Goal: Task Accomplishment & Management: Manage account settings

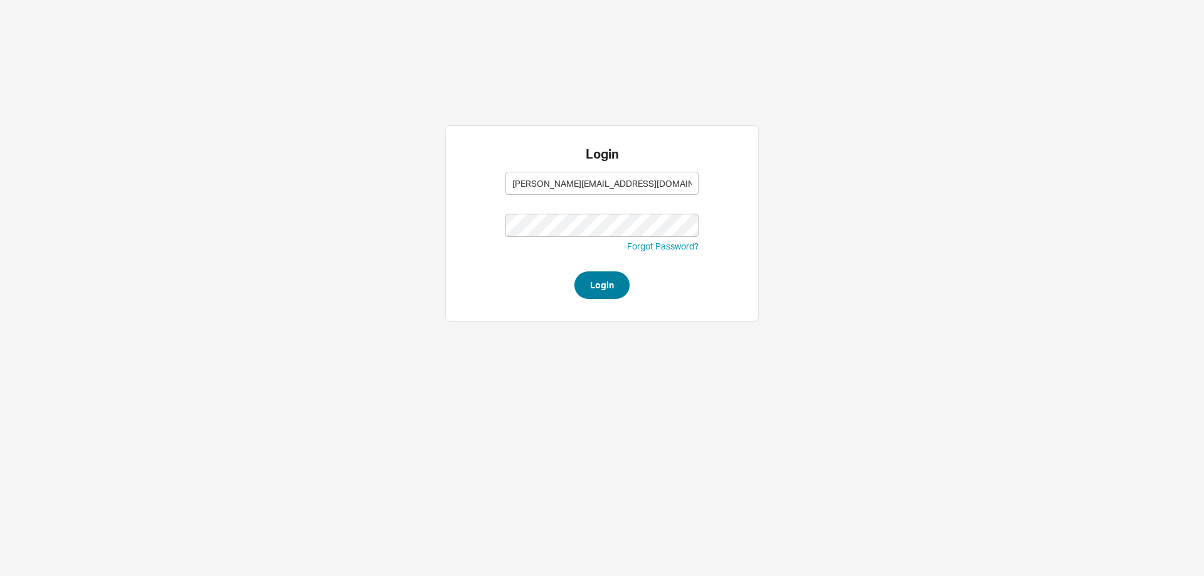
type input "[PERSON_NAME][EMAIL_ADDRESS][DOMAIN_NAME]"
click at [613, 288] on button "Login" at bounding box center [601, 285] width 55 height 28
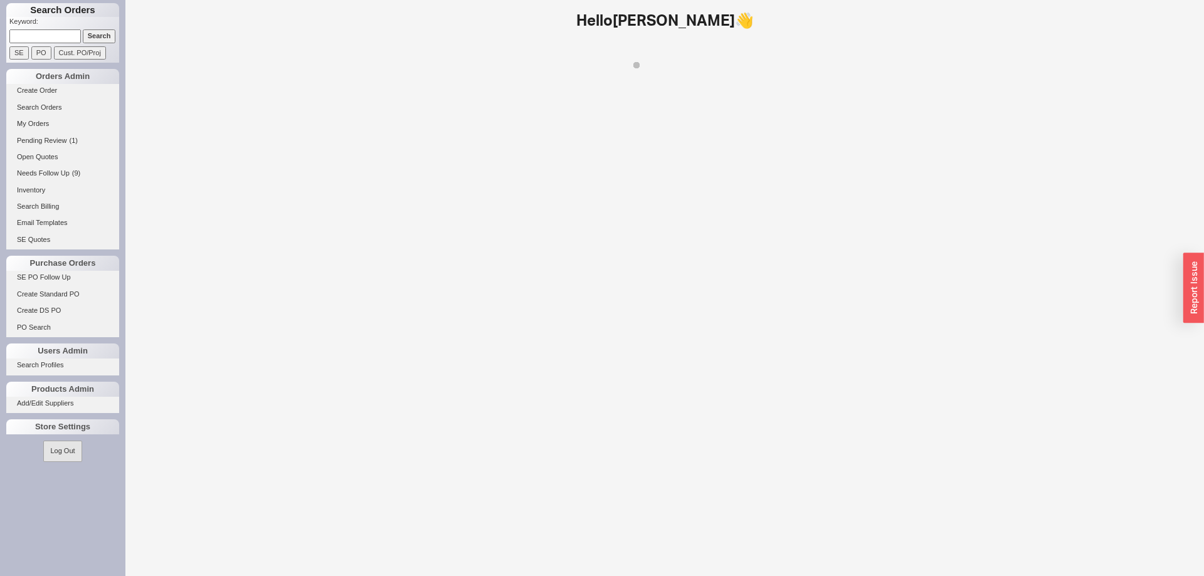
click at [68, 38] on input at bounding box center [44, 35] width 71 height 13
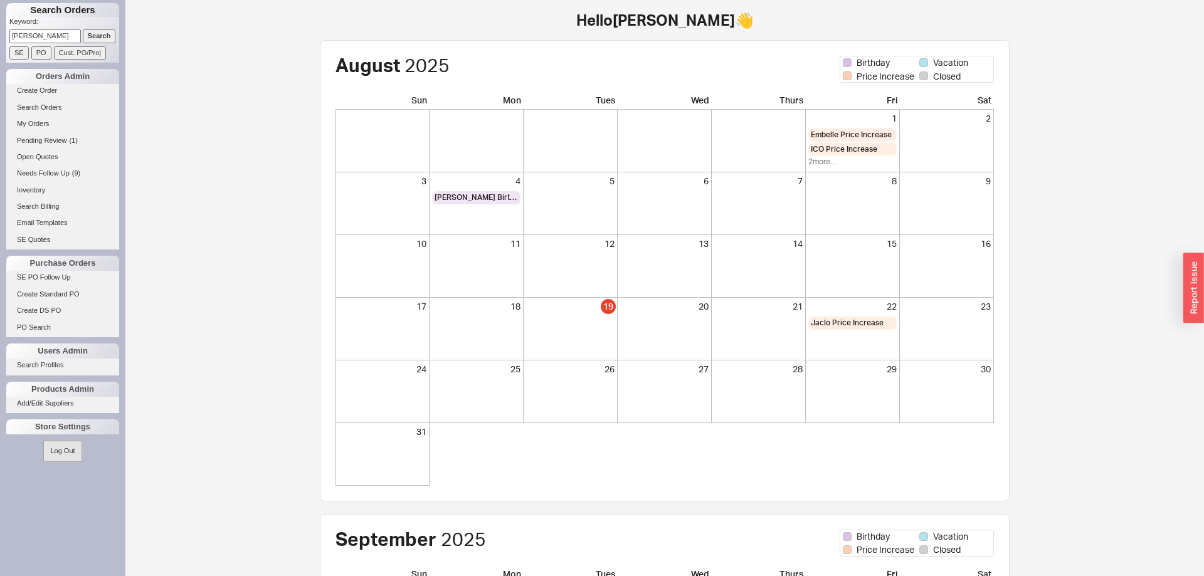
click at [105, 34] on input "Search" at bounding box center [99, 35] width 33 height 13
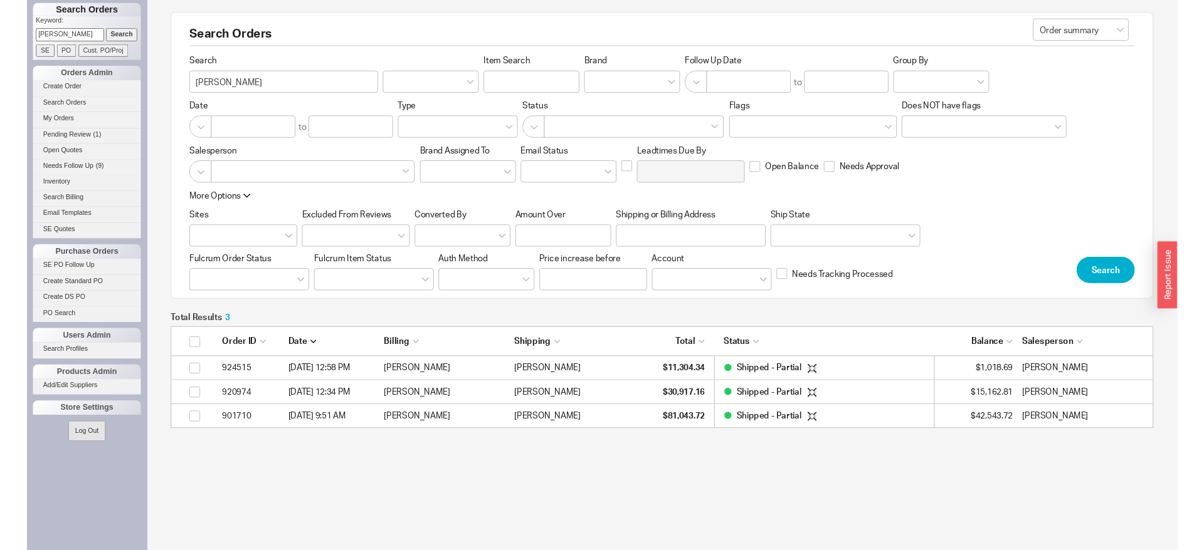
scroll to position [1, 1]
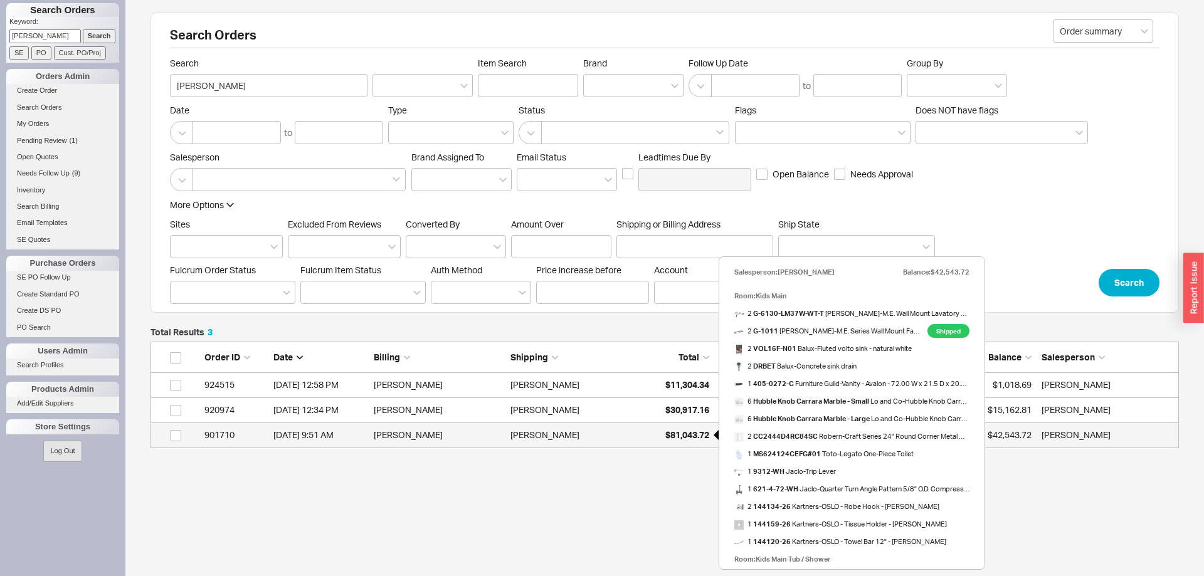
click at [676, 443] on div "$81,043.72" at bounding box center [677, 435] width 63 height 25
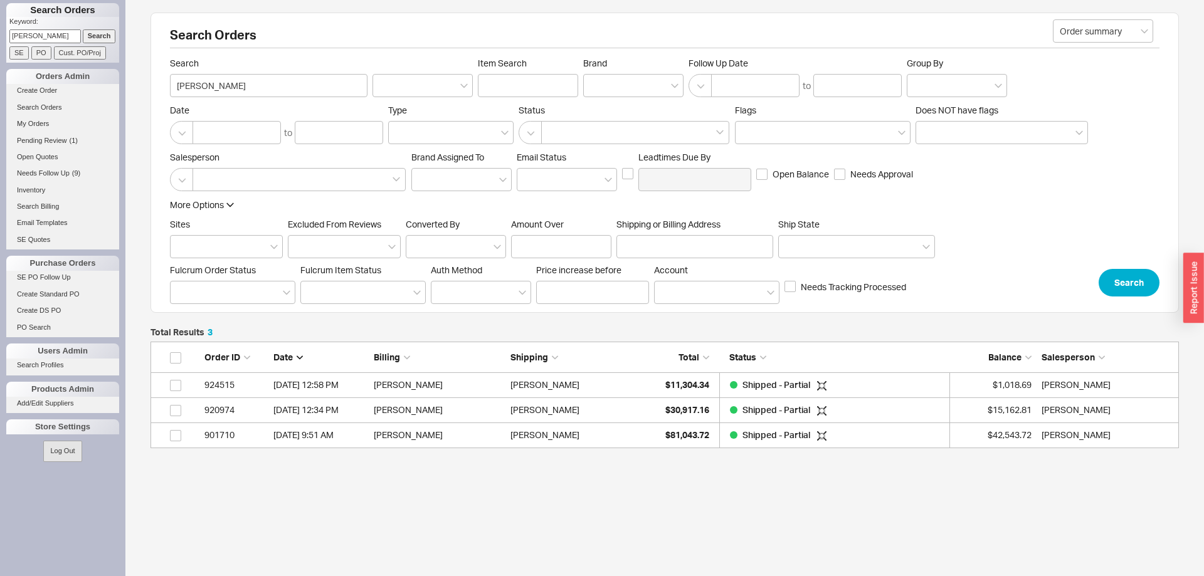
drag, startPoint x: 74, startPoint y: 36, endPoint x: 0, endPoint y: 35, distance: 74.0
click at [9, 35] on input "atara eisenreich" at bounding box center [44, 35] width 71 height 13
drag, startPoint x: 78, startPoint y: 38, endPoint x: 0, endPoint y: 38, distance: 78.4
click at [0, 38] on div "Search Orders Keyword: atara eisenreich Search SE PO Cust. PO/Proj Orders Admin…" at bounding box center [62, 288] width 125 height 576
type input "930788"
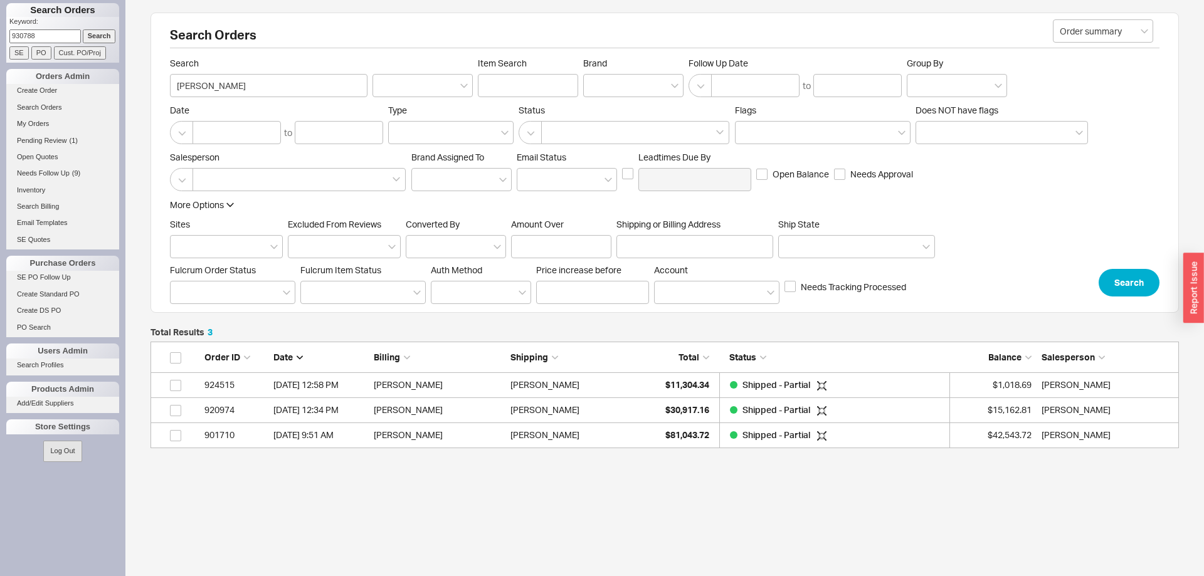
click at [83, 29] on input "Search" at bounding box center [99, 35] width 33 height 13
type input "930788"
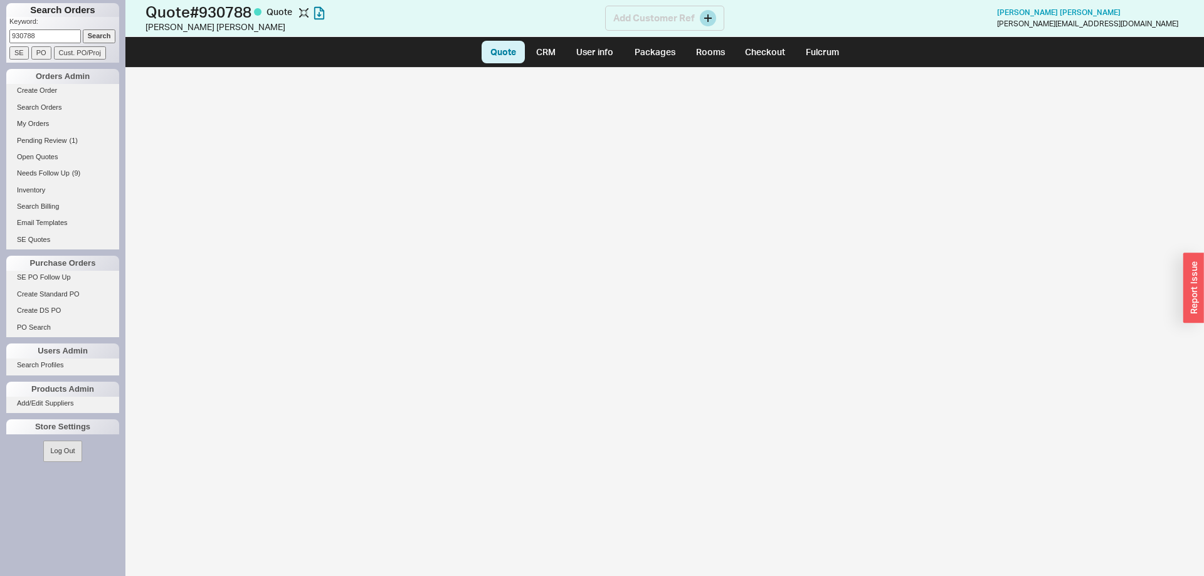
select select "LOW"
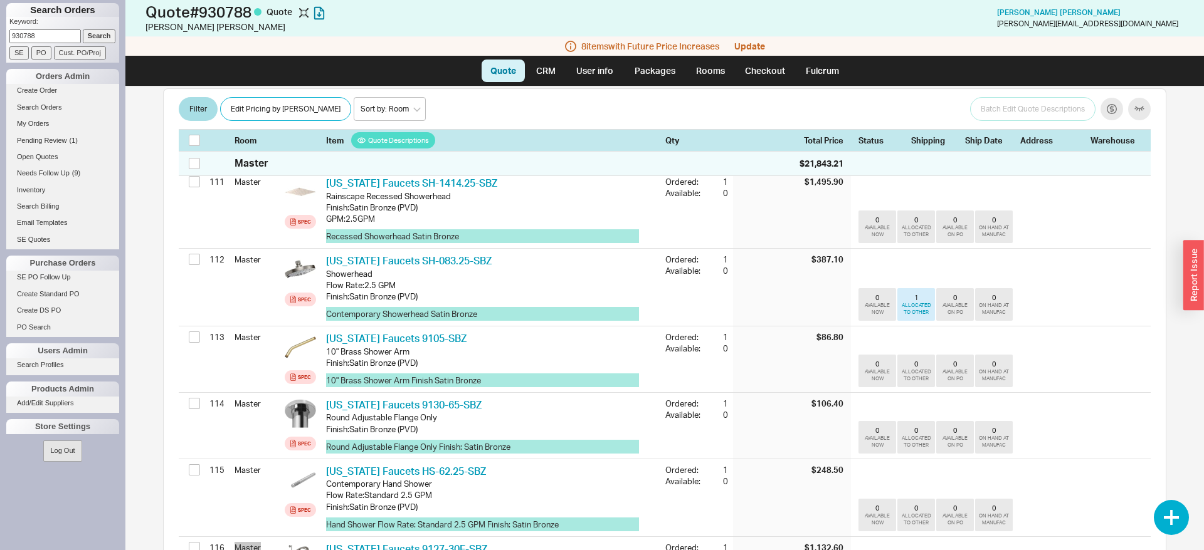
scroll to position [8278, 0]
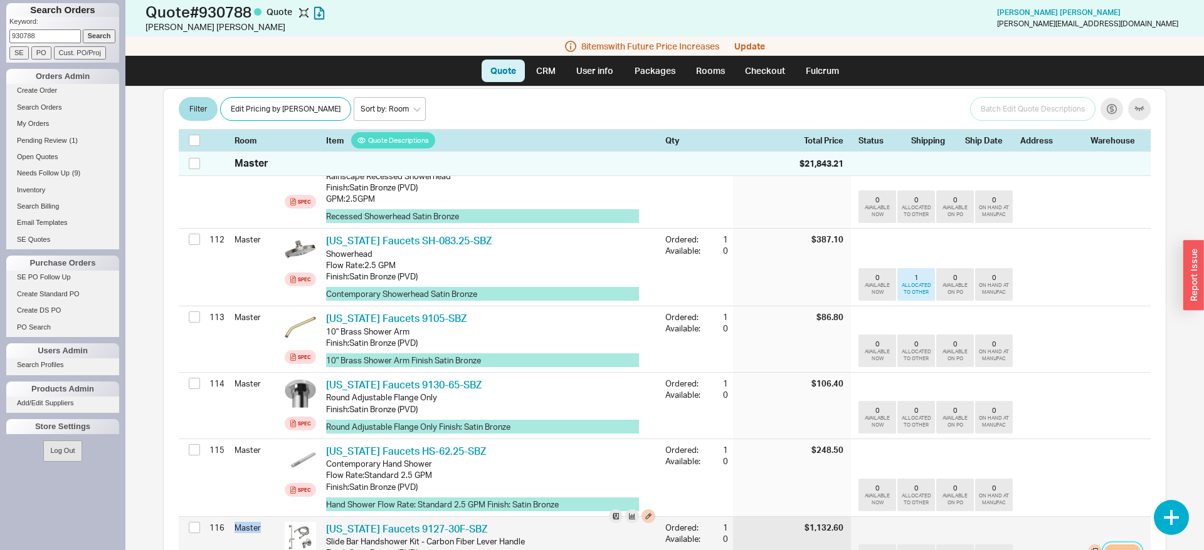
click at [1118, 545] on button "Modify" at bounding box center [1122, 552] width 36 height 15
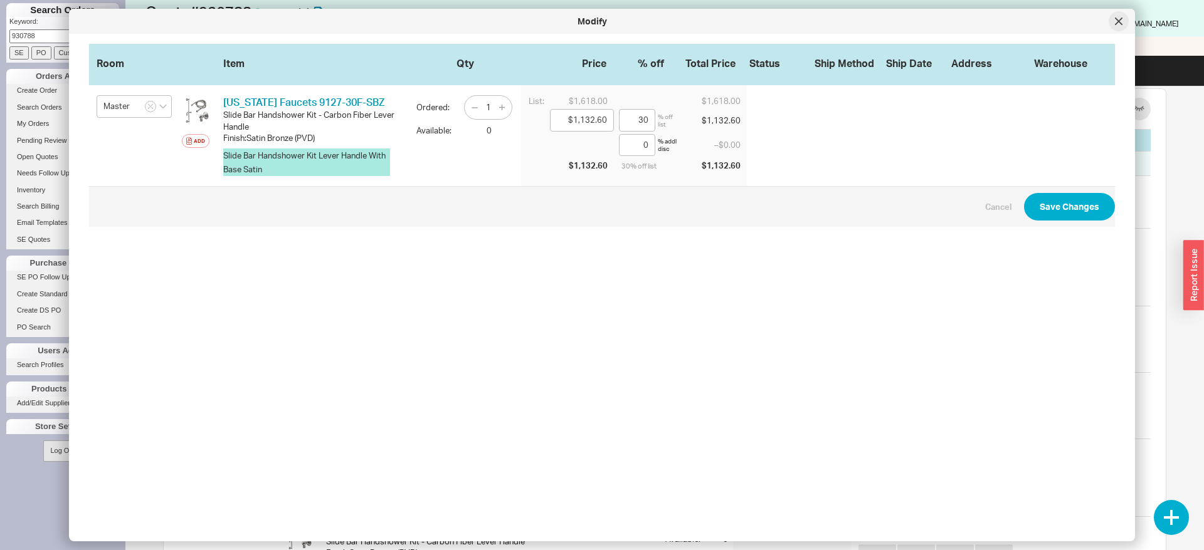
click at [1115, 18] on icon at bounding box center [1118, 21] width 6 height 6
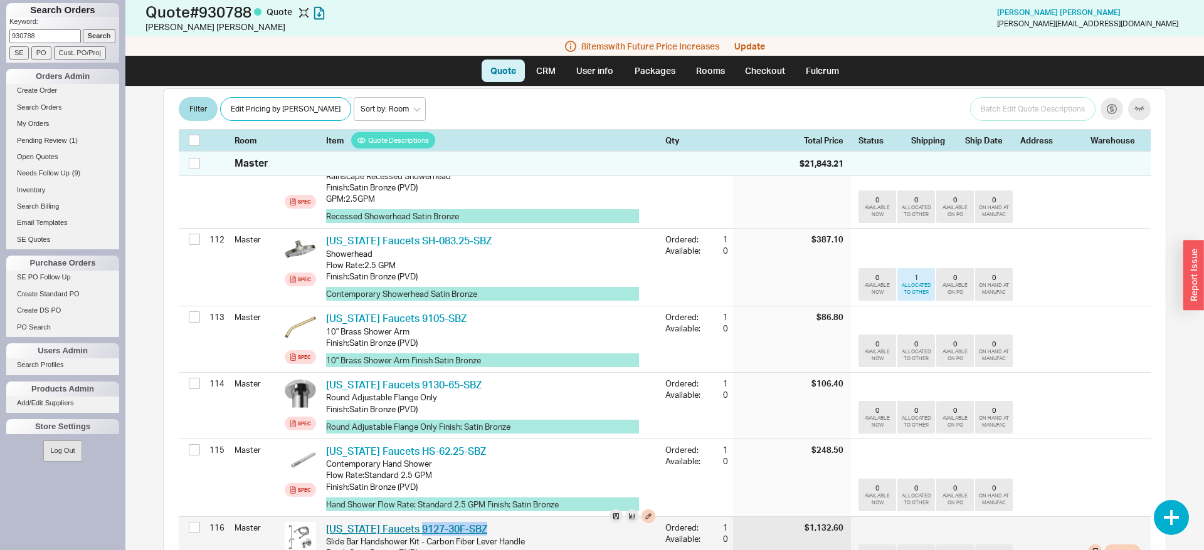
drag, startPoint x: 491, startPoint y: 400, endPoint x: 413, endPoint y: 400, distance: 78.4
click at [413, 522] on div "California Faucets 9127-30F-SBZ CAF 9127-30F-SBZ" at bounding box center [490, 529] width 329 height 14
copy link "9127-30F-SBZ"
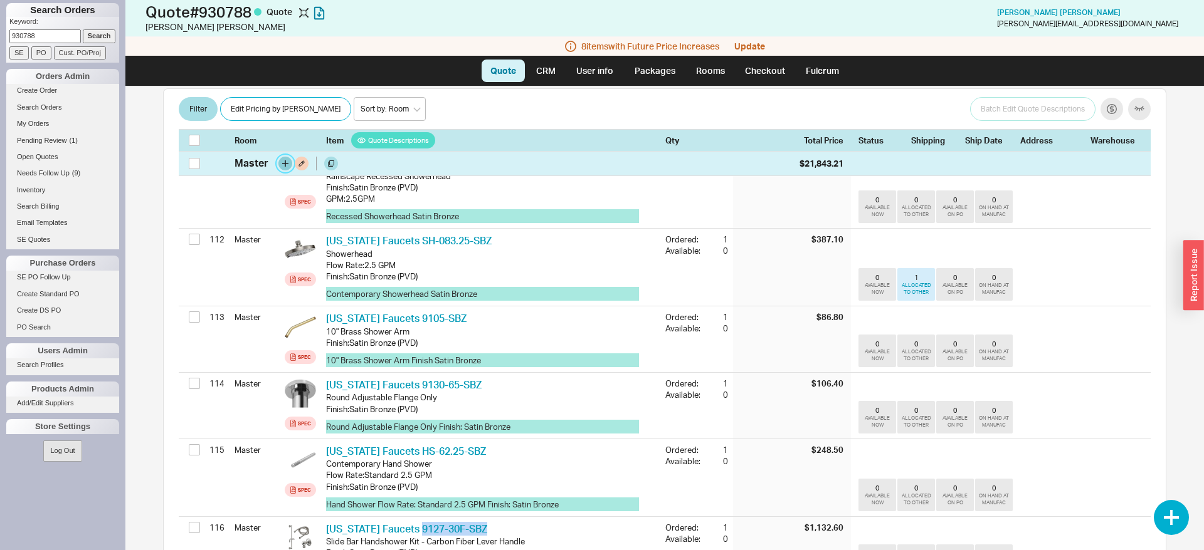
click at [285, 164] on button "button" at bounding box center [285, 164] width 14 height 14
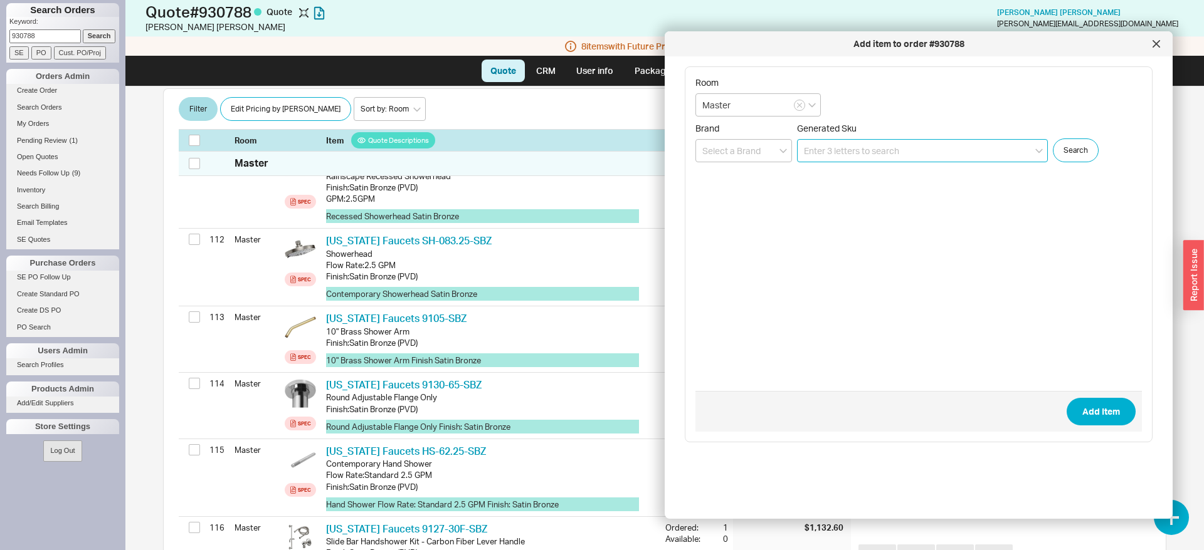
paste input "9127-30F-SBZ"
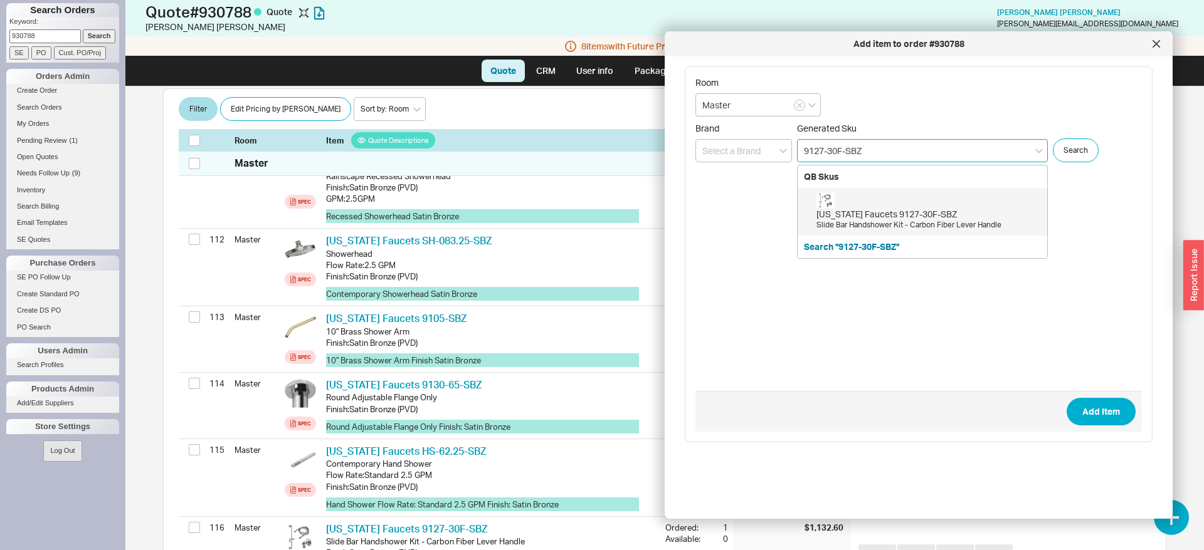
click at [839, 152] on input "9127-30F-SBZ" at bounding box center [922, 150] width 251 height 23
click at [961, 211] on div "California Faucets 9127-30-SBZ" at bounding box center [928, 214] width 224 height 13
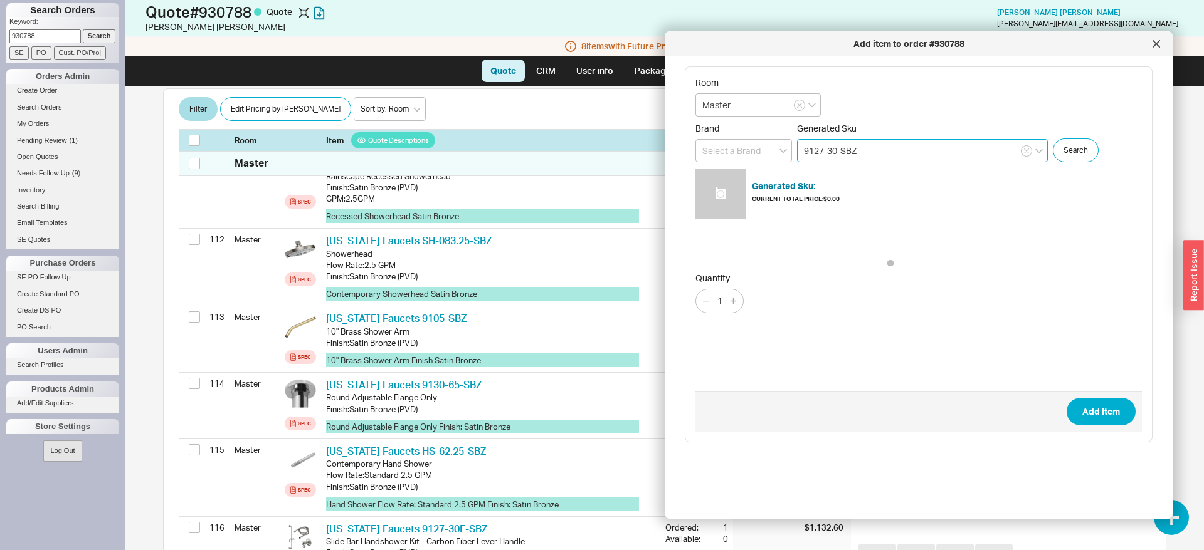
type input "9127-30-SBZ"
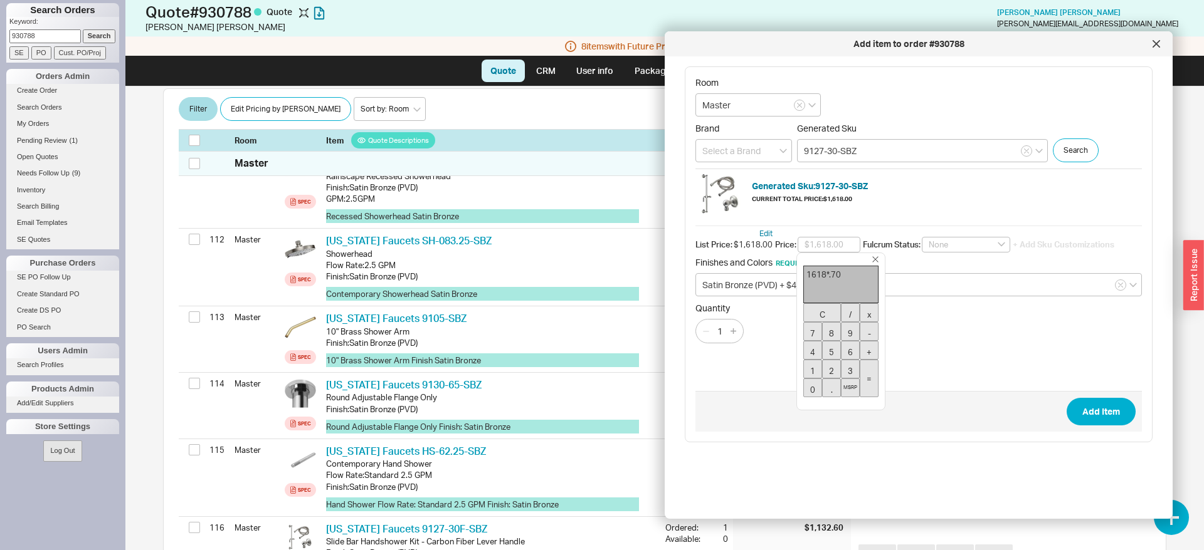
type input "$1,132.60"
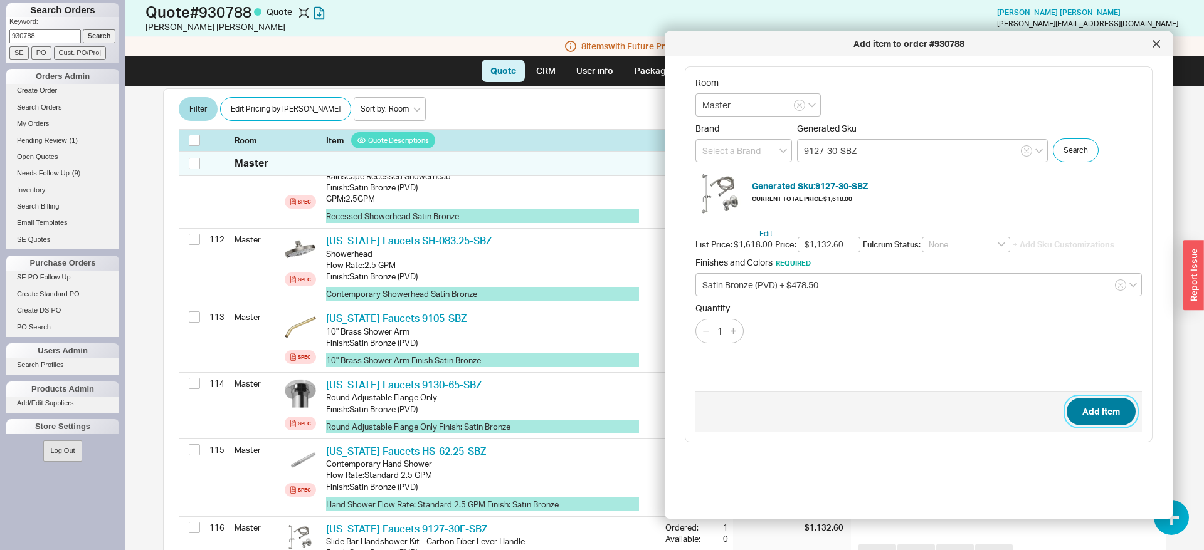
click at [1093, 408] on button "Add Item" at bounding box center [1100, 412] width 69 height 28
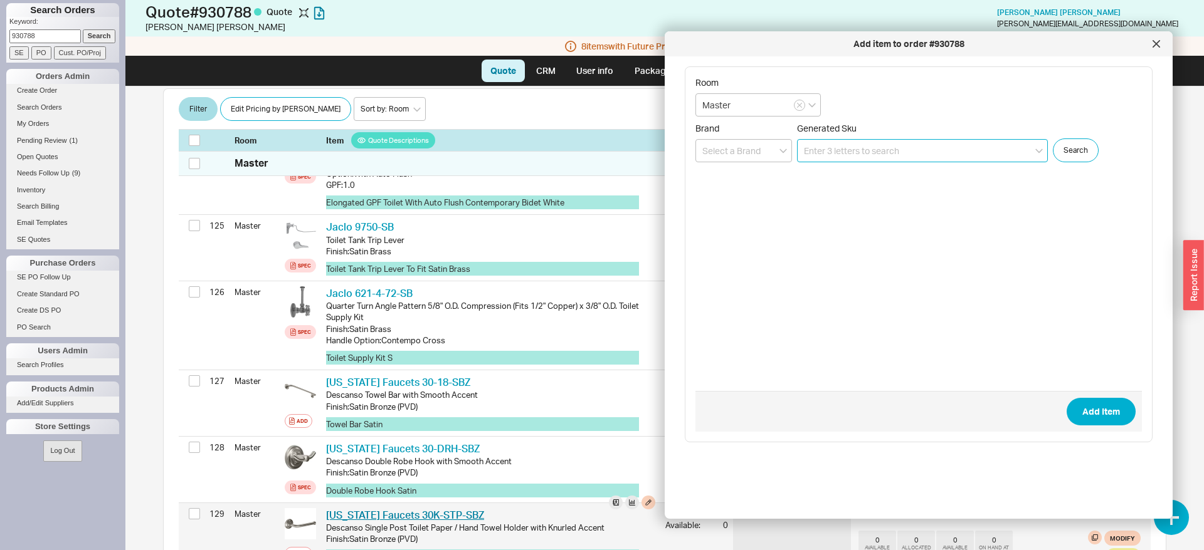
scroll to position [9237, 0]
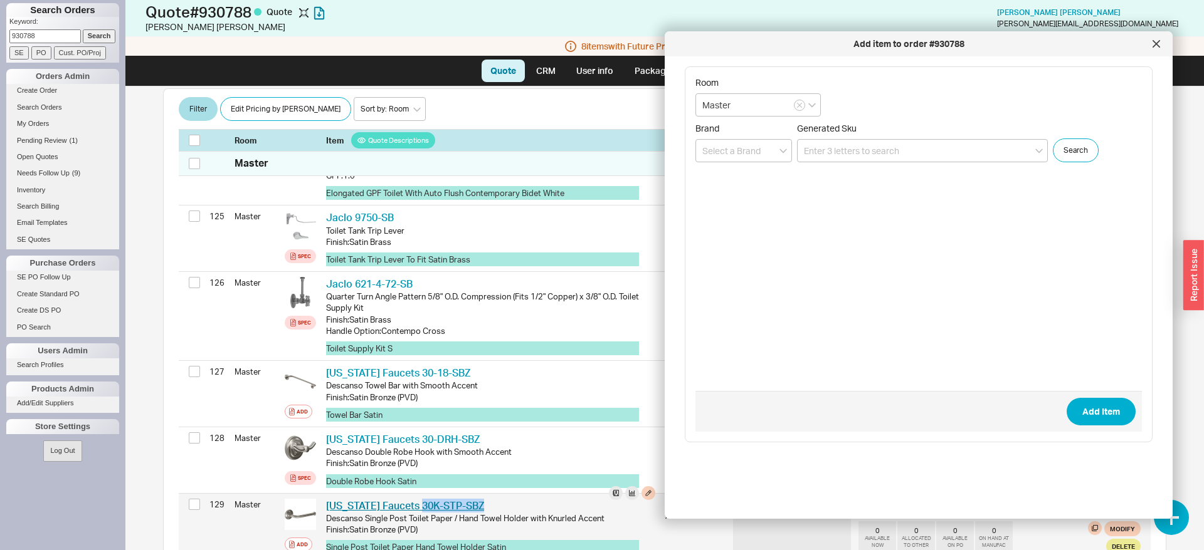
drag, startPoint x: 454, startPoint y: 379, endPoint x: 413, endPoint y: 377, distance: 40.8
click at [413, 499] on div "California Faucets 30K-STP-SBZ CAF 30K-STP-SBZ" at bounding box center [490, 506] width 329 height 14
copy link "30K-STP-SBZ"
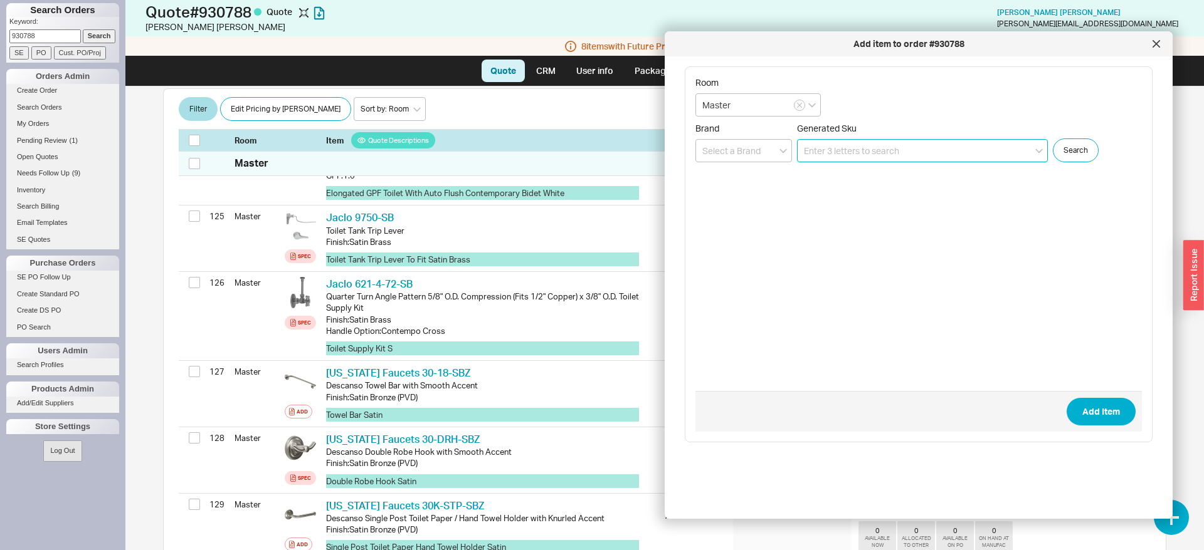
click at [842, 152] on input at bounding box center [922, 150] width 251 height 23
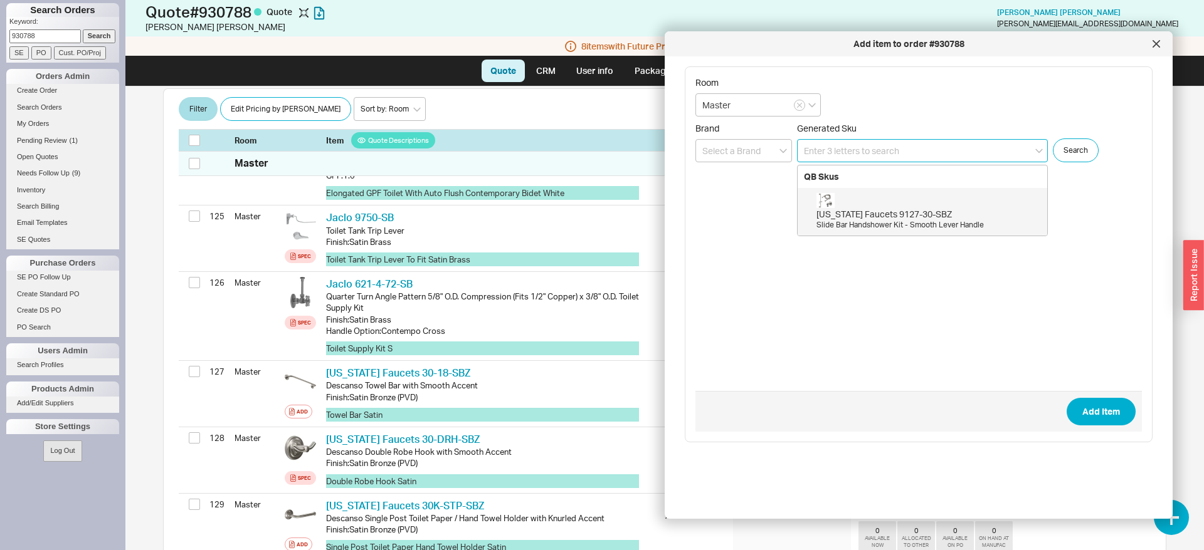
paste input "30K-STP-SBZ"
click at [815, 150] on input "30K-STP-SBZ" at bounding box center [922, 150] width 251 height 23
click at [891, 212] on div "California Faucets 30-STP-SBZ" at bounding box center [928, 214] width 224 height 13
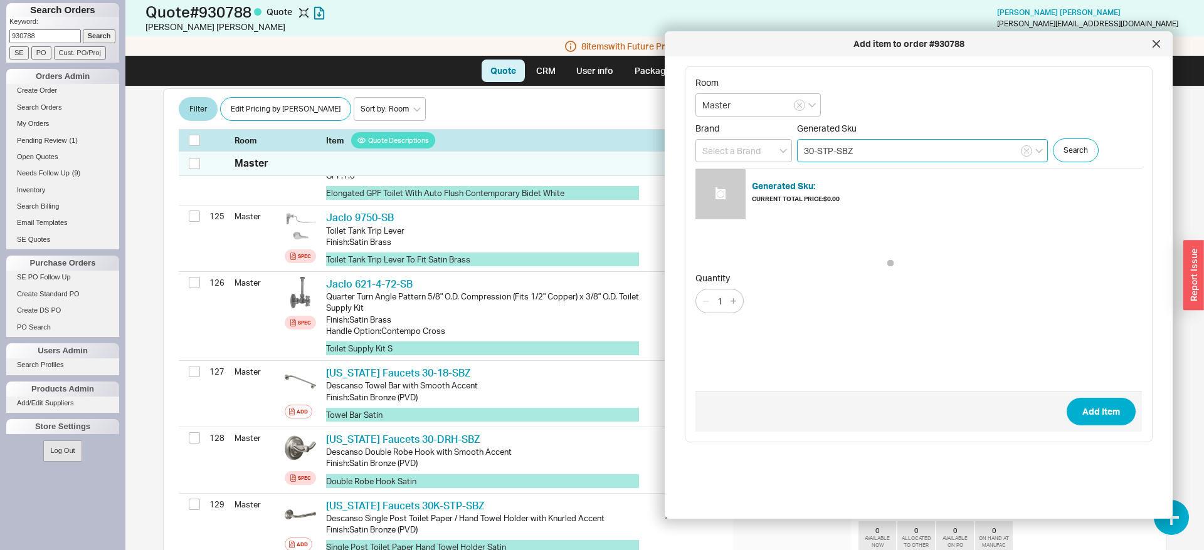
type input "30-STP-SBZ"
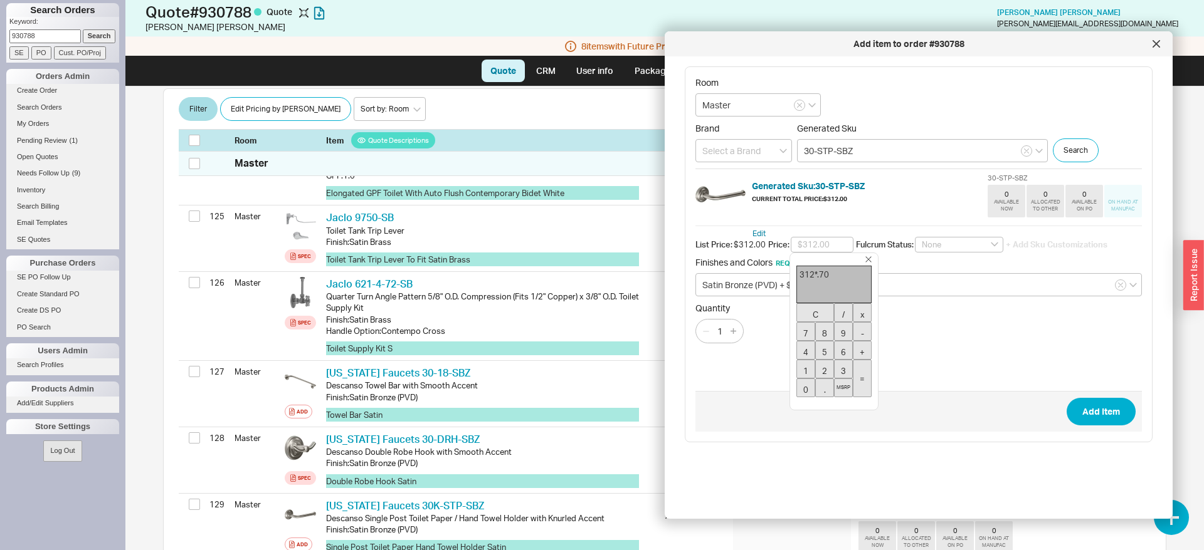
type input "$218.40"
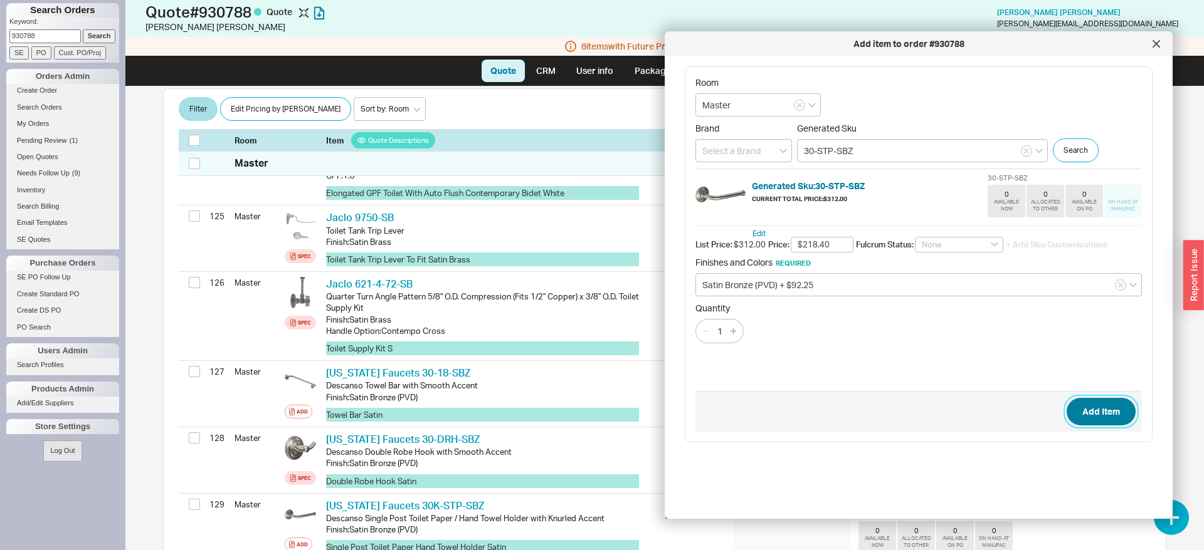
click at [1118, 424] on button "Add Item" at bounding box center [1100, 412] width 69 height 28
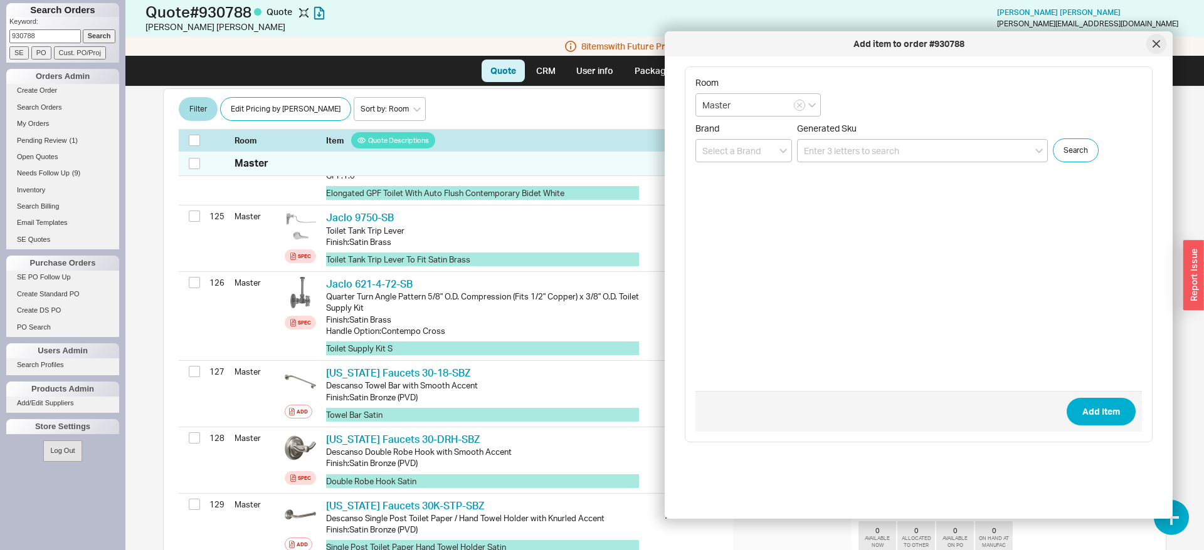
click at [1155, 47] on icon at bounding box center [1156, 44] width 8 height 8
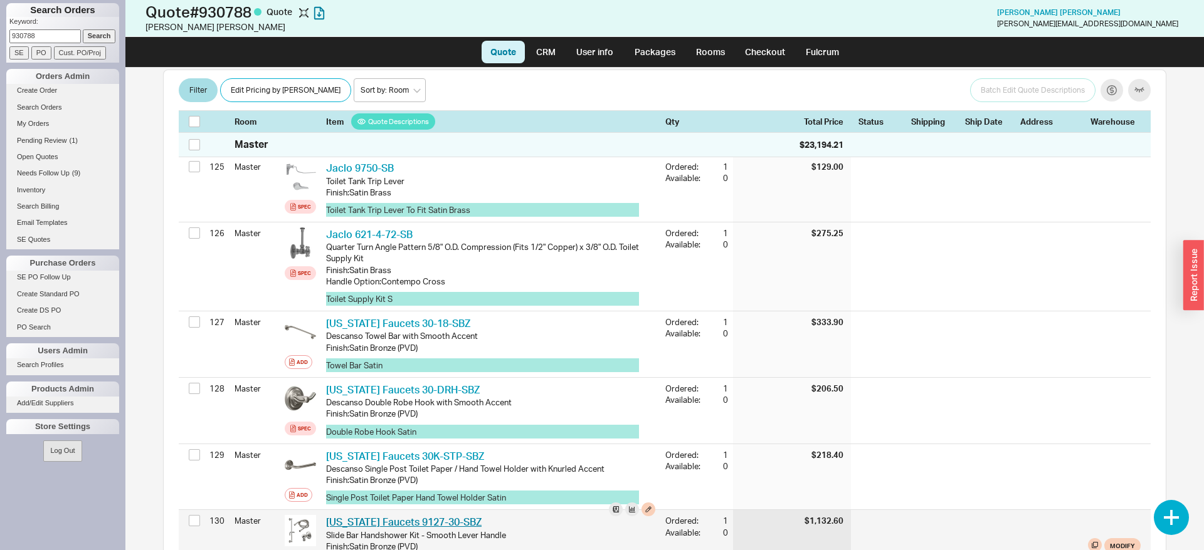
scroll to position [9301, 0]
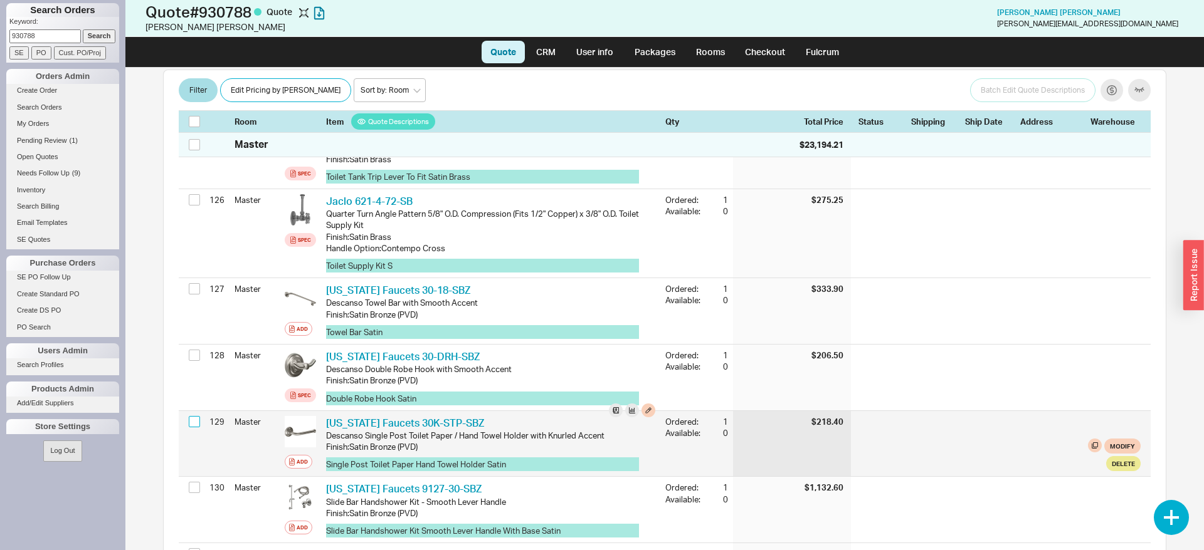
click at [196, 416] on input "checkbox" at bounding box center [194, 421] width 11 height 11
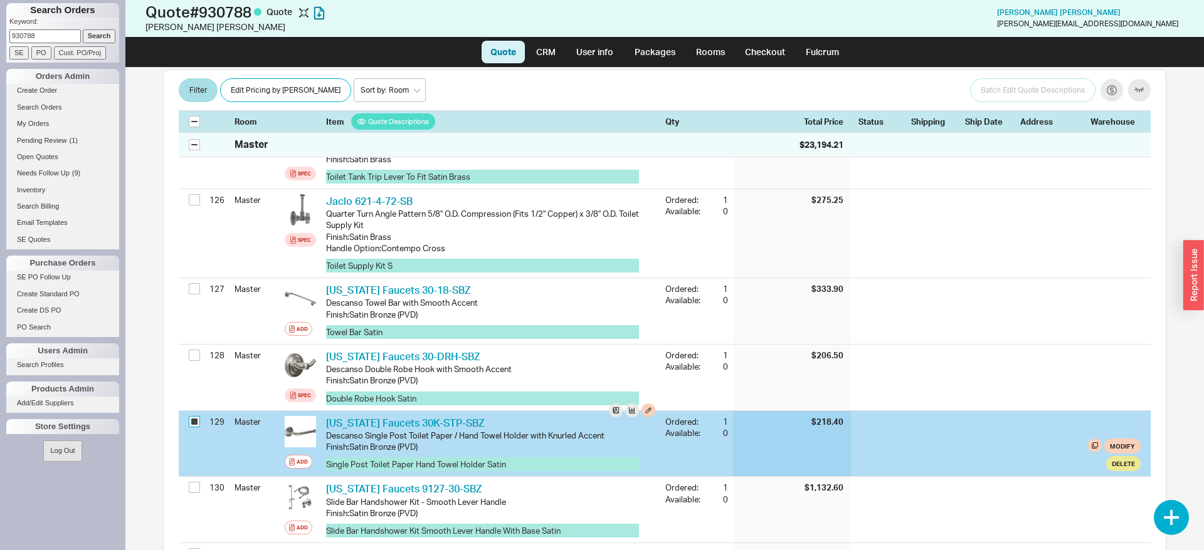
checkbox input "true"
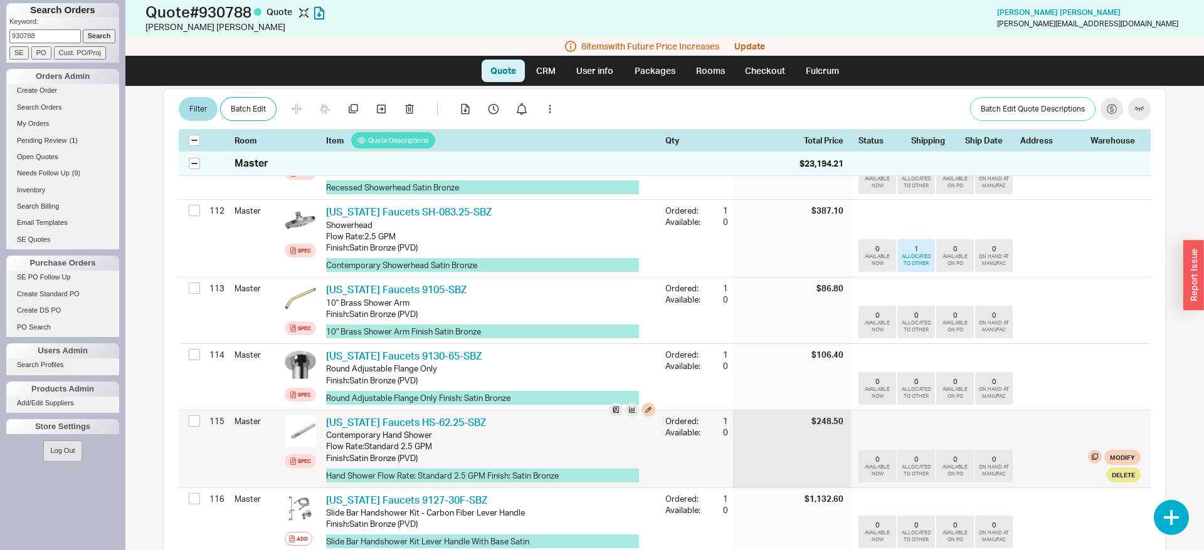
scroll to position [8278, 0]
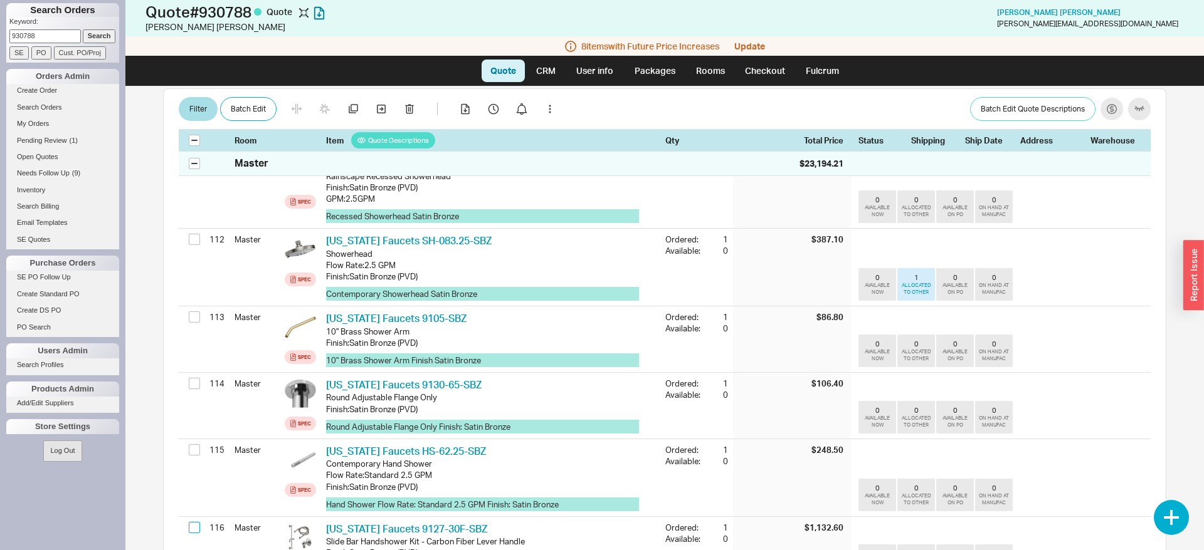
click at [190, 522] on input "checkbox" at bounding box center [194, 527] width 11 height 11
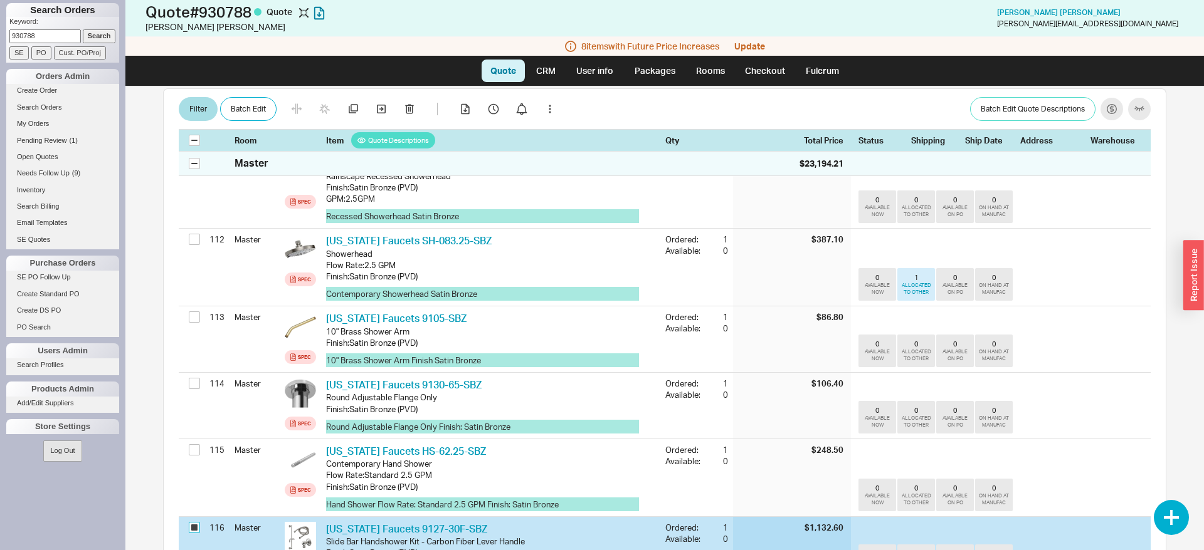
checkbox input "true"
click at [404, 115] on button "button" at bounding box center [409, 109] width 25 height 25
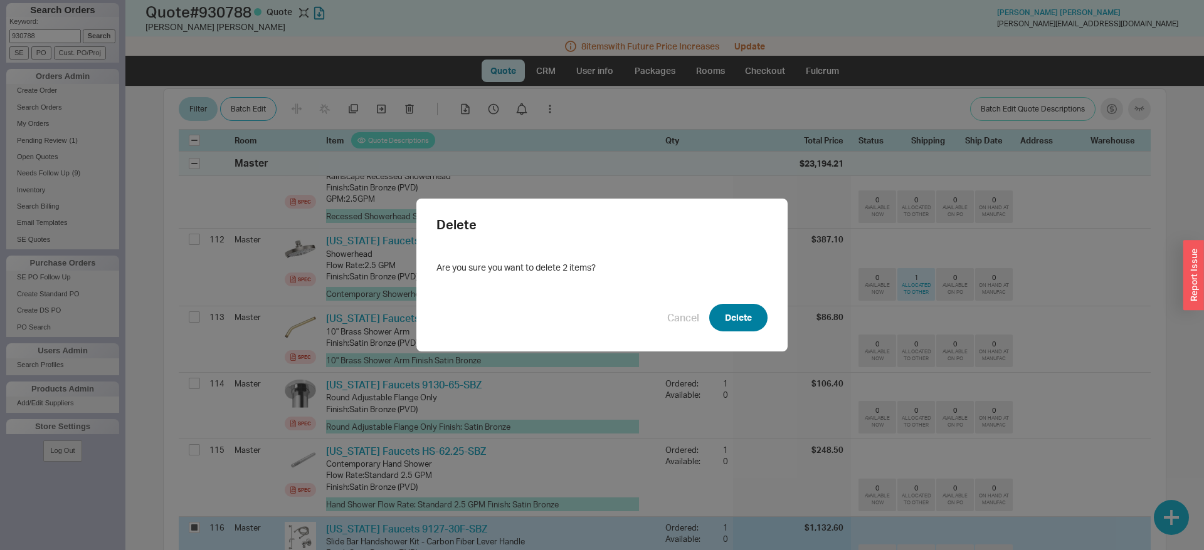
click at [720, 316] on button "Delete" at bounding box center [738, 318] width 58 height 28
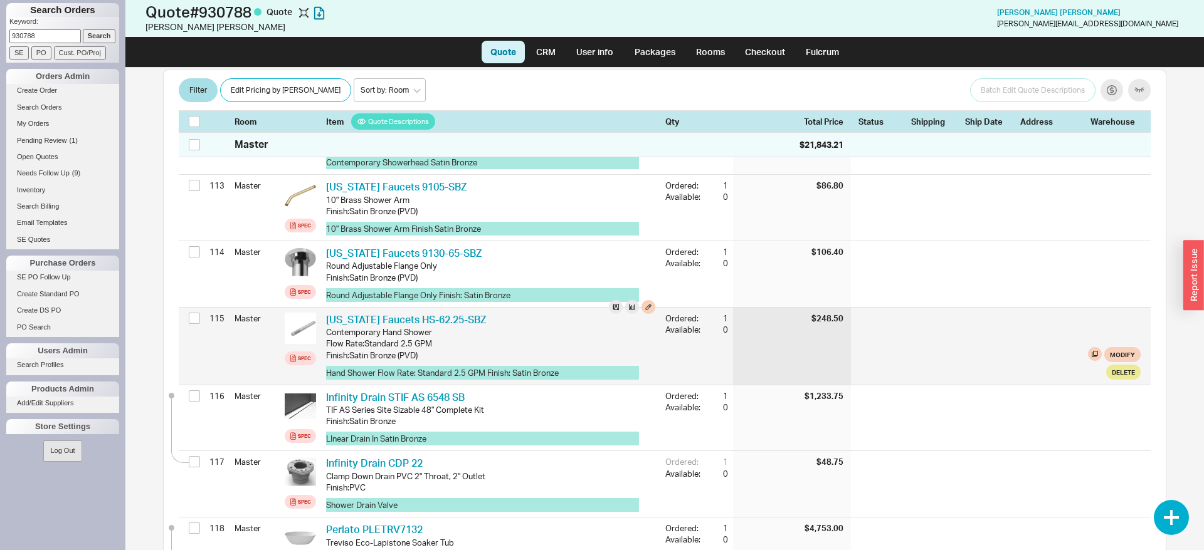
scroll to position [8534, 0]
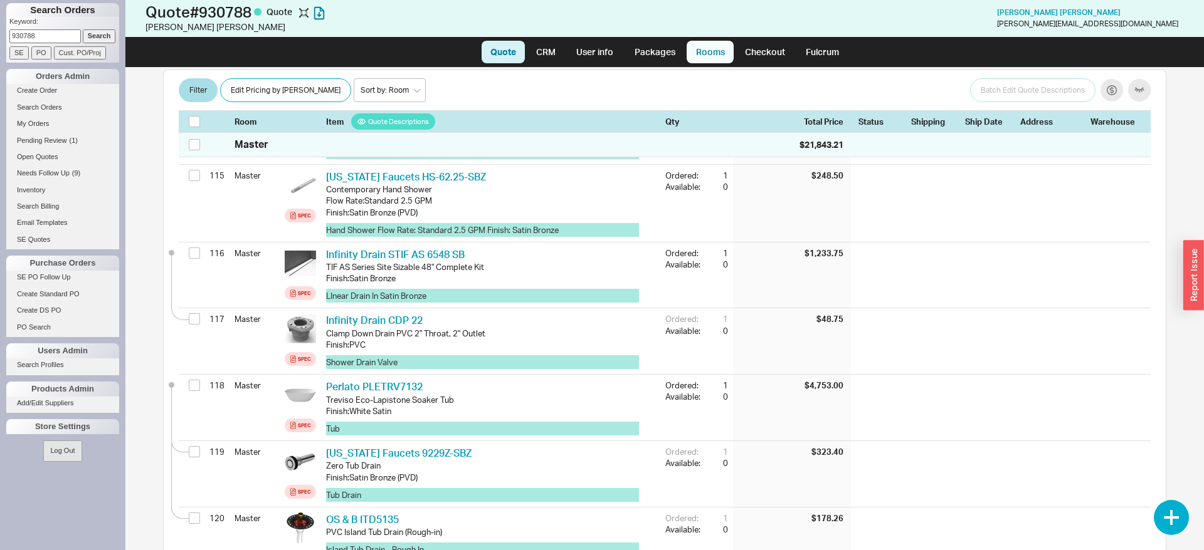
click at [715, 53] on link "Rooms" at bounding box center [709, 52] width 47 height 23
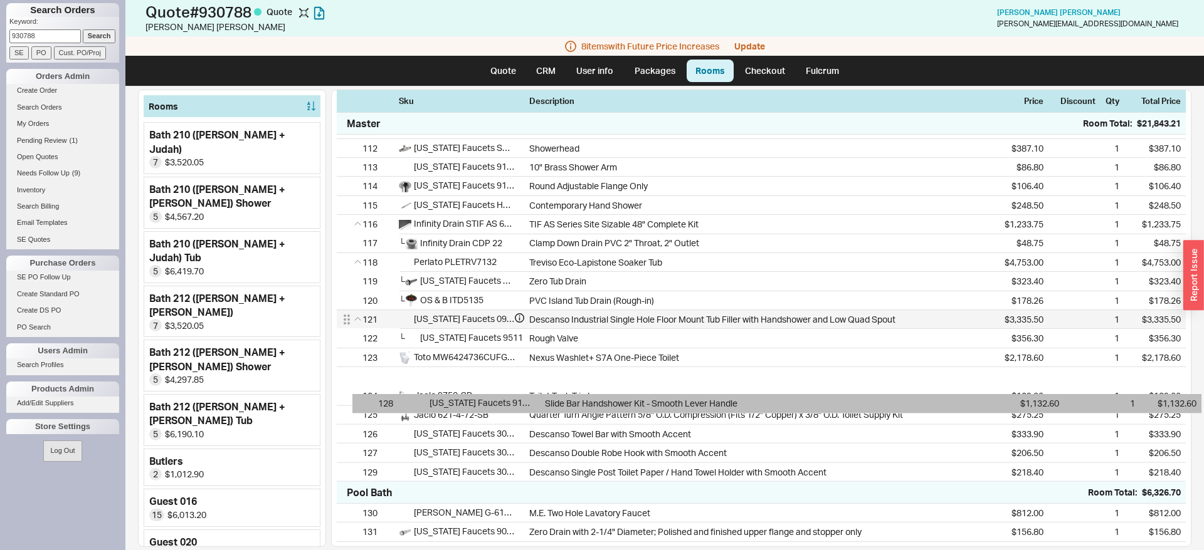
scroll to position [2401, 0]
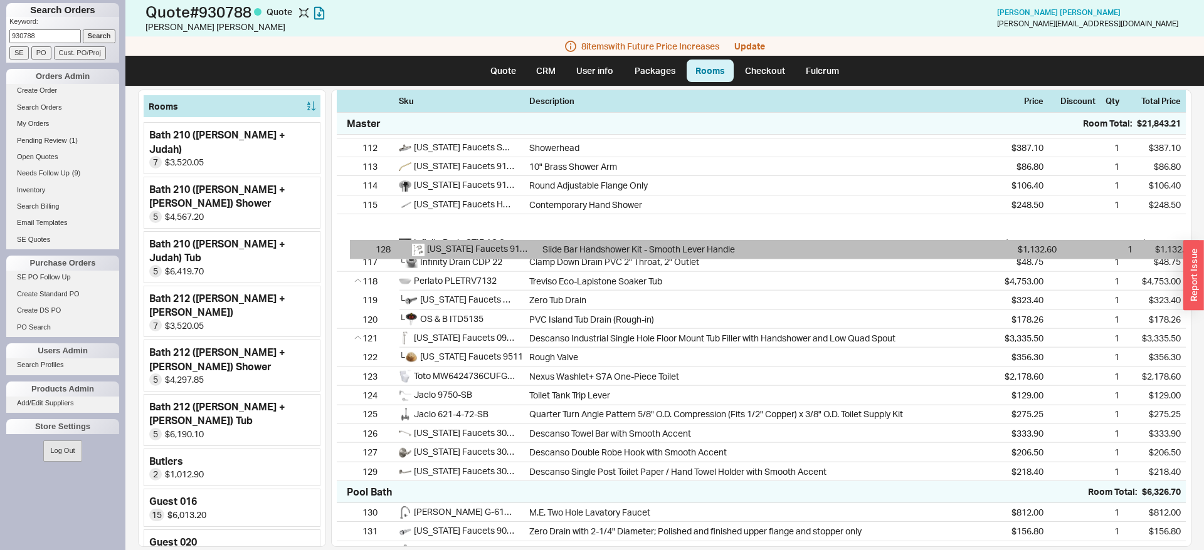
drag, startPoint x: 347, startPoint y: 515, endPoint x: 361, endPoint y: 250, distance: 265.6
click at [361, 250] on div "106 California Faucets 3002ZB-SBZ Descanso Widespread Lavatory Faucet with Zero…" at bounding box center [761, 252] width 849 height 457
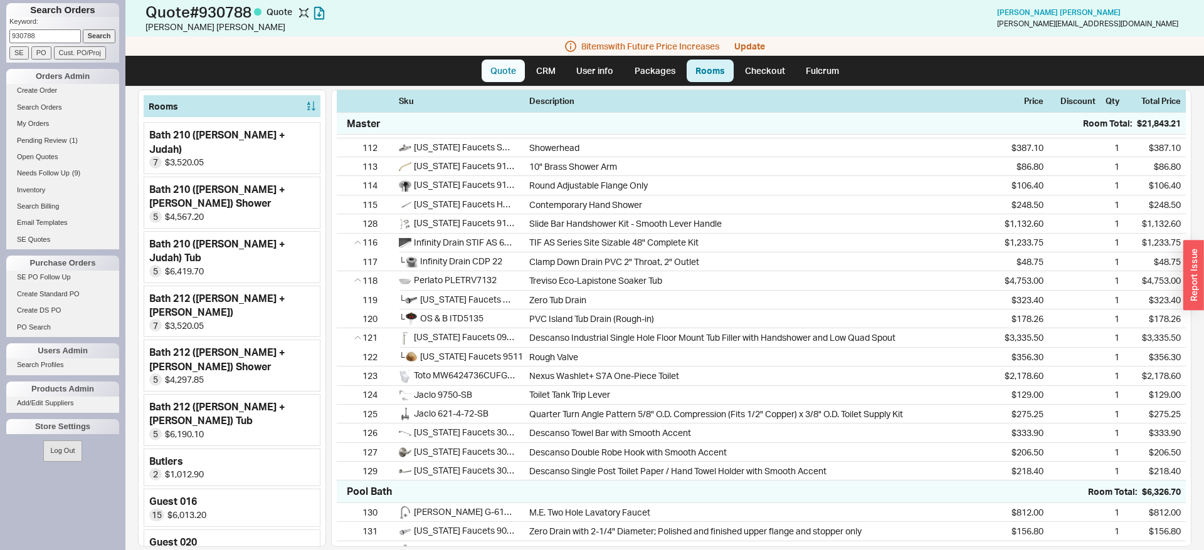
click at [493, 73] on link "Quote" at bounding box center [502, 71] width 43 height 23
select select "LOW"
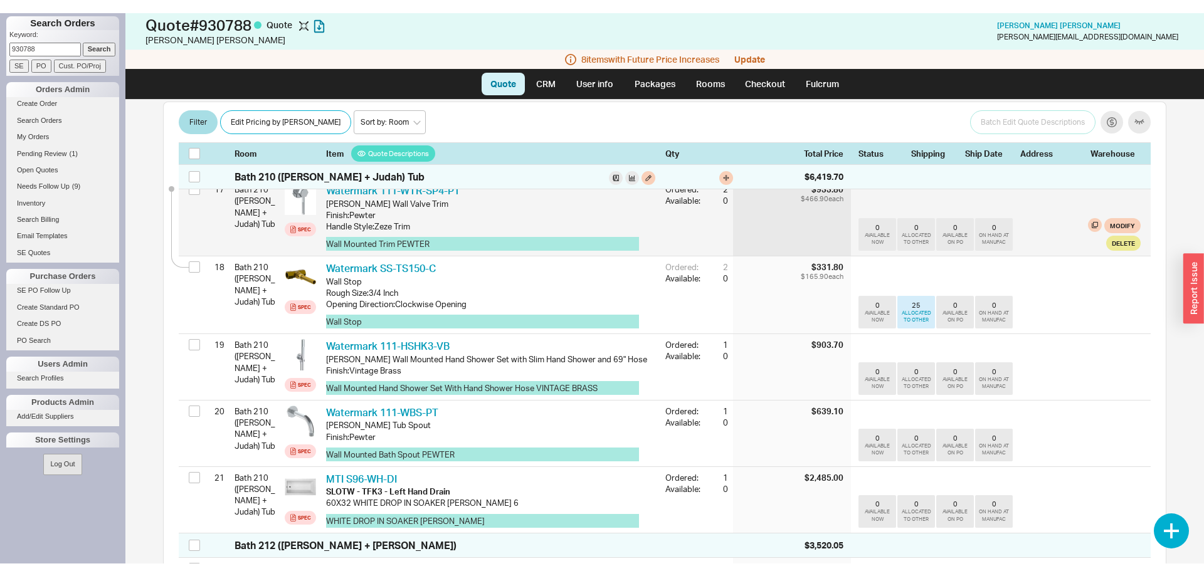
scroll to position [1151, 0]
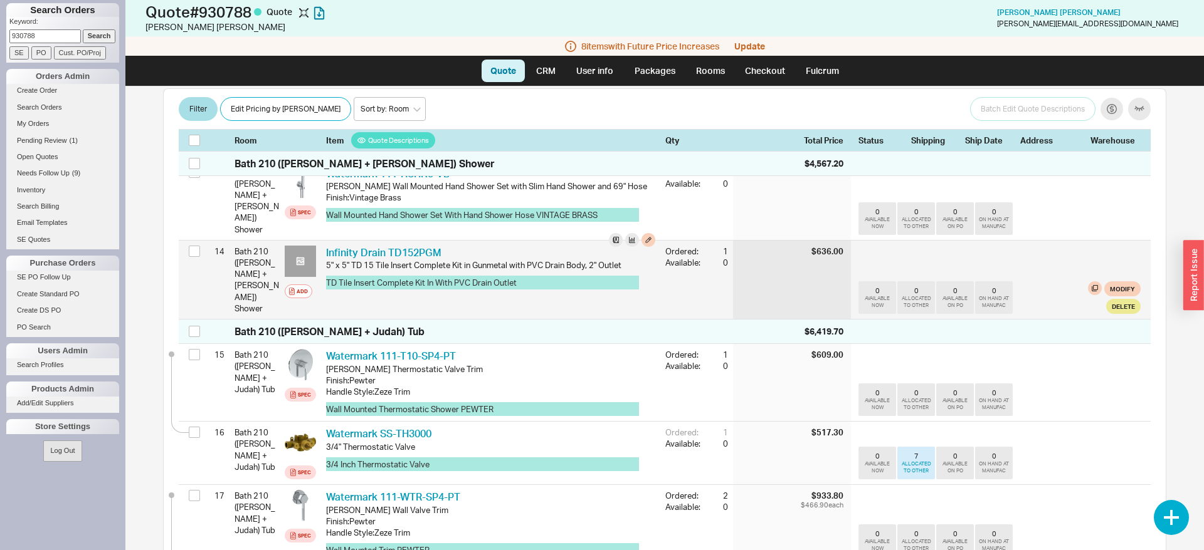
click at [297, 258] on icon at bounding box center [301, 262] width 8 height 8
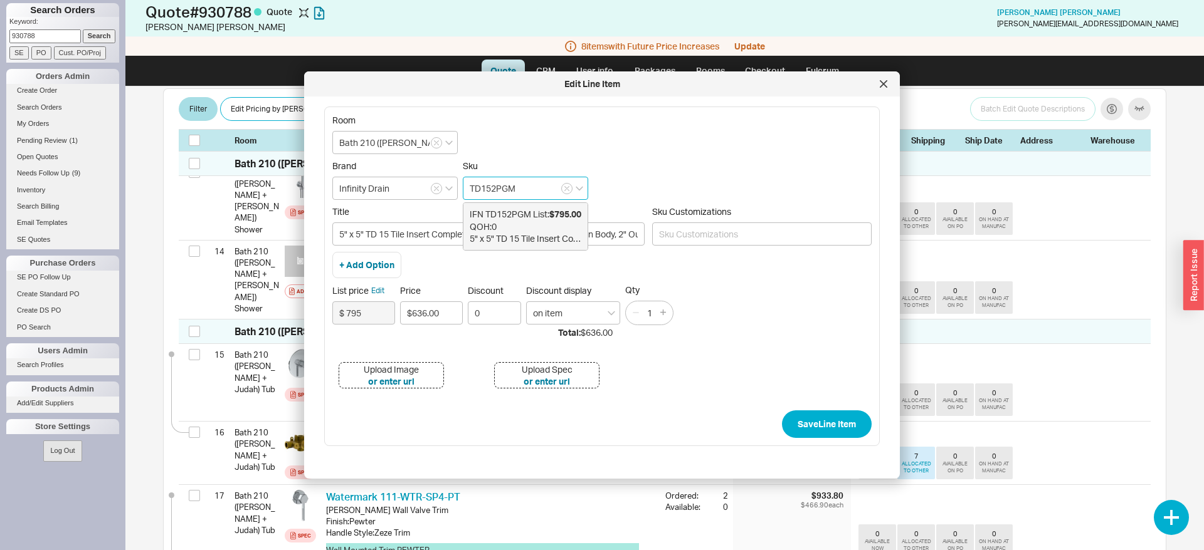
drag, startPoint x: 525, startPoint y: 190, endPoint x: 468, endPoint y: 188, distance: 57.7
click at [468, 188] on input "TD152PGM" at bounding box center [525, 188] width 125 height 23
click at [400, 368] on div "Upload Image" at bounding box center [391, 370] width 55 height 13
click at [544, 367] on div "Upload Spec" at bounding box center [547, 370] width 51 height 13
click at [885, 87] on div at bounding box center [883, 84] width 20 height 20
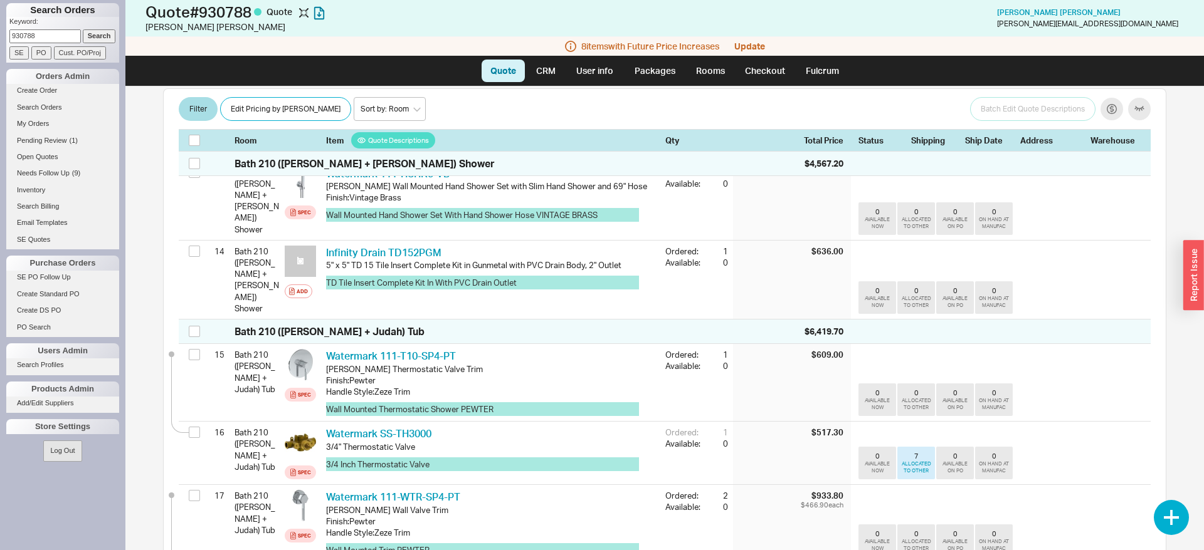
click at [9, 43] on input "930788" at bounding box center [44, 35] width 71 height 13
type input "wanounou"
click at [95, 35] on input "Search" at bounding box center [99, 35] width 33 height 13
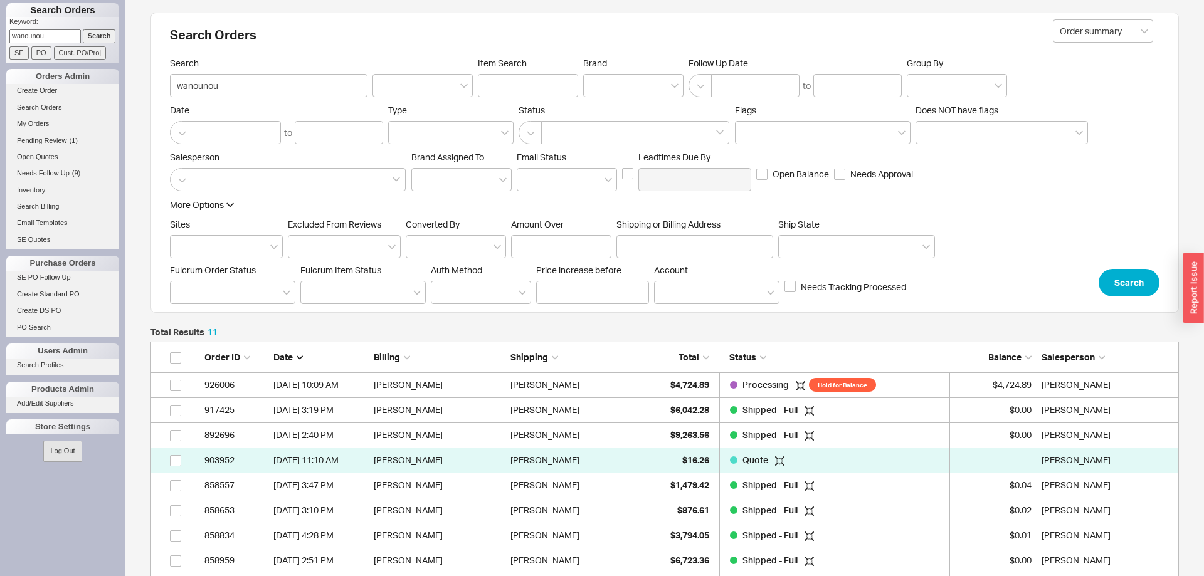
scroll to position [307, 1028]
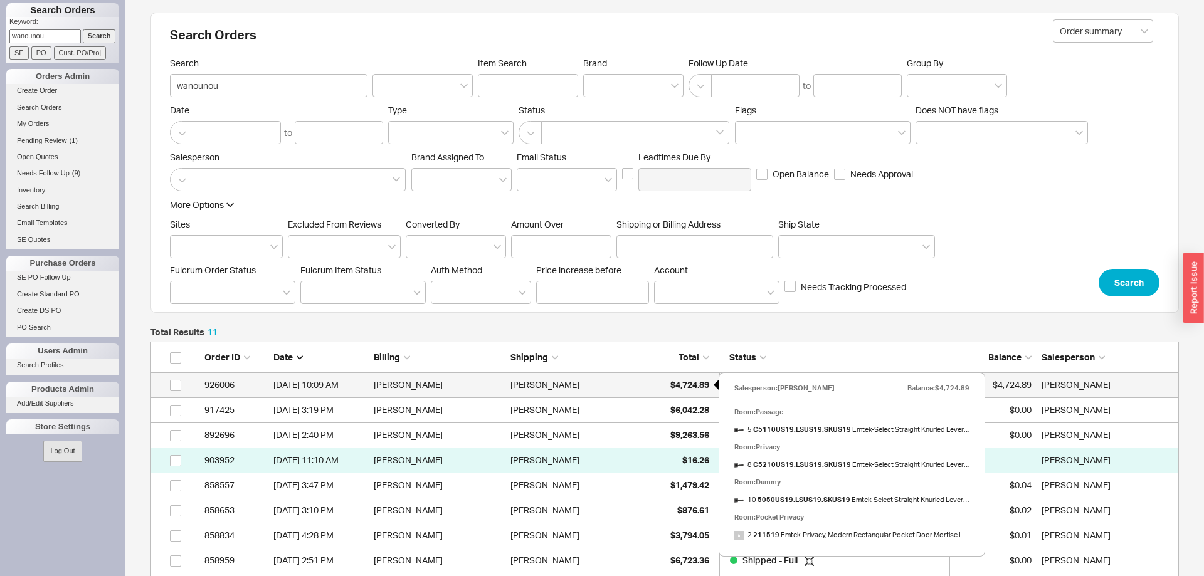
click at [695, 392] on div "$4,724.89" at bounding box center [677, 384] width 63 height 25
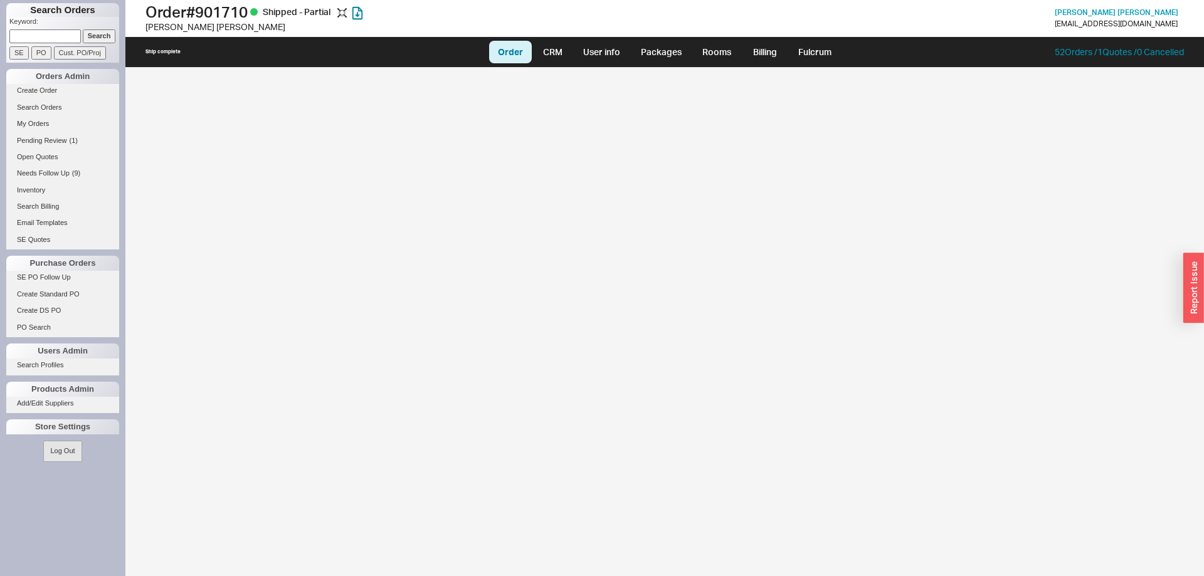
select select "LOW"
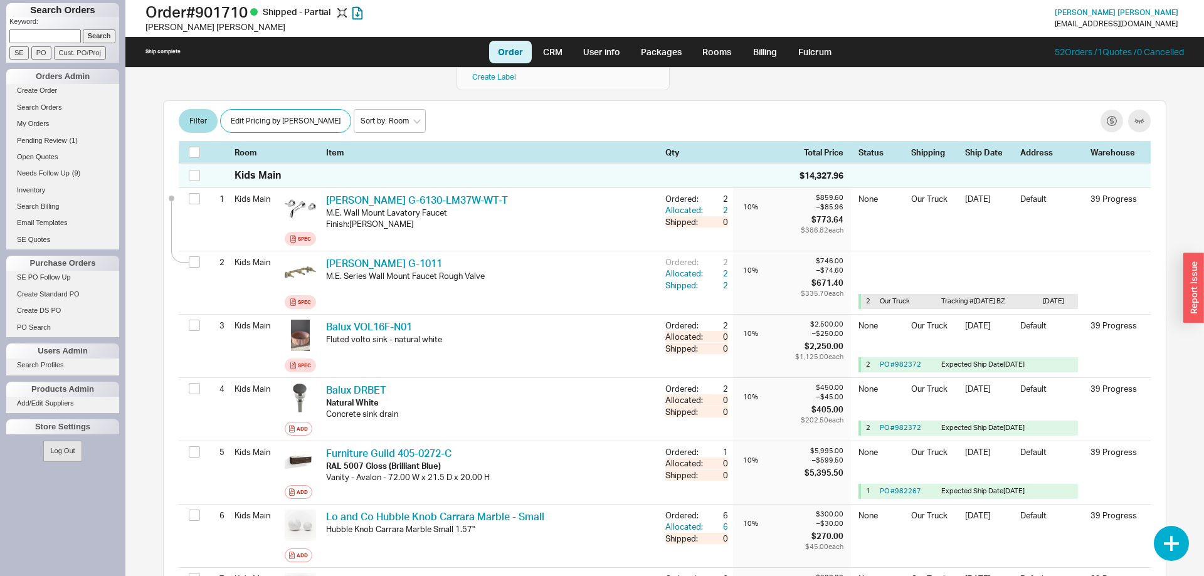
scroll to position [128, 0]
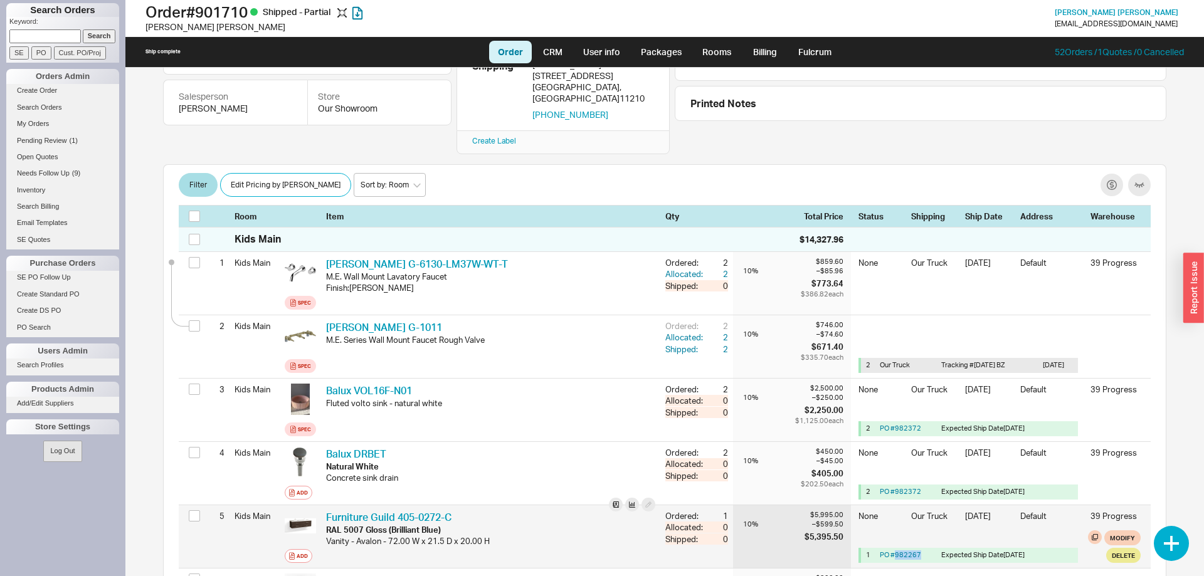
drag, startPoint x: 925, startPoint y: 532, endPoint x: 896, endPoint y: 527, distance: 29.8
click at [896, 548] on div "1 PO # 982267 Expected Ship Date 8/21/25" at bounding box center [969, 555] width 217 height 14
copy link "982267"
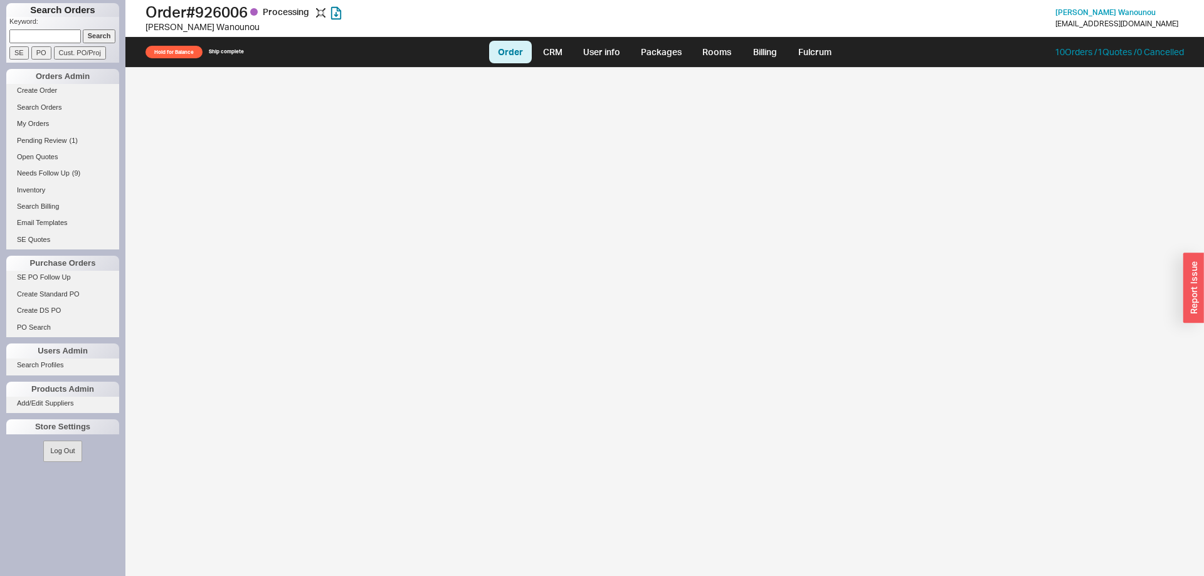
select select "LOW"
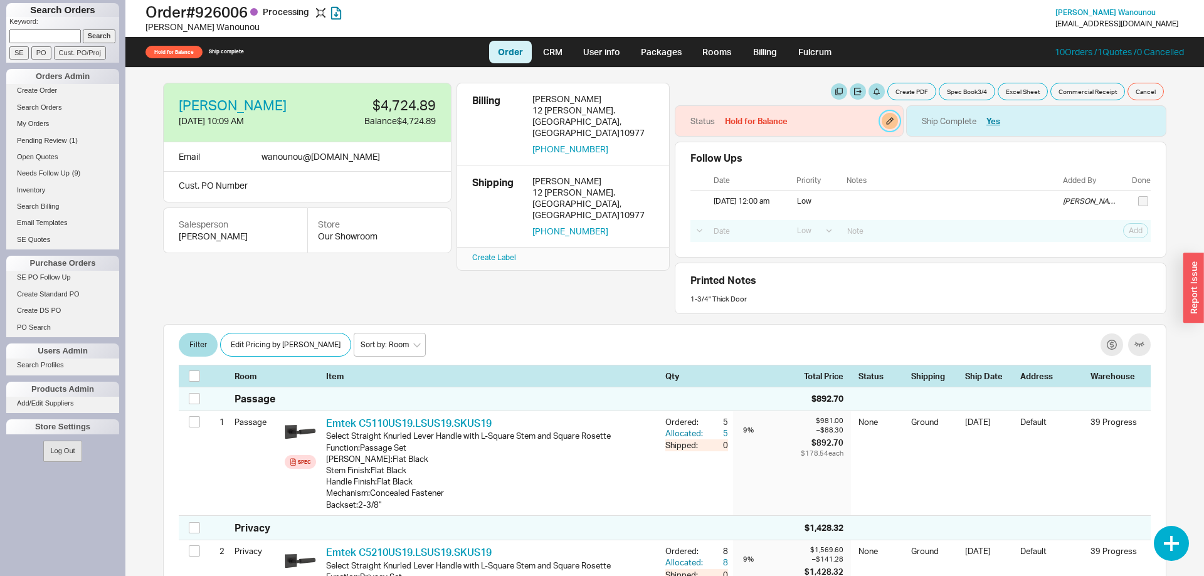
click at [891, 118] on button "button" at bounding box center [889, 121] width 16 height 16
select select "Hold for Balance"
click at [782, 158] on select "None On Hold Call Before Ship Hold for Balance Hold For Payment Wait For Cust. …" at bounding box center [841, 169] width 119 height 23
select select
click option "None" at bounding box center [0, 0] width 0 height 0
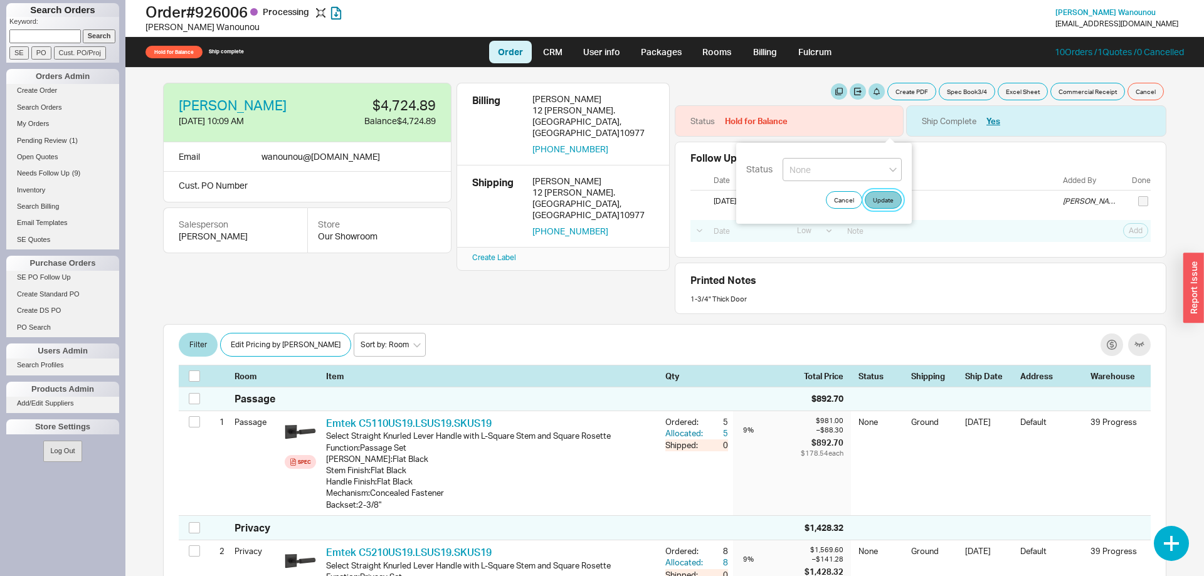
click at [881, 198] on button "Update" at bounding box center [883, 200] width 37 height 18
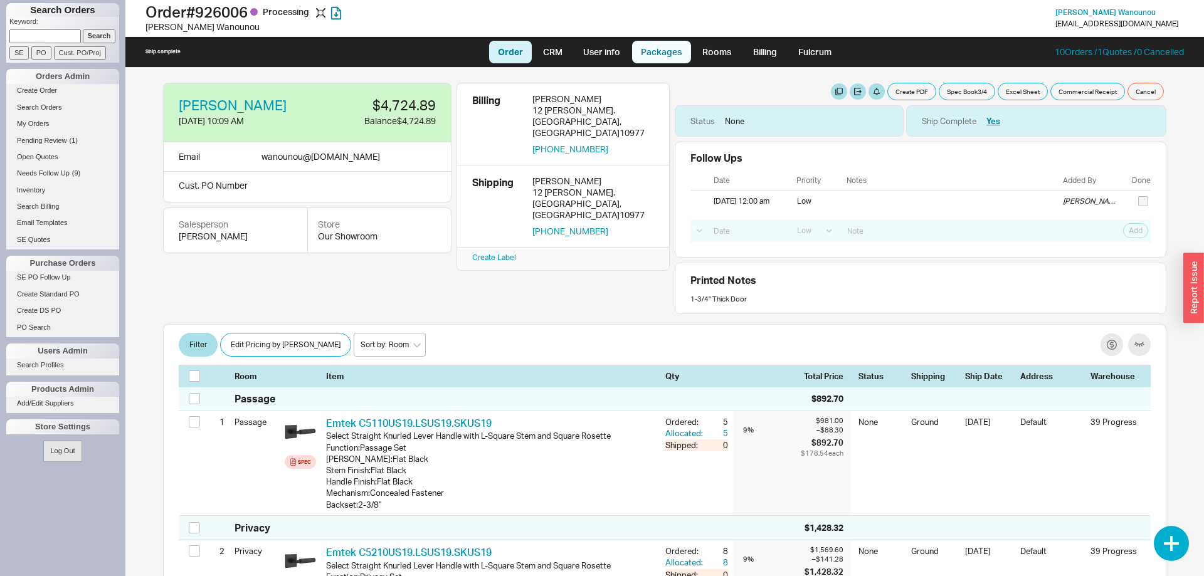
click at [672, 51] on link "Packages" at bounding box center [661, 52] width 59 height 23
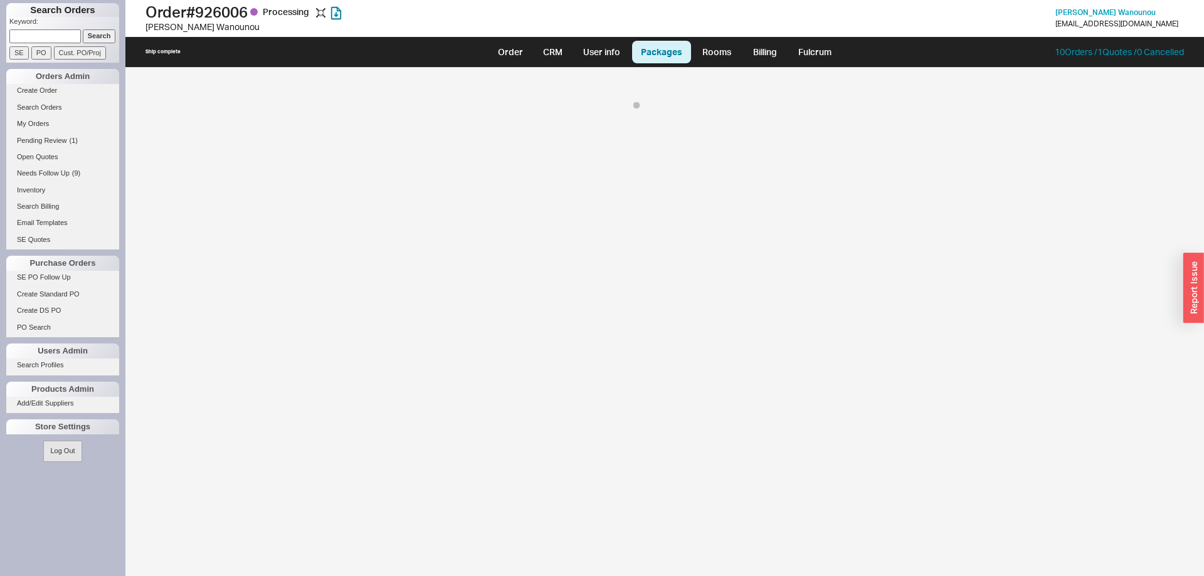
select select "1"
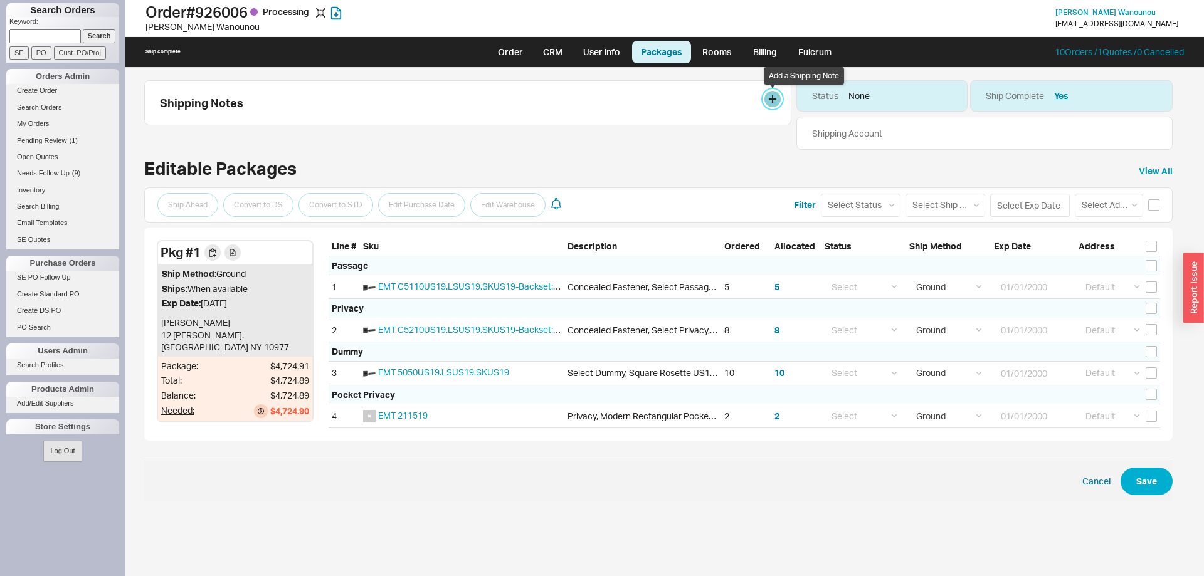
click at [772, 102] on button at bounding box center [772, 99] width 16 height 16
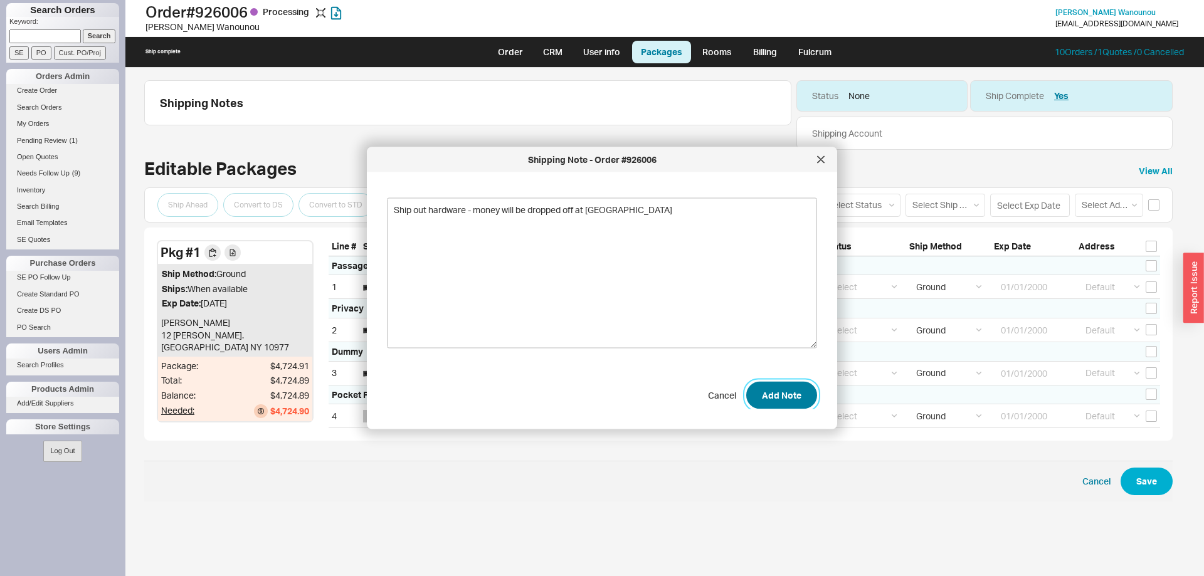
type textarea "Ship out hardware - money will be dropped off at Adina"
click at [810, 395] on button "Add Note" at bounding box center [781, 395] width 71 height 28
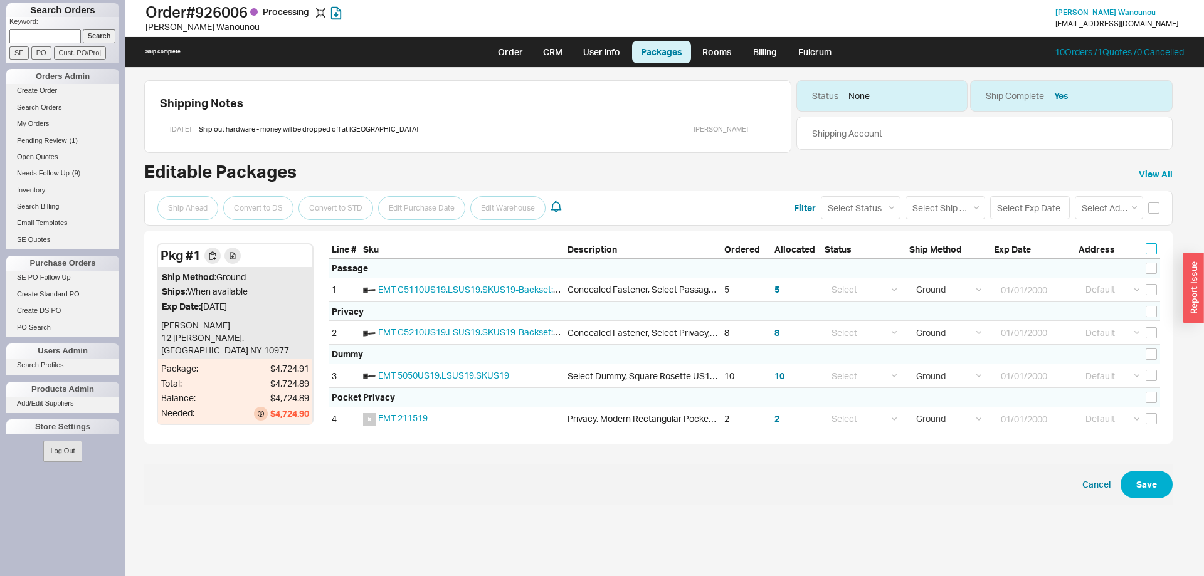
click at [1150, 248] on input "checkbox" at bounding box center [1150, 248] width 11 height 11
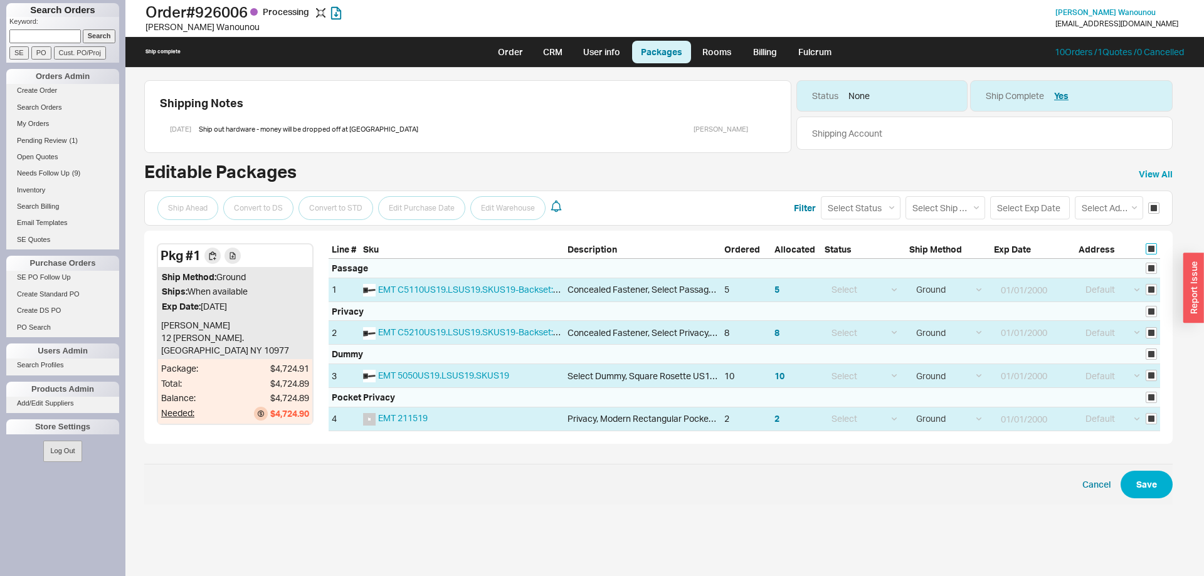
checkbox input "true"
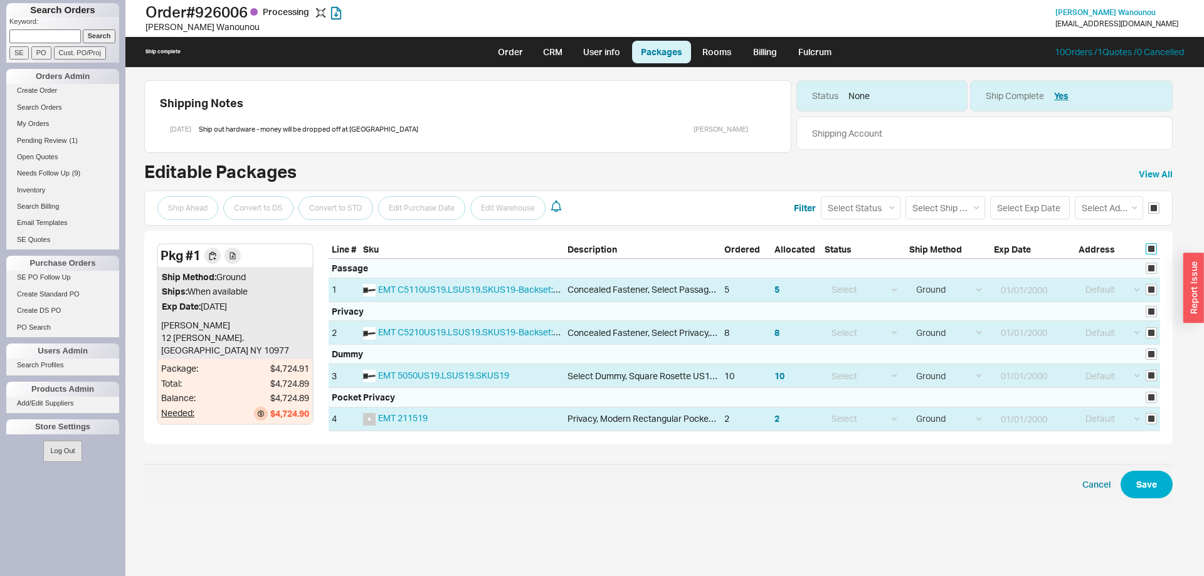
checkbox input "true"
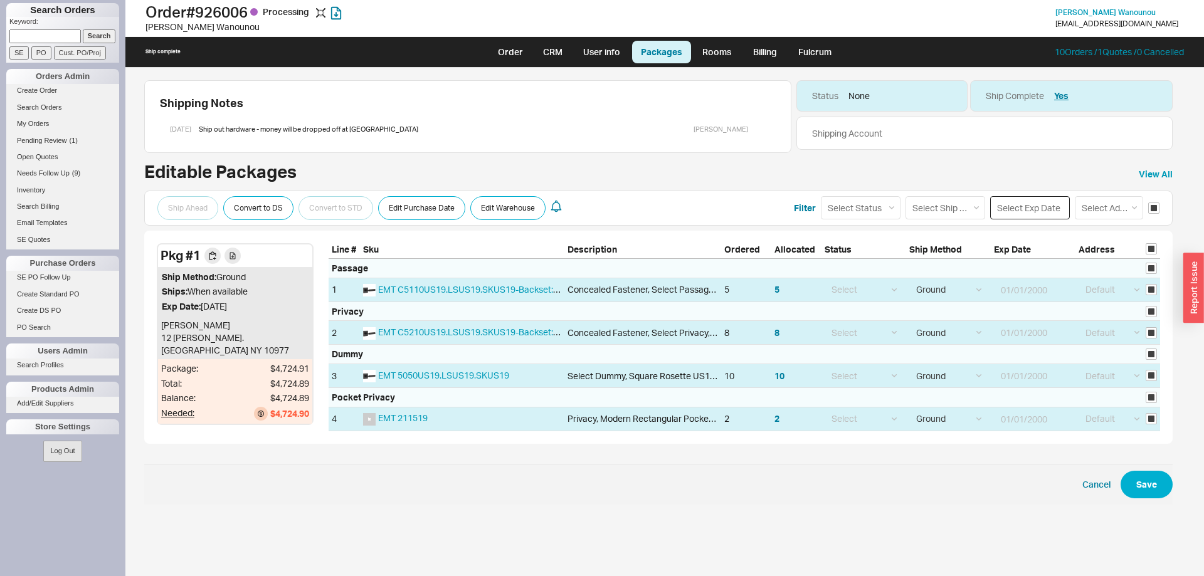
click at [1028, 208] on input at bounding box center [1030, 207] width 80 height 23
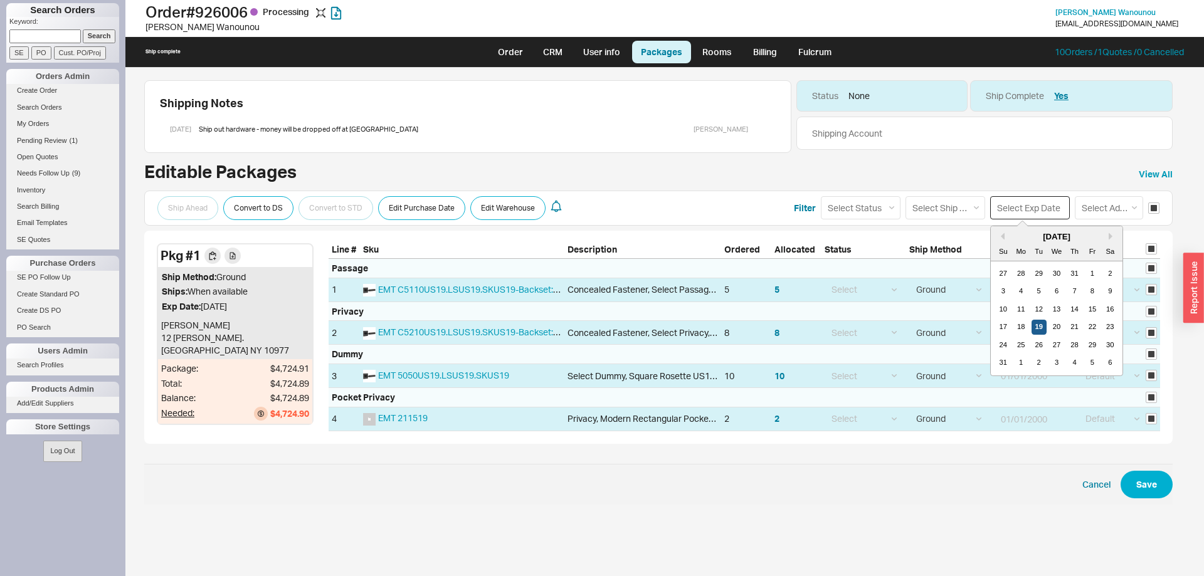
click at [1035, 330] on div "19" at bounding box center [1038, 327] width 15 height 15
type input "08/19/2025"
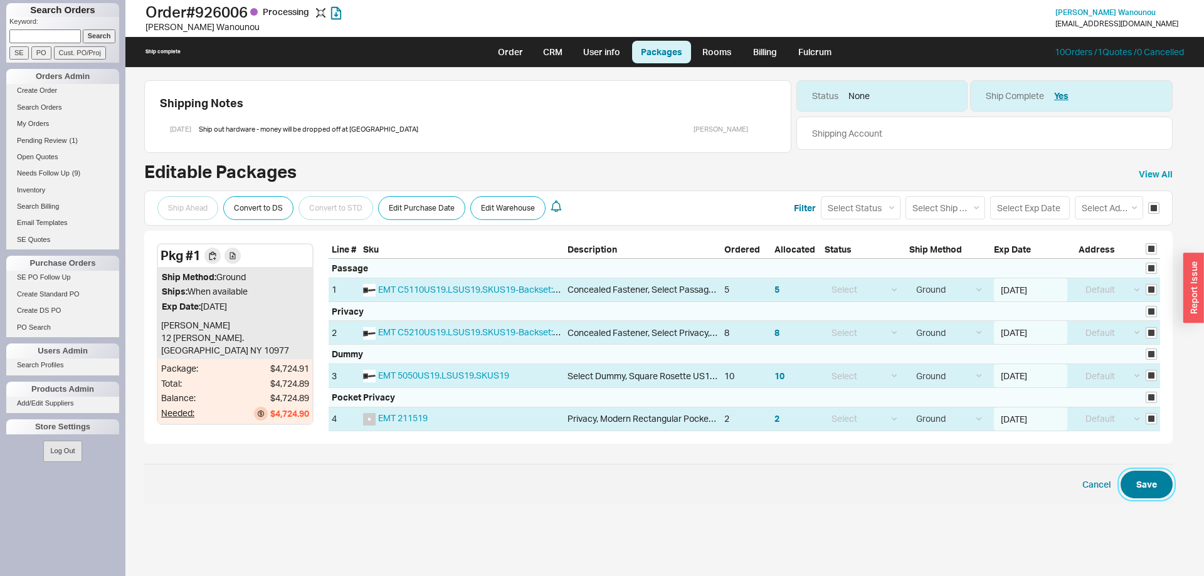
click at [1148, 489] on button "Save" at bounding box center [1146, 485] width 52 height 28
checkbox input "false"
select select "1"
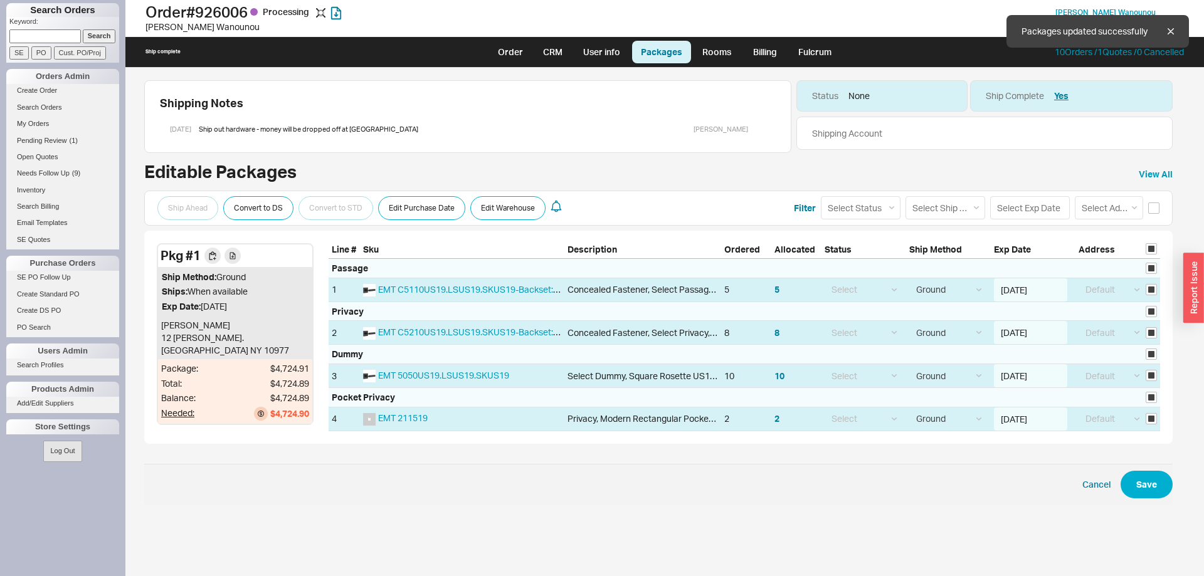
select select "1"
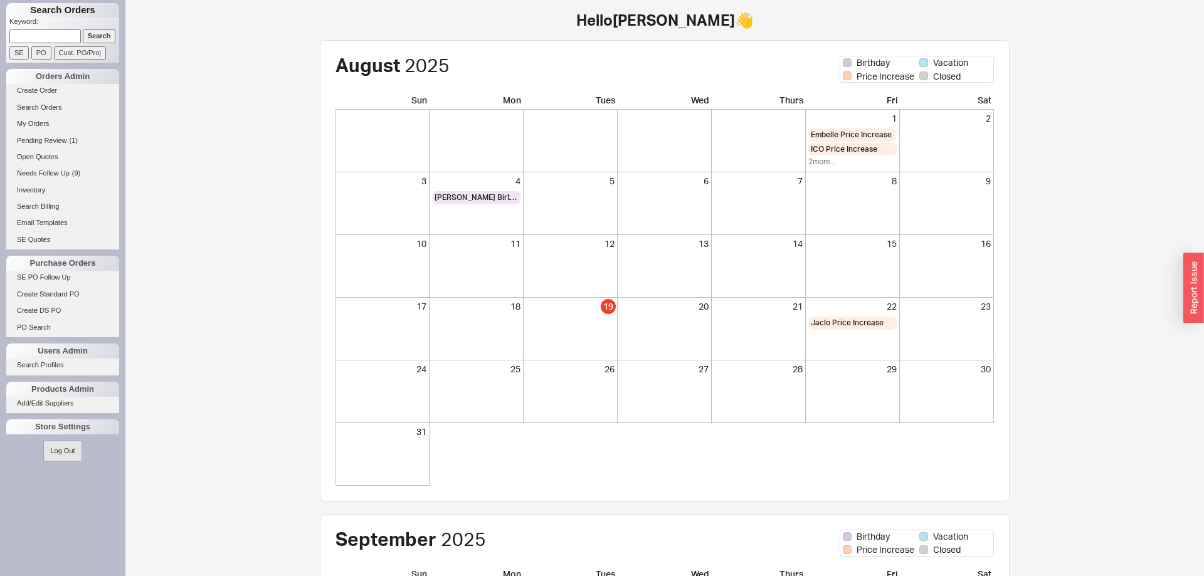
paste input "928683"
type input "928683"
click at [101, 35] on input "Search" at bounding box center [99, 35] width 33 height 13
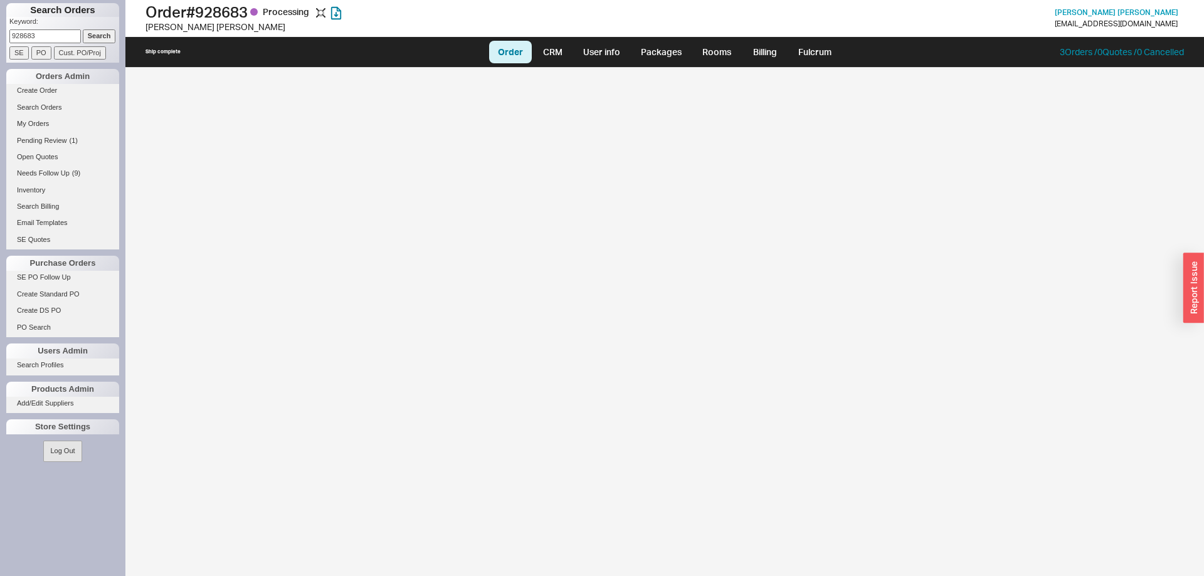
select select "LOW"
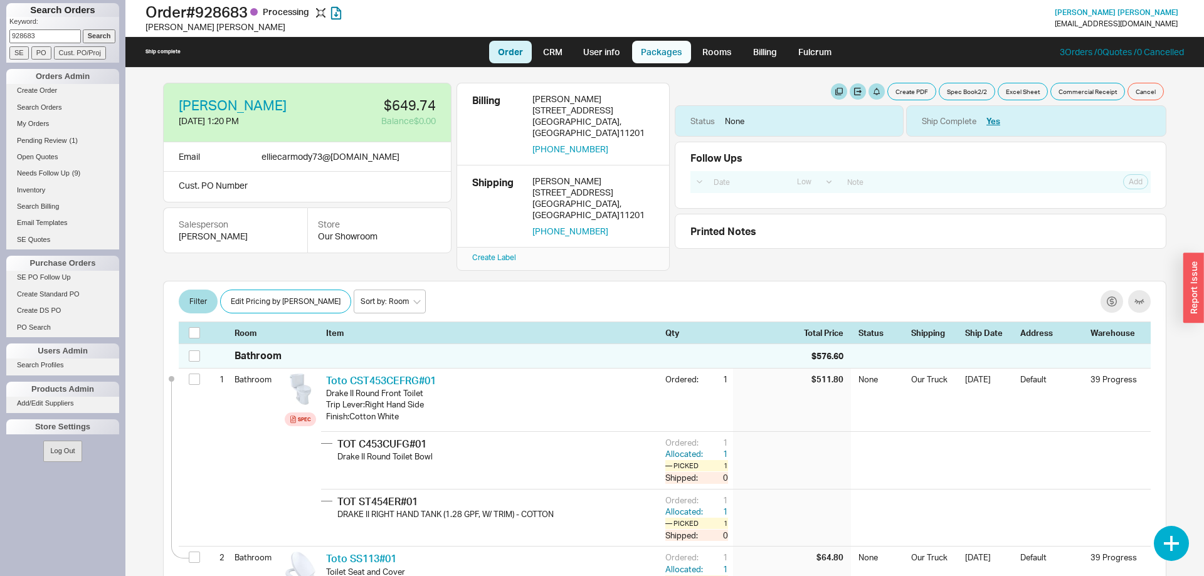
click at [660, 50] on link "Packages" at bounding box center [661, 52] width 59 height 23
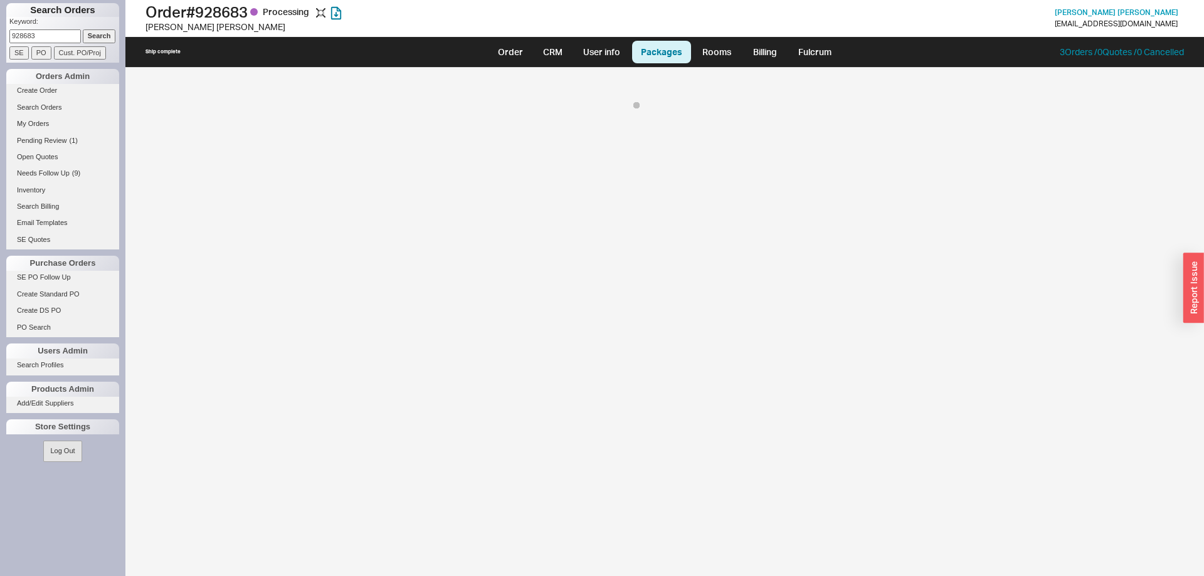
select select "8"
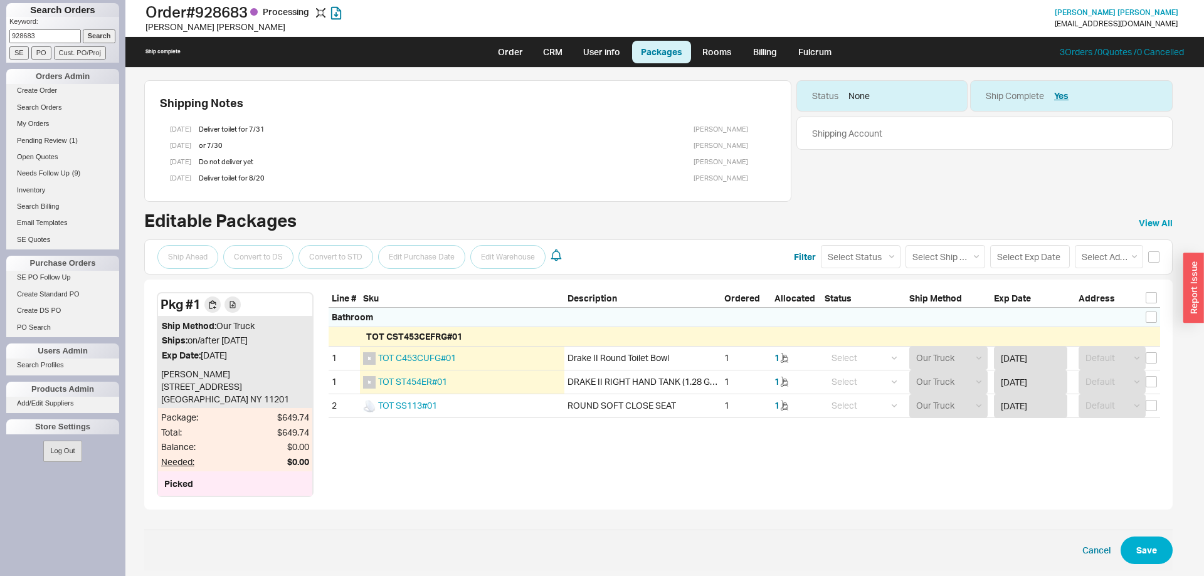
drag, startPoint x: 380, startPoint y: 503, endPoint x: 23, endPoint y: 8, distance: 610.4
click at [125, 68] on div "Shipping Notes 7/28/25 Deliver toilet for 7/31 Rachelli Stanieski 7/28/25 or 7/…" at bounding box center [664, 322] width 1078 height 508
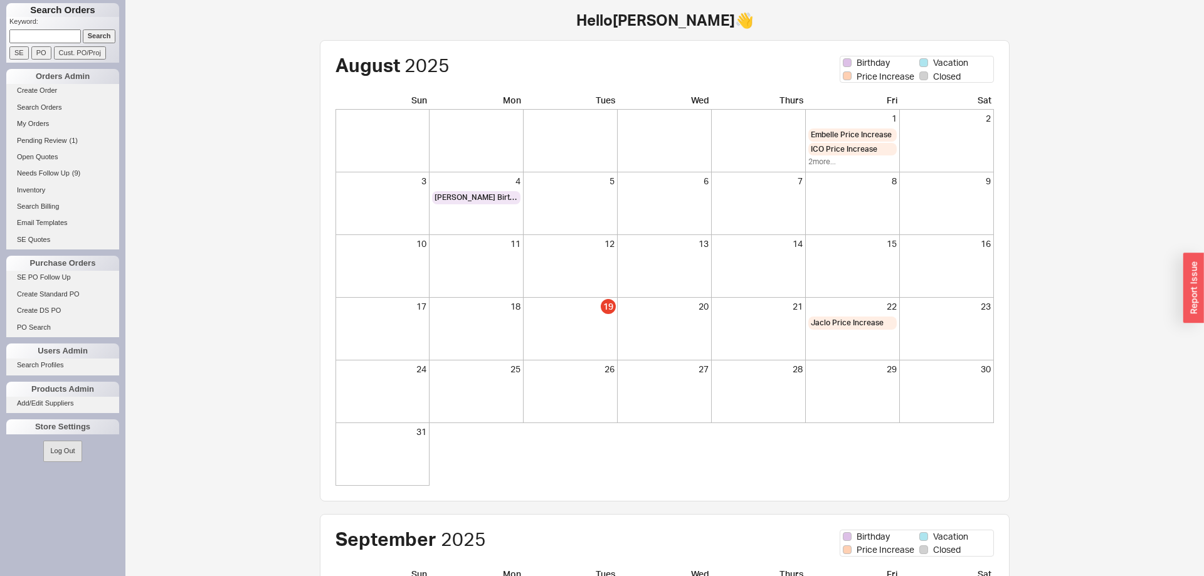
paste input "928683"
type input "928683"
click at [95, 33] on input "Search" at bounding box center [99, 35] width 33 height 13
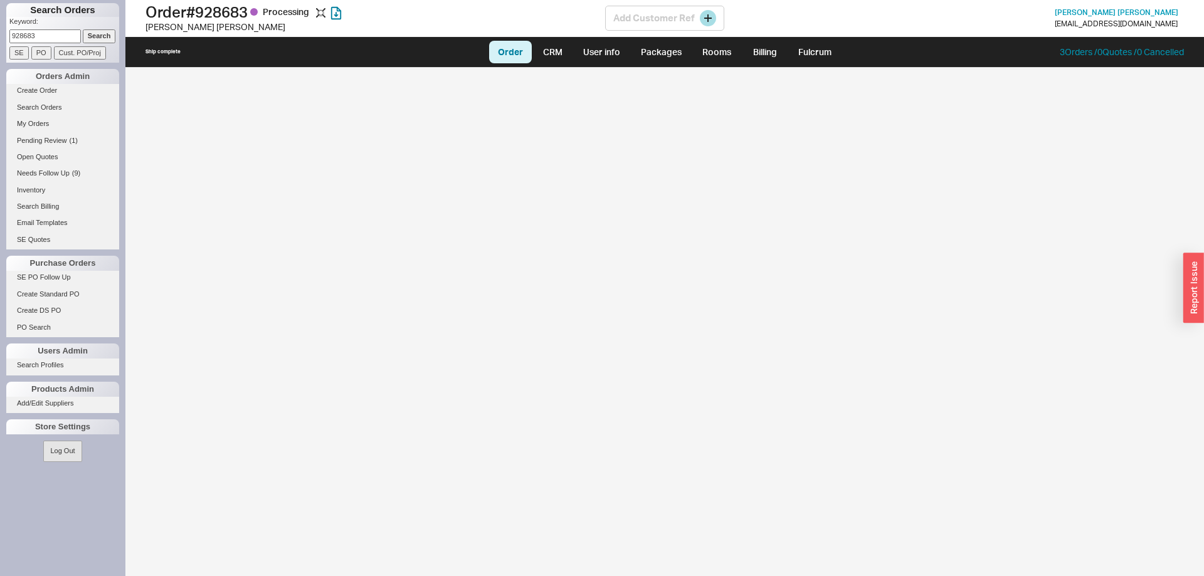
select select "LOW"
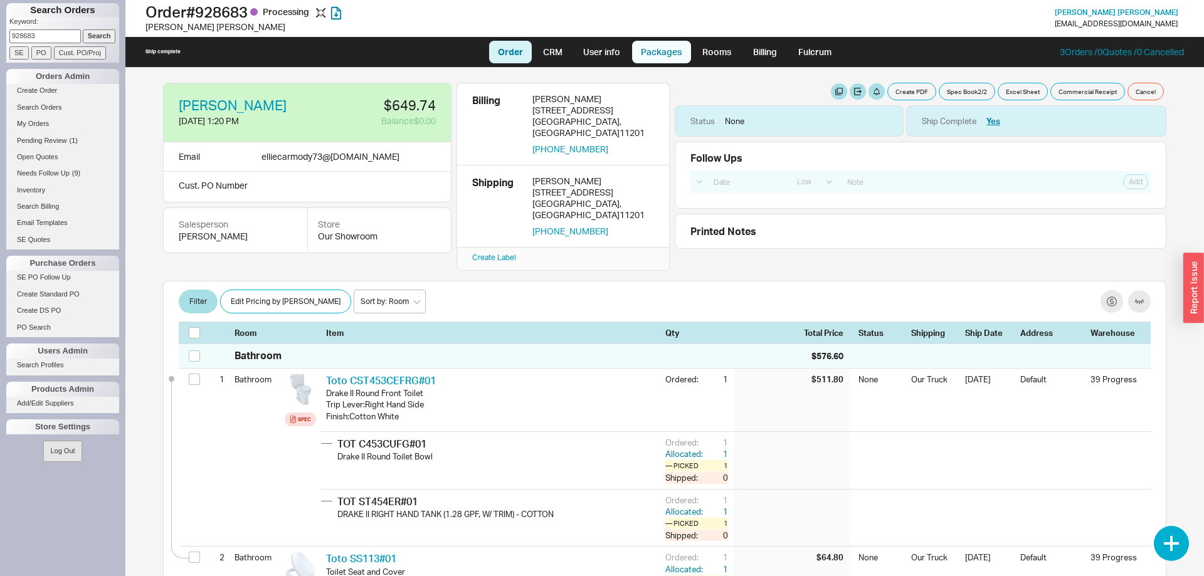
click at [648, 56] on link "Packages" at bounding box center [661, 52] width 59 height 23
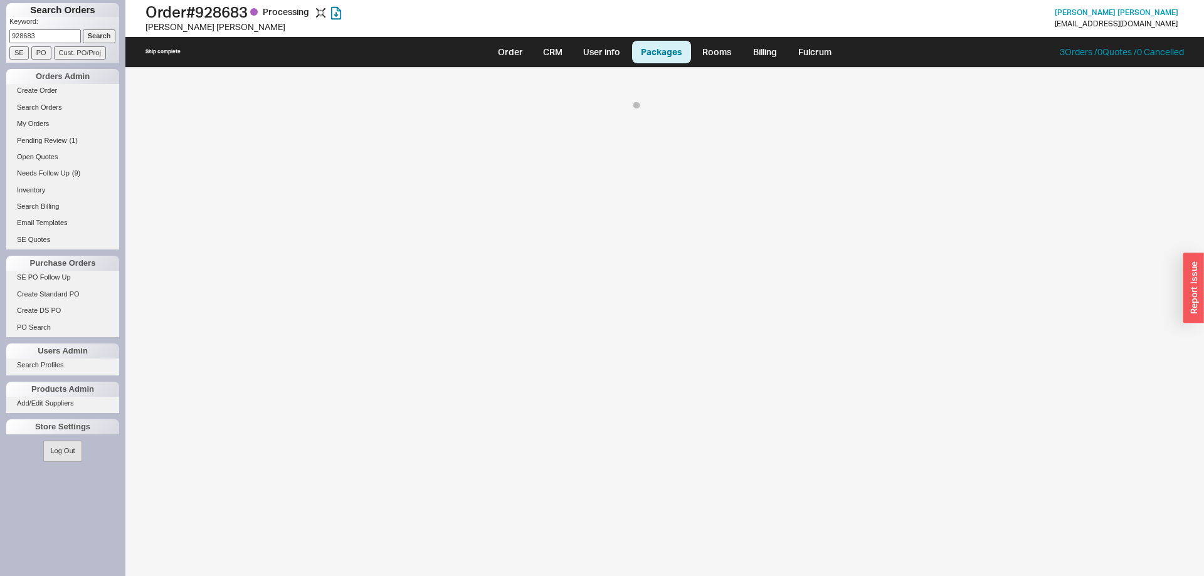
select select "8"
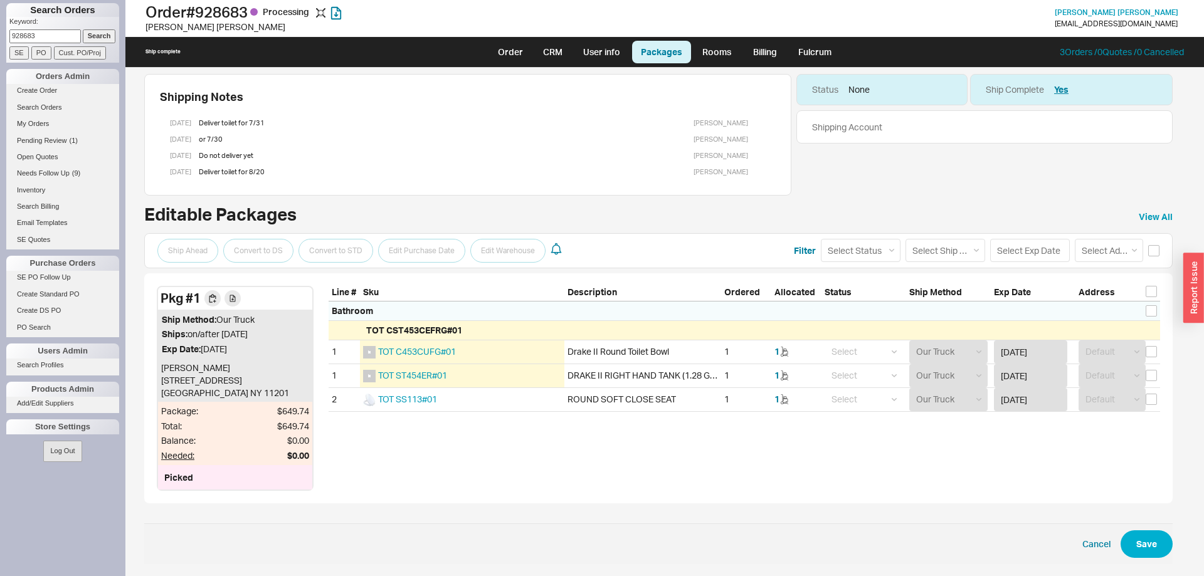
scroll to position [7, 0]
drag, startPoint x: 310, startPoint y: 492, endPoint x: 548, endPoint y: 453, distance: 240.7
click at [548, 453] on div "Pkg # 1 Ship Method: Our Truck Ships: on/after 08/20/2025 Exp Date: 08/20/2025 …" at bounding box center [658, 388] width 1028 height 231
click at [552, 453] on div "Pkg # 1 Ship Method: Our Truck Ships: on/after 08/20/2025 Exp Date: 08/20/2025 …" at bounding box center [658, 388] width 1028 height 231
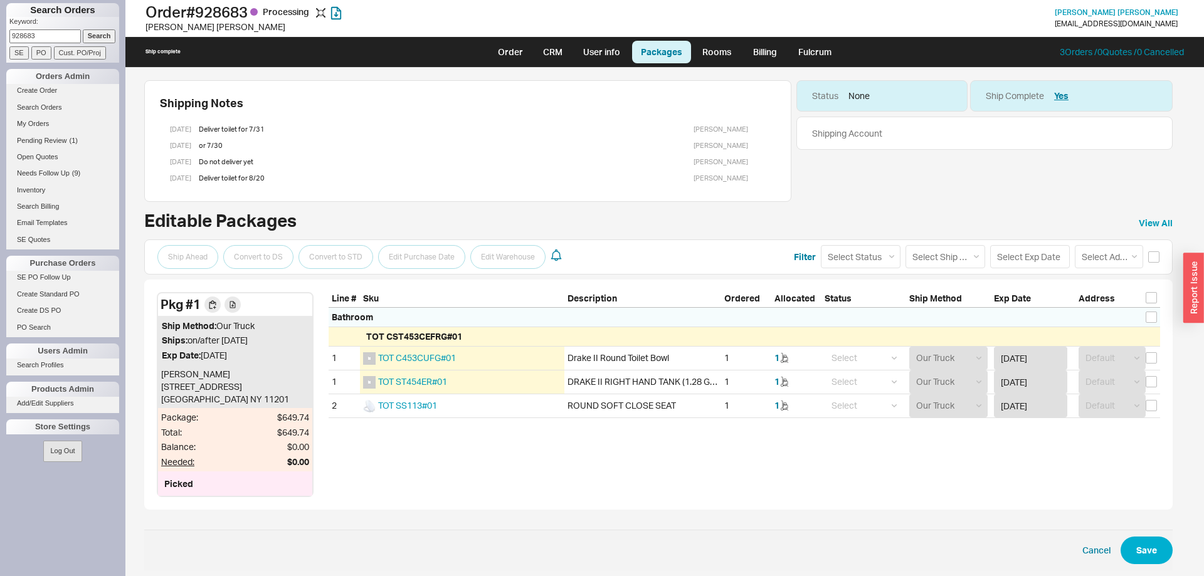
drag, startPoint x: 607, startPoint y: 456, endPoint x: 34, endPoint y: 8, distance: 727.9
click at [125, 68] on div "Shipping Notes 7/28/25 Deliver toilet for 7/31 Rachelli Stanieski 7/28/25 or 7/…" at bounding box center [664, 322] width 1078 height 508
drag, startPoint x: 248, startPoint y: 487, endPoint x: 25, endPoint y: 8, distance: 529.0
click at [125, 68] on div "Shipping Notes 7/28/25 Deliver toilet for 7/31 Rachelli Stanieski 7/28/25 or 7/…" at bounding box center [664, 322] width 1078 height 508
drag, startPoint x: 388, startPoint y: 448, endPoint x: 401, endPoint y: 445, distance: 12.8
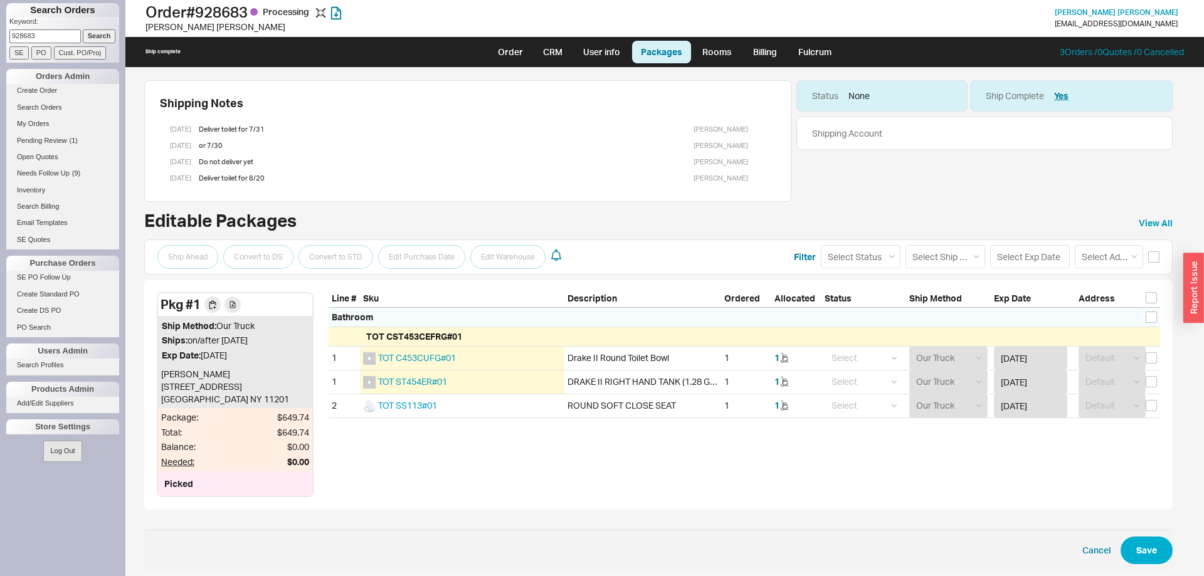
click at [389, 448] on div "Pkg # 1 Ship Method: Our Truck Ships: on/after 08/20/2025 Exp Date: 08/20/2025 …" at bounding box center [658, 395] width 1028 height 231
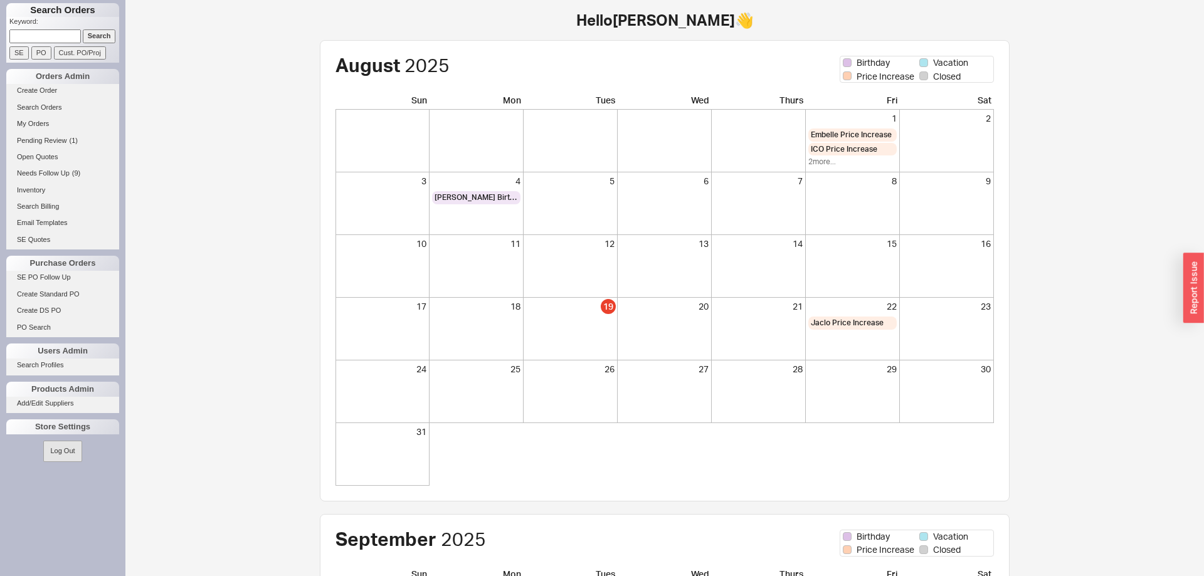
click at [31, 34] on input at bounding box center [44, 35] width 71 height 13
click at [51, 38] on input at bounding box center [44, 35] width 71 height 13
type input "[PERSON_NAME]"
click at [83, 29] on input "Search" at bounding box center [99, 35] width 33 height 13
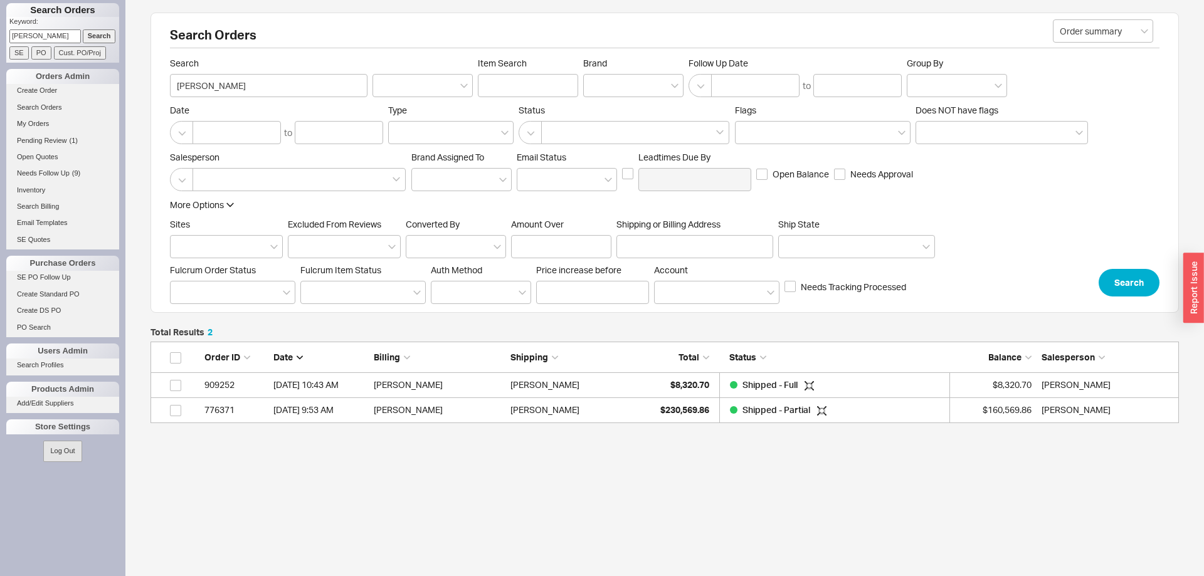
scroll to position [82, 1028]
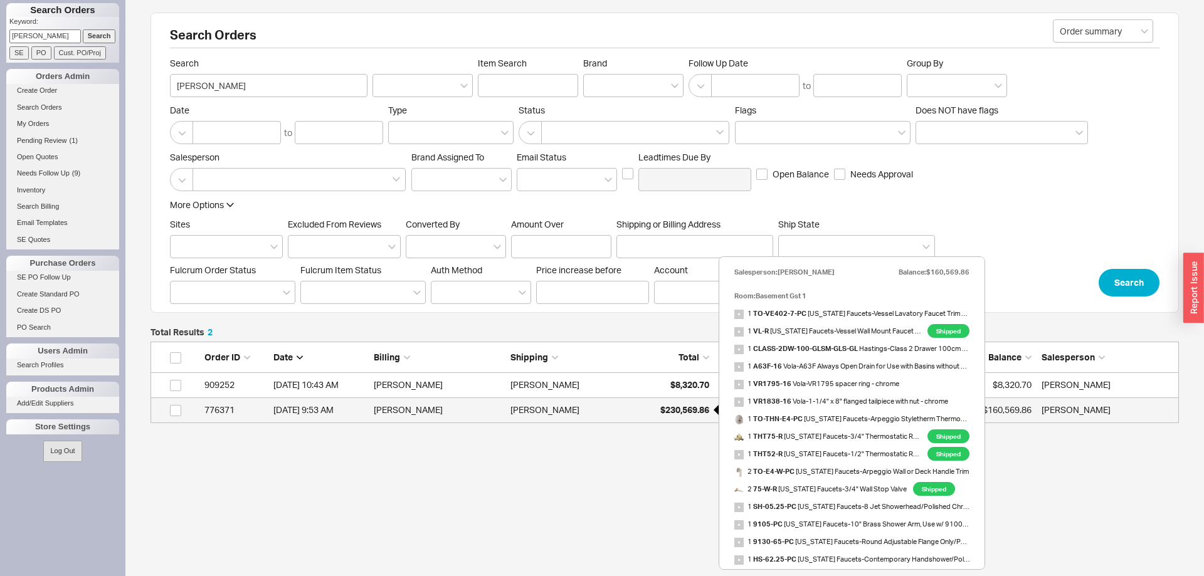
click at [666, 410] on span "$230,569.86" at bounding box center [684, 409] width 49 height 11
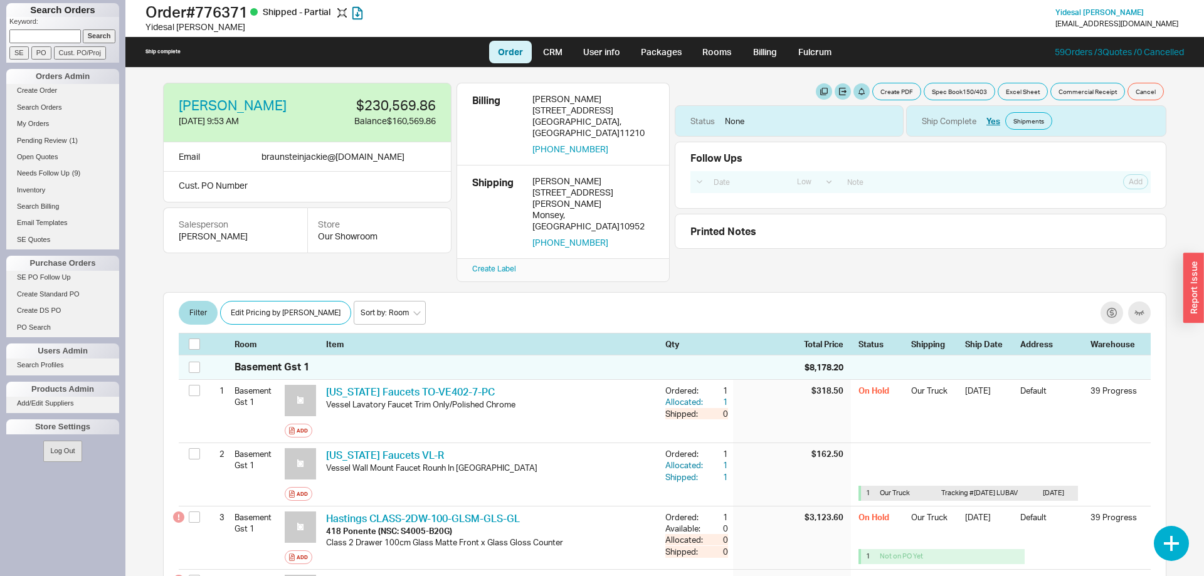
select select "LOW"
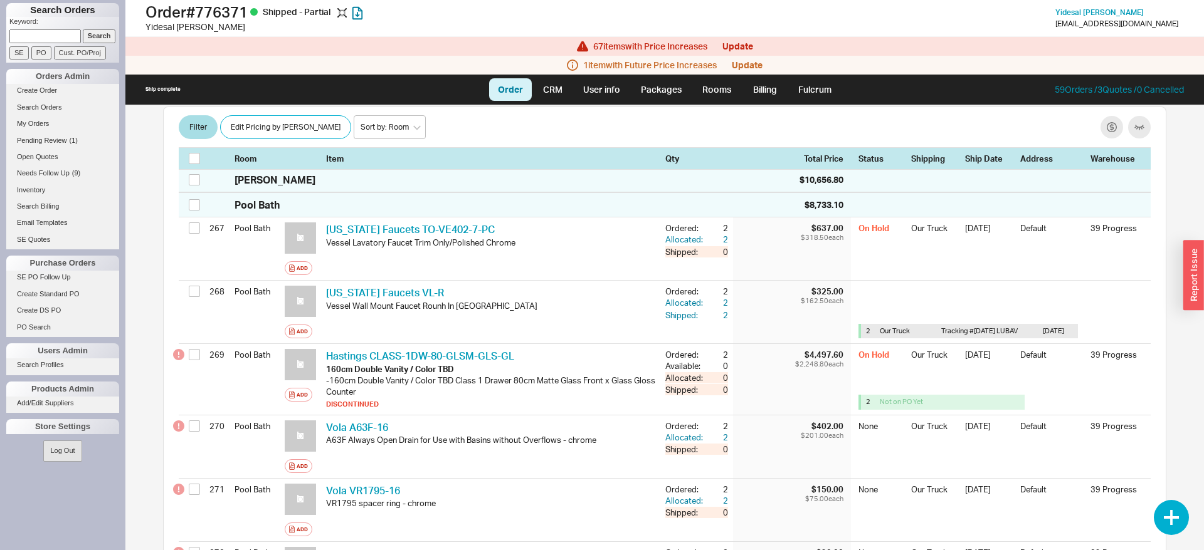
scroll to position [18624, 0]
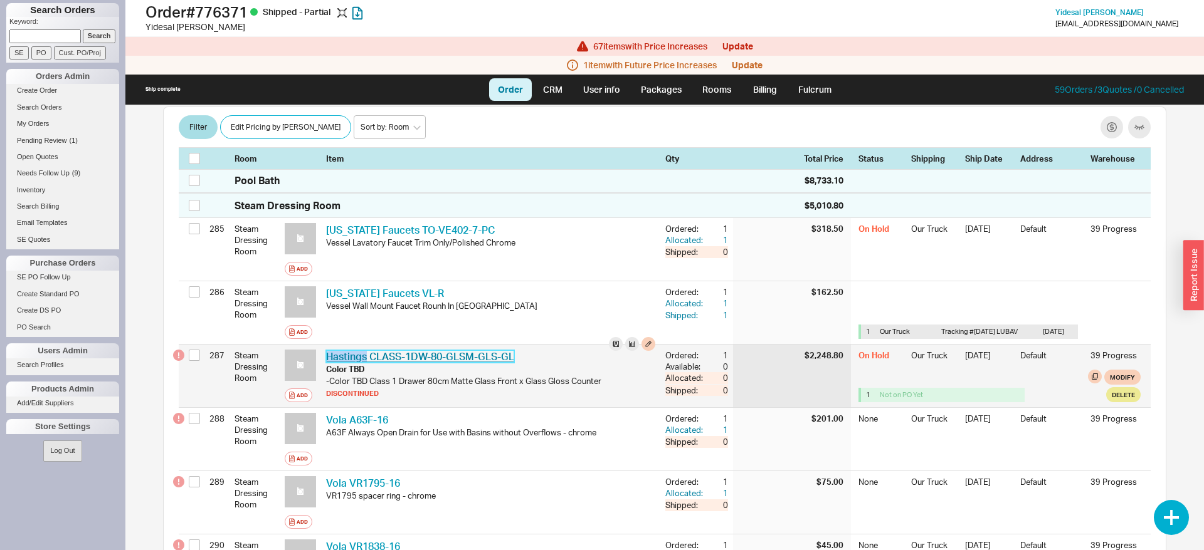
click at [326, 350] on link "Hastings CLASS-1DW-80-GLSM-GLS-GL" at bounding box center [420, 356] width 188 height 13
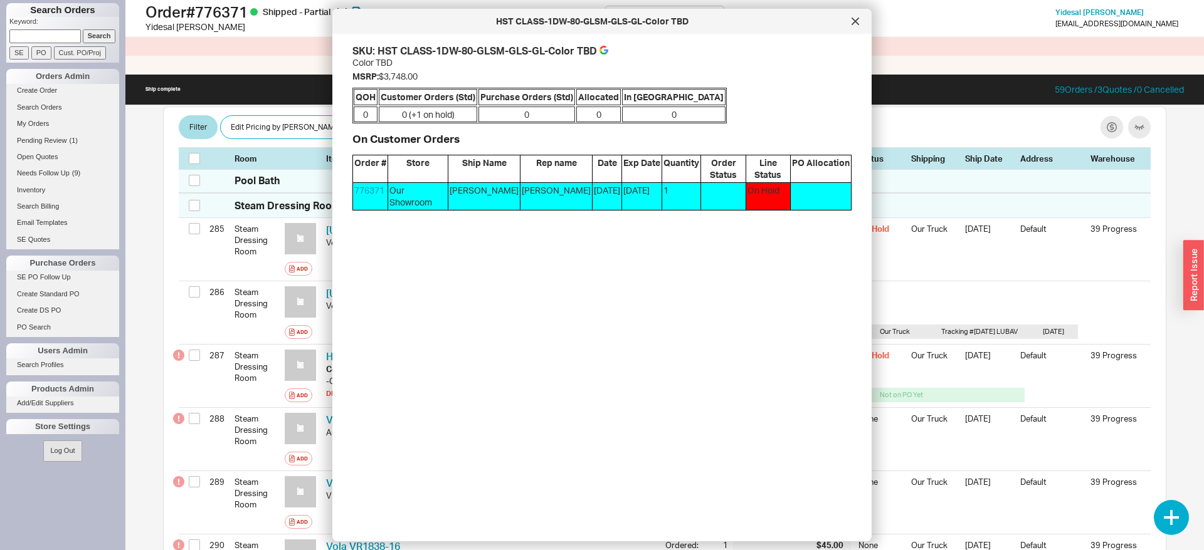
click at [851, 19] on icon at bounding box center [855, 22] width 8 height 8
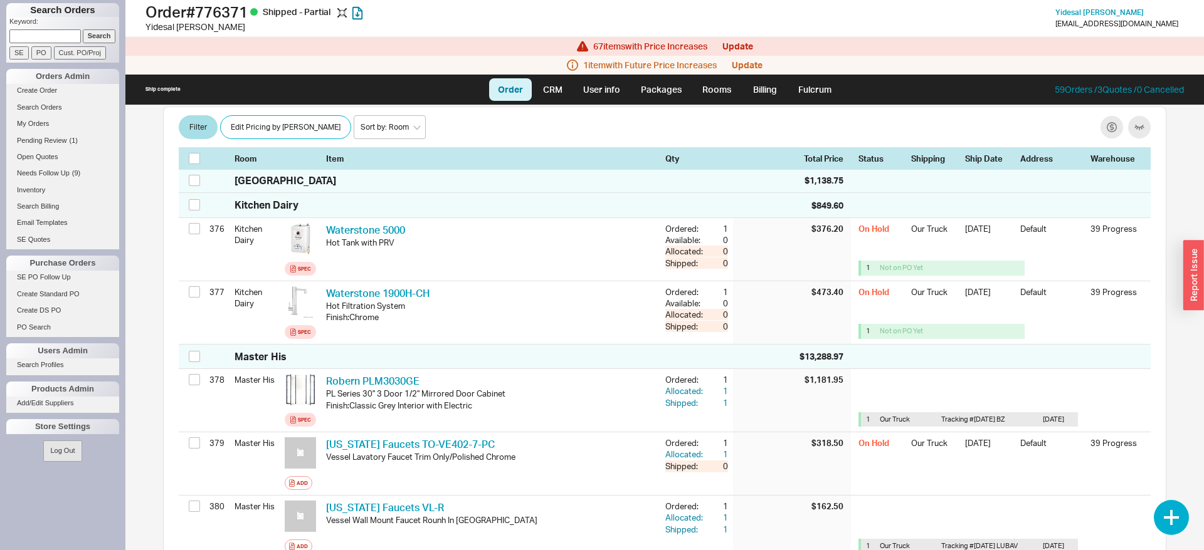
scroll to position [24885, 0]
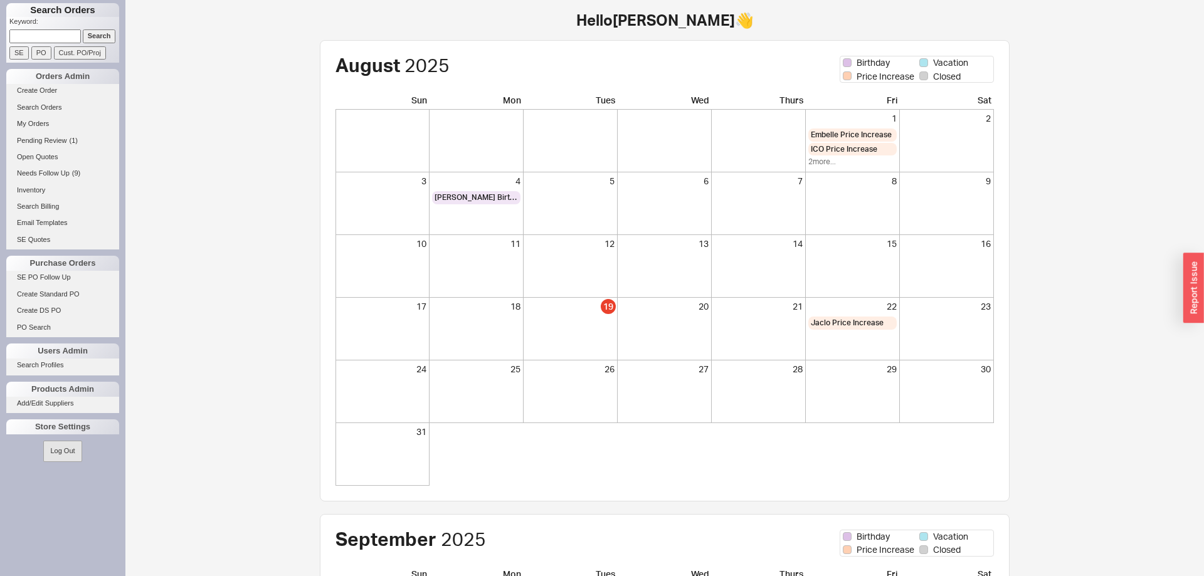
click at [58, 38] on input at bounding box center [44, 35] width 71 height 13
type input "[PERSON_NAME]"
click at [83, 29] on input "Search" at bounding box center [99, 35] width 33 height 13
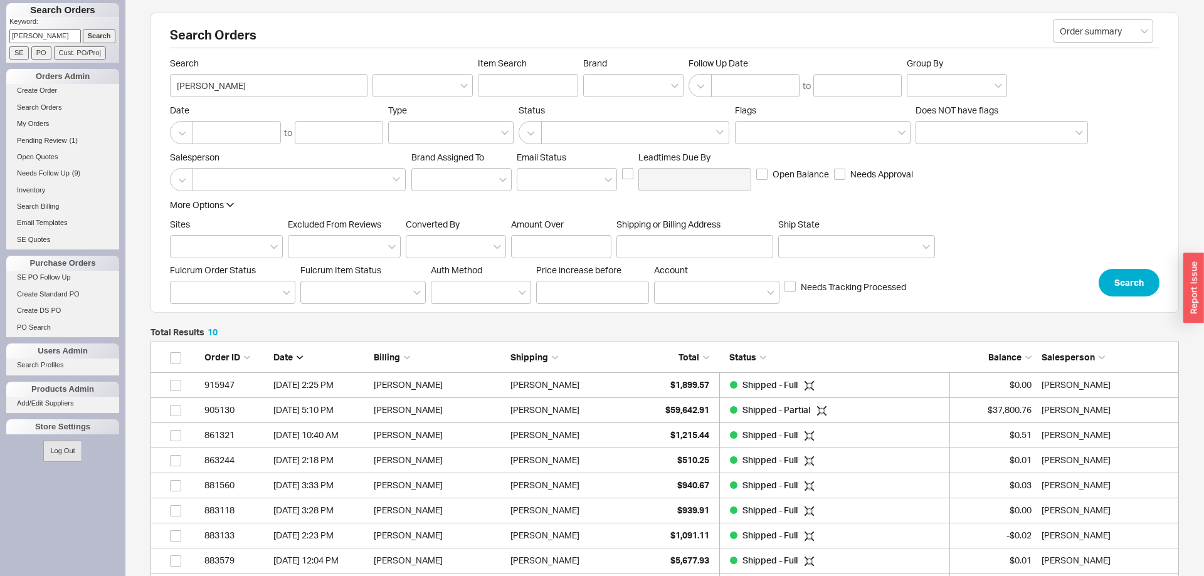
scroll to position [282, 1028]
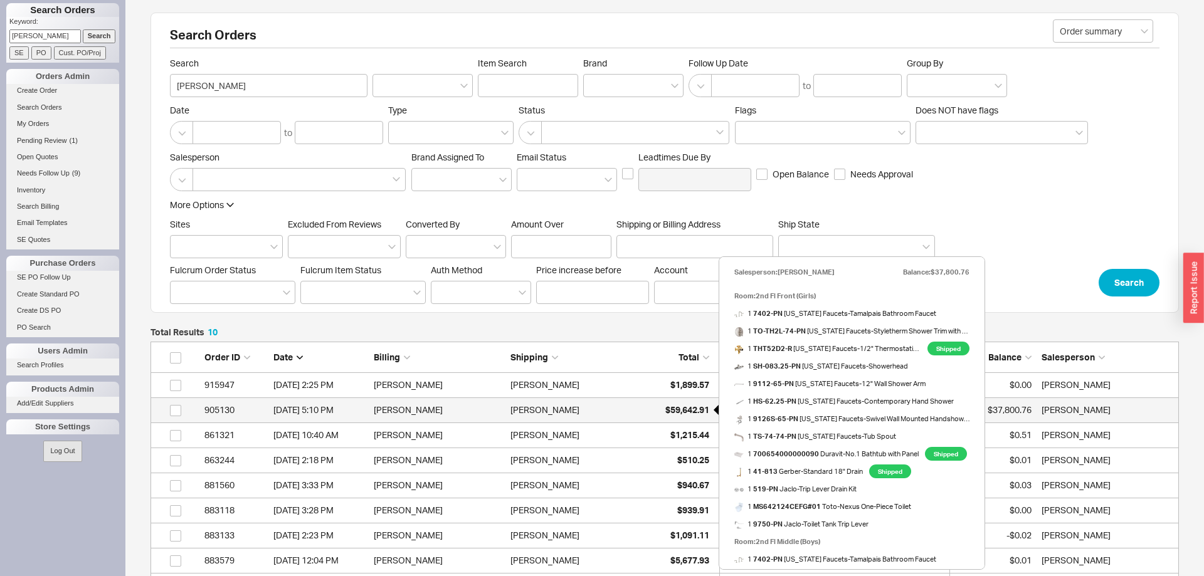
click at [677, 408] on span "$59,642.91" at bounding box center [687, 409] width 44 height 11
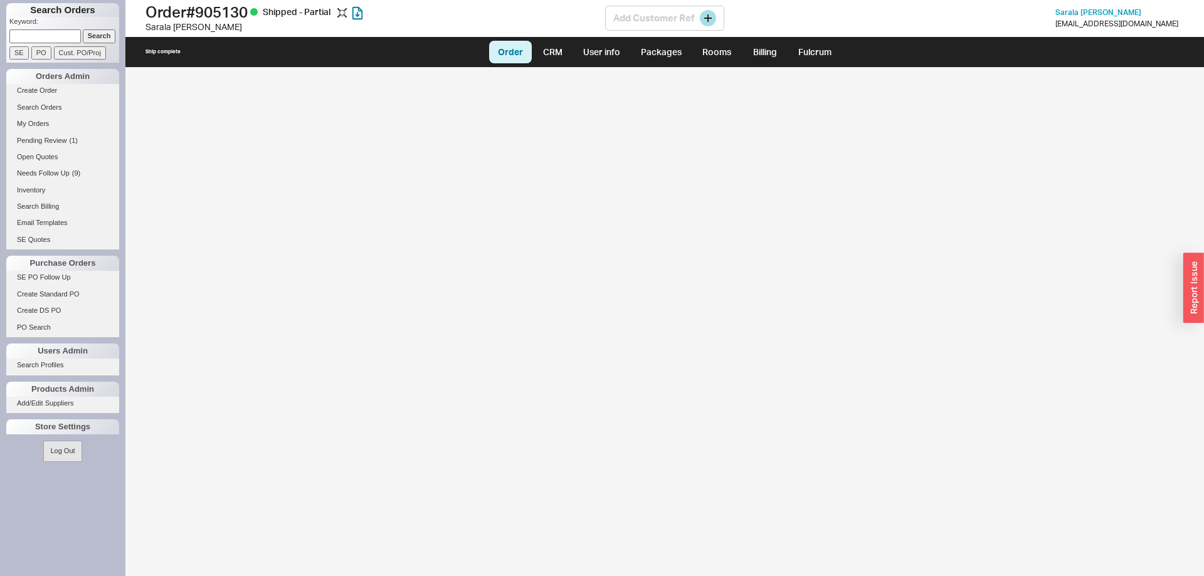
select select "LOW"
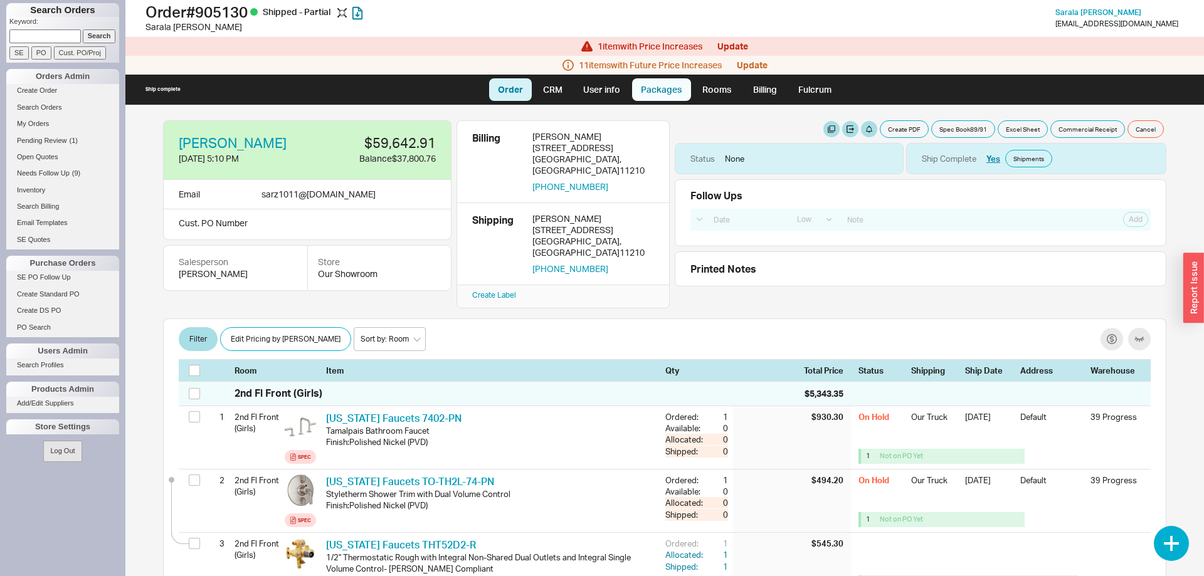
click at [666, 91] on link "Packages" at bounding box center [661, 89] width 59 height 23
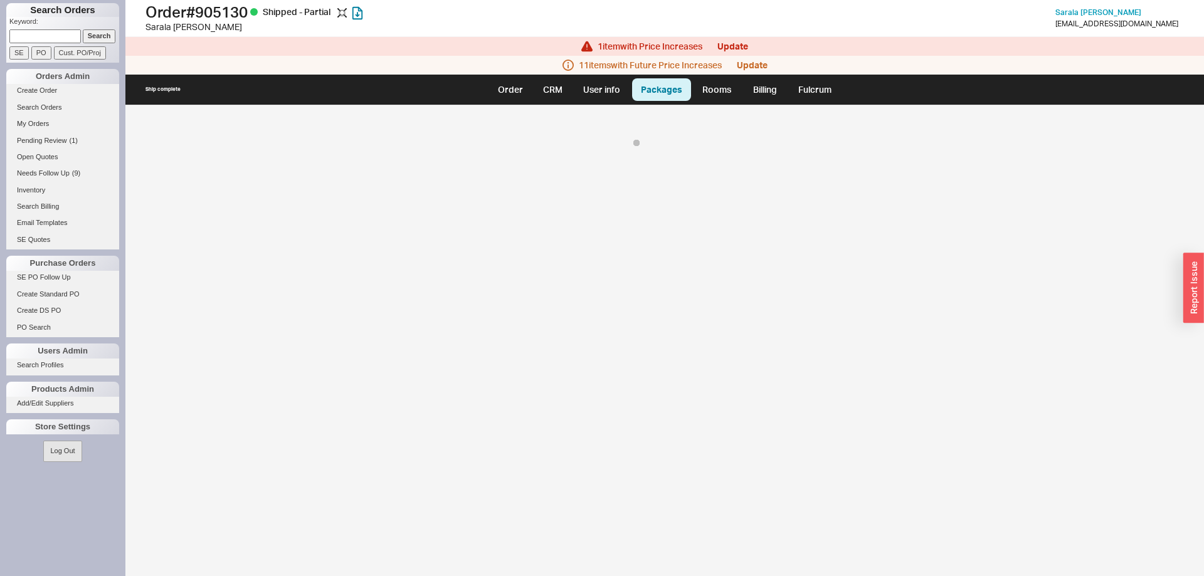
select select "On Hold"
select select "8"
select select "On Hold"
select select "8"
select select "On Hold"
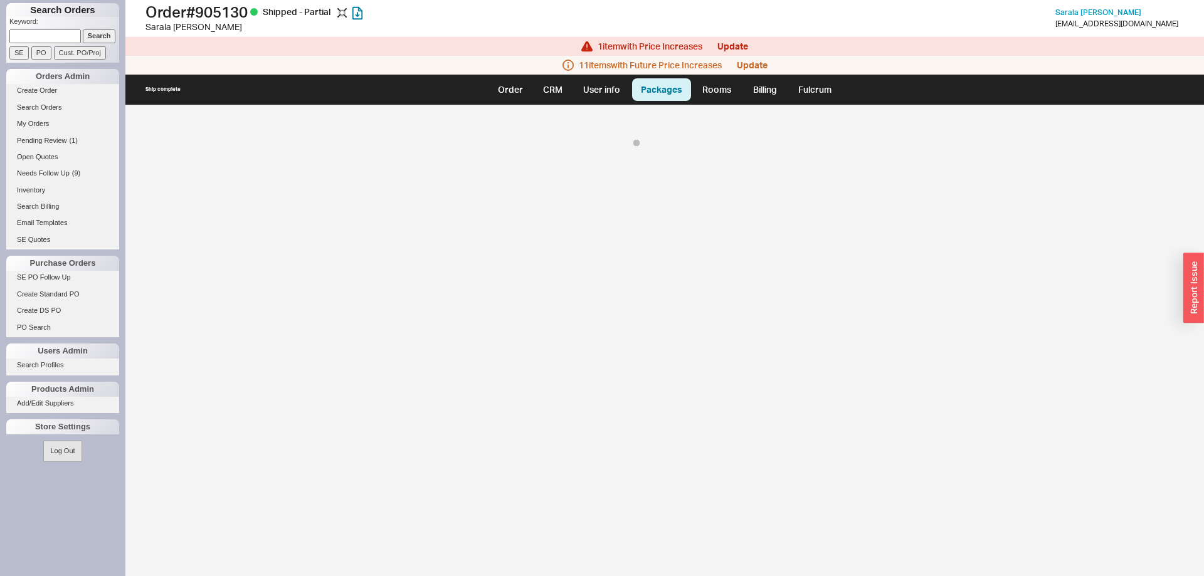
select select "8"
select select "On Hold"
select select "8"
select select "On Hold"
select select "8"
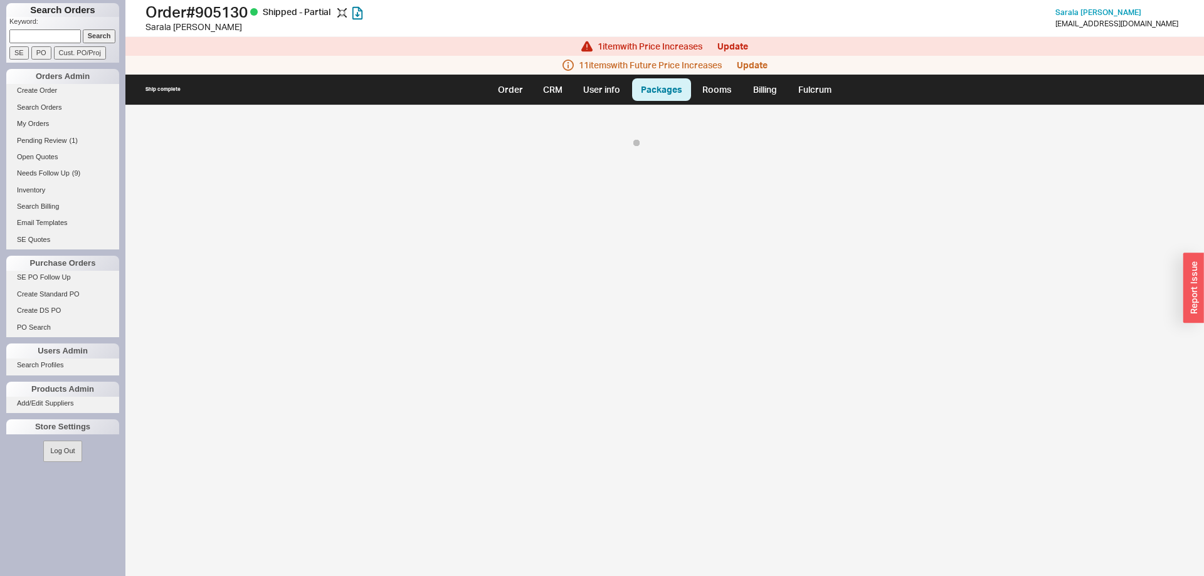
select select "On Hold"
select select "8"
select select "On Hold"
select select "8"
select select "On Hold"
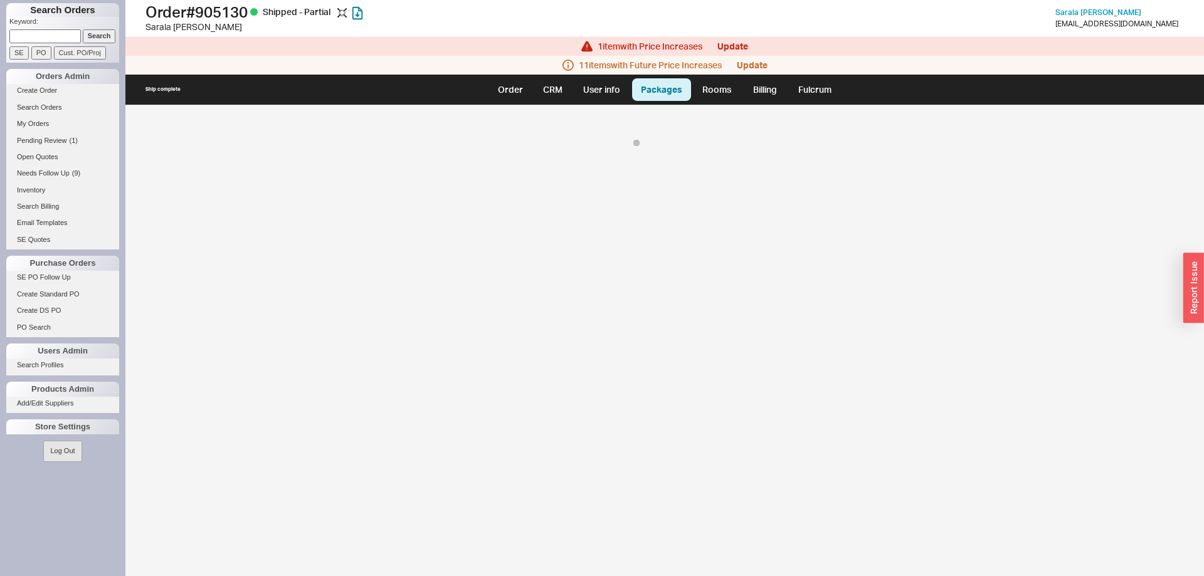
select select "8"
select select "On Hold"
select select "8"
select select "On Hold"
select select "8"
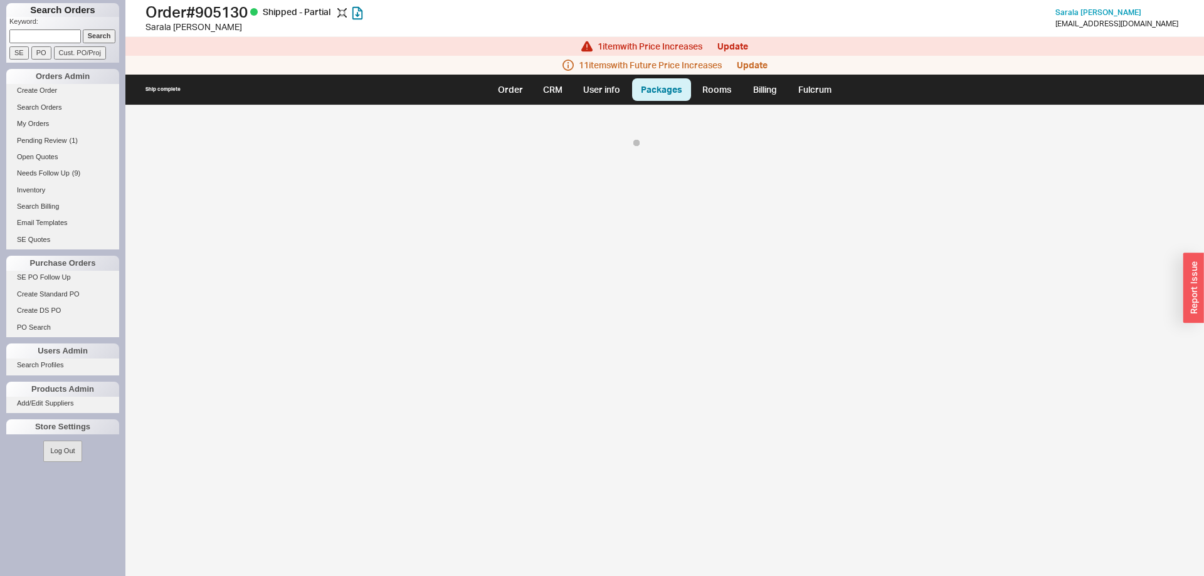
select select "On Hold"
select select "8"
select select "On Hold"
select select "8"
select select "On Hold"
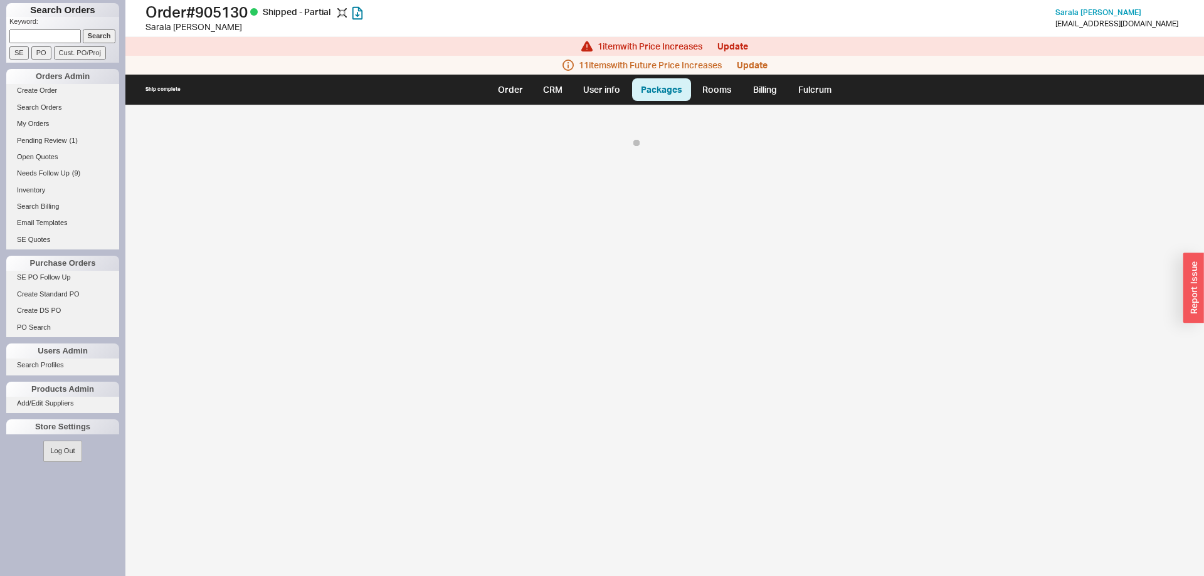
select select "8"
select select "On Hold"
select select "8"
select select "On Hold"
select select "8"
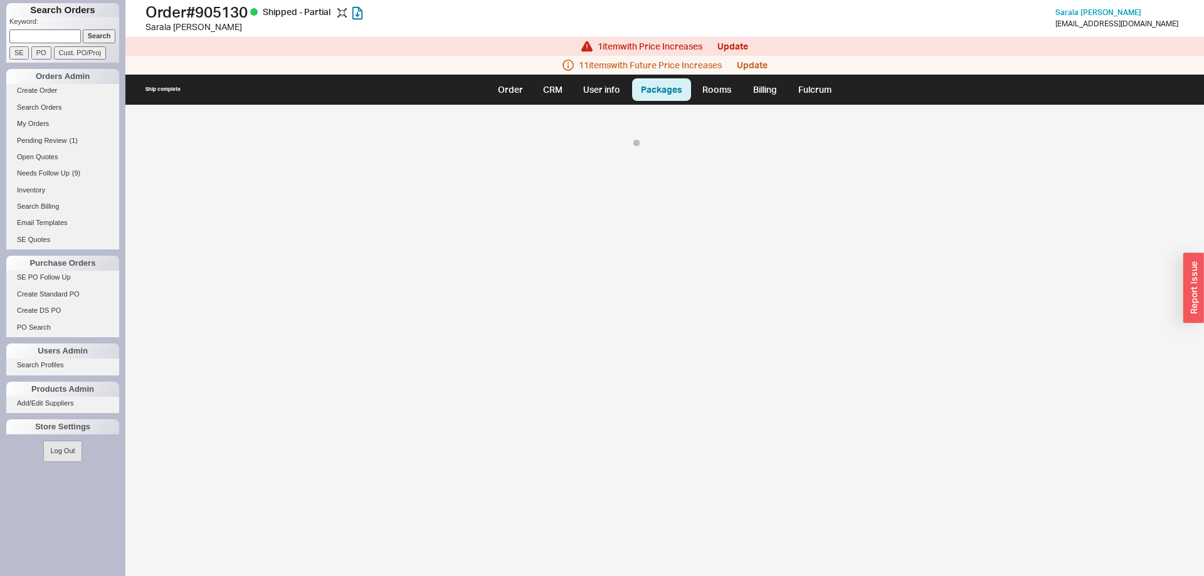
select select "On Hold"
select select "8"
select select "On Hold"
select select "8"
select select "On Hold"
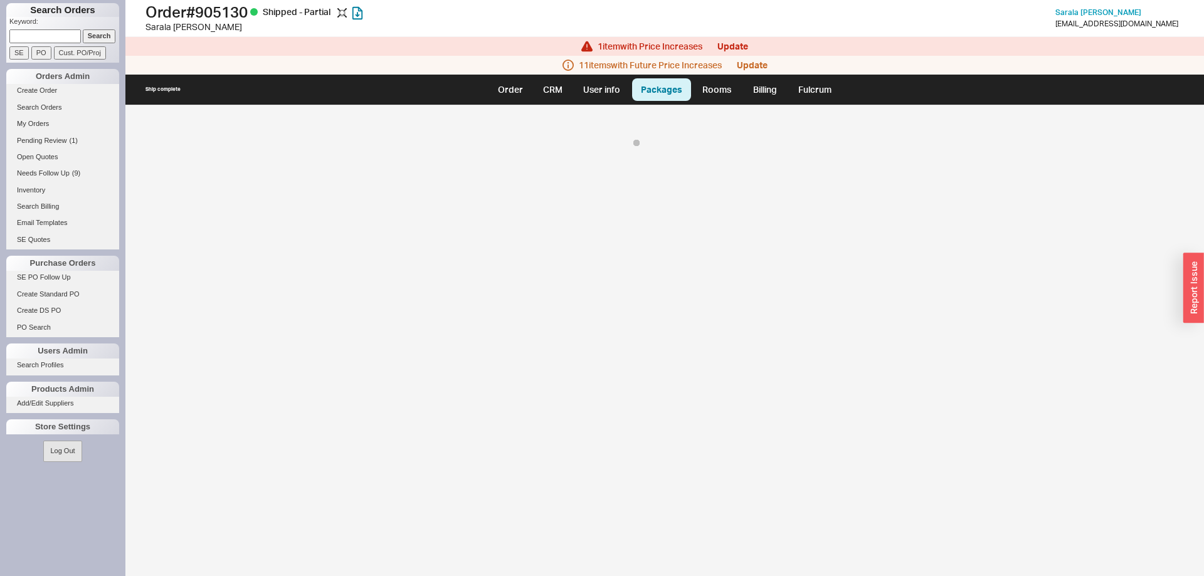
select select "8"
select select "On Hold"
select select "8"
select select "On Hold"
select select "8"
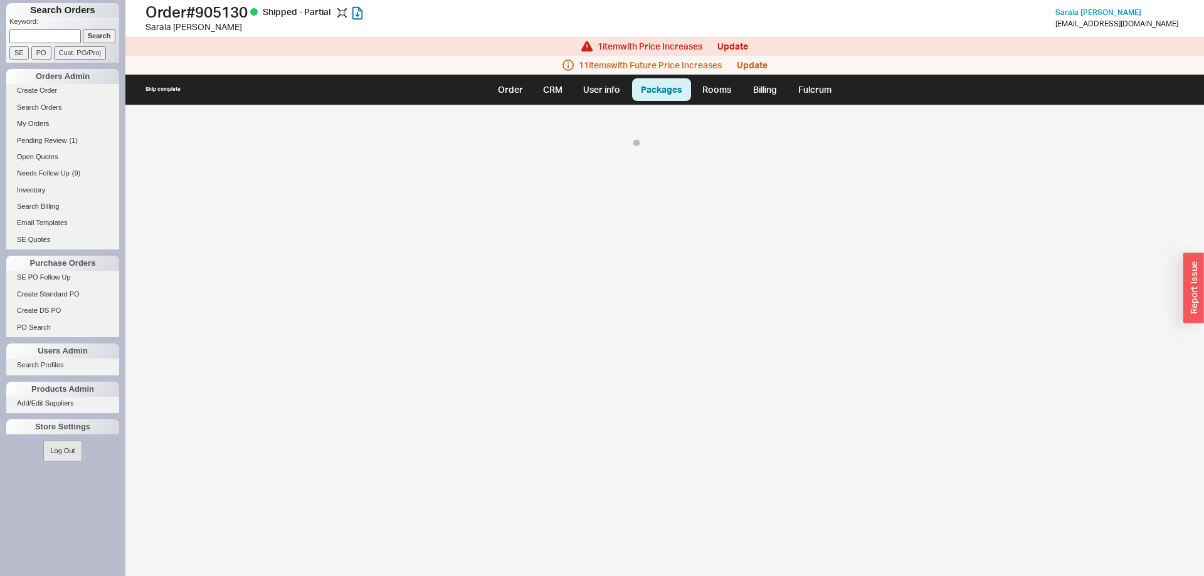
select select "On Hold"
select select "8"
select select "On Hold"
select select "8"
select select "On Hold"
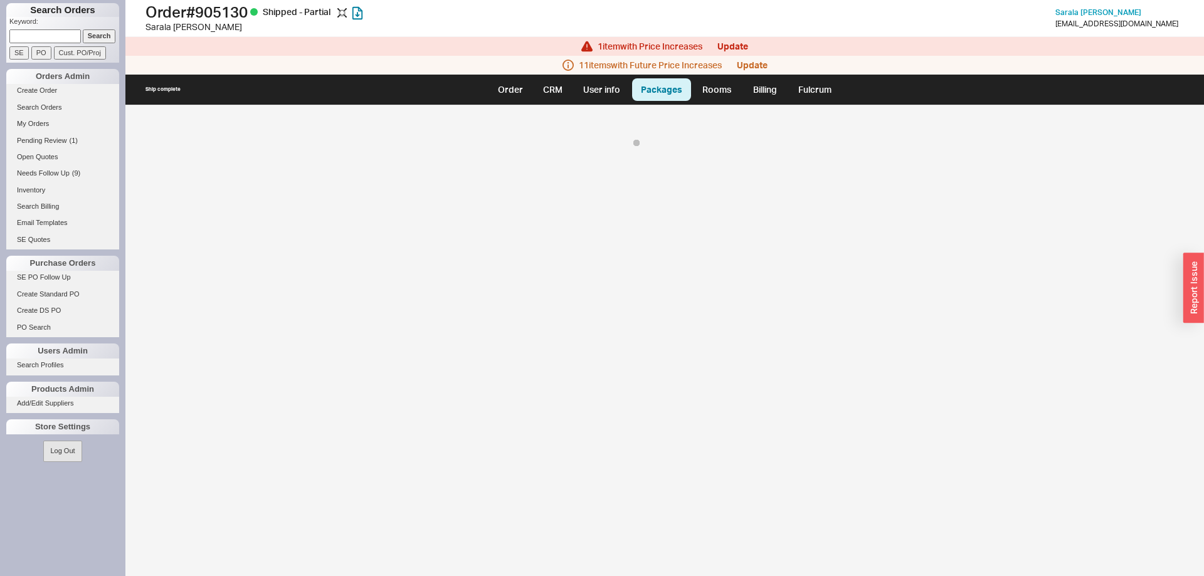
select select "8"
select select "On Hold"
select select "8"
select select "On Hold"
select select "8"
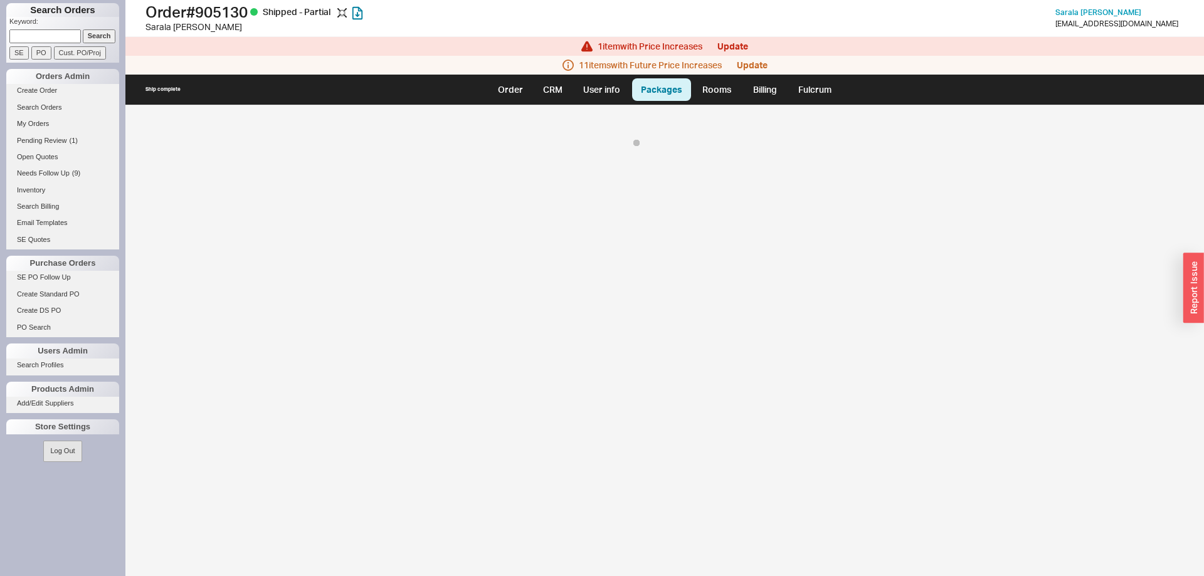
select select "On Hold"
select select "8"
select select "On Hold"
select select "8"
select select "On Hold"
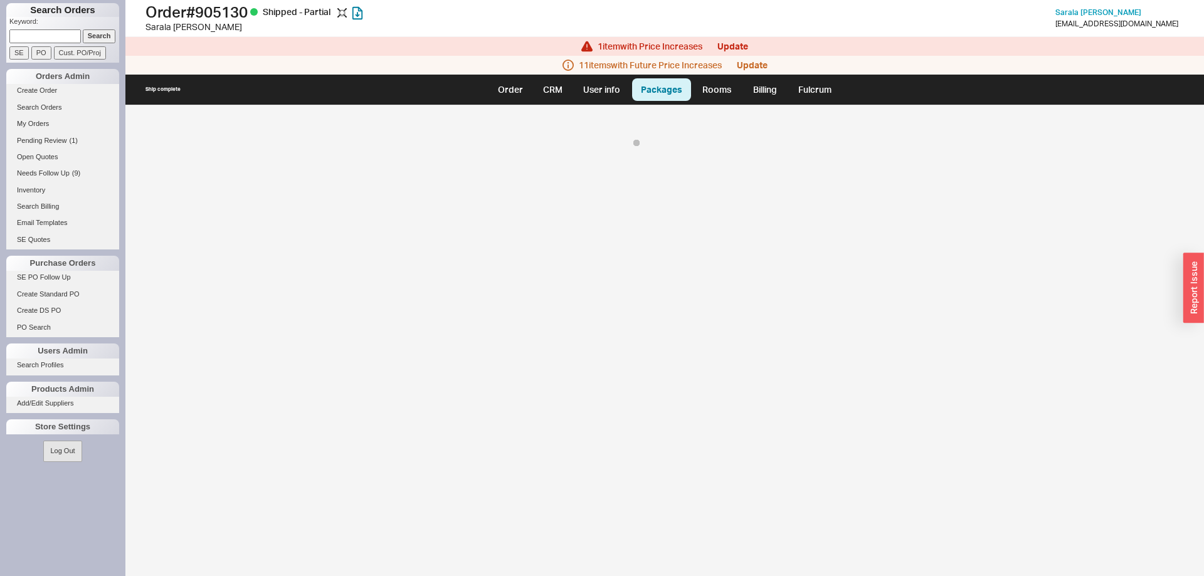
select select "8"
select select "On Hold"
select select "8"
select select "On Hold"
select select "8"
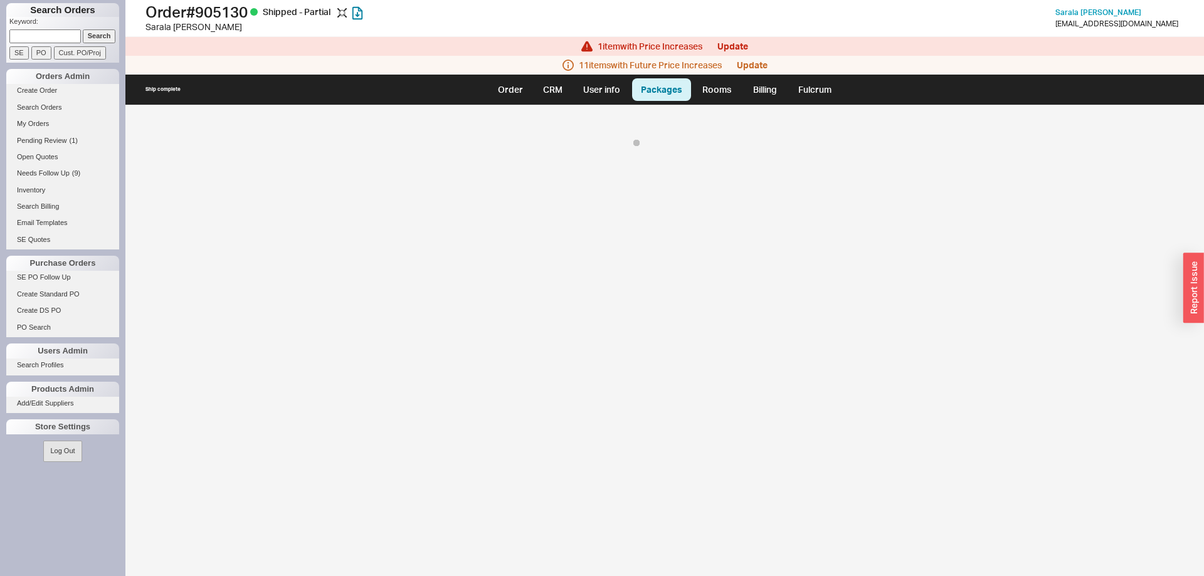
select select "On Hold"
select select "8"
select select "On Hold"
select select "8"
select select "On Hold"
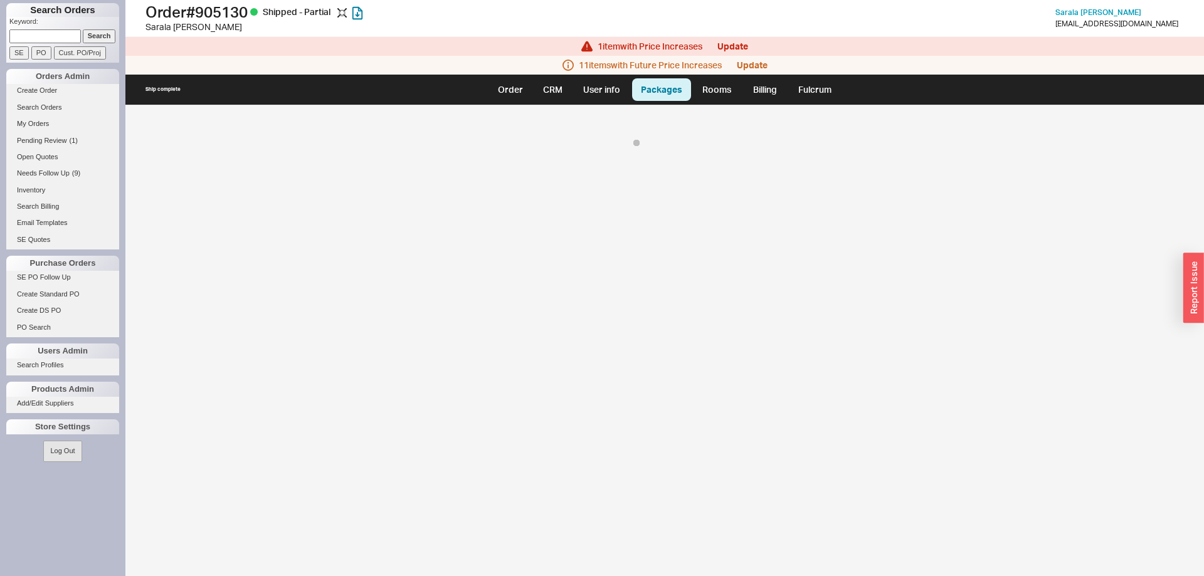
select select "8"
select select "On Hold"
select select "8"
select select "On Hold"
select select "8"
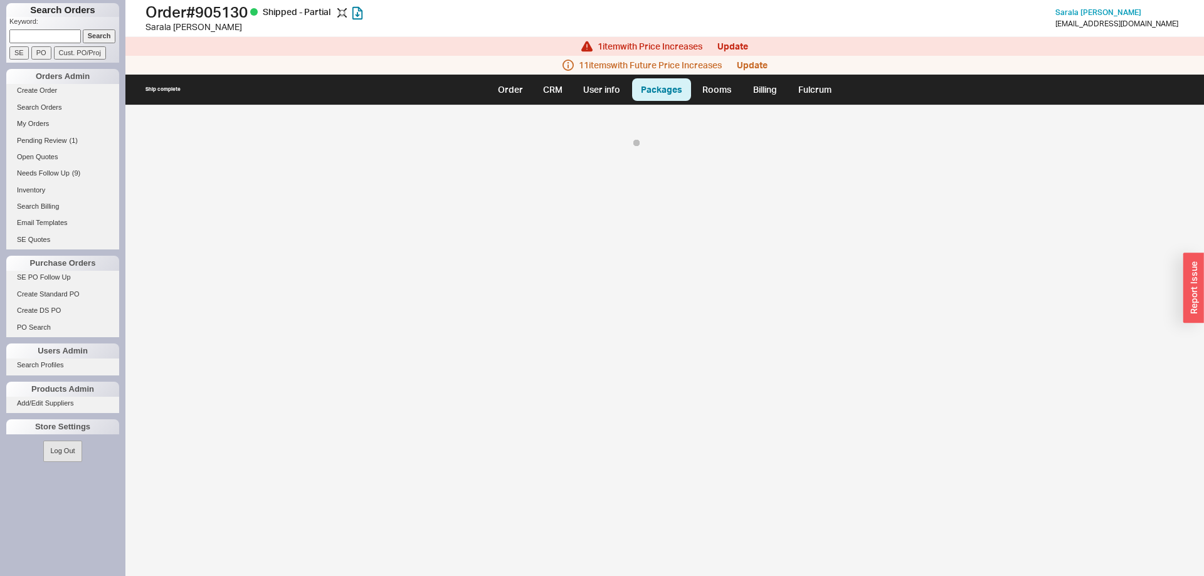
select select "On Hold"
select select "8"
select select "On Hold"
select select "8"
select select "On Hold"
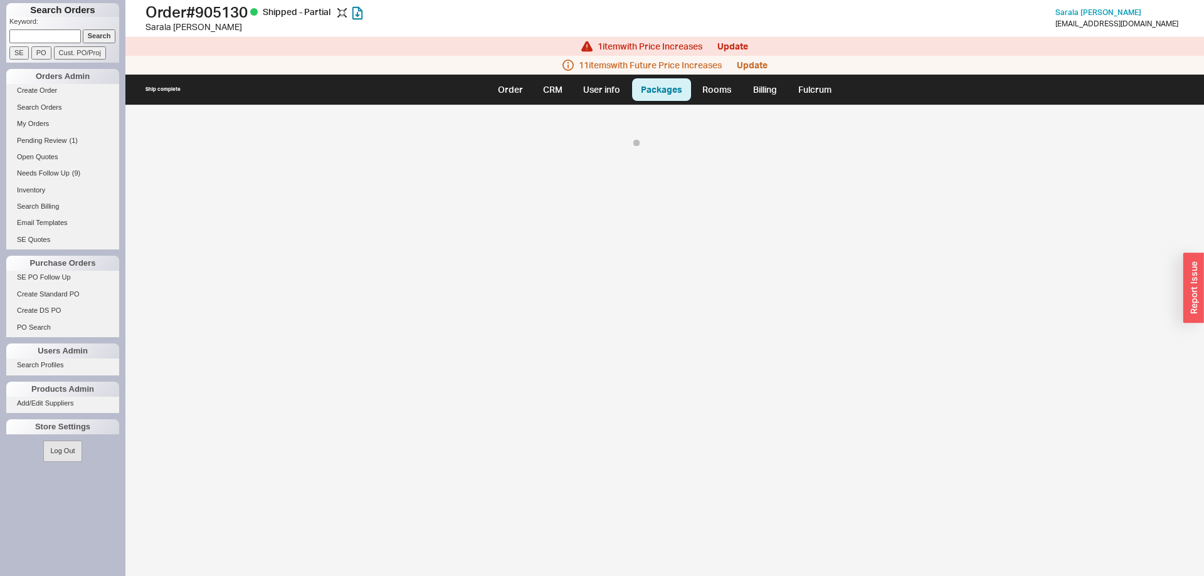
select select "8"
select select "On Hold"
select select "8"
select select "On Hold"
select select "8"
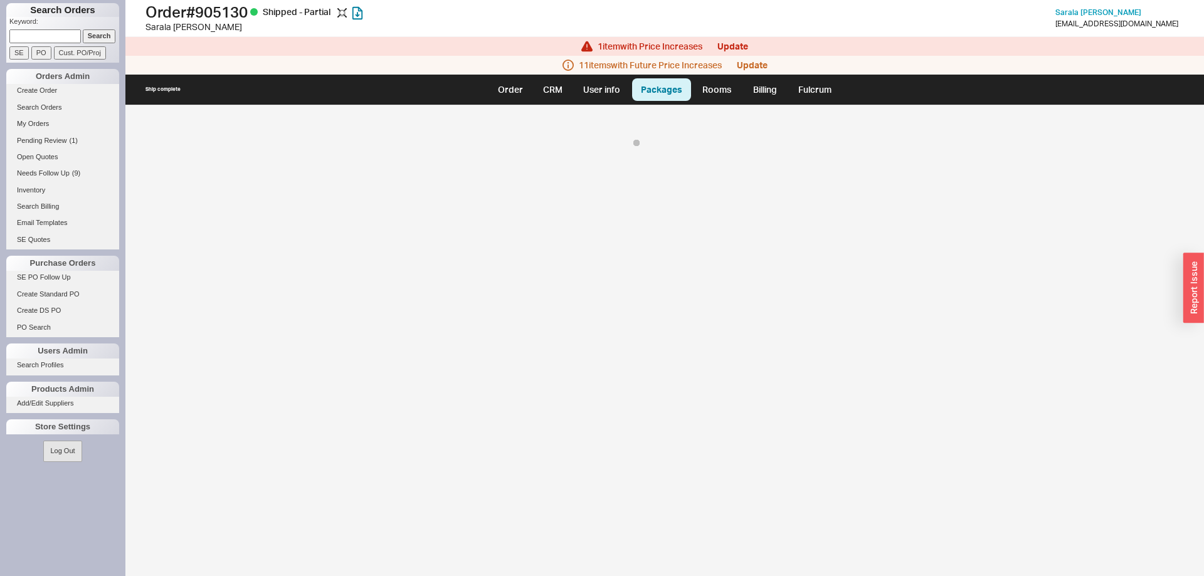
select select "On Hold"
select select "8"
select select "On Hold"
select select "8"
select select "On Hold"
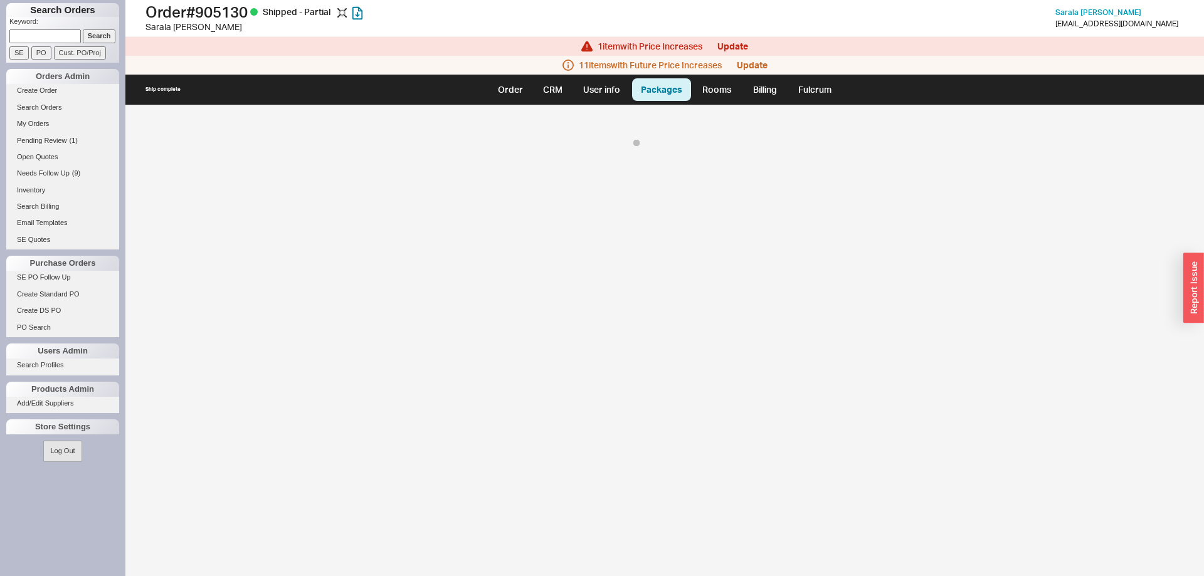
select select "8"
select select "On Hold"
select select "8"
select select "On Hold"
select select "8"
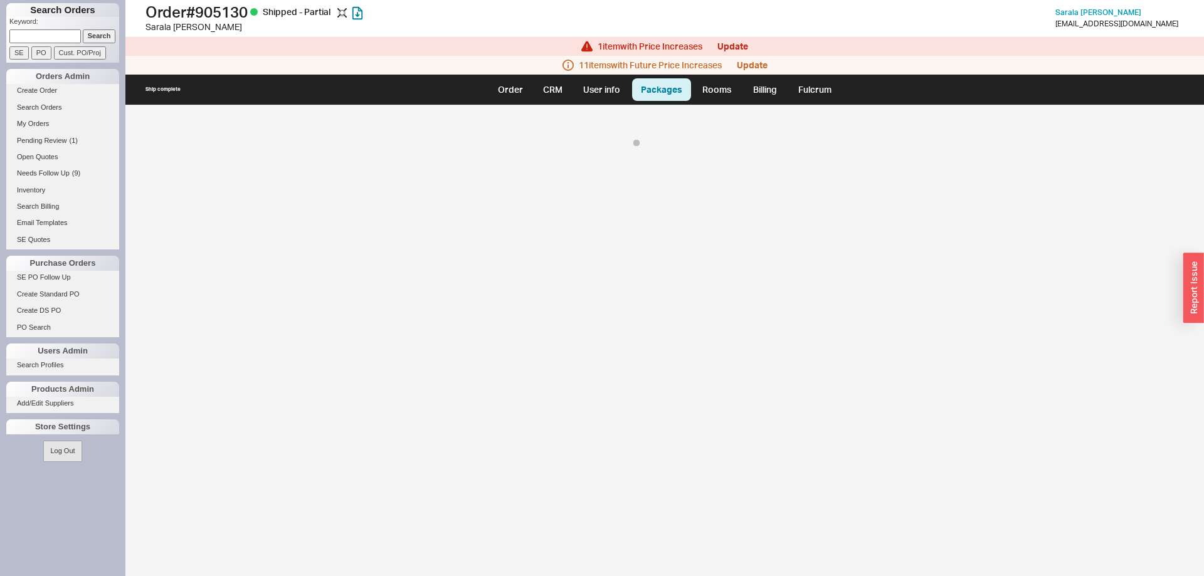
select select "On Hold"
select select "8"
select select "On Hold"
select select "8"
select select "On Hold"
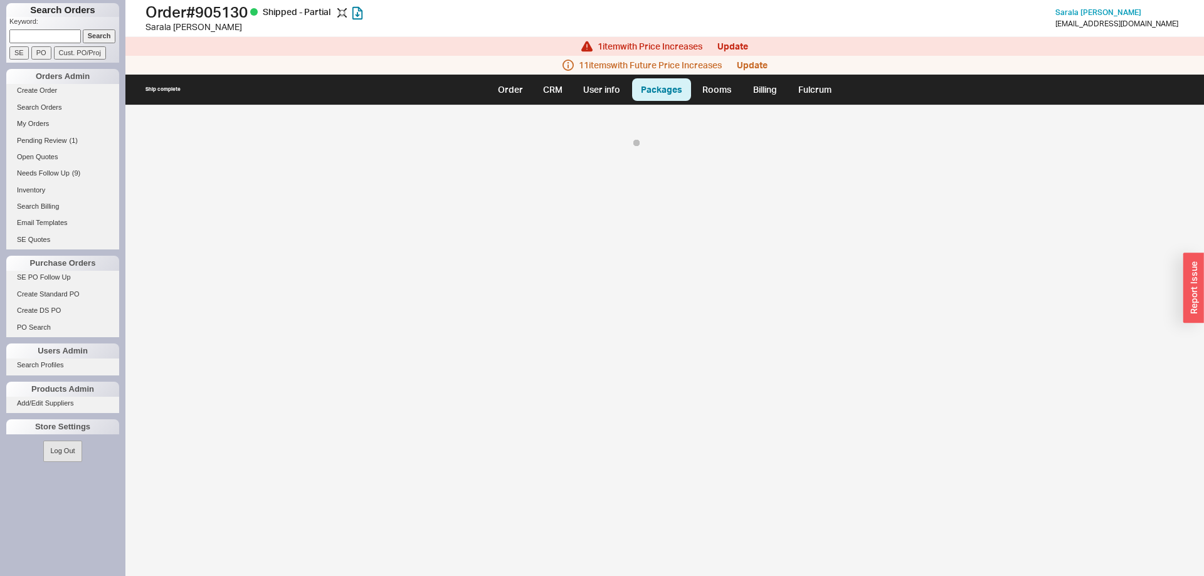
select select "8"
select select "On Hold"
select select "8"
select select "On Hold"
select select "8"
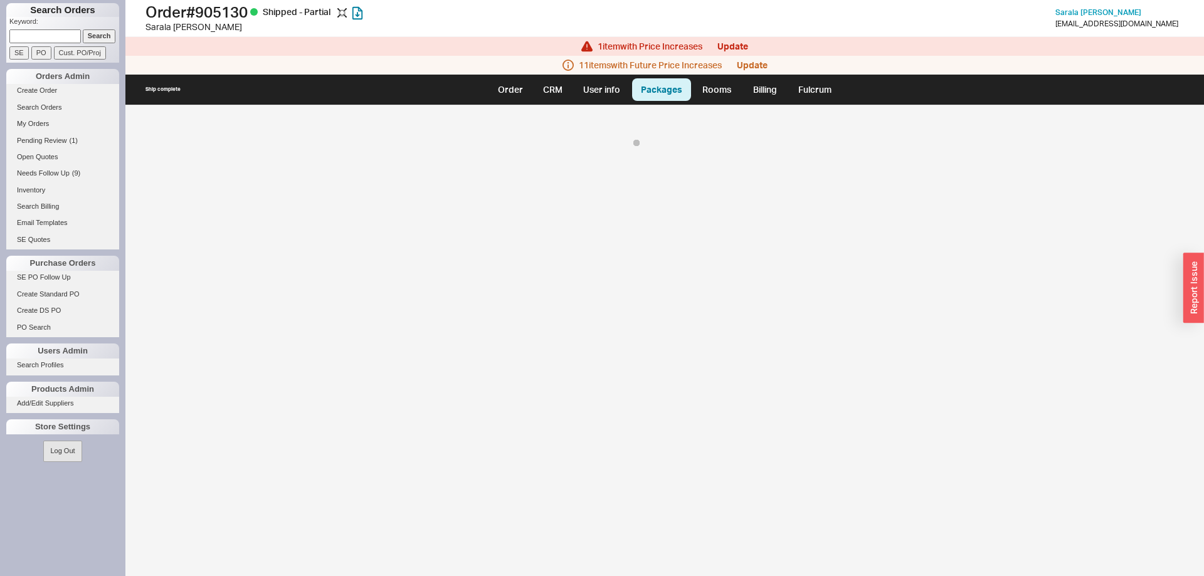
select select "On Hold"
select select "8"
select select "On Hold"
select select "8"
select select "On Hold"
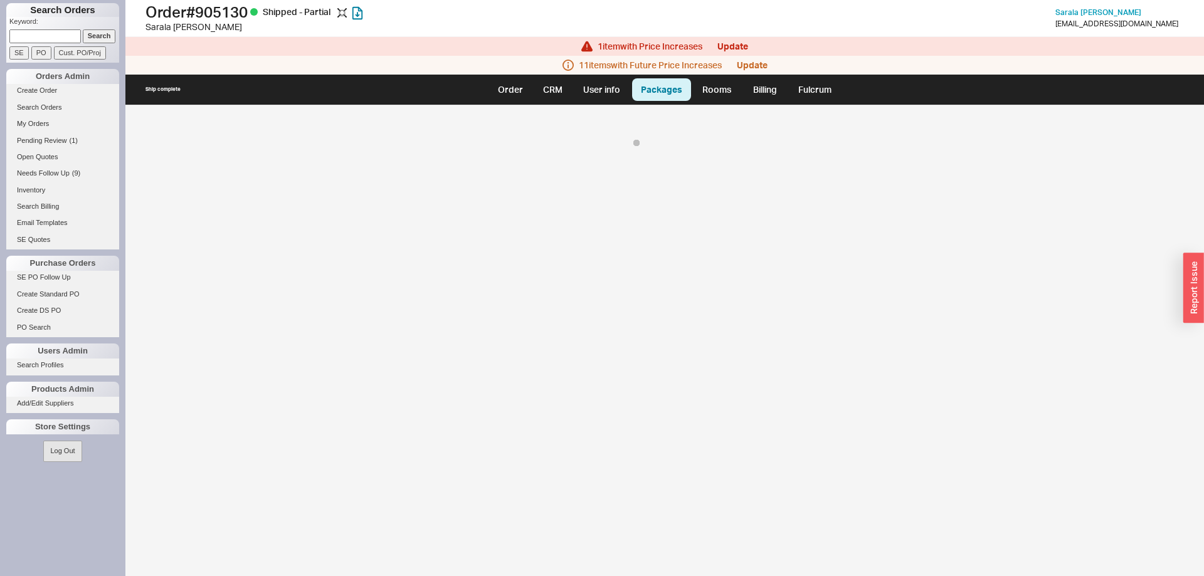
select select "8"
select select "On Hold"
select select "8"
select select "On Hold"
select select "8"
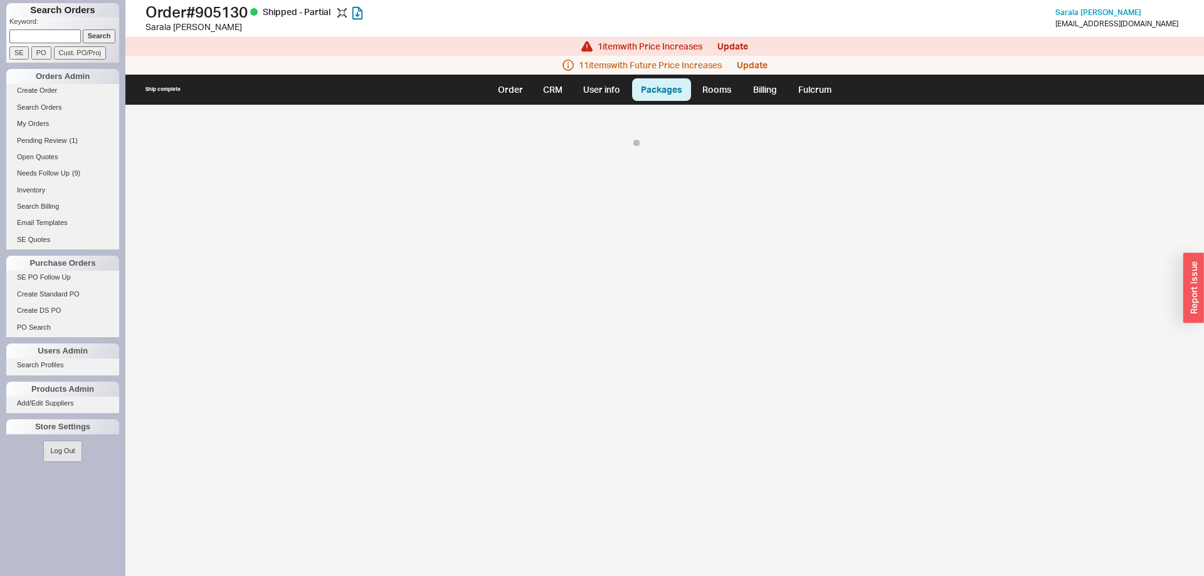
select select "On Hold"
select select "8"
select select "On Hold"
select select "8"
select select "On Hold"
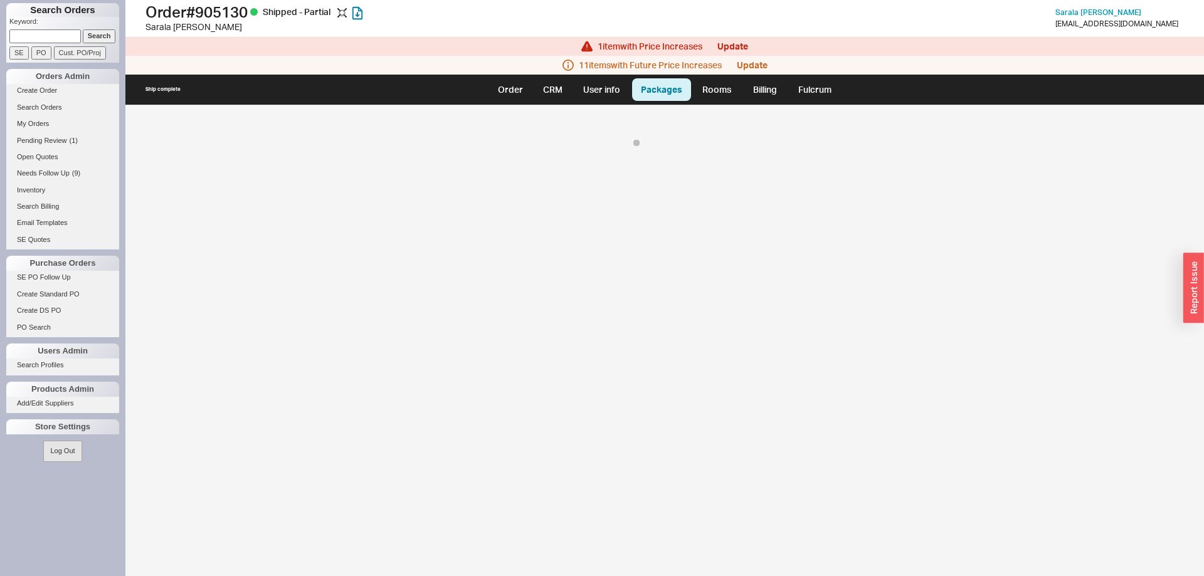
select select "8"
select select "On Hold"
select select "8"
select select "On Hold"
select select "8"
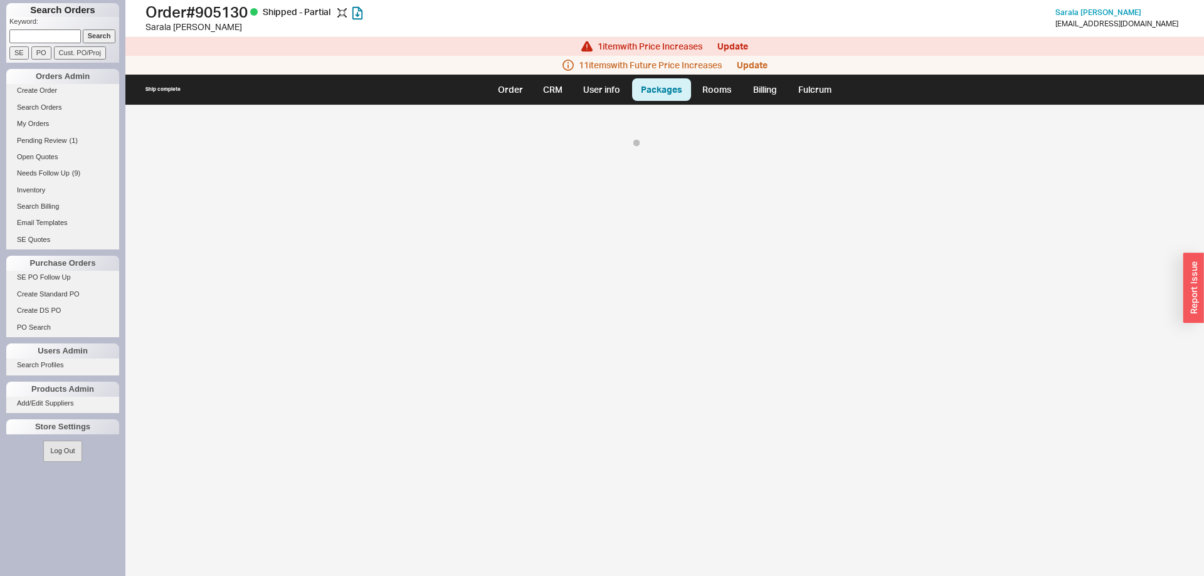
select select "On Hold"
select select "8"
select select "On Hold"
select select "8"
select select "On Hold"
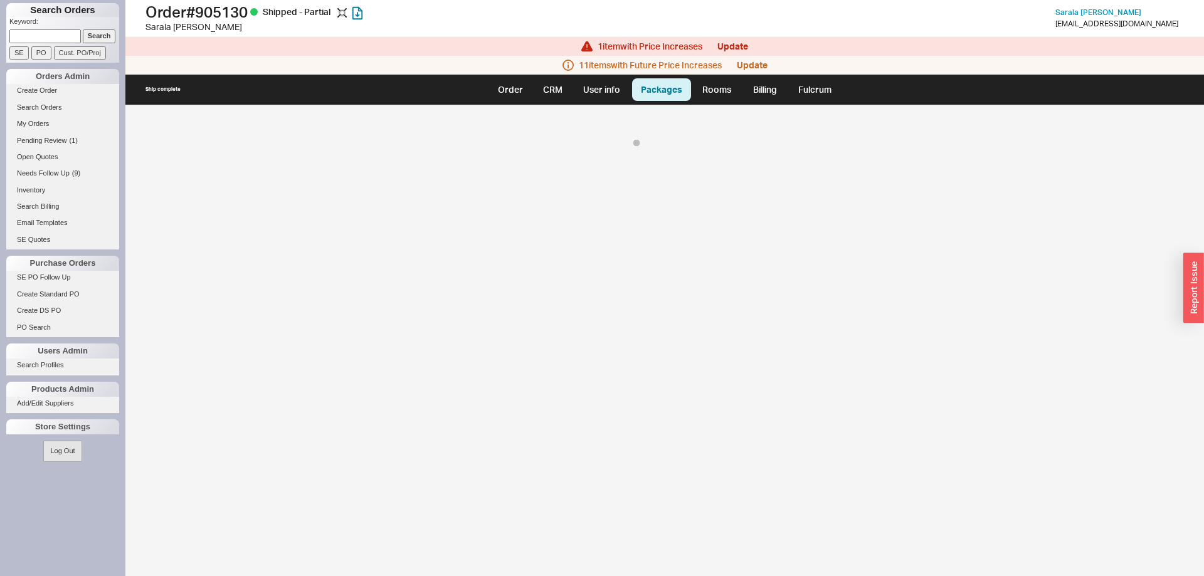
select select "8"
select select "On Hold"
select select "8"
select select "On Hold"
select select "8"
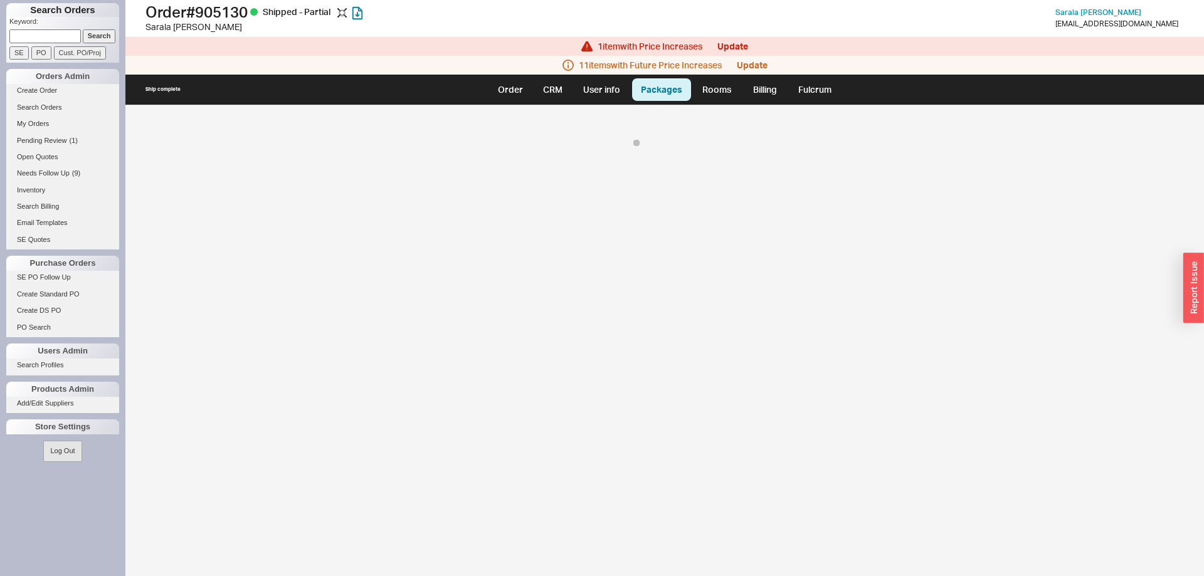
select select "On Hold"
select select "8"
select select "On Hold"
select select "8"
select select "On Hold"
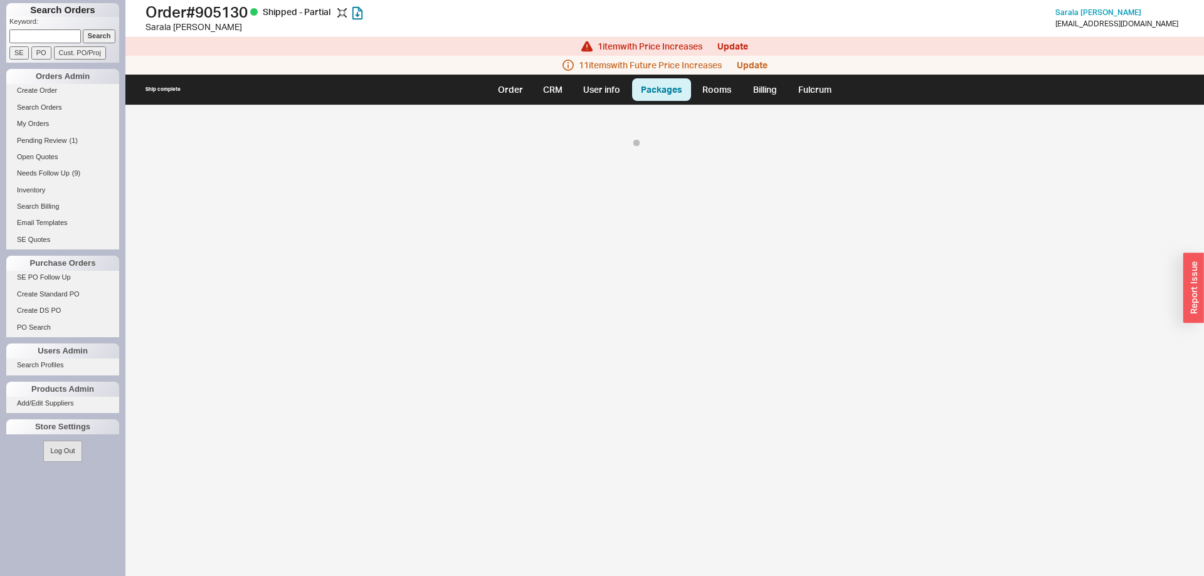
select select "8"
select select "On Hold"
select select "8"
select select "On Hold"
select select "8"
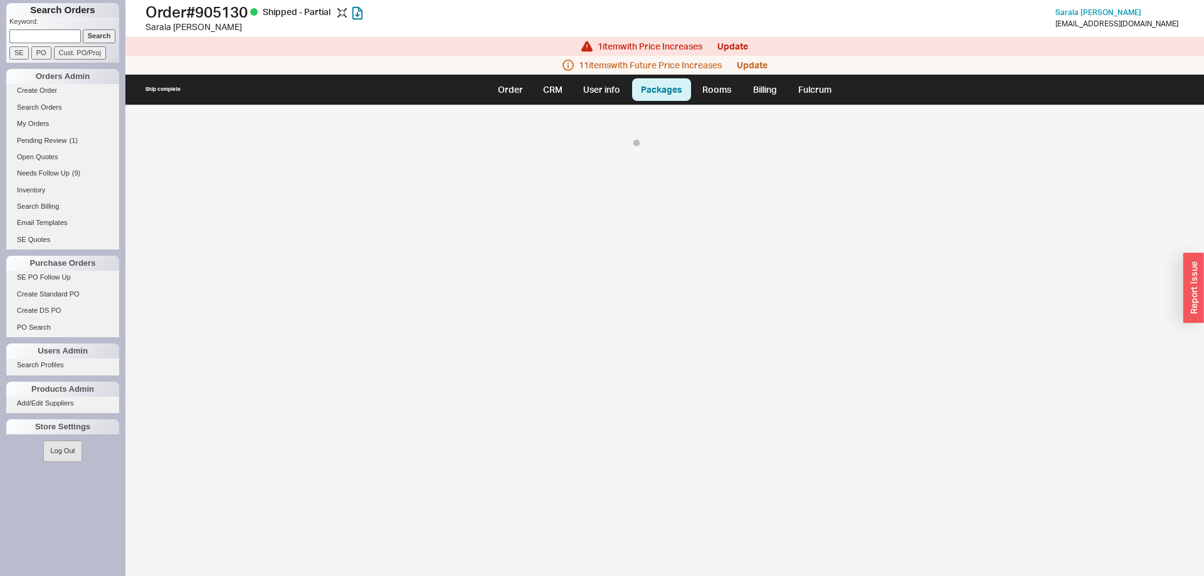
select select "On Hold"
select select "8"
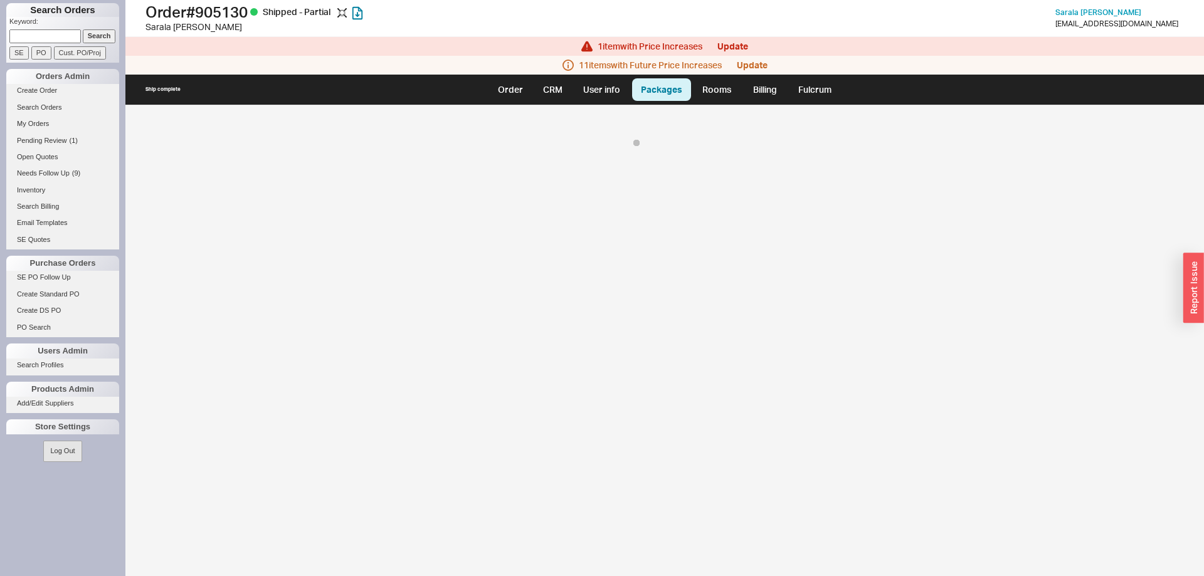
select select "8"
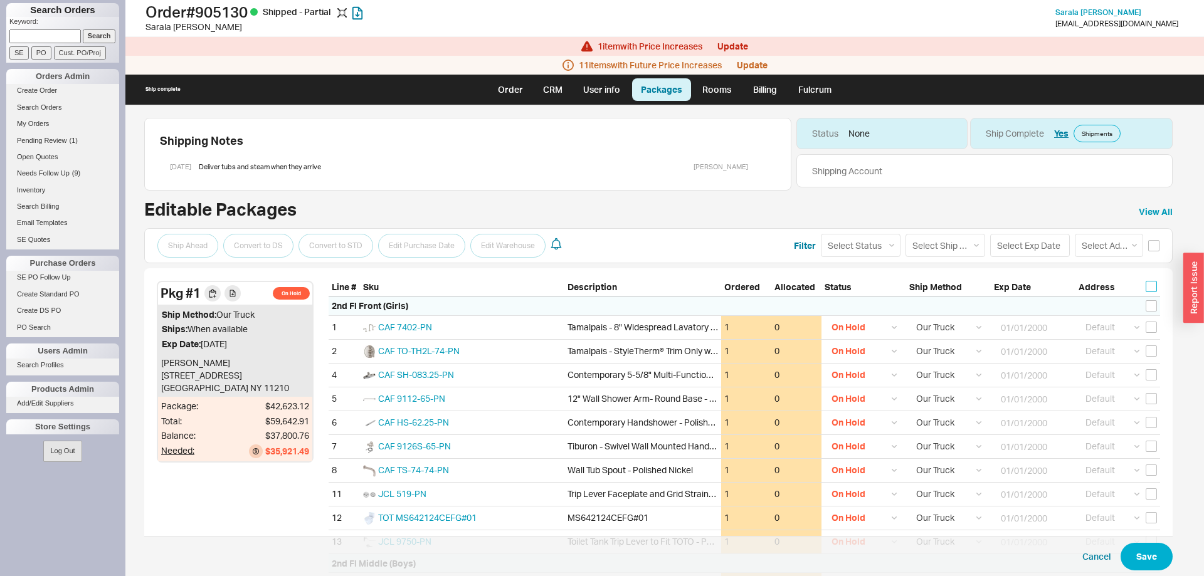
click at [1148, 292] on input "checkbox" at bounding box center [1150, 286] width 11 height 11
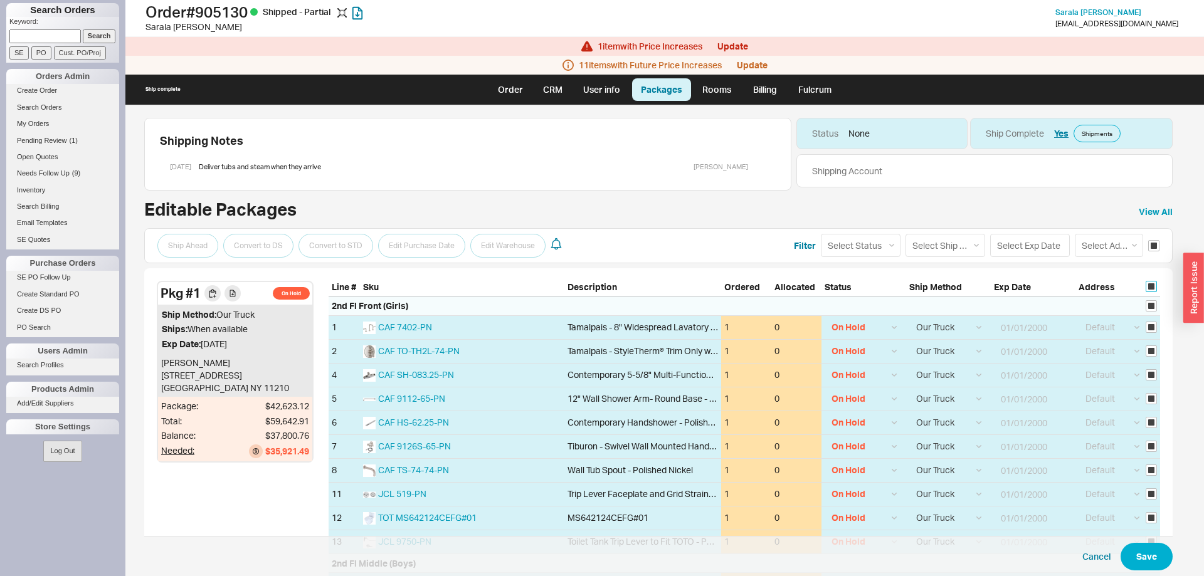
checkbox input "true"
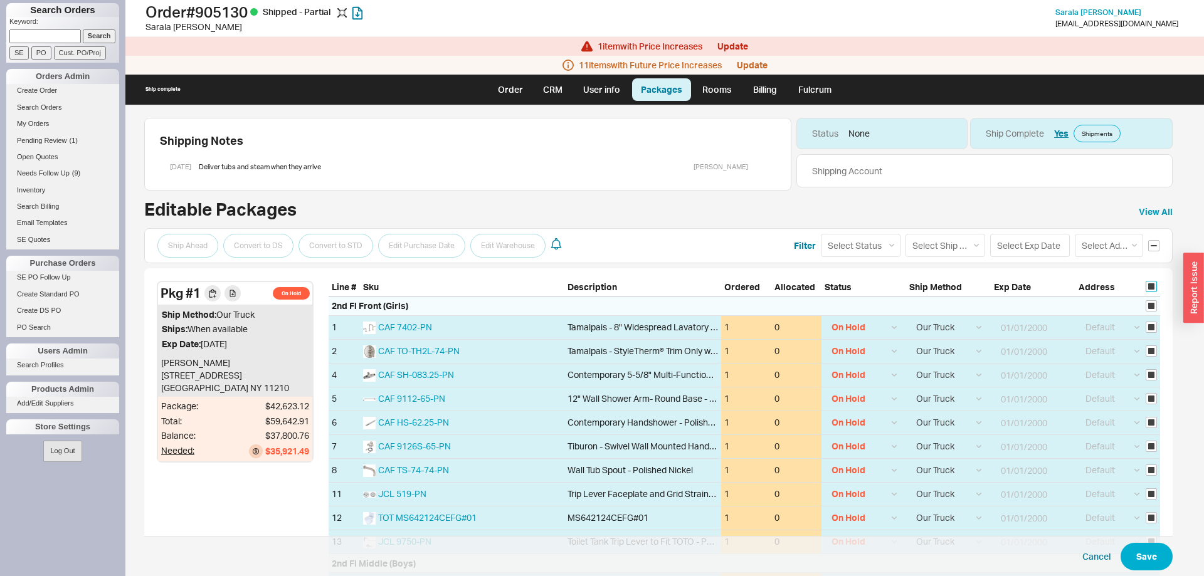
checkbox input "true"
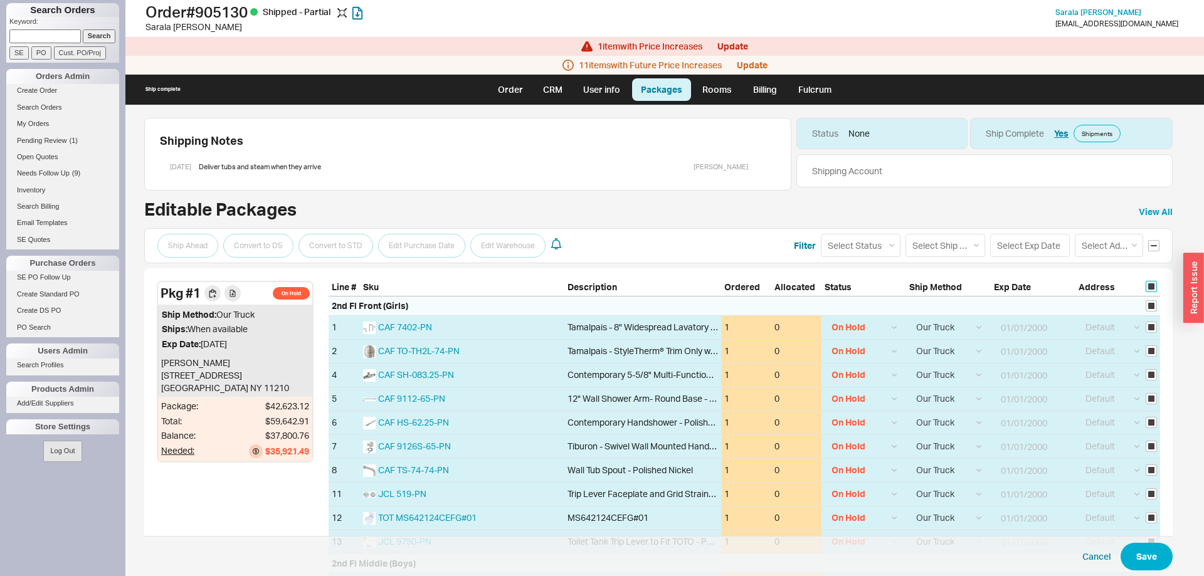
checkbox input "true"
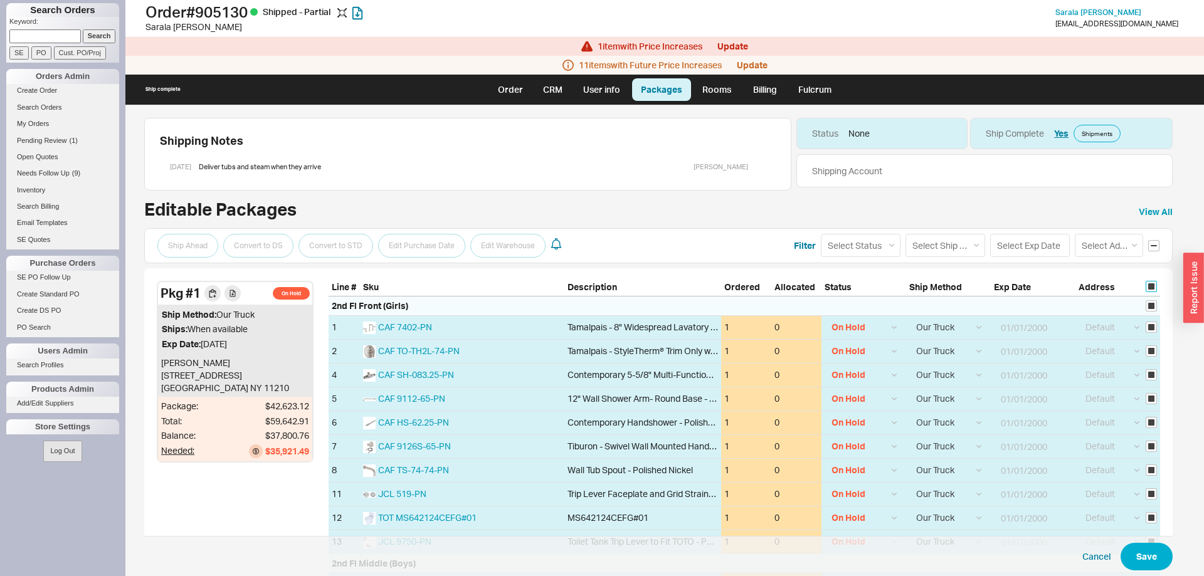
checkbox input "true"
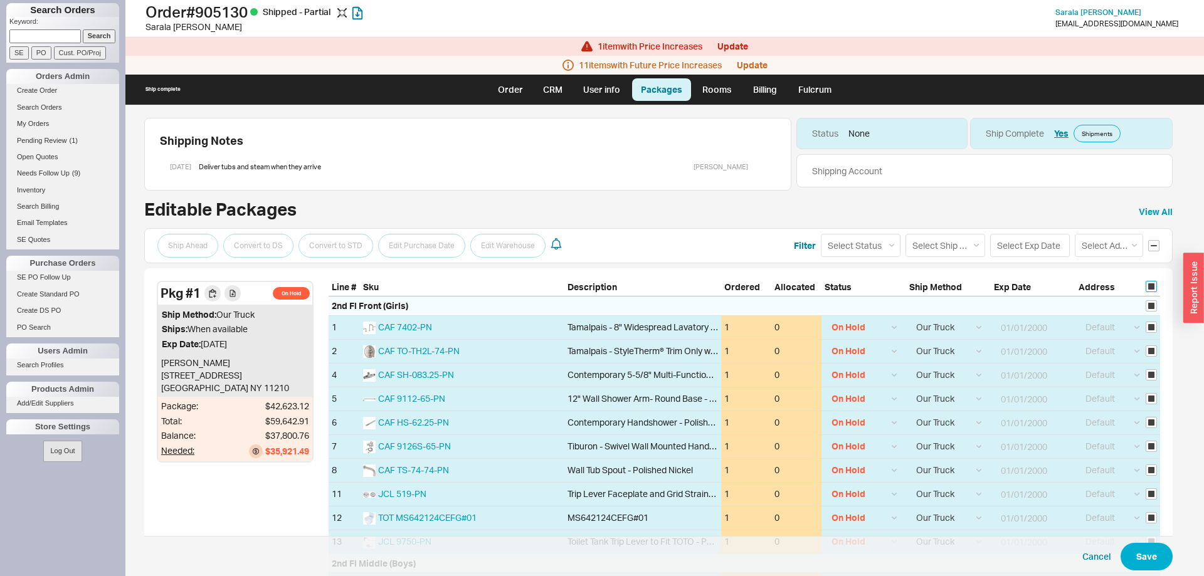
checkbox input "true"
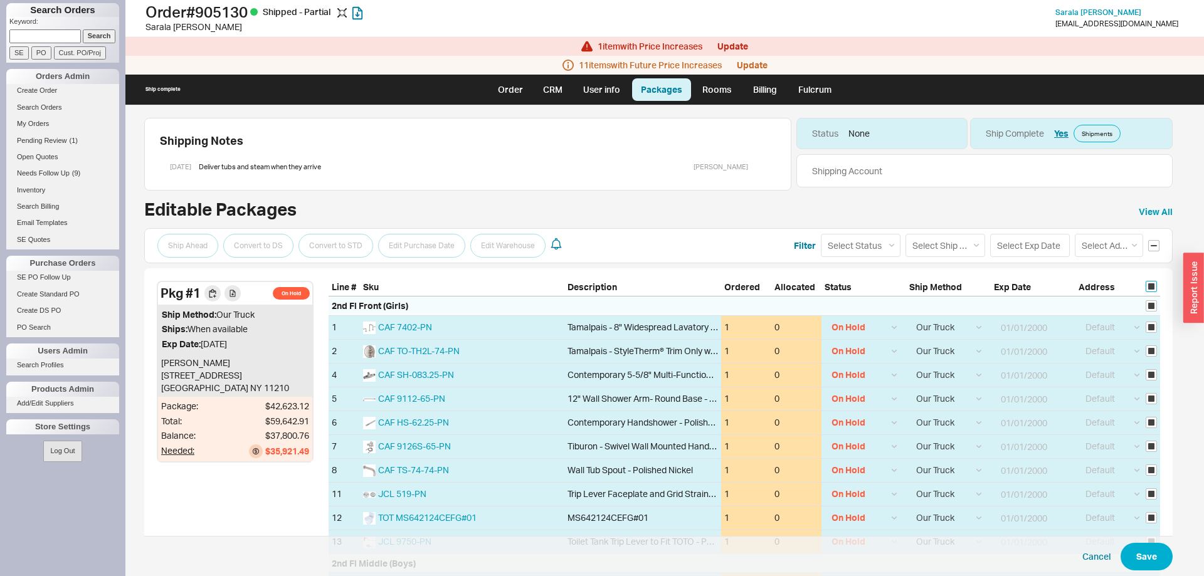
checkbox input "true"
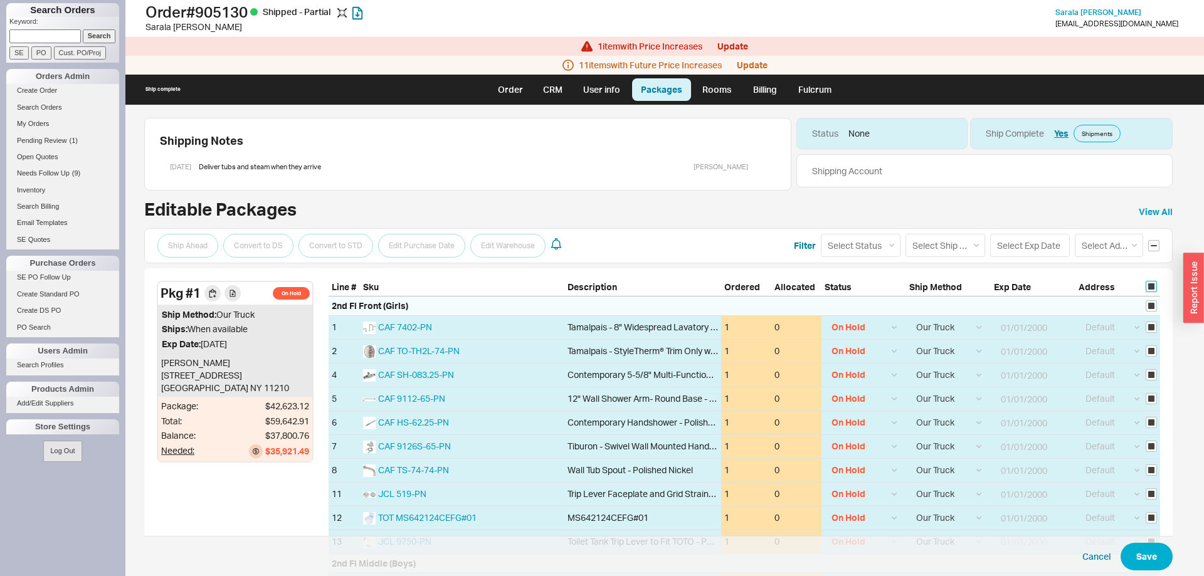
checkbox input "true"
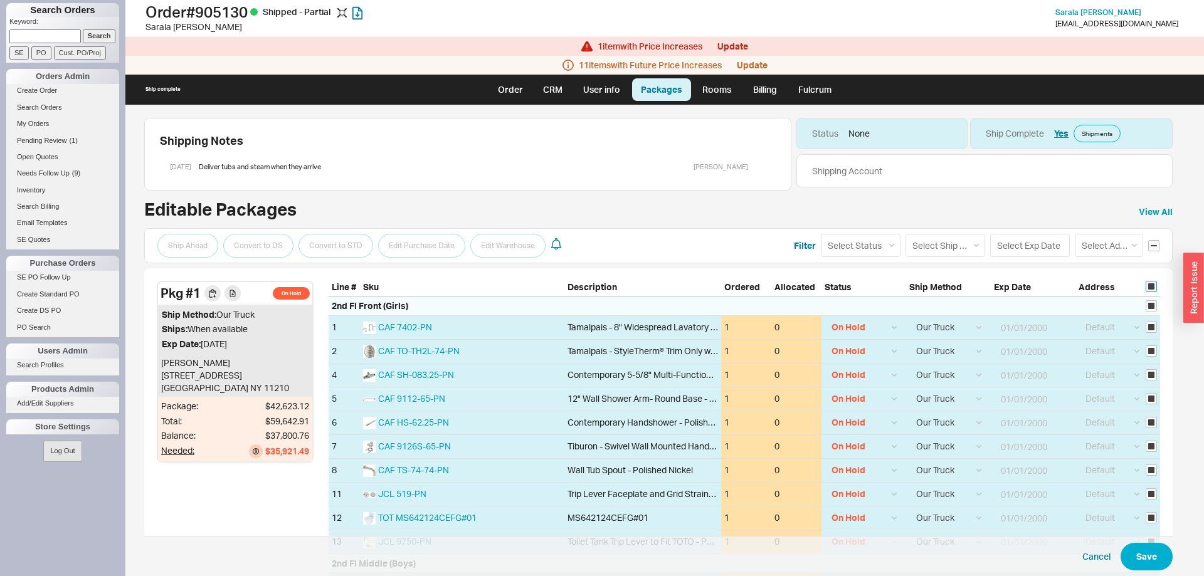
checkbox input "true"
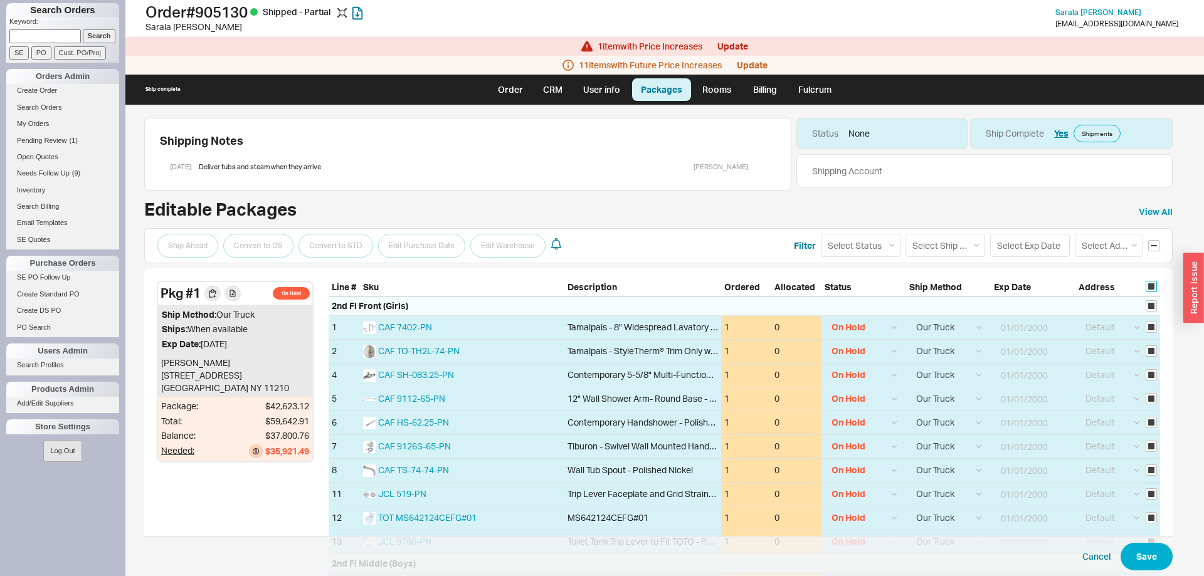
checkbox input "true"
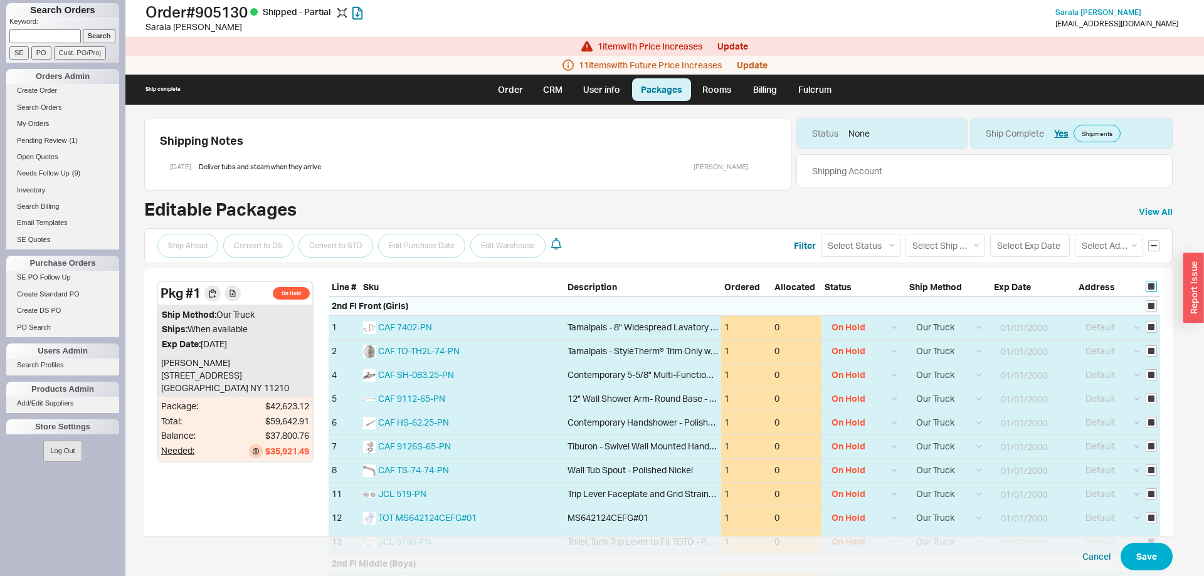
checkbox input "true"
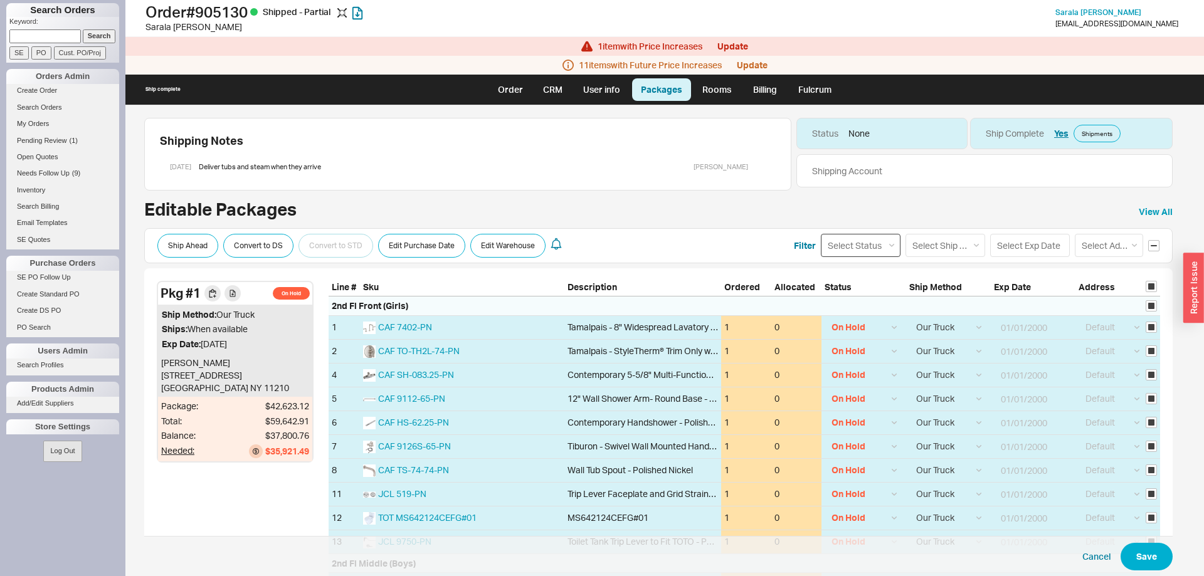
click at [821, 234] on select "Select Status (none) On Hold Call Before Ship Hold for Balance Wait For Cust. C…" at bounding box center [861, 245] width 80 height 23
click option "(none)" at bounding box center [0, 0] width 0 height 0
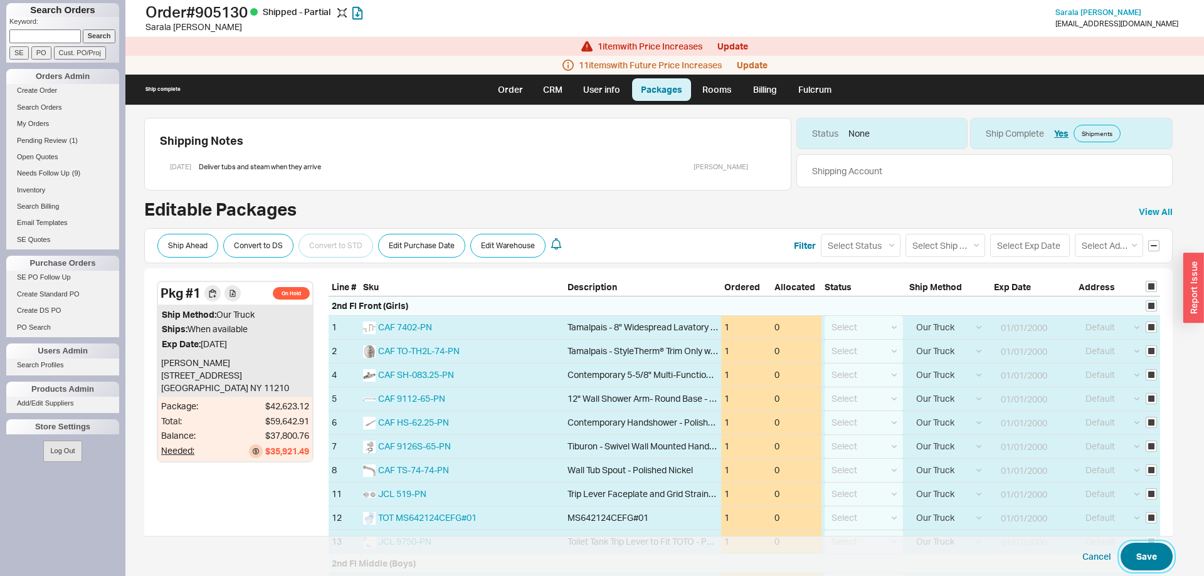
click at [1139, 545] on button "Save" at bounding box center [1146, 557] width 52 height 28
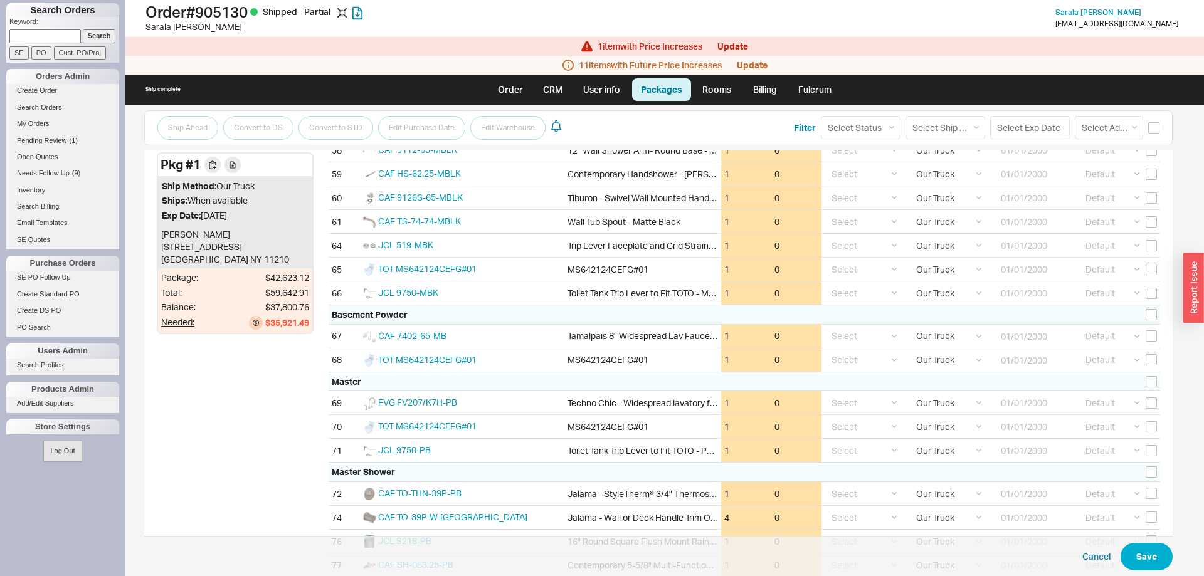
scroll to position [1070, 0]
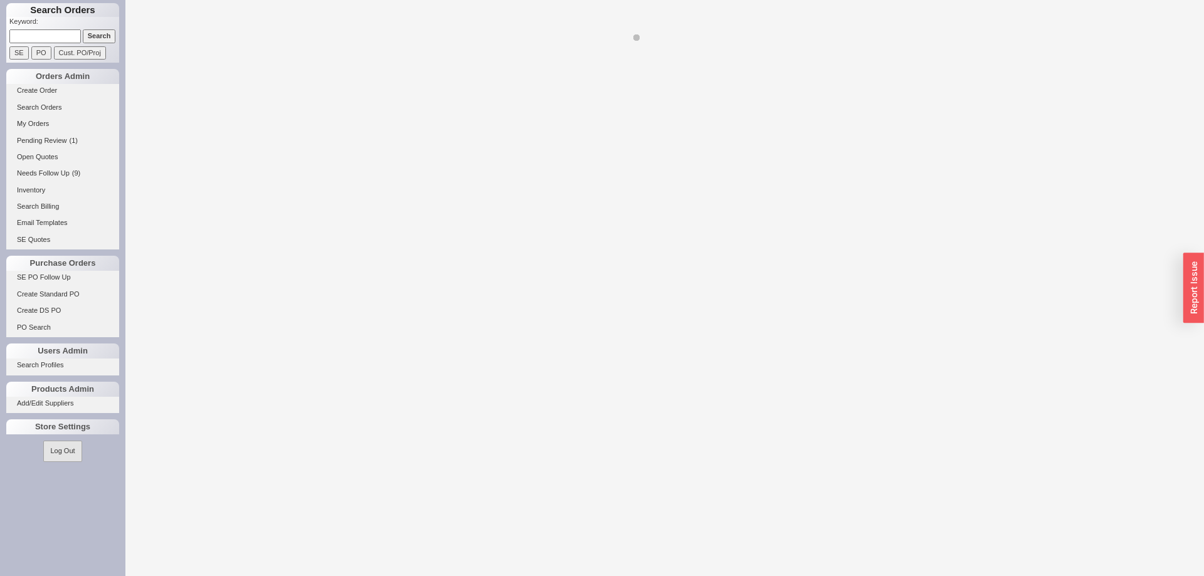
select select "8"
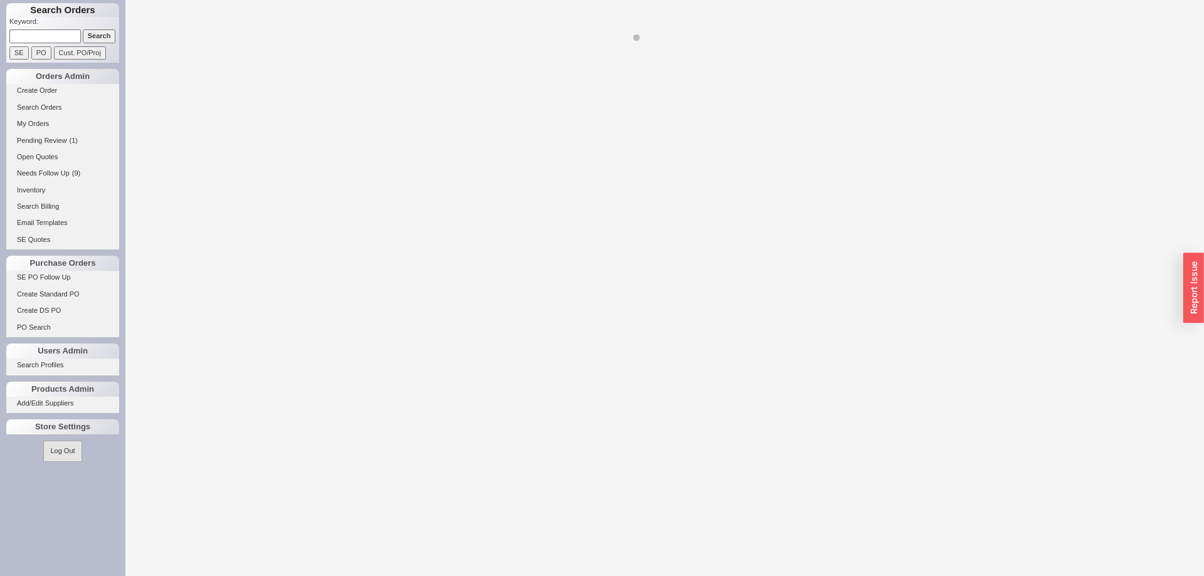
select select "8"
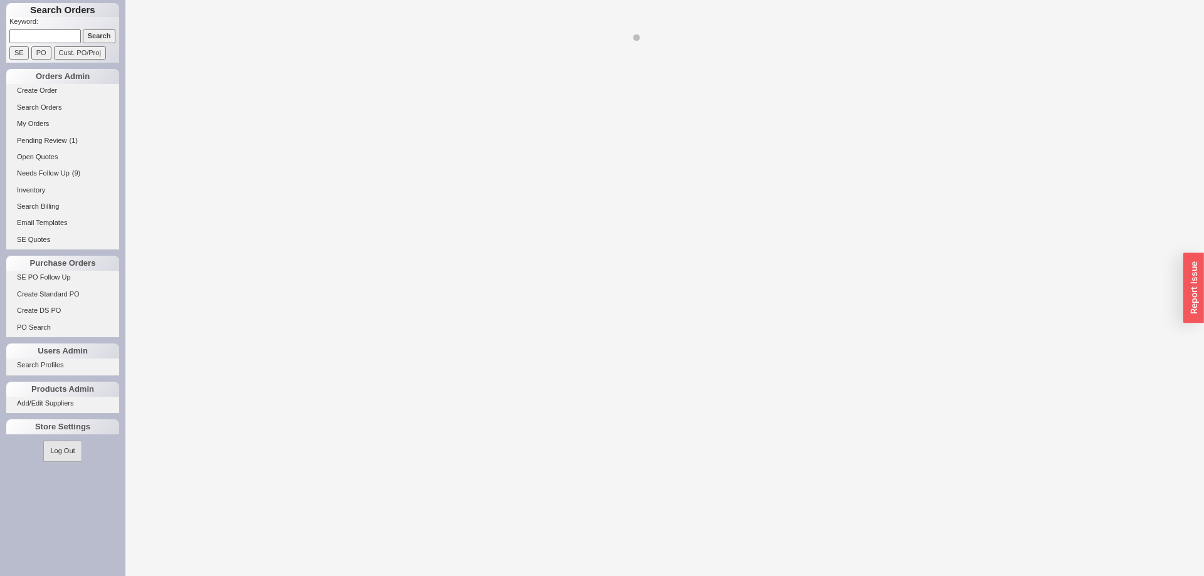
select select "8"
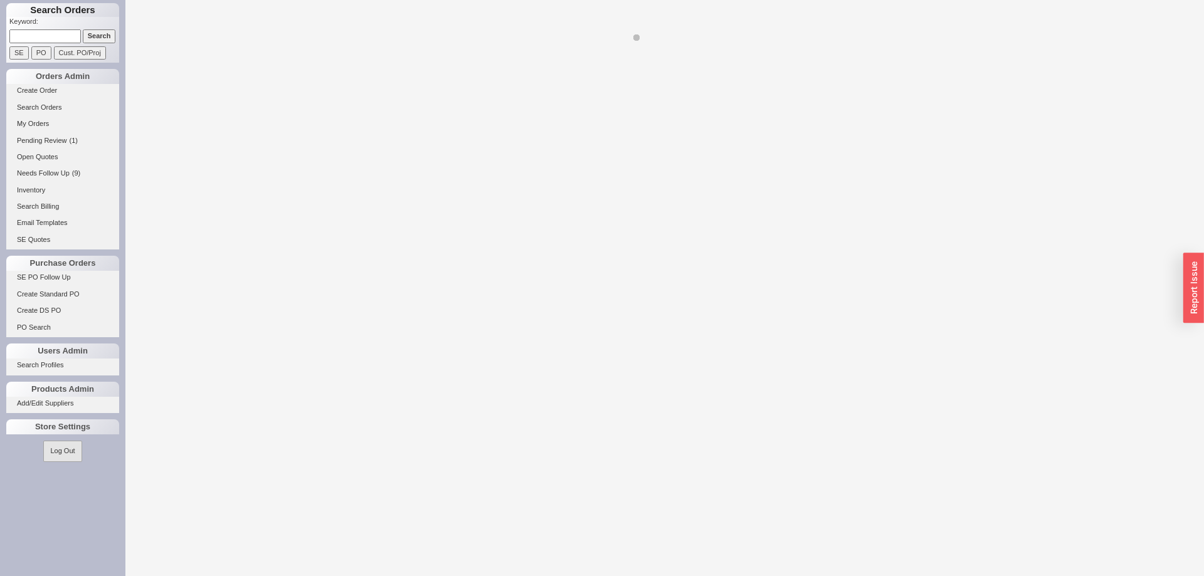
select select "8"
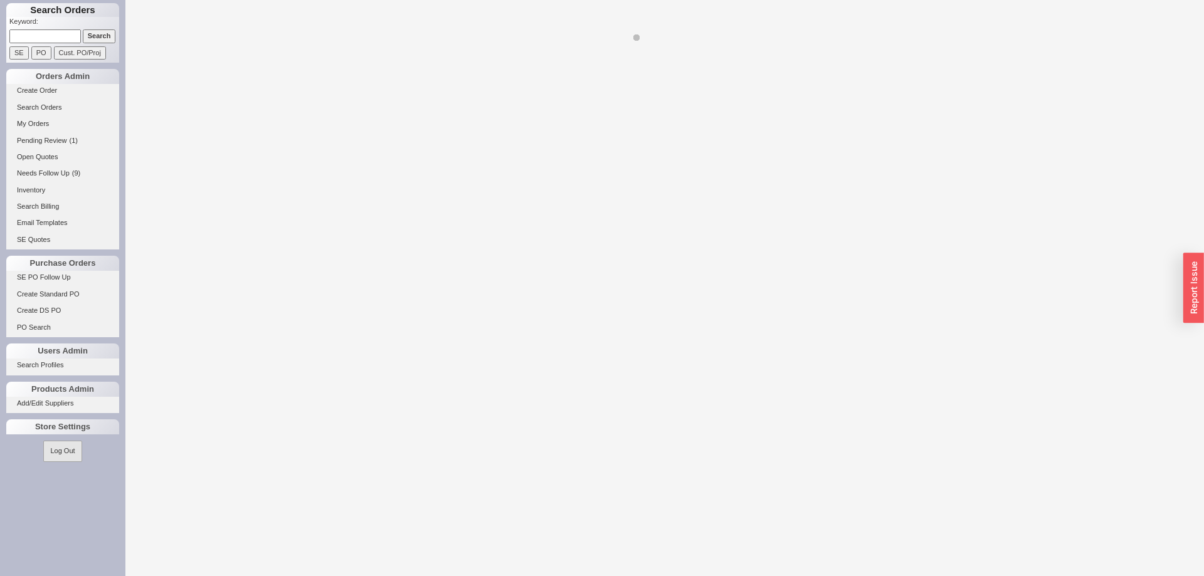
select select "8"
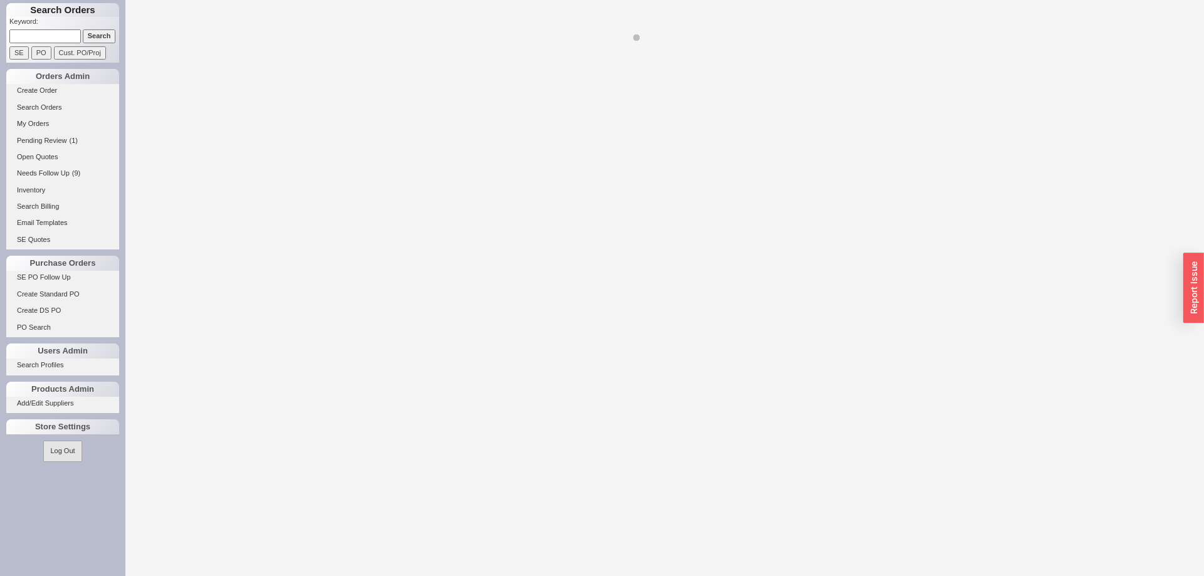
select select "8"
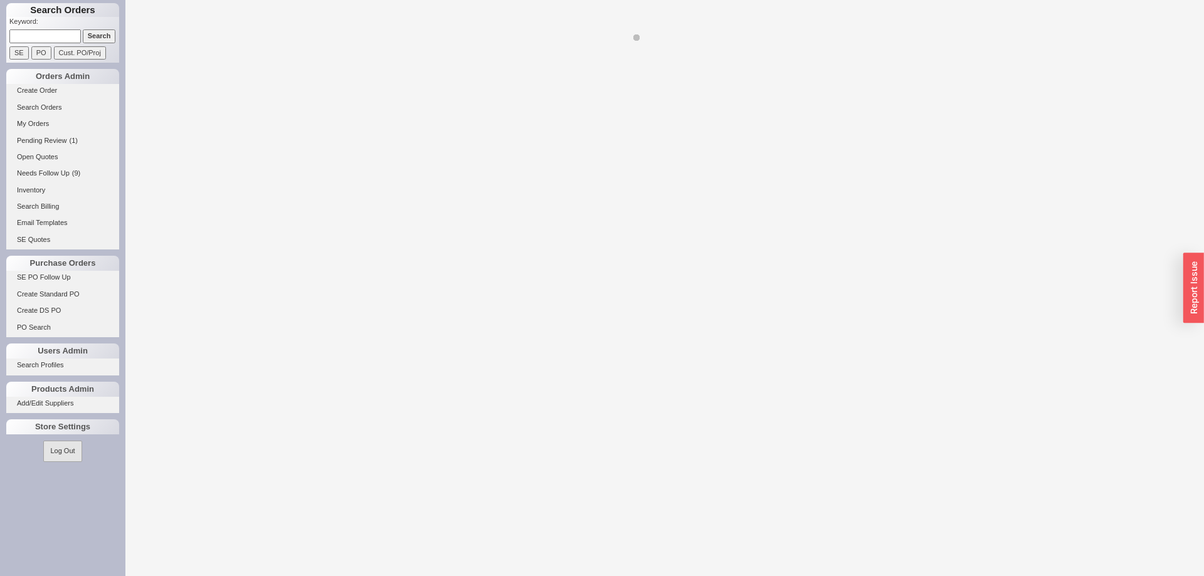
select select "8"
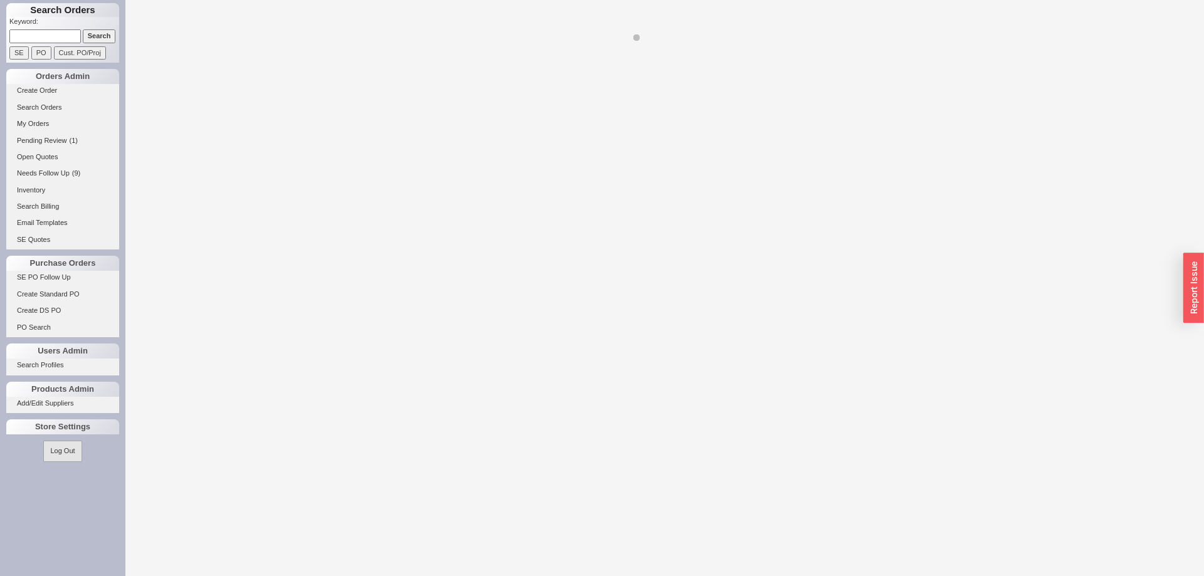
select select "8"
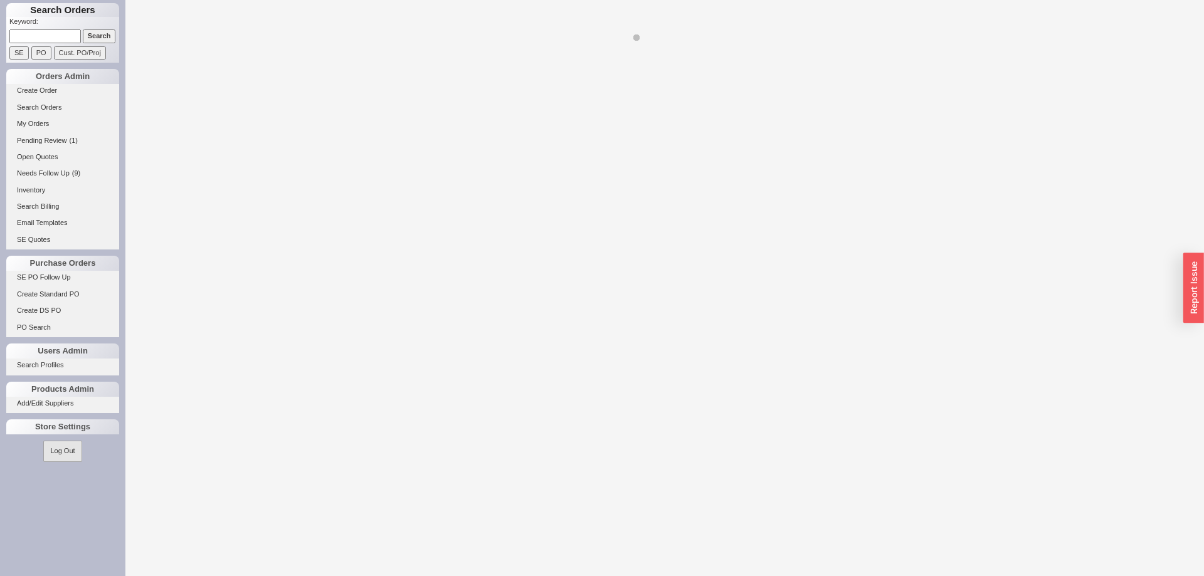
select select "8"
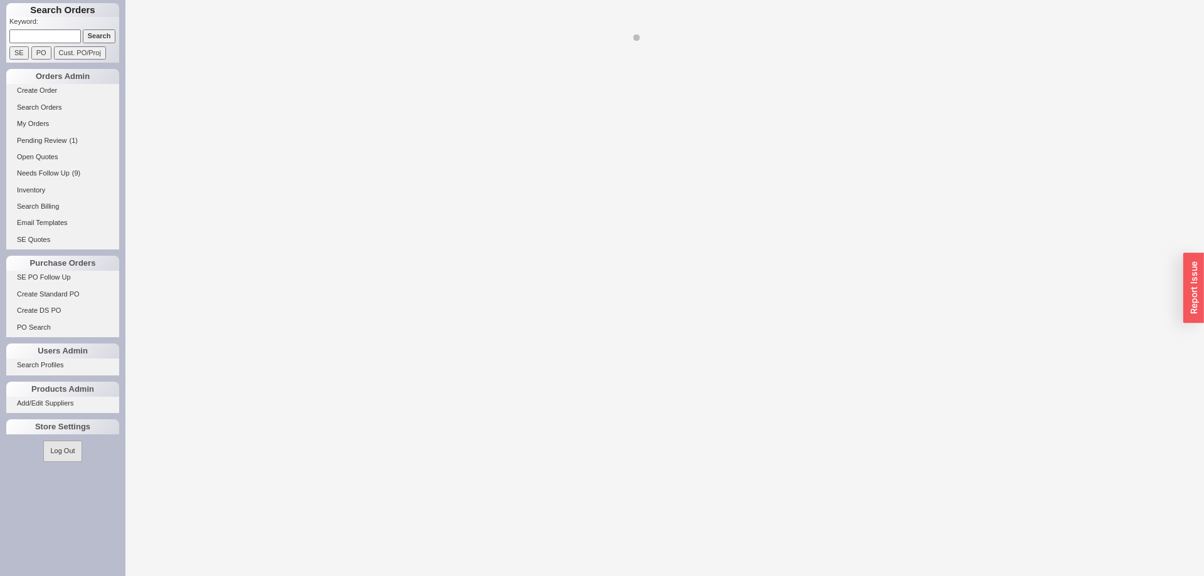
select select "8"
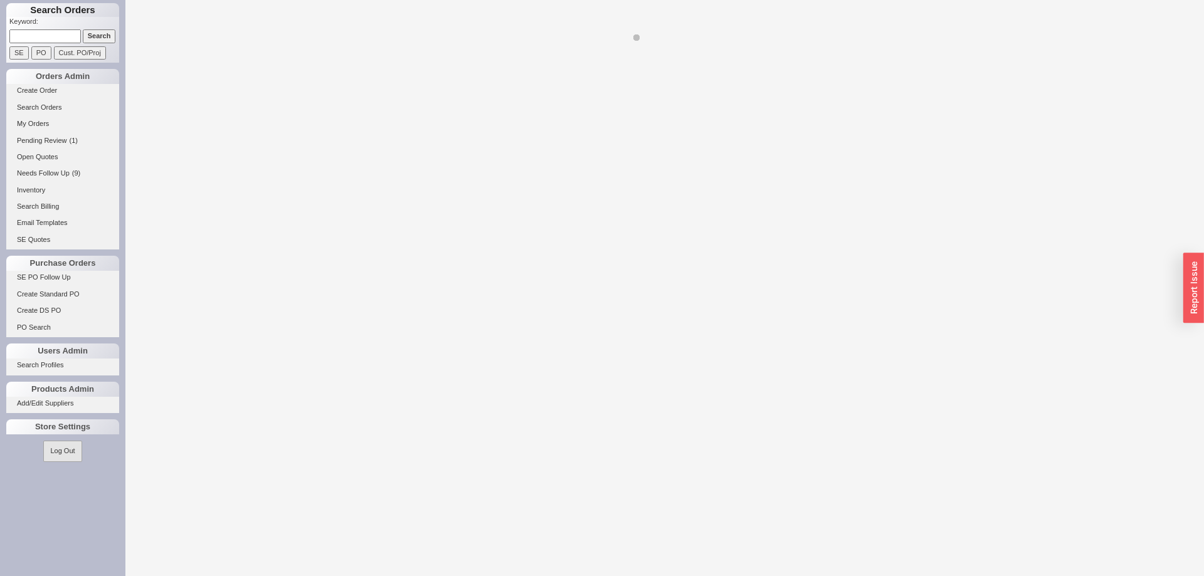
select select "8"
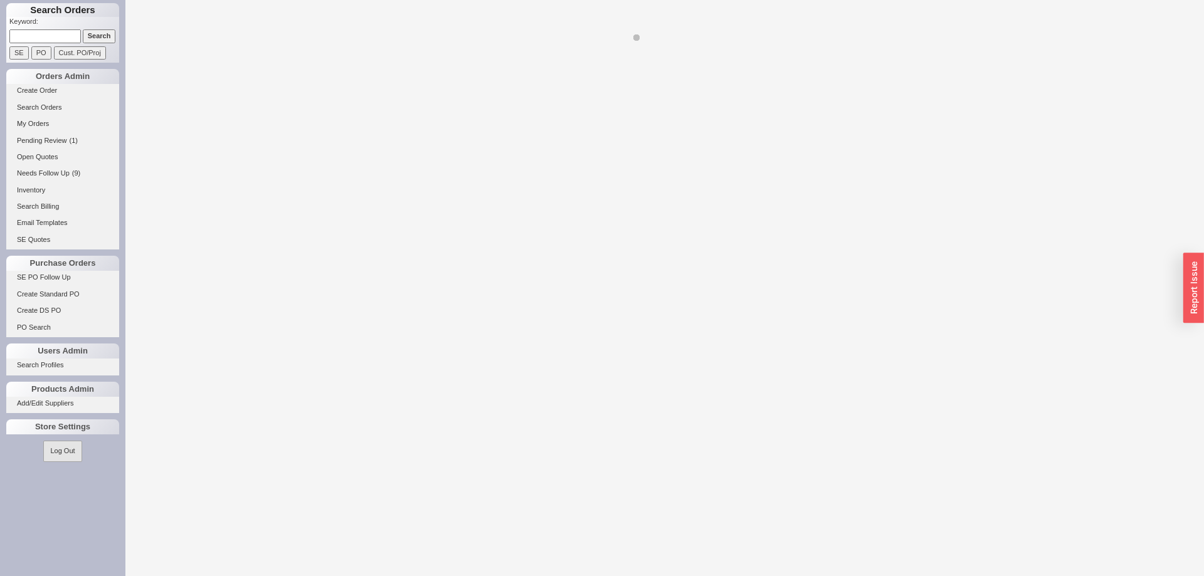
select select "8"
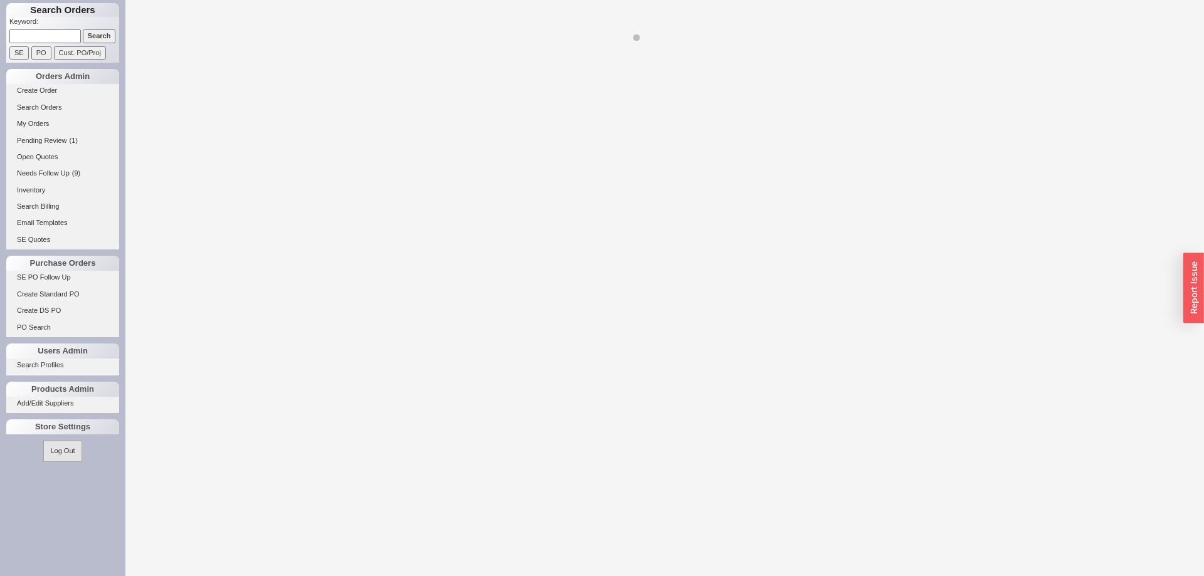
select select "8"
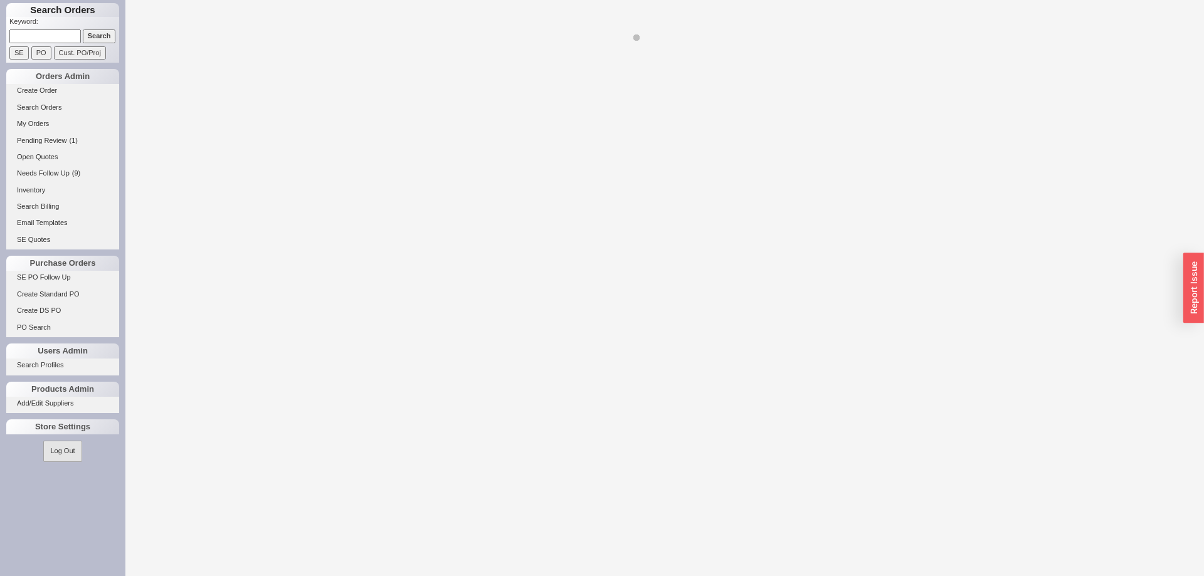
select select "8"
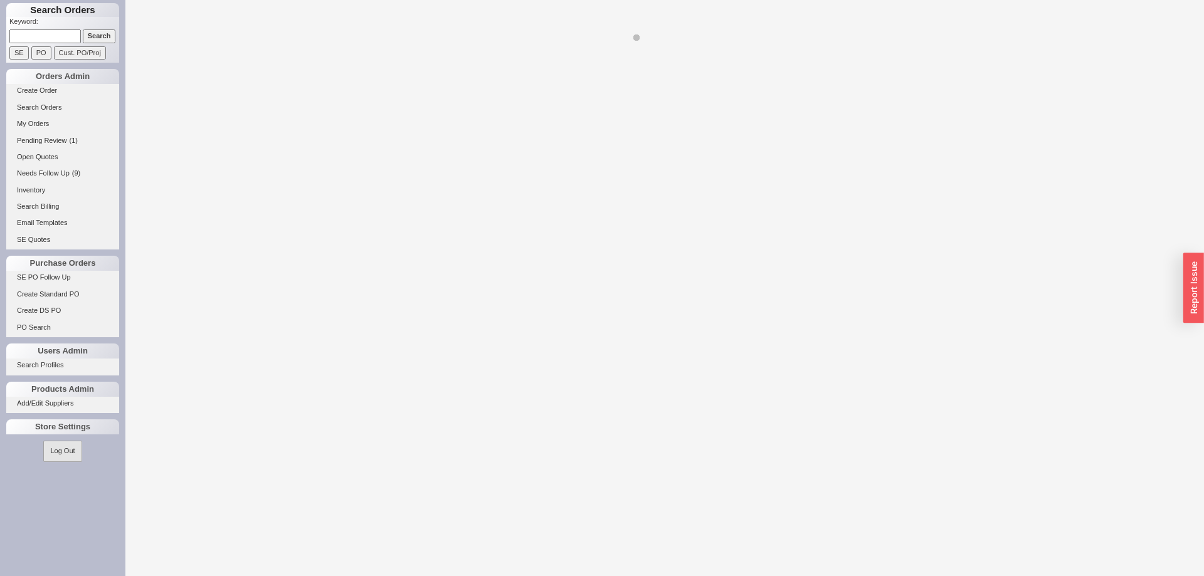
select select "8"
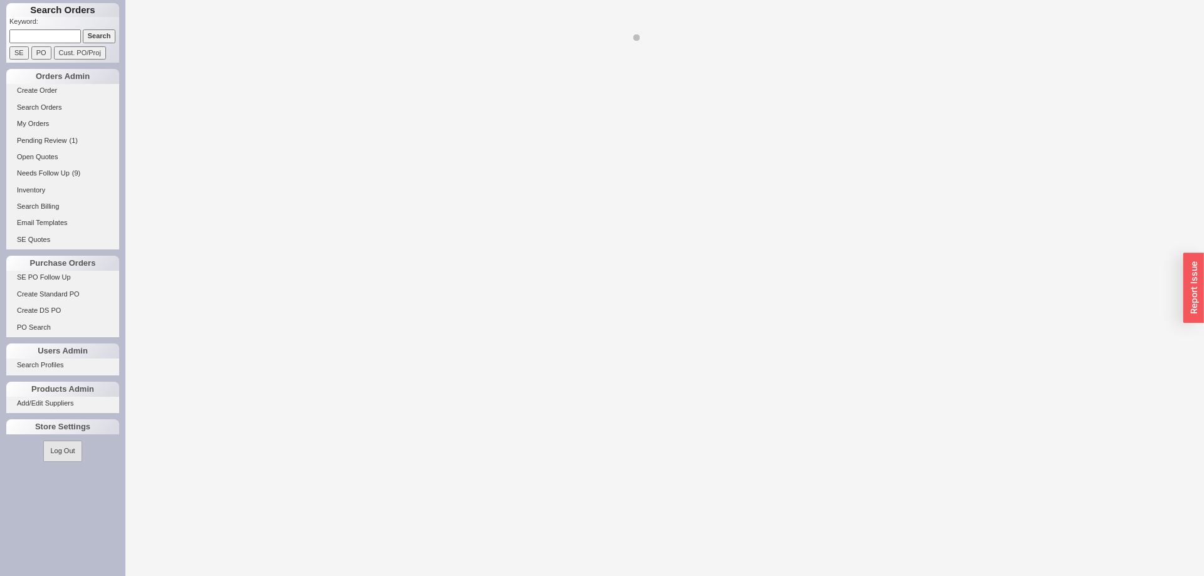
select select "8"
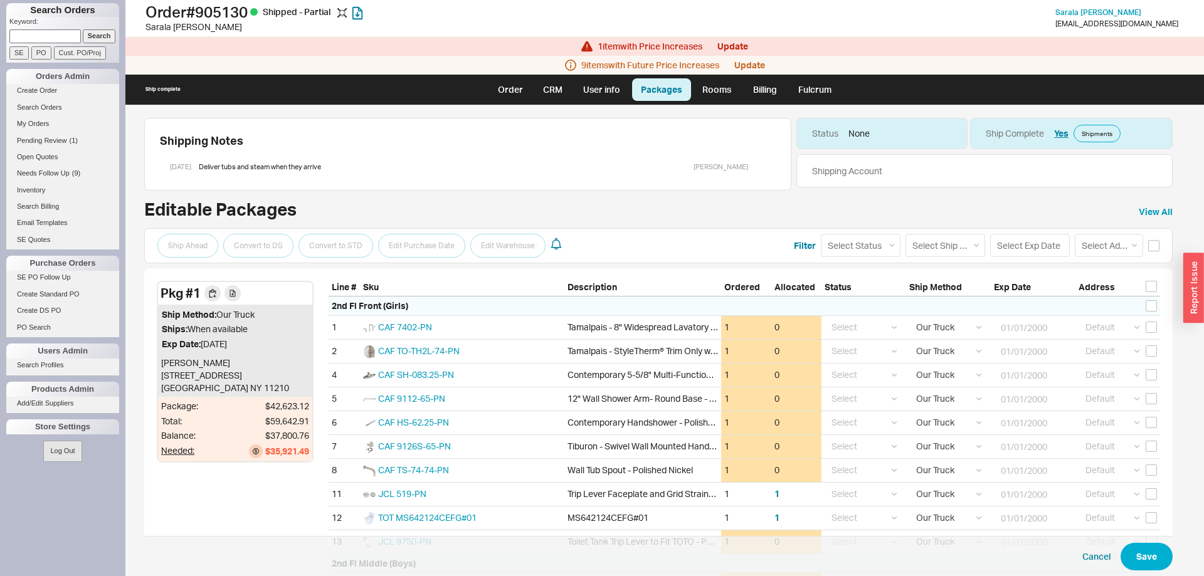
click at [633, 53] on div "1 item with Price Increases Update" at bounding box center [664, 46] width 1078 height 19
click at [494, 93] on link "Order" at bounding box center [510, 89] width 43 height 23
select select "LOW"
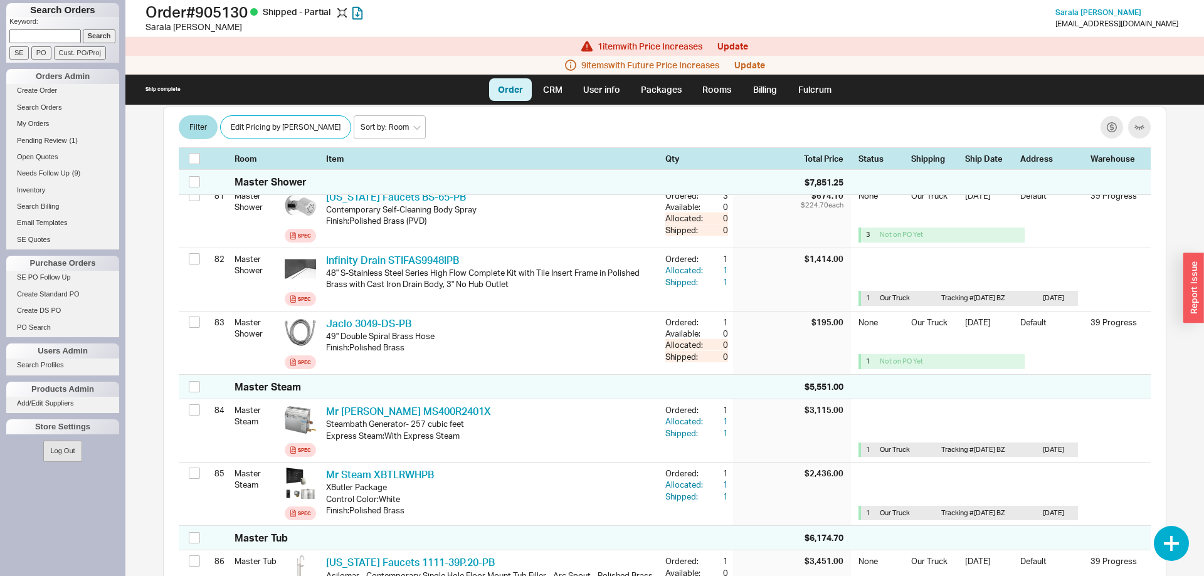
scroll to position [5409, 0]
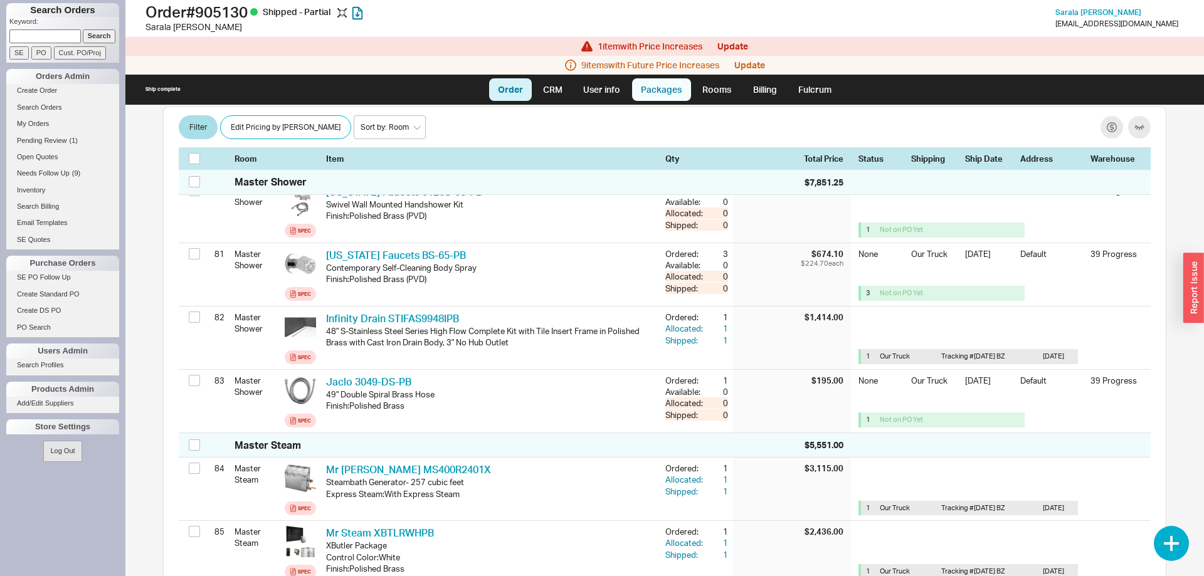
click at [657, 90] on link "Packages" at bounding box center [661, 89] width 59 height 23
select select "8"
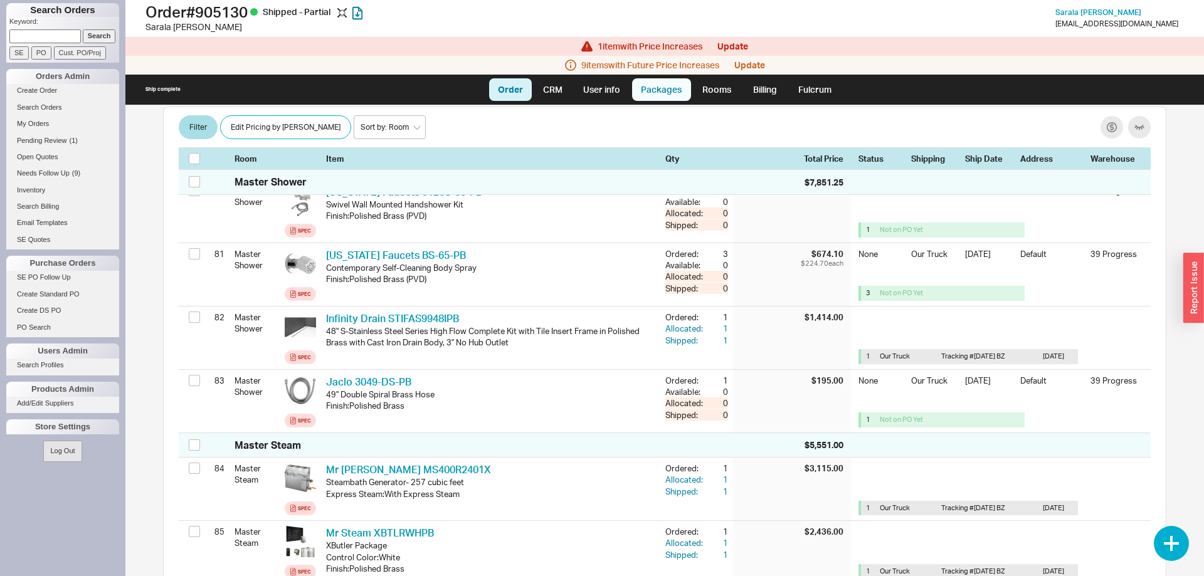
select select "8"
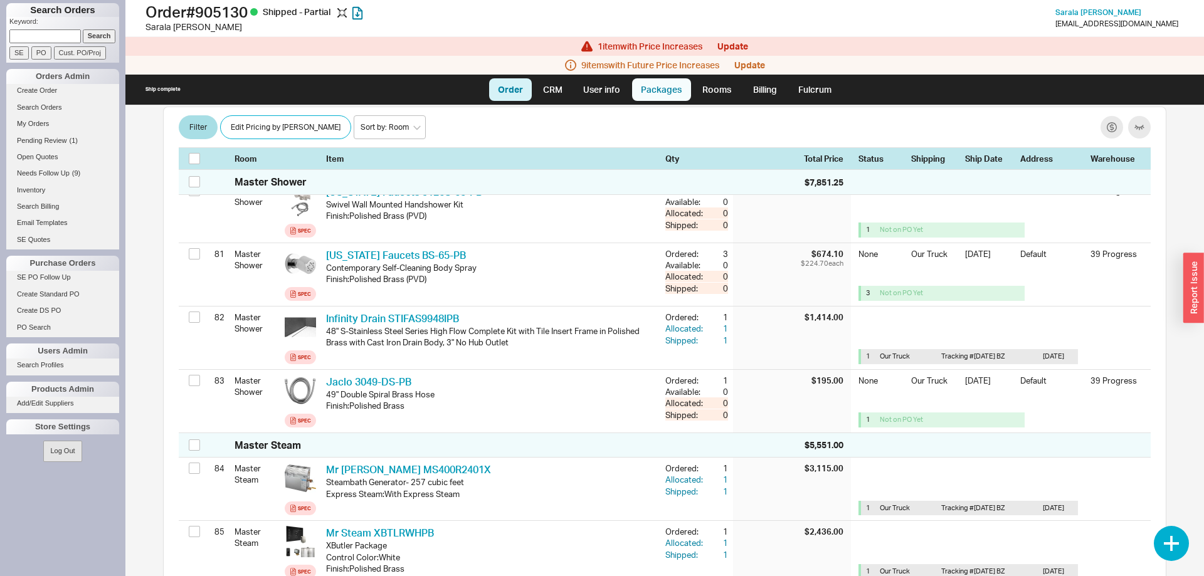
select select "8"
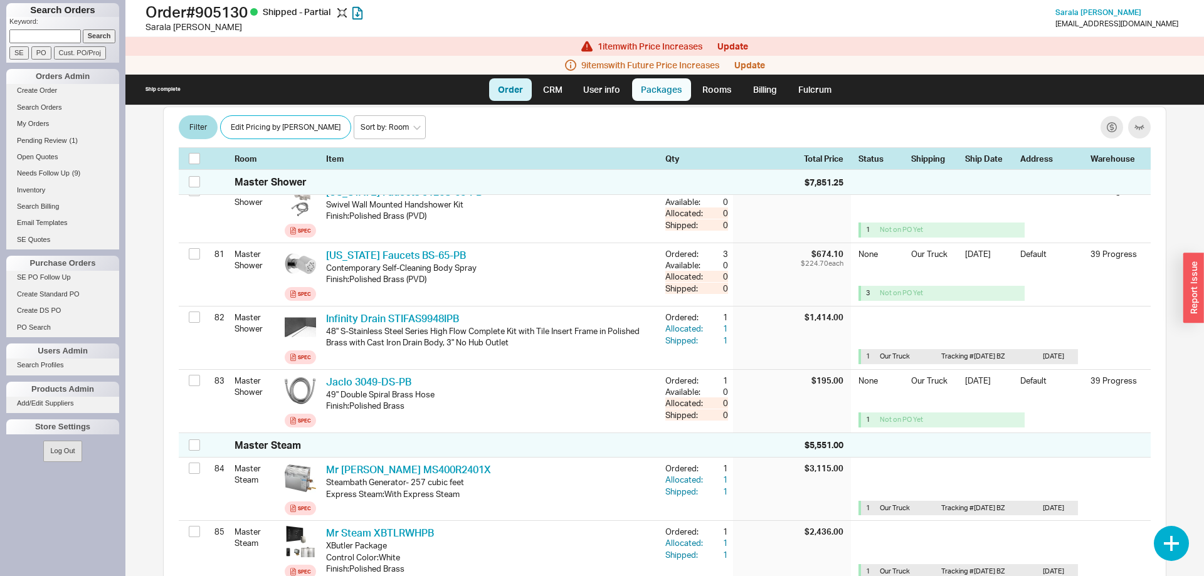
select select "8"
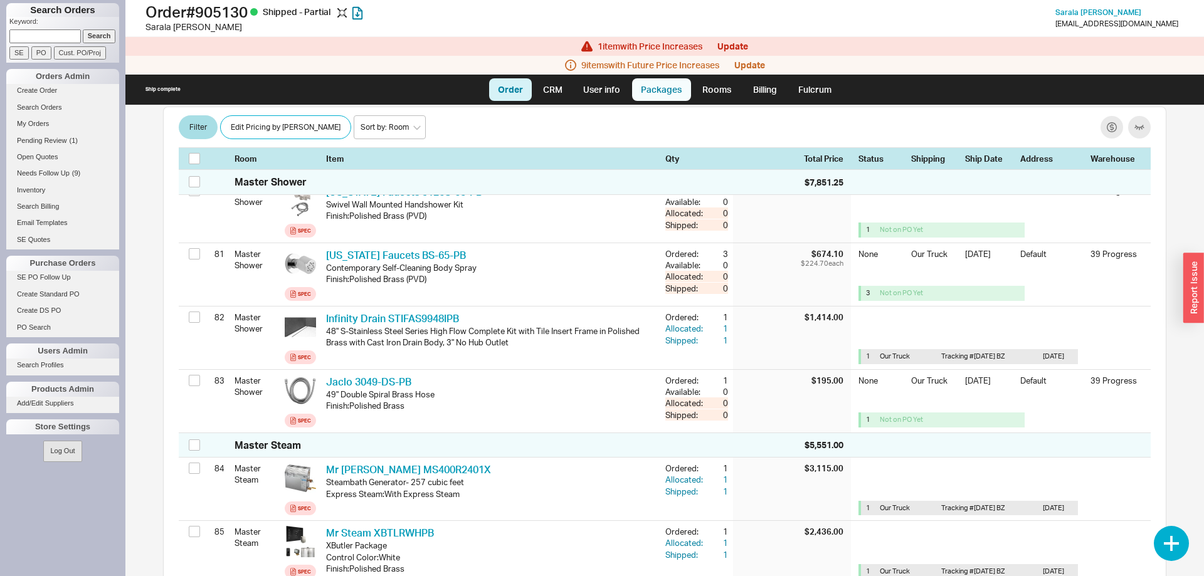
select select "8"
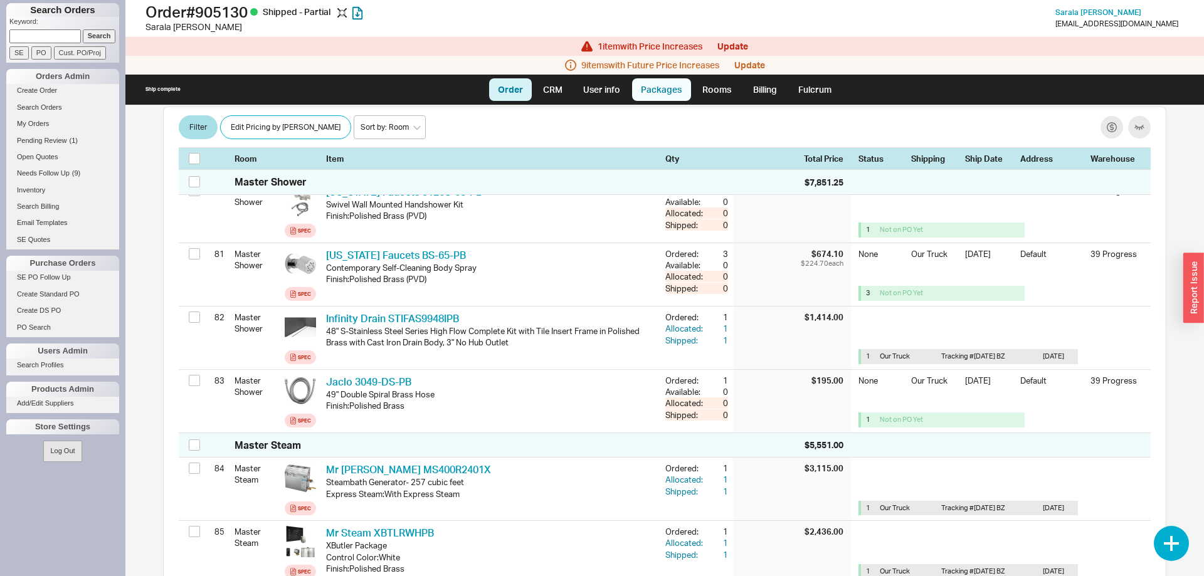
select select "8"
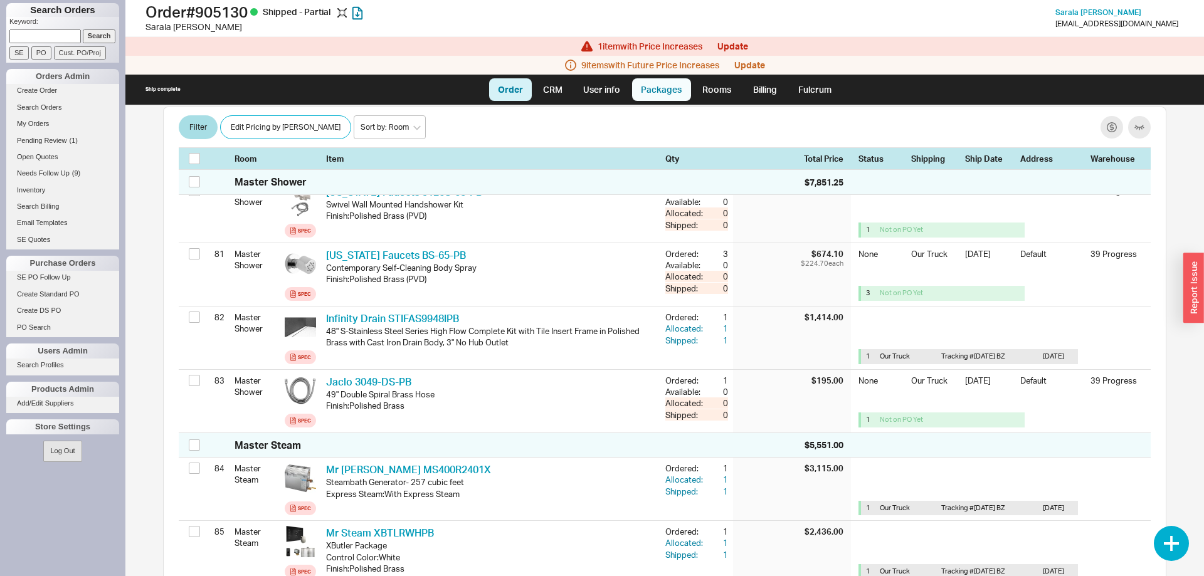
select select "8"
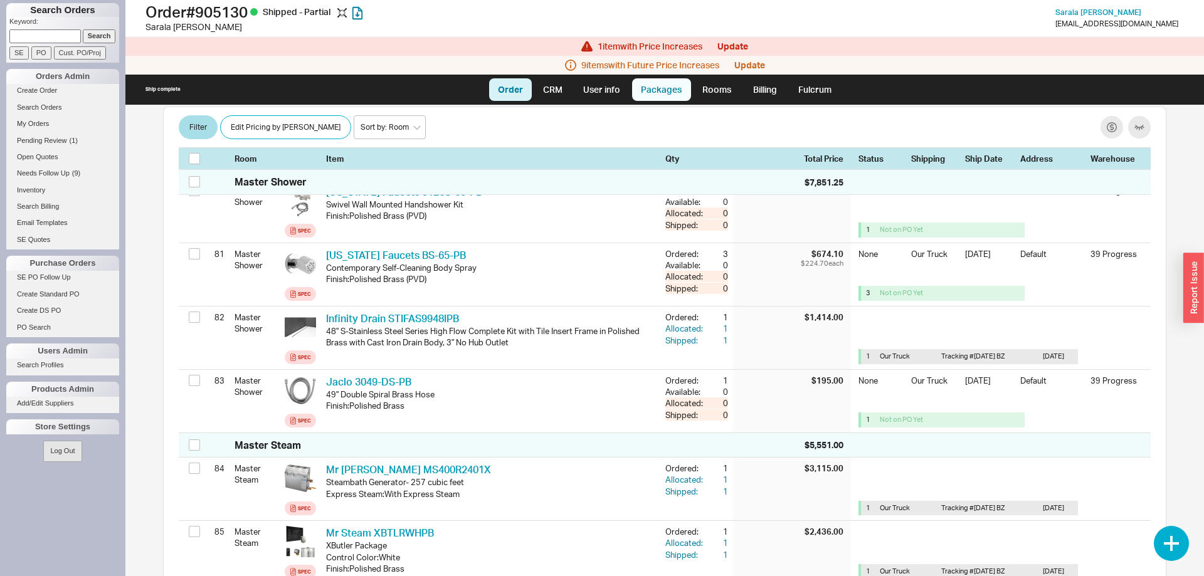
select select "8"
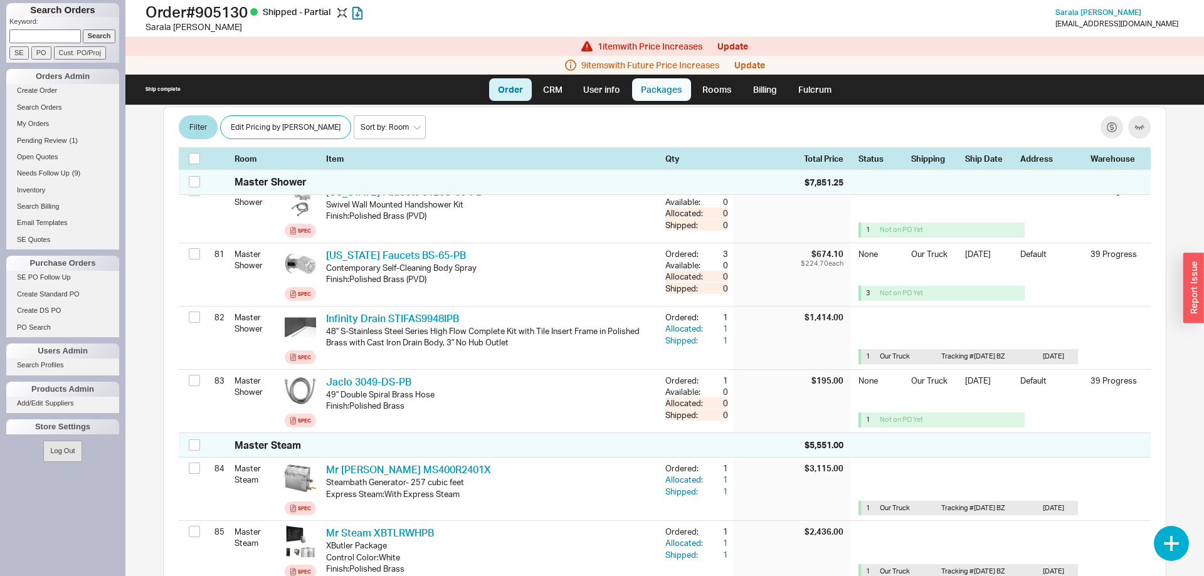
select select "8"
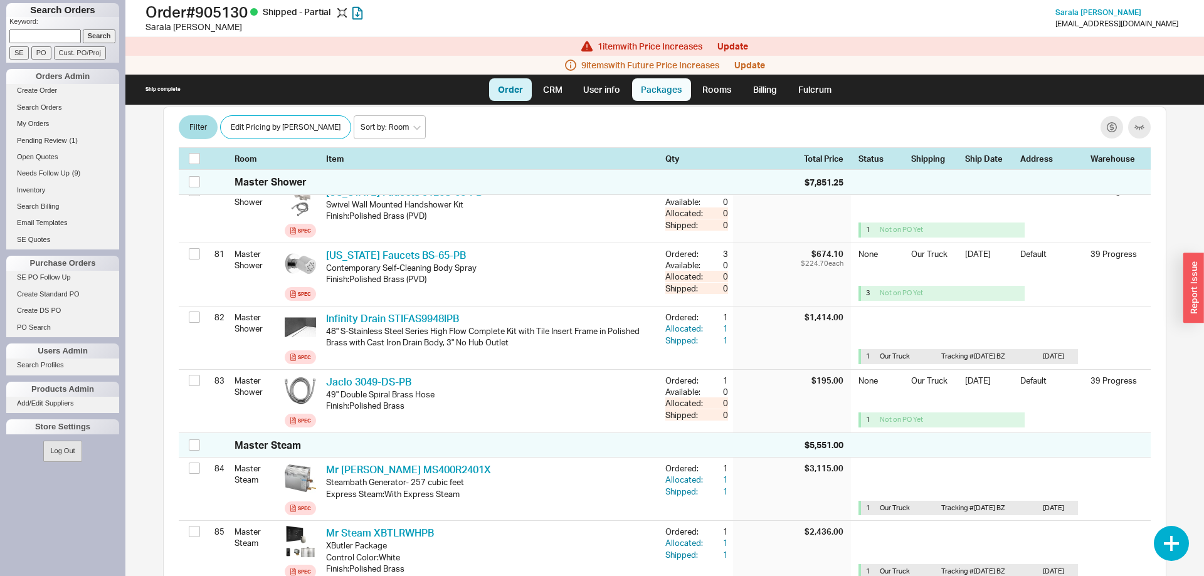
select select "8"
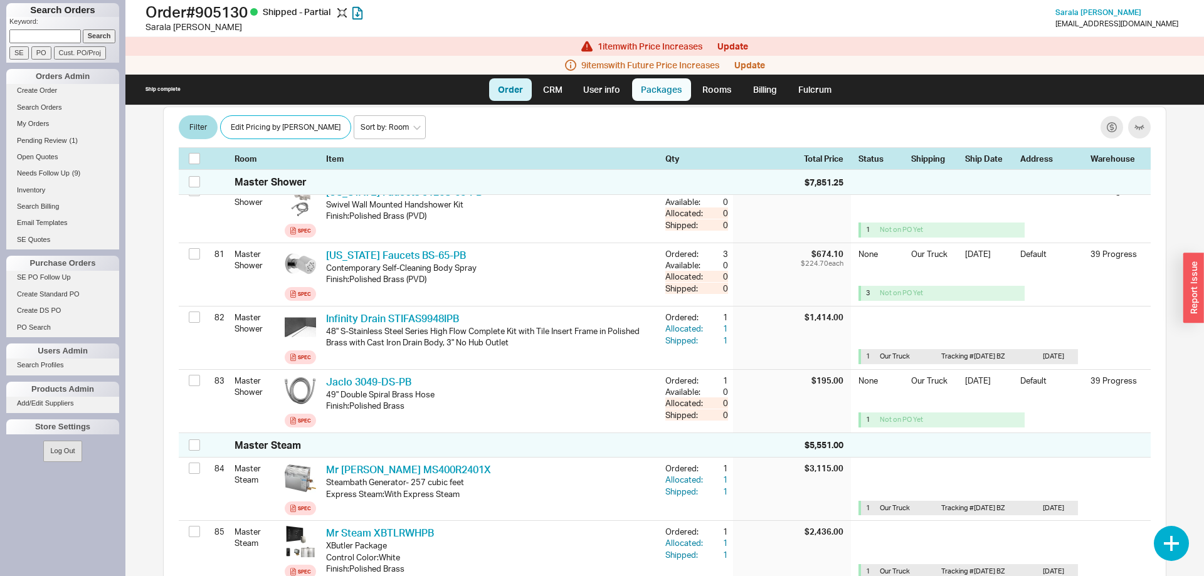
select select "8"
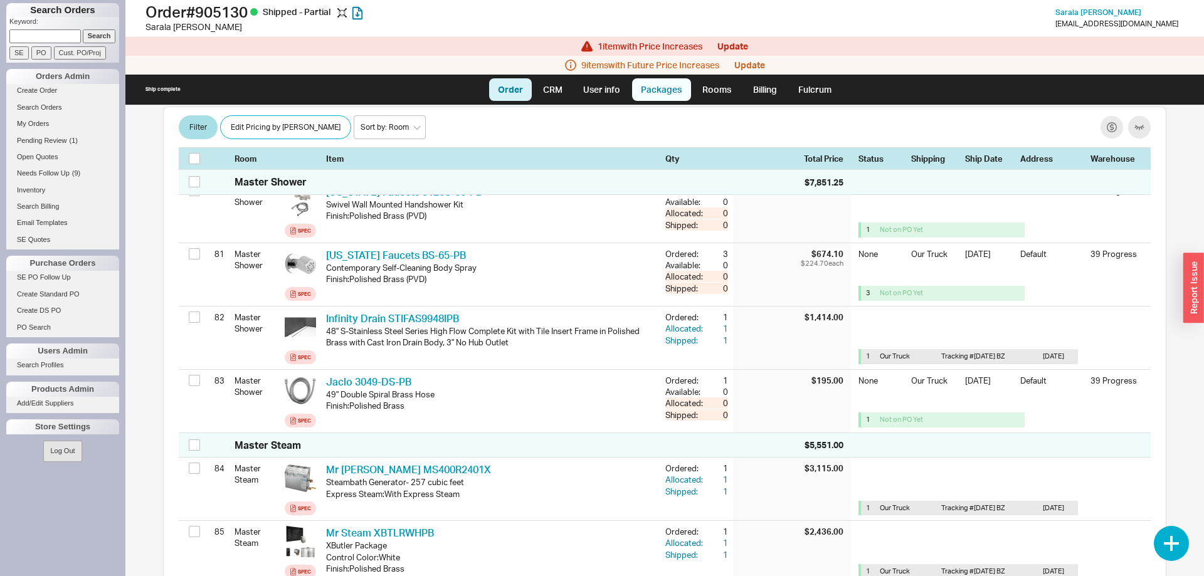
select select "8"
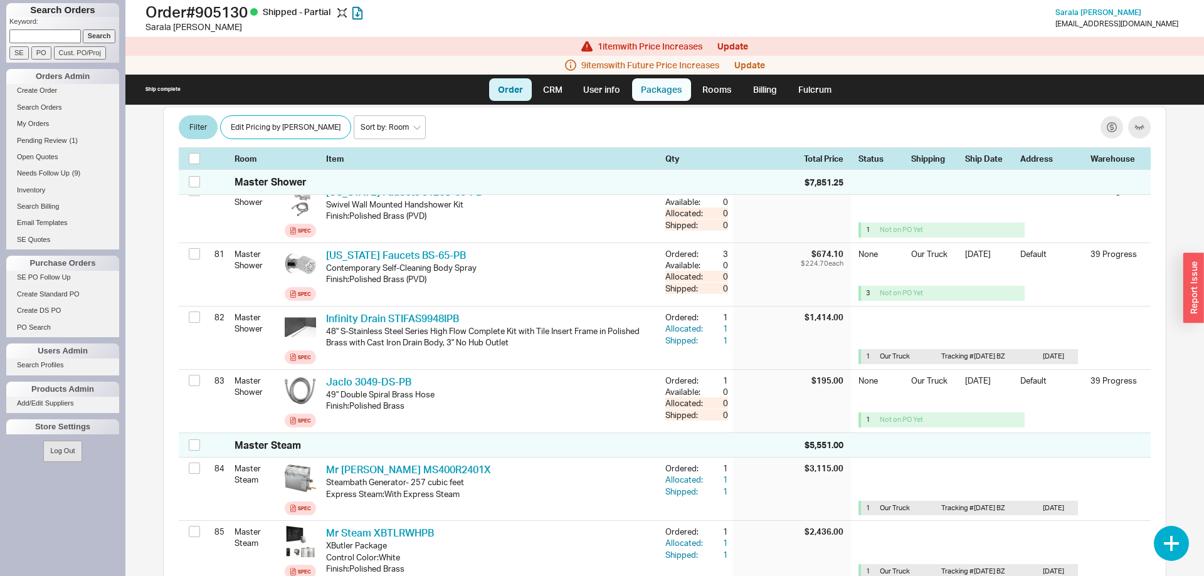
select select "8"
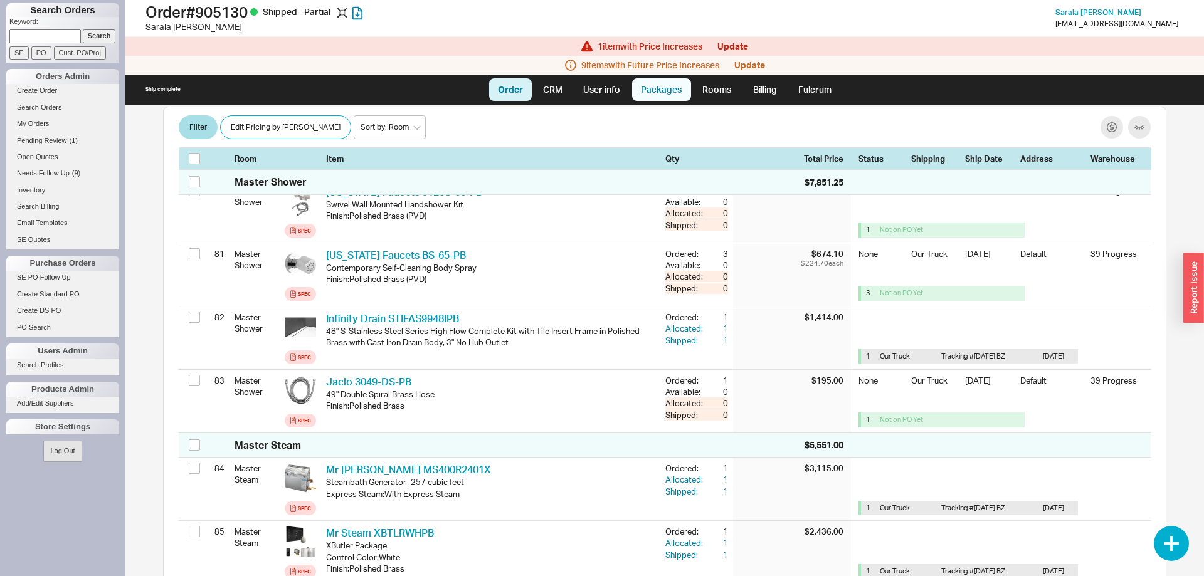
select select "8"
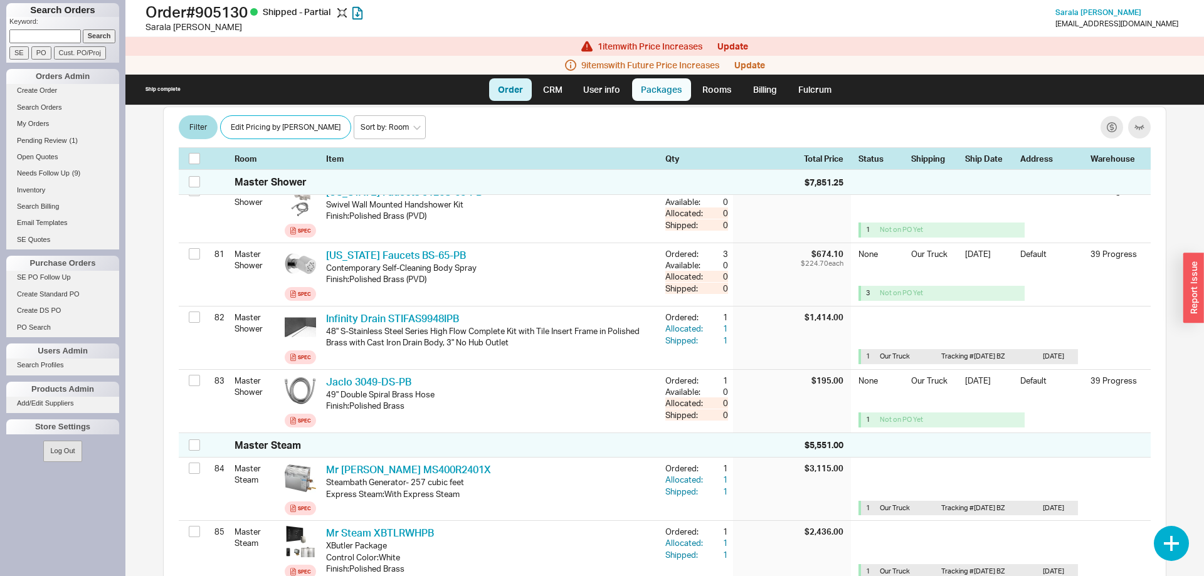
select select "8"
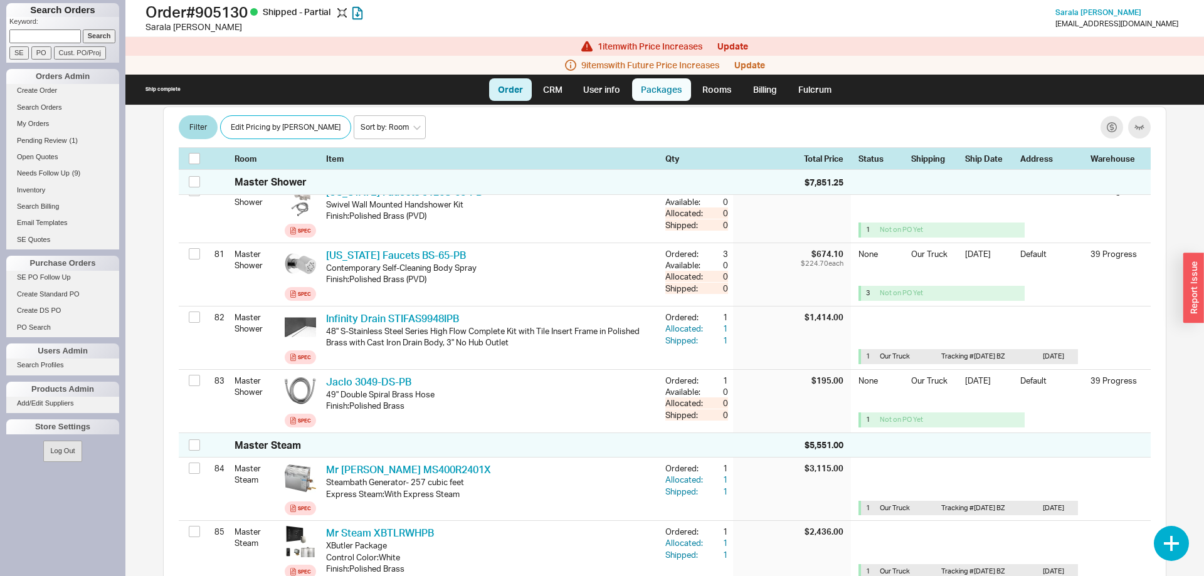
select select "8"
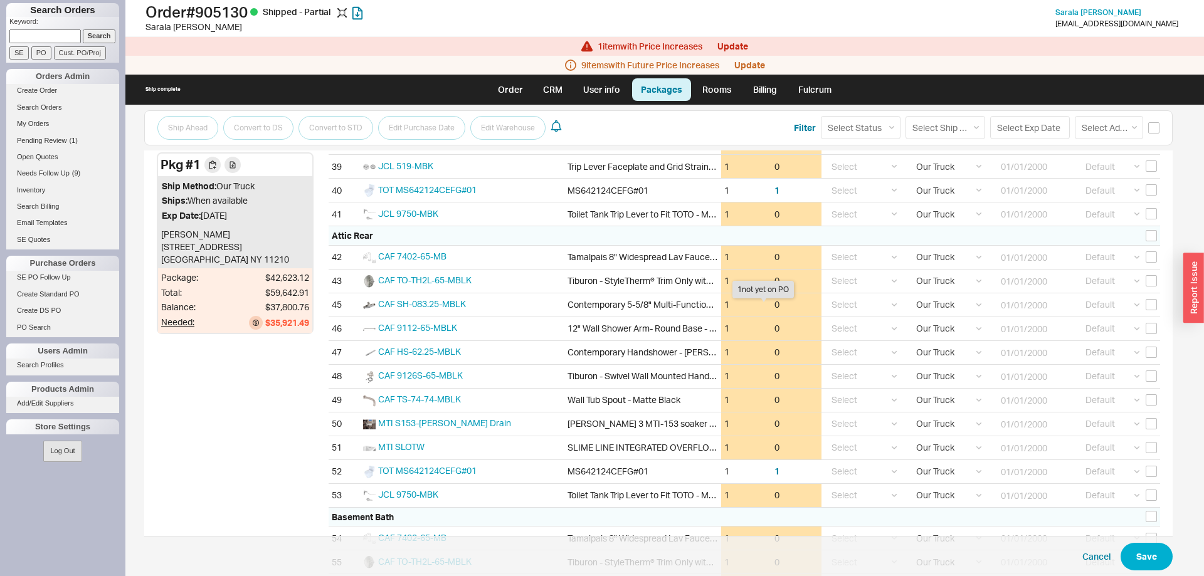
scroll to position [814, 0]
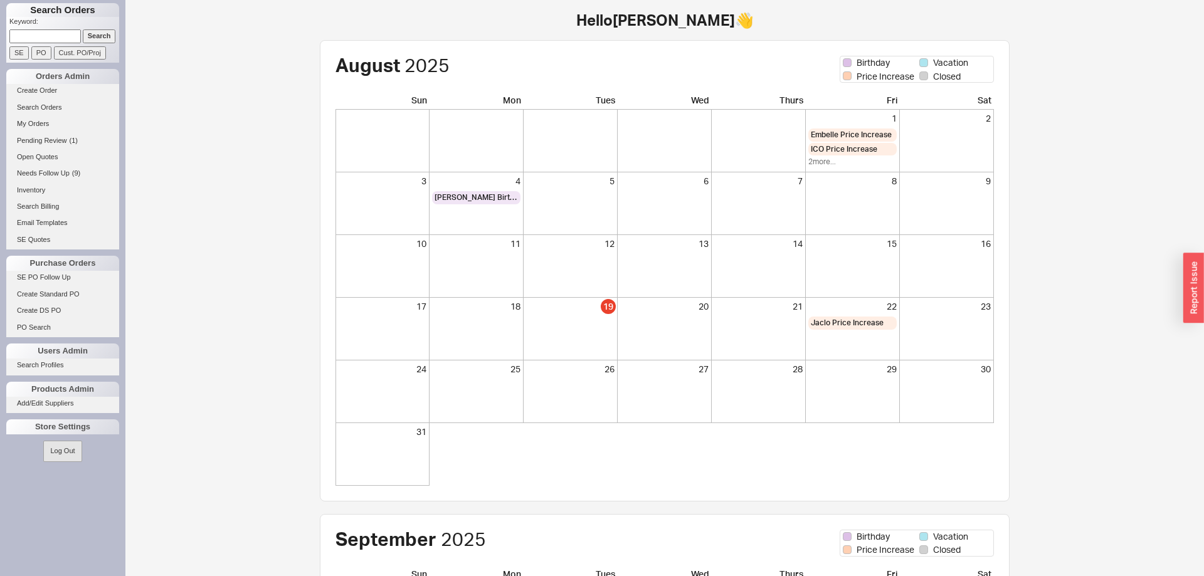
click at [58, 40] on input at bounding box center [44, 35] width 71 height 13
type input "brandsdorfer"
click at [90, 36] on input "Search" at bounding box center [99, 35] width 33 height 13
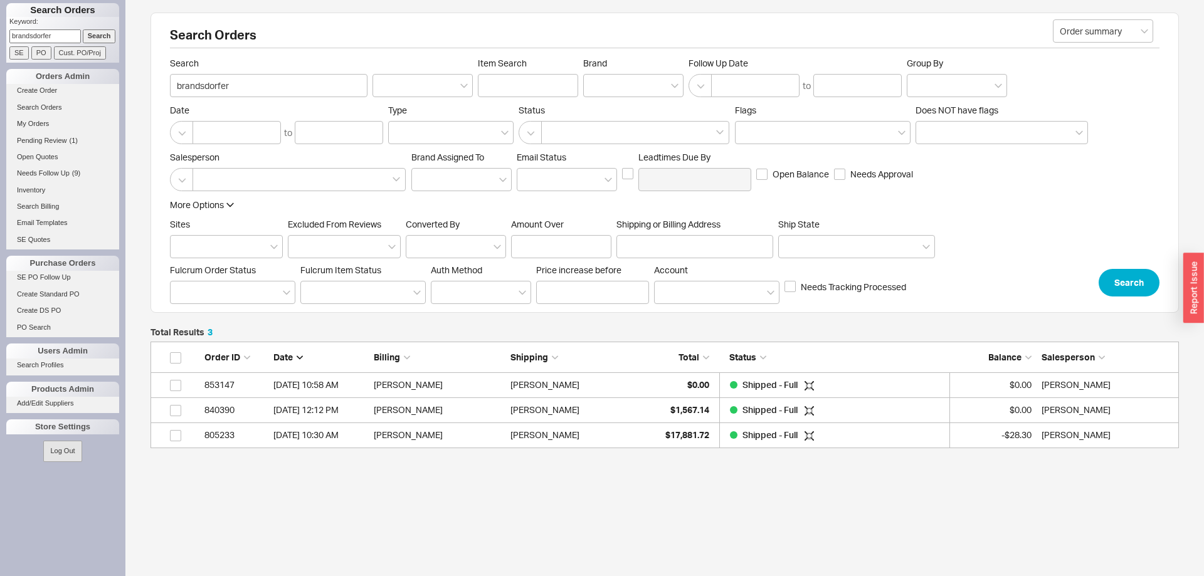
scroll to position [107, 1028]
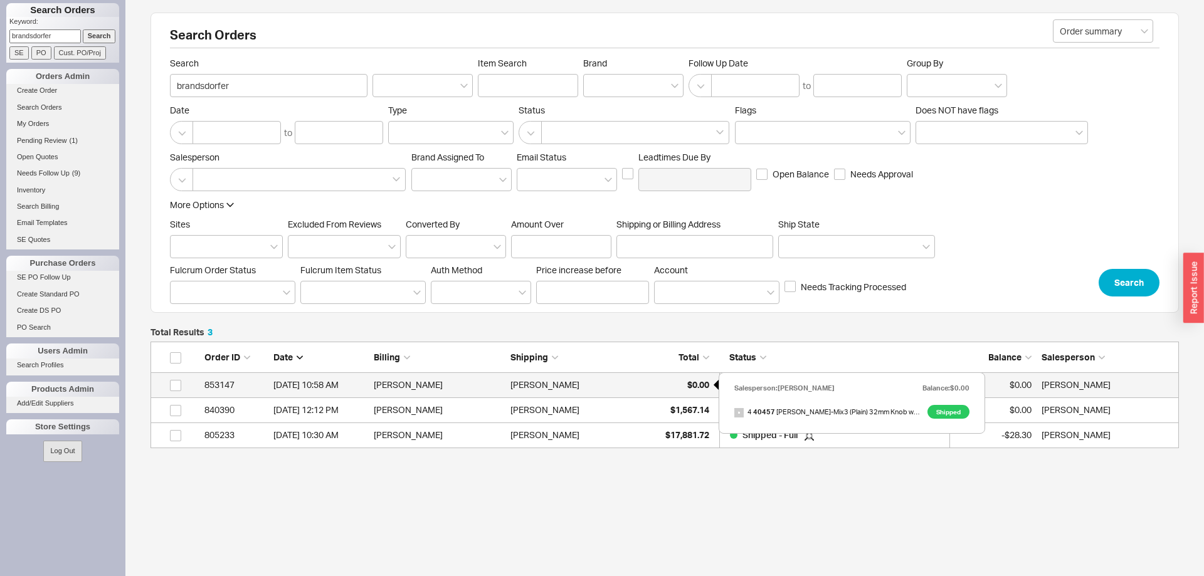
click at [685, 389] on div "$0.00" at bounding box center [677, 384] width 63 height 25
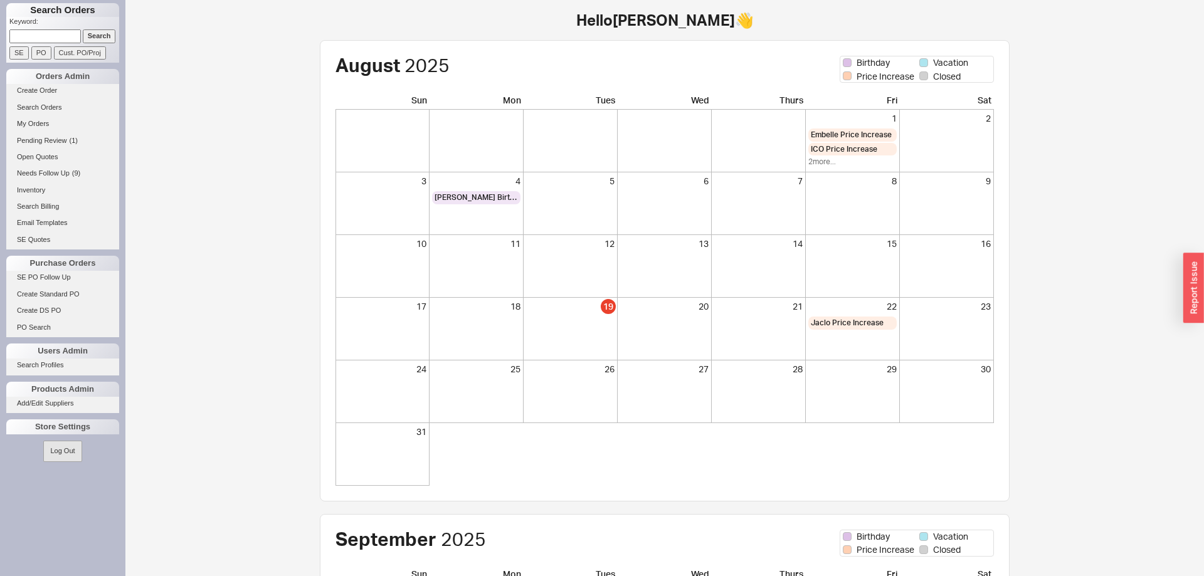
click at [39, 43] on input at bounding box center [44, 35] width 71 height 13
type input "[PERSON_NAME]"
click at [93, 40] on input "Search" at bounding box center [99, 35] width 33 height 13
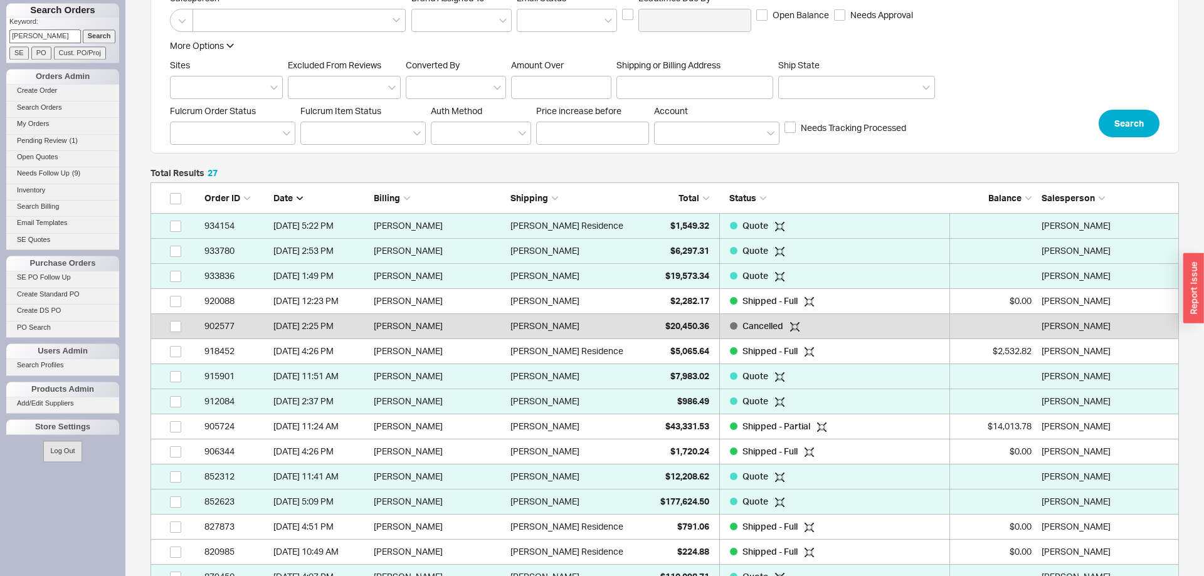
scroll to position [192, 0]
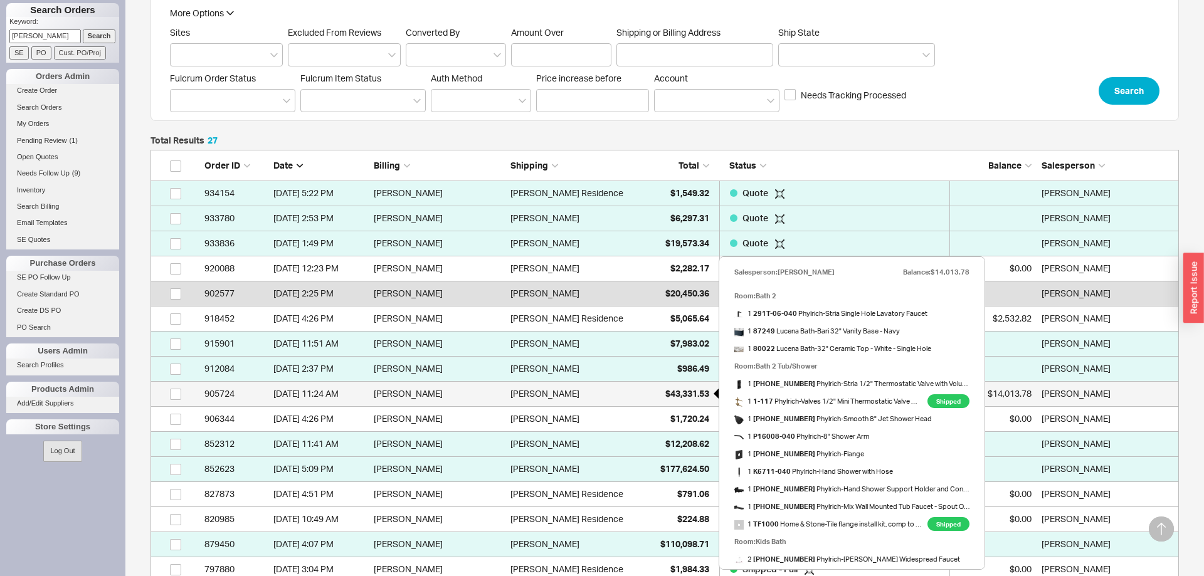
click at [697, 391] on span "$43,331.53" at bounding box center [687, 393] width 44 height 11
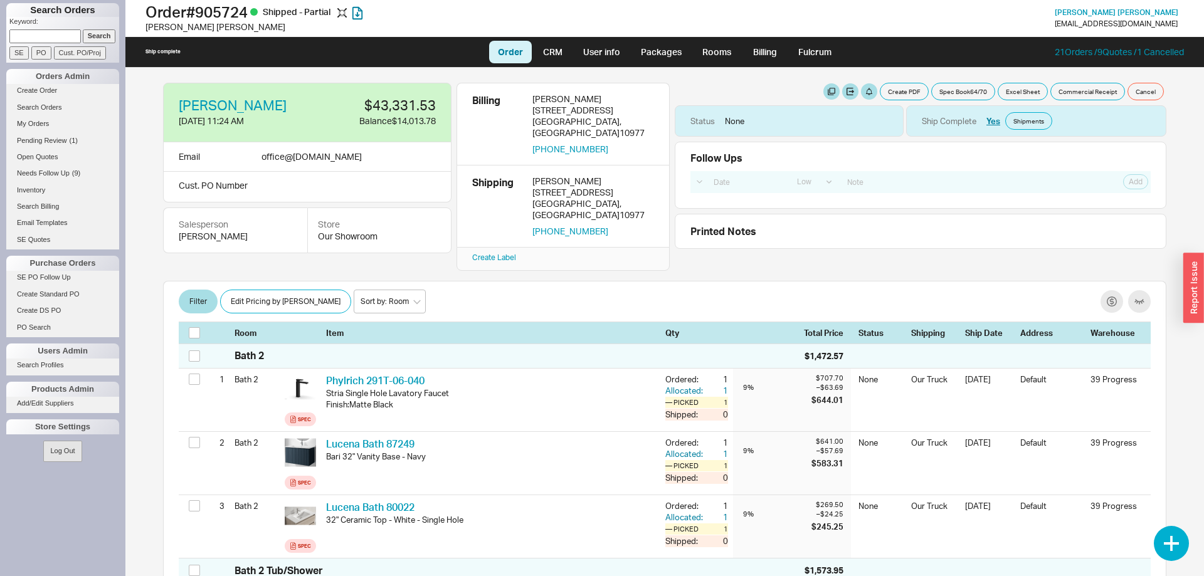
select select "LOW"
click at [750, 56] on link "Billing" at bounding box center [765, 52] width 44 height 23
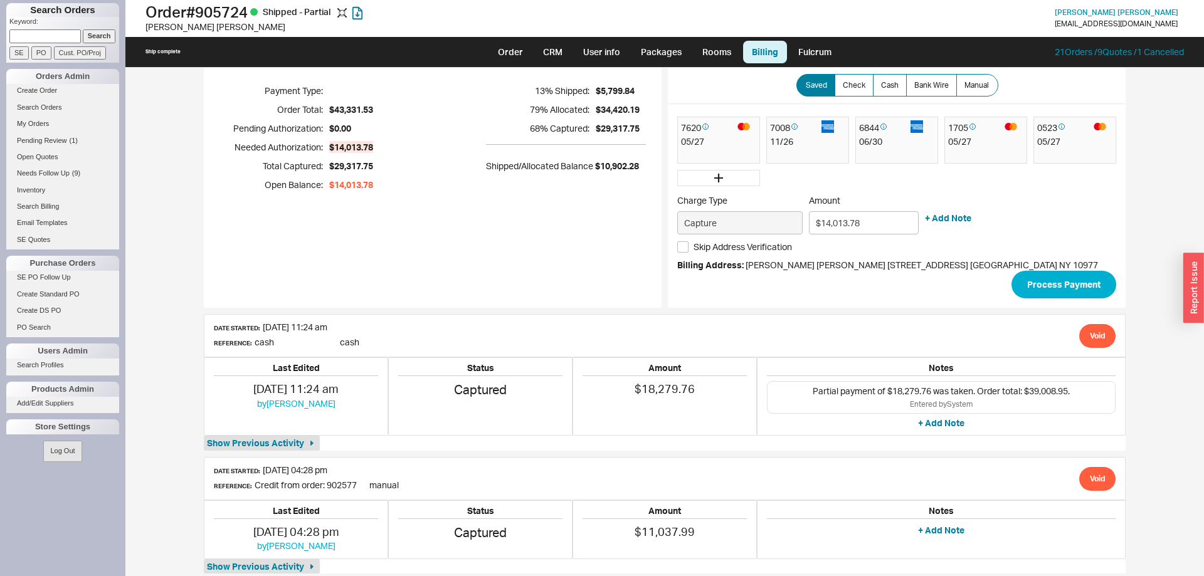
scroll to position [44, 0]
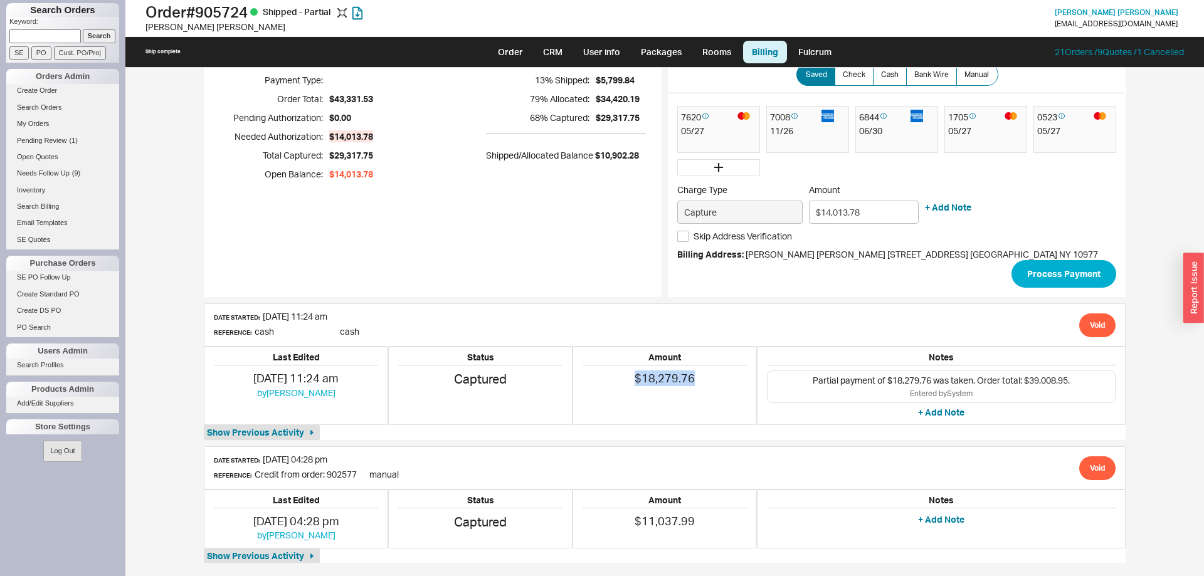
drag, startPoint x: 712, startPoint y: 378, endPoint x: 633, endPoint y: 379, distance: 79.0
click at [633, 379] on div "$18,279.76" at bounding box center [664, 379] width 164 height 16
copy span "$18,279.76"
click at [212, 11] on h1 "Order # 905724 Shipped - Partial" at bounding box center [375, 12] width 460 height 18
click at [212, 10] on h1 "Order # 905724 Shipped - Partial" at bounding box center [375, 12] width 460 height 18
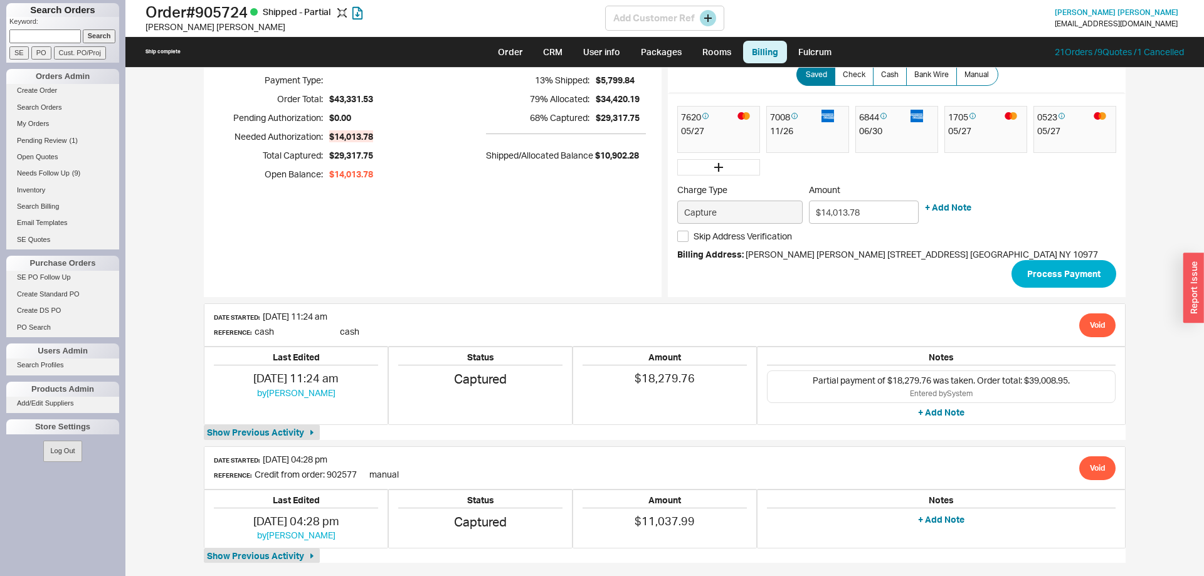
copy h1 "905724"
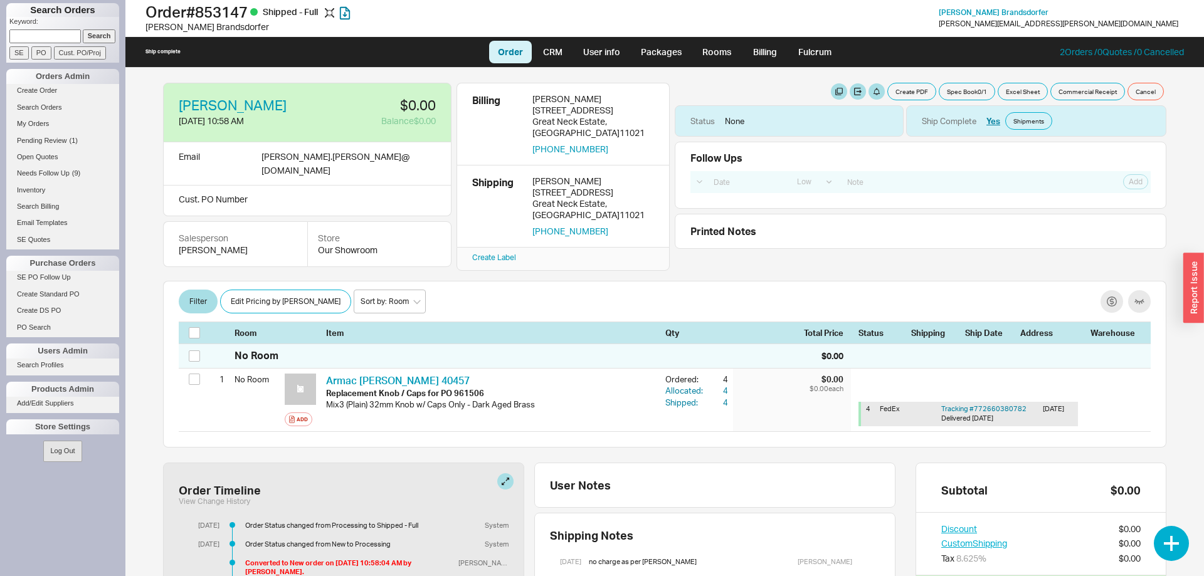
select select "LOW"
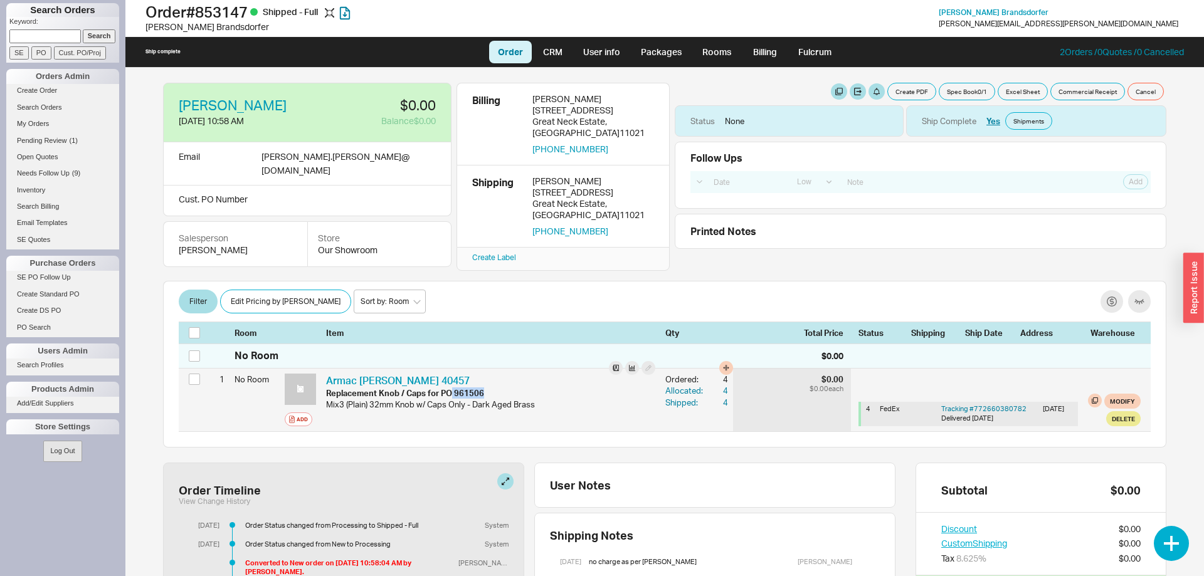
drag, startPoint x: 497, startPoint y: 372, endPoint x: 453, endPoint y: 376, distance: 44.0
click at [453, 387] on div "Replacement Knob / Caps for PO 961506" at bounding box center [490, 392] width 329 height 11
copy div "961506"
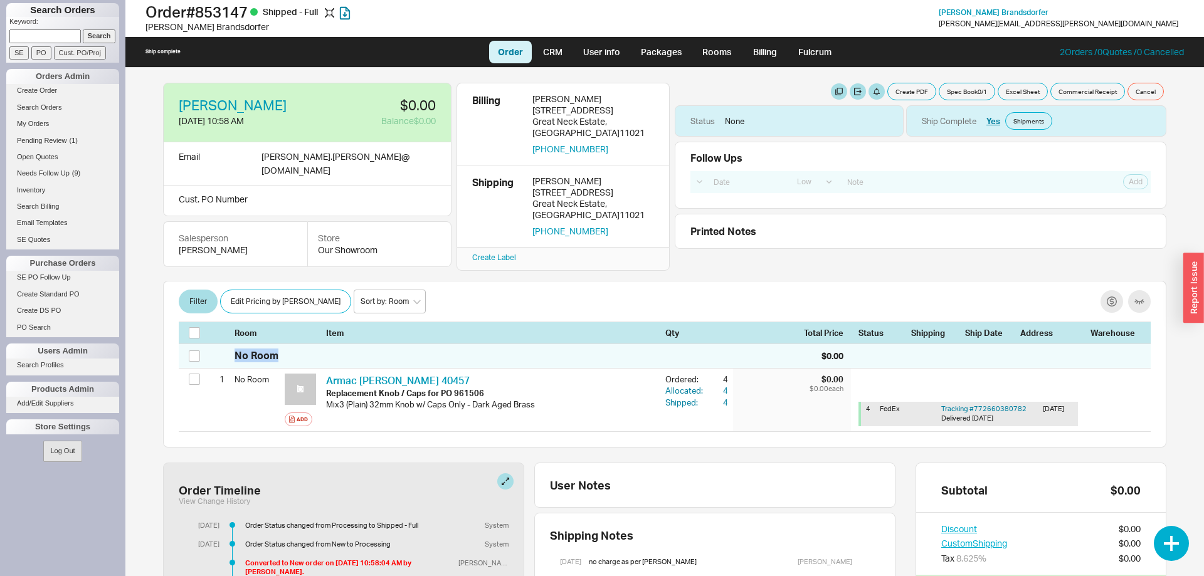
drag, startPoint x: 453, startPoint y: 391, endPoint x: 146, endPoint y: 334, distance: 312.6
click at [150, 334] on div "[PERSON_NAME] [DATE] 10:58 AM $0.00 Balance $0.00 Email [PERSON_NAME].[PERSON_N…" at bounding box center [664, 322] width 1028 height 508
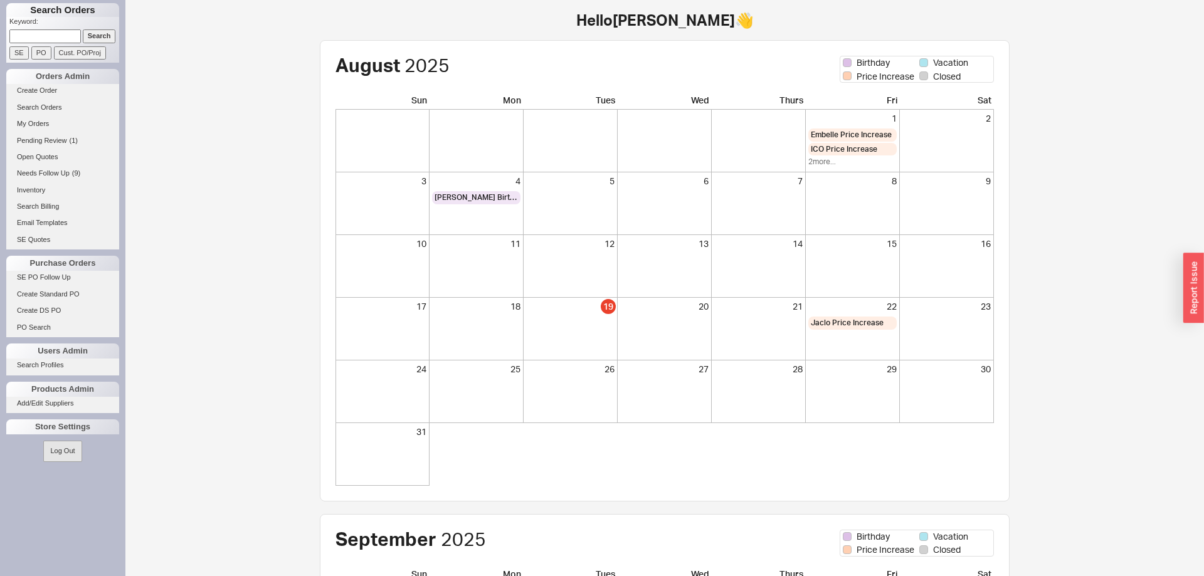
click at [23, 38] on input at bounding box center [44, 35] width 71 height 13
type input "yitzy arem"
click at [83, 29] on input "Search" at bounding box center [99, 35] width 33 height 13
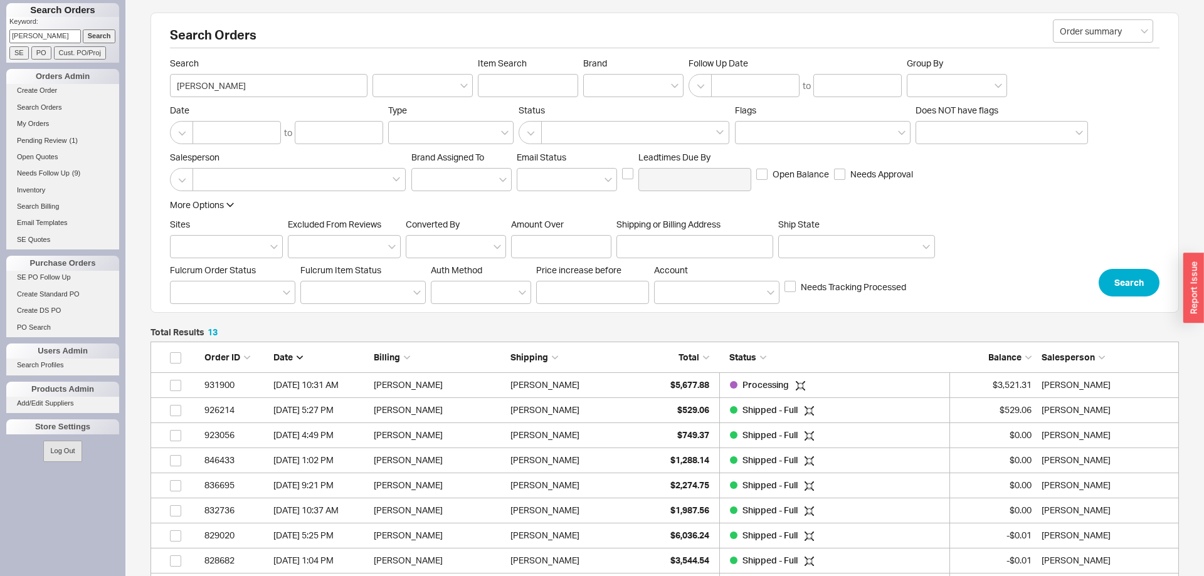
scroll to position [357, 1028]
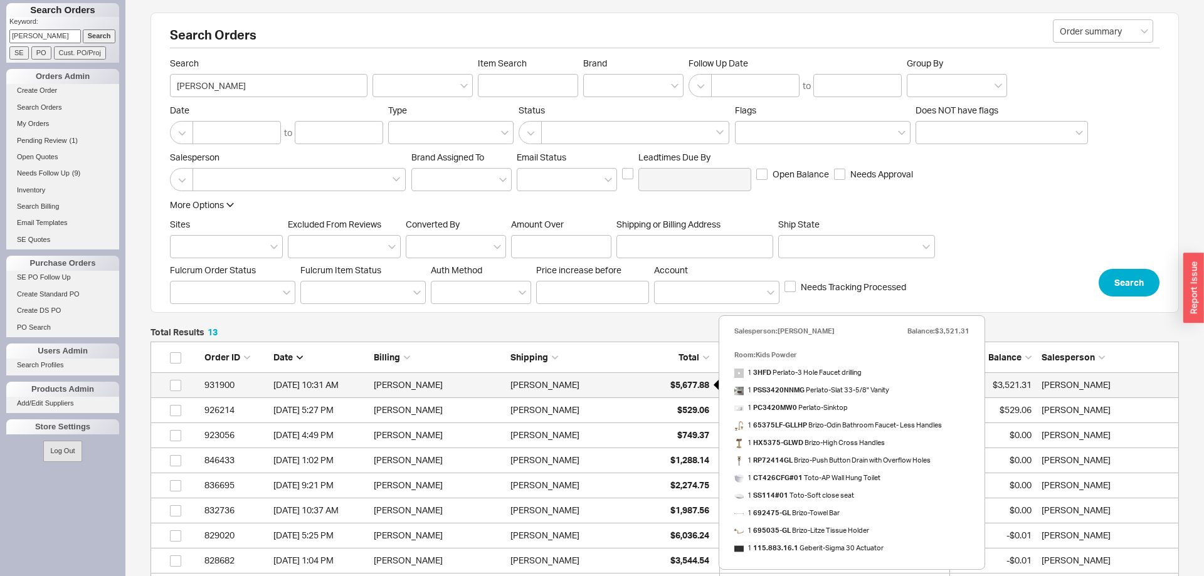
click at [670, 387] on span "$5,677.88" at bounding box center [689, 384] width 39 height 11
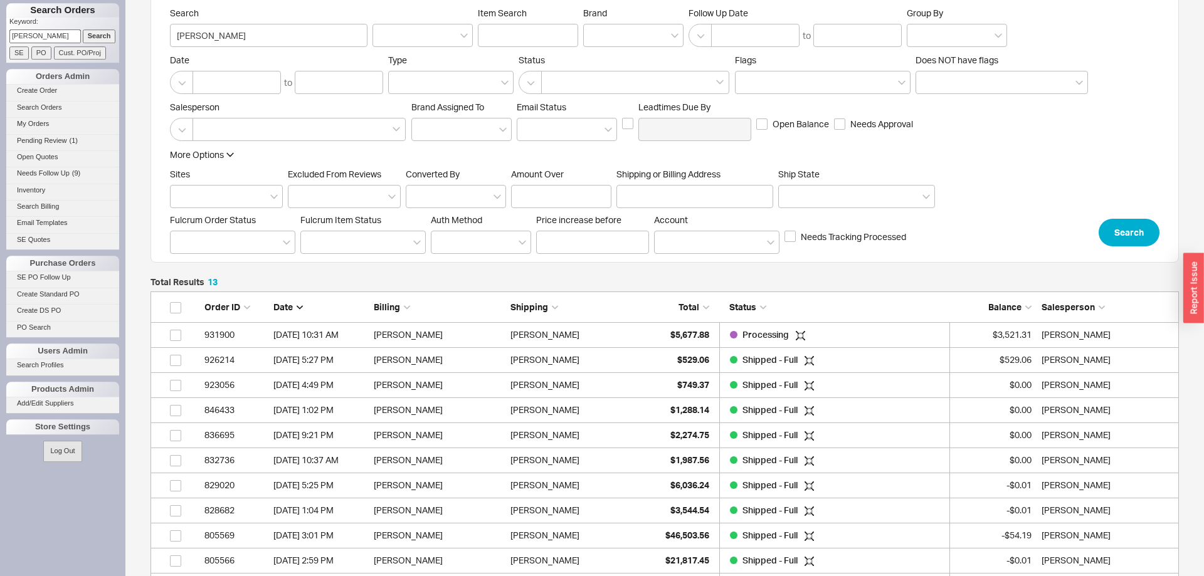
scroll to position [192, 0]
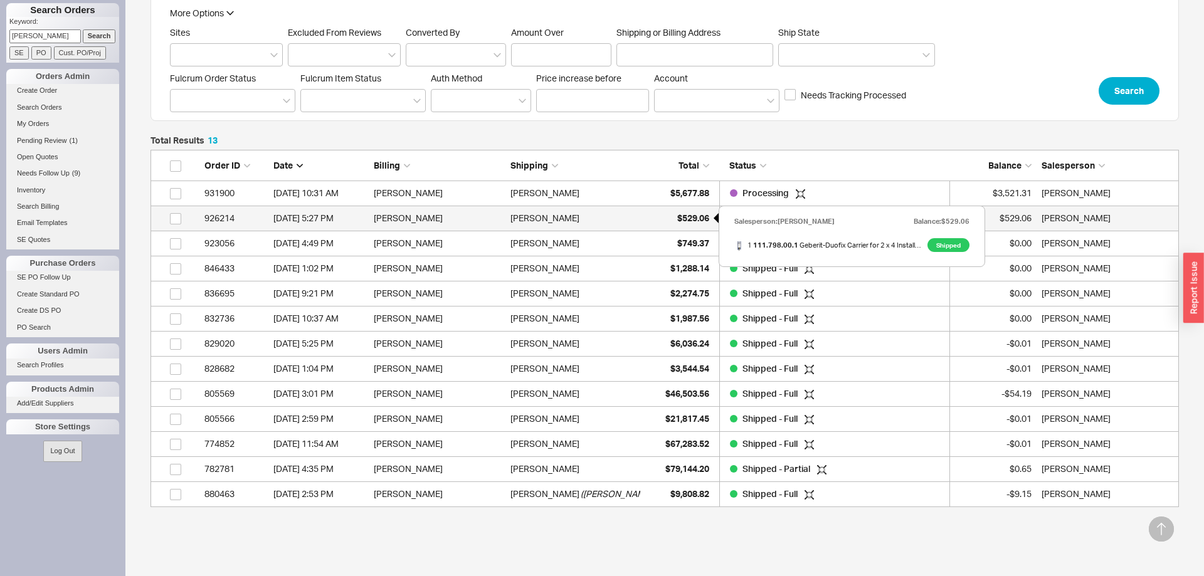
click at [678, 210] on div "$529.06" at bounding box center [677, 218] width 63 height 25
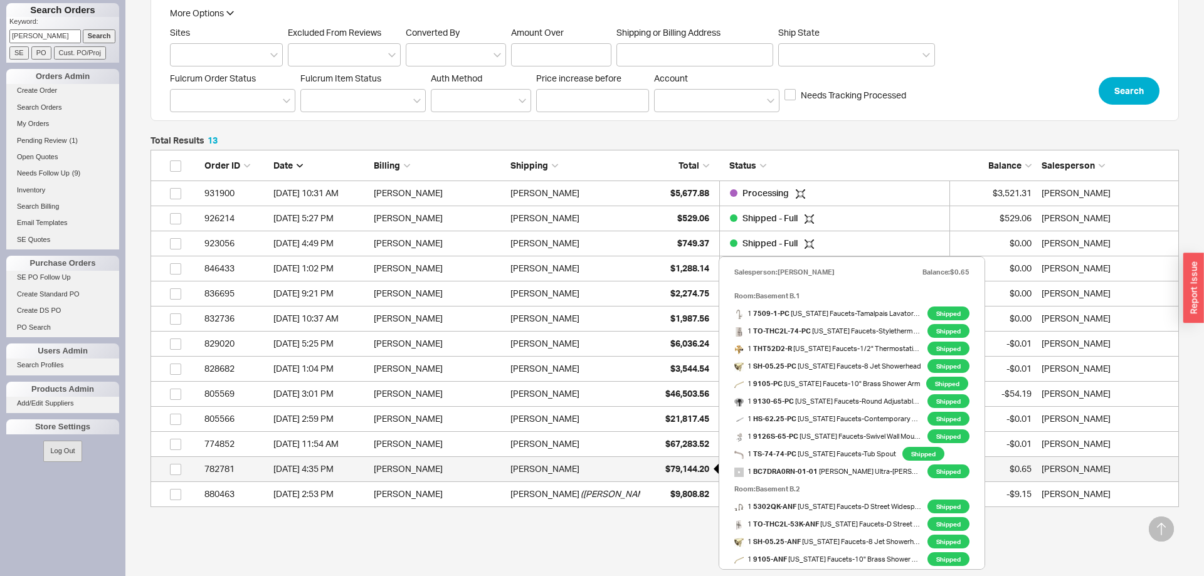
click at [669, 469] on span "$79,144.20" at bounding box center [687, 468] width 44 height 11
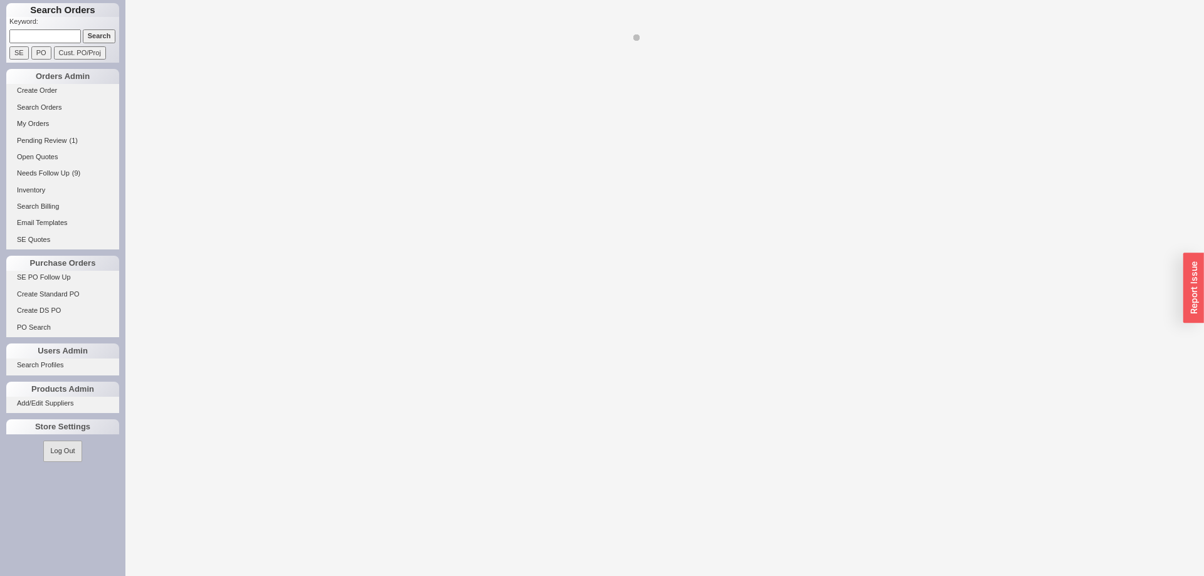
select select "LOW"
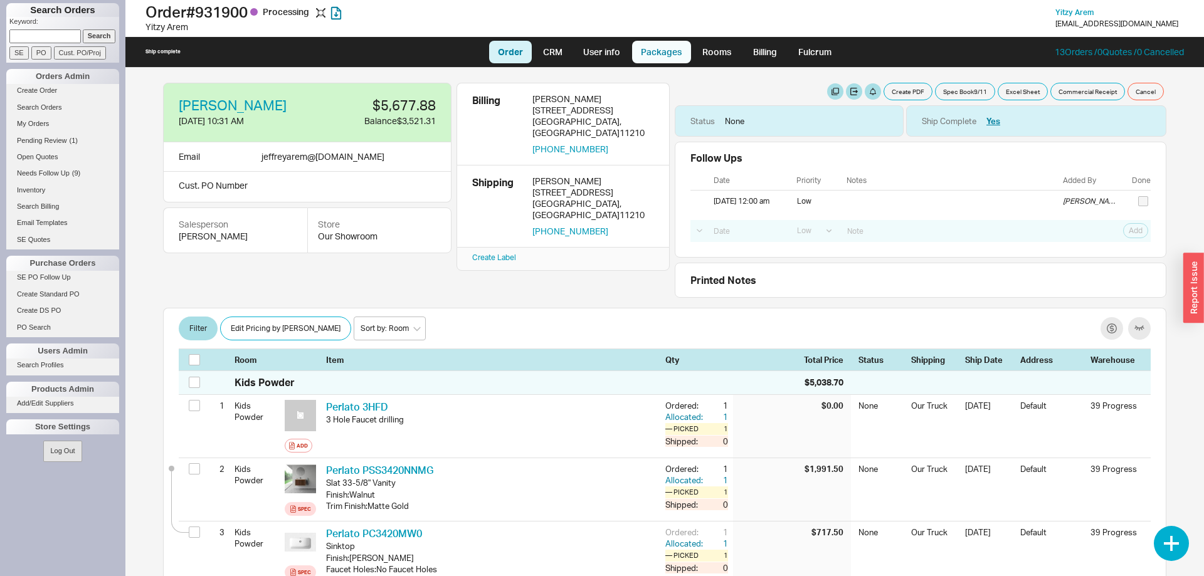
click at [648, 62] on link "Packages" at bounding box center [661, 52] width 59 height 23
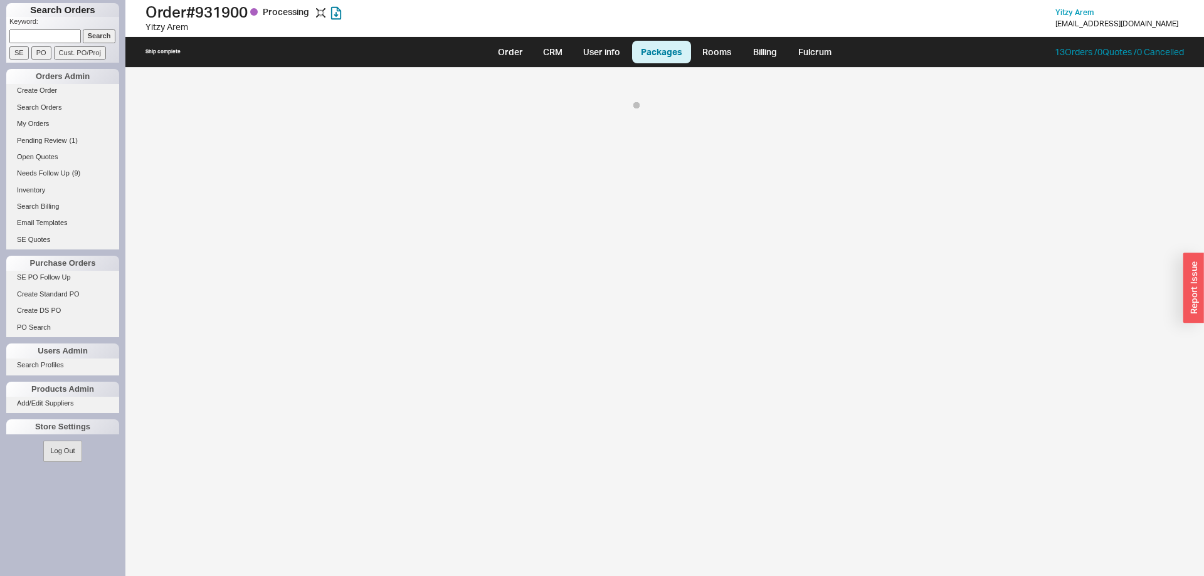
select select "8"
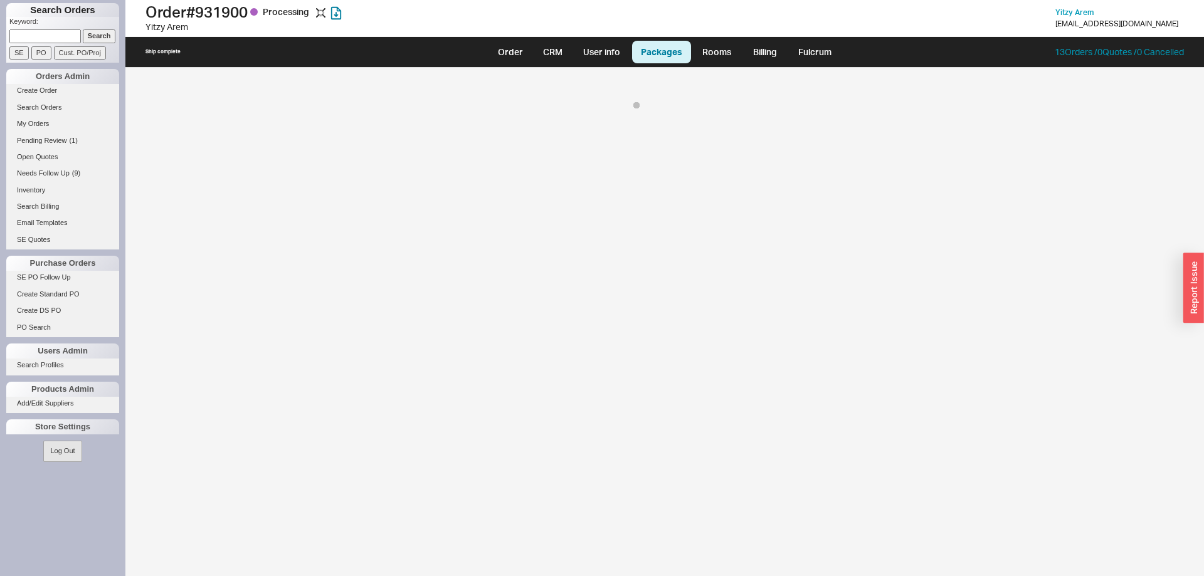
select select "8"
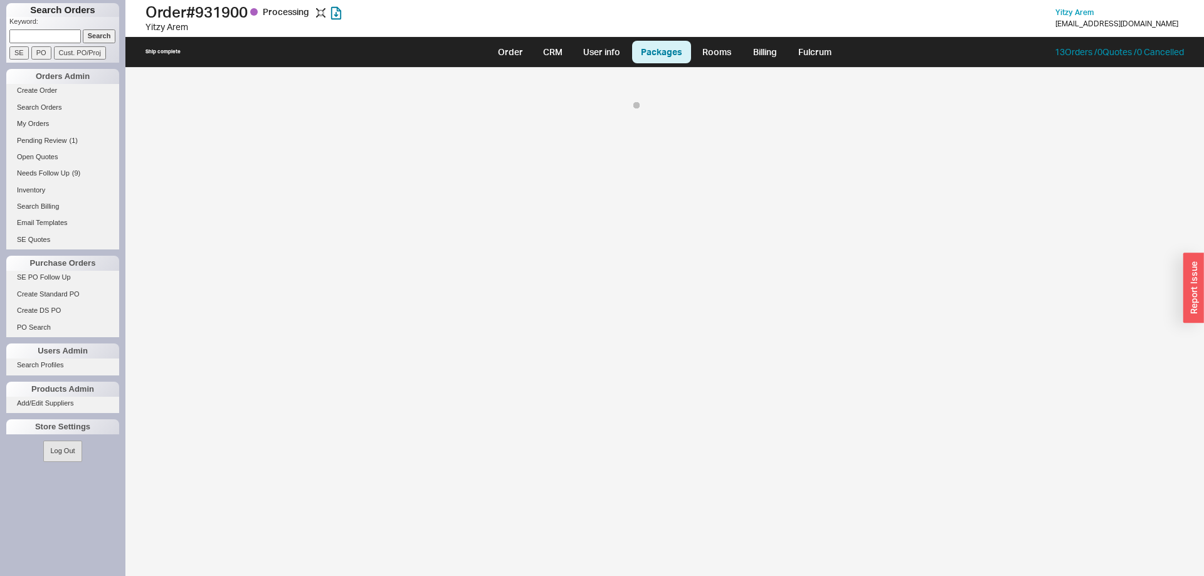
select select "8"
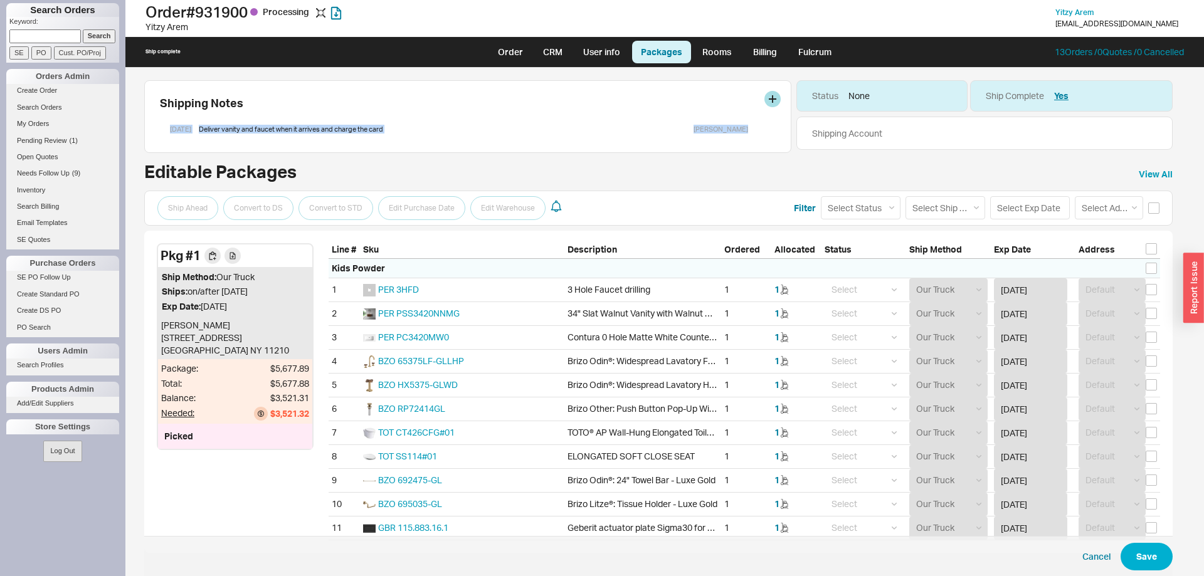
drag, startPoint x: 859, startPoint y: 562, endPoint x: 154, endPoint y: 122, distance: 830.8
click at [154, 122] on div "Shipping Notes 8/5/25 Deliver vanity and faucet when it arrives and charge the …" at bounding box center [658, 347] width 1028 height 534
click at [154, 122] on div "Shipping Notes 8/5/25 Deliver vanity and faucet when it arrives and charge the …" at bounding box center [467, 116] width 647 height 73
click at [519, 55] on link "Order" at bounding box center [510, 52] width 43 height 23
select select "LOW"
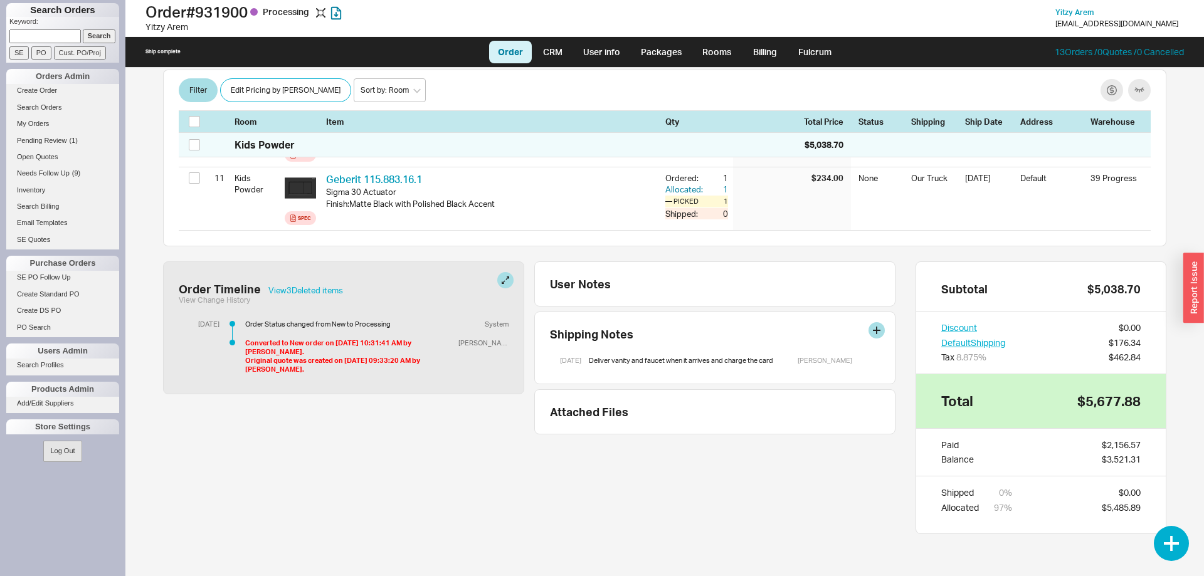
scroll to position [863, 0]
click at [337, 285] on button "View 3 Deleted item s" at bounding box center [305, 288] width 75 height 9
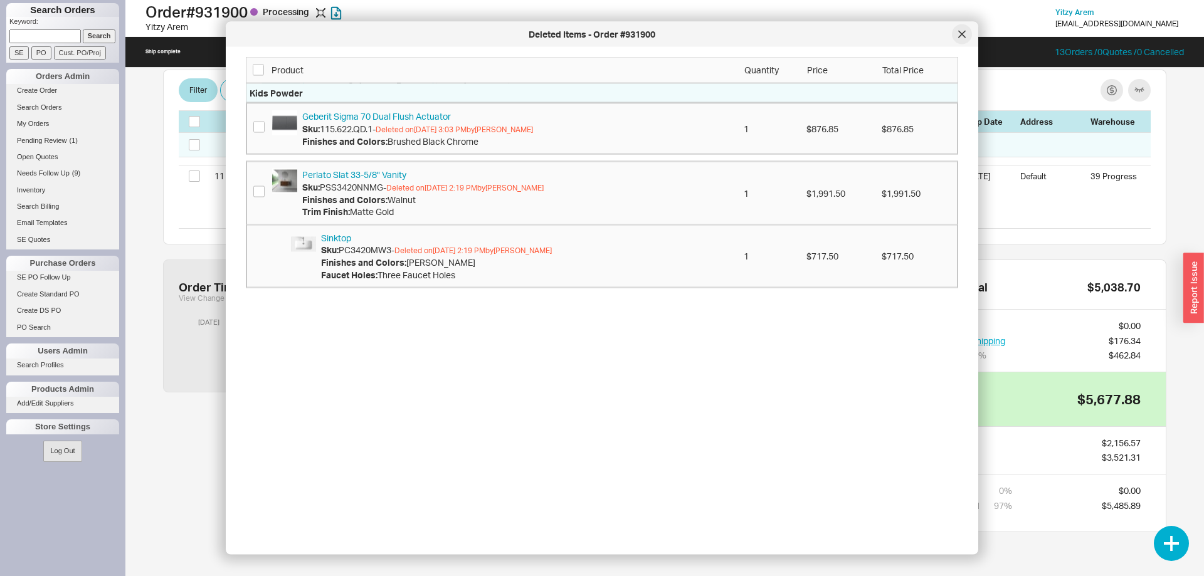
click at [962, 34] on icon at bounding box center [962, 34] width 6 height 6
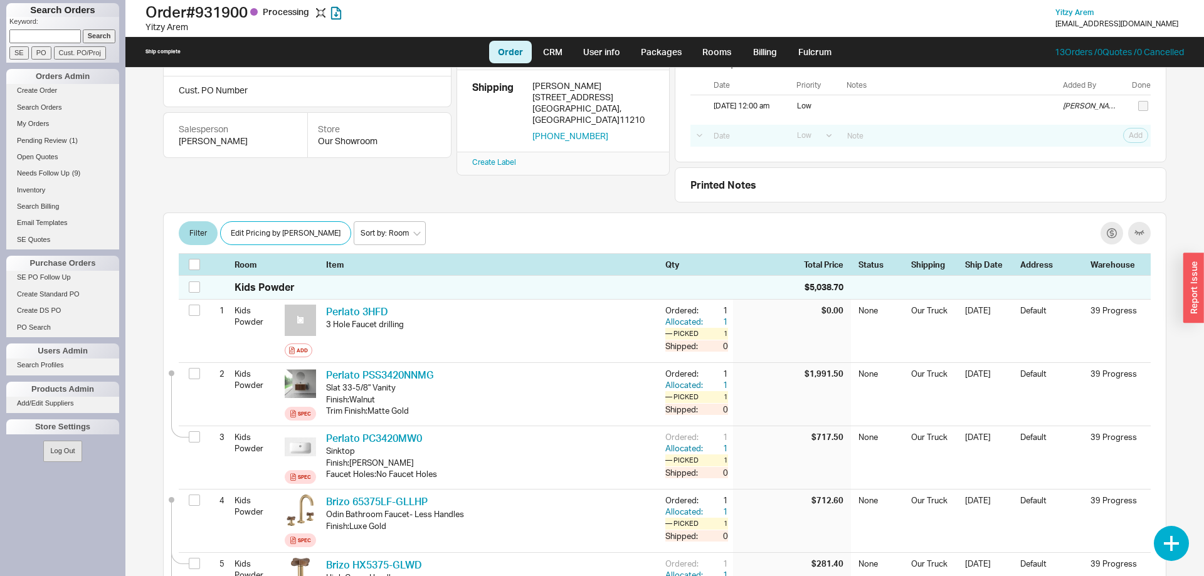
scroll to position [0, 0]
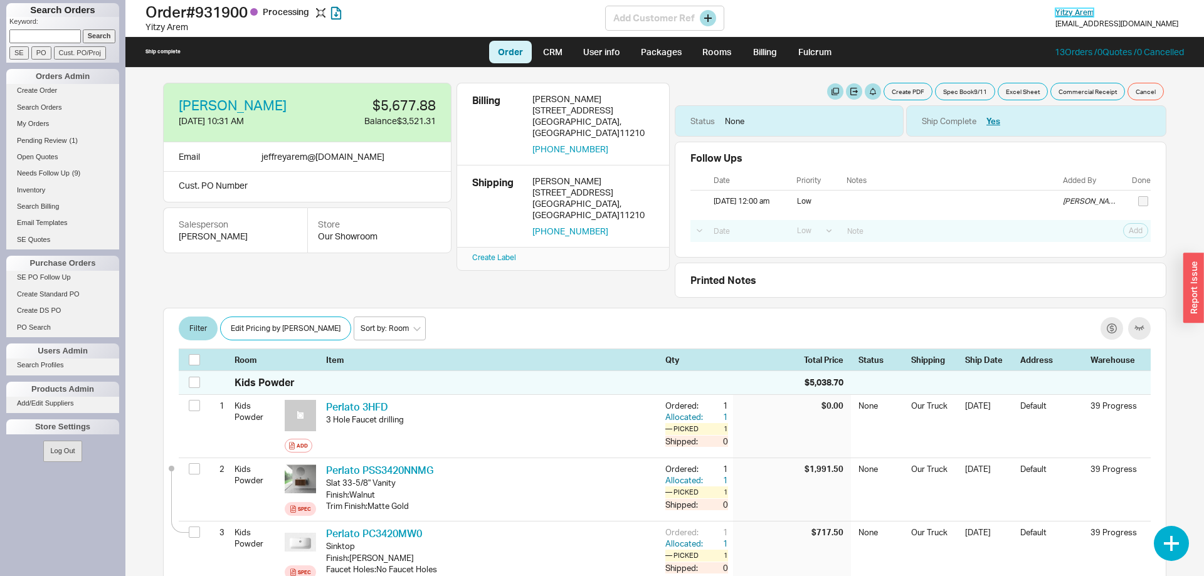
click at [1093, 13] on span "Yitzy Arem" at bounding box center [1074, 12] width 38 height 9
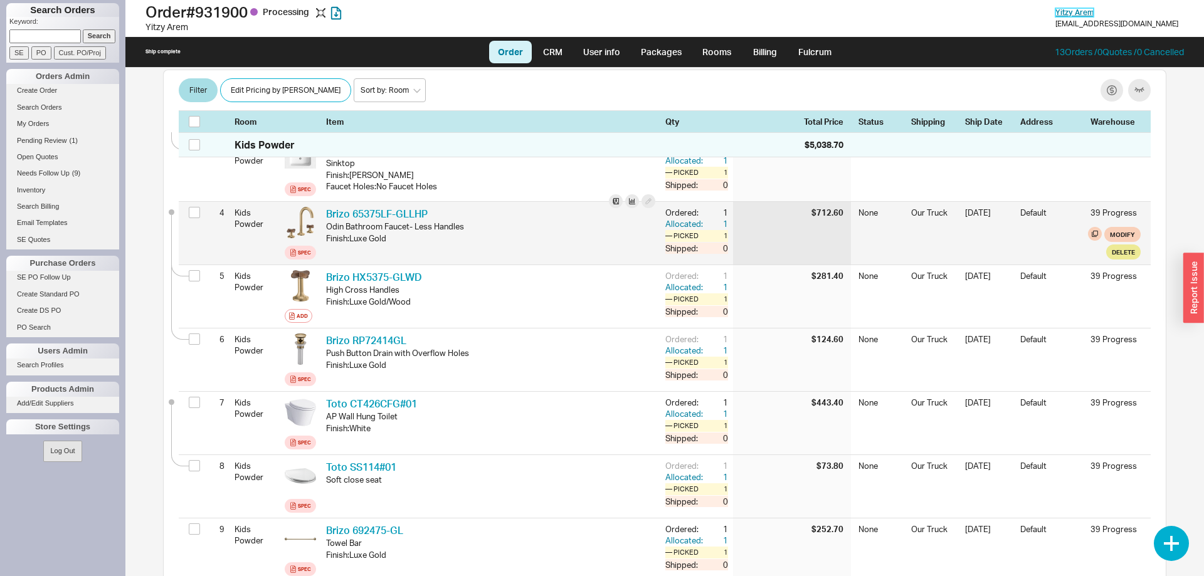
scroll to position [384, 0]
click at [302, 224] on icon at bounding box center [300, 221] width 9 height 9
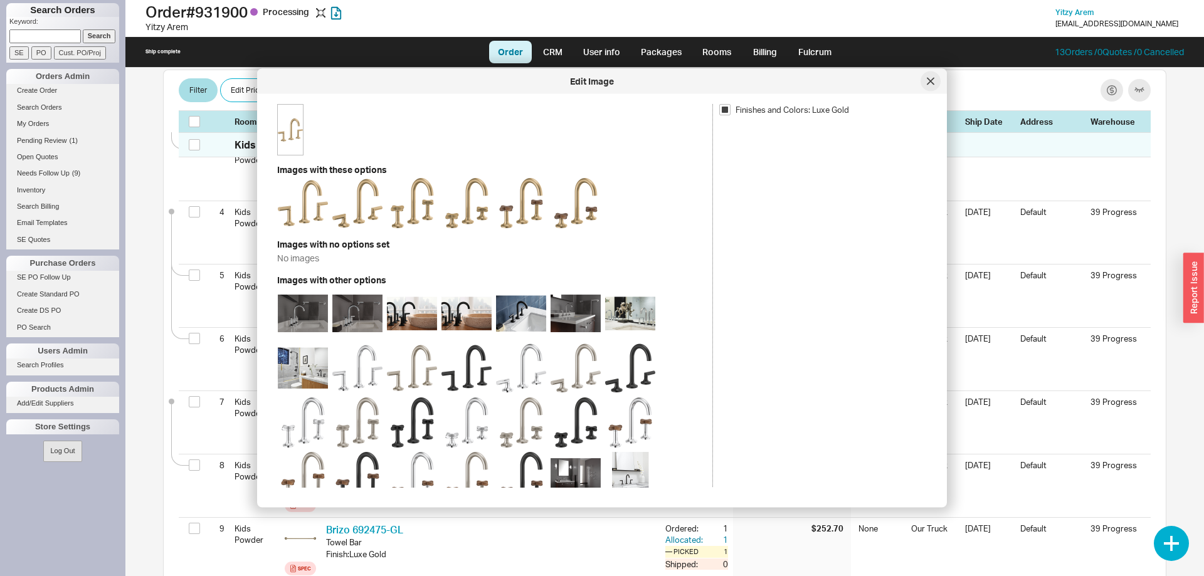
click at [922, 84] on div at bounding box center [930, 81] width 20 height 20
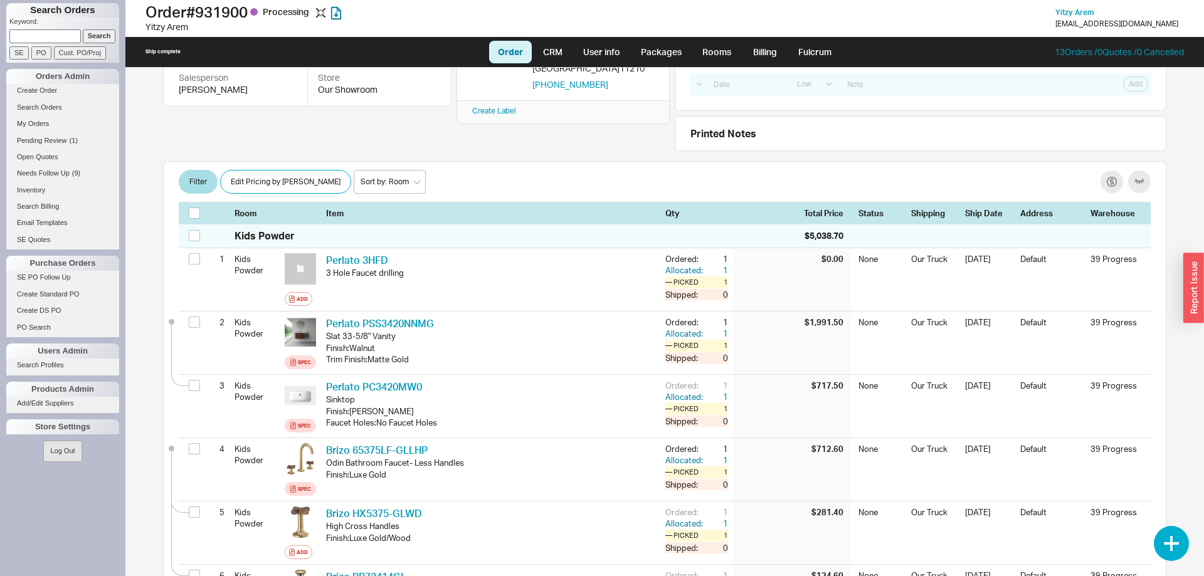
scroll to position [128, 0]
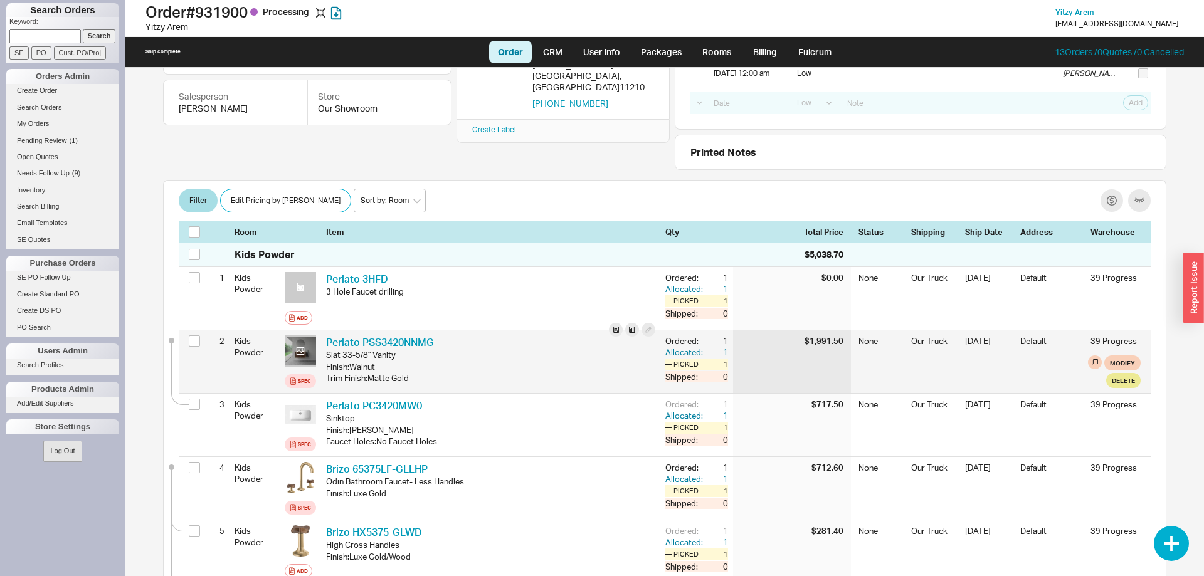
click at [299, 348] on icon at bounding box center [301, 351] width 8 height 8
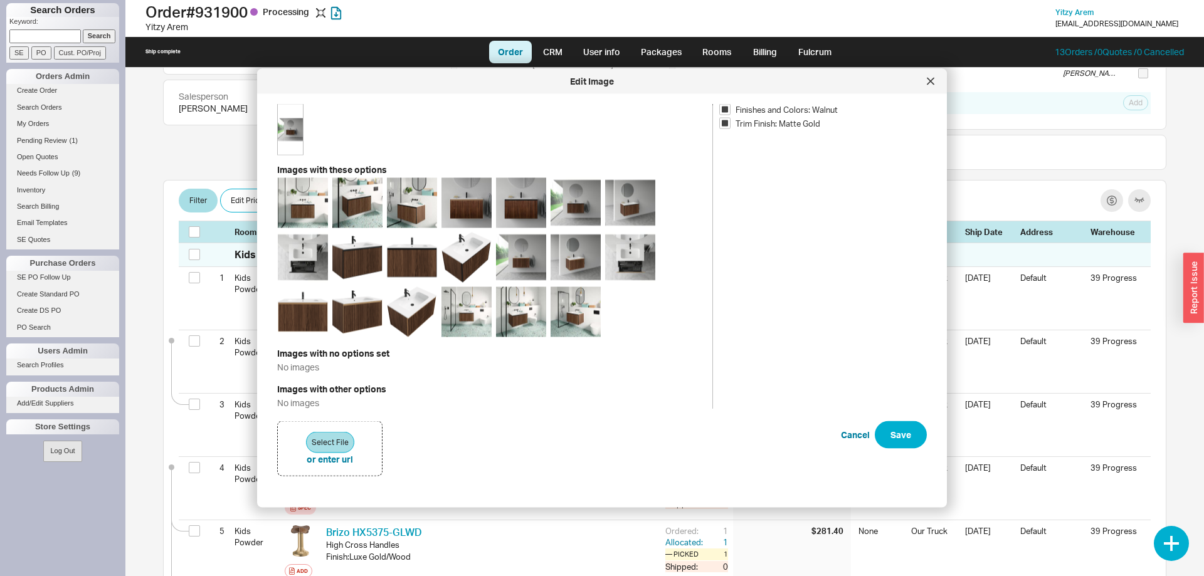
click at [941, 77] on div "Edit Image" at bounding box center [602, 81] width 690 height 25
click at [931, 78] on icon at bounding box center [931, 82] width 8 height 8
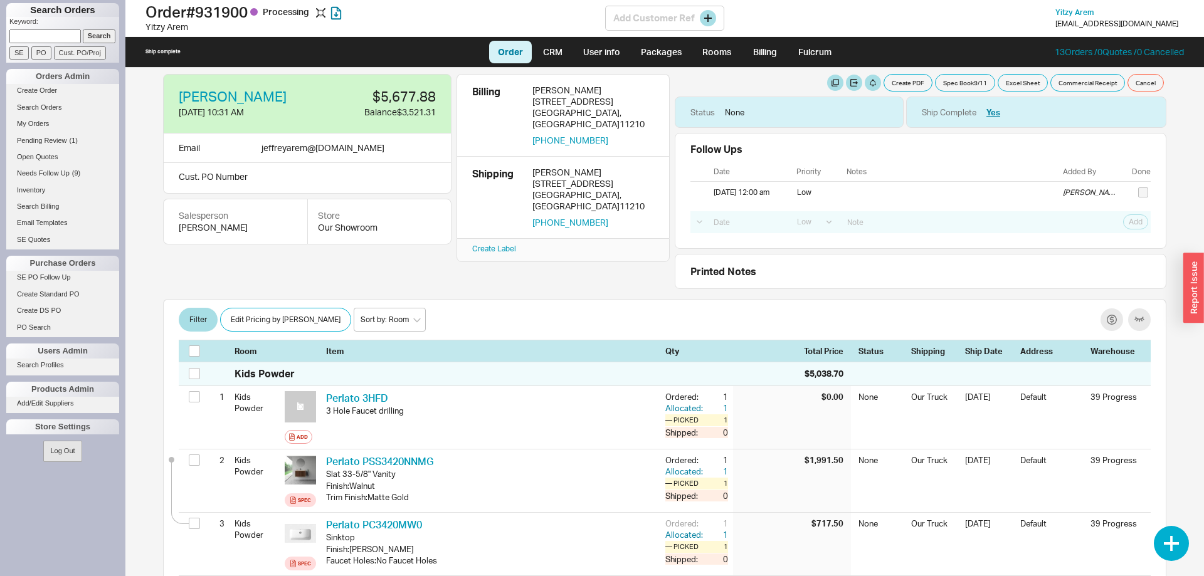
scroll to position [0, 0]
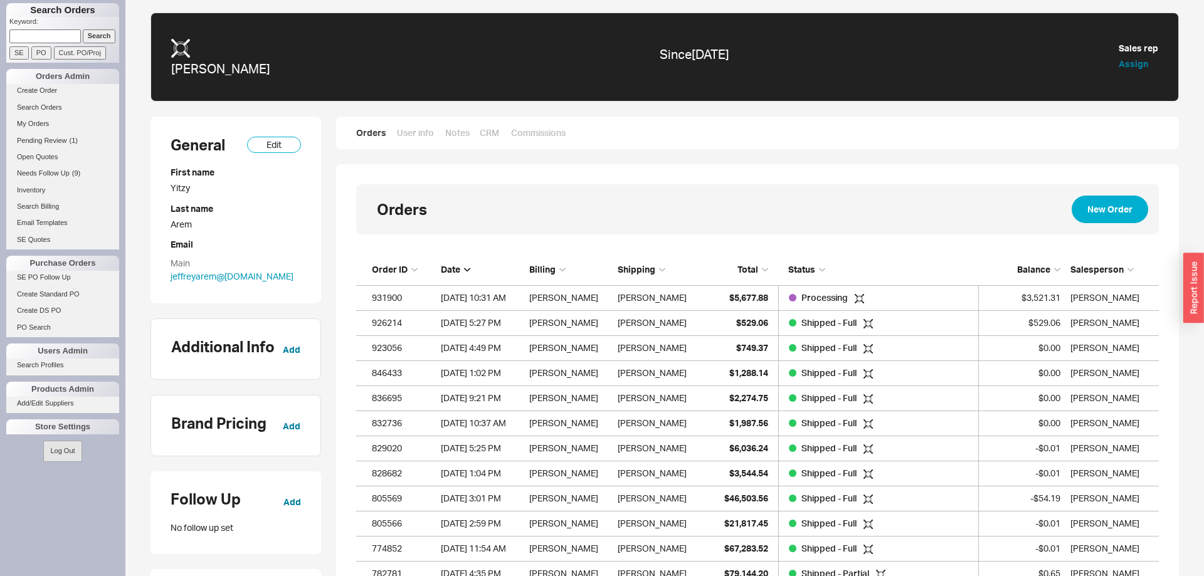
scroll to position [357, 802]
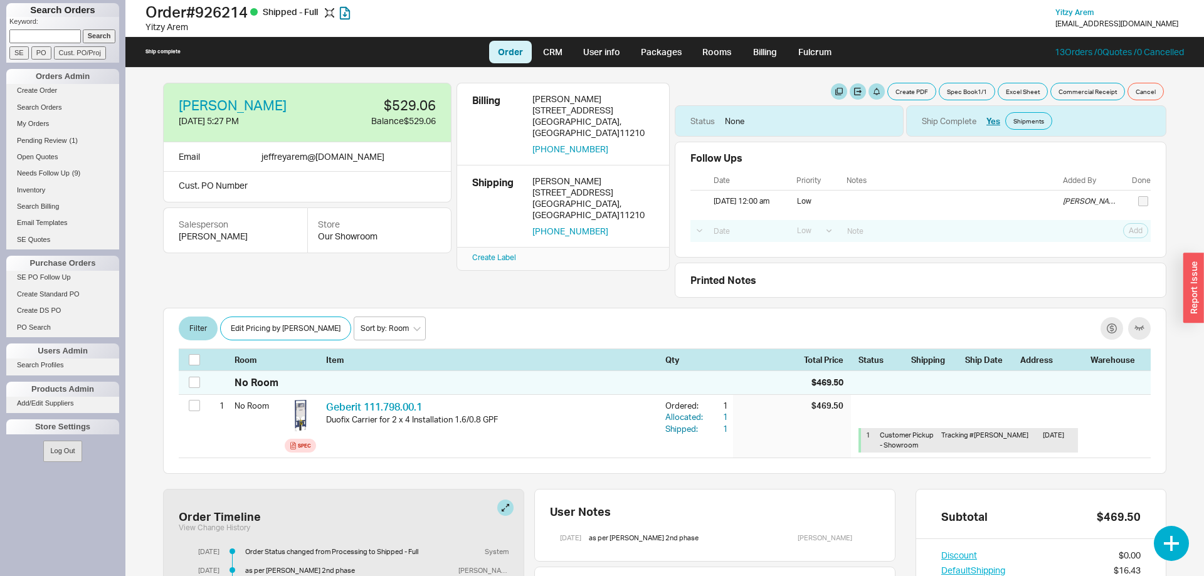
select select "LOW"
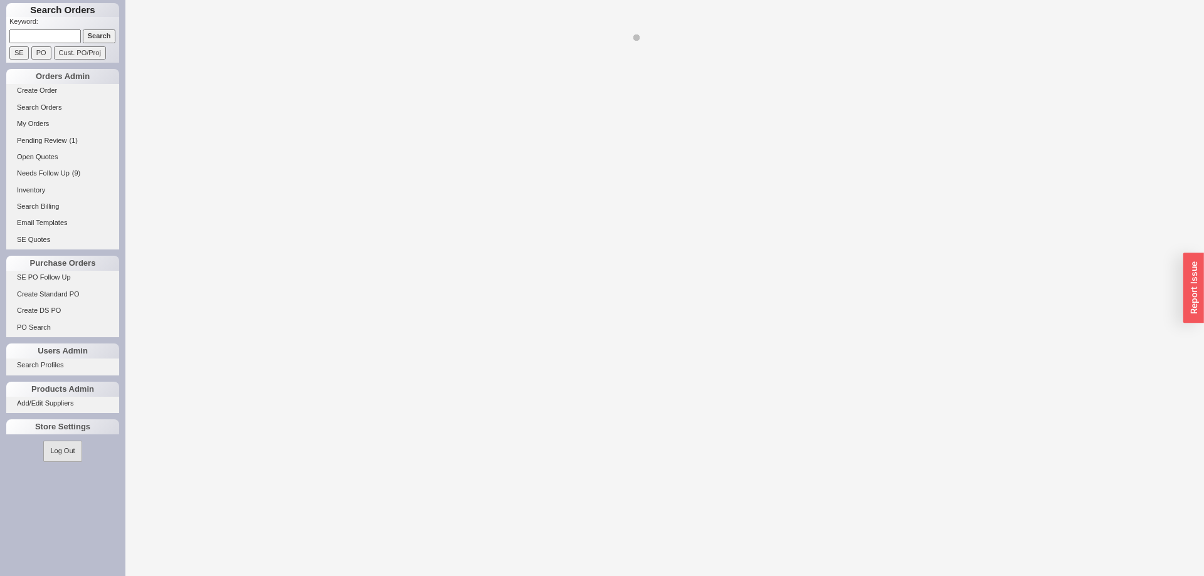
select select "LOW"
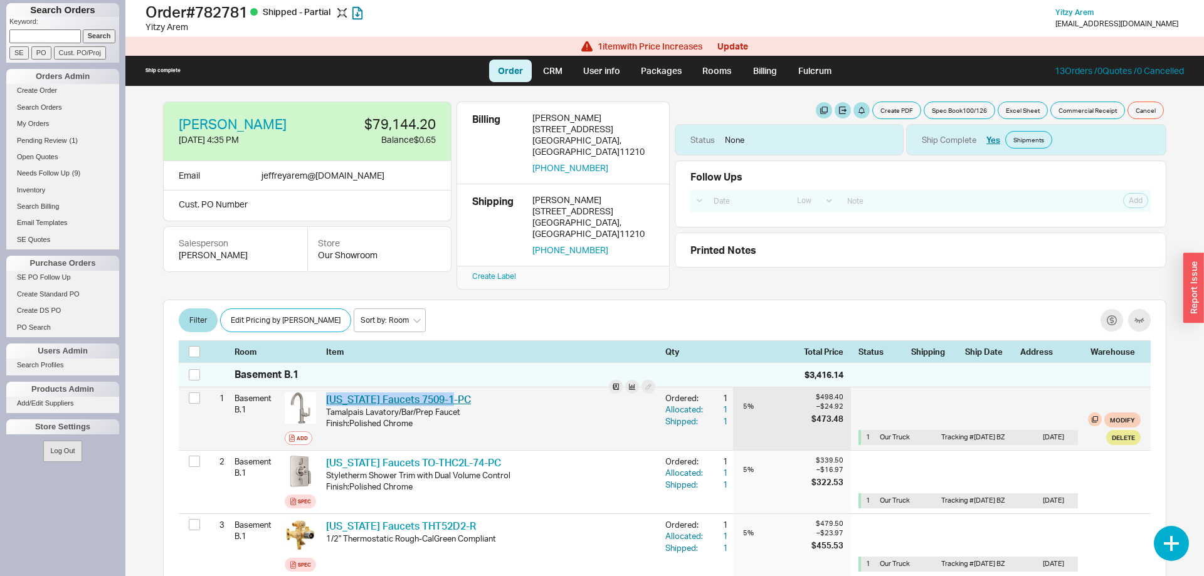
drag, startPoint x: 448, startPoint y: 374, endPoint x: 327, endPoint y: 384, distance: 120.8
click at [327, 387] on div "[US_STATE] Faucets 7509-1-PC CAF 7509-1-PC Tamalpais Lavatory/Bar/Prep Faucet F…" at bounding box center [490, 418] width 339 height 63
click at [303, 433] on div "Add" at bounding box center [302, 438] width 11 height 10
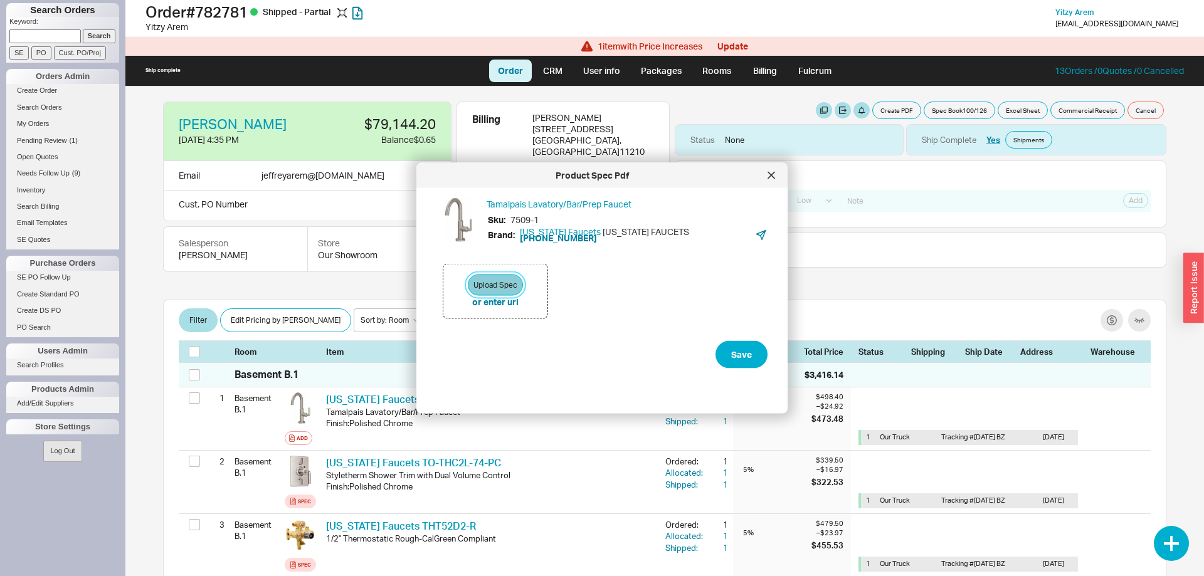
click at [500, 280] on button "Upload Spec" at bounding box center [495, 285] width 55 height 21
click at [496, 292] on button "Upload Spec" at bounding box center [495, 291] width 55 height 21
click at [1196, 276] on div "button" at bounding box center [1193, 288] width 21 height 70
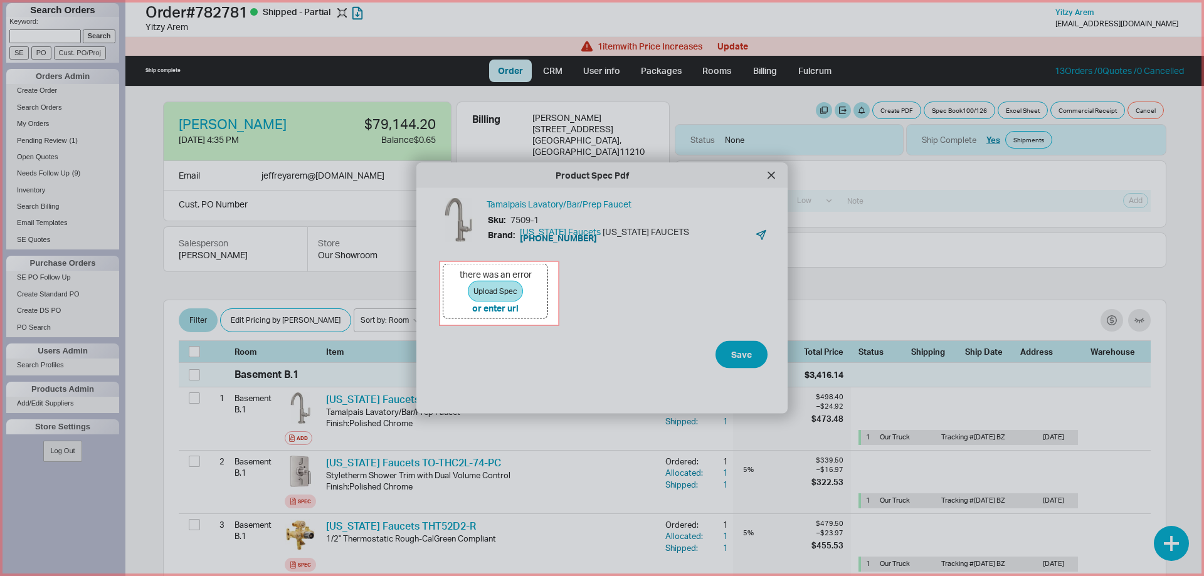
drag, startPoint x: 453, startPoint y: 276, endPoint x: 559, endPoint y: 325, distance: 116.7
click at [559, 325] on icon at bounding box center [602, 288] width 1204 height 576
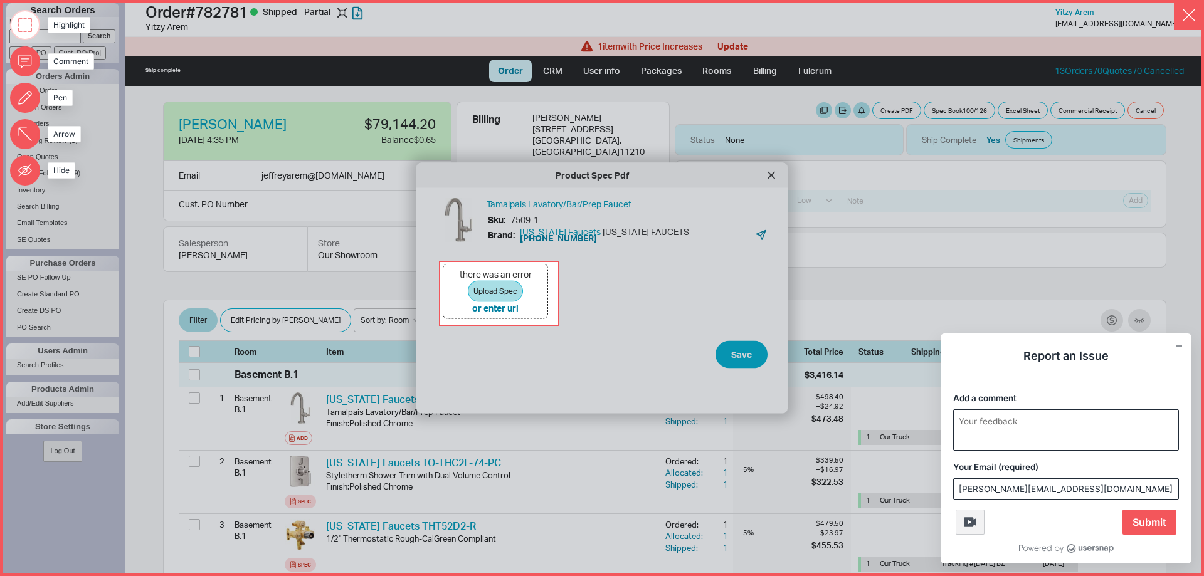
click at [1041, 428] on textarea "Add a comment" at bounding box center [1066, 430] width 224 height 40
type textarea "I"
type textarea "K"
type textarea "does not allow me to add a spec or a picture to the order"
click at [1156, 523] on span "Submit" at bounding box center [1149, 522] width 54 height 25
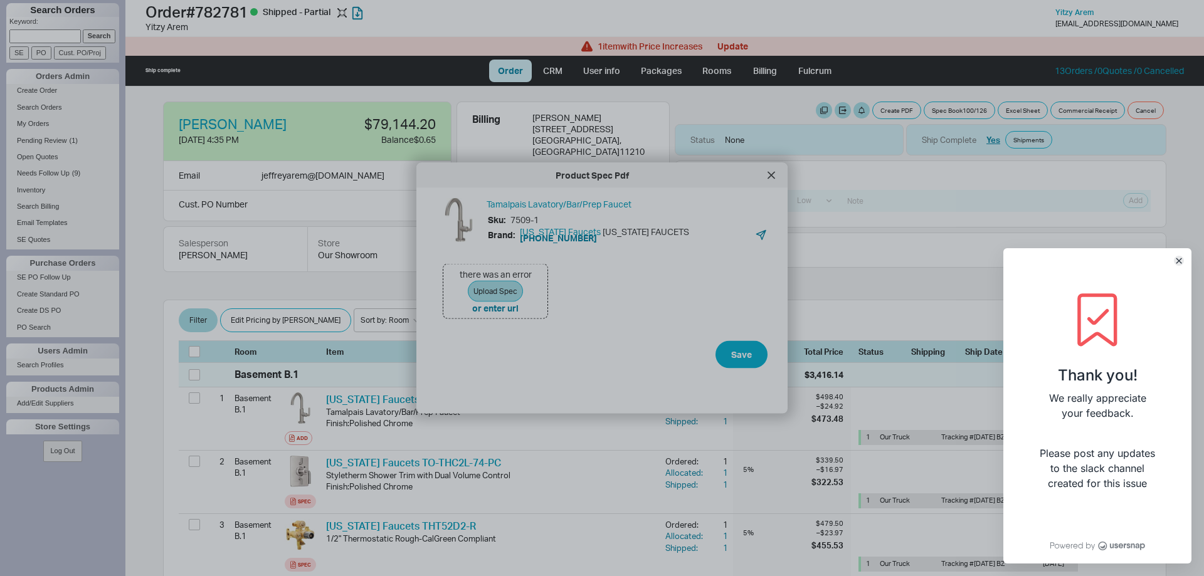
click at [1179, 258] on icon "Close" at bounding box center [1178, 260] width 5 height 5
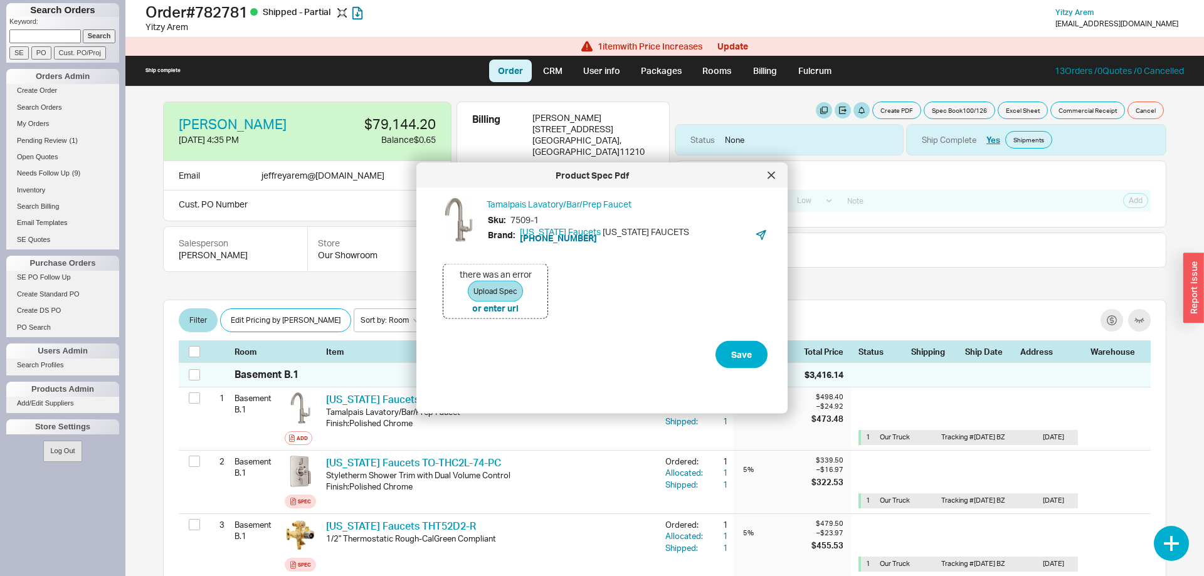
click at [776, 175] on div at bounding box center [771, 176] width 20 height 20
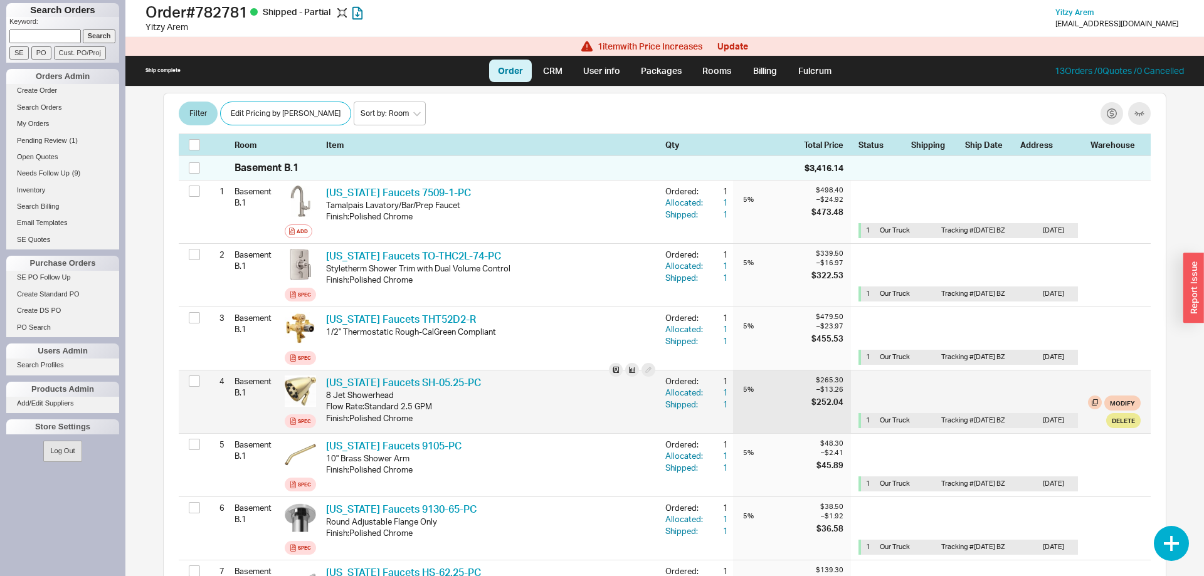
scroll to position [256, 0]
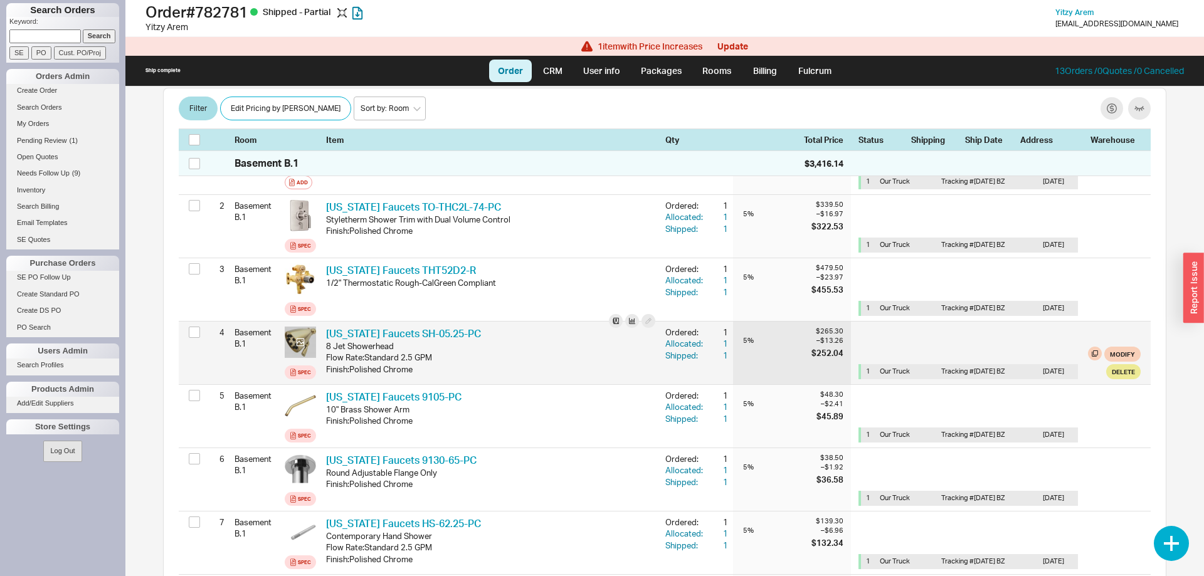
click at [303, 339] on icon at bounding box center [301, 343] width 8 height 8
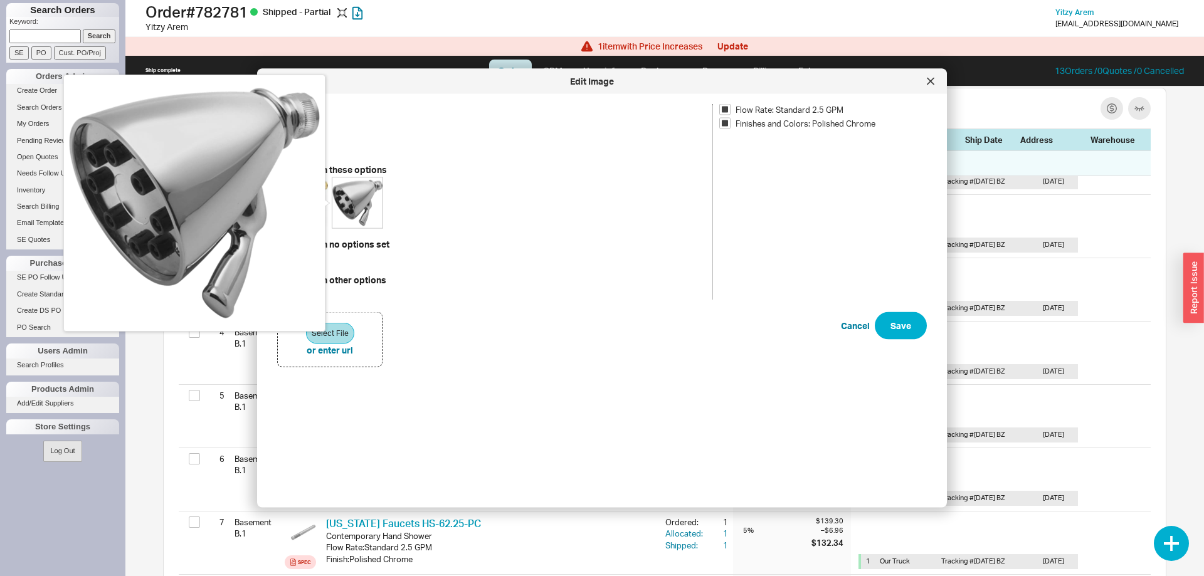
click at [365, 199] on img at bounding box center [357, 203] width 50 height 50
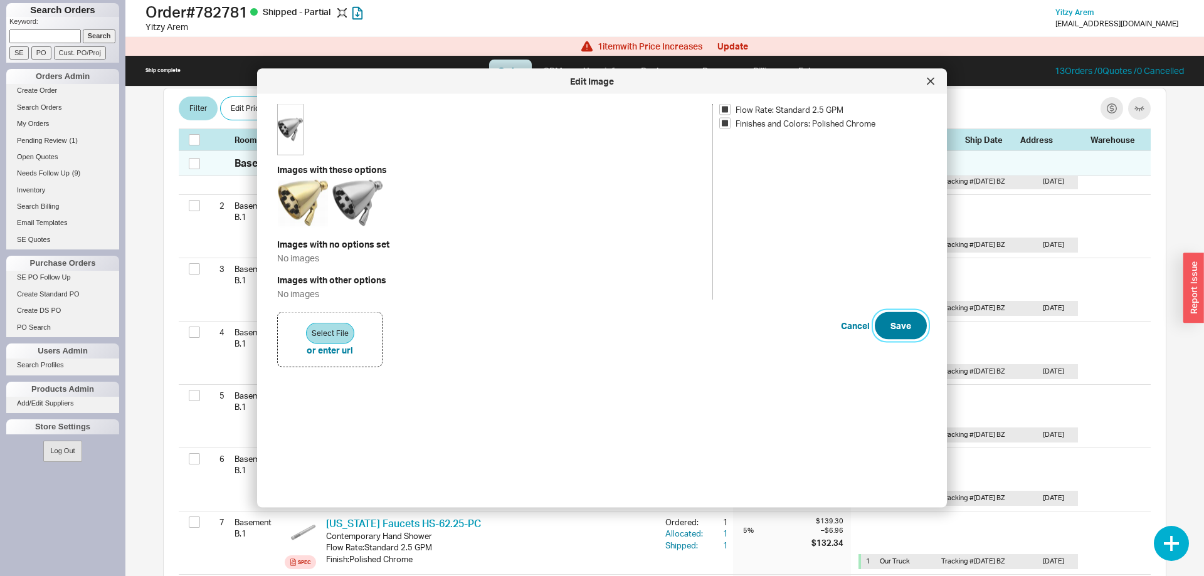
click at [907, 328] on button "Save" at bounding box center [901, 326] width 52 height 28
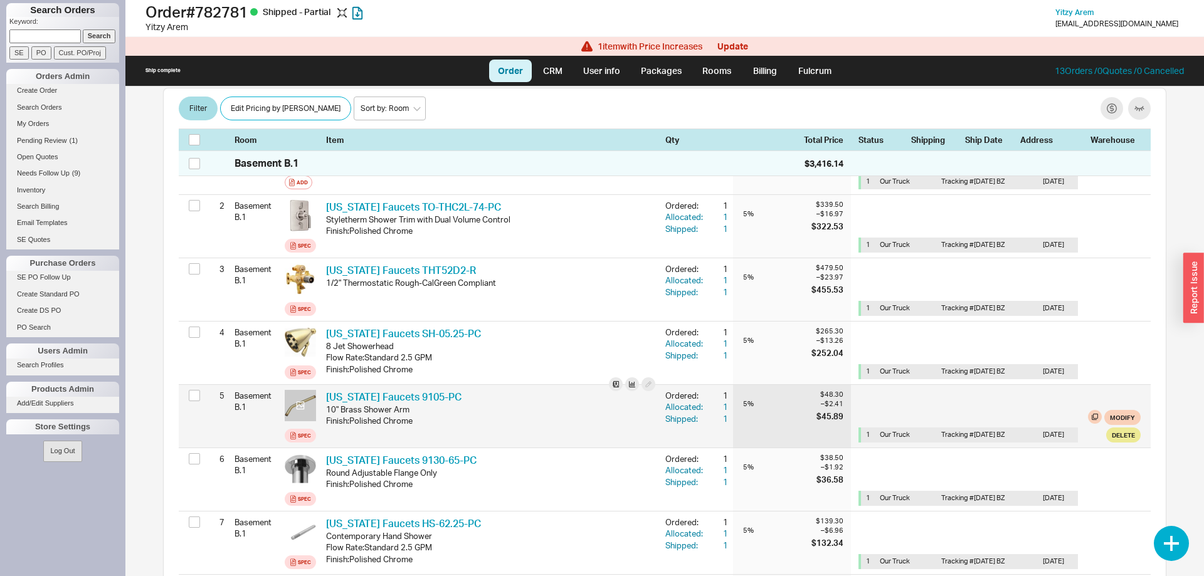
click at [299, 401] on icon at bounding box center [300, 405] width 9 height 9
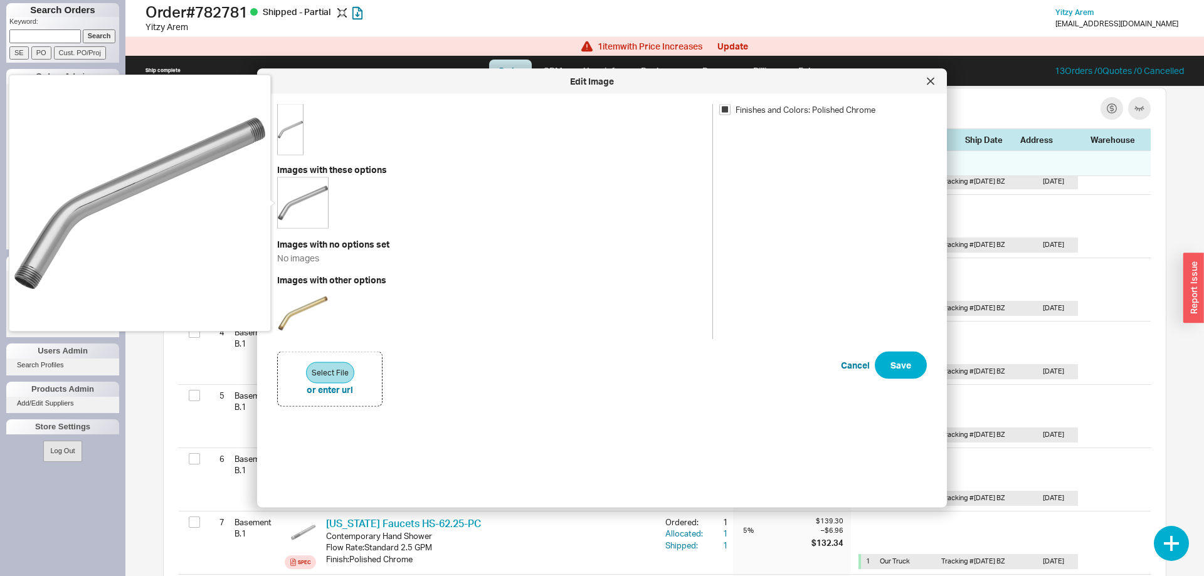
click at [318, 198] on img at bounding box center [303, 203] width 50 height 50
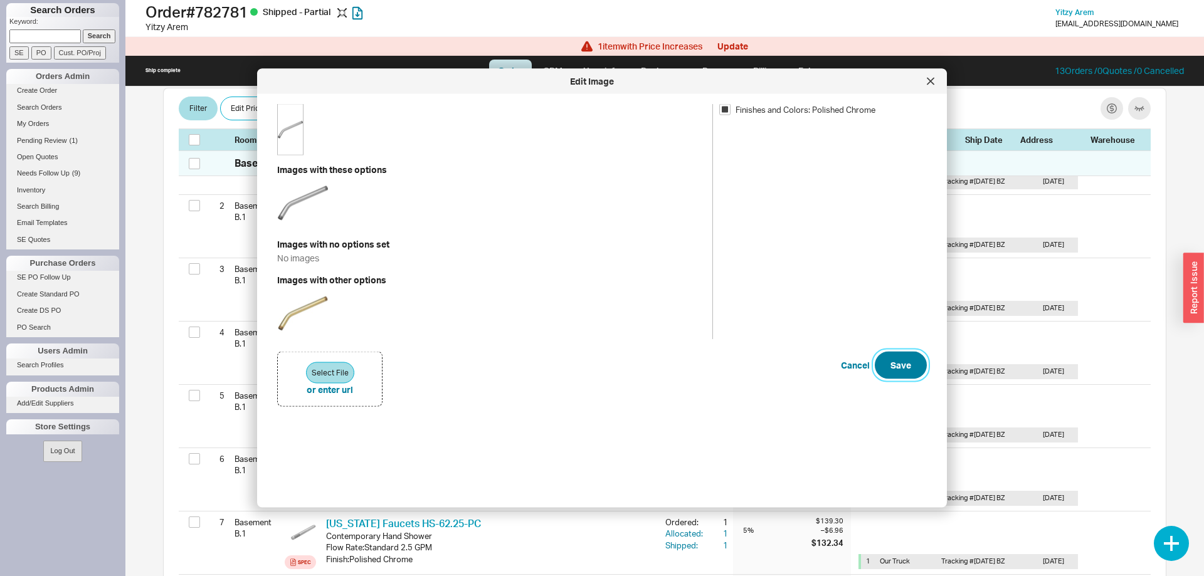
click at [915, 377] on button "Save" at bounding box center [901, 365] width 52 height 28
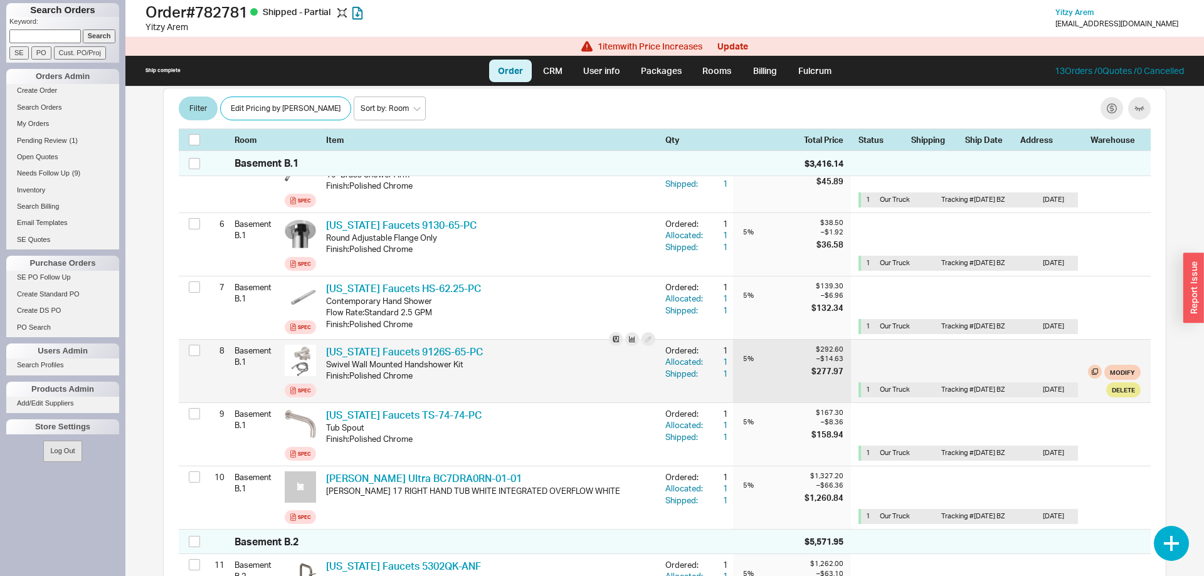
scroll to position [512, 0]
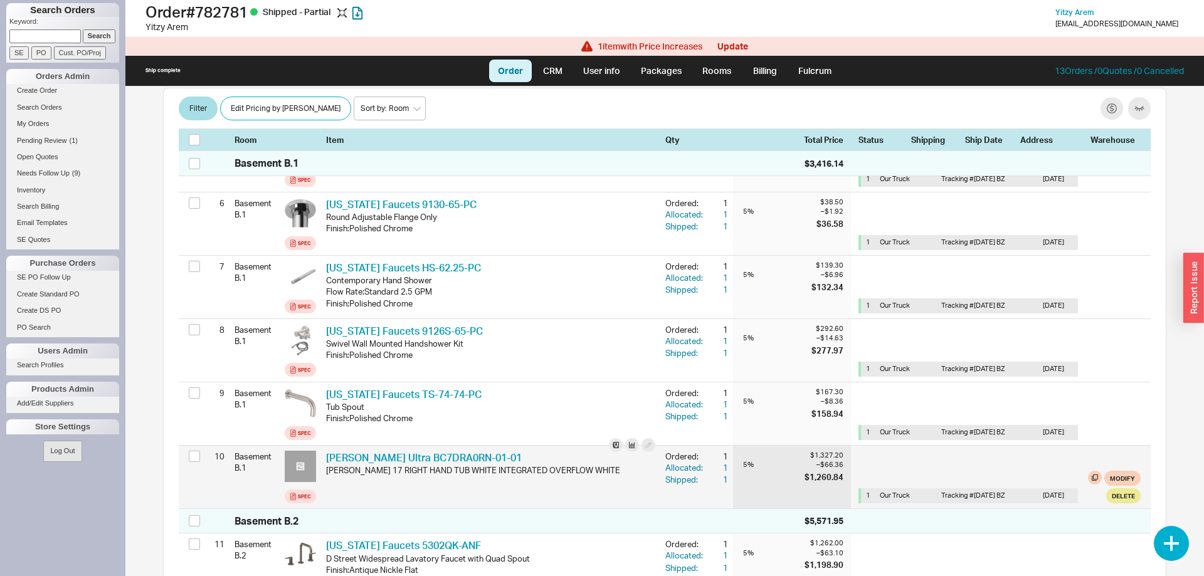
click at [300, 461] on icon at bounding box center [300, 465] width 9 height 9
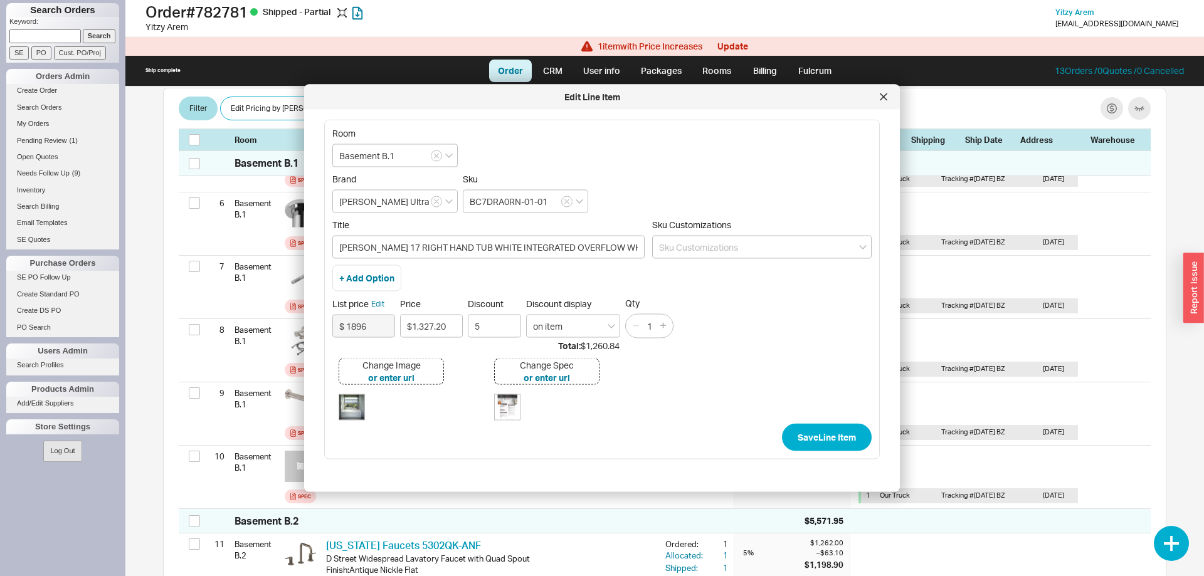
click at [819, 419] on div "Change Image or enter url Change Spec or enter url" at bounding box center [601, 388] width 539 height 72
click at [828, 444] on button "Save Line Item" at bounding box center [827, 438] width 90 height 28
type input "[PERSON_NAME] 17 RIGHT HAND TUB WHITE INTEGRATED OVERFLOW WHITE"
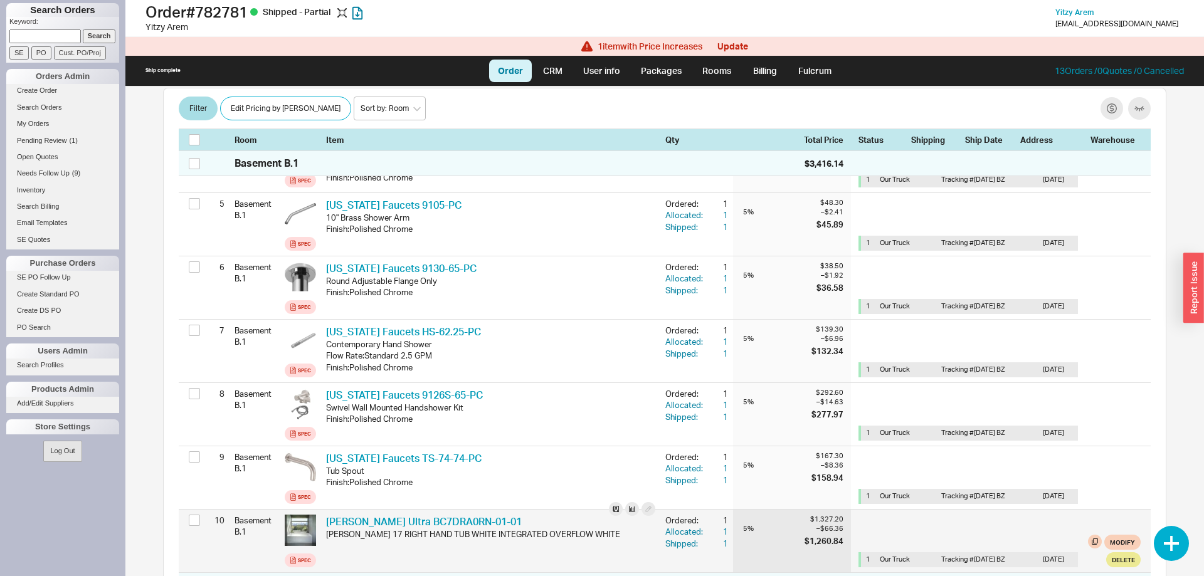
scroll to position [831, 0]
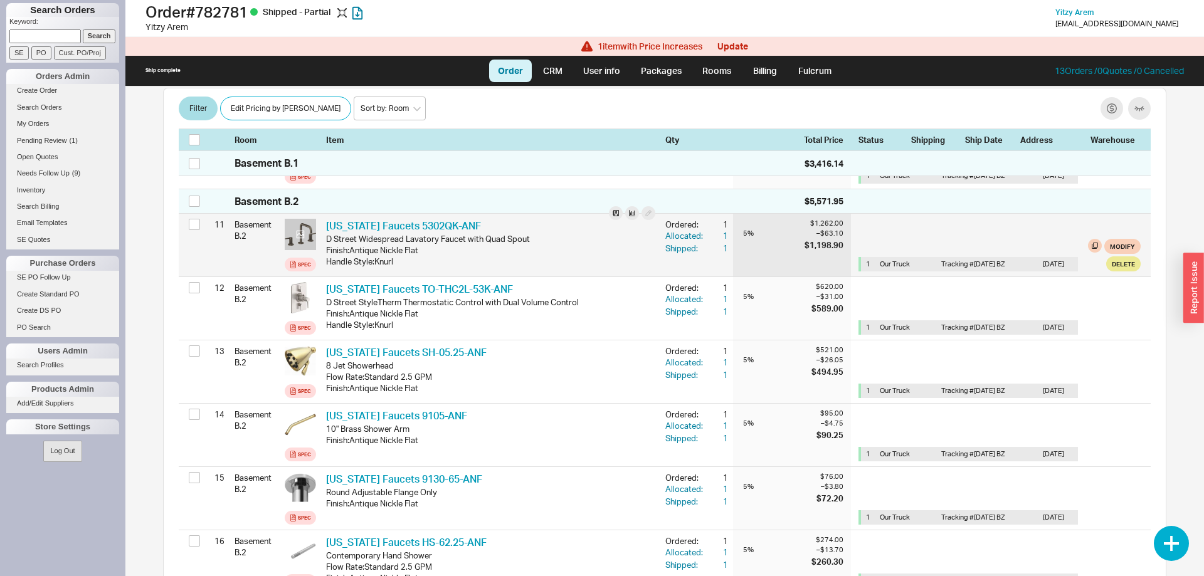
click at [298, 230] on icon at bounding box center [300, 234] width 9 height 9
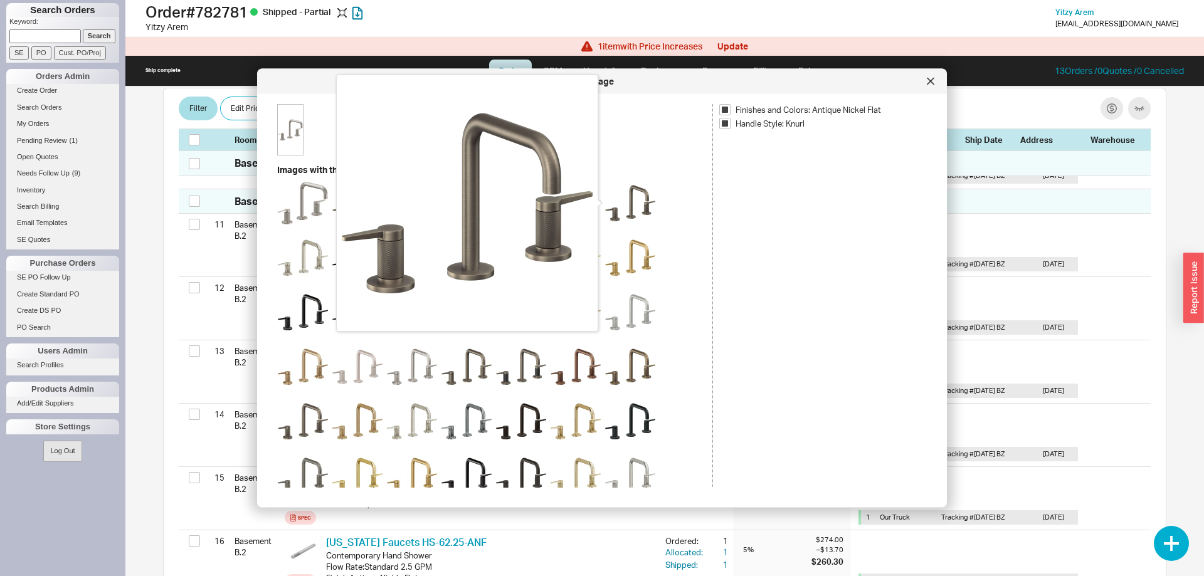
click at [483, 213] on img at bounding box center [467, 203] width 251 height 251
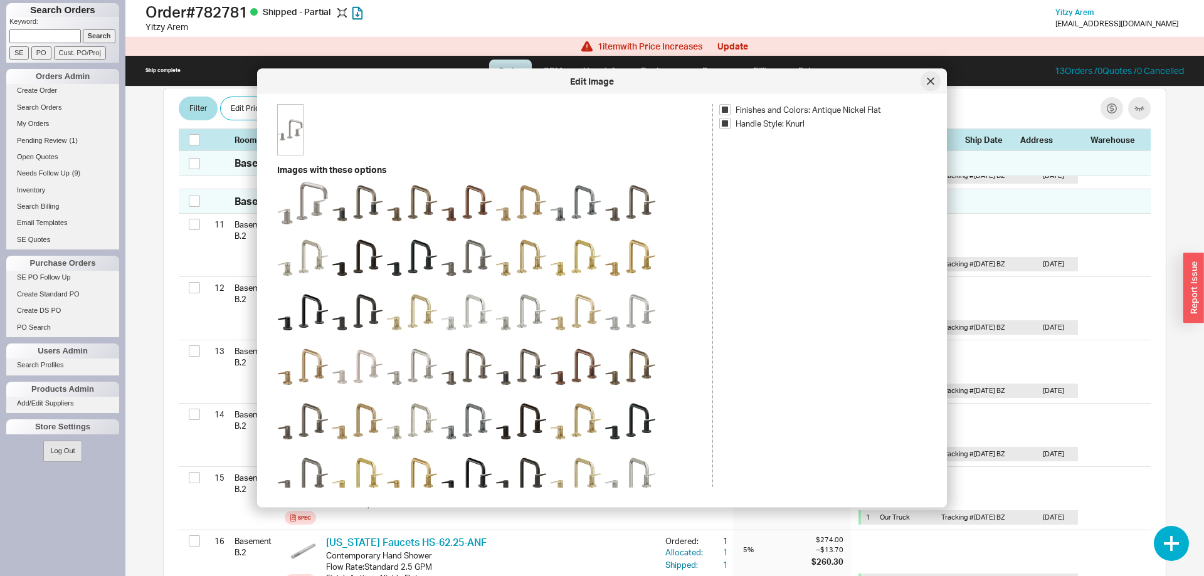
click at [924, 83] on div at bounding box center [930, 81] width 20 height 20
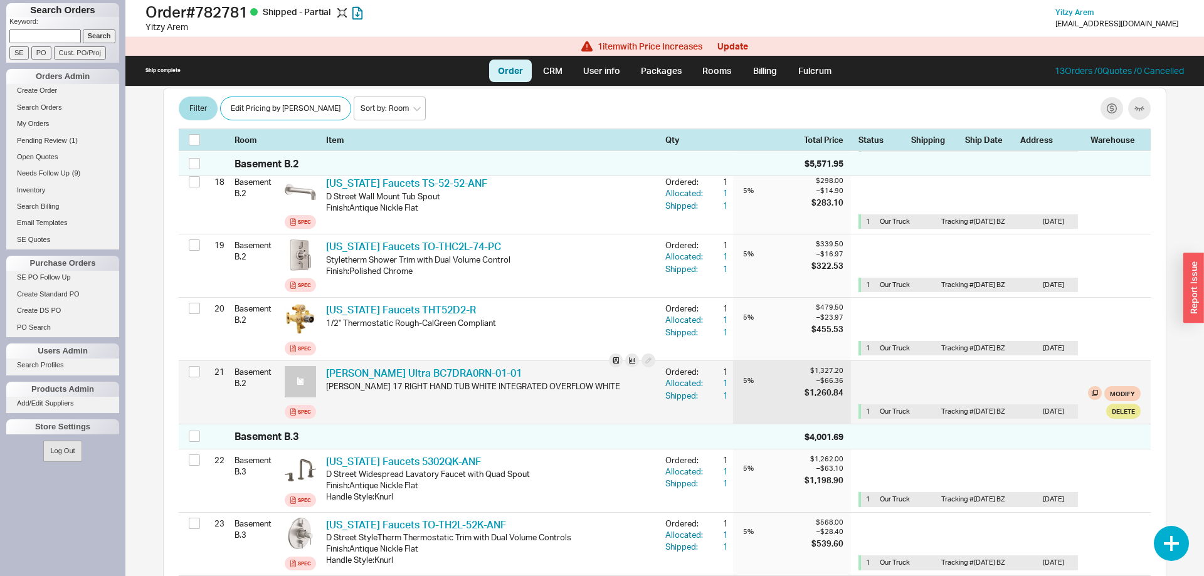
scroll to position [1343, 0]
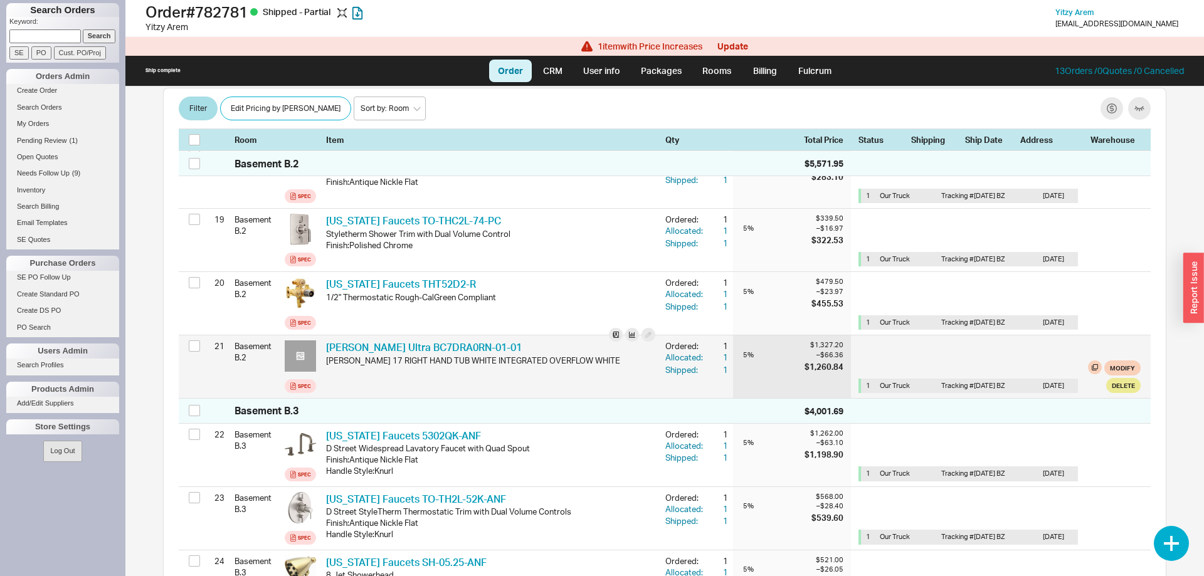
click at [301, 352] on icon at bounding box center [300, 356] width 9 height 9
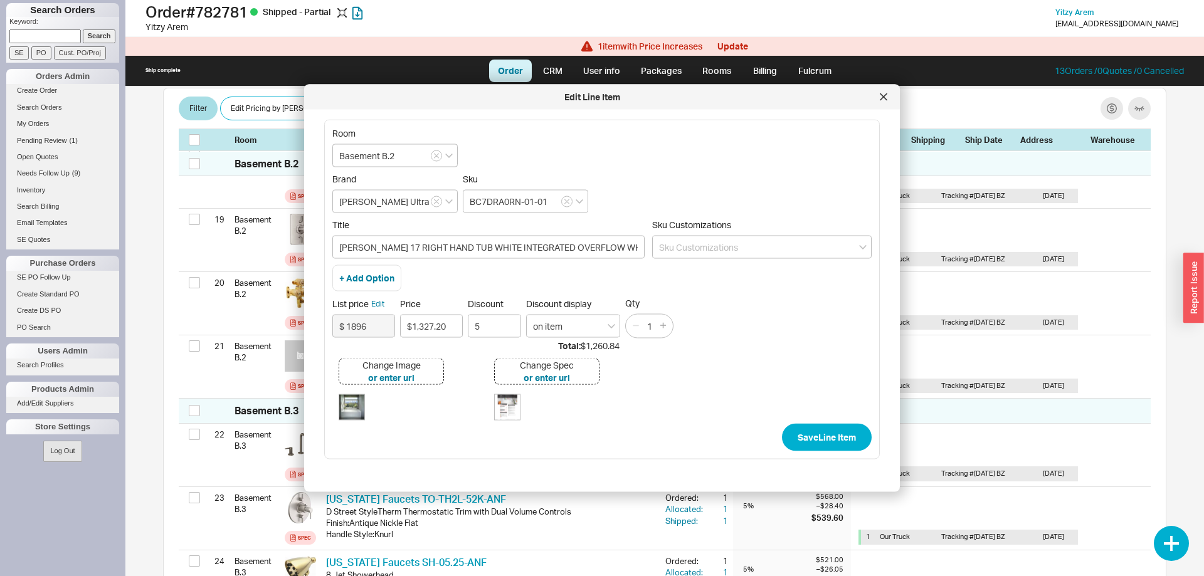
click at [841, 419] on div "Change Image or enter url Change Spec or enter url" at bounding box center [601, 388] width 539 height 72
click at [841, 424] on button "Save Line Item" at bounding box center [827, 438] width 90 height 28
type input "[PERSON_NAME] 17 RIGHT HAND TUB WHITE INTEGRATED OVERFLOW WHITE"
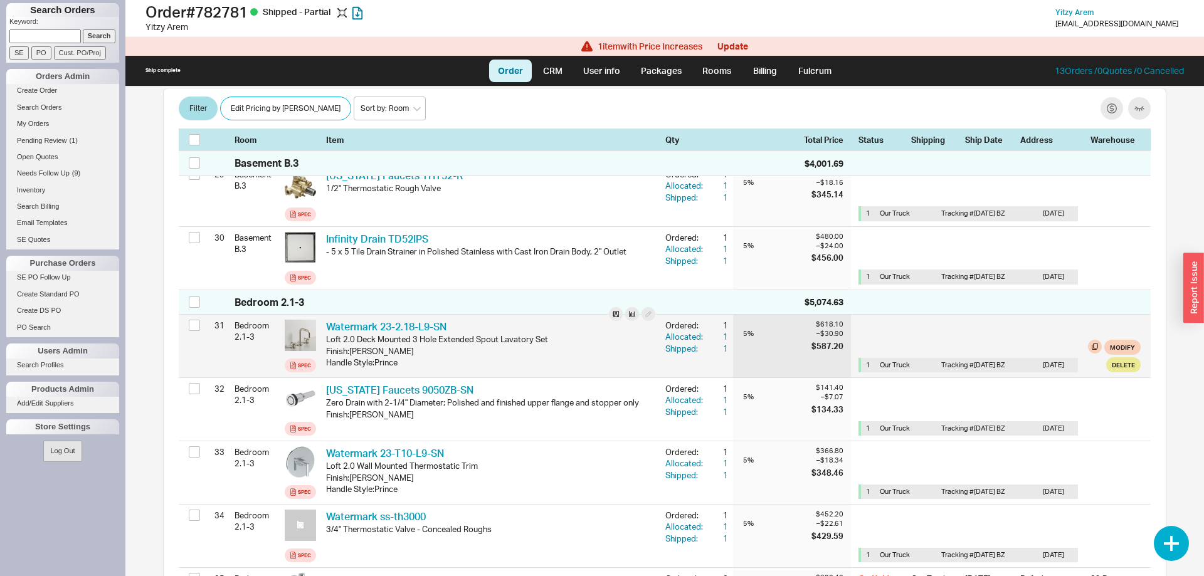
scroll to position [2110, 0]
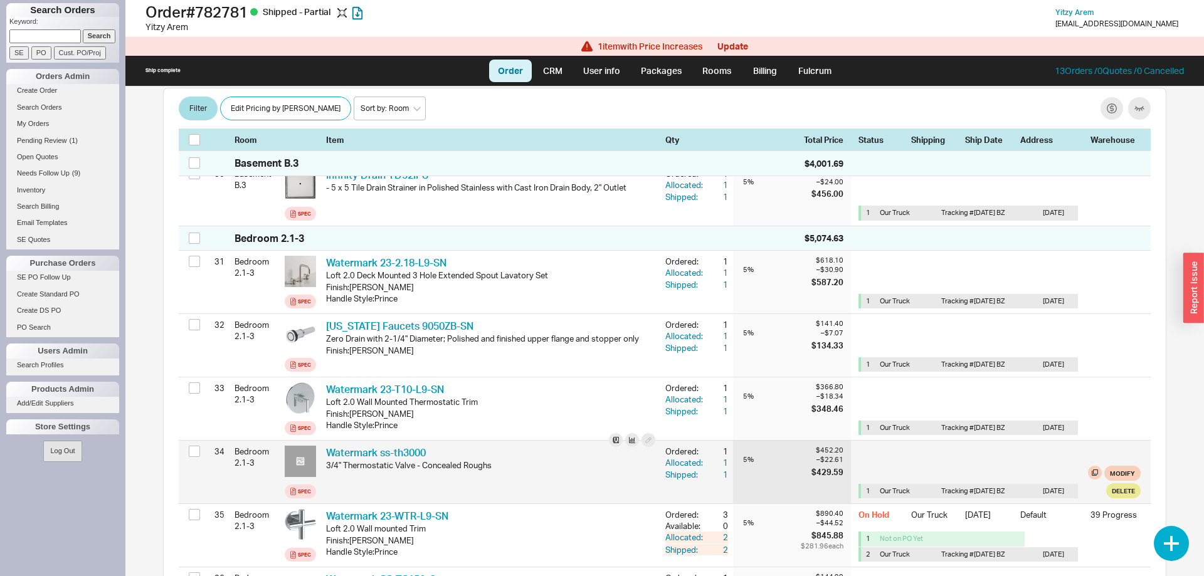
click at [302, 458] on icon at bounding box center [301, 462] width 8 height 8
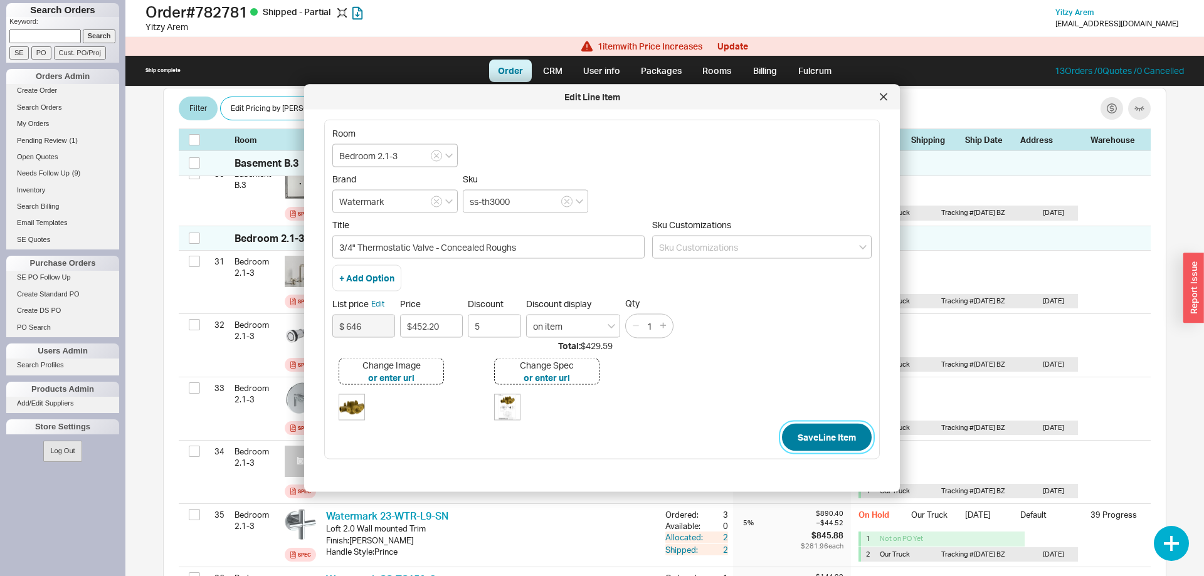
click at [827, 440] on button "Save Line Item" at bounding box center [827, 438] width 90 height 28
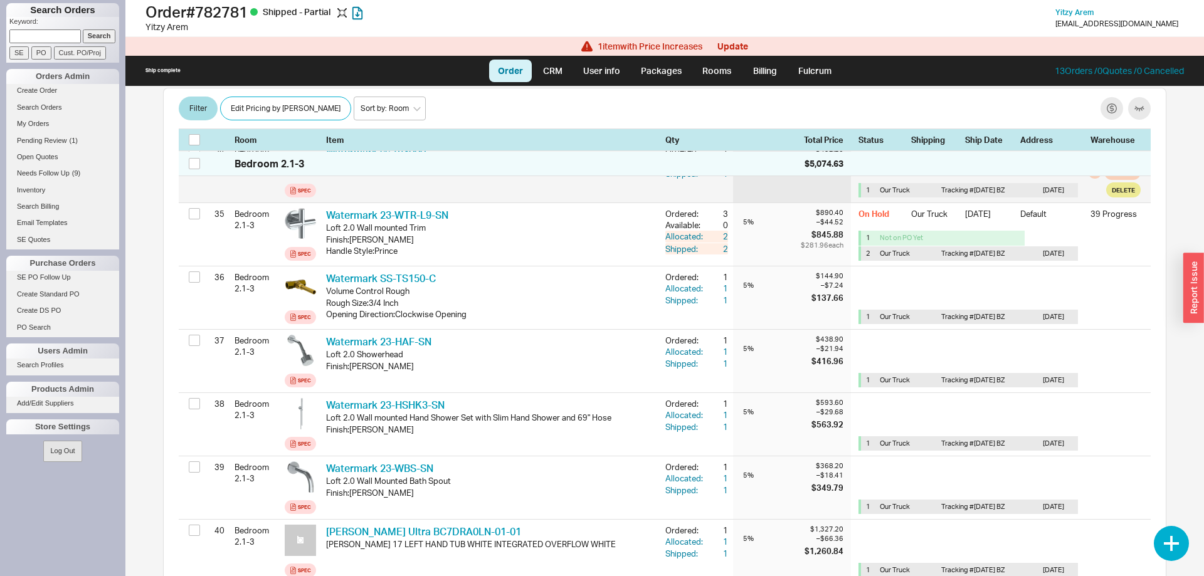
scroll to position [2430, 0]
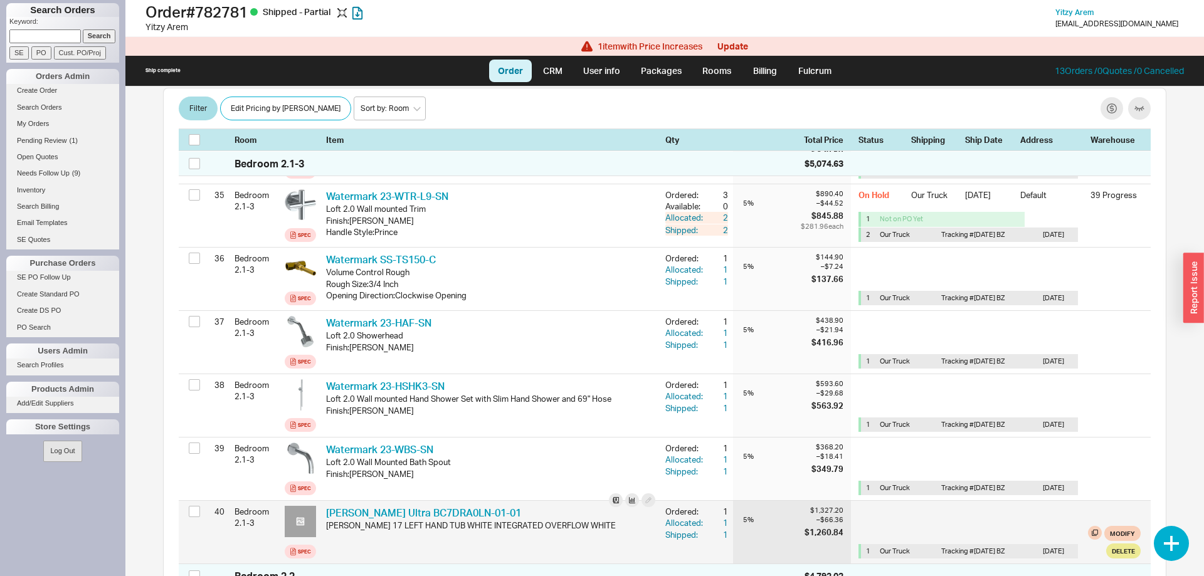
click at [300, 517] on icon at bounding box center [300, 521] width 9 height 9
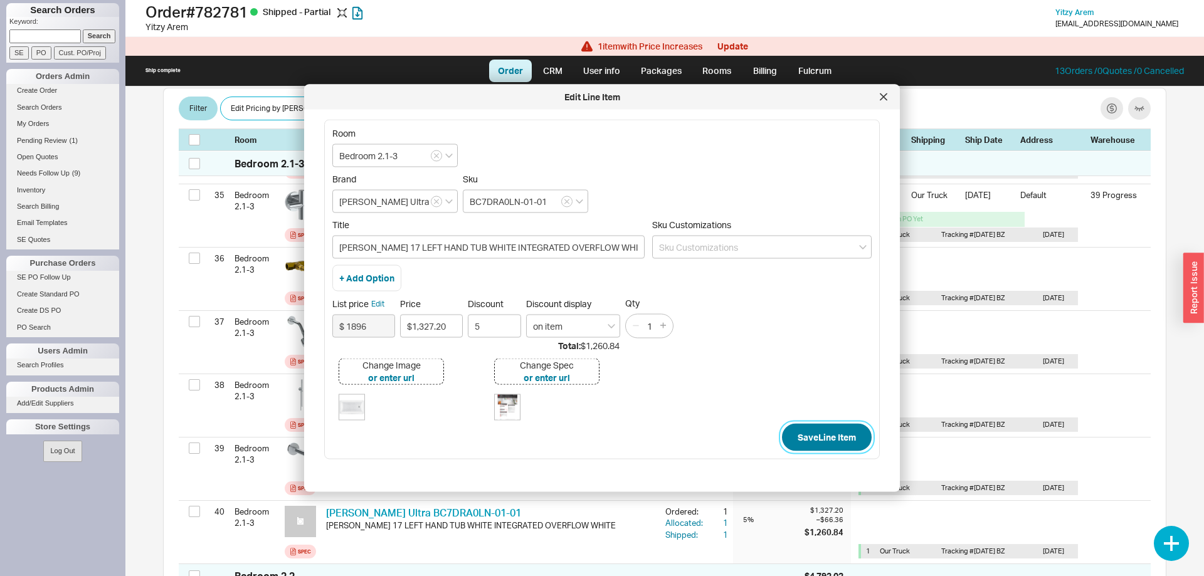
click at [807, 438] on button "Save Line Item" at bounding box center [827, 438] width 90 height 28
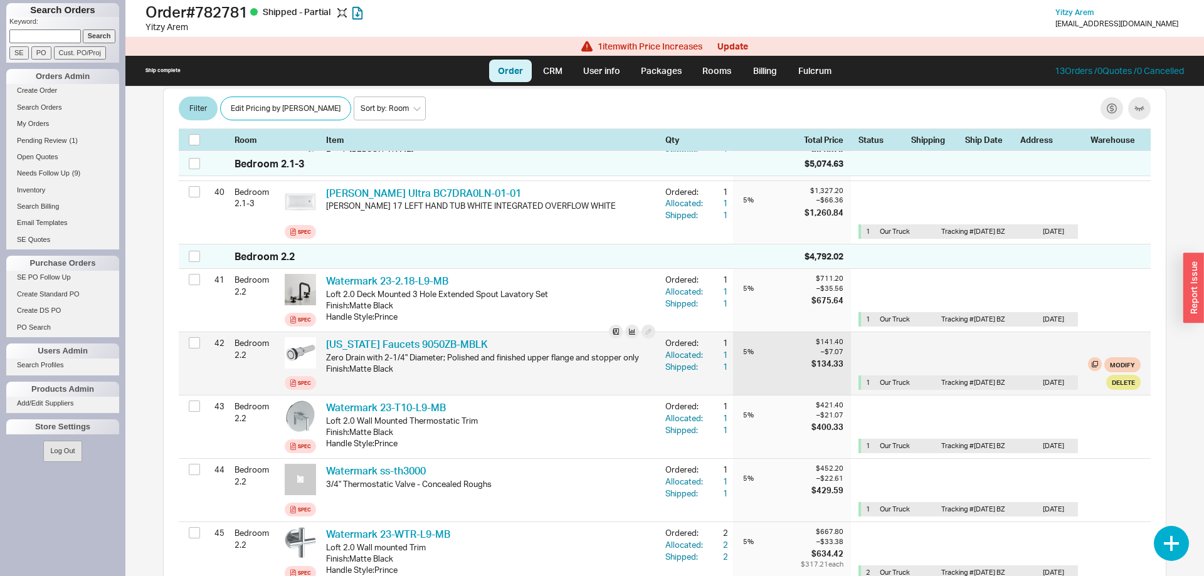
scroll to position [2878, 0]
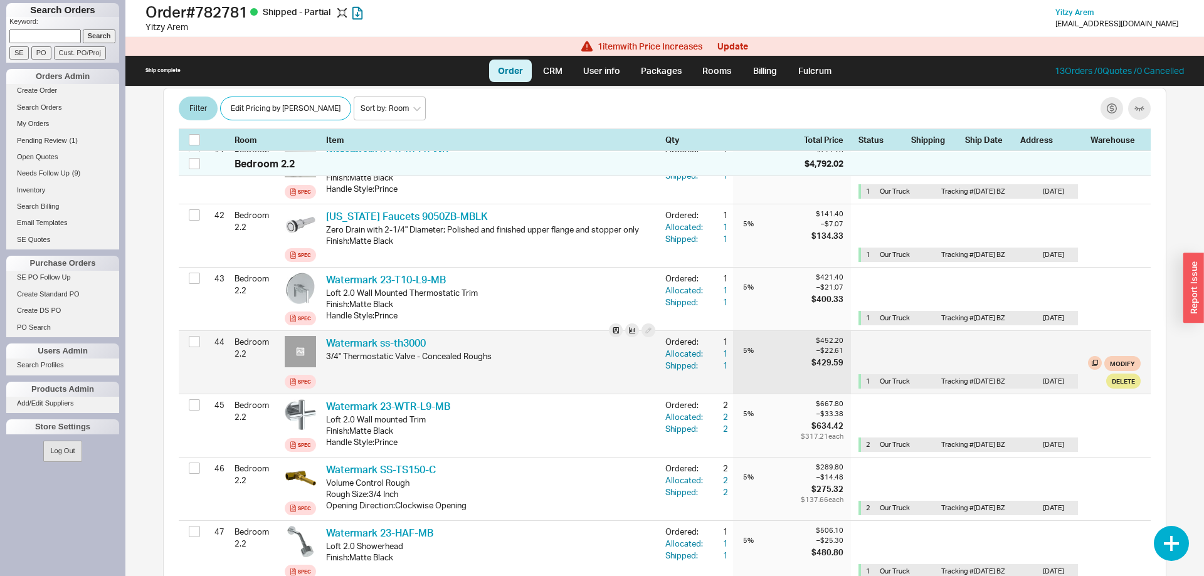
click at [301, 347] on icon at bounding box center [300, 351] width 9 height 9
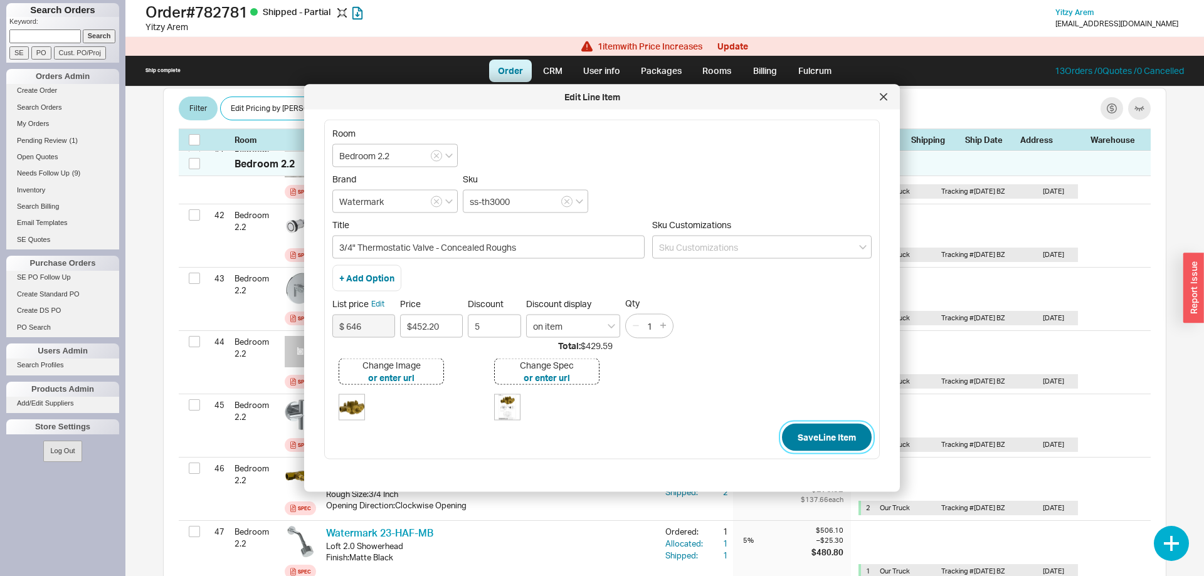
click at [807, 436] on button "Save Line Item" at bounding box center [827, 438] width 90 height 28
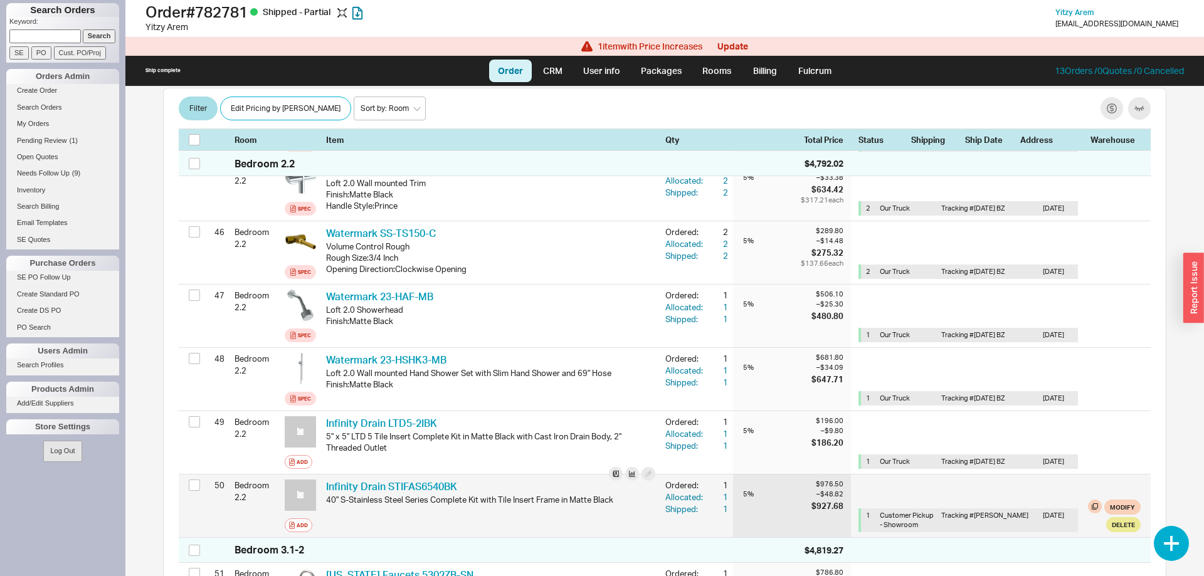
scroll to position [3133, 0]
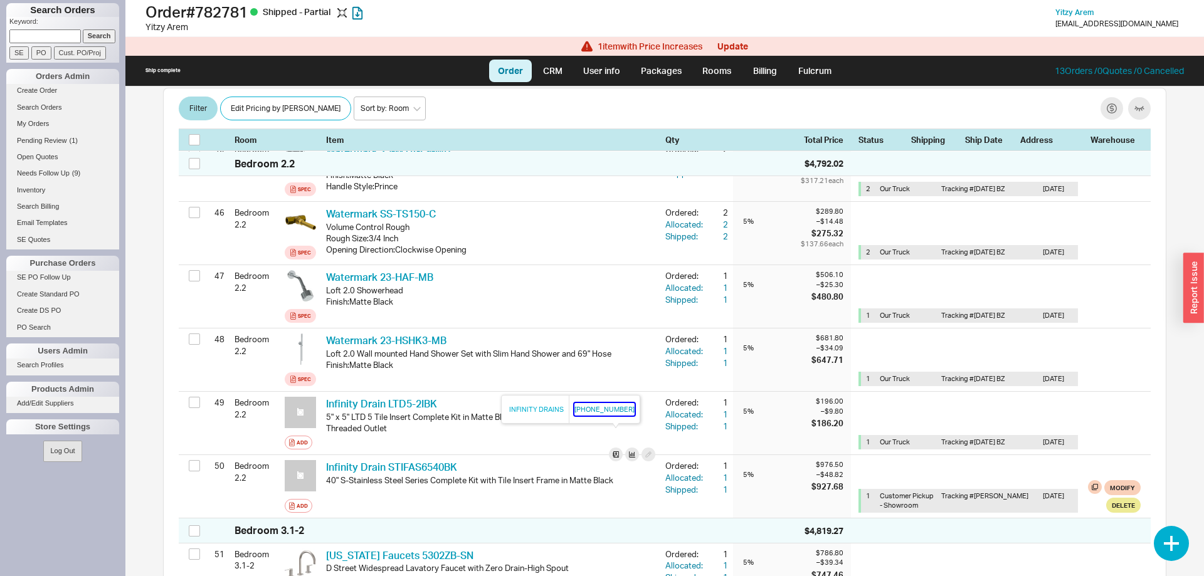
click at [601, 411] on button "[PHONE_NUMBER]" at bounding box center [604, 409] width 60 height 13
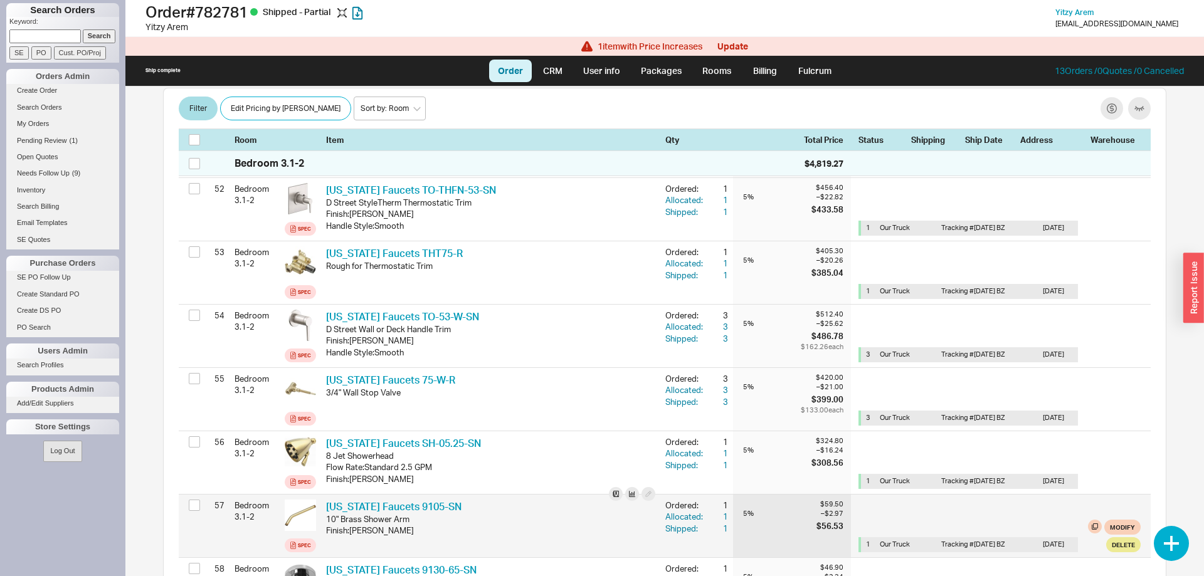
scroll to position [3581, 0]
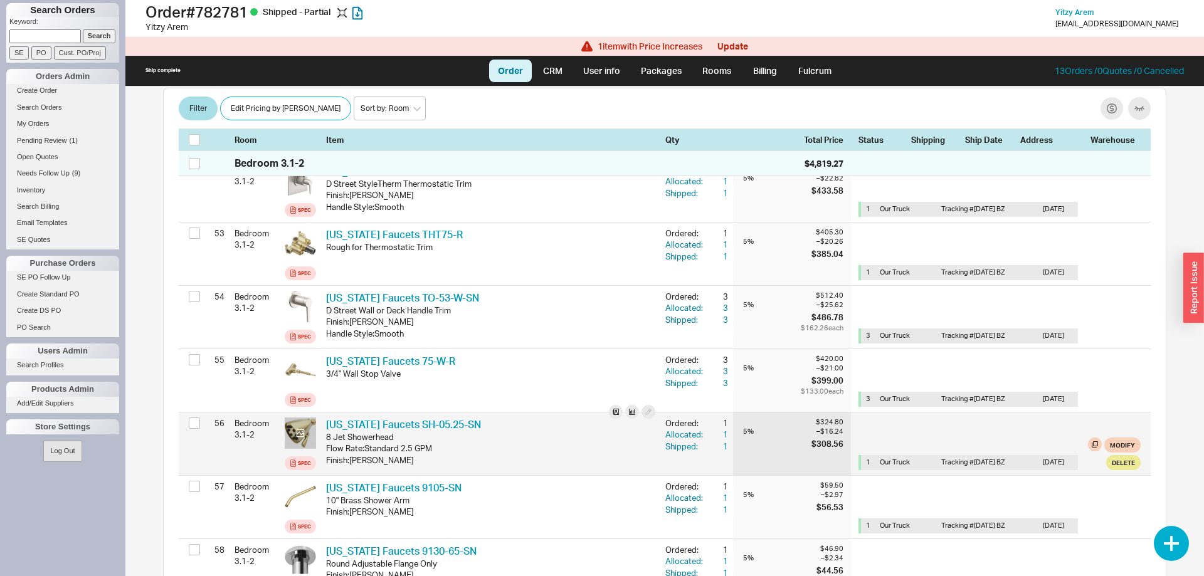
click at [302, 429] on icon at bounding box center [301, 433] width 8 height 8
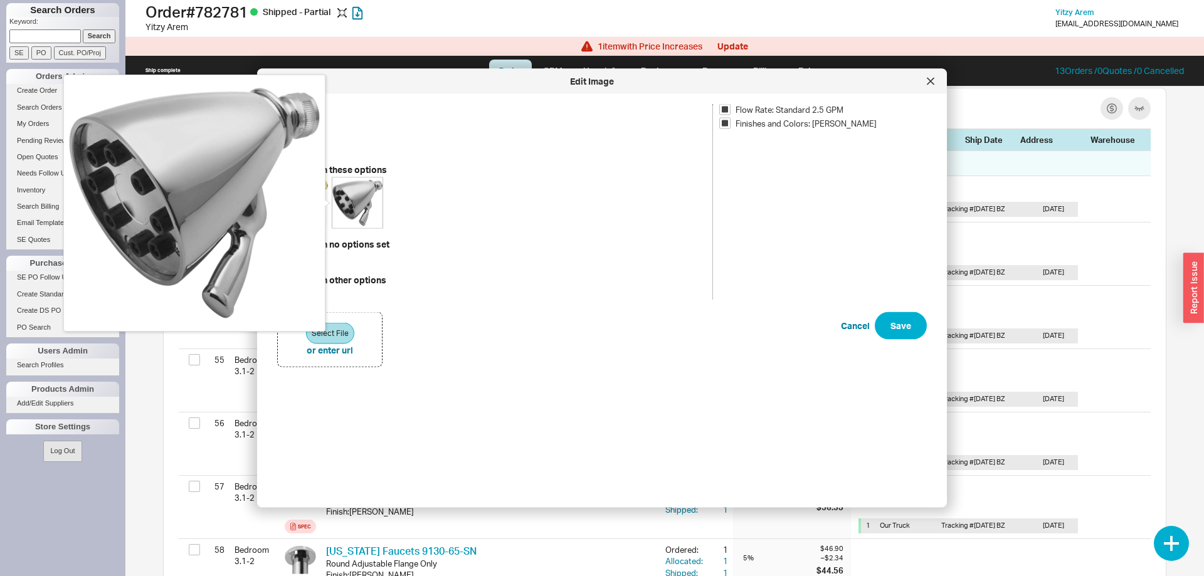
click at [356, 208] on img at bounding box center [357, 203] width 50 height 50
click at [356, 207] on img at bounding box center [357, 203] width 50 height 50
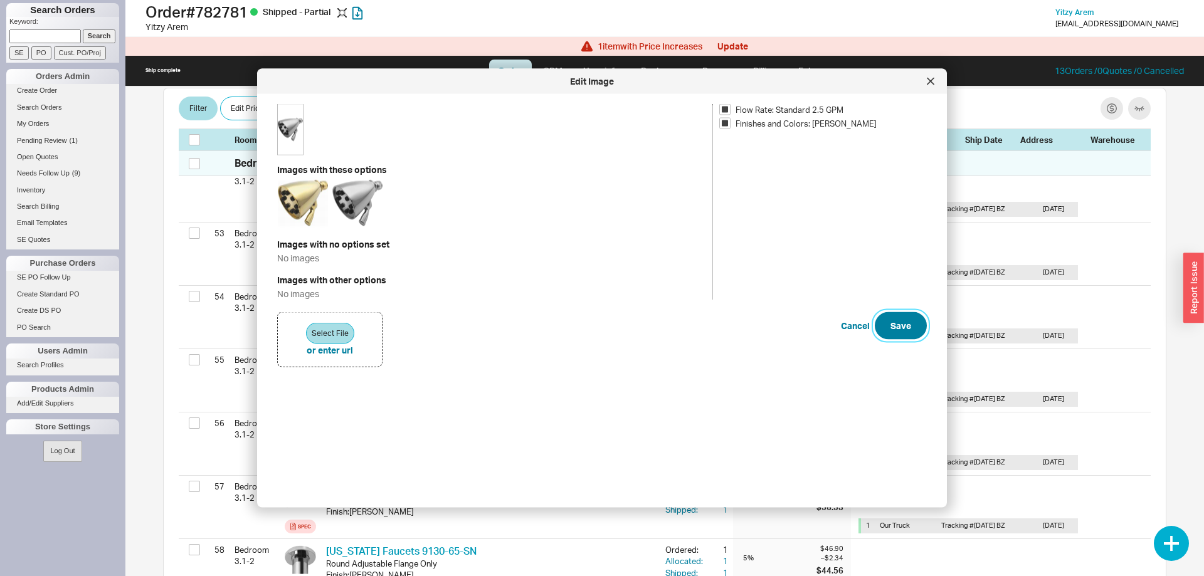
click at [911, 334] on button "Save" at bounding box center [901, 326] width 52 height 28
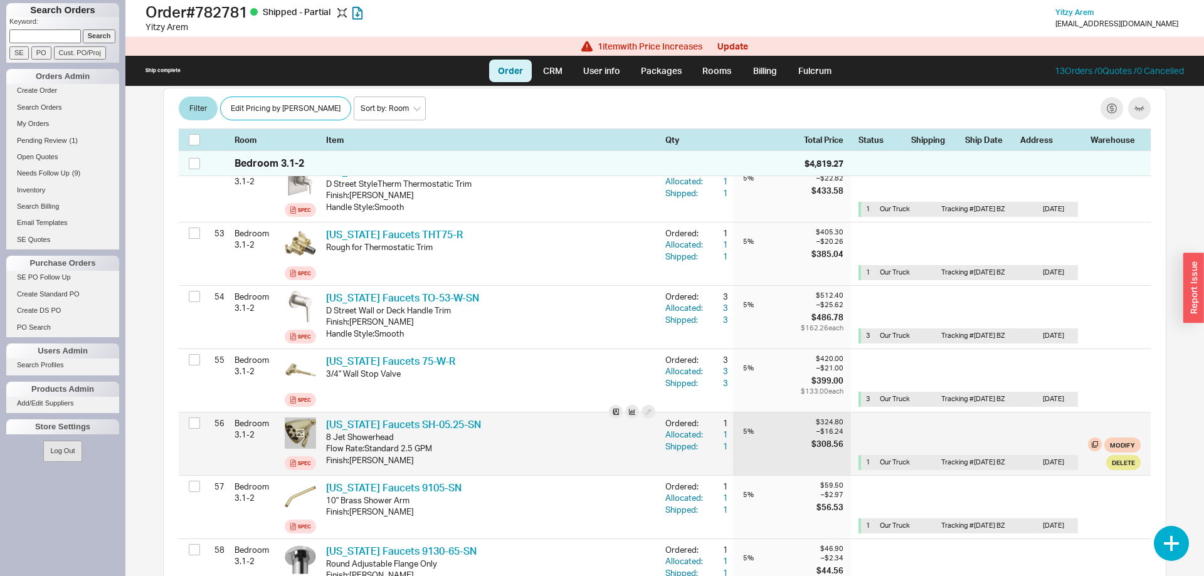
click at [298, 428] on icon at bounding box center [300, 432] width 9 height 9
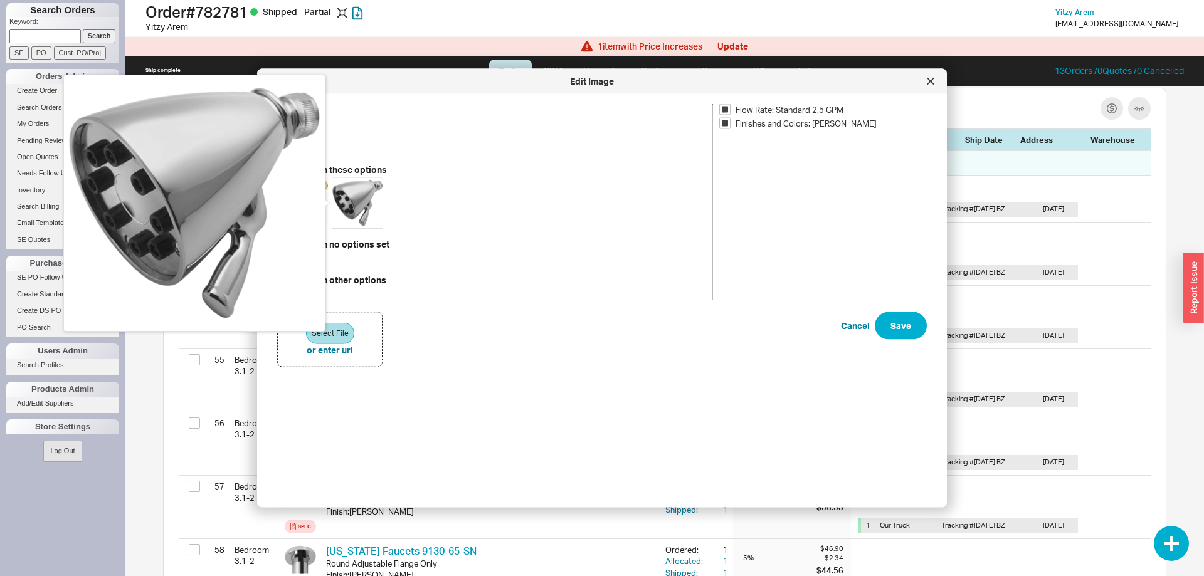
click at [364, 192] on img at bounding box center [357, 203] width 50 height 50
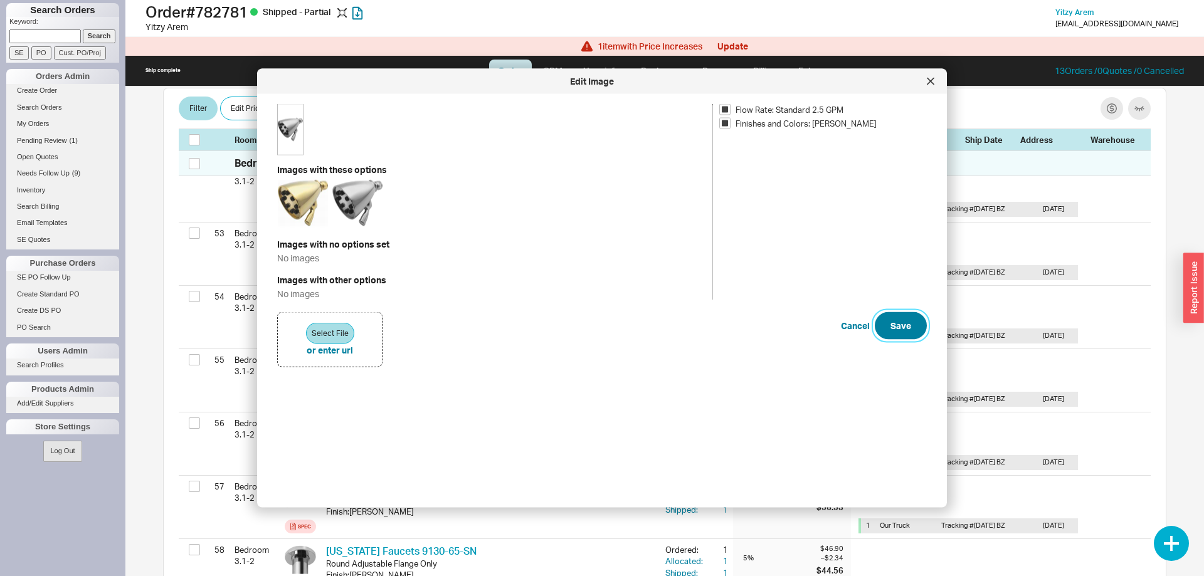
click at [892, 320] on button "Save" at bounding box center [901, 326] width 52 height 28
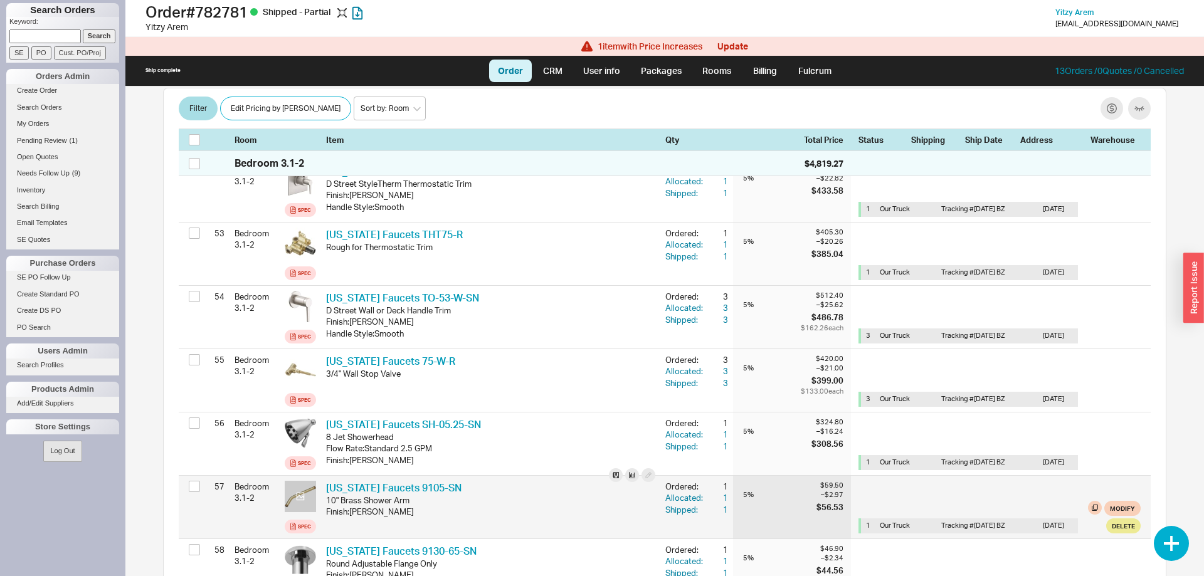
click at [303, 481] on div at bounding box center [300, 496] width 31 height 31
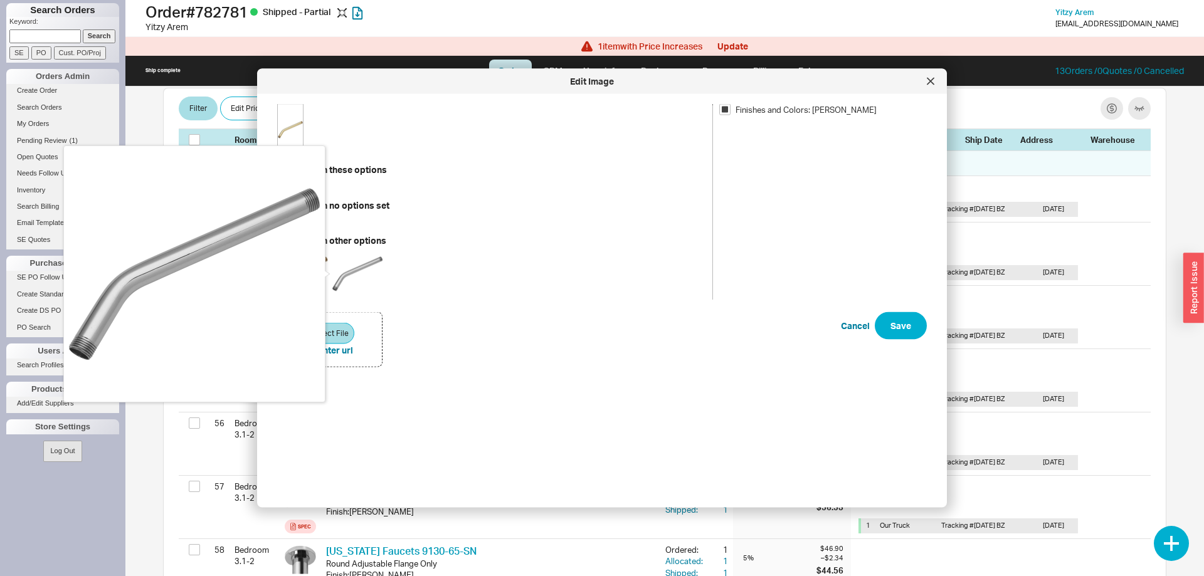
drag, startPoint x: 367, startPoint y: 270, endPoint x: 386, endPoint y: 274, distance: 19.2
click at [367, 271] on img at bounding box center [357, 274] width 50 height 50
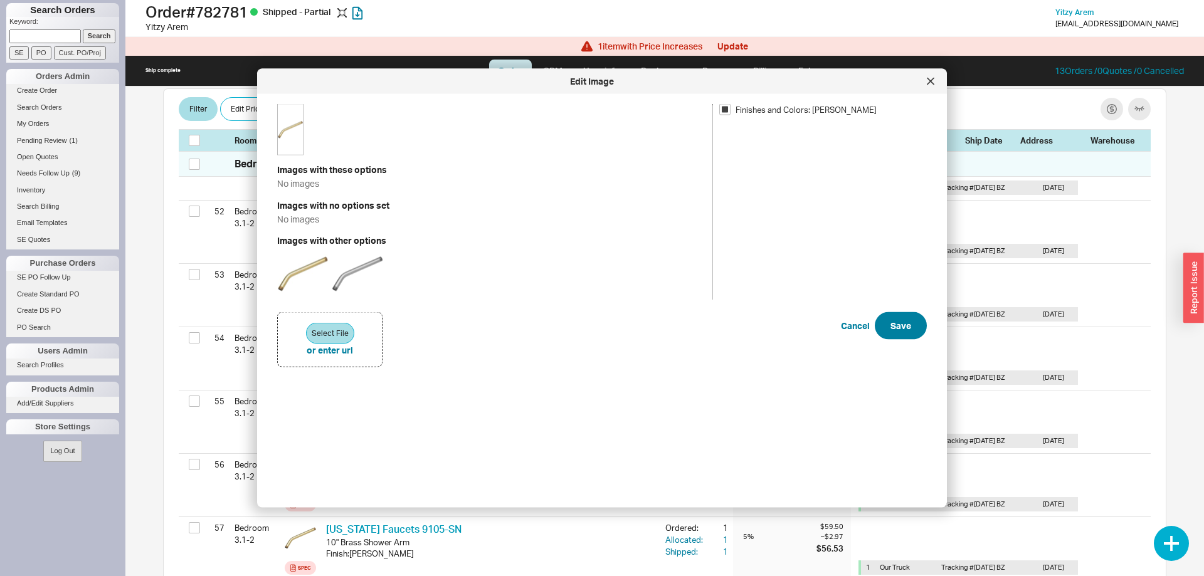
scroll to position [3622, 0]
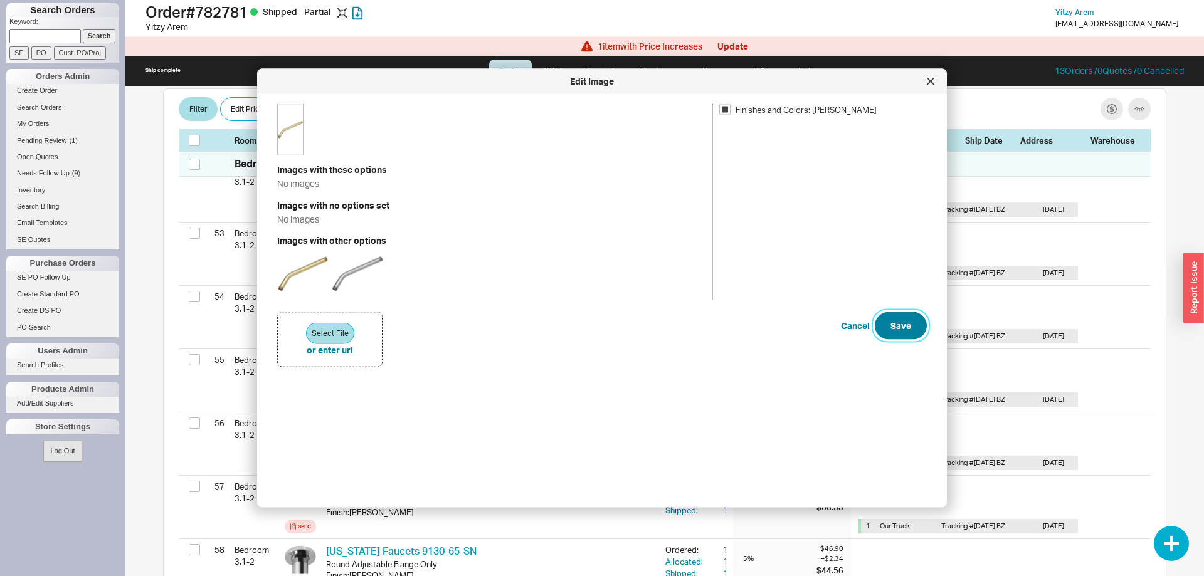
click at [891, 322] on button "Save" at bounding box center [901, 326] width 52 height 28
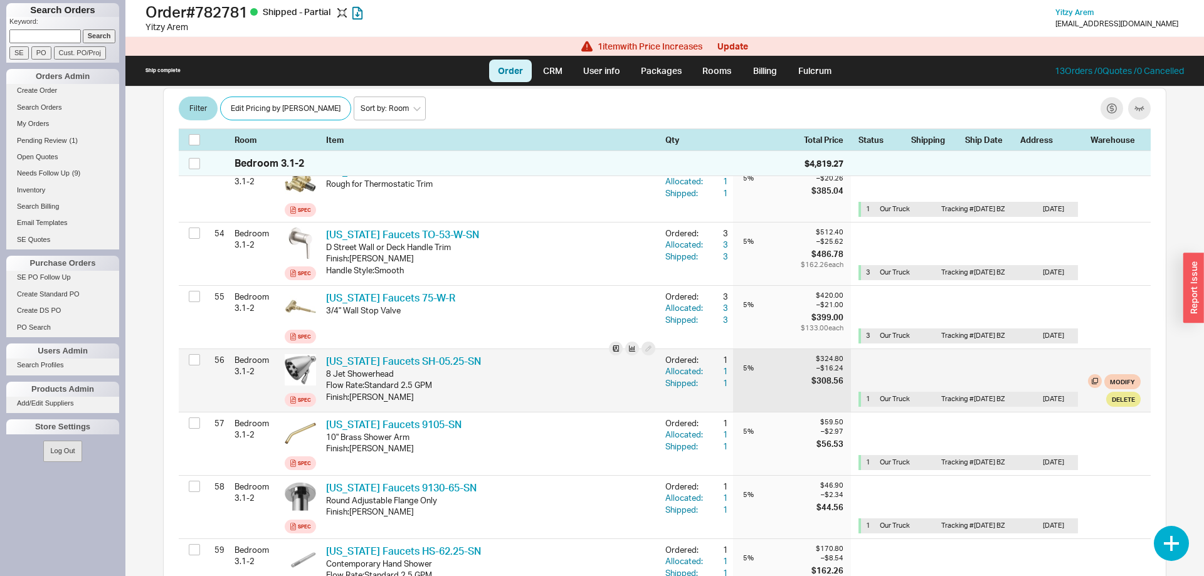
scroll to position [3709, 0]
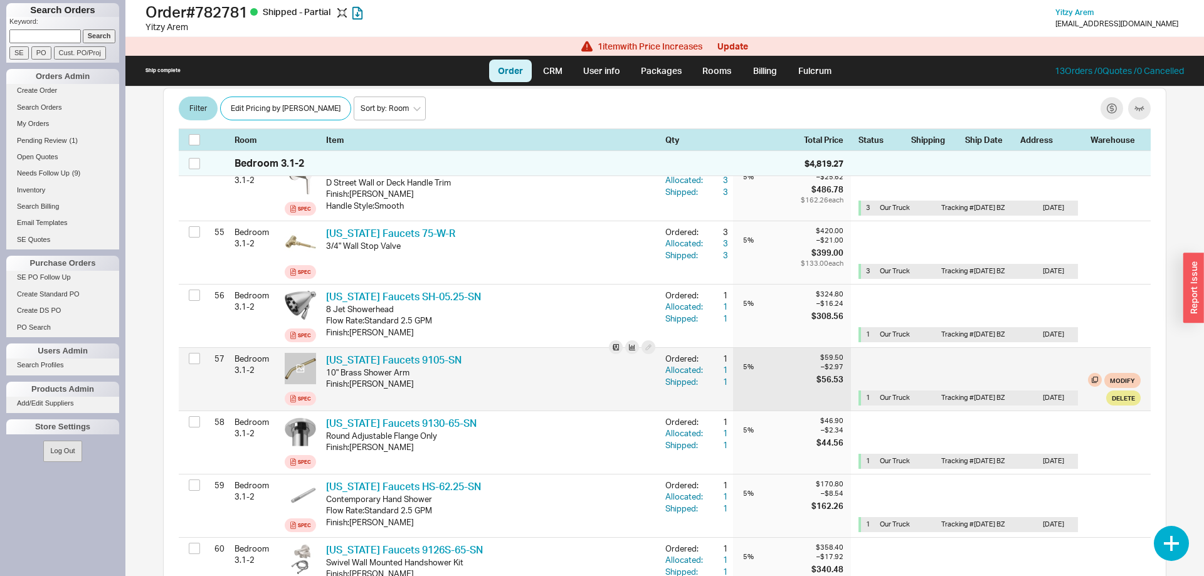
click at [304, 364] on icon at bounding box center [301, 368] width 8 height 8
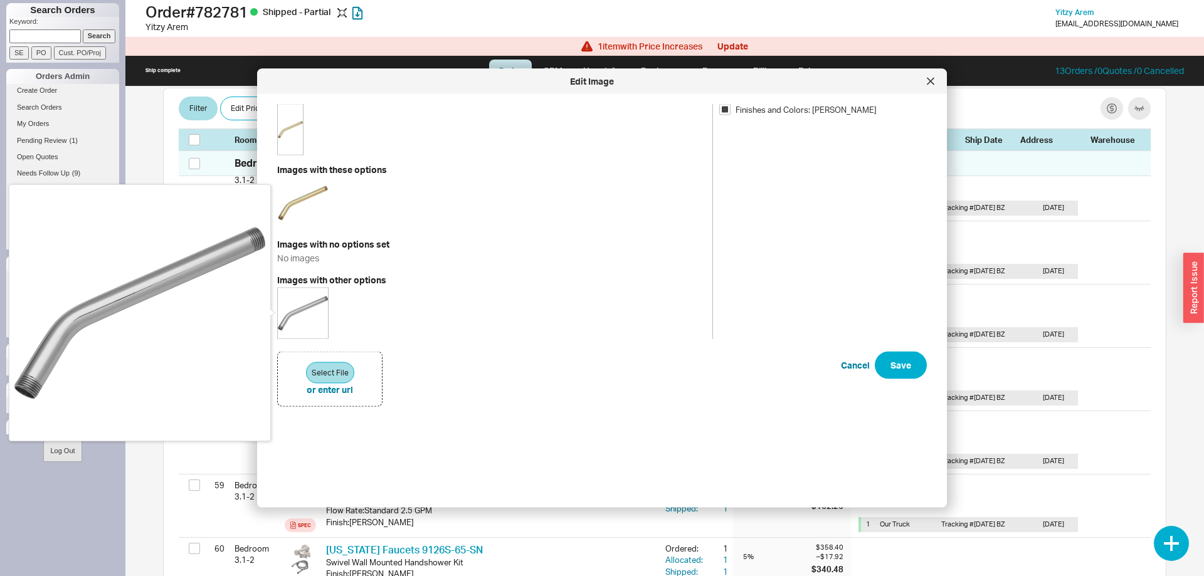
click at [319, 305] on img at bounding box center [303, 313] width 50 height 50
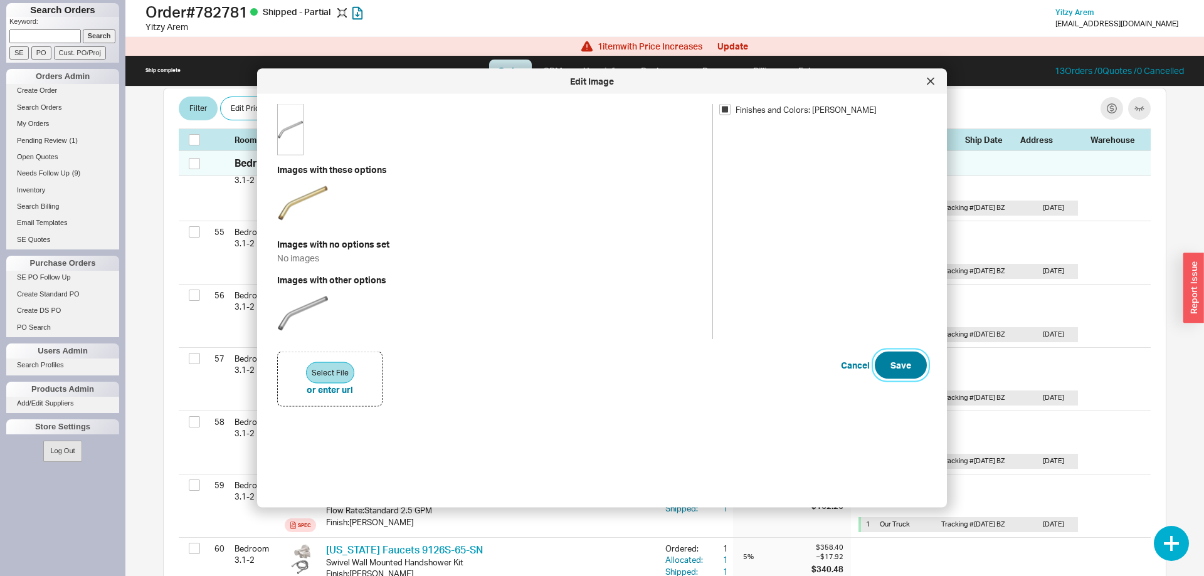
click at [888, 371] on button "Save" at bounding box center [901, 365] width 52 height 28
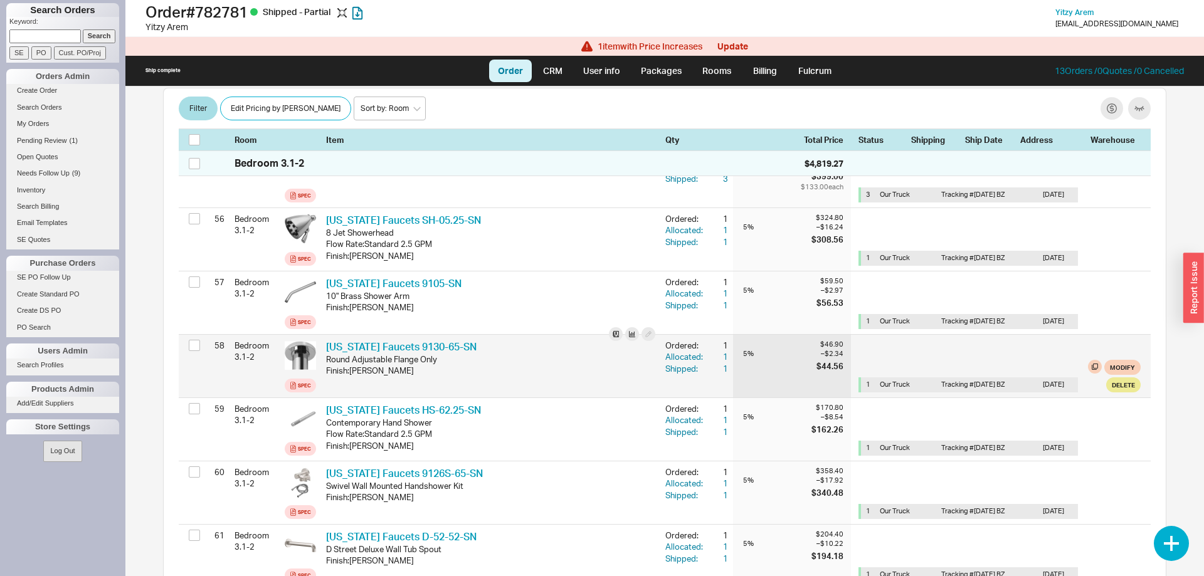
scroll to position [3901, 0]
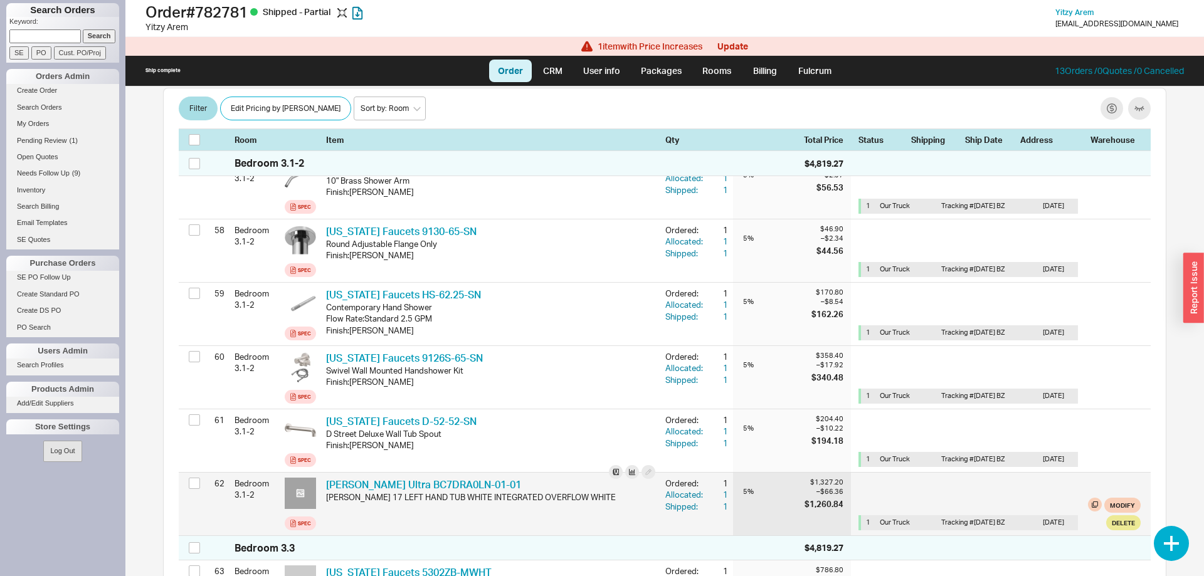
click at [298, 488] on icon at bounding box center [300, 492] width 9 height 9
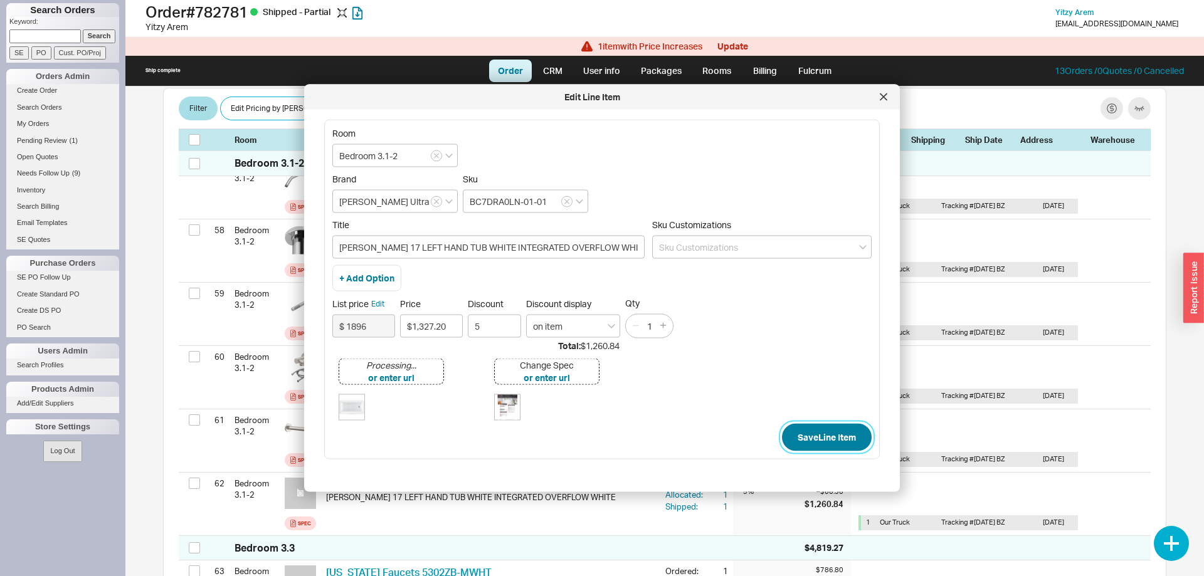
click at [820, 438] on button "Save Line Item" at bounding box center [827, 438] width 90 height 28
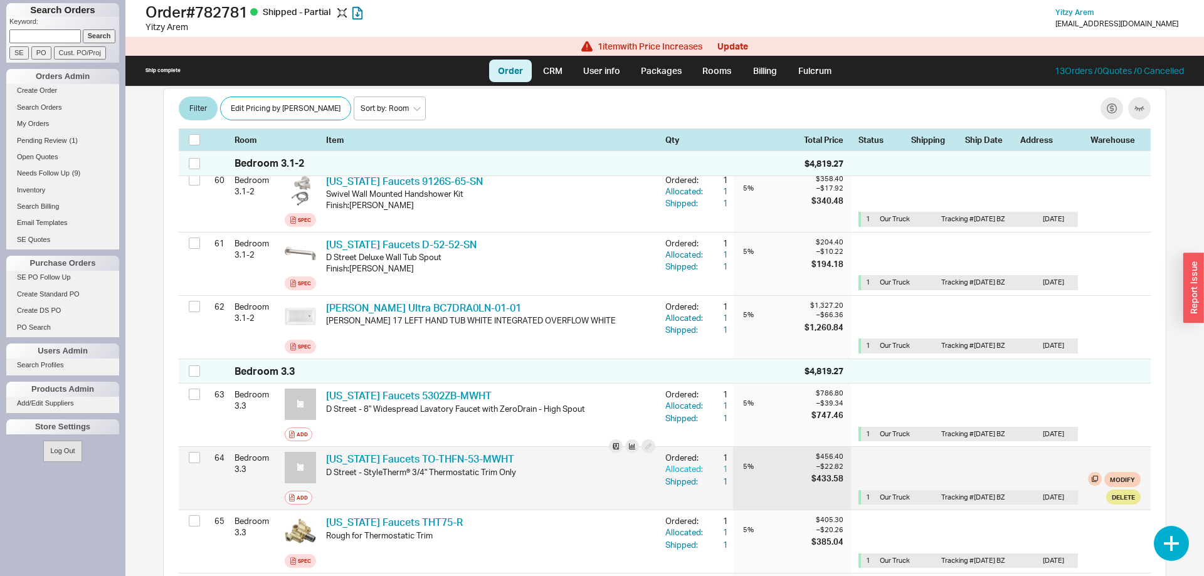
scroll to position [4093, 0]
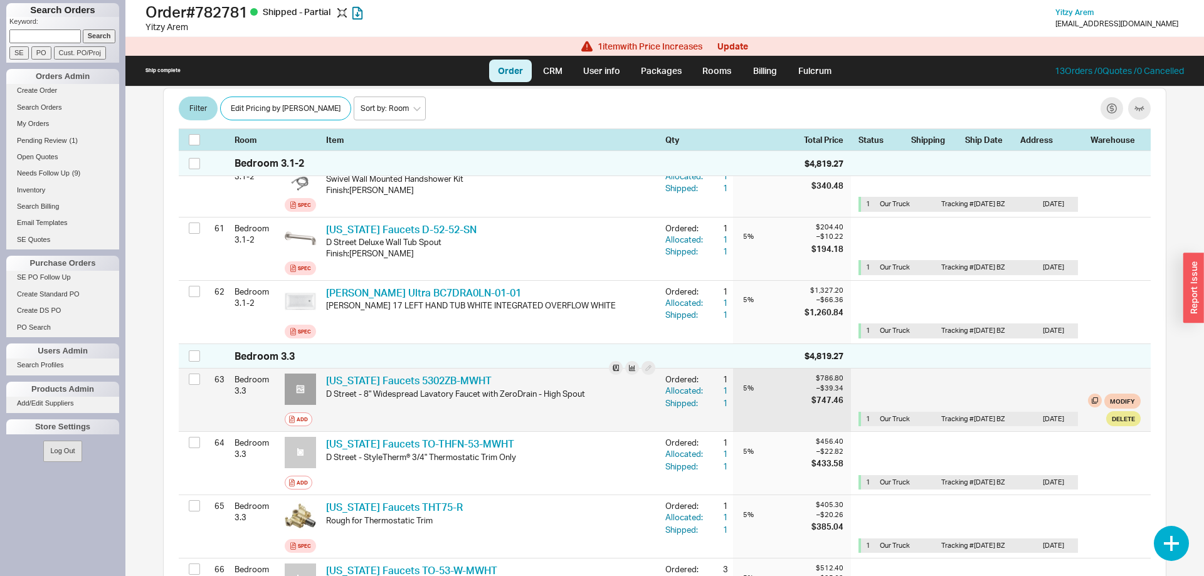
click at [298, 385] on icon at bounding box center [300, 389] width 9 height 9
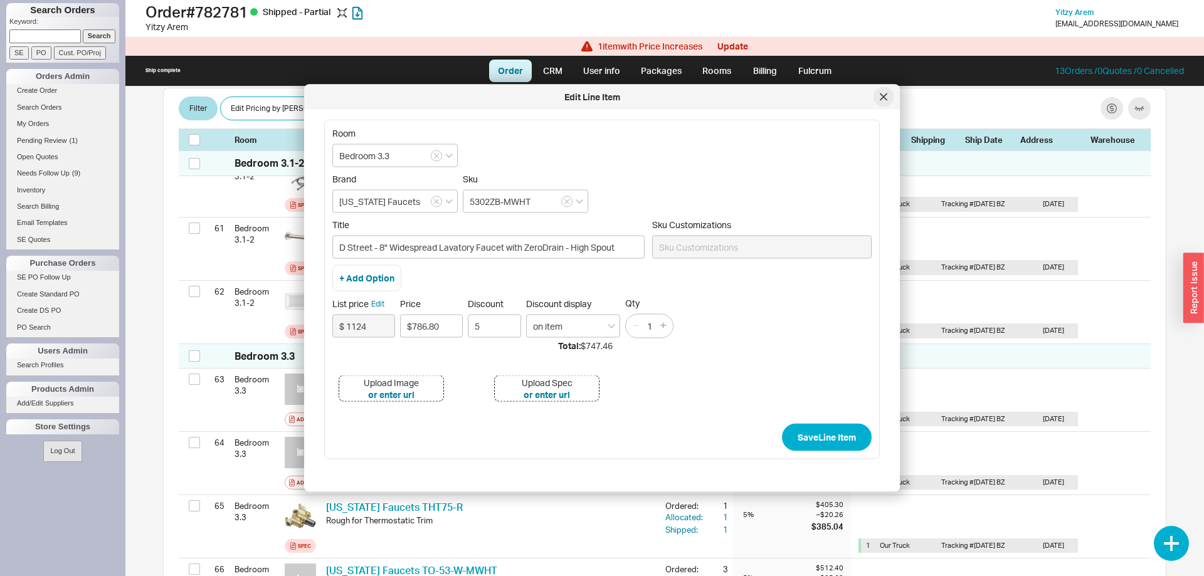
click at [893, 93] on div at bounding box center [883, 97] width 20 height 20
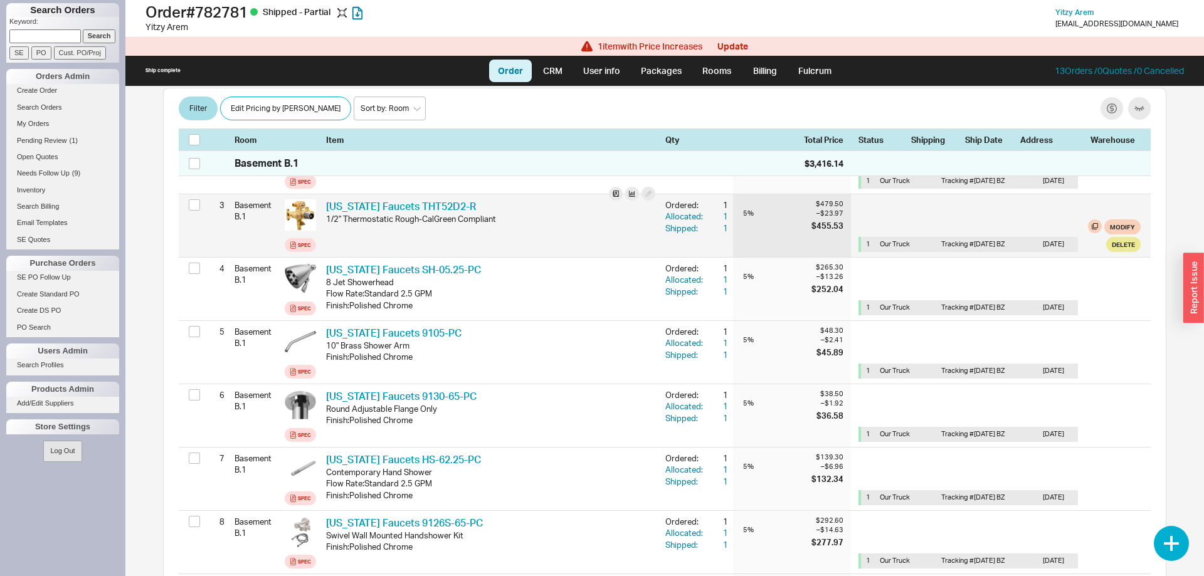
scroll to position [0, 0]
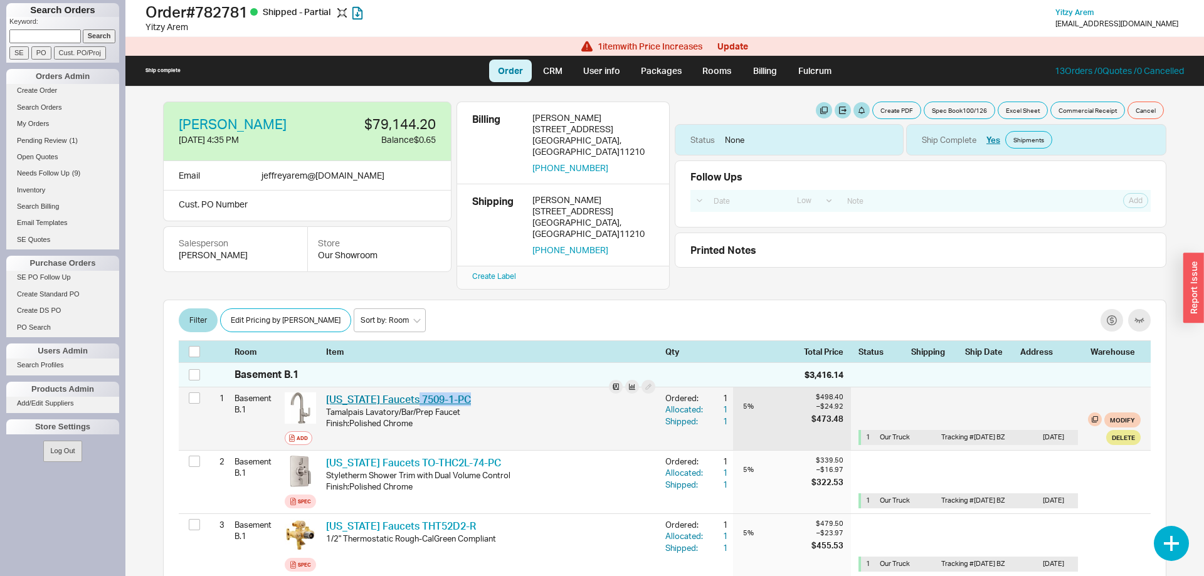
drag, startPoint x: 477, startPoint y: 383, endPoint x: 411, endPoint y: 380, distance: 66.5
click at [411, 392] on div "California Faucets 7509-1-PC CAF 7509-1-PC" at bounding box center [490, 399] width 329 height 14
copy link "7509-1-PC"
click at [293, 439] on icon "button" at bounding box center [293, 439] width 1 height 1
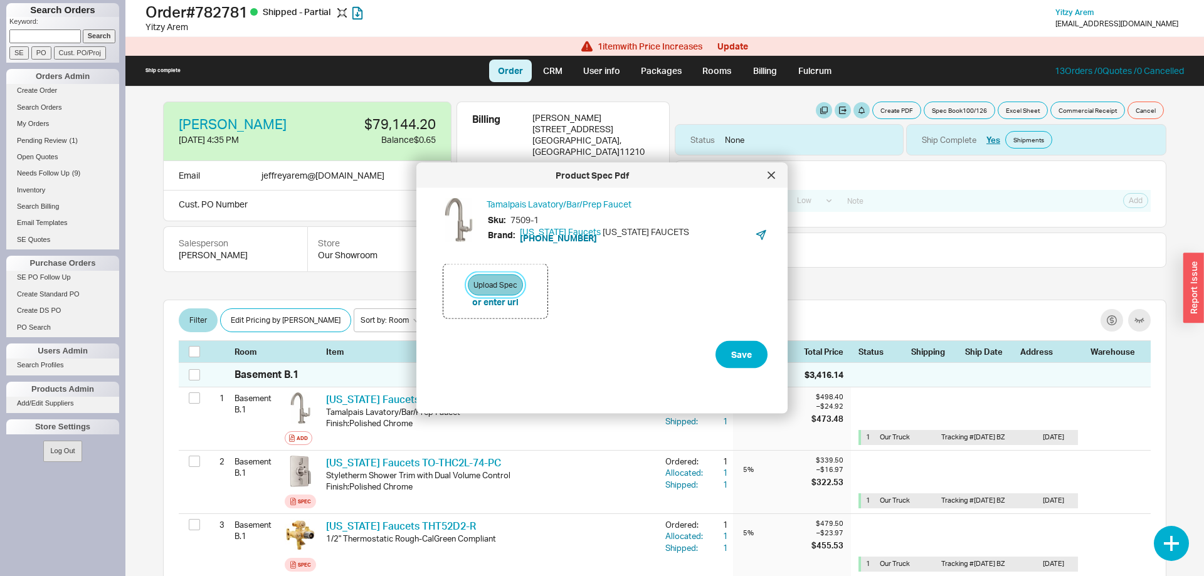
click at [513, 283] on button "Upload Spec" at bounding box center [495, 285] width 55 height 21
click at [767, 178] on div at bounding box center [771, 176] width 20 height 20
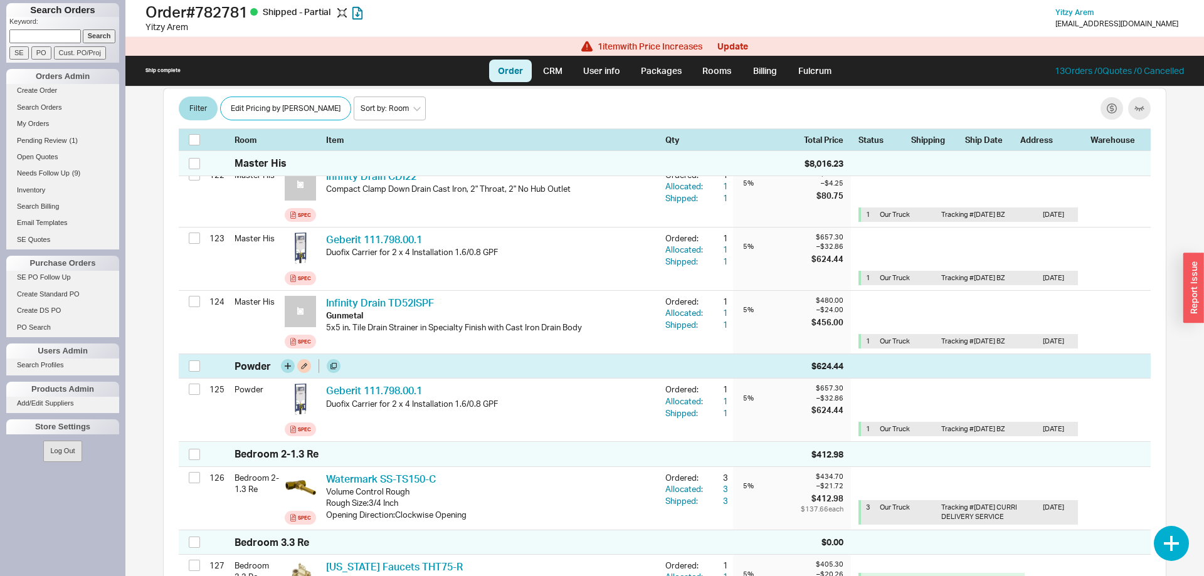
scroll to position [8107, 0]
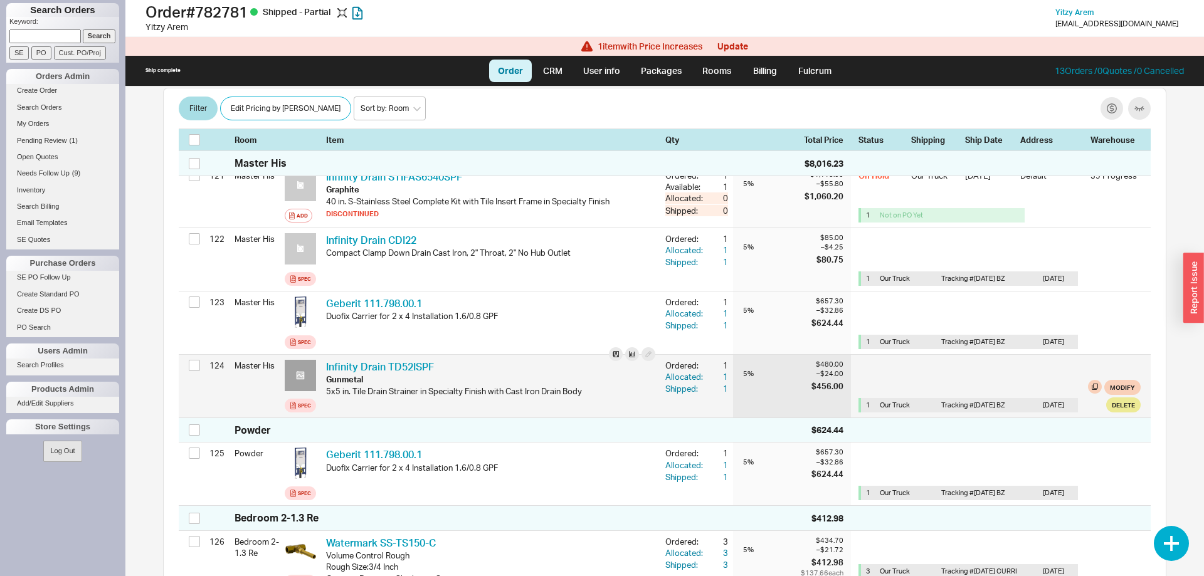
click at [303, 372] on icon at bounding box center [301, 376] width 8 height 8
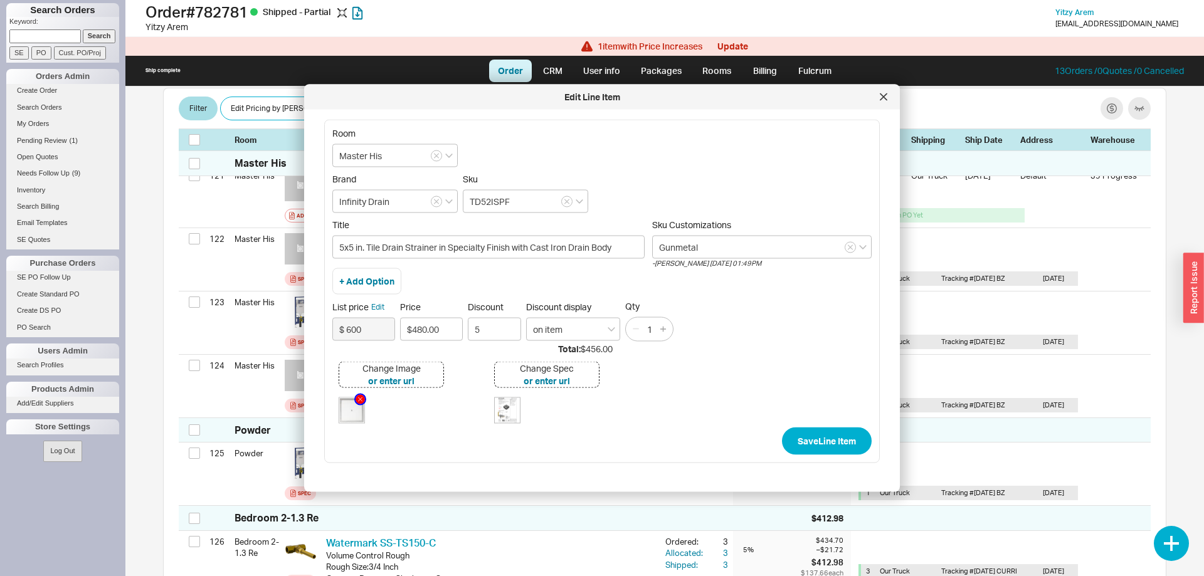
click at [357, 400] on icon "button" at bounding box center [359, 399] width 9 height 9
click at [880, 99] on icon at bounding box center [884, 97] width 8 height 8
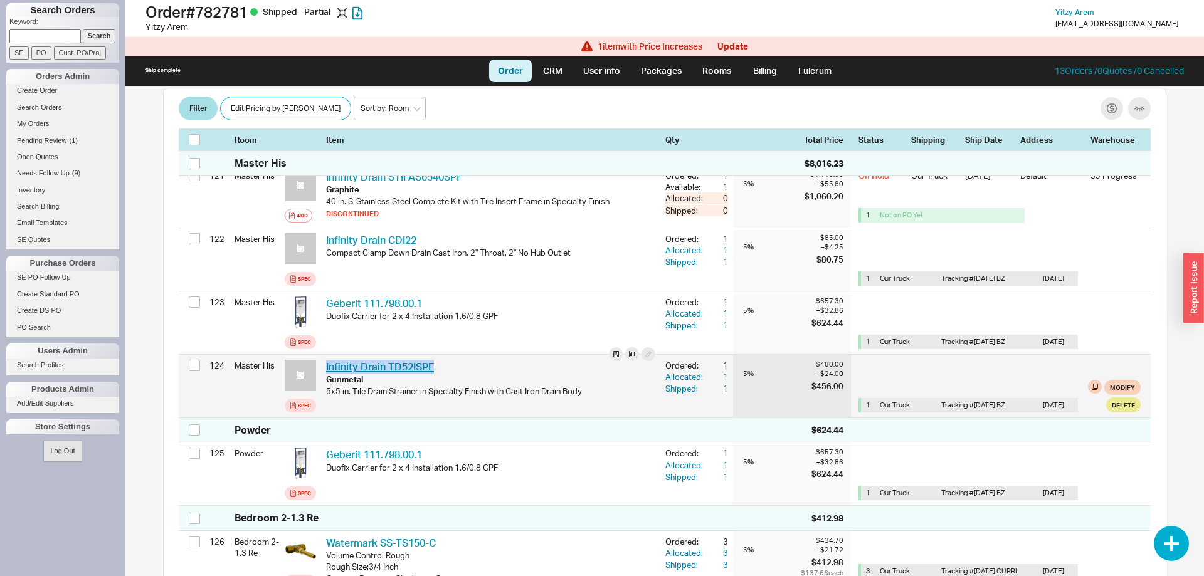
drag, startPoint x: 441, startPoint y: 348, endPoint x: 327, endPoint y: 349, distance: 114.1
click at [327, 360] on div "Infinity Drain TD52ISPF IFN TD52ISPF-Gunmetal" at bounding box center [490, 367] width 329 height 14
click at [297, 372] on icon at bounding box center [301, 376] width 8 height 8
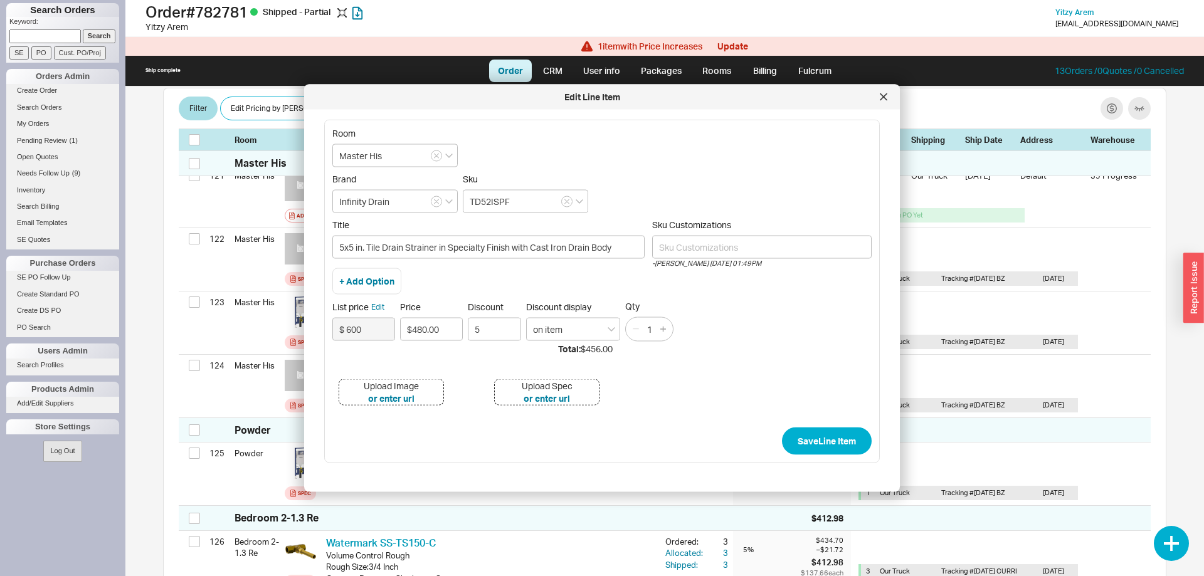
click at [404, 384] on div "Upload Image" at bounding box center [391, 385] width 55 height 13
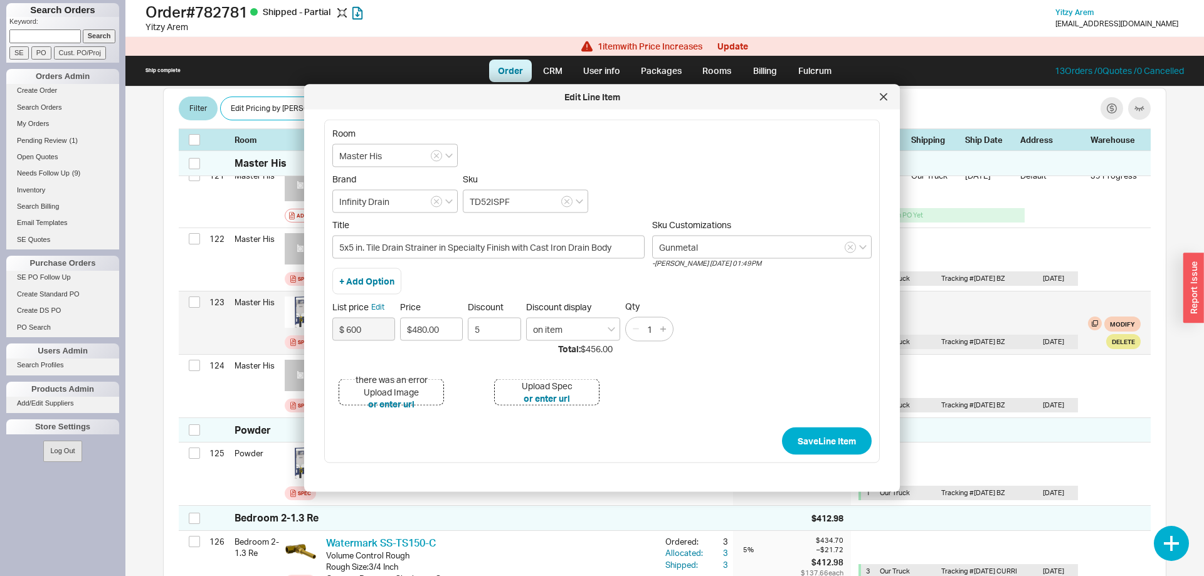
click at [880, 100] on icon at bounding box center [883, 96] width 6 height 6
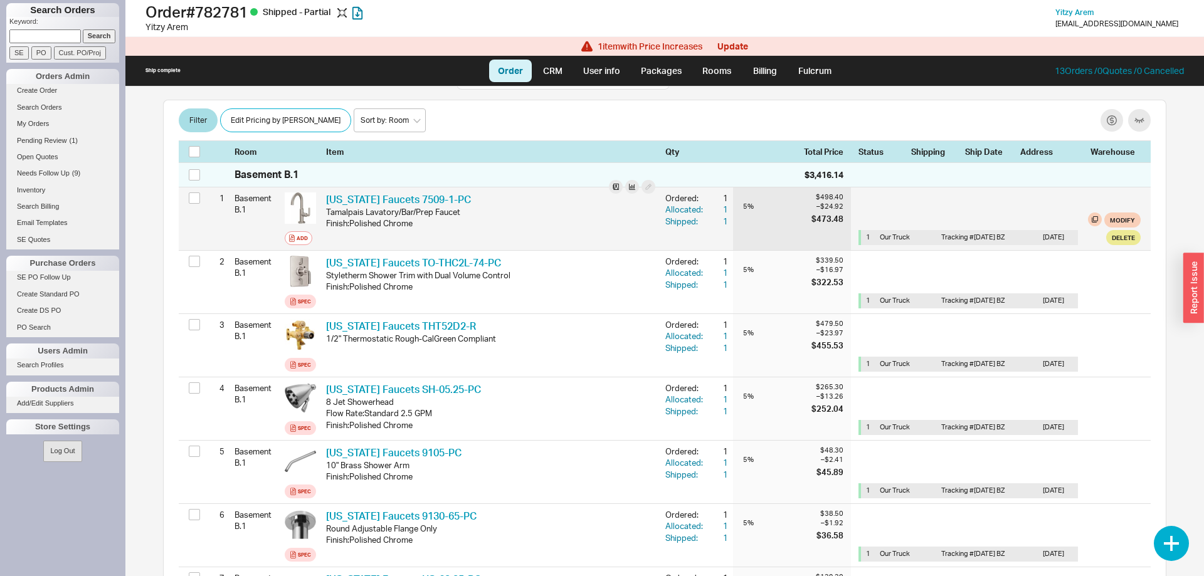
scroll to position [0, 0]
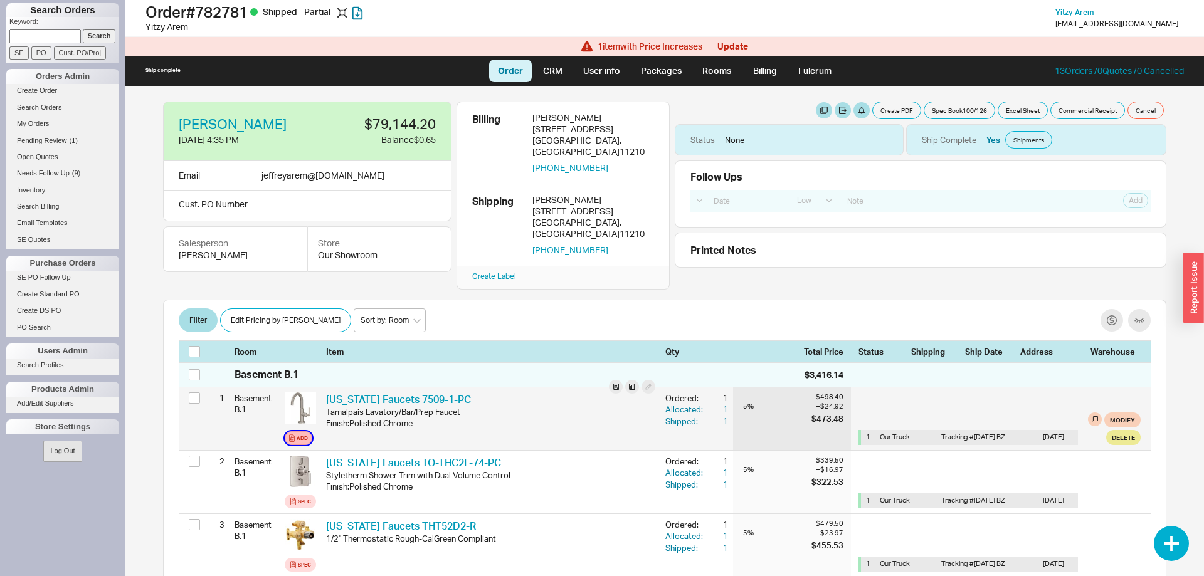
click at [294, 434] on icon "button" at bounding box center [292, 438] width 6 height 8
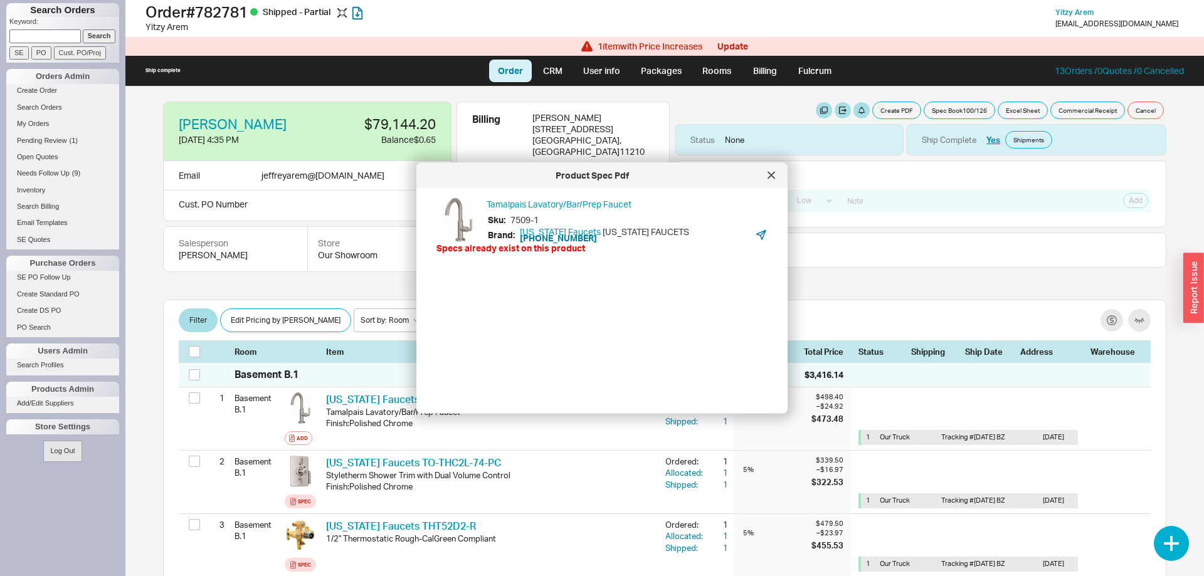
click at [508, 280] on div "Tamalpais Lavatory/Bar/Prep Faucet Sku: 7509-1 Brand: California Faucets CALIFO…" at bounding box center [611, 296] width 351 height 196
click at [777, 175] on div at bounding box center [771, 176] width 20 height 20
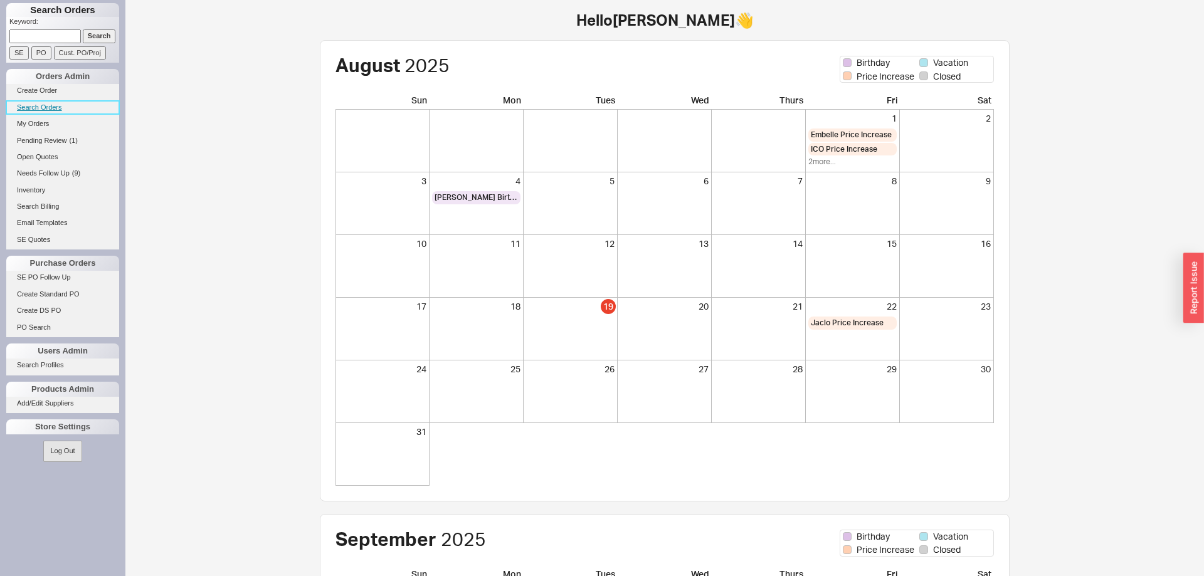
click at [40, 105] on link "Search Orders" at bounding box center [62, 107] width 113 height 13
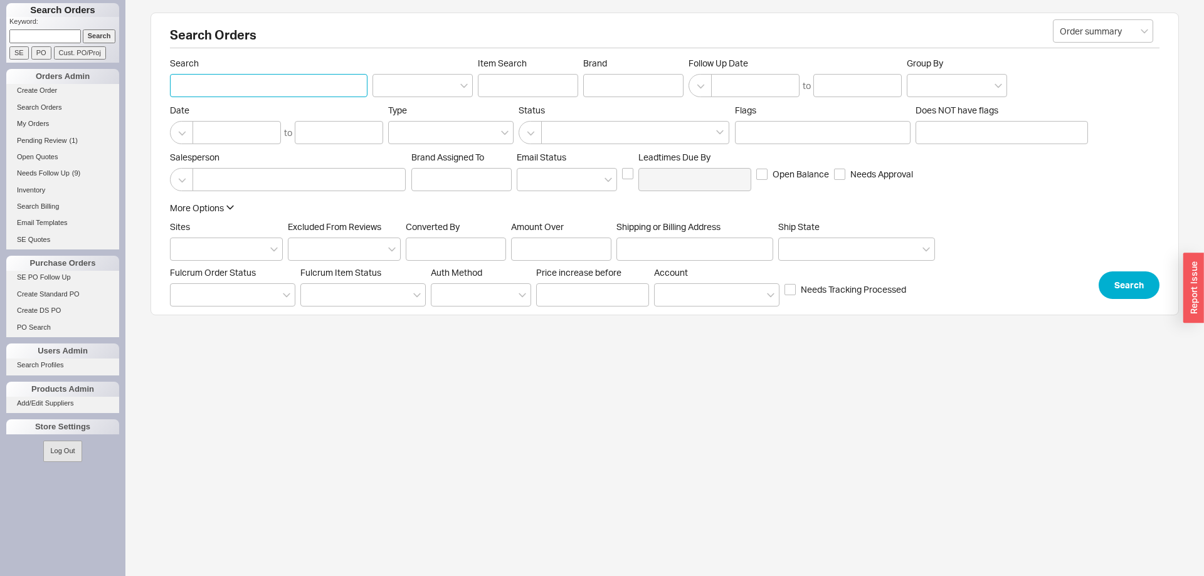
click at [210, 80] on input "Search" at bounding box center [268, 85] width 197 height 23
click at [700, 245] on input "Shipping or Billing Address" at bounding box center [694, 246] width 157 height 23
type input "9 prospect"
click at [1130, 283] on button "Search" at bounding box center [1128, 283] width 61 height 28
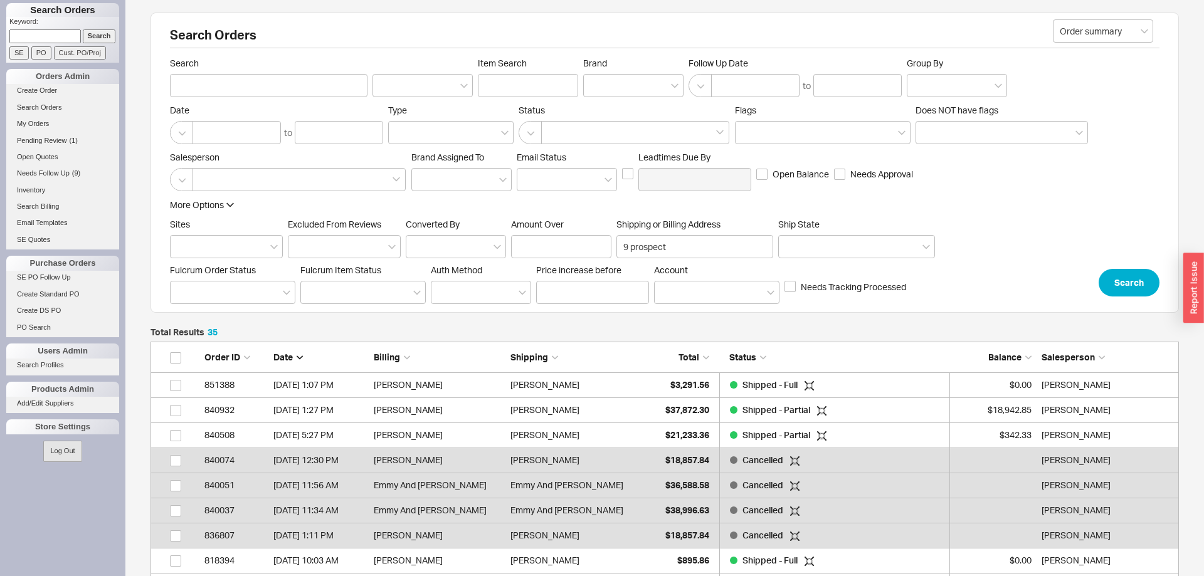
scroll to position [909, 1028]
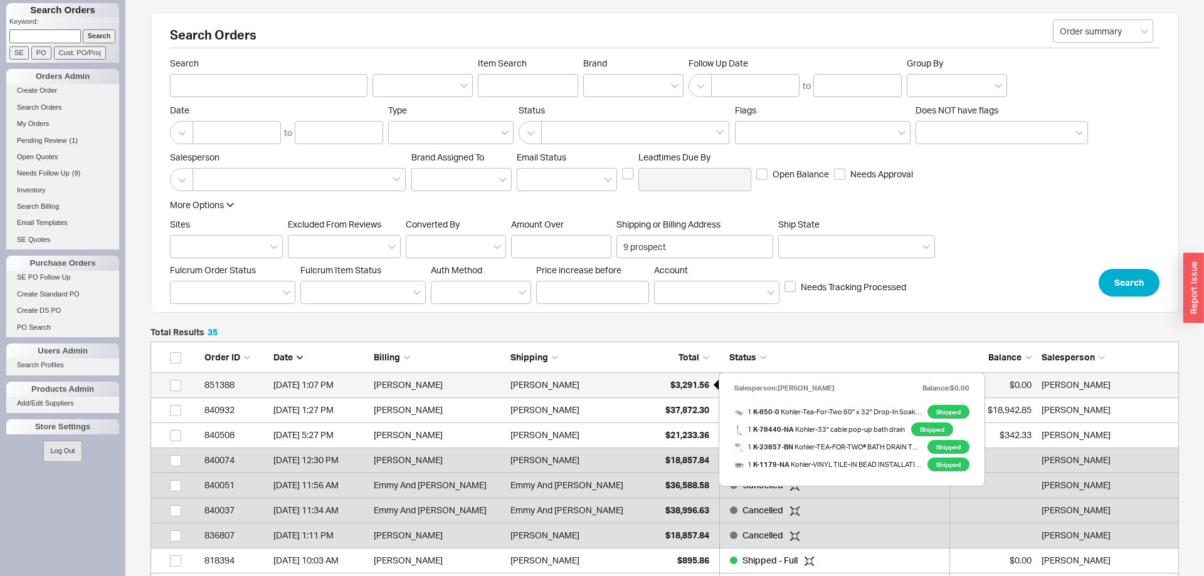
click at [699, 381] on span "$3,291.56" at bounding box center [689, 384] width 39 height 11
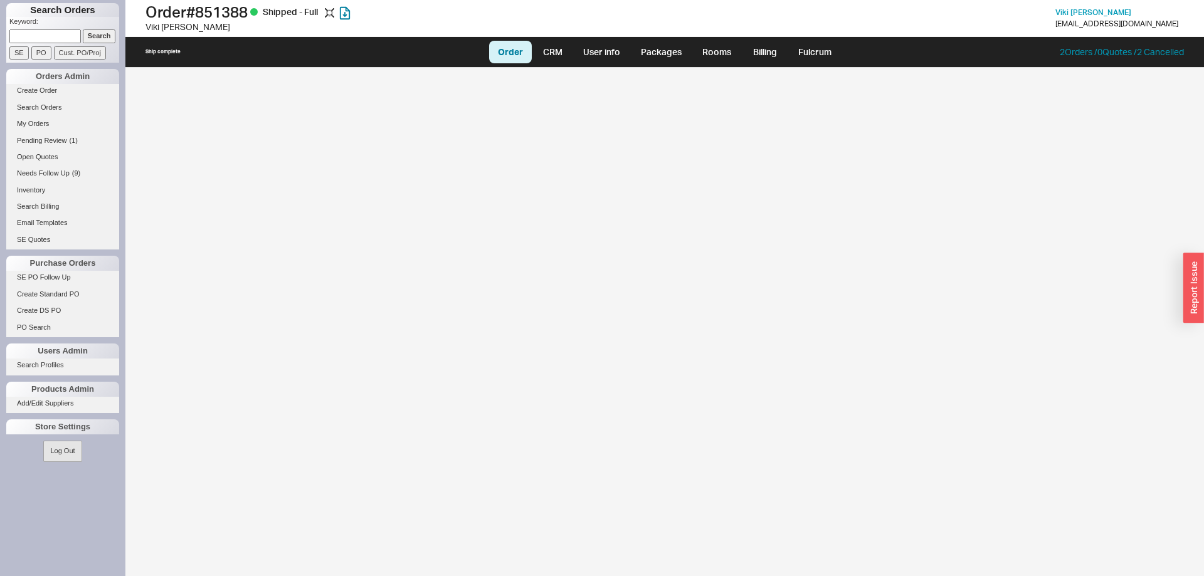
select select "LOW"
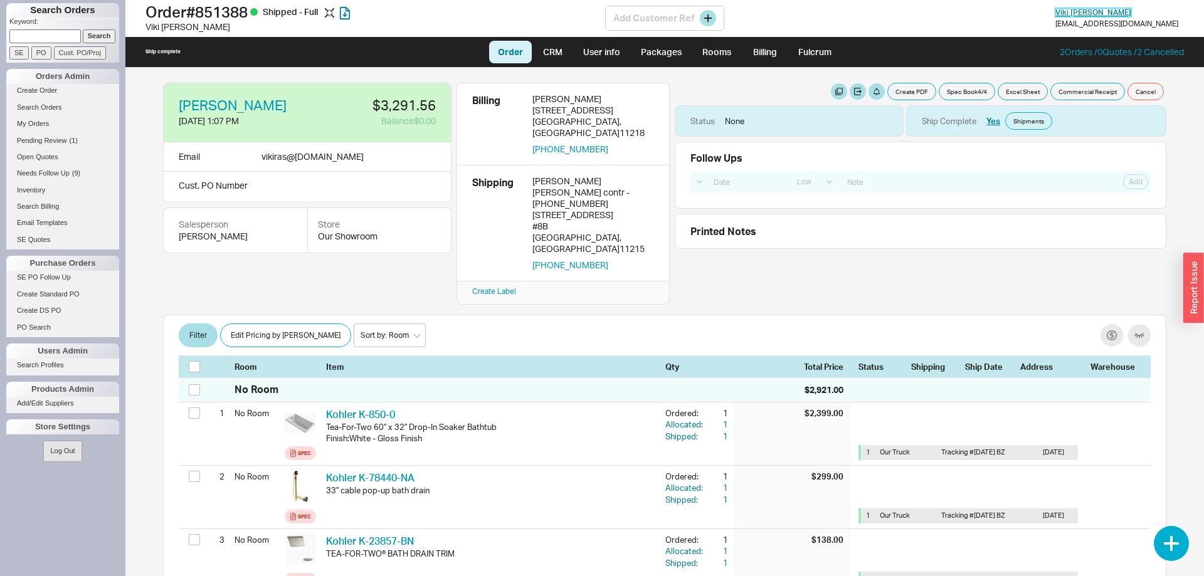
click at [1131, 13] on span "[PERSON_NAME]" at bounding box center [1093, 12] width 76 height 9
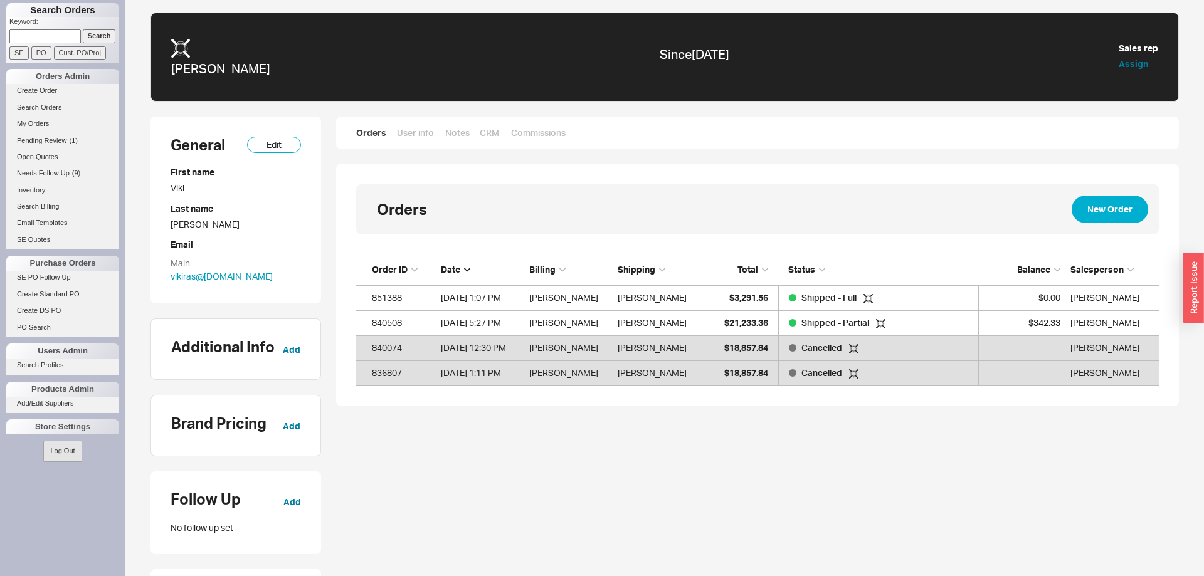
scroll to position [132, 802]
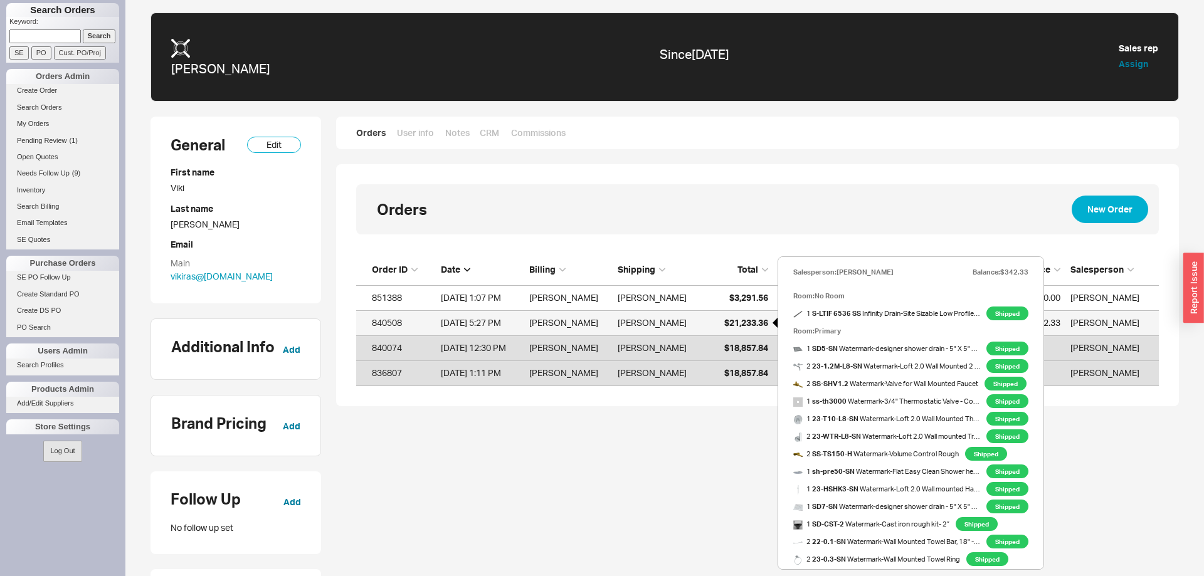
click at [735, 318] on span "$21,233.36" at bounding box center [746, 322] width 44 height 11
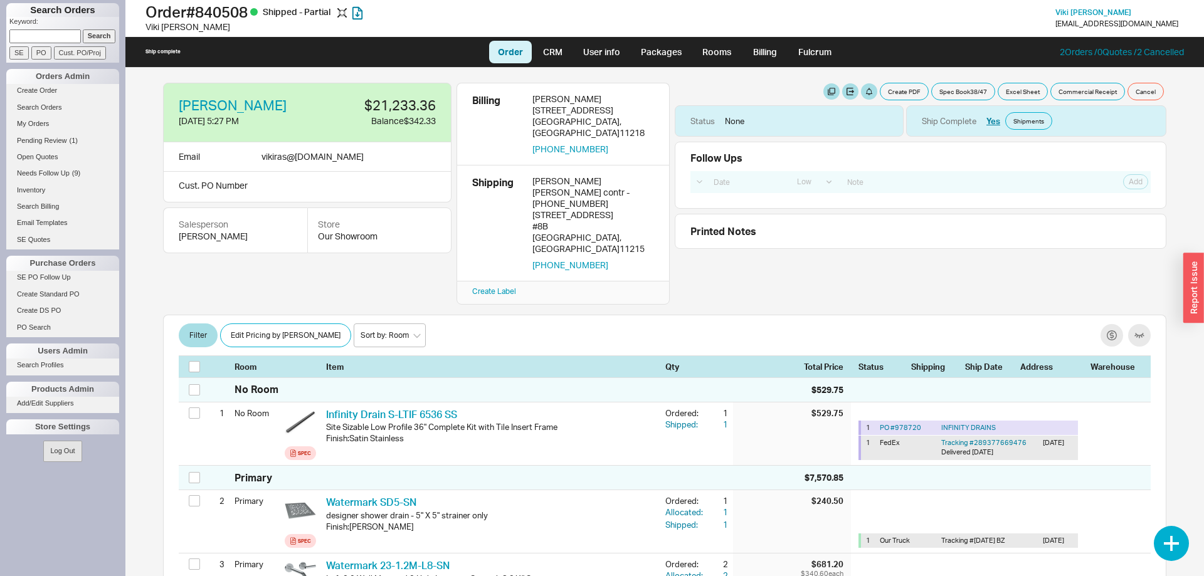
select select "LOW"
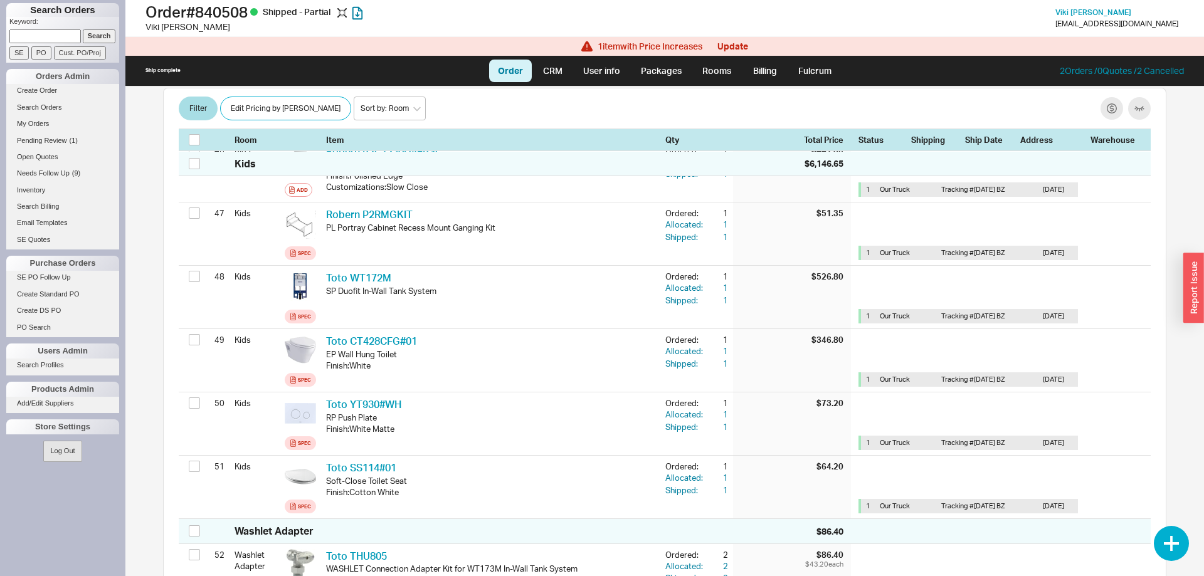
scroll to position [3837, 0]
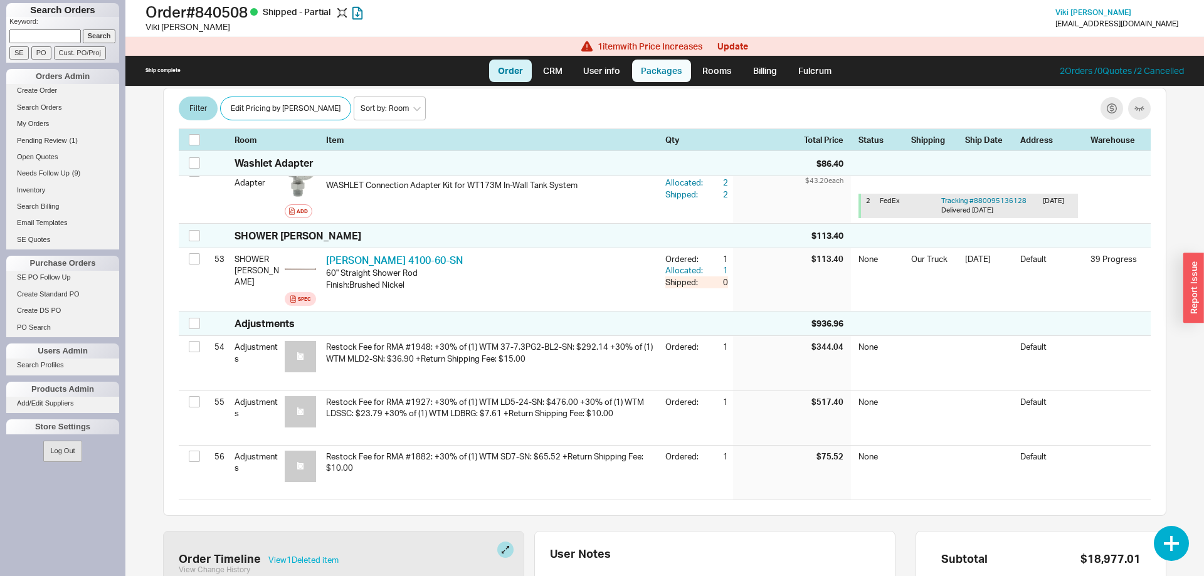
click at [671, 67] on link "Packages" at bounding box center [661, 71] width 59 height 23
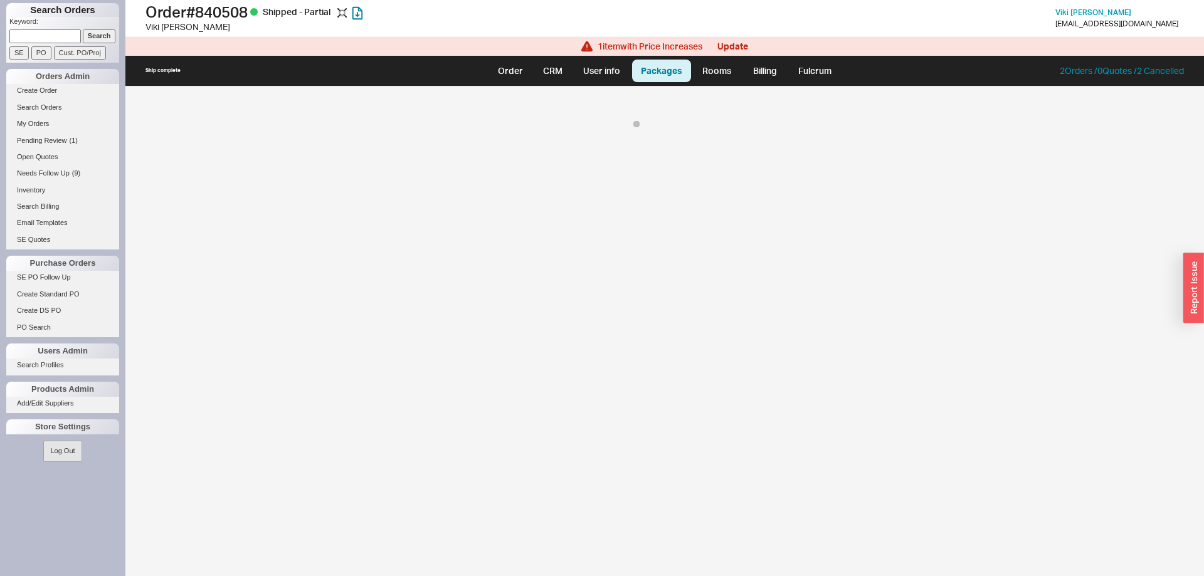
select select "On Hold"
select select "8"
select select "On Hold"
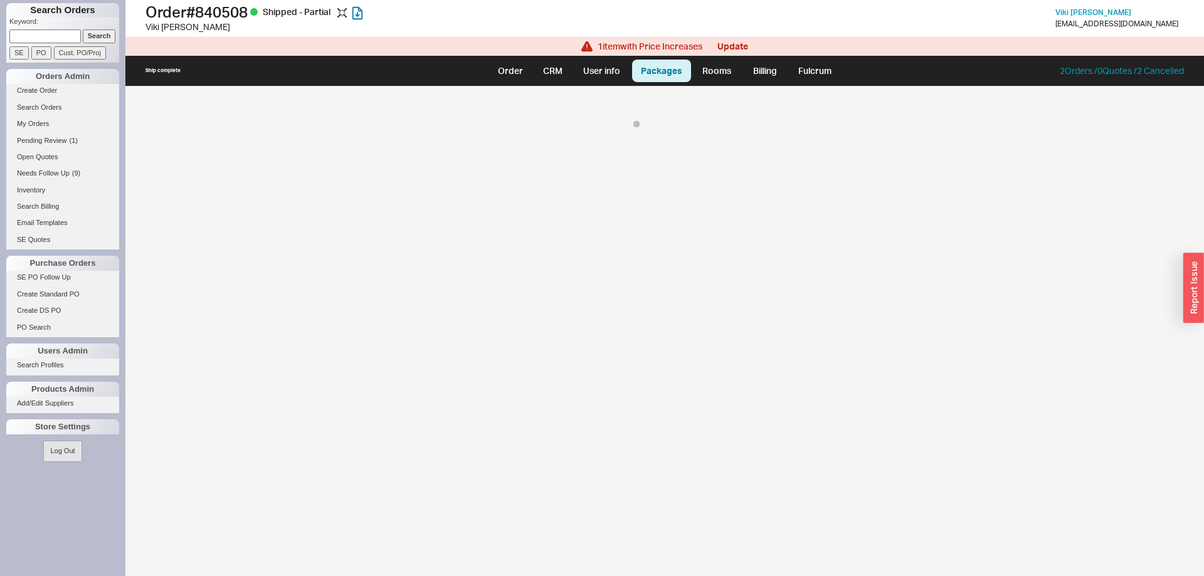
select select "8"
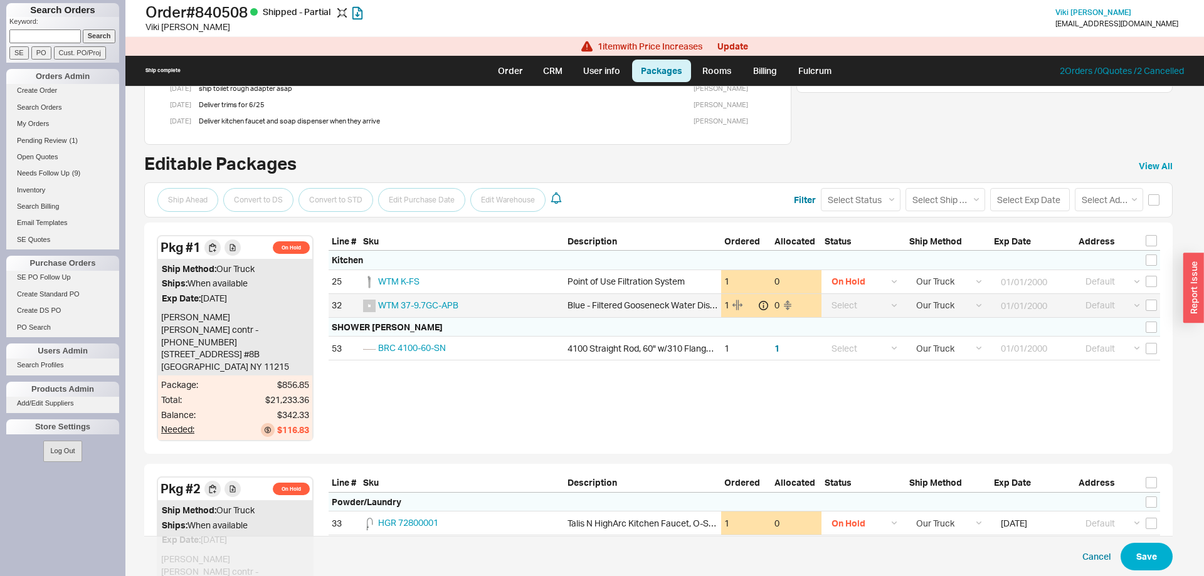
scroll to position [51, 0]
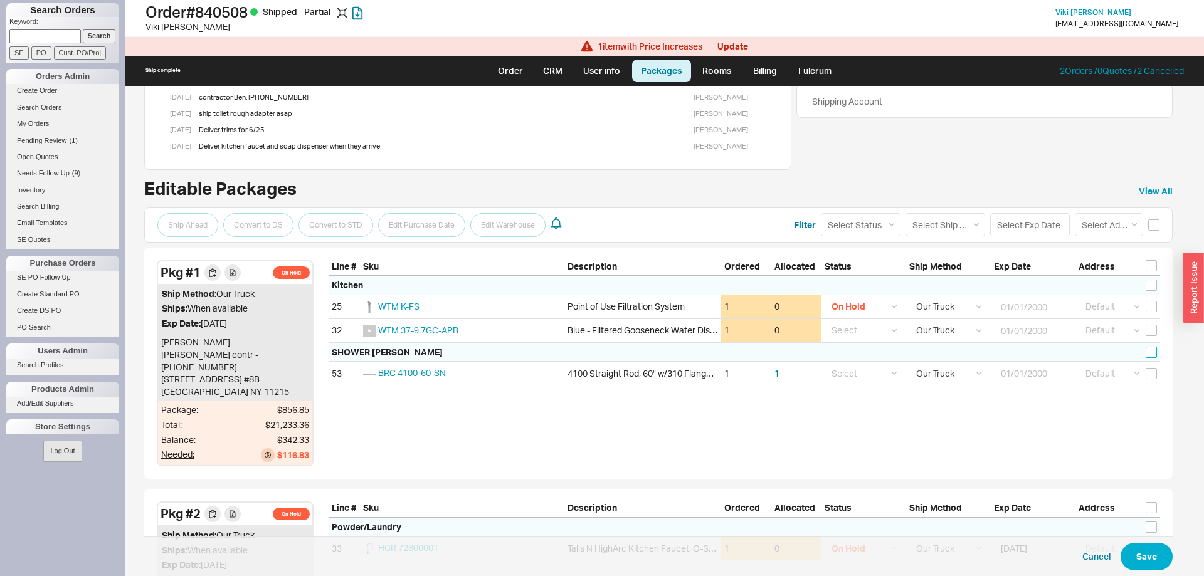
click at [1153, 349] on input "checkbox" at bounding box center [1150, 352] width 11 height 11
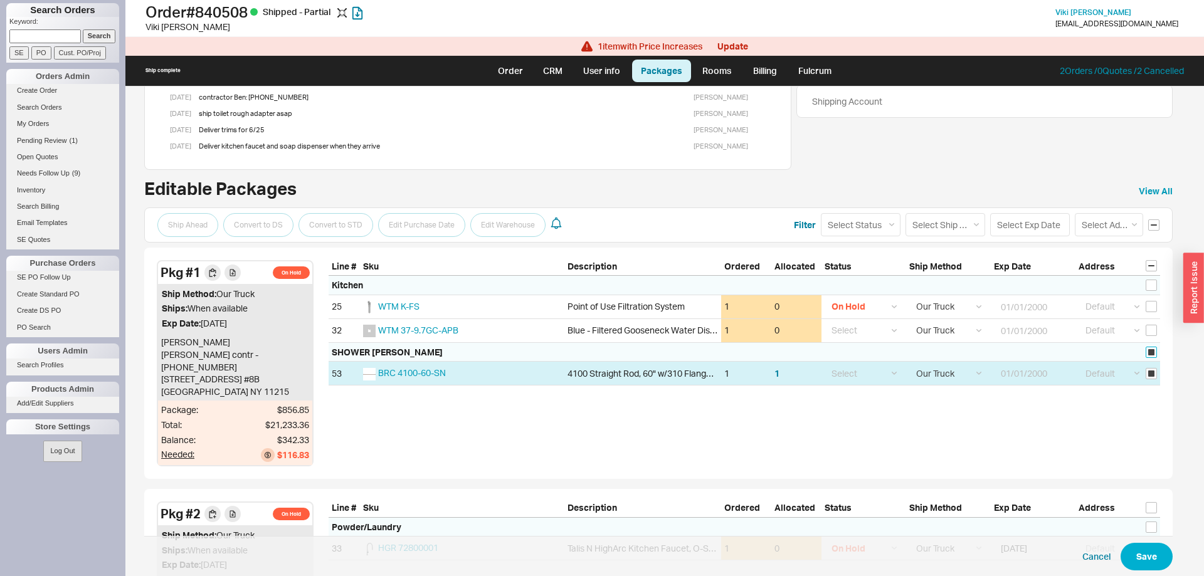
checkbox input "true"
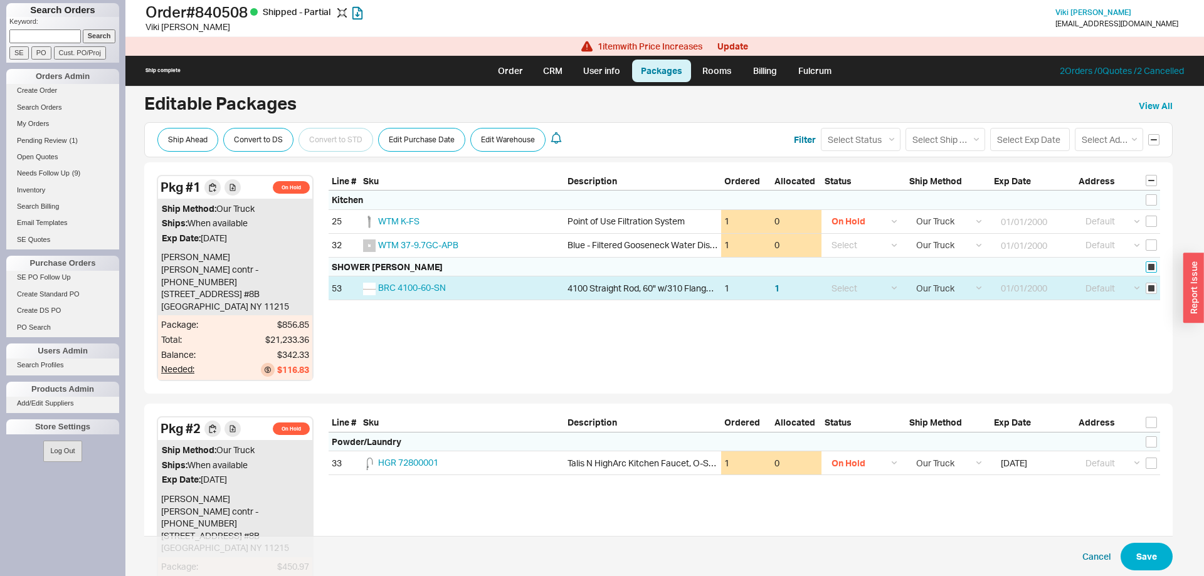
scroll to position [115, 0]
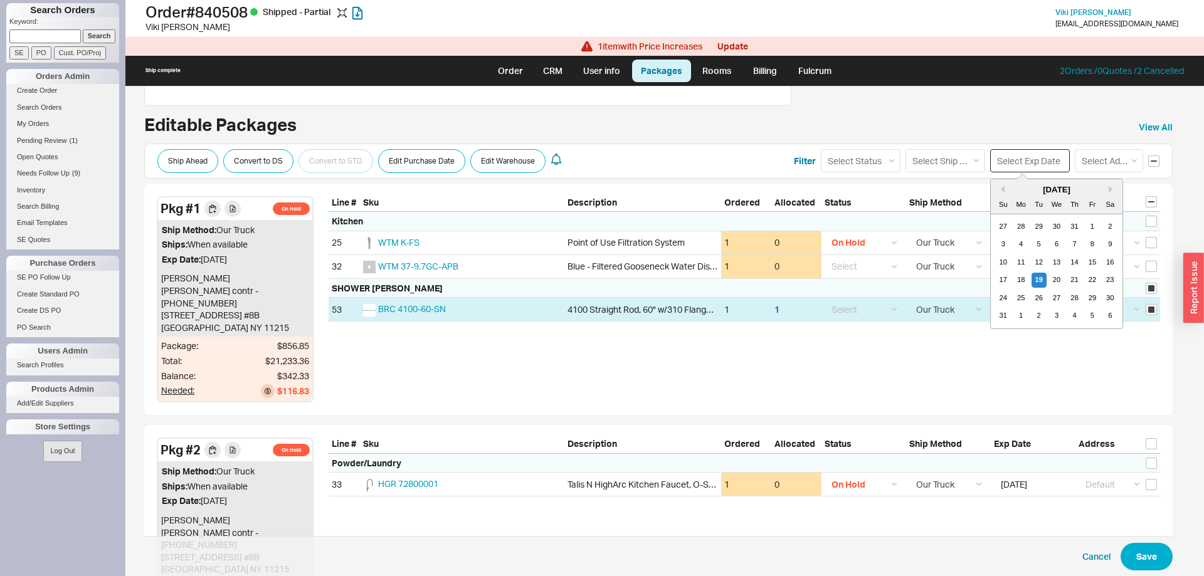
click at [1002, 167] on input at bounding box center [1030, 160] width 80 height 23
click at [1038, 280] on div "19" at bounding box center [1038, 280] width 15 height 15
type input "[DATE]"
click at [905, 149] on select "Select Ship Method Ground LTL Our Truck --------------- Customer Pickup - Showr…" at bounding box center [945, 160] width 80 height 23
select select "1"
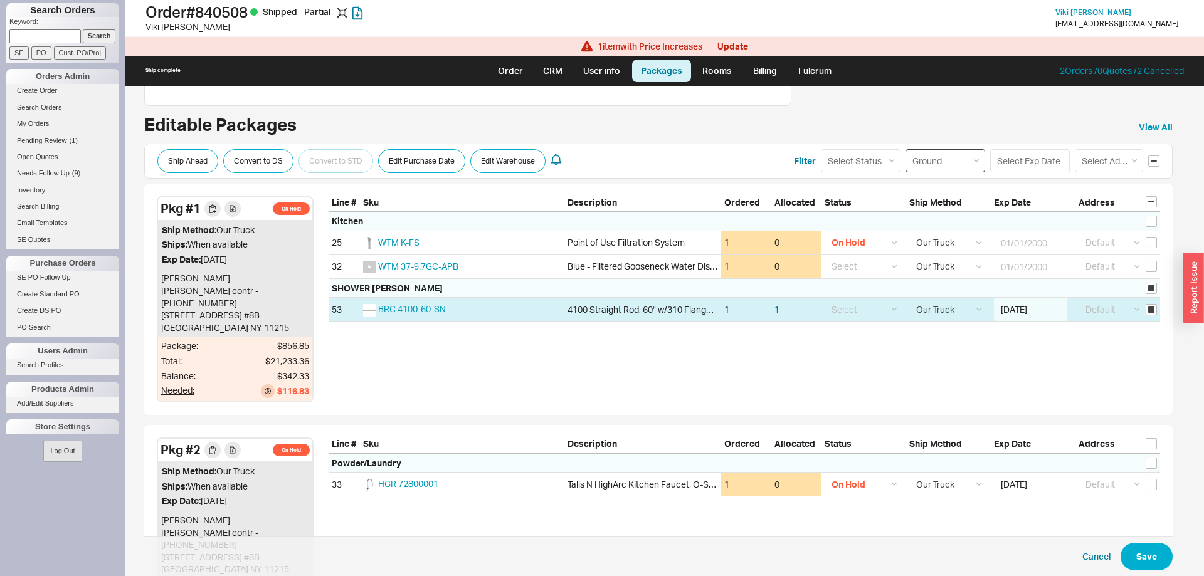
click option "Ground" at bounding box center [0, 0] width 0 height 0
select select
select select "1"
click at [1139, 549] on button "Save" at bounding box center [1146, 557] width 52 height 28
checkbox input "false"
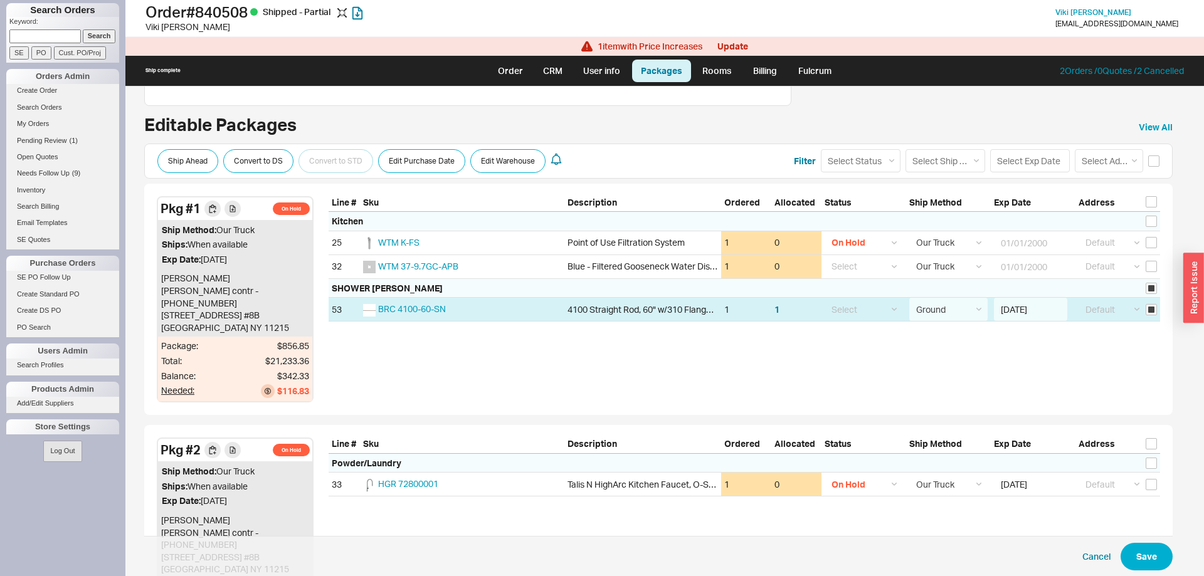
checkbox input "false"
select select "1"
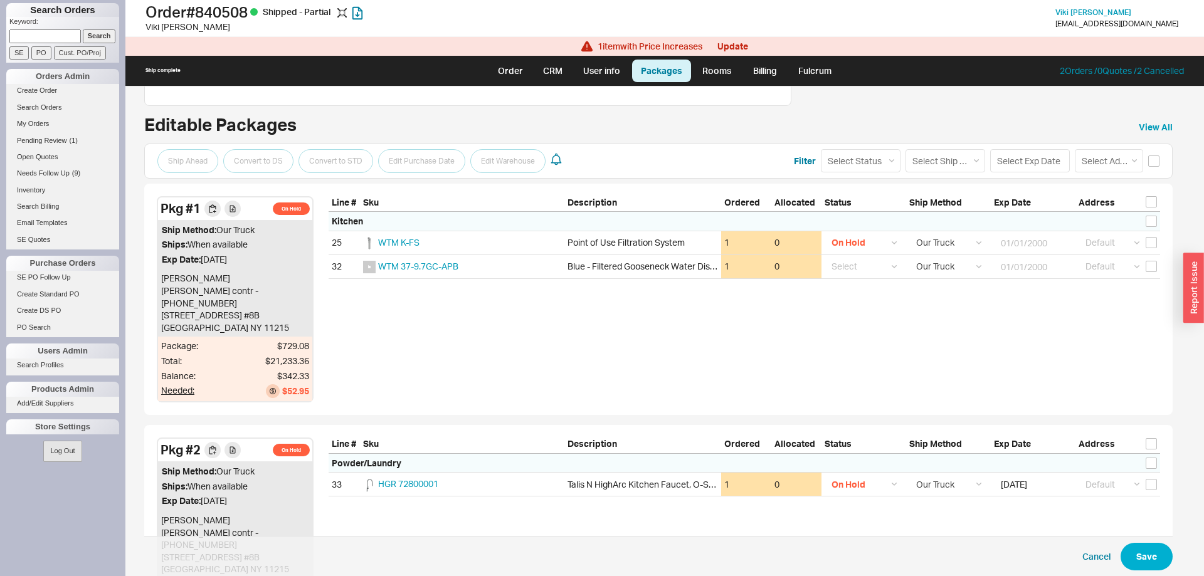
scroll to position [179, 0]
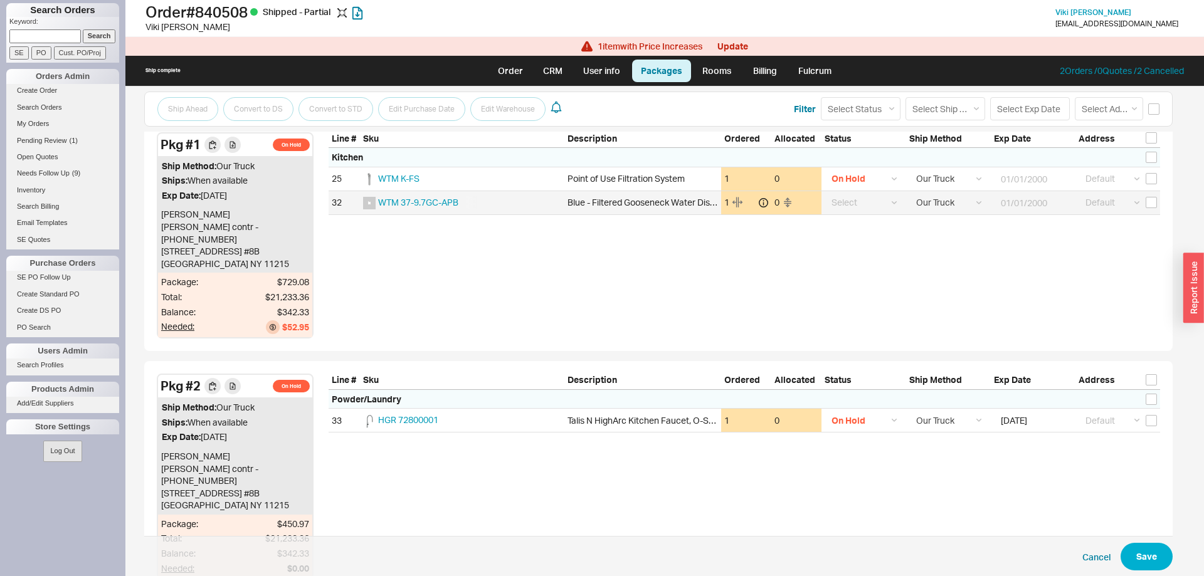
click at [433, 196] on div "WTM 37-9.7GC-APB" at bounding box center [420, 202] width 114 height 13
click at [439, 206] on span "WTM 37-9.7GC-APB" at bounding box center [418, 202] width 80 height 11
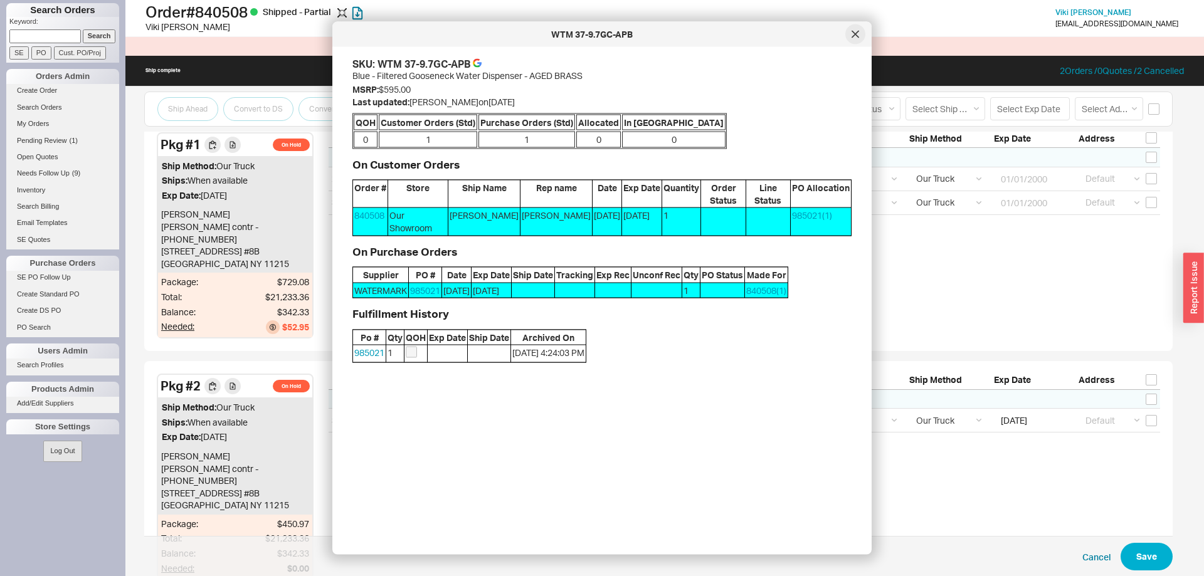
click at [856, 39] on div at bounding box center [855, 34] width 20 height 20
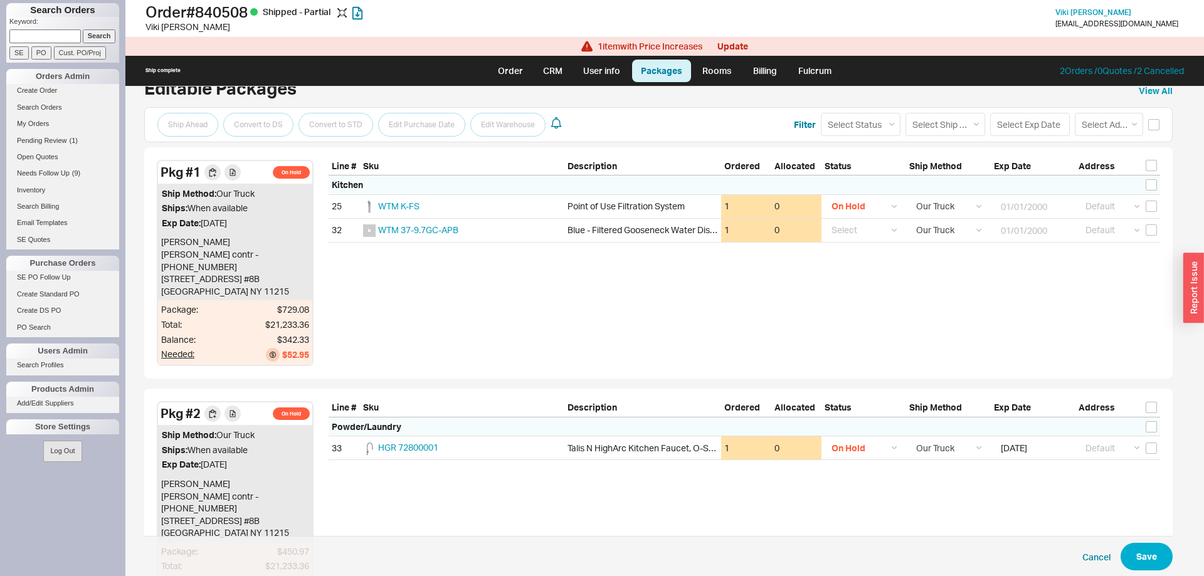
scroll to position [0, 0]
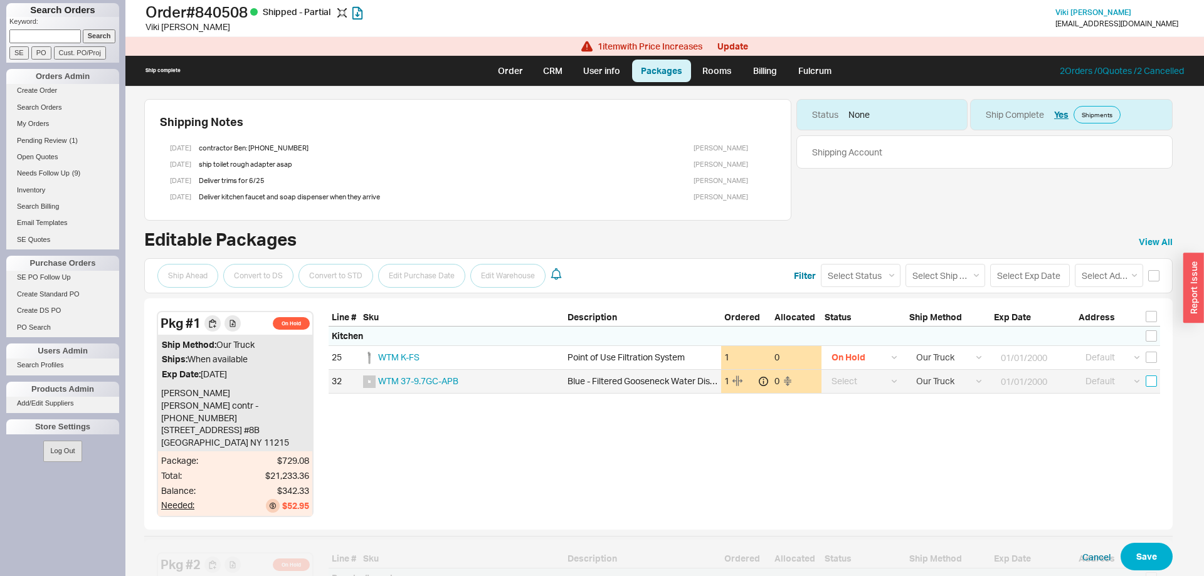
click at [1153, 382] on input "checkbox" at bounding box center [1150, 381] width 11 height 11
checkbox input "true"
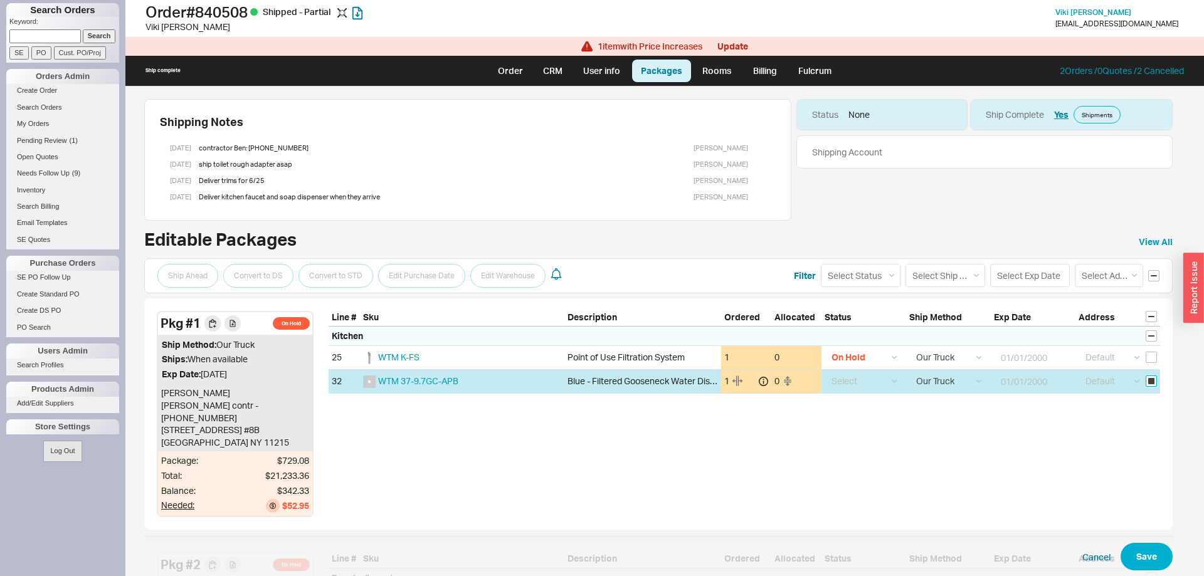
checkbox input "true"
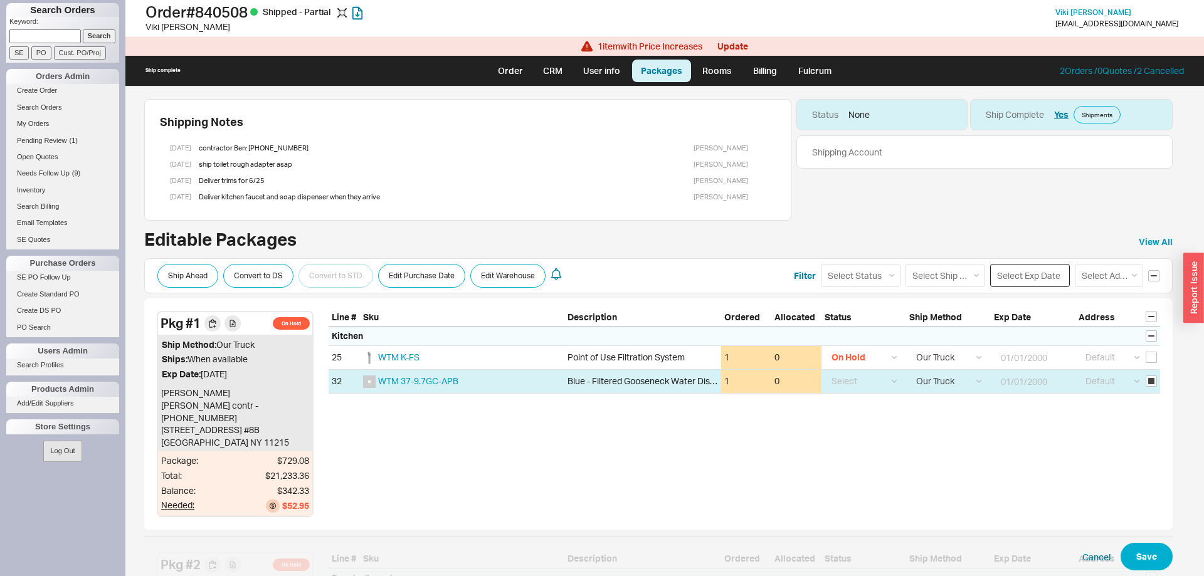
click at [1039, 276] on input at bounding box center [1030, 275] width 80 height 23
click at [1055, 396] on div "20" at bounding box center [1056, 394] width 15 height 15
type input "08/20/2025"
click at [1147, 557] on button "Save" at bounding box center [1146, 557] width 52 height 28
select select "8"
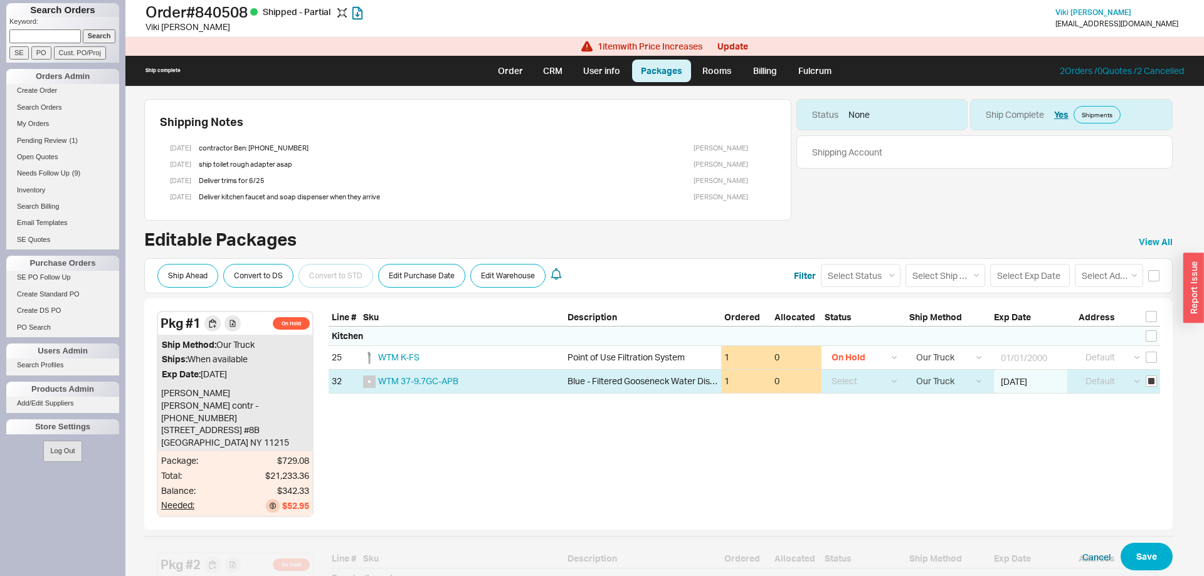
checkbox input "false"
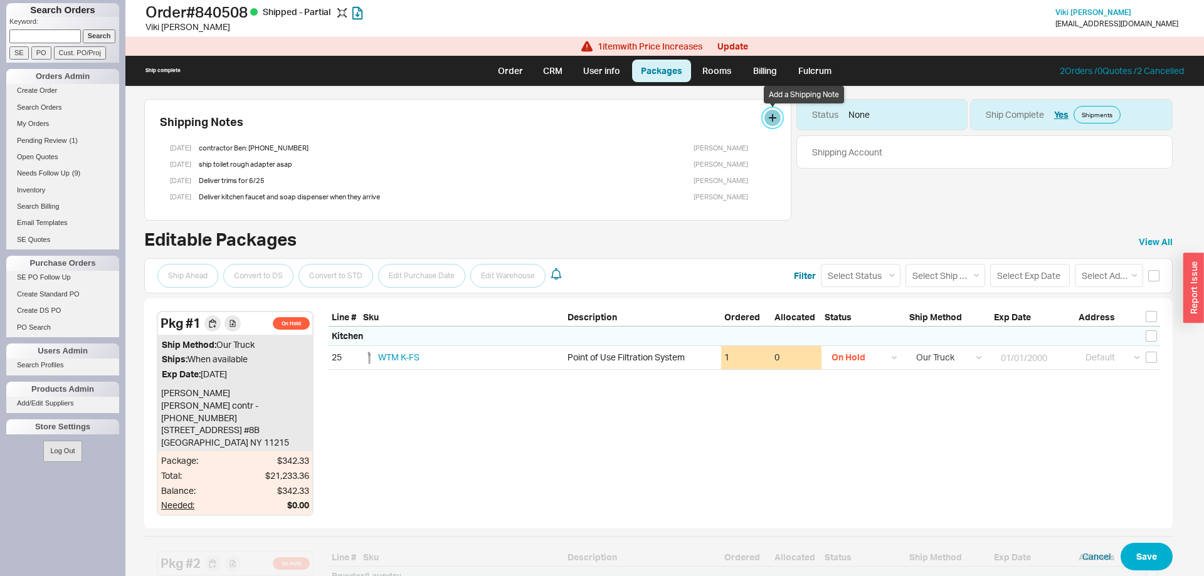
click at [776, 120] on button at bounding box center [772, 118] width 16 height 16
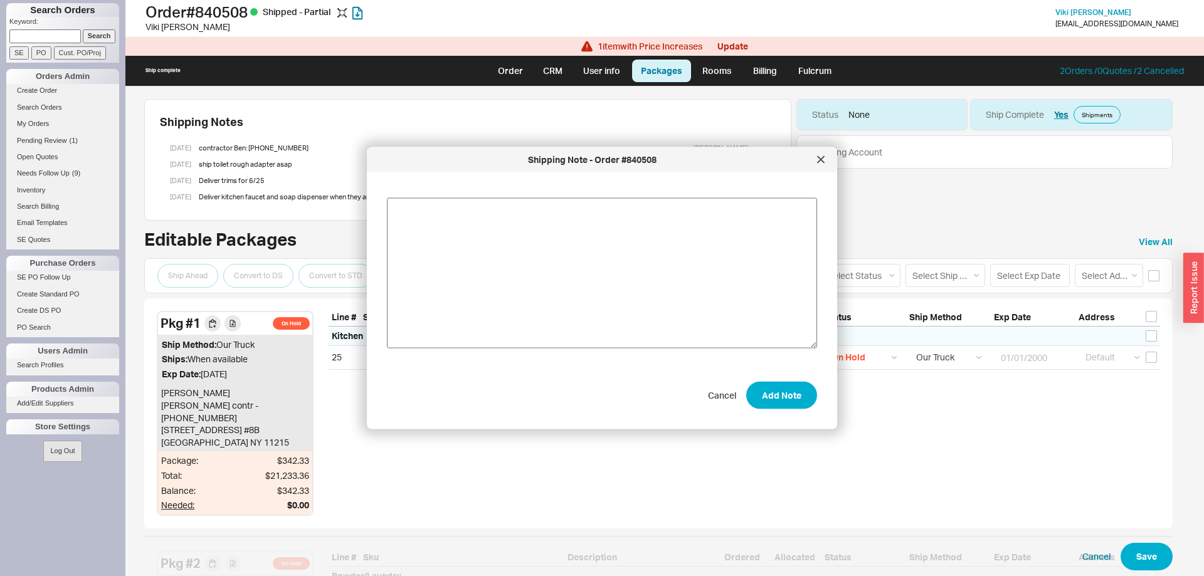
click at [533, 229] on textarea at bounding box center [602, 273] width 430 height 150
type textarea "ship out shower rod"
click at [774, 396] on button "Add Note" at bounding box center [781, 395] width 71 height 28
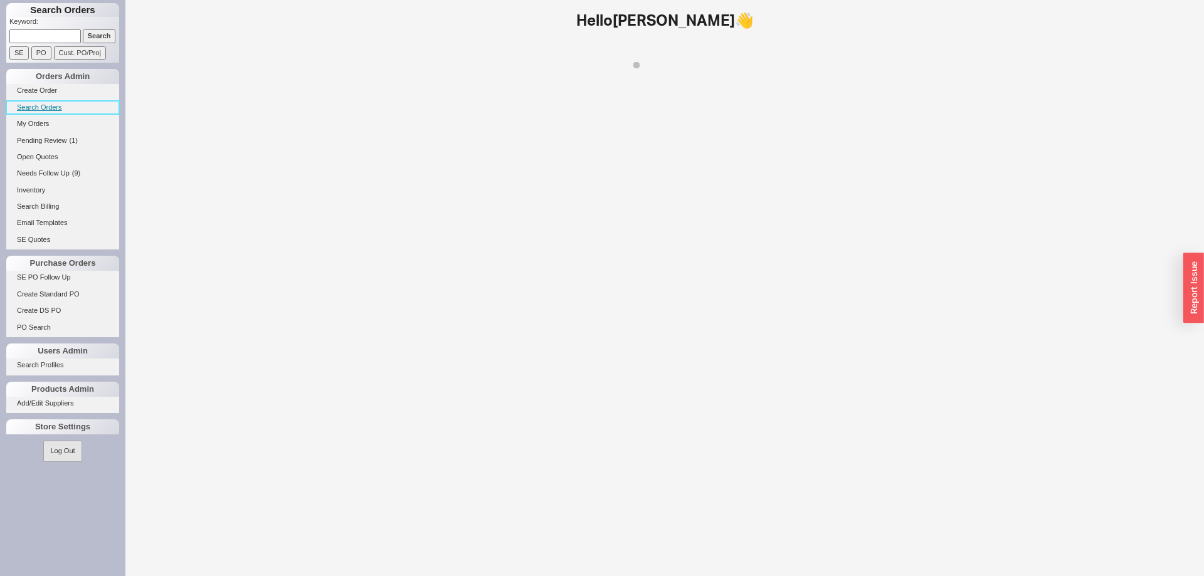
click at [42, 110] on link "Search Orders" at bounding box center [62, 107] width 113 height 13
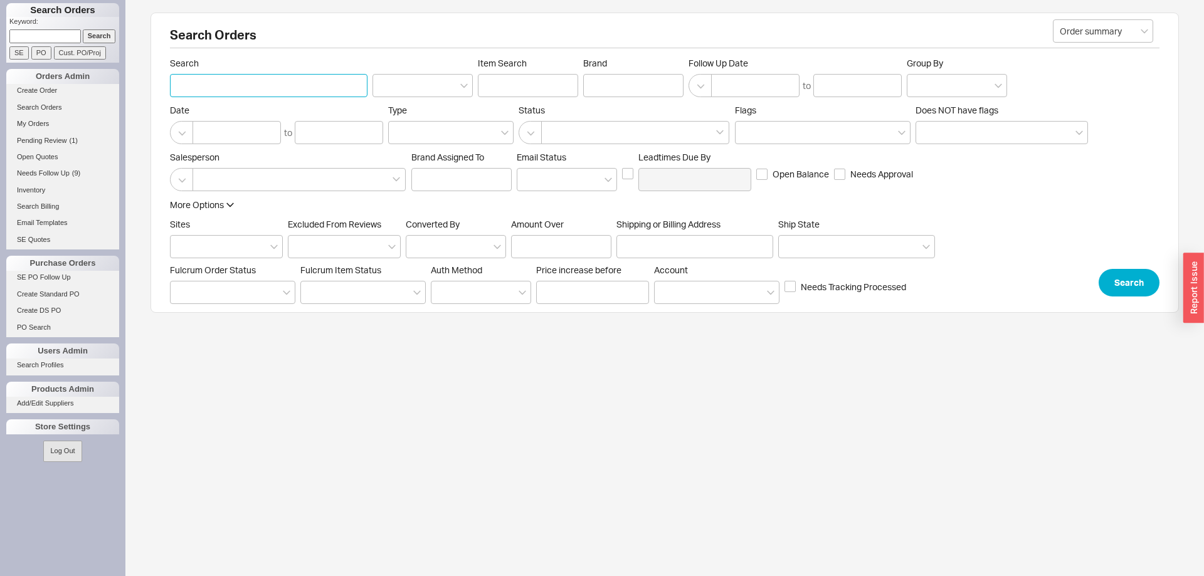
click at [266, 88] on input "Search" at bounding box center [268, 85] width 197 height 23
type input "[PERSON_NAME] fasten"
click button "Search" at bounding box center [1128, 283] width 61 height 28
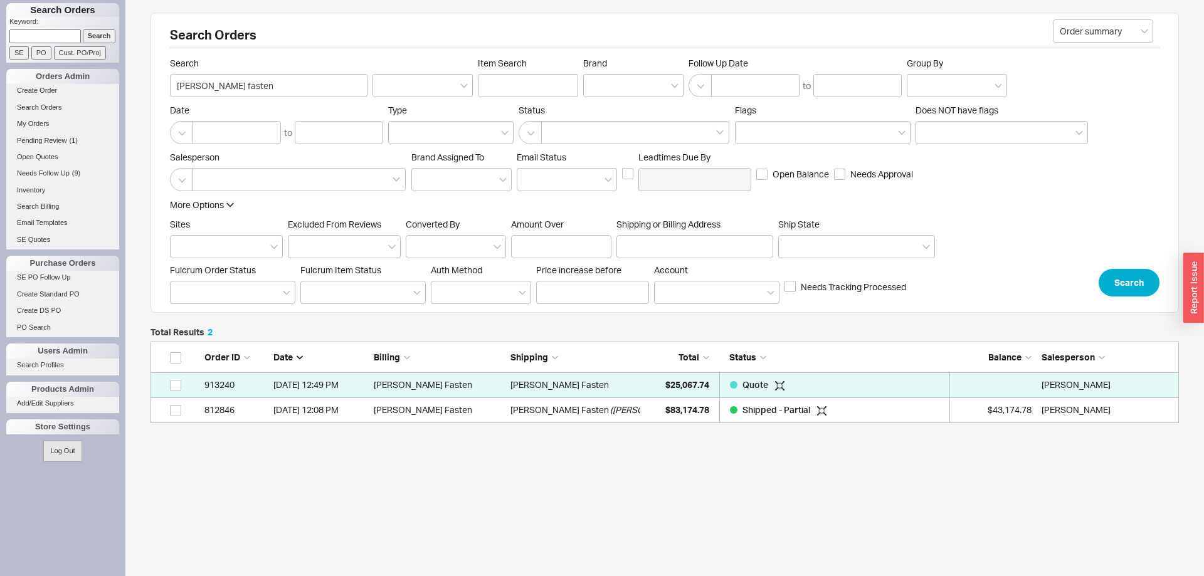
scroll to position [82, 1028]
click at [673, 413] on span "$83,174.78" at bounding box center [687, 409] width 44 height 11
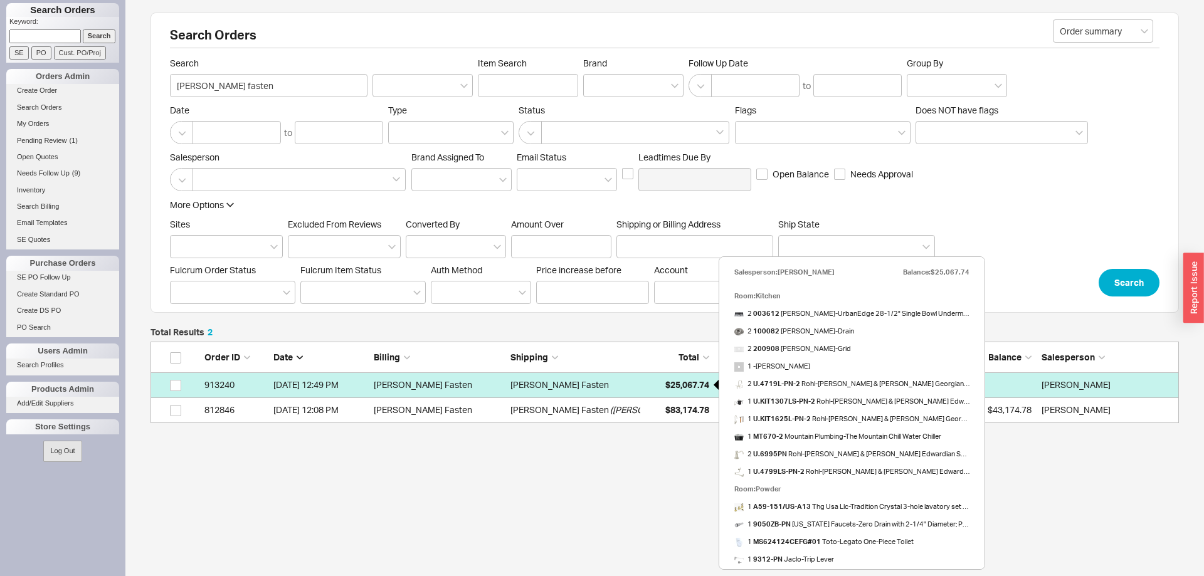
click at [675, 387] on span "$25,067.74" at bounding box center [687, 384] width 44 height 11
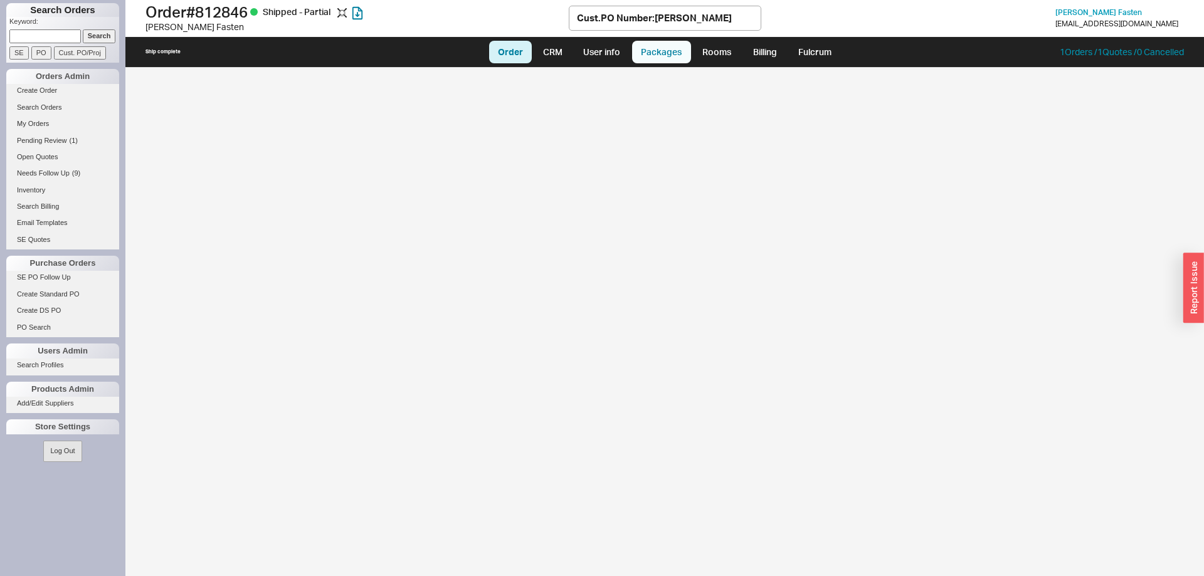
click at [664, 53] on link "Packages" at bounding box center [661, 52] width 59 height 23
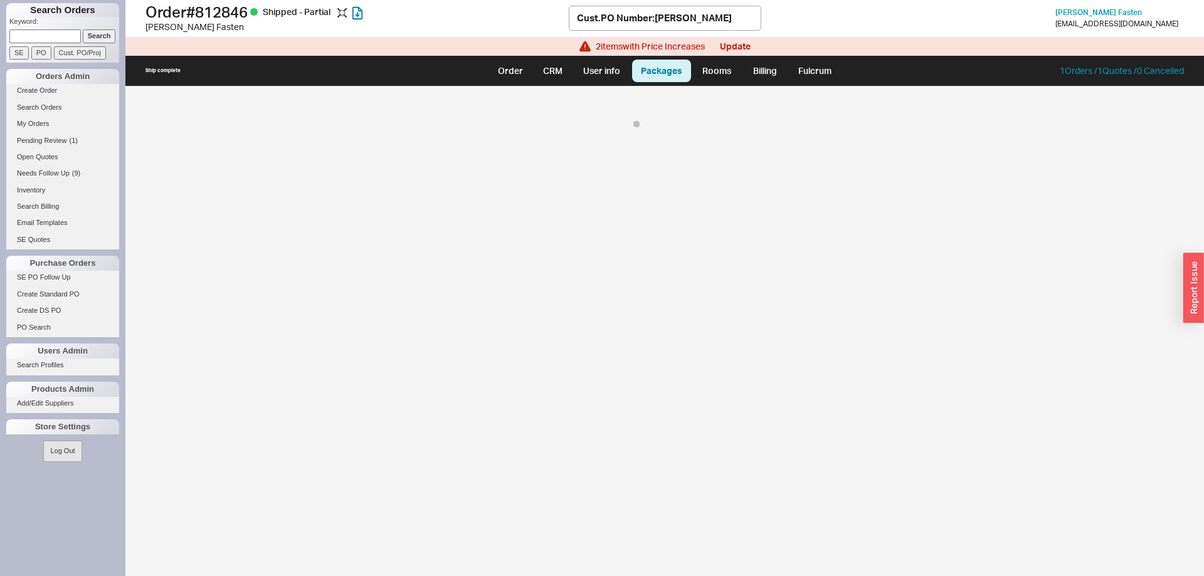
select select "8"
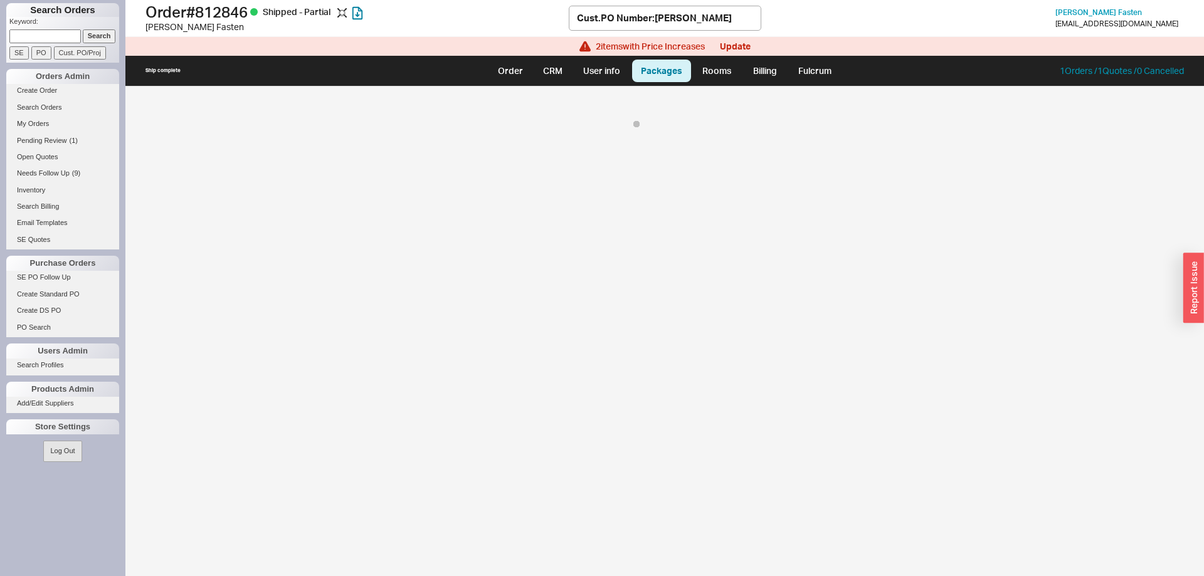
select select "8"
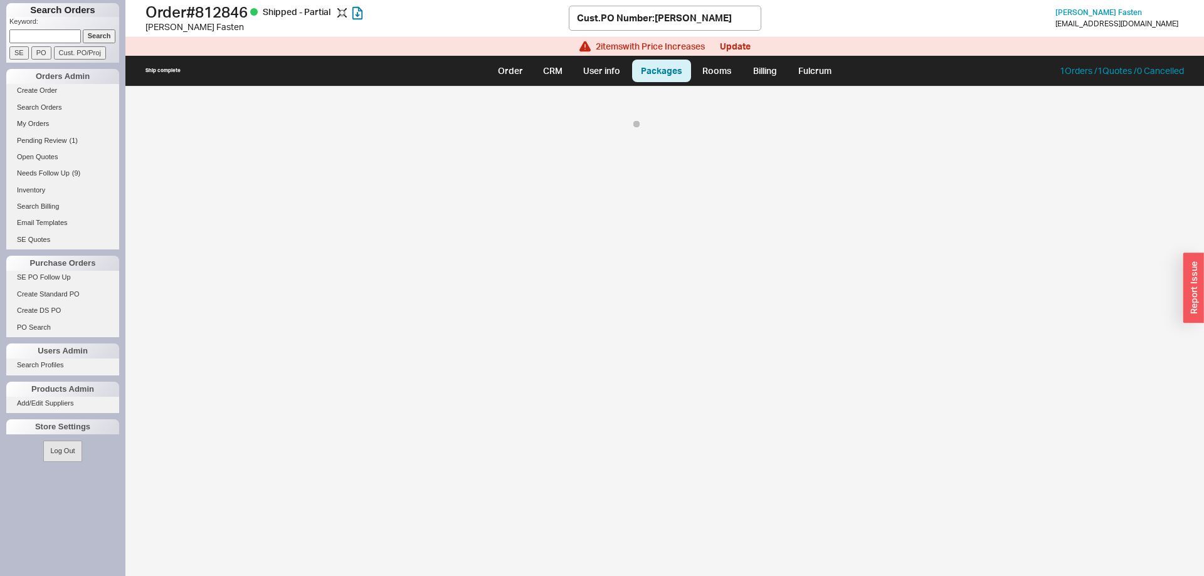
select select "8"
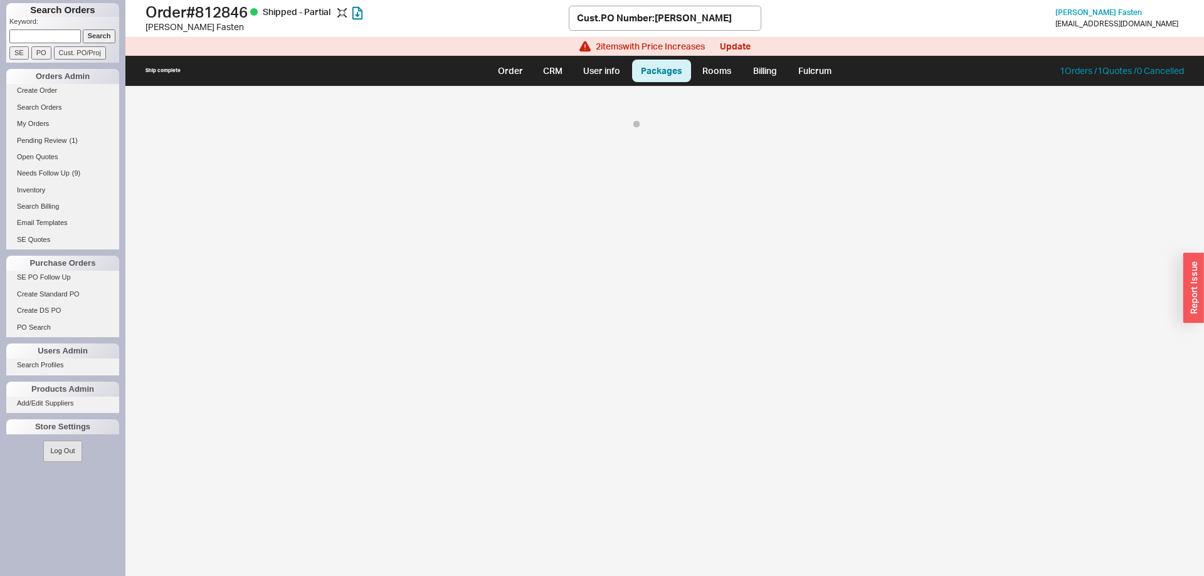
select select "8"
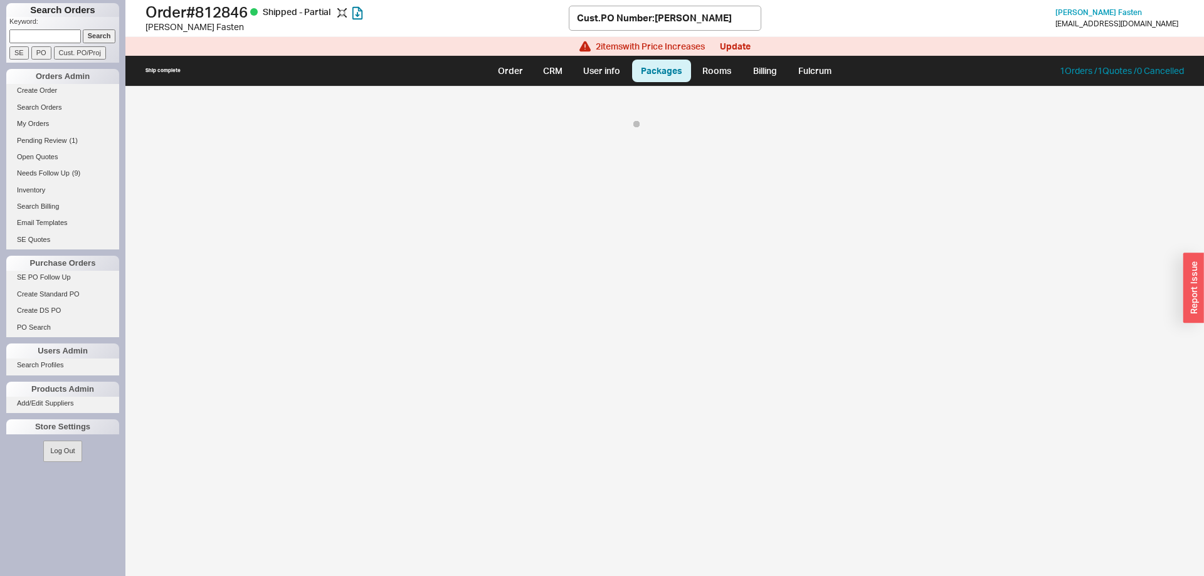
select select "8"
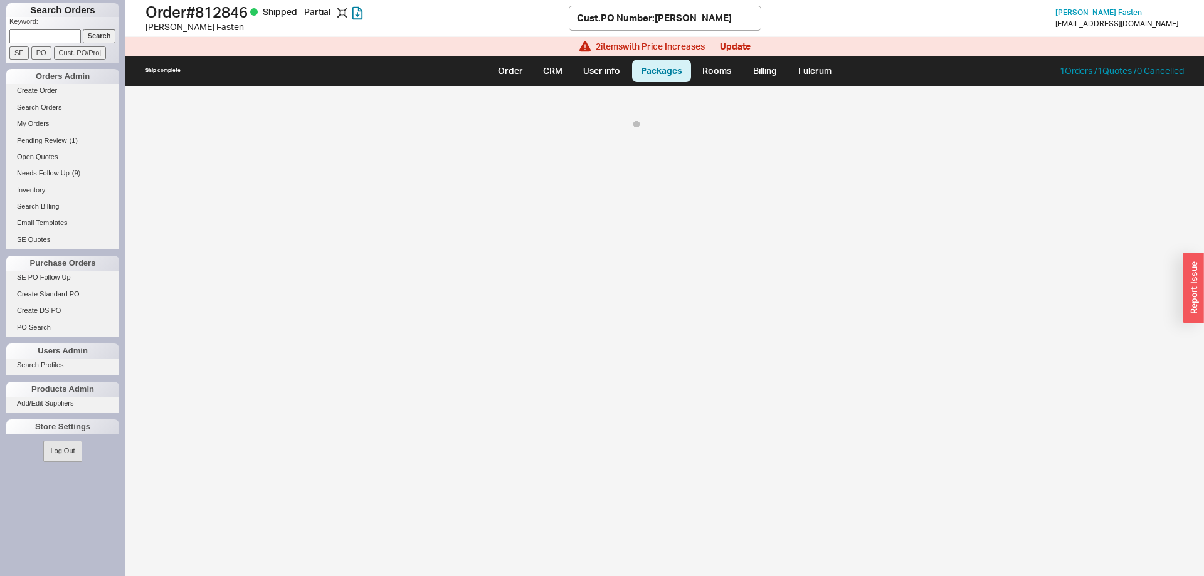
select select "8"
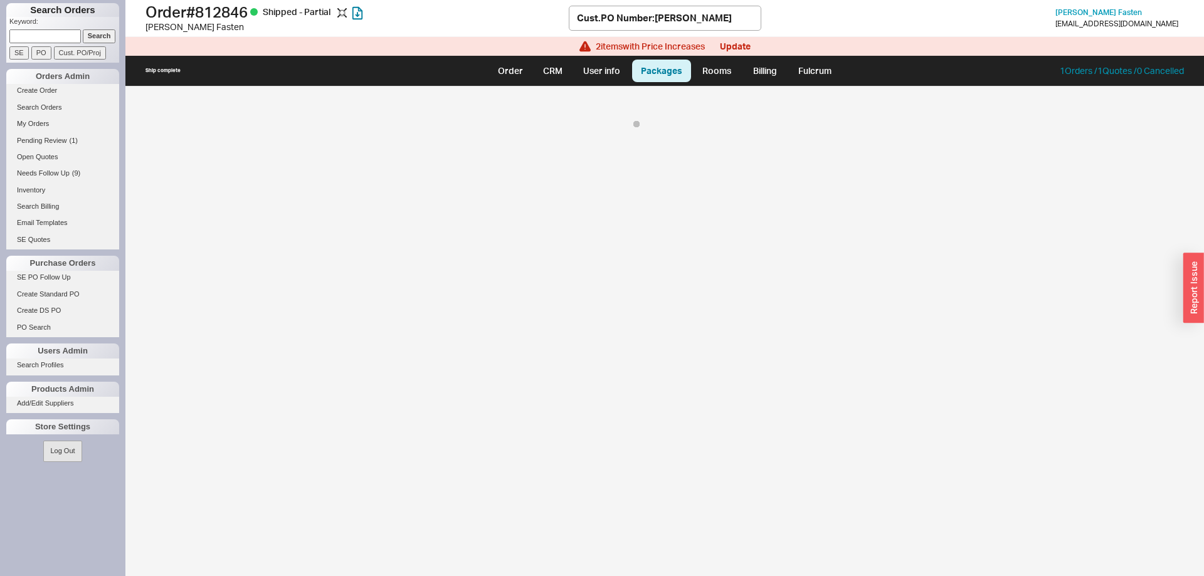
select select "8"
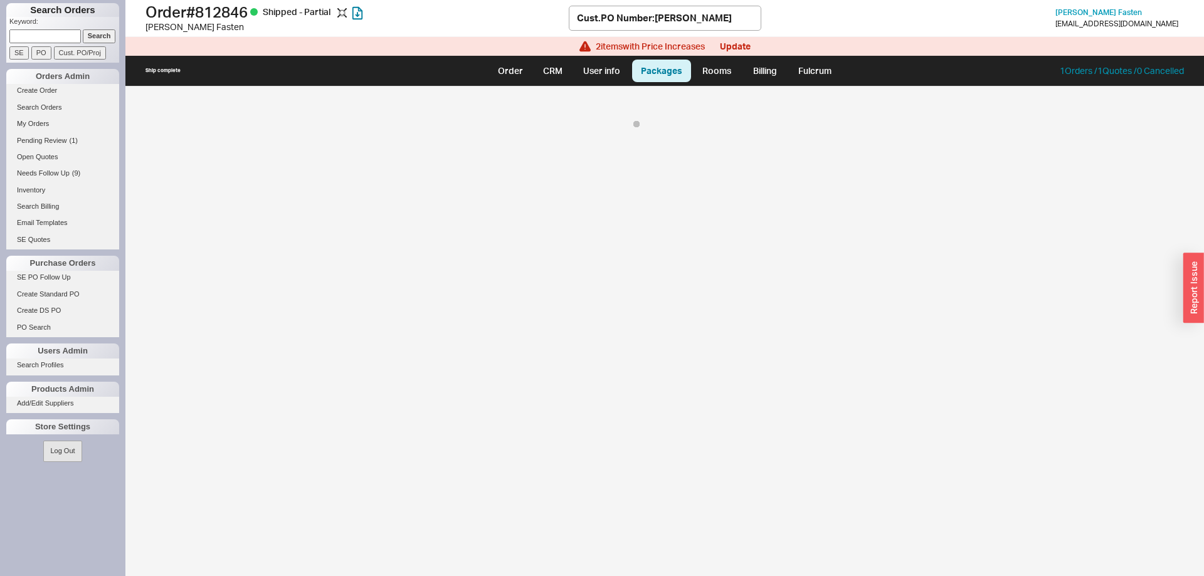
select select "8"
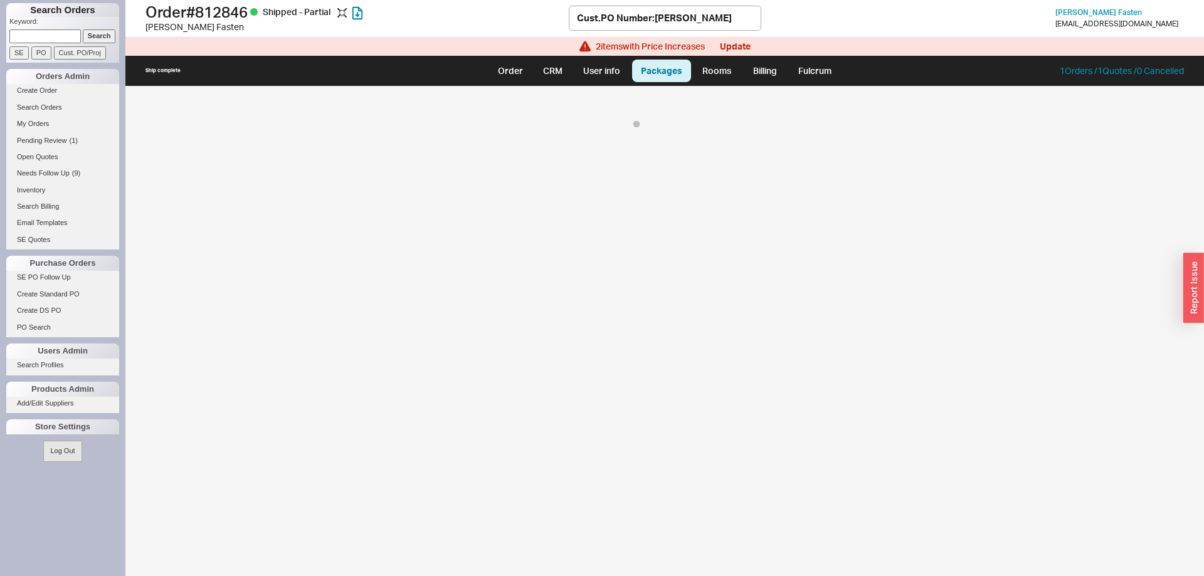
select select "8"
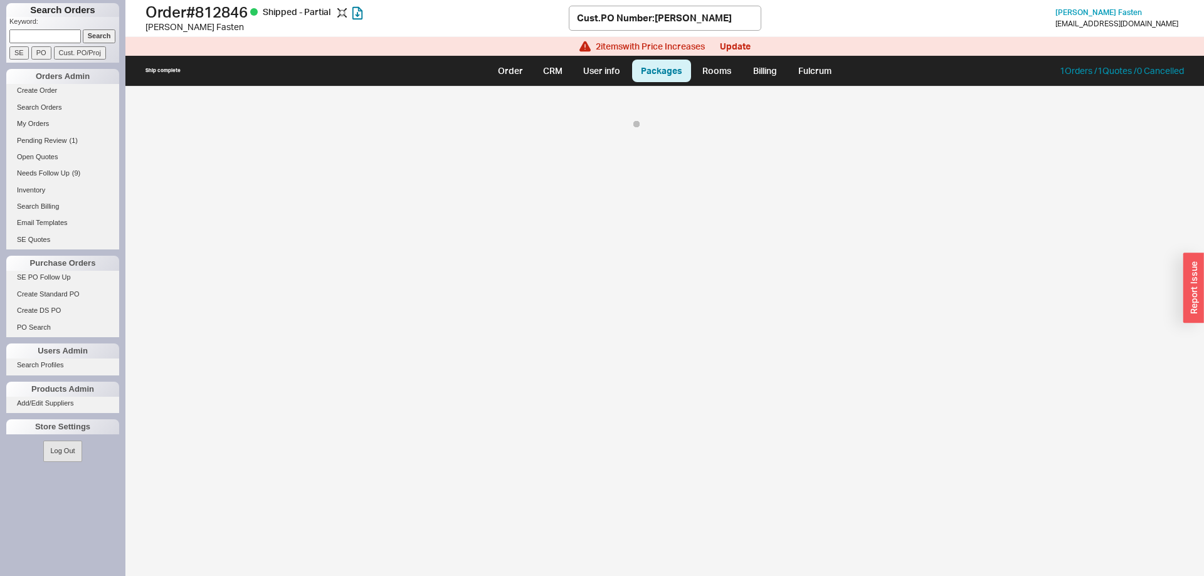
select select "8"
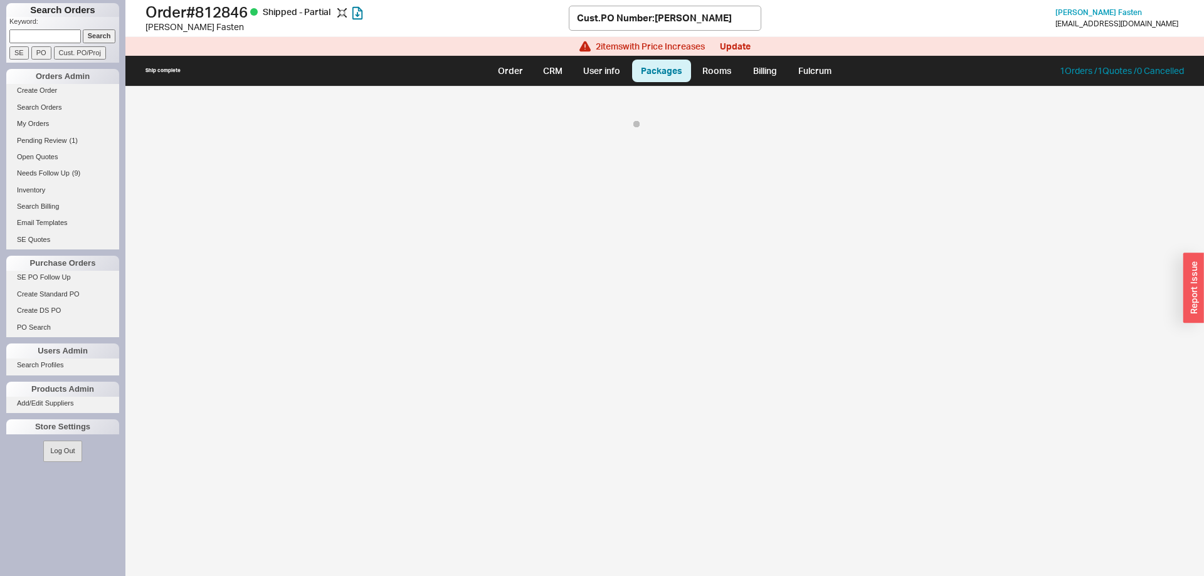
select select "8"
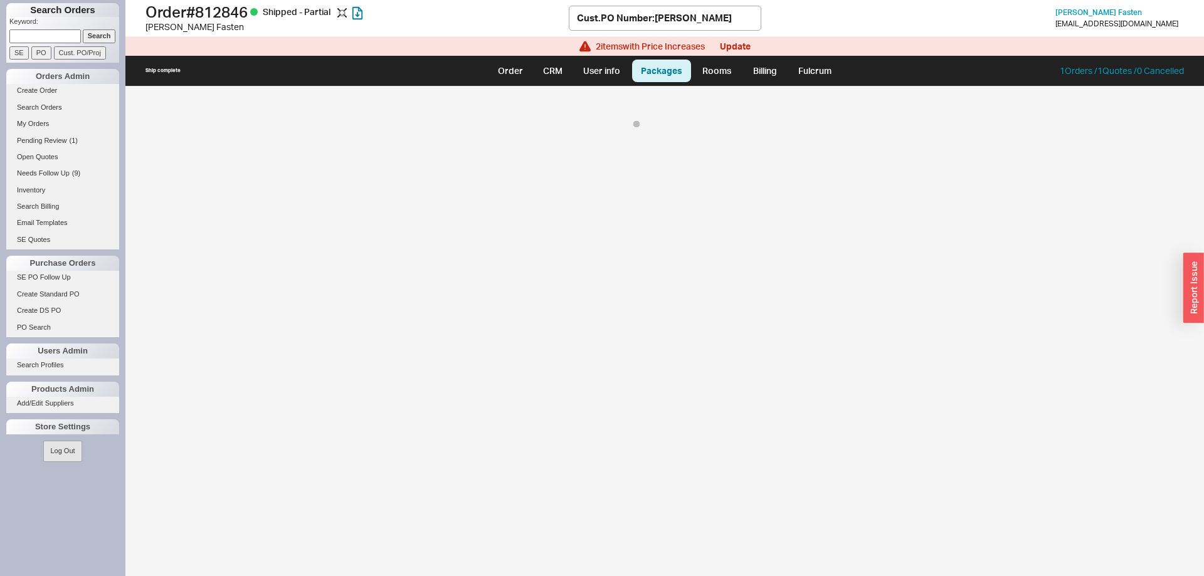
select select "8"
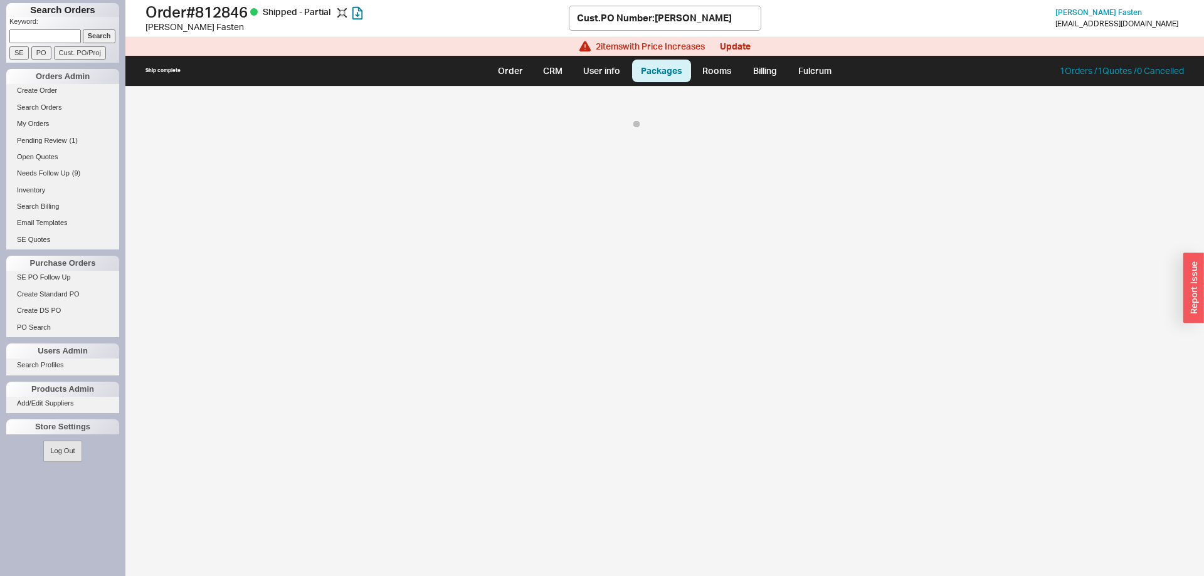
select select "8"
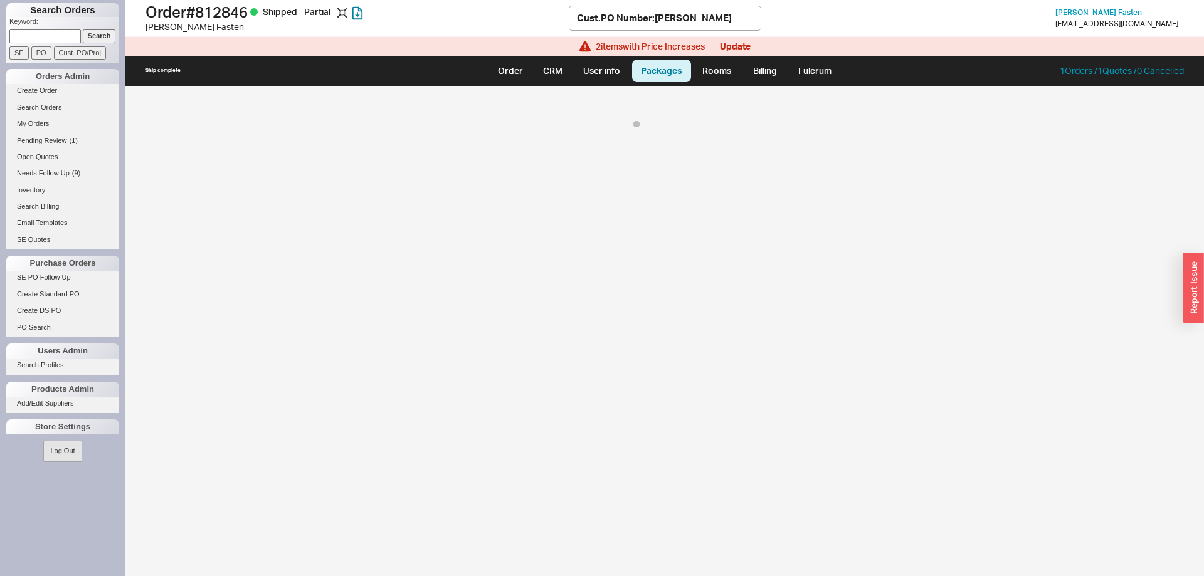
select select "8"
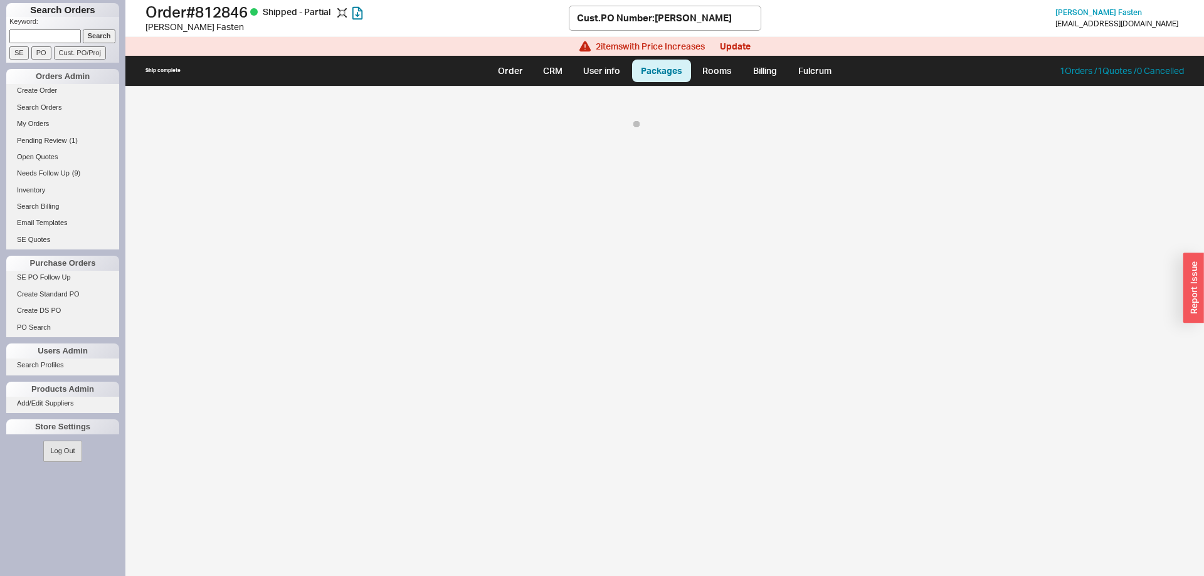
select select "8"
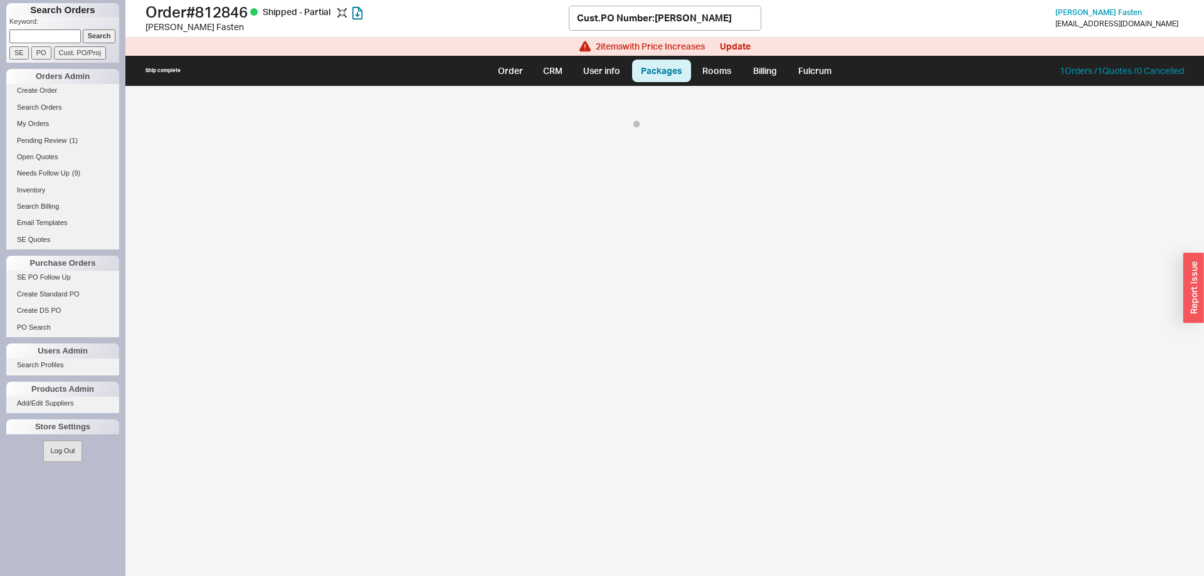
select select "8"
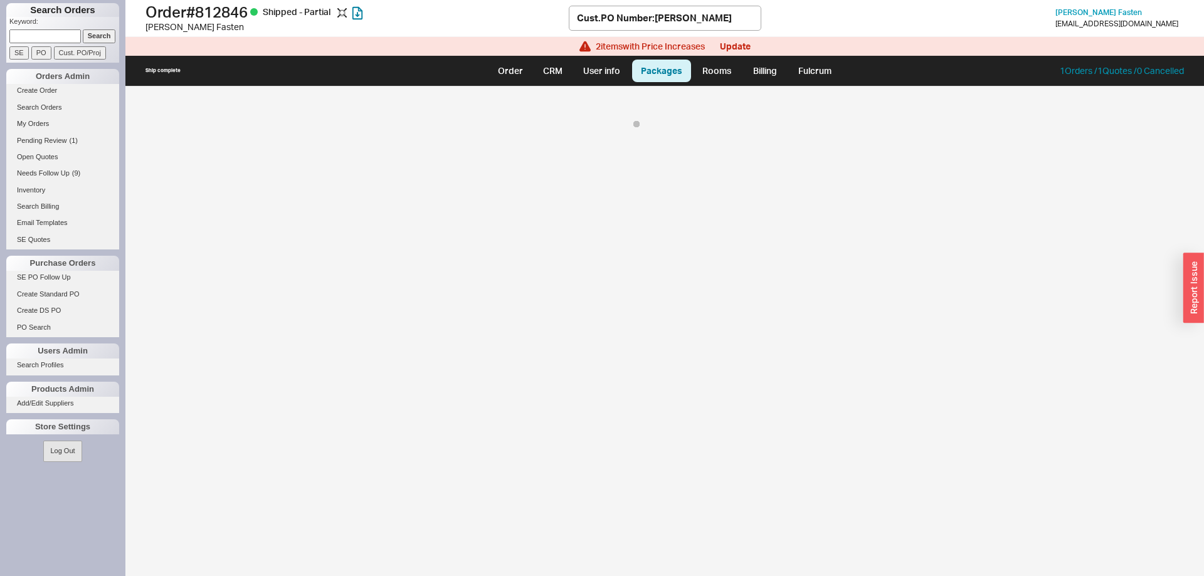
select select "8"
select select "On Hold"
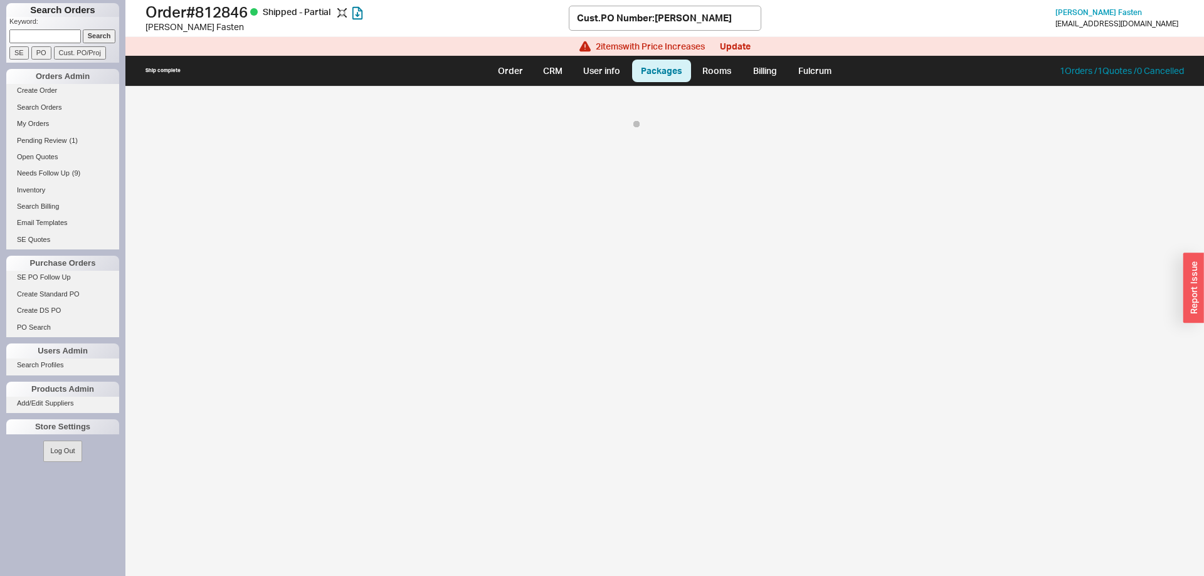
select select "8"
select select "On Hold"
select select "8"
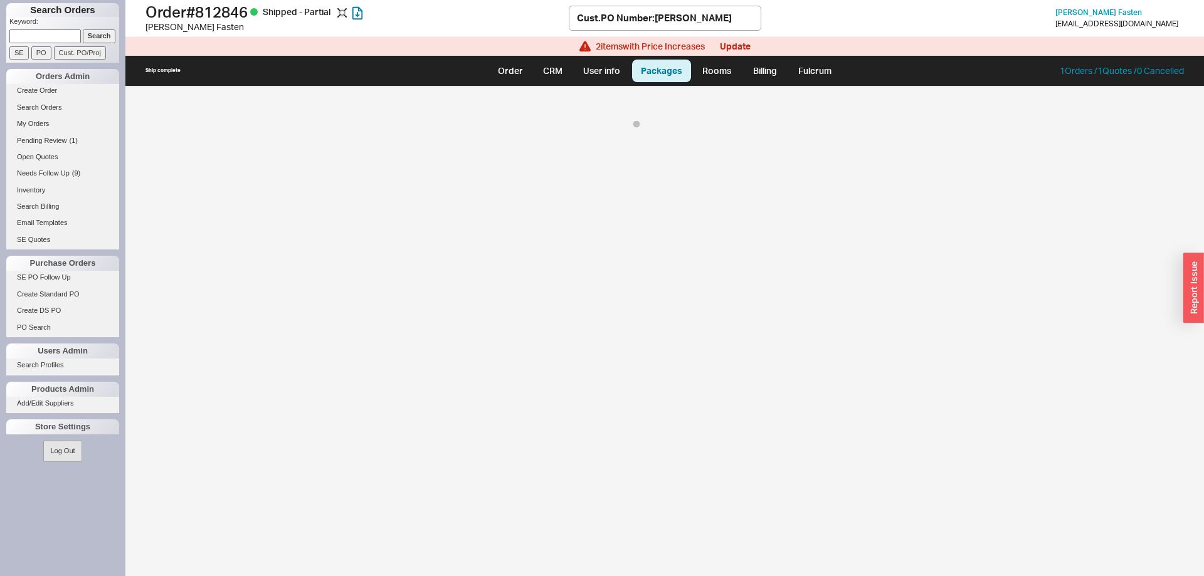
select select "8"
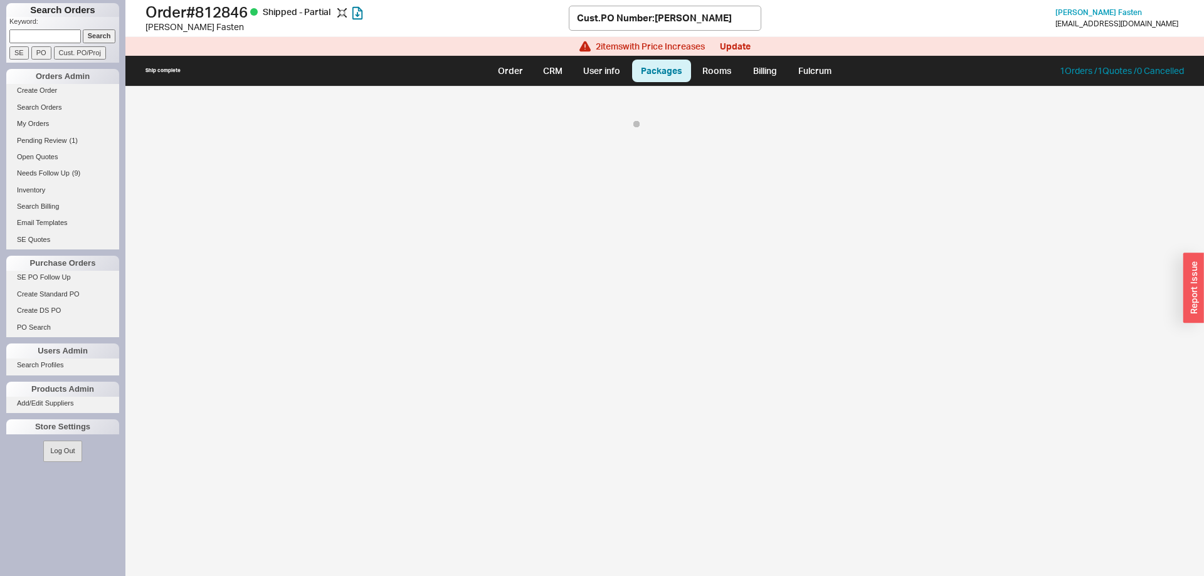
select select "8"
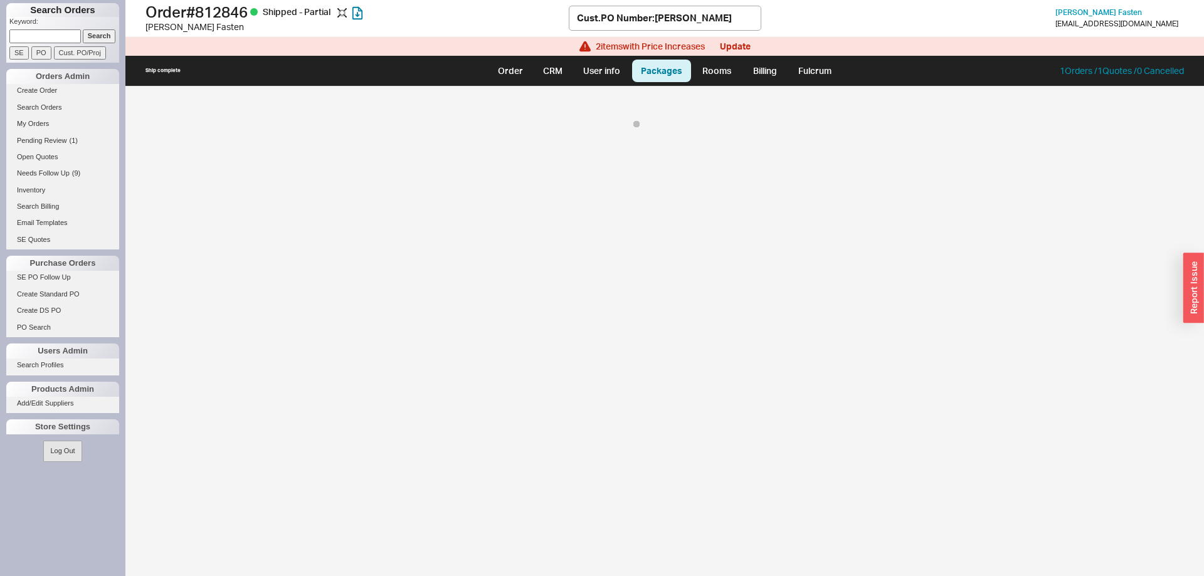
select select "8"
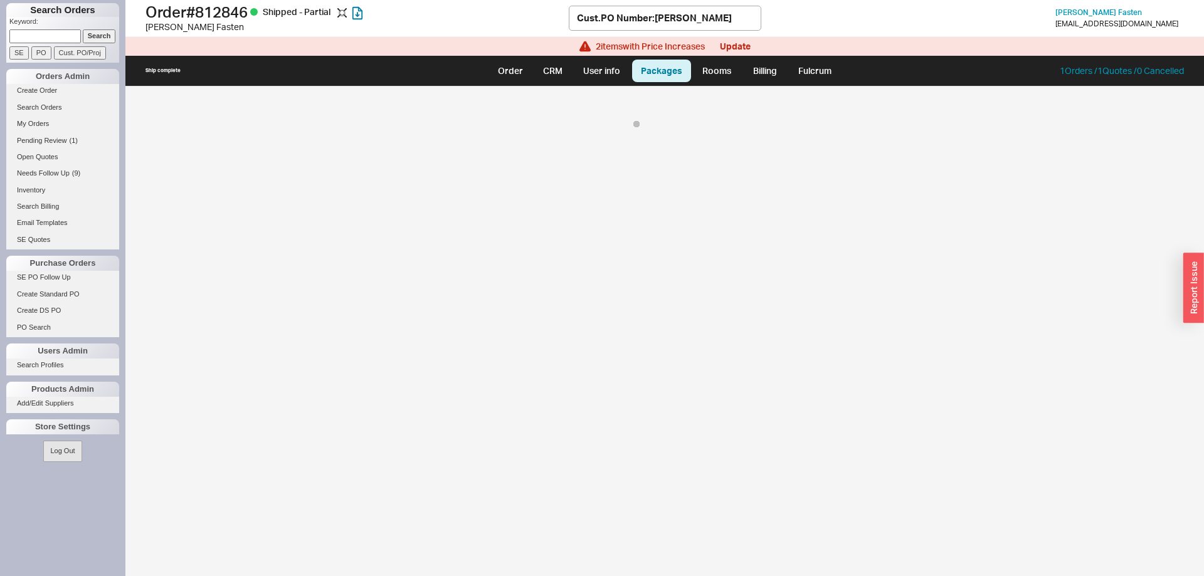
select select "8"
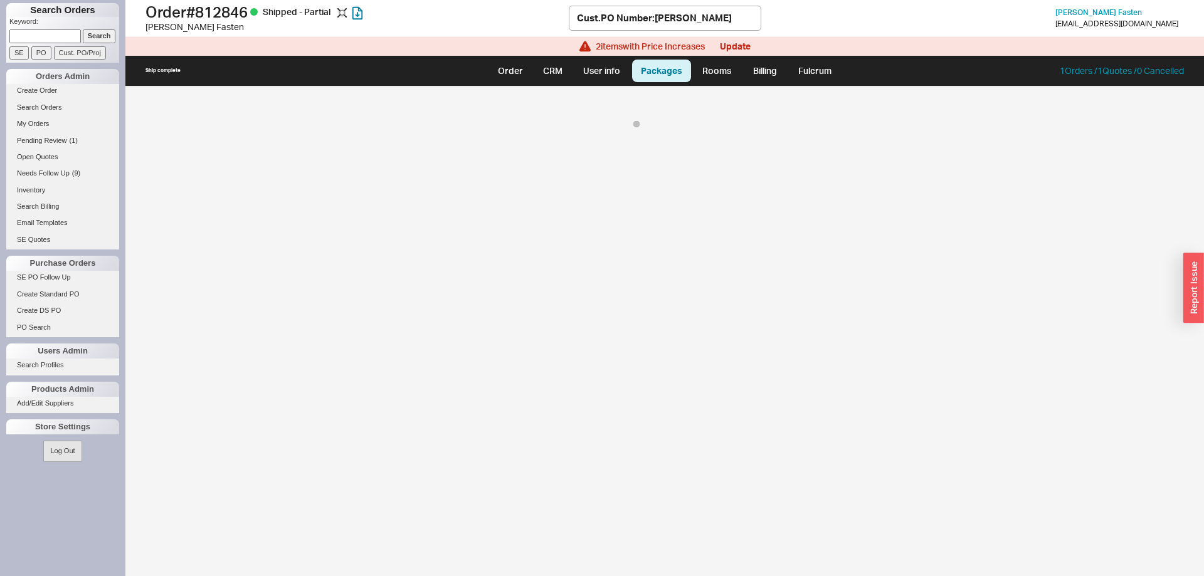
select select "8"
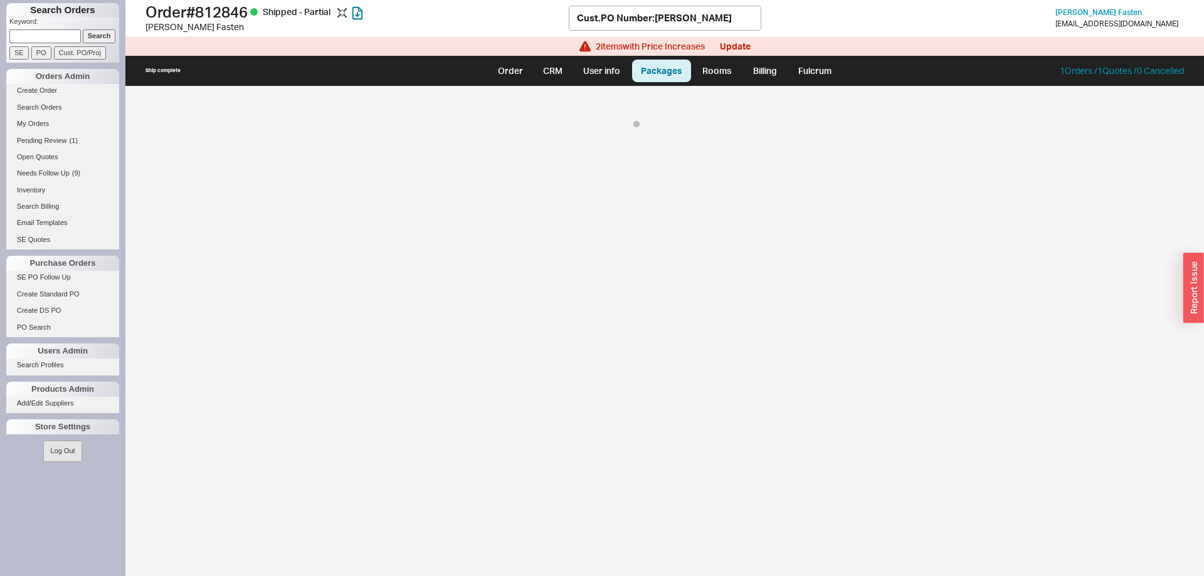
select select "8"
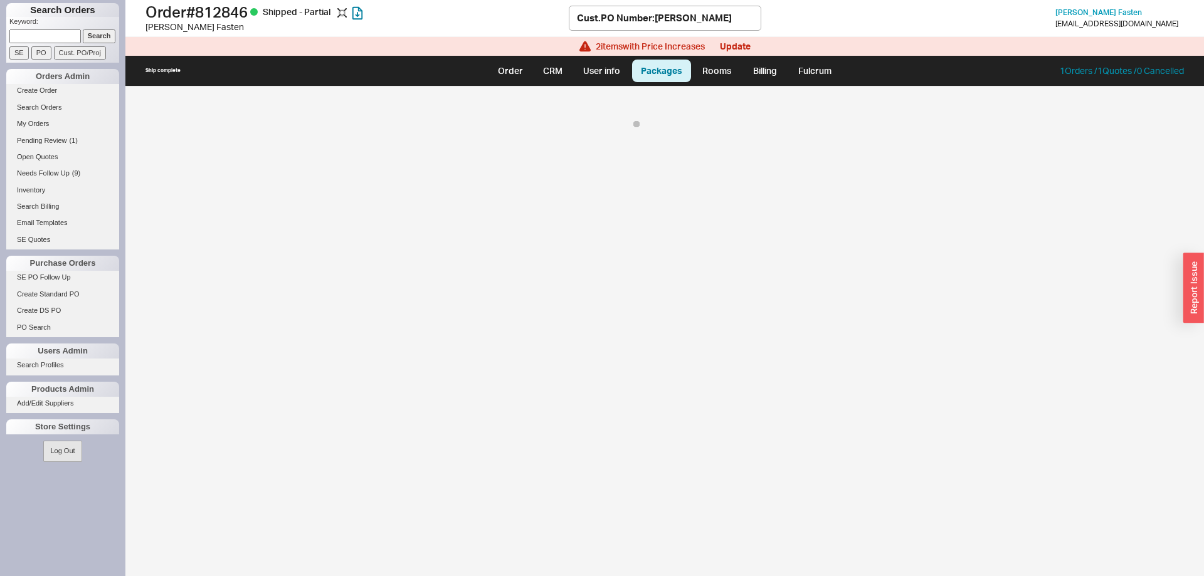
select select "8"
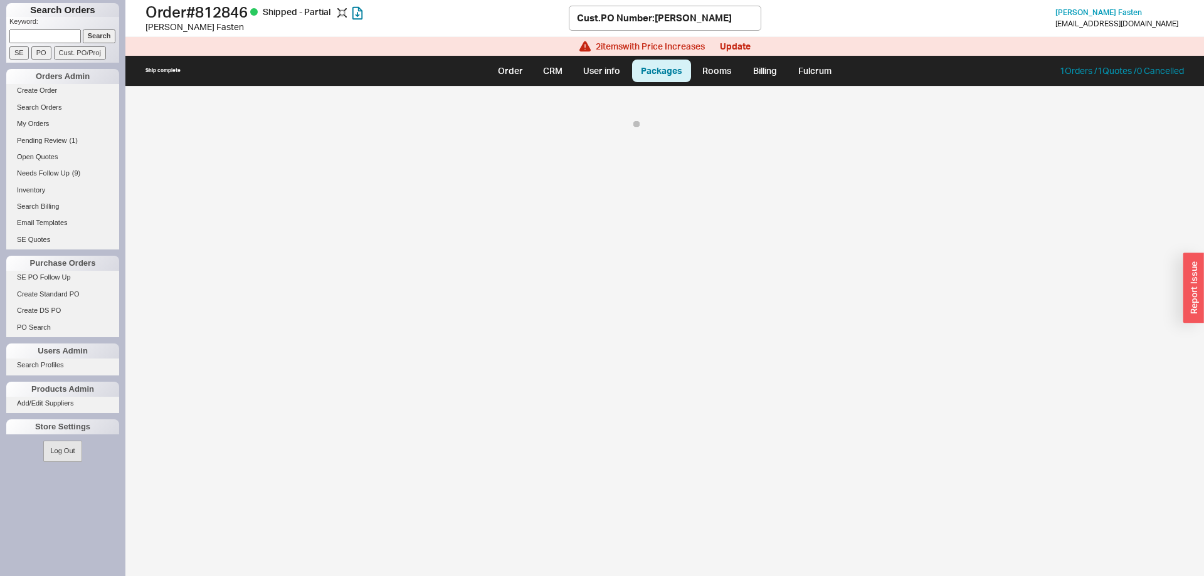
select select "8"
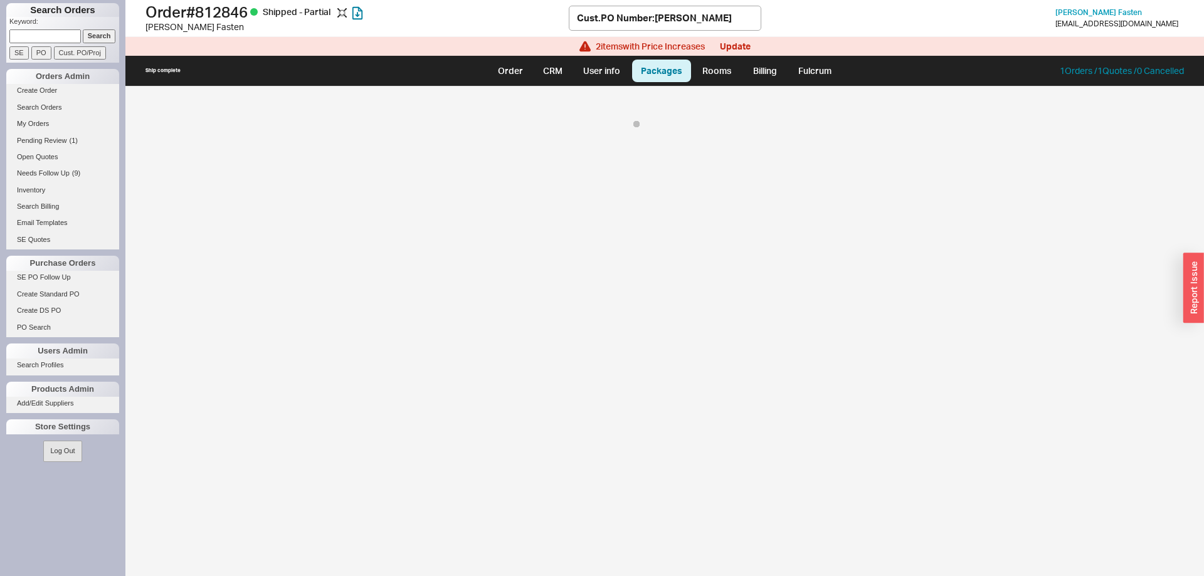
select select "8"
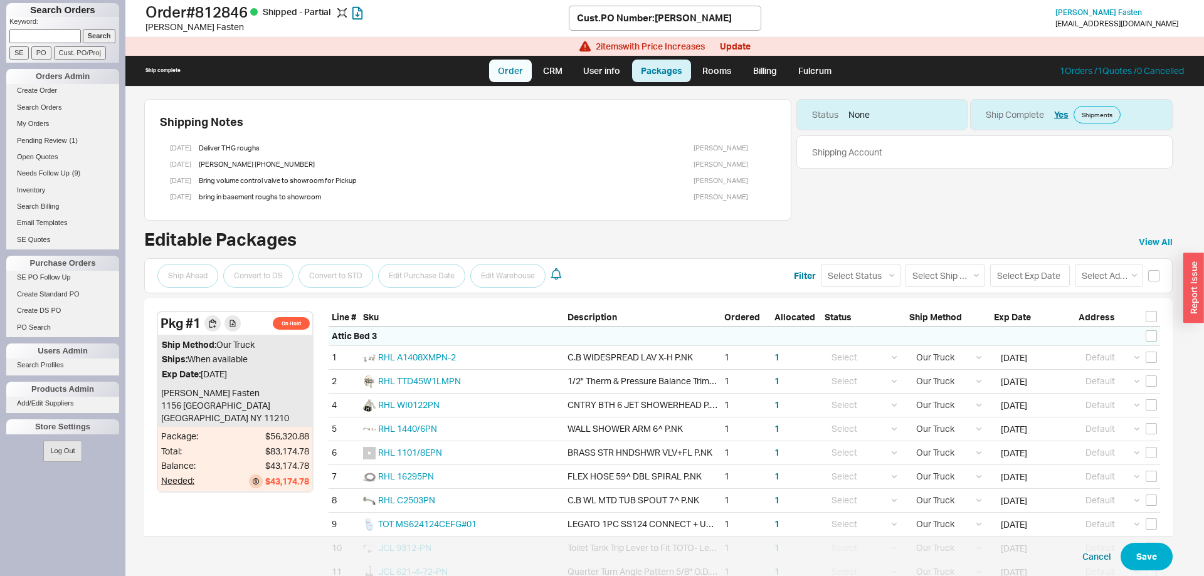
click at [509, 71] on link "Order" at bounding box center [510, 71] width 43 height 23
select select "LOW"
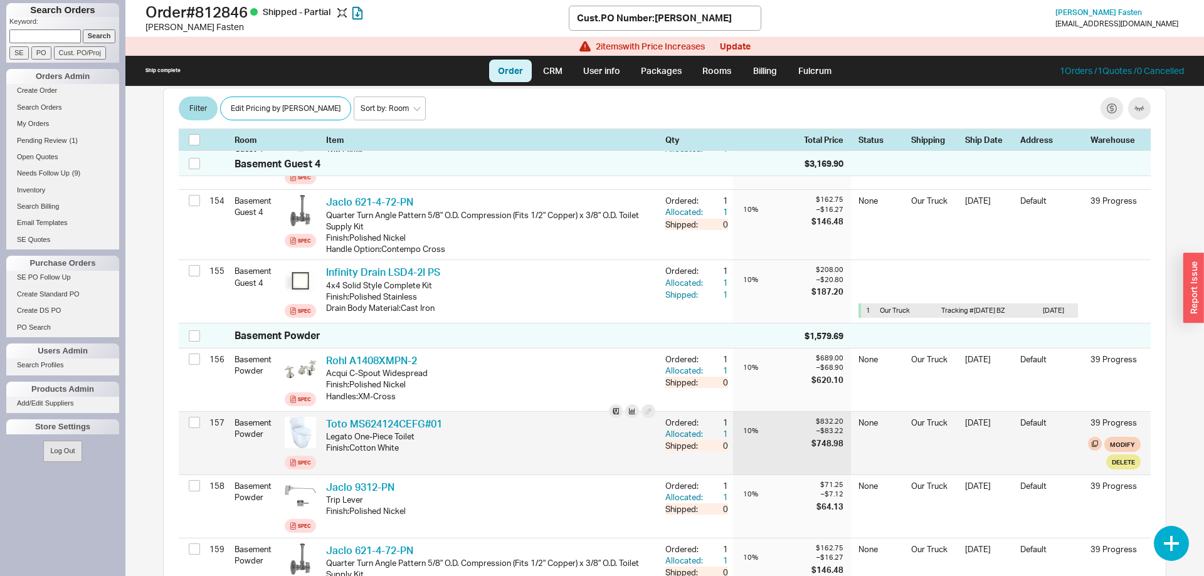
scroll to position [10231, 0]
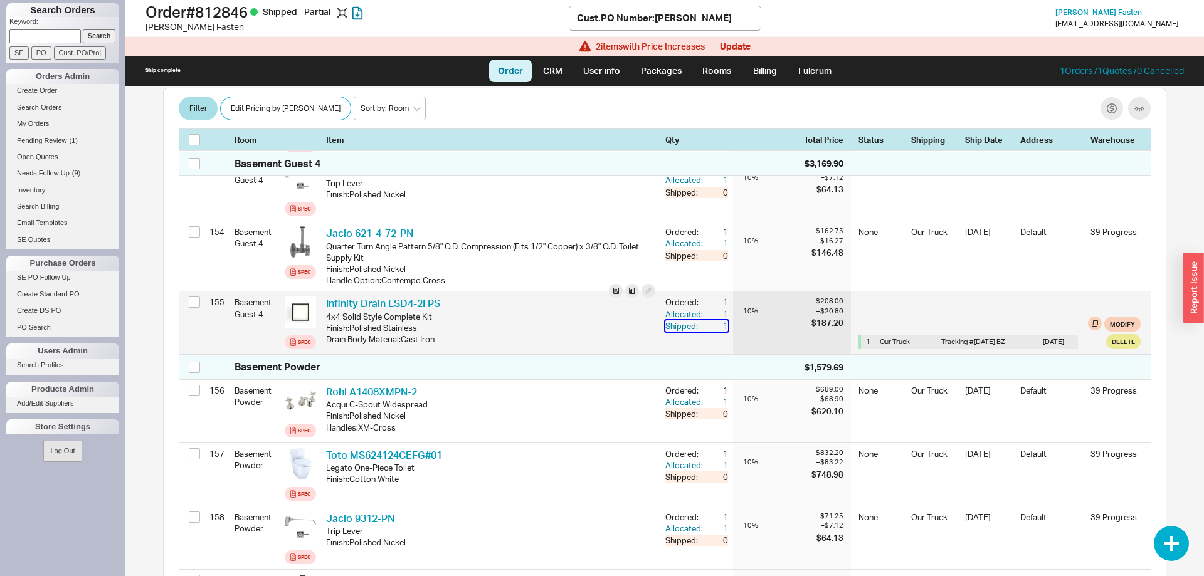
click at [683, 320] on div "Shipped:" at bounding box center [685, 325] width 40 height 11
drag, startPoint x: 951, startPoint y: 322, endPoint x: 1030, endPoint y: 324, distance: 79.0
click at [1030, 337] on div "Tracking # 02-5-25 BZ" at bounding box center [989, 341] width 97 height 9
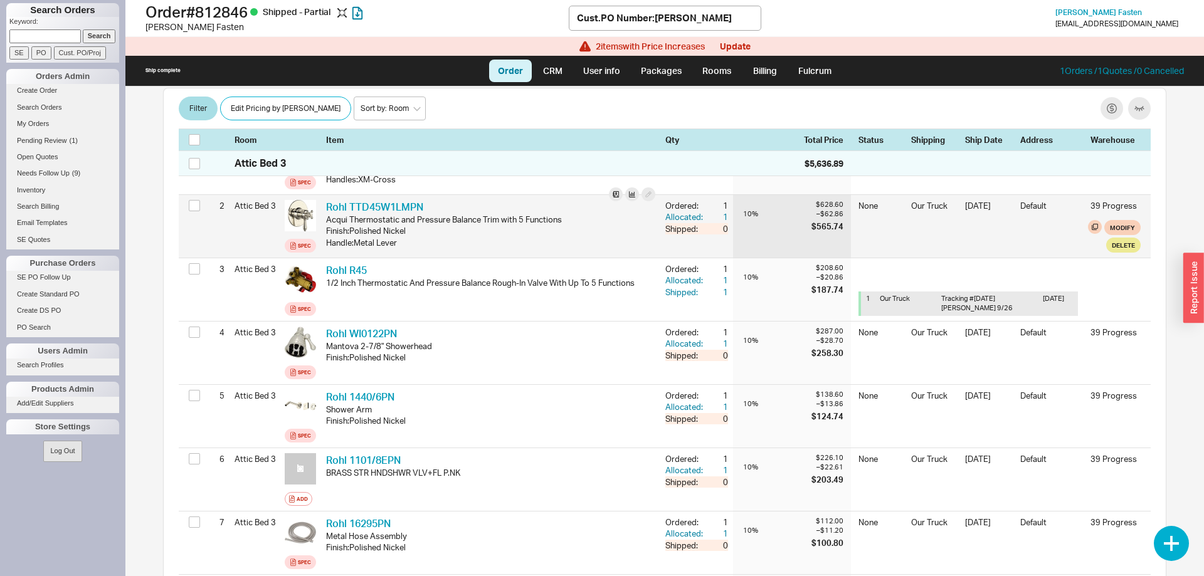
scroll to position [0, 0]
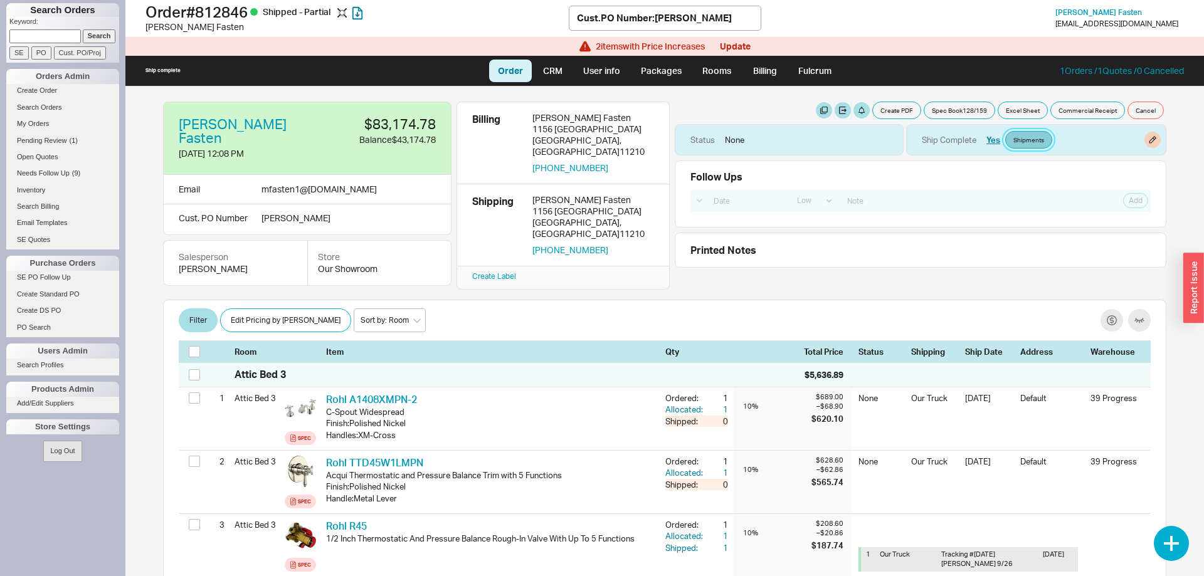
click at [1014, 139] on link "Shipments" at bounding box center [1028, 140] width 47 height 18
click at [659, 64] on link "Packages" at bounding box center [661, 71] width 59 height 23
select select "8"
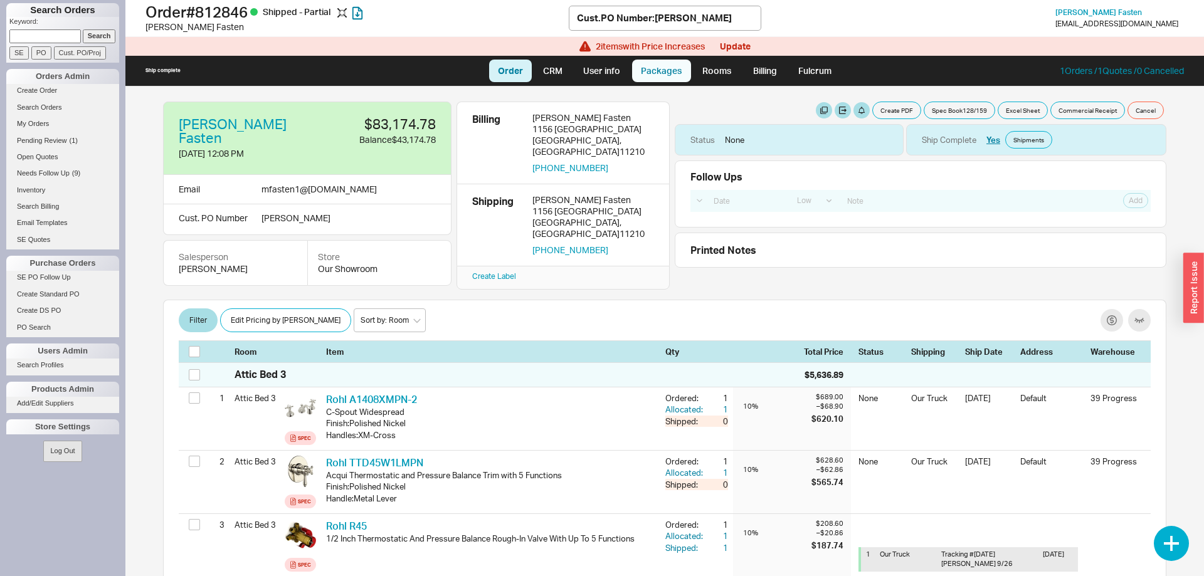
select select "8"
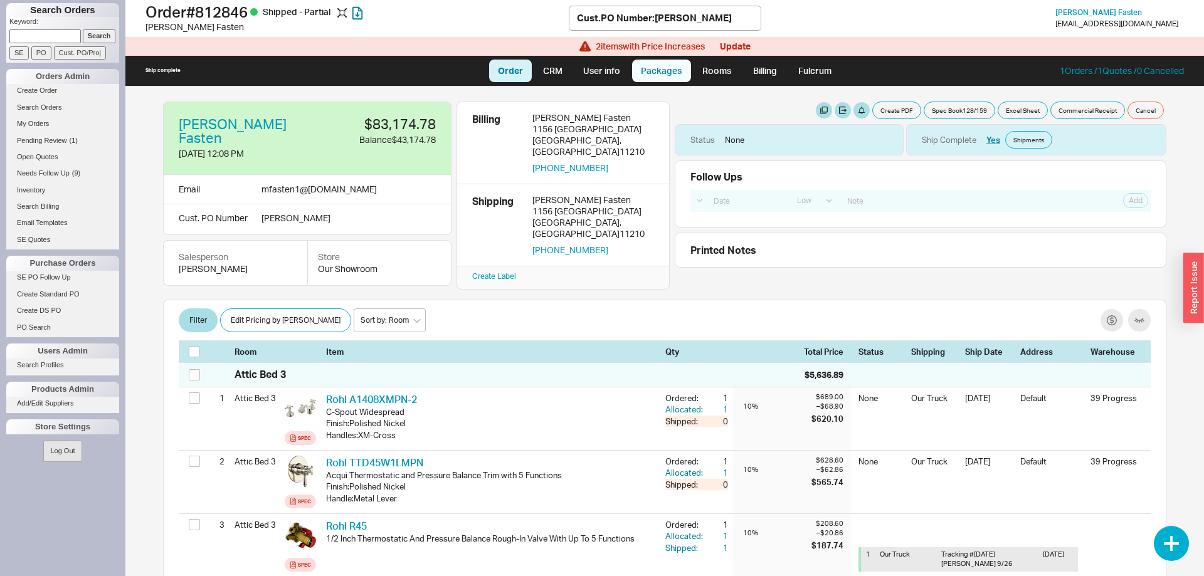
select select "8"
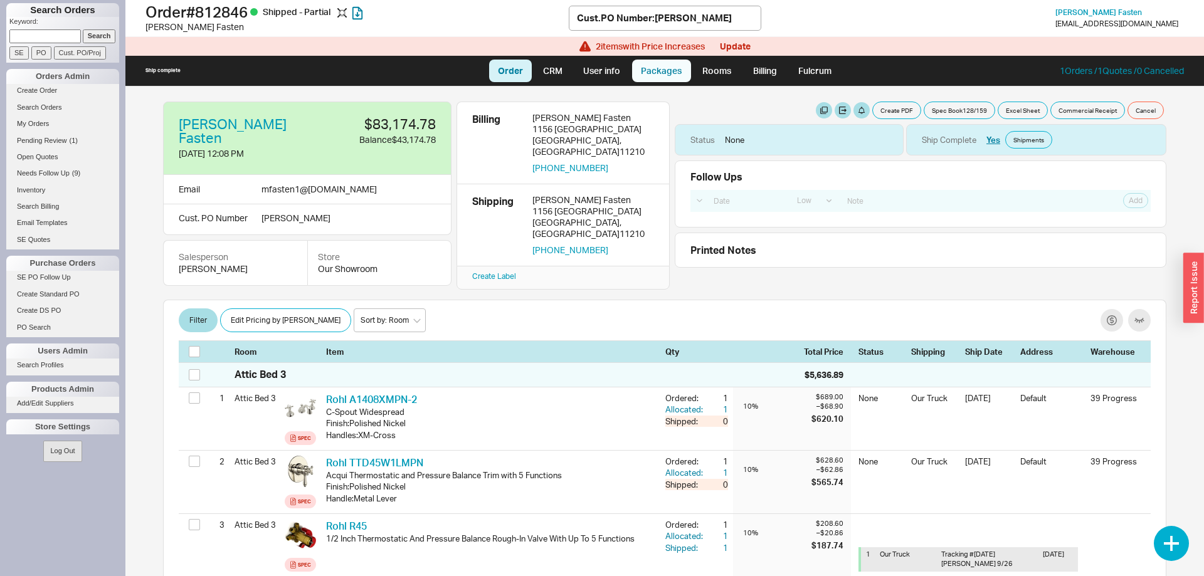
select select "8"
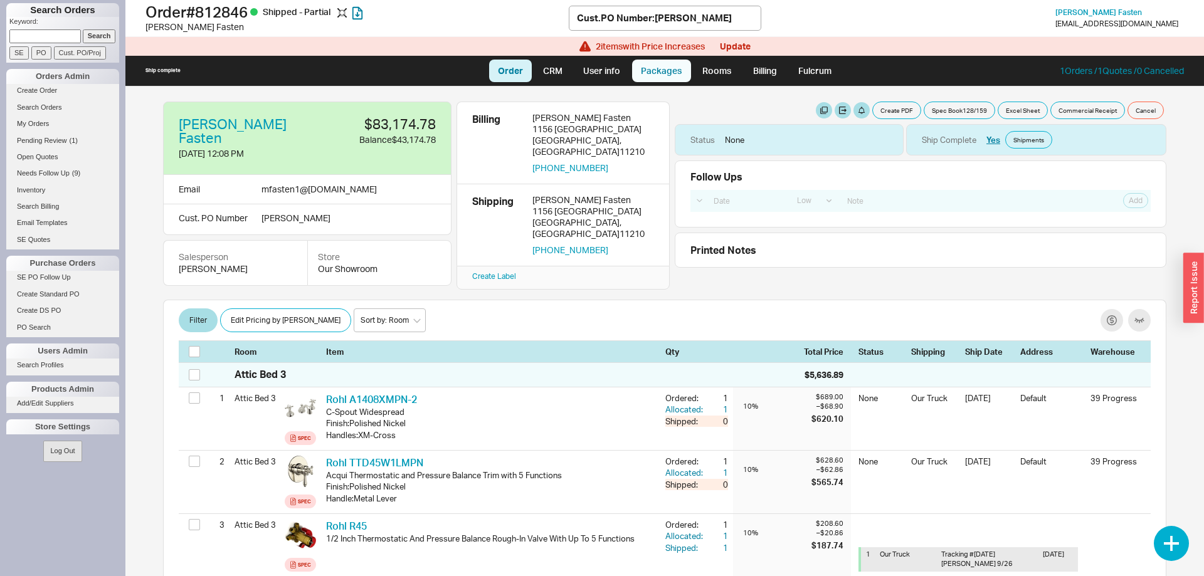
select select "8"
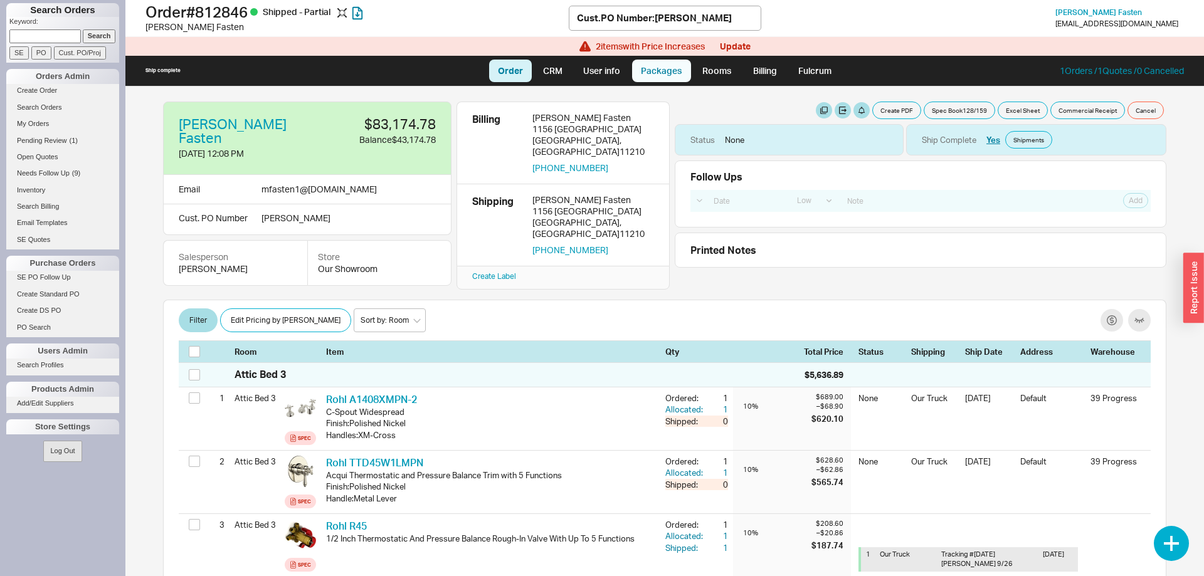
select select "8"
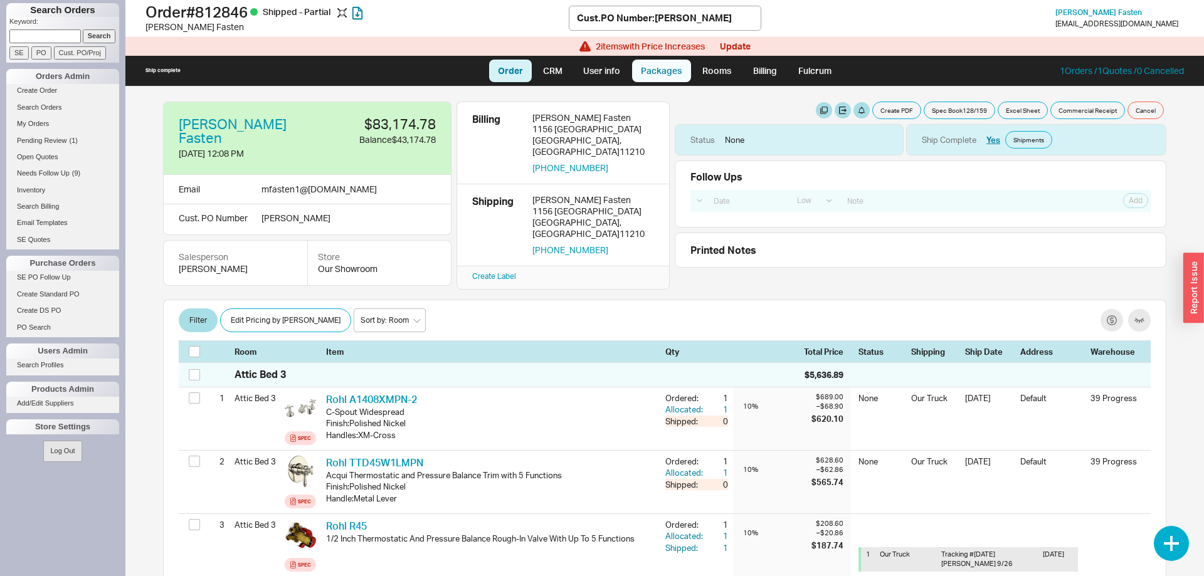
select select "8"
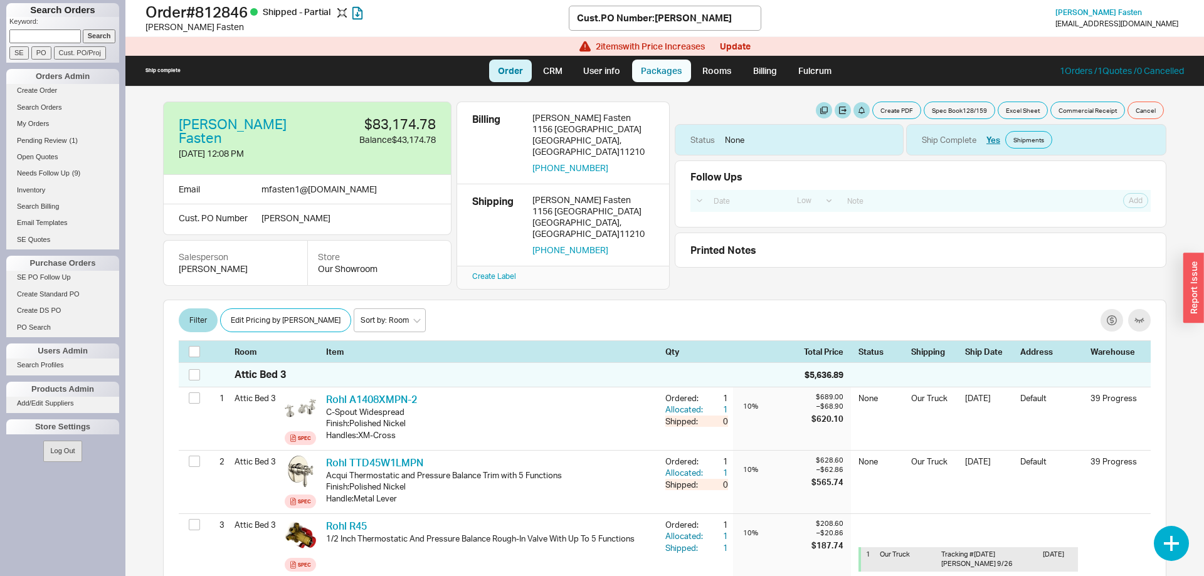
select select "8"
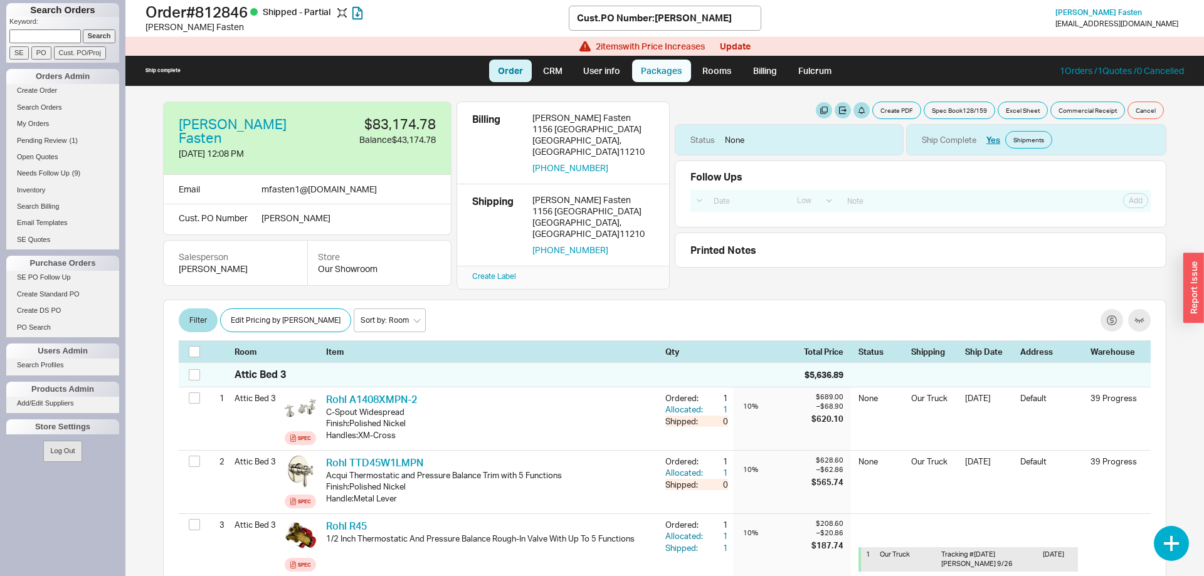
select select "8"
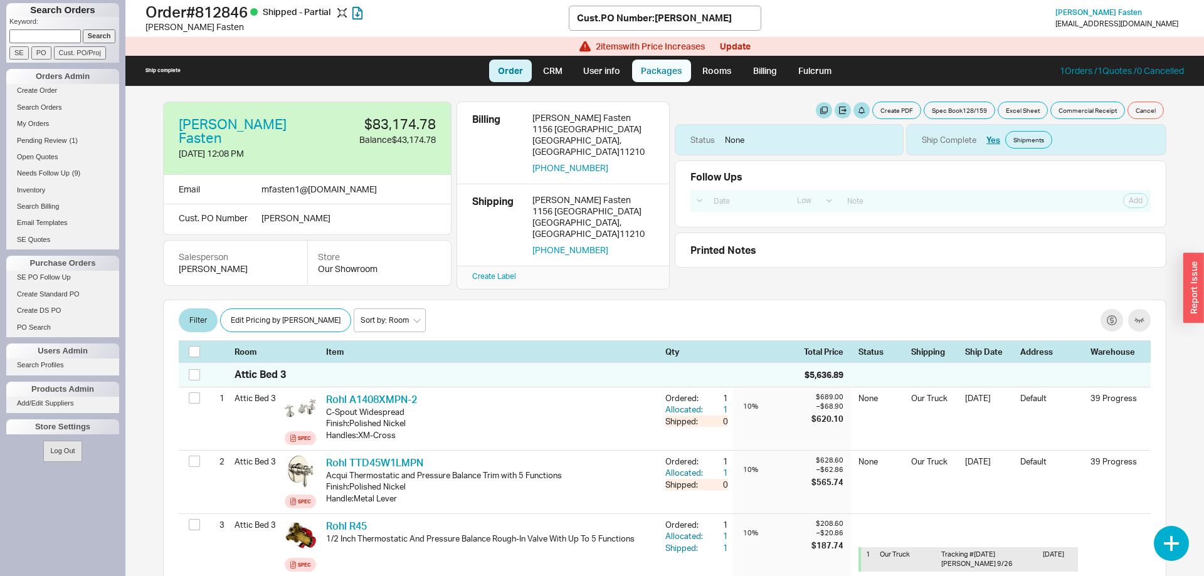
select select "8"
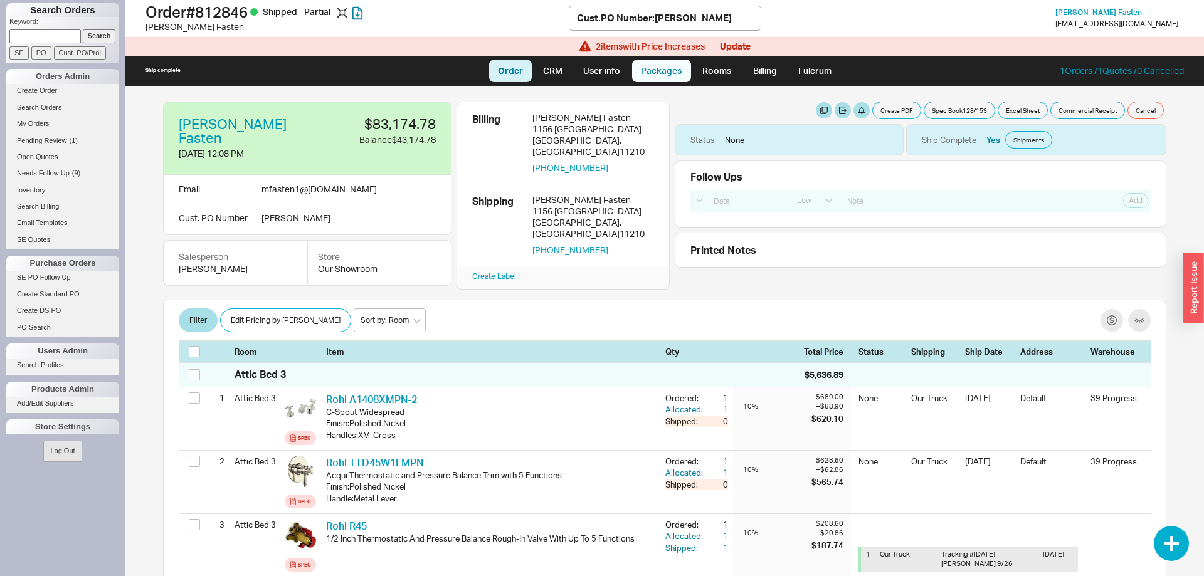
select select "8"
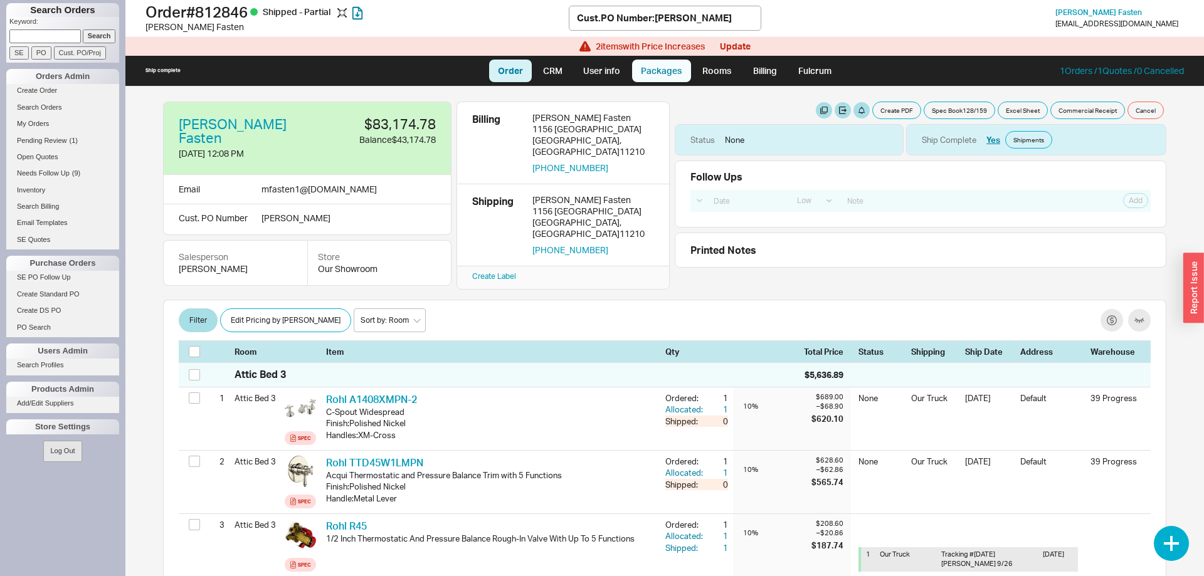
select select "8"
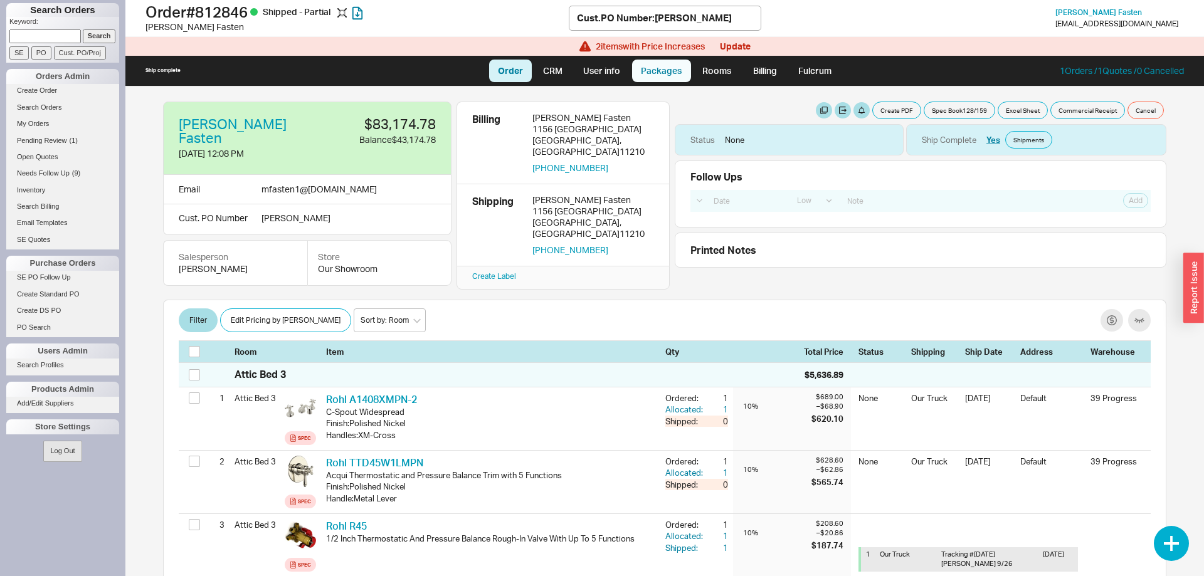
select select "8"
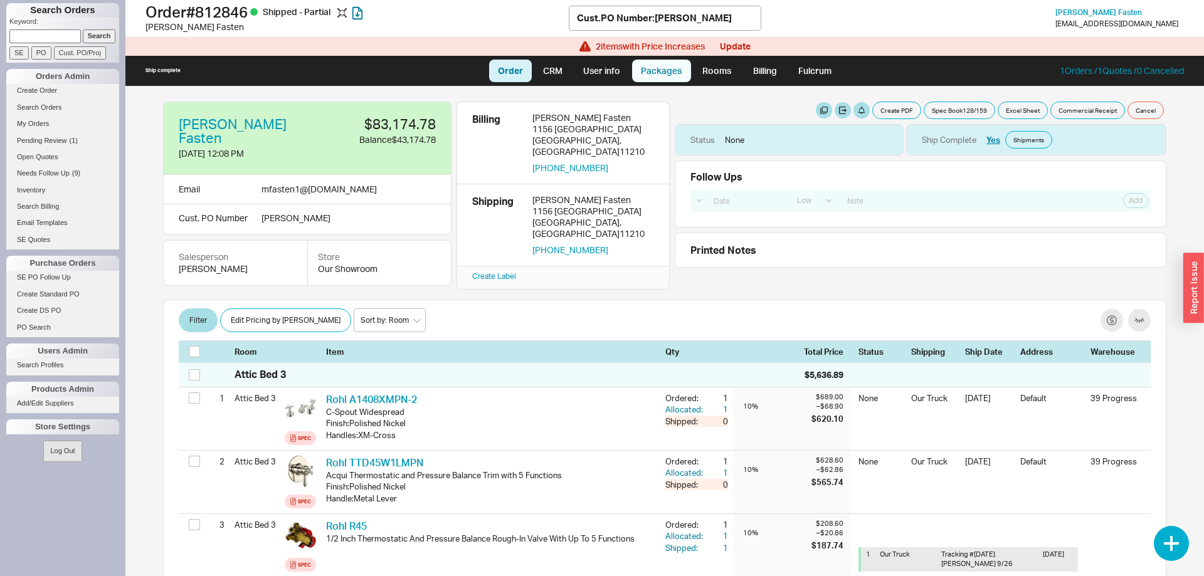
select select "8"
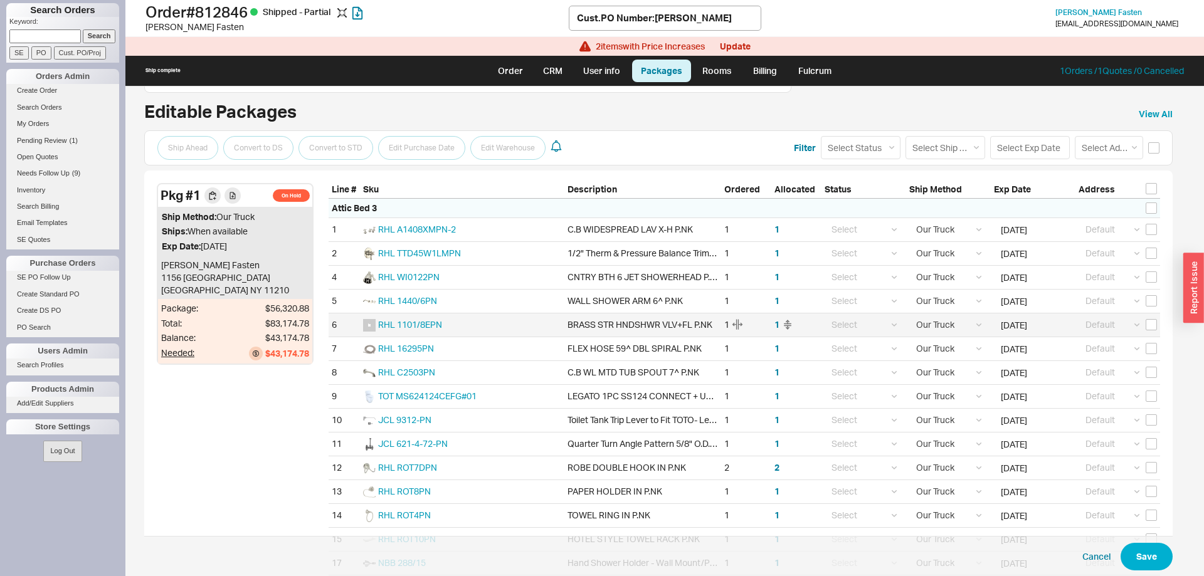
scroll to position [320, 0]
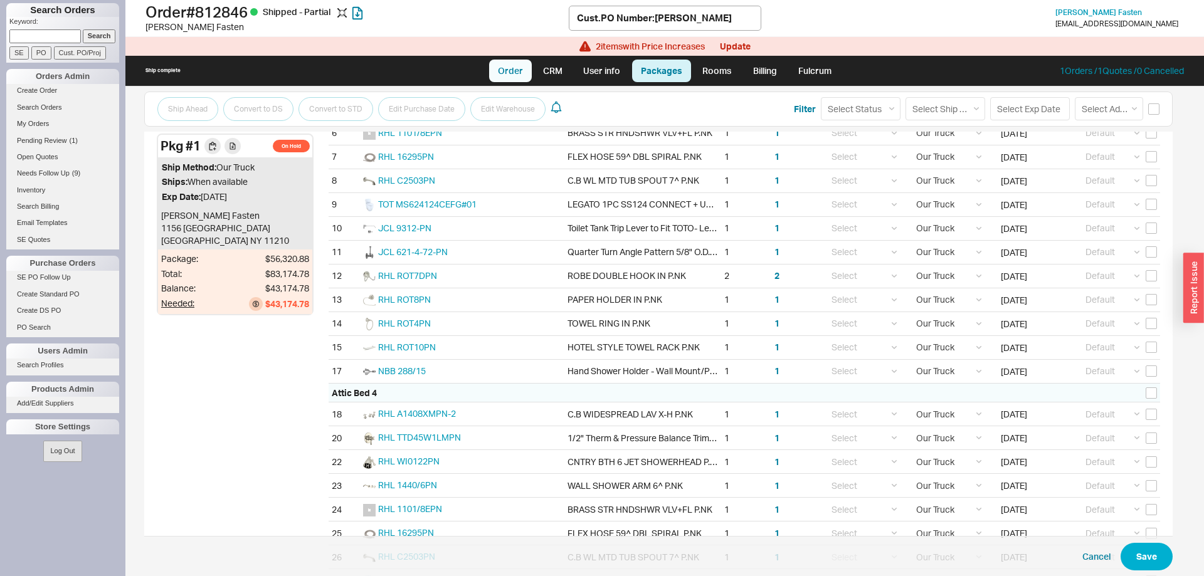
click at [499, 67] on link "Order" at bounding box center [510, 71] width 43 height 23
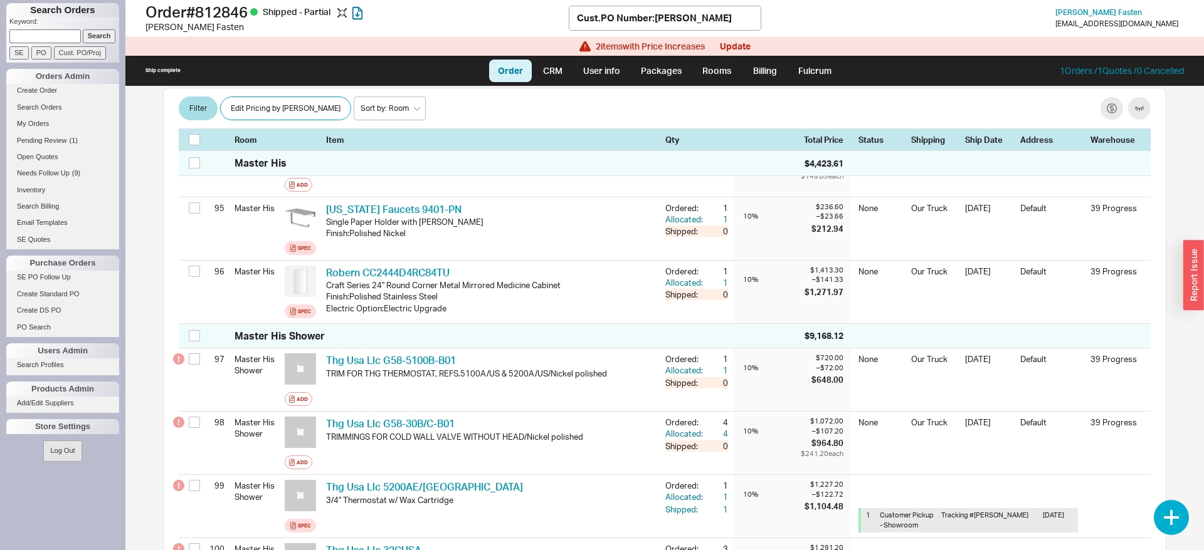
scroll to position [6652, 0]
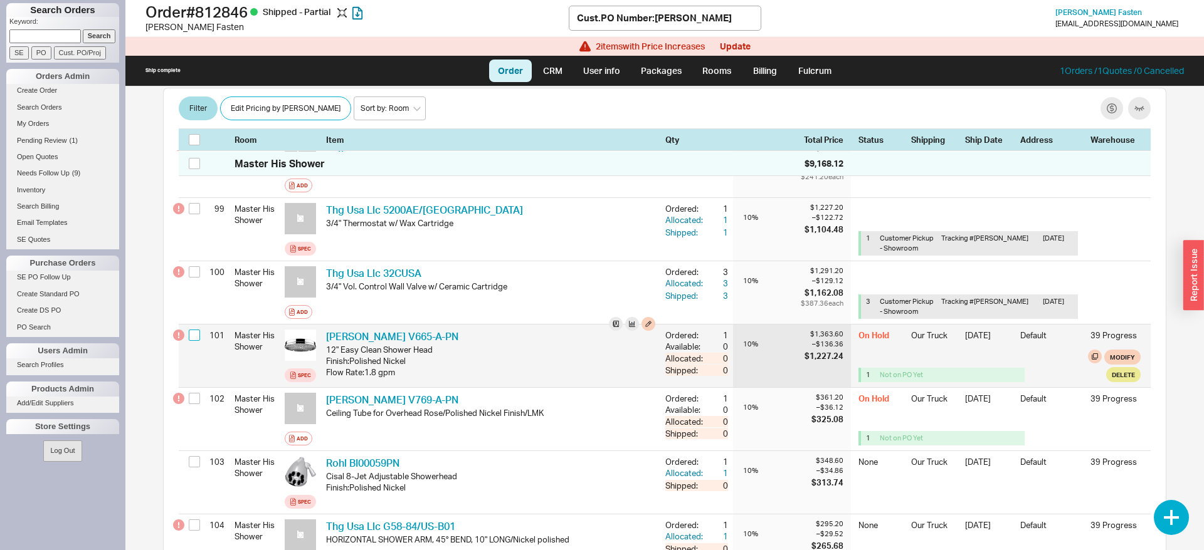
click at [190, 330] on input "checkbox" at bounding box center [194, 335] width 11 height 11
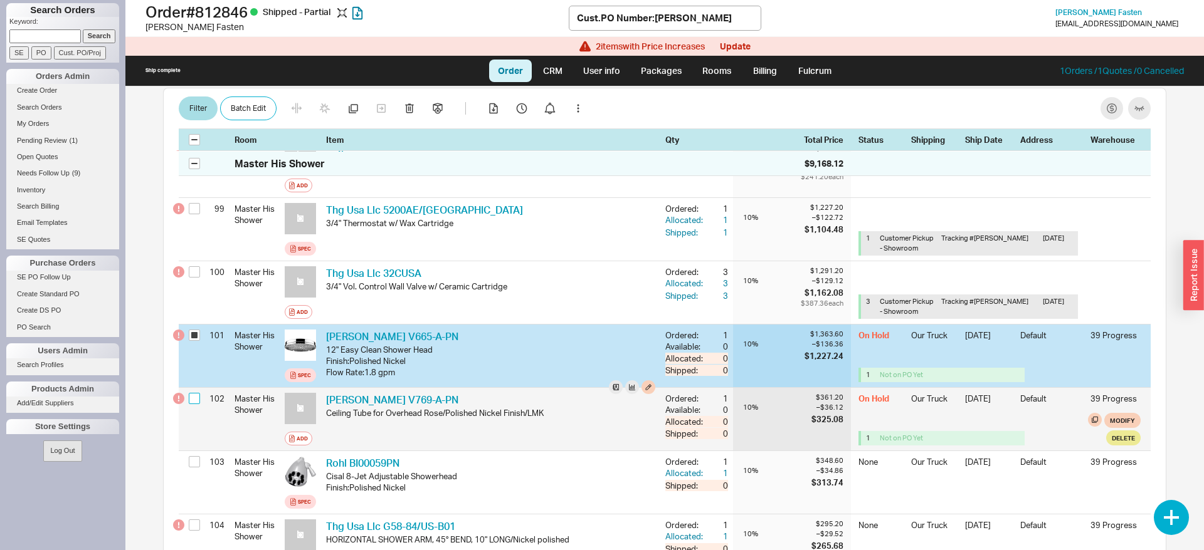
click at [198, 393] on input "checkbox" at bounding box center [194, 398] width 11 height 11
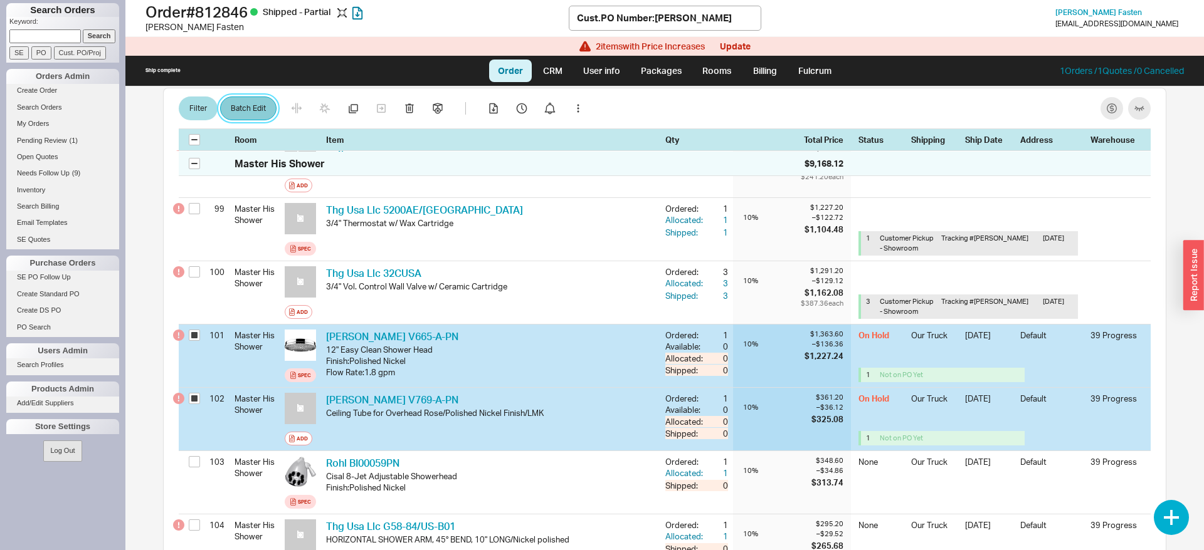
click at [246, 105] on button "Batch Edit" at bounding box center [248, 109] width 56 height 24
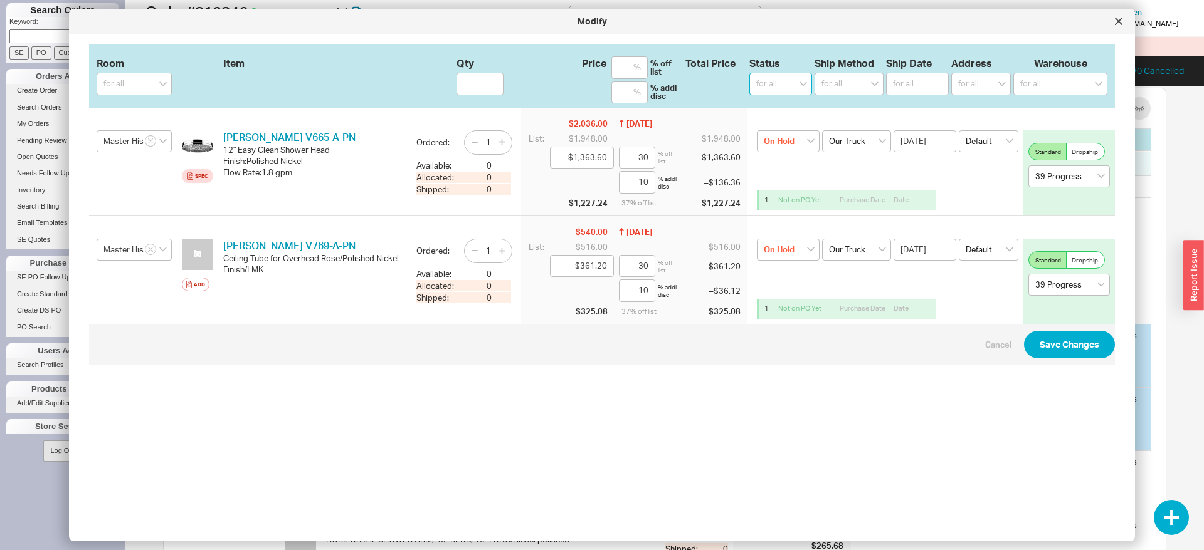
click at [749, 73] on select "for all (none) On Hold Call Before Ship Hold for Balance Wait For Cust. Call Wa…" at bounding box center [780, 84] width 63 height 23
click option "(none)" at bounding box center [0, 0] width 0 height 0
click at [1058, 357] on button "Save Changes" at bounding box center [1069, 345] width 91 height 28
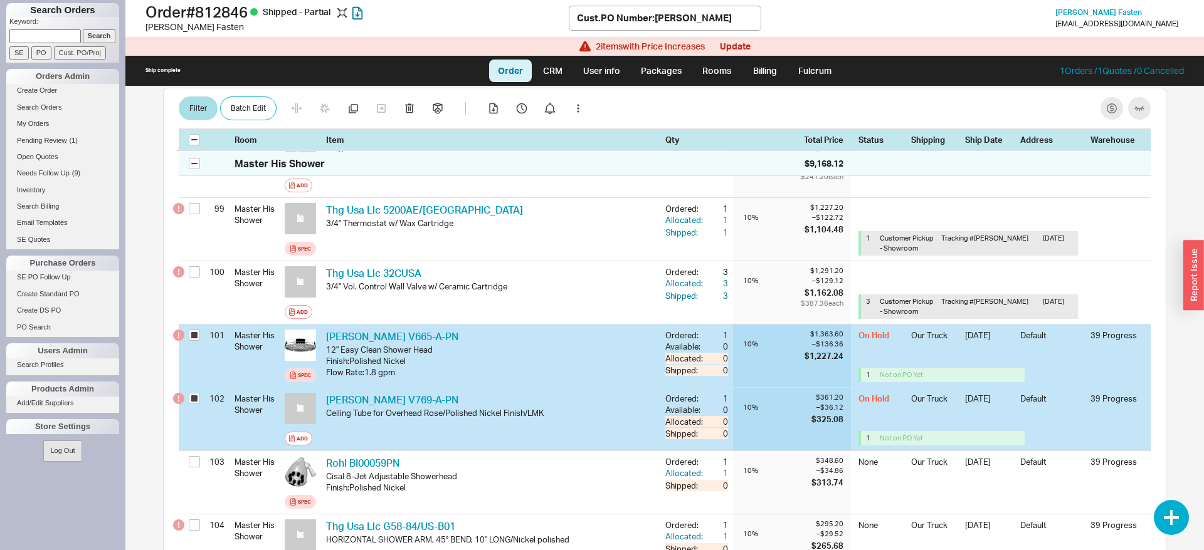
click at [1117, 21] on div "mfasten1@gmail.com" at bounding box center [1116, 23] width 123 height 9
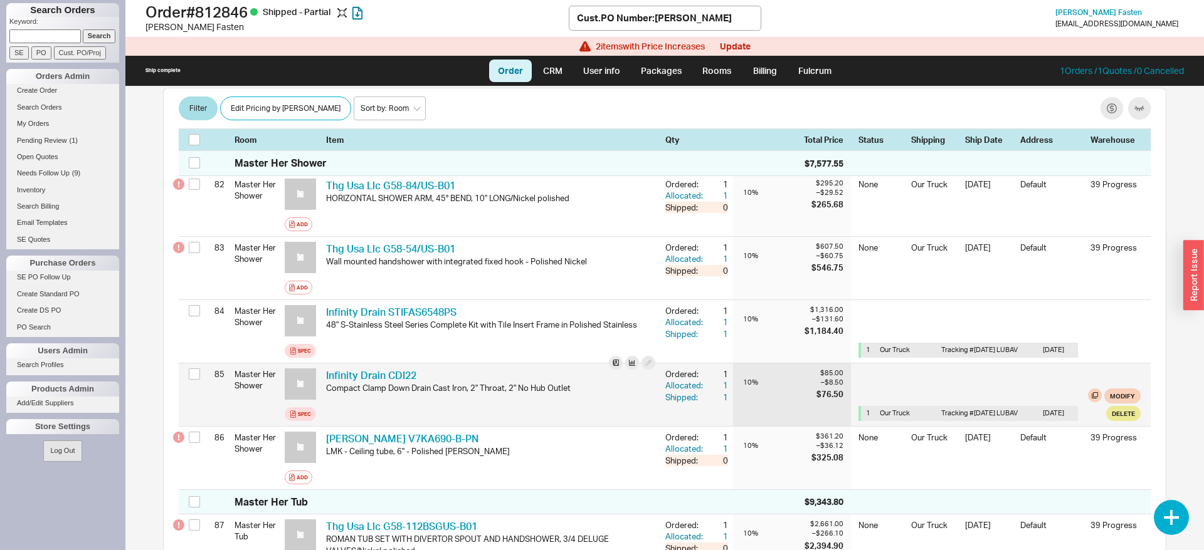
scroll to position [5246, 0]
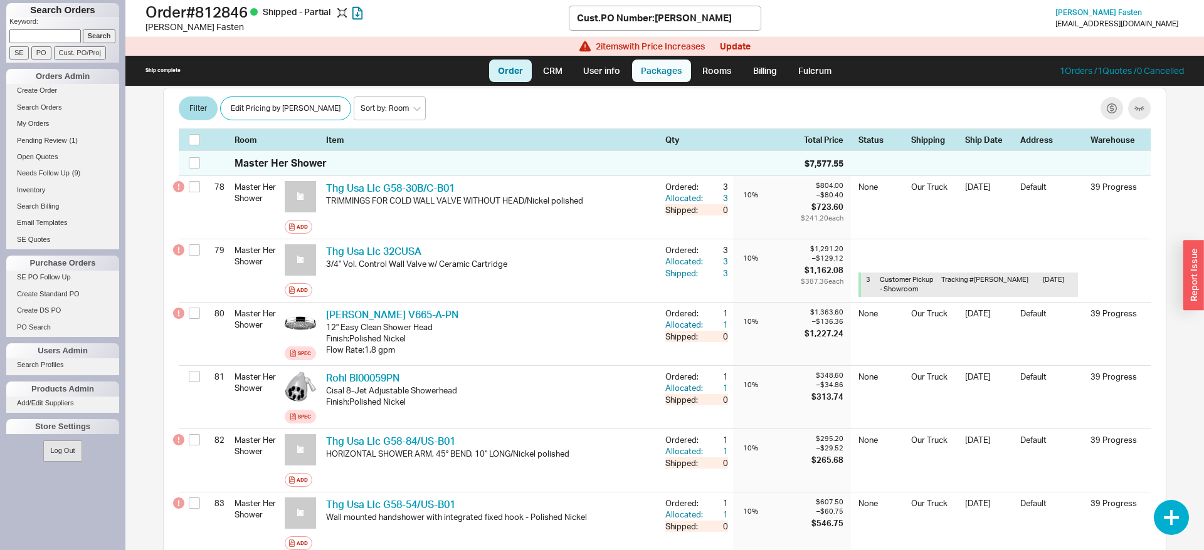
click at [647, 74] on link "Packages" at bounding box center [661, 71] width 59 height 23
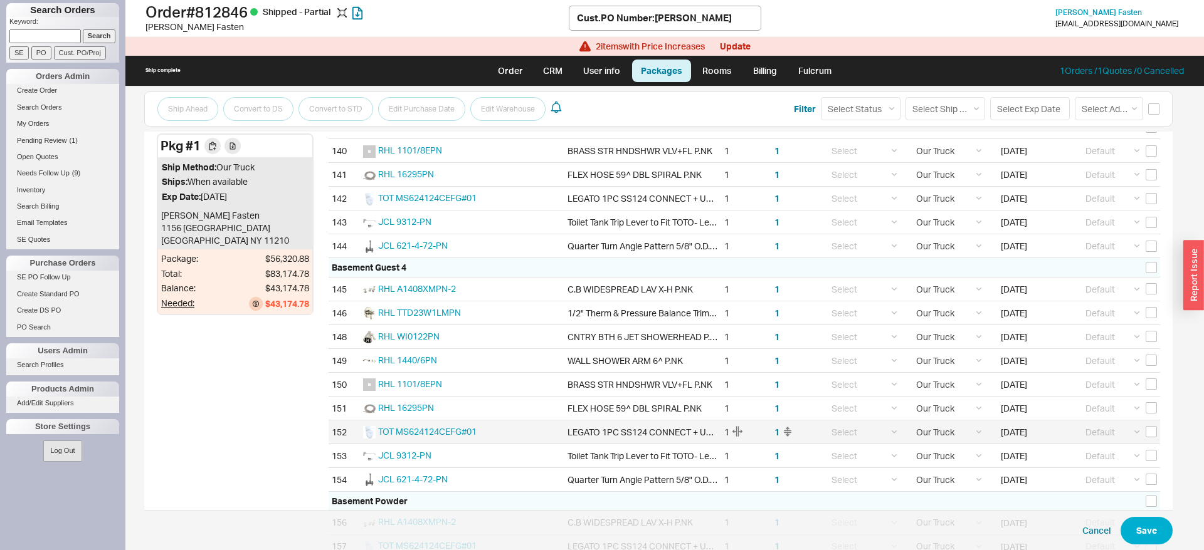
scroll to position [3276, 0]
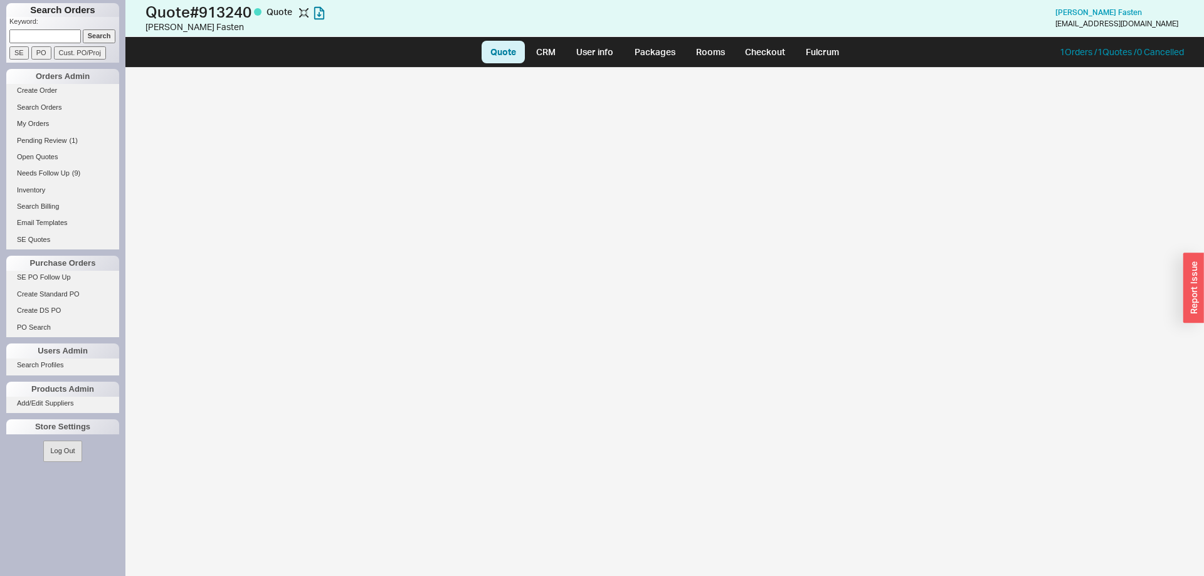
select select "LOW"
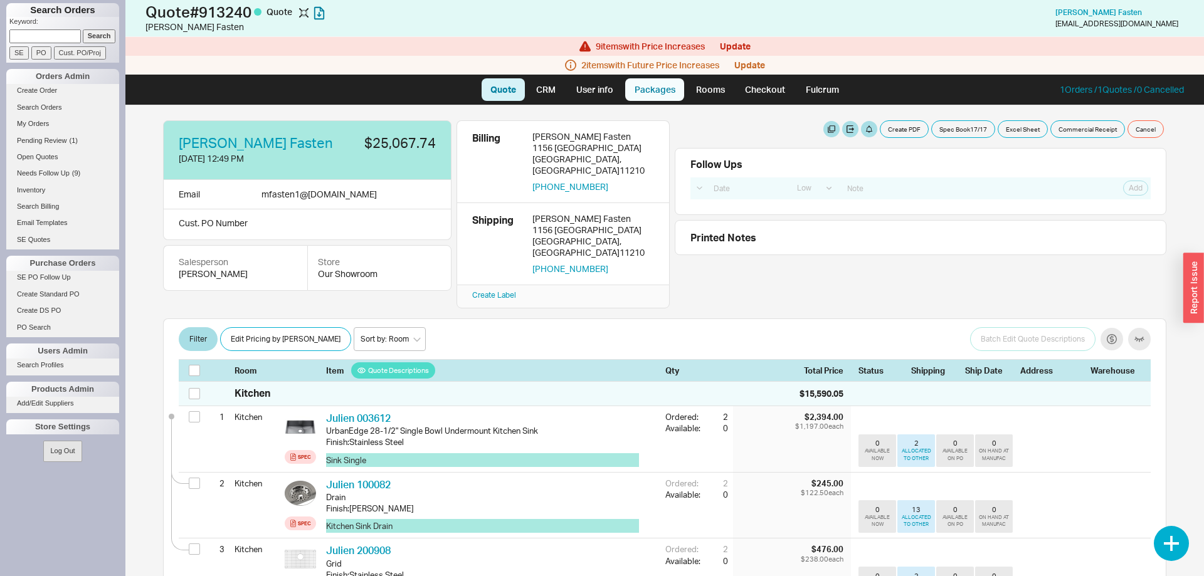
click at [661, 91] on link "Packages" at bounding box center [654, 89] width 59 height 23
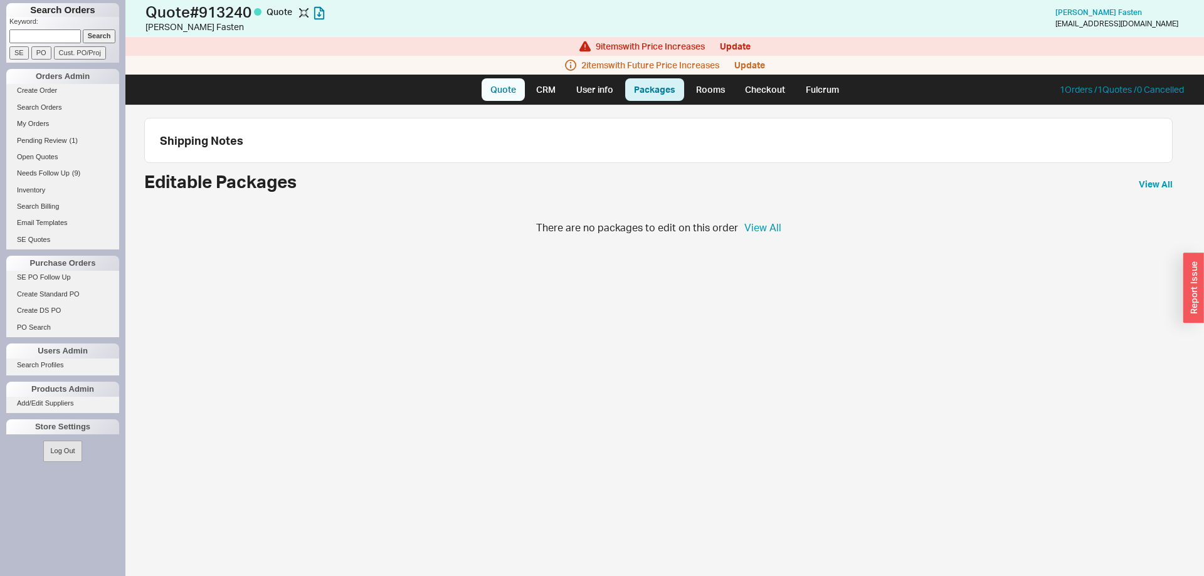
click at [490, 82] on link "Quote" at bounding box center [502, 89] width 43 height 23
select select "LOW"
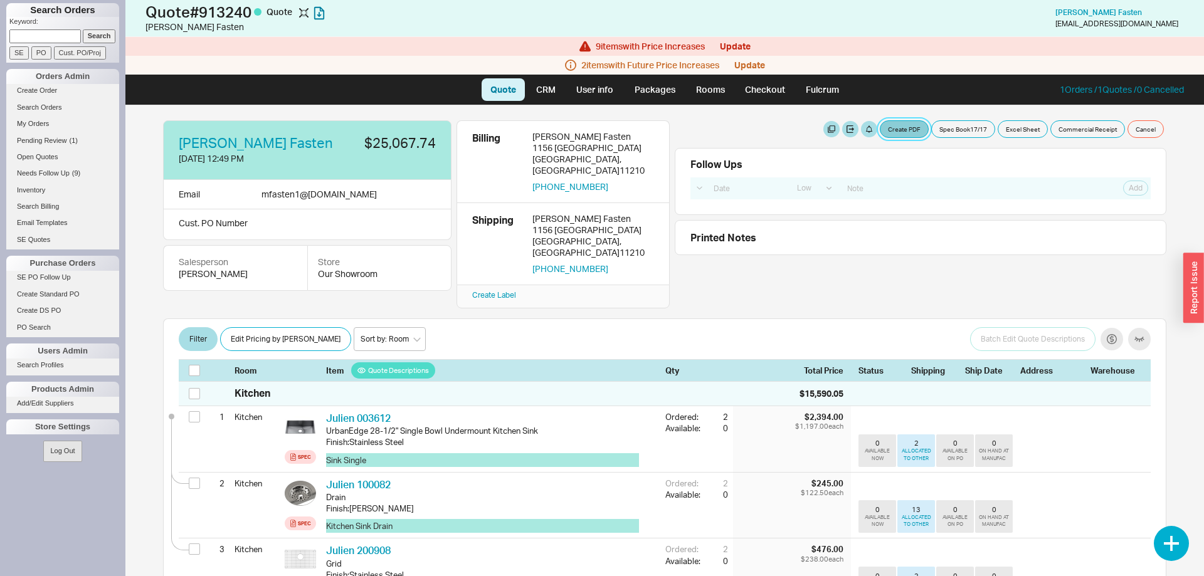
click at [910, 124] on button "Create PDF" at bounding box center [904, 129] width 49 height 18
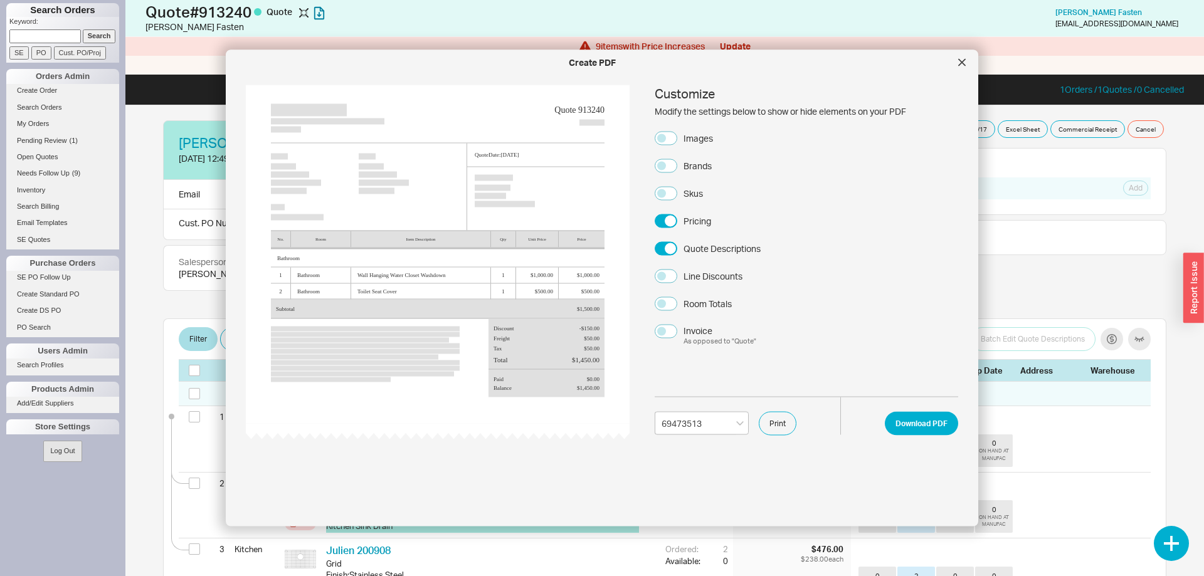
select select "69473513"
click at [946, 423] on button "Download PDF" at bounding box center [921, 423] width 73 height 24
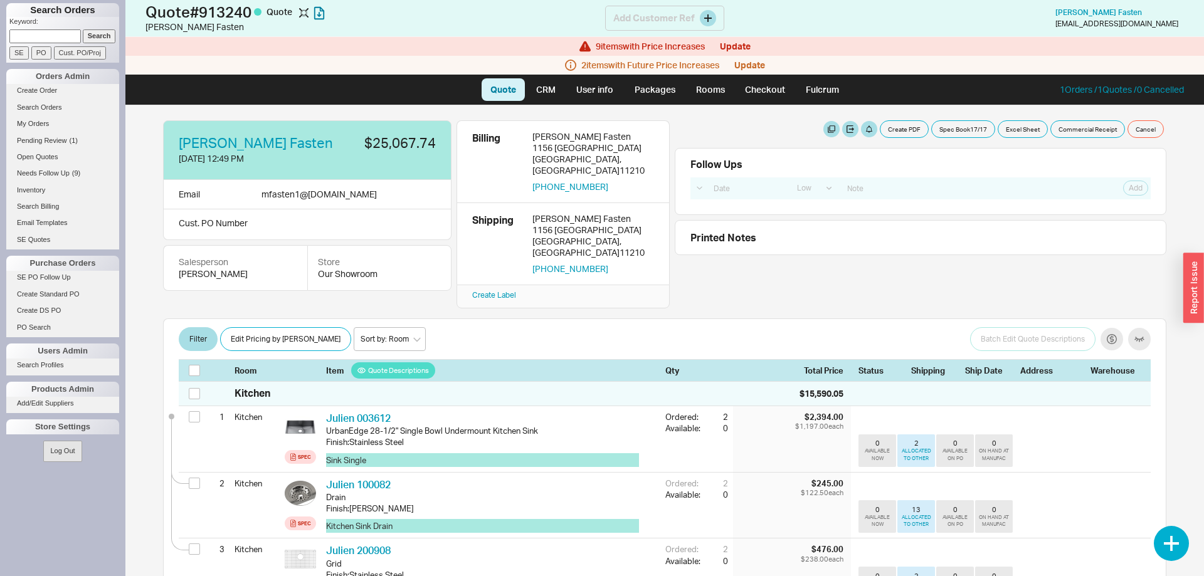
click at [216, 11] on h1 "Quote # 913240 Quote" at bounding box center [375, 12] width 460 height 18
copy h1 "913240"
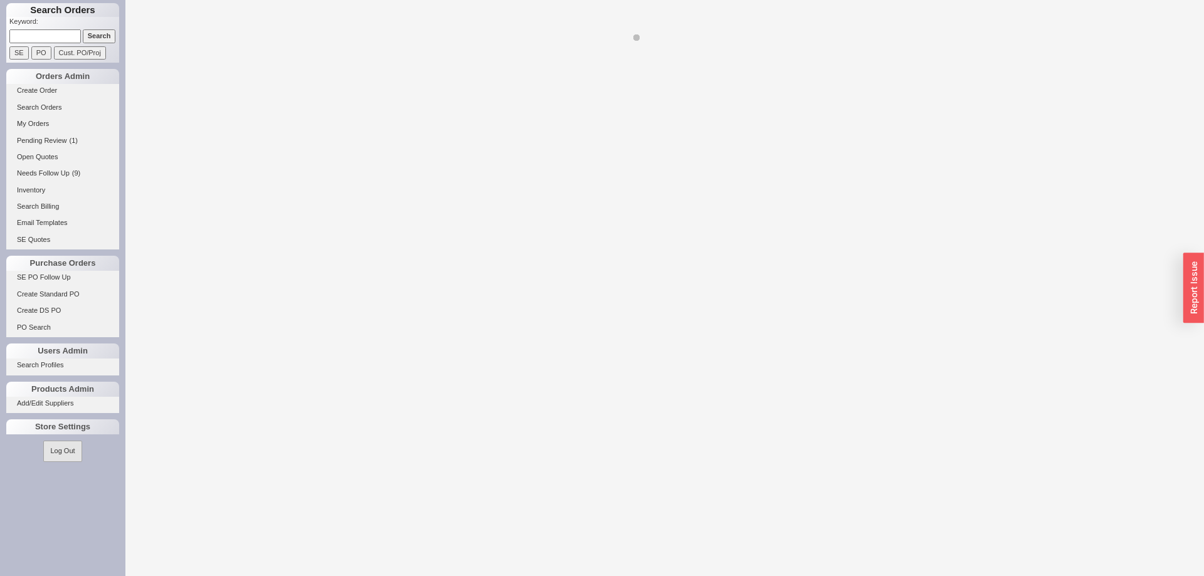
select select "LOW"
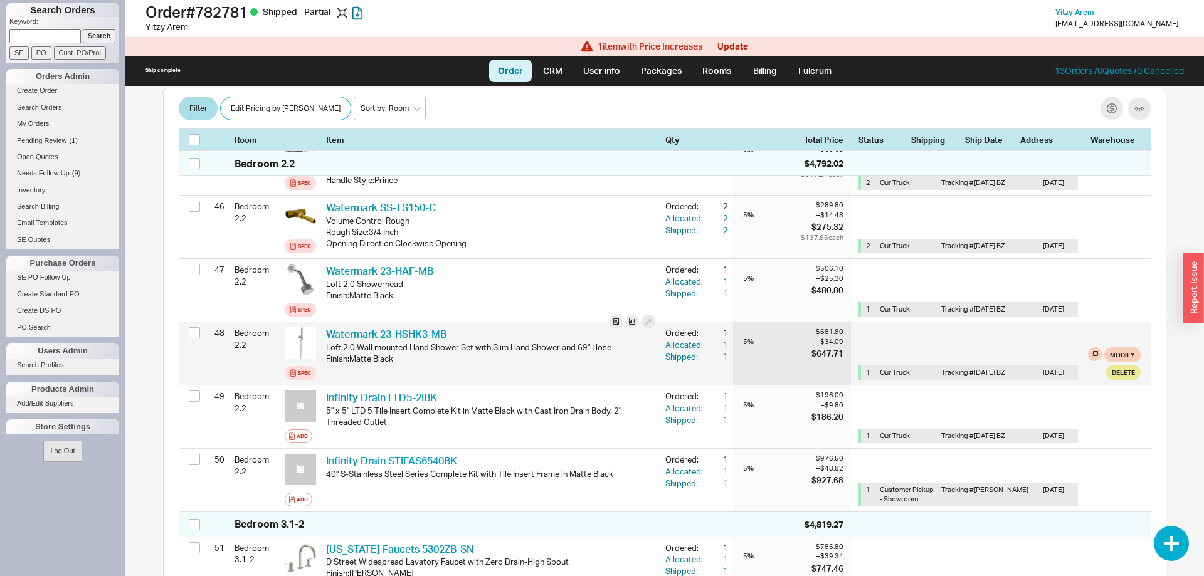
scroll to position [3133, 0]
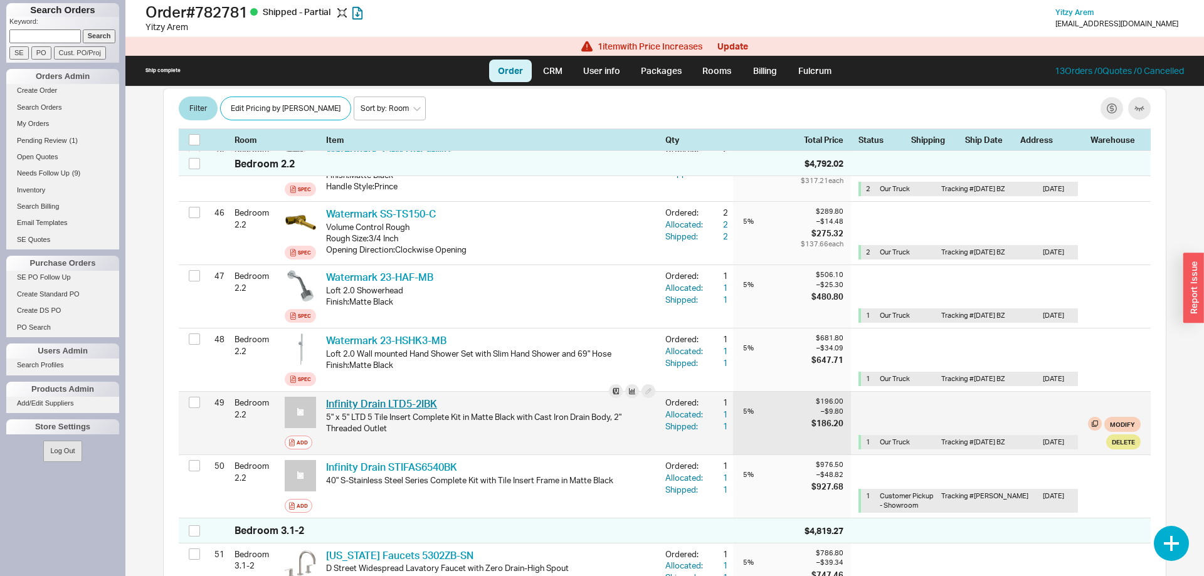
click at [0, 0] on icon at bounding box center [0, 0] width 0 height 0
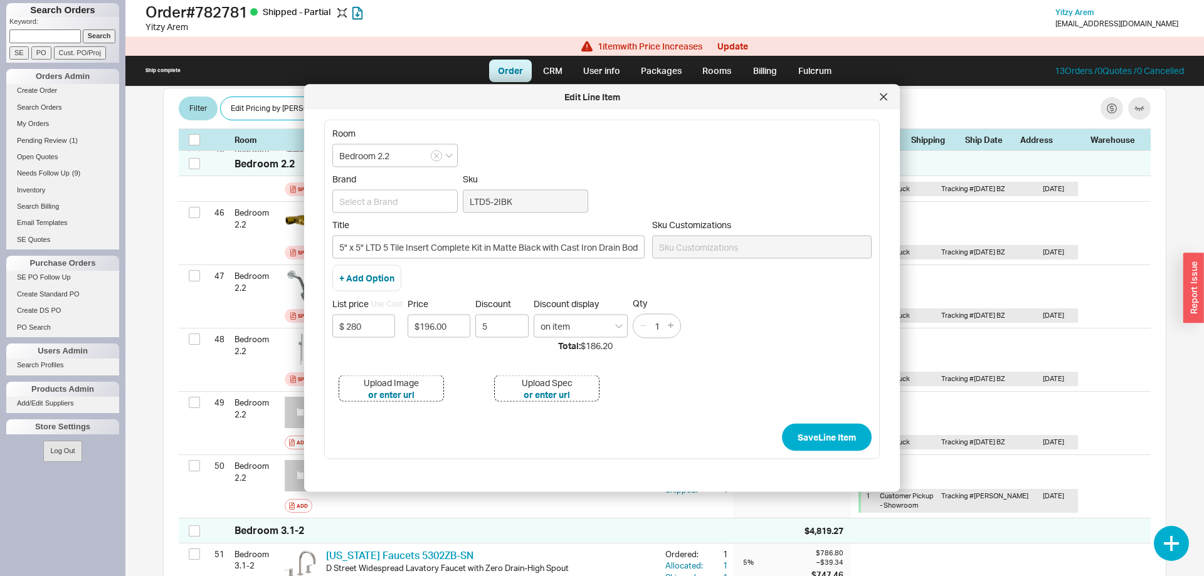
click at [419, 381] on div "Upload Image or enter url" at bounding box center [391, 389] width 105 height 26
click at [544, 381] on div "Upload Spec" at bounding box center [547, 382] width 51 height 13
click at [749, 313] on div "List price Edit $ 280 Price $196.00 Discount 5 Discount display on item Qty 1" at bounding box center [601, 317] width 539 height 41
click at [1188, 305] on div "button" at bounding box center [1193, 288] width 21 height 70
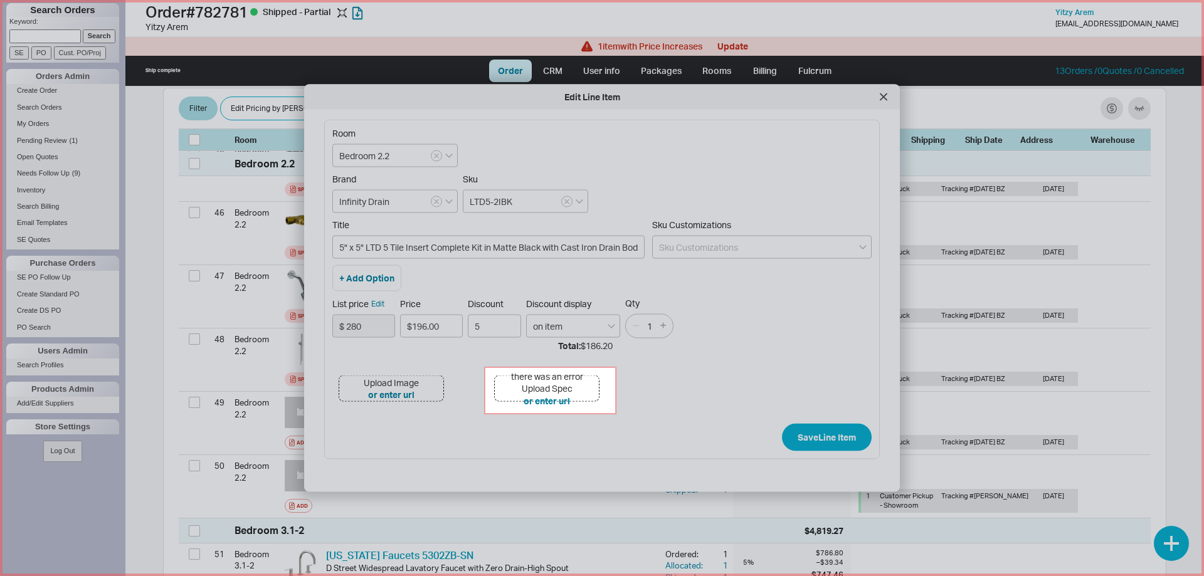
drag, startPoint x: 485, startPoint y: 367, endPoint x: 616, endPoint y: 414, distance: 139.0
click at [616, 414] on icon at bounding box center [602, 288] width 1204 height 576
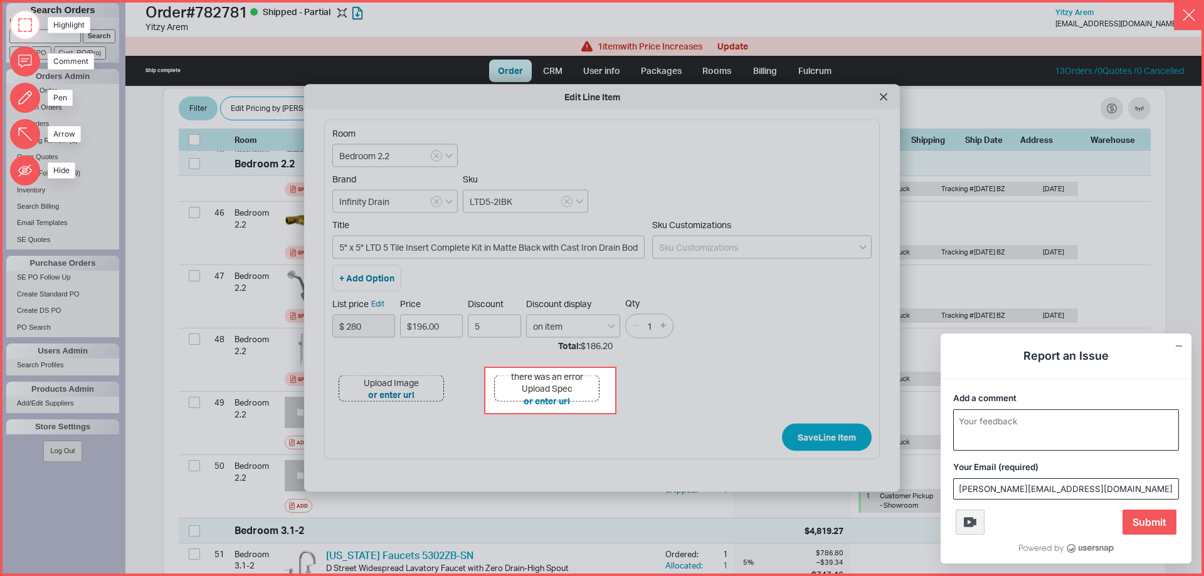
click at [983, 426] on textarea "Add a comment" at bounding box center [1066, 430] width 224 height 40
type textarea "having the same issue on the same order it happened on other orders as well"
click at [1156, 520] on span "Submit" at bounding box center [1149, 522] width 54 height 25
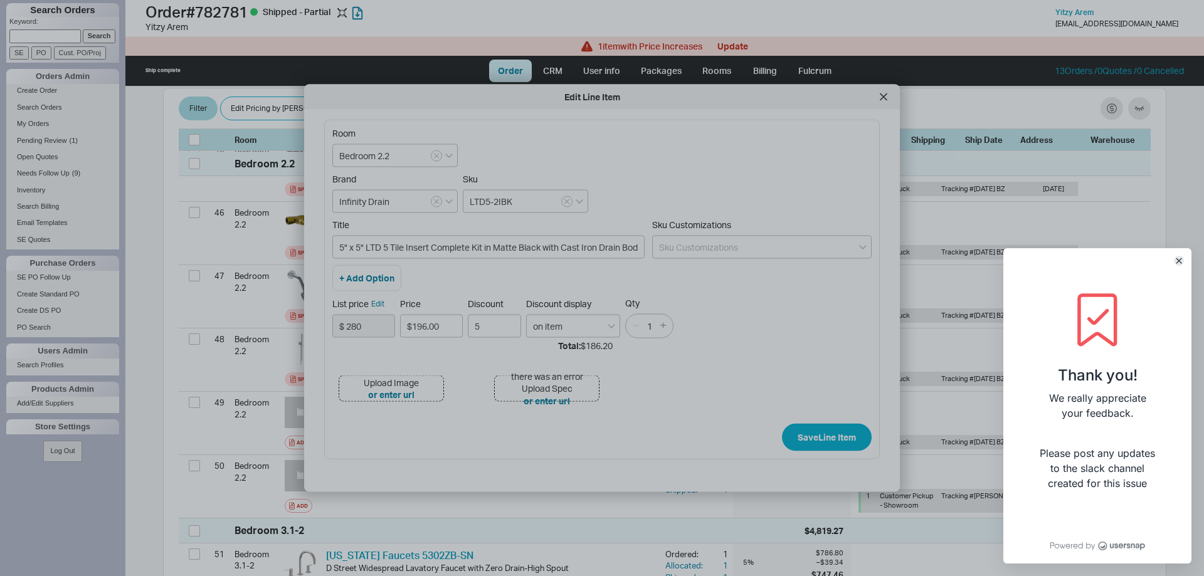
click at [1179, 258] on icon "Close" at bounding box center [1178, 260] width 5 height 5
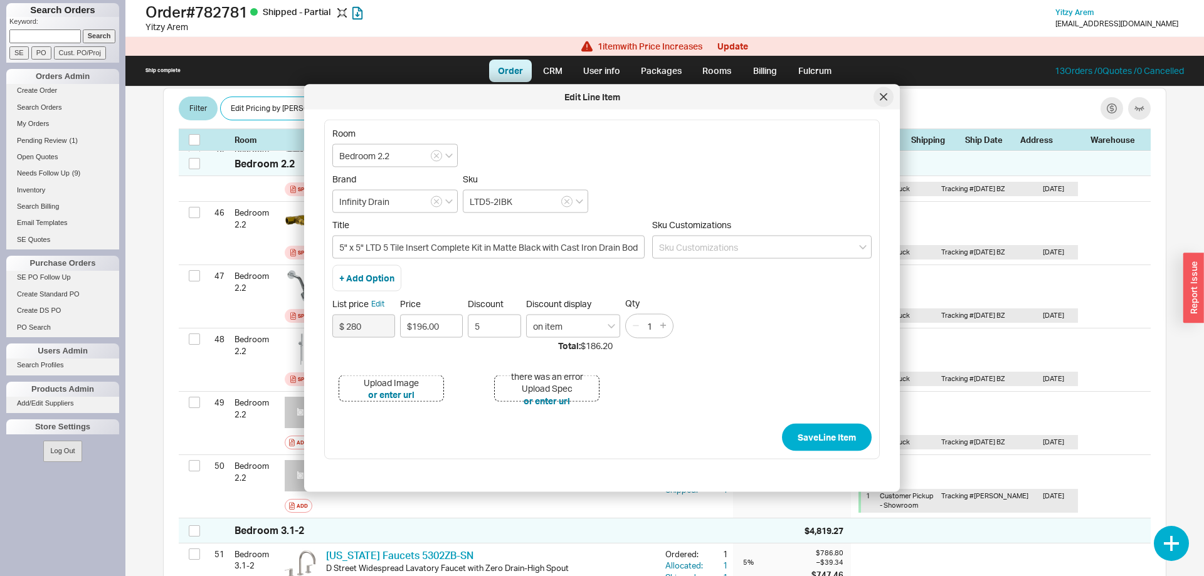
click at [884, 93] on icon at bounding box center [884, 97] width 8 height 8
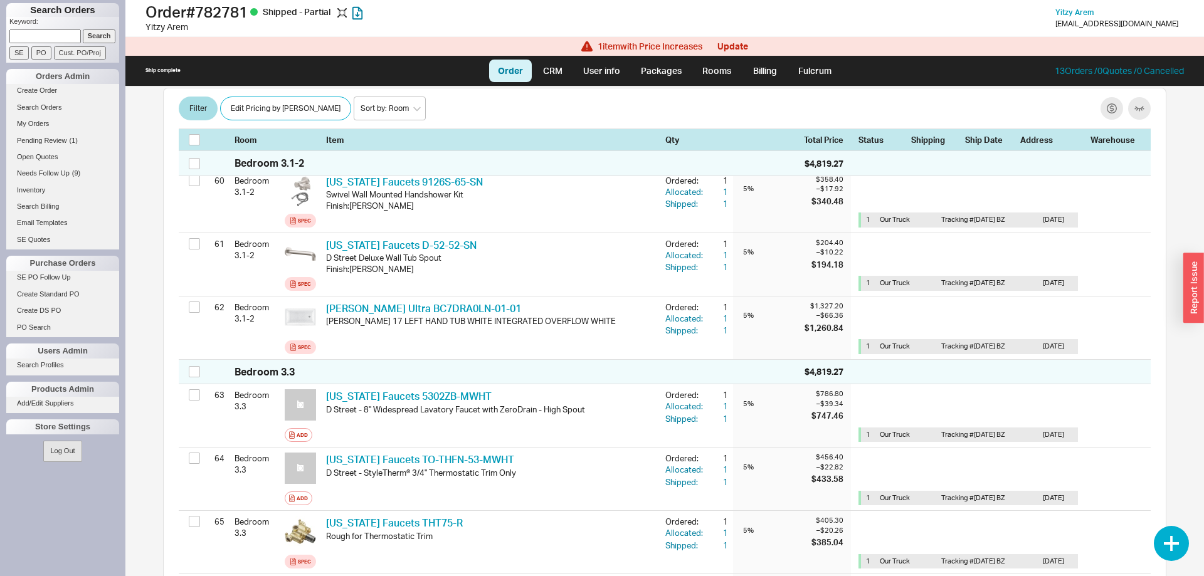
scroll to position [4093, 0]
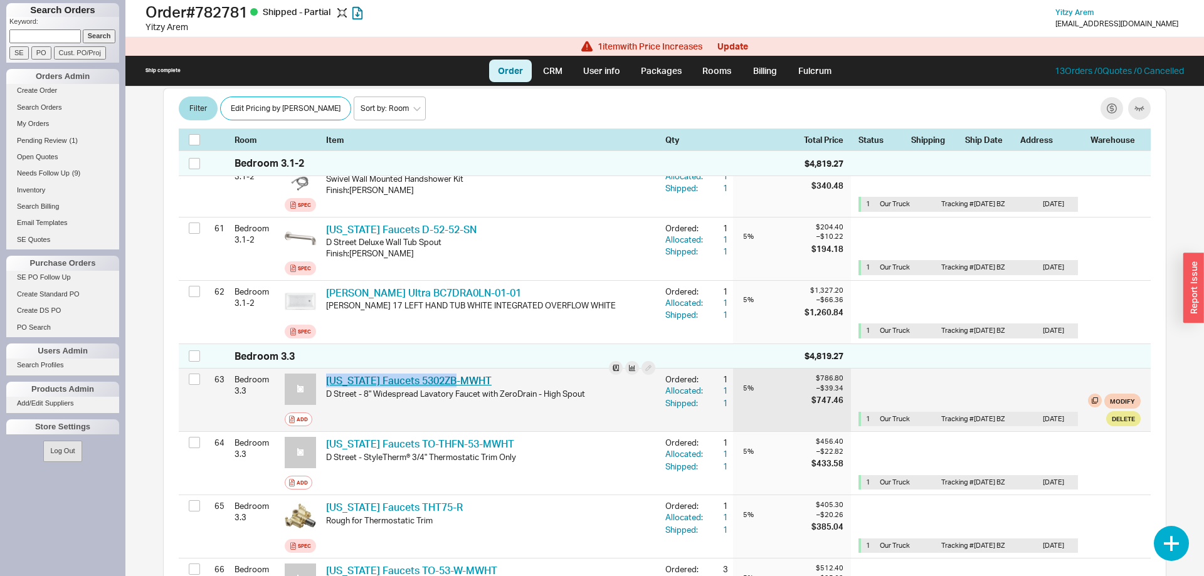
drag, startPoint x: 448, startPoint y: 353, endPoint x: 328, endPoint y: 362, distance: 120.7
click at [328, 369] on div "California Faucets 5302ZB-MWHT CAF 5302ZB-MWHT D Street - 8" Widespread Lavator…" at bounding box center [490, 400] width 339 height 63
click at [300, 385] on icon at bounding box center [300, 389] width 9 height 9
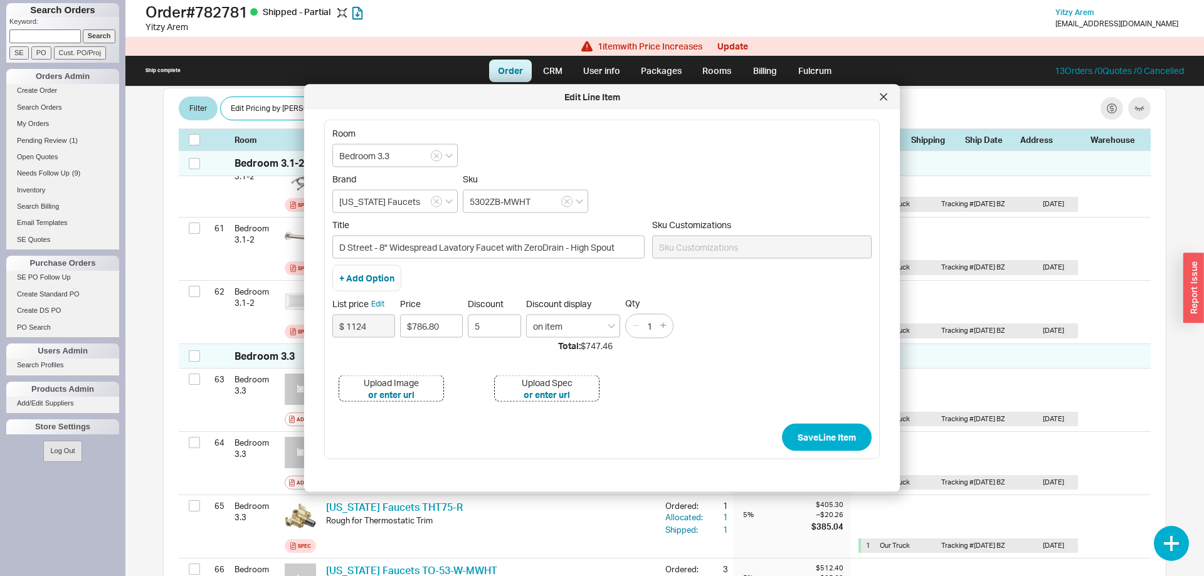
click at [404, 381] on div "Upload Image" at bounding box center [391, 382] width 55 height 13
click at [1203, 303] on div "button" at bounding box center [1193, 288] width 21 height 70
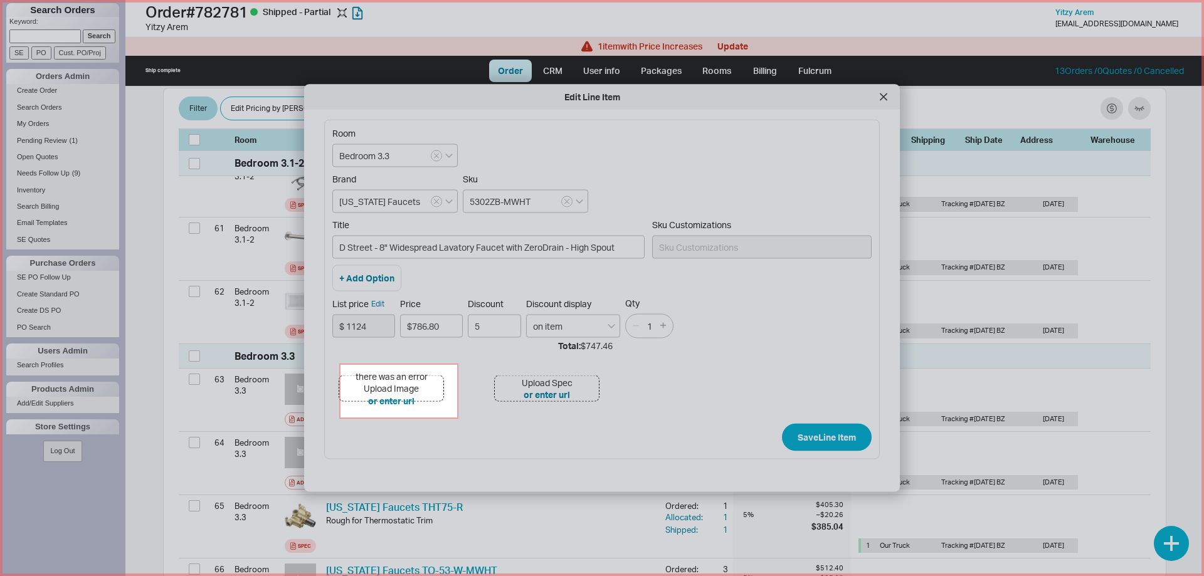
drag, startPoint x: 340, startPoint y: 364, endPoint x: 458, endPoint y: 418, distance: 129.6
click at [458, 418] on icon at bounding box center [602, 288] width 1204 height 576
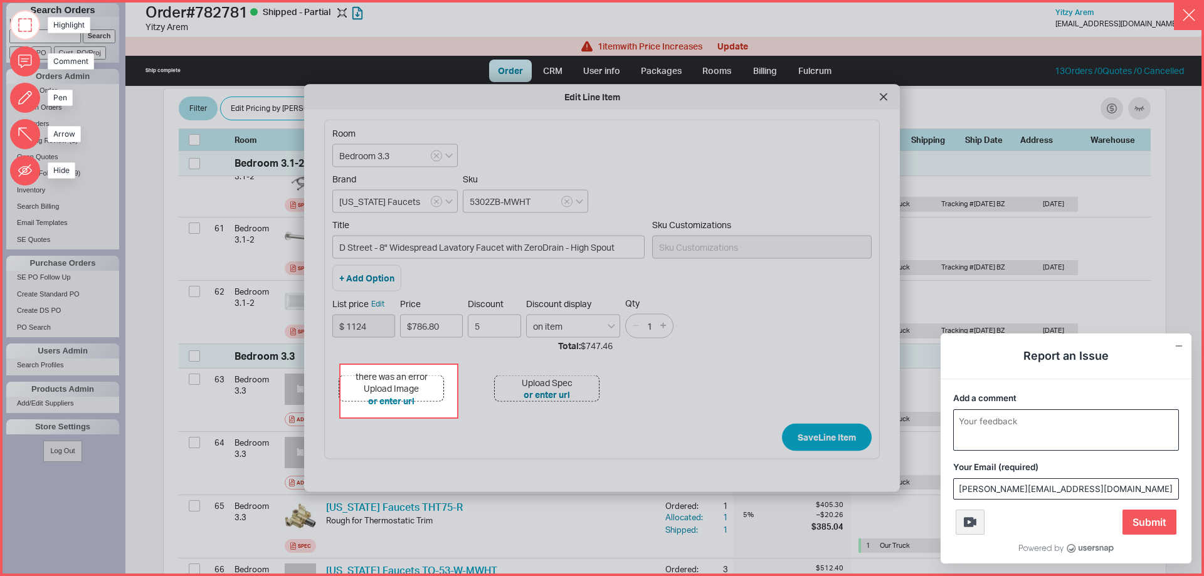
click at [1027, 426] on textarea "Add a comment" at bounding box center [1066, 430] width 224 height 40
type textarea "happening again on this order for the faucet for bedroom 3.3"
click at [1144, 535] on div "Usersnap widget" at bounding box center [1065, 545] width 251 height 21
click at [1146, 527] on span "Submit" at bounding box center [1149, 522] width 54 height 25
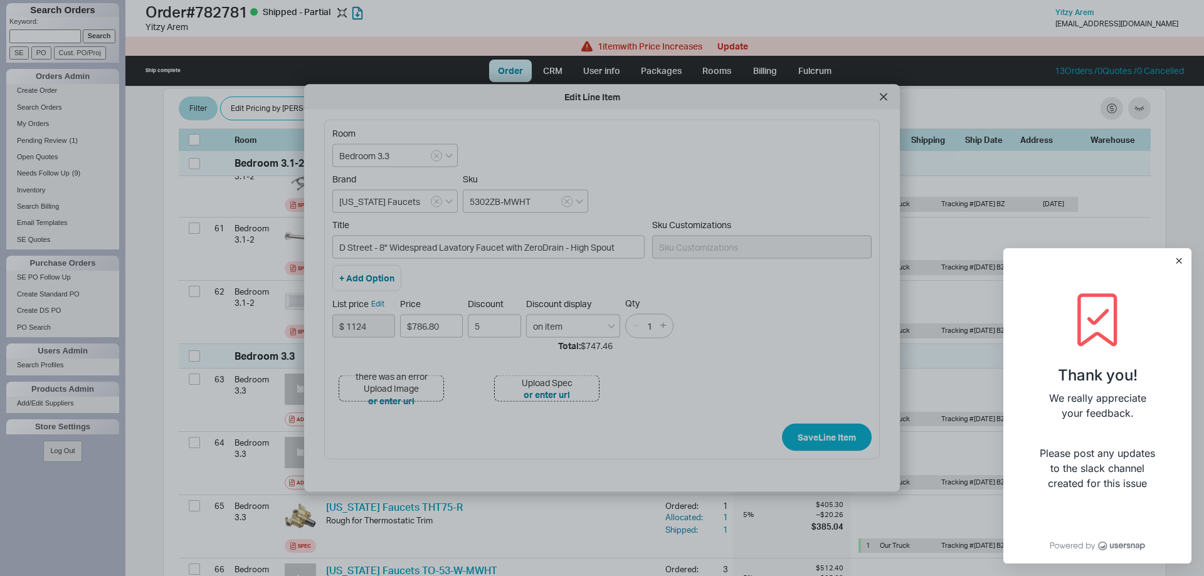
click at [883, 100] on div at bounding box center [602, 288] width 1204 height 576
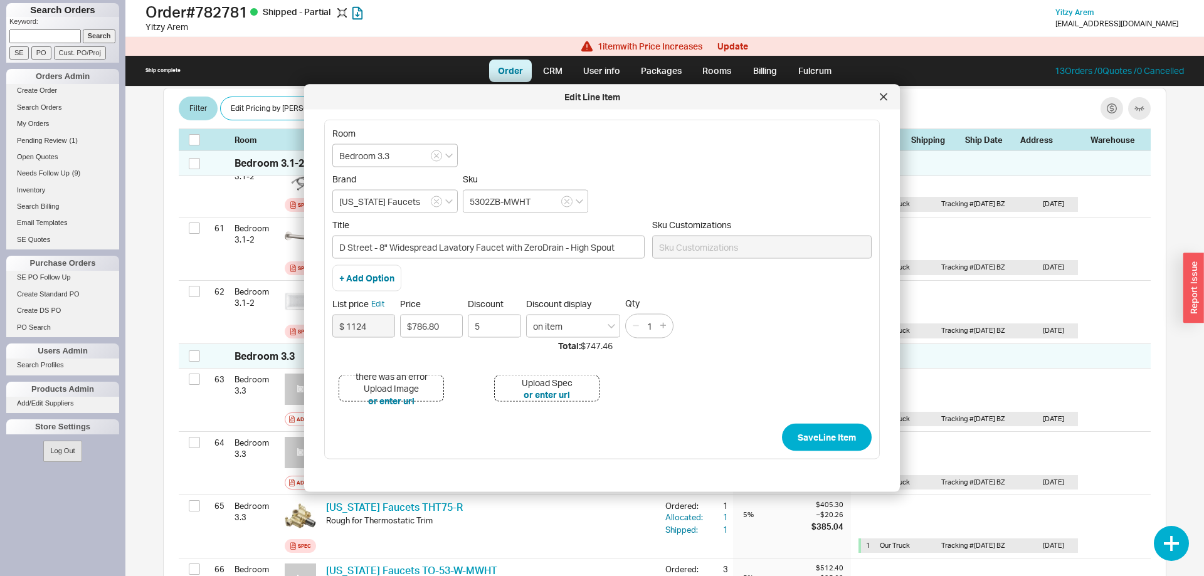
click at [883, 100] on icon at bounding box center [884, 97] width 8 height 8
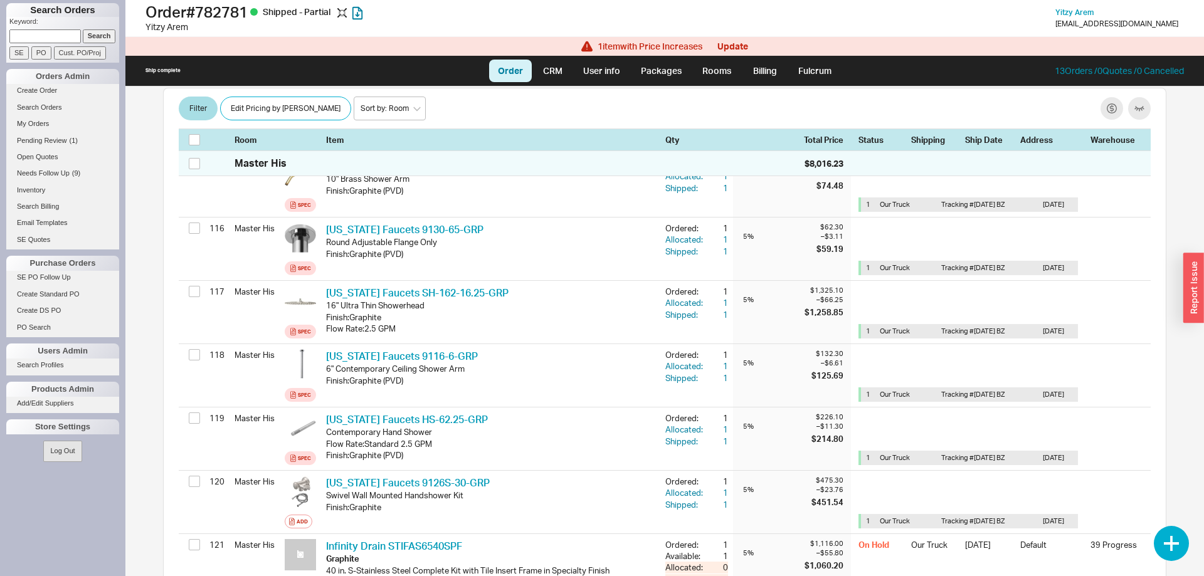
scroll to position [8249, 0]
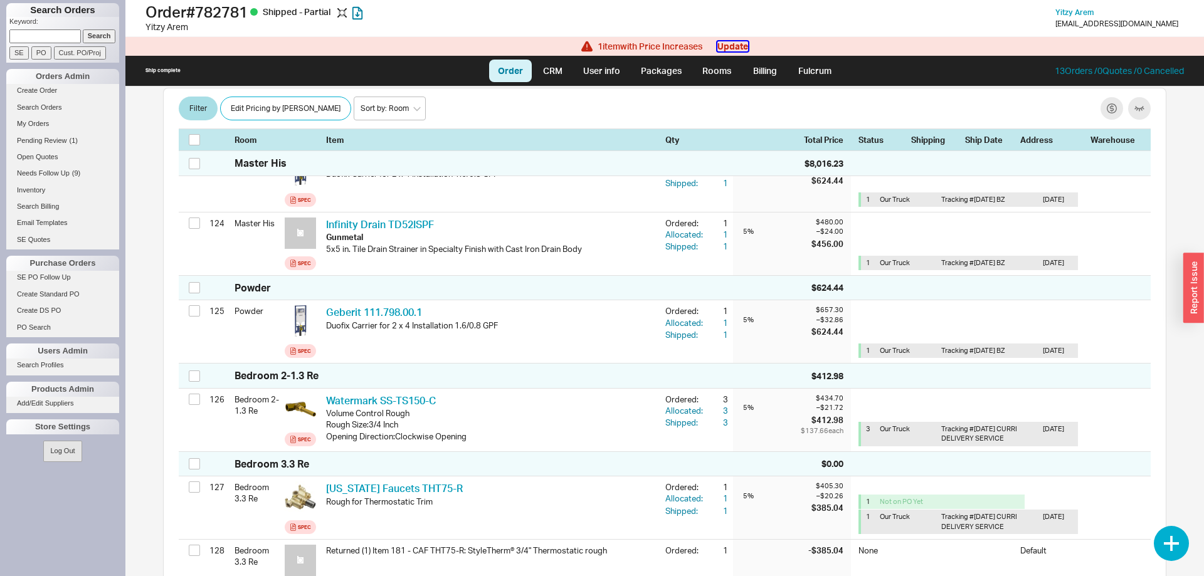
click at [736, 46] on button "Update" at bounding box center [732, 46] width 31 height 10
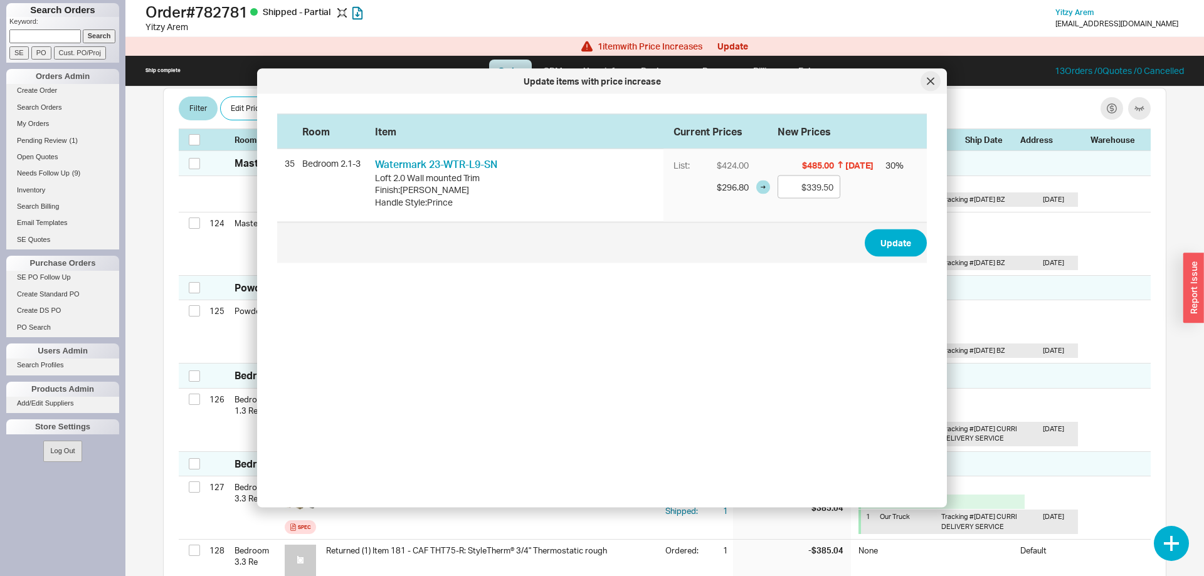
drag, startPoint x: 927, startPoint y: 75, endPoint x: 786, endPoint y: 82, distance: 141.9
click at [927, 75] on div at bounding box center [930, 81] width 20 height 20
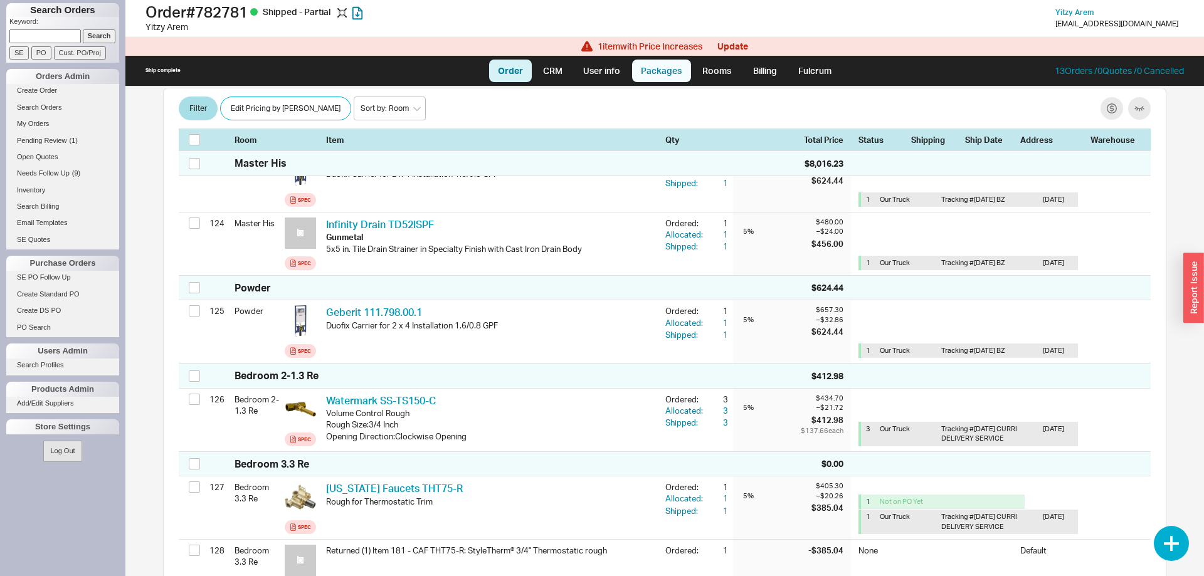
click at [668, 75] on link "Packages" at bounding box center [661, 71] width 59 height 23
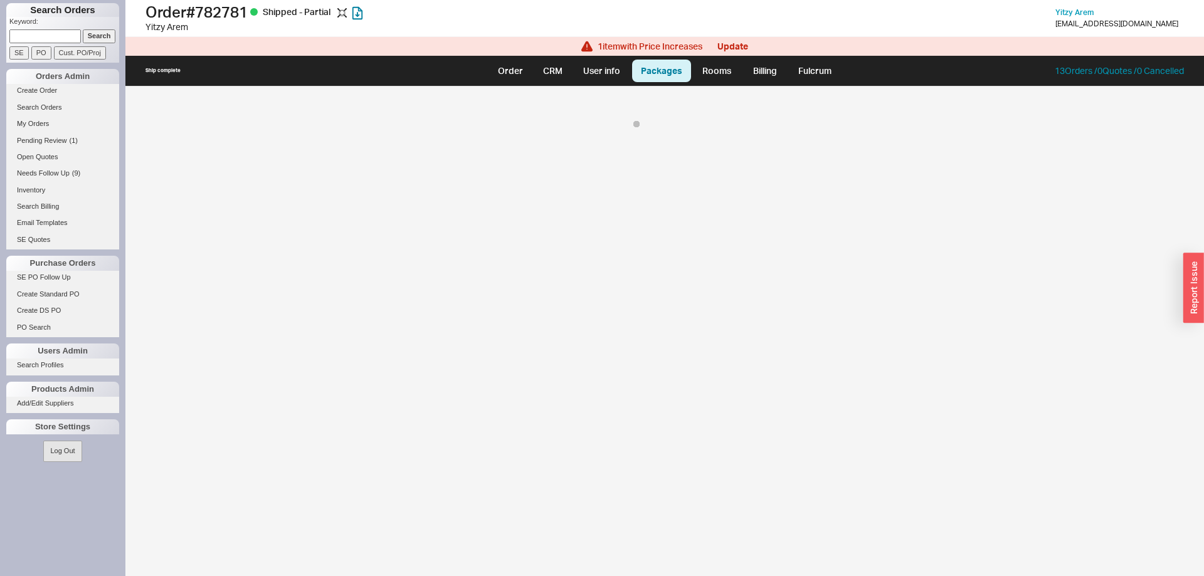
select select "On Hold"
select select "8"
select select "On Hold"
select select "8"
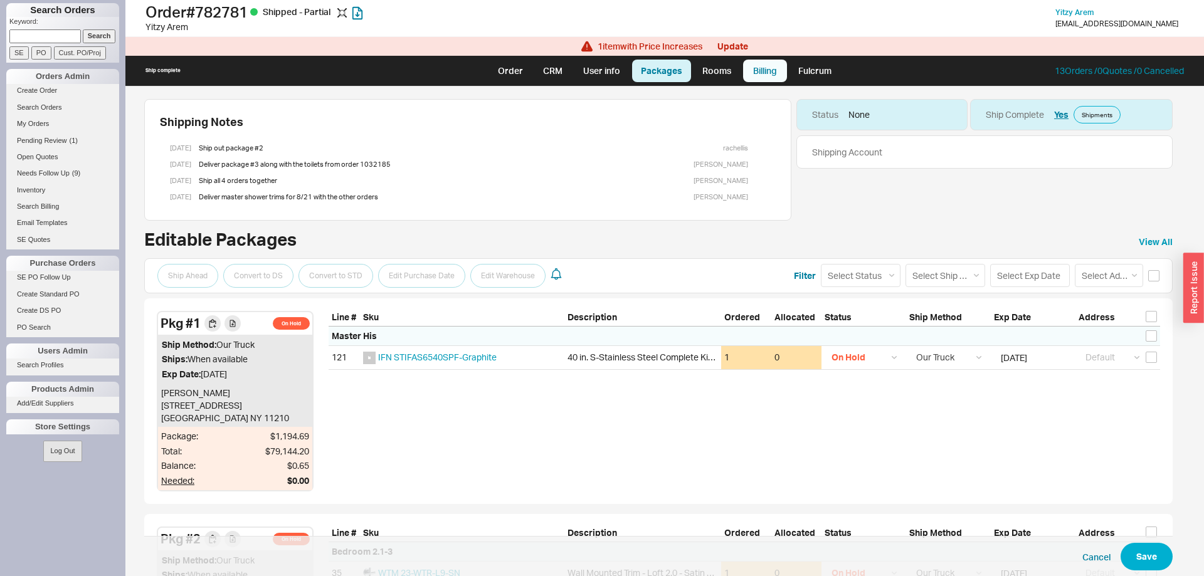
click at [750, 70] on link "Billing" at bounding box center [765, 71] width 44 height 23
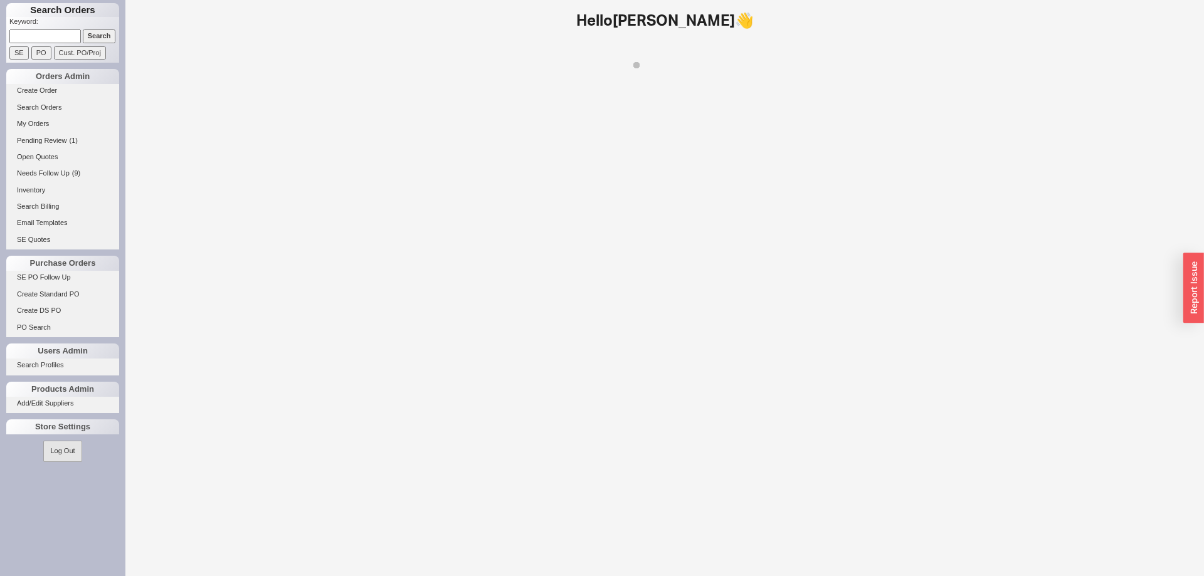
click at [51, 38] on input at bounding box center [44, 35] width 71 height 13
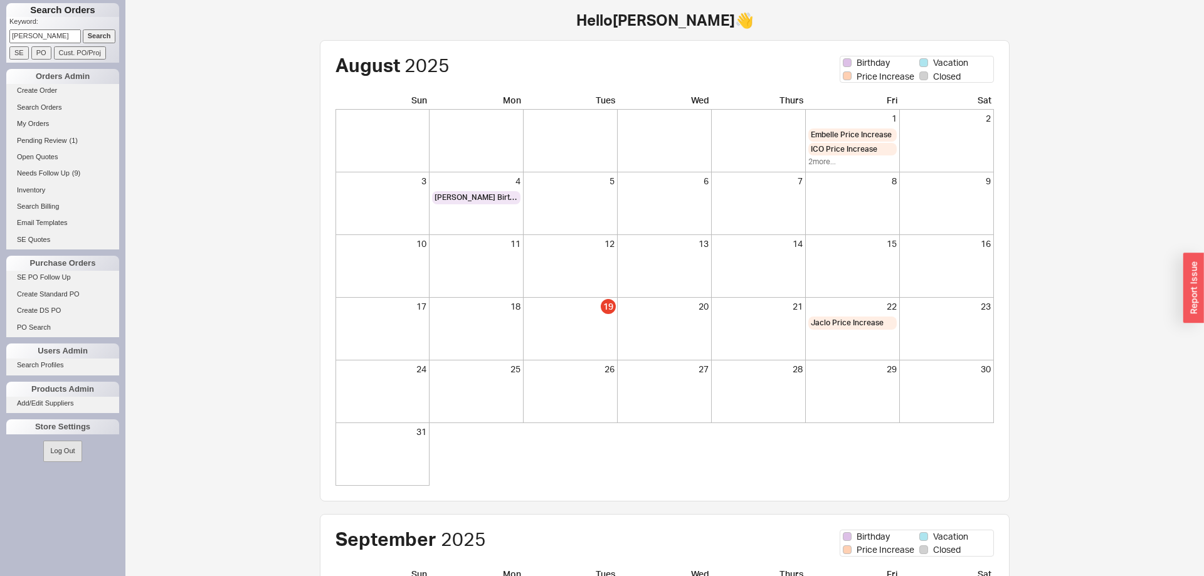
type input "[PERSON_NAME]"
click at [83, 29] on input "Search" at bounding box center [99, 35] width 33 height 13
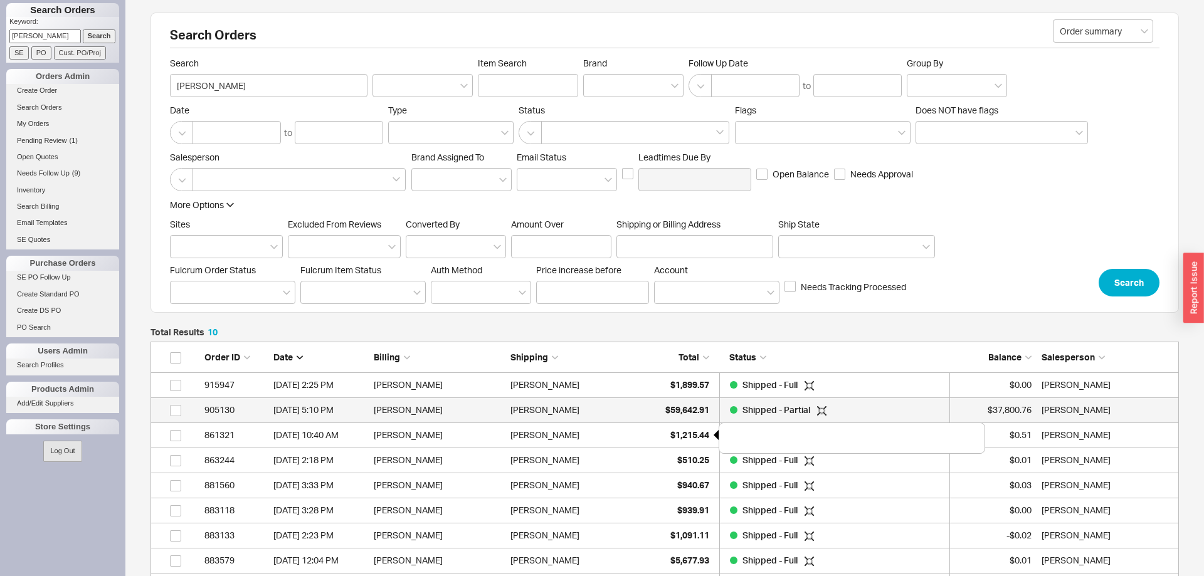
scroll to position [1, 1]
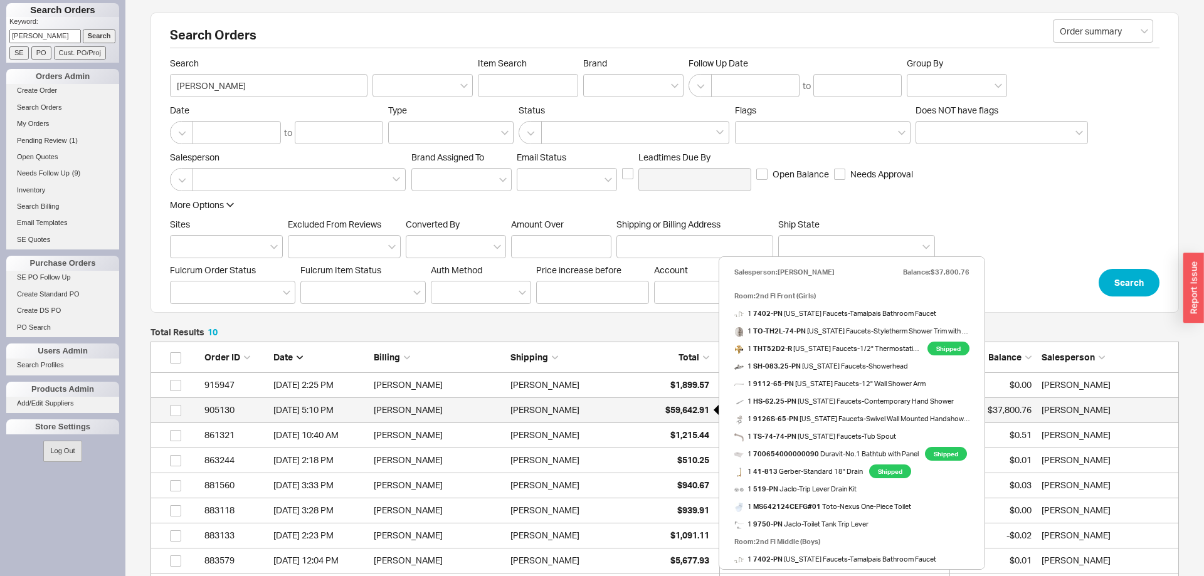
click at [675, 411] on span "$59,642.91" at bounding box center [687, 409] width 44 height 11
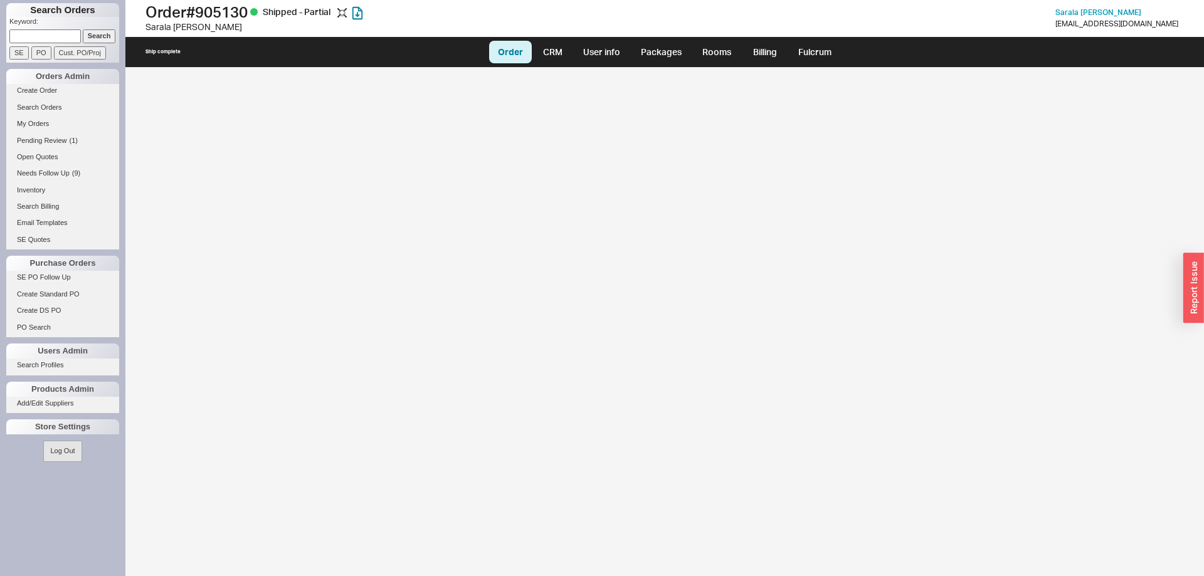
select select "LOW"
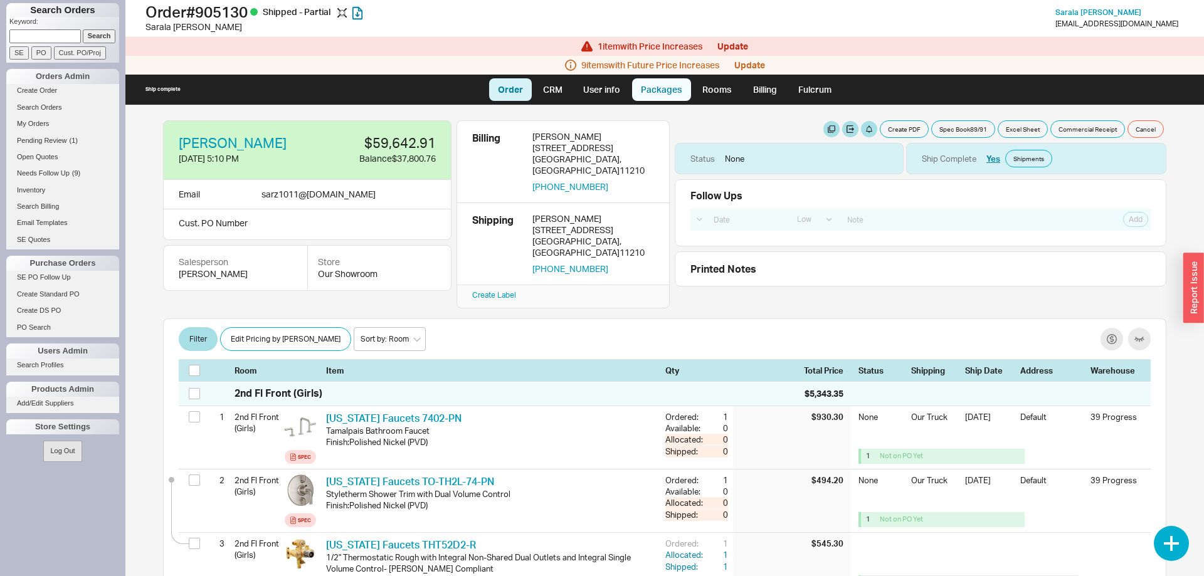
click at [648, 95] on link "Packages" at bounding box center [661, 89] width 59 height 23
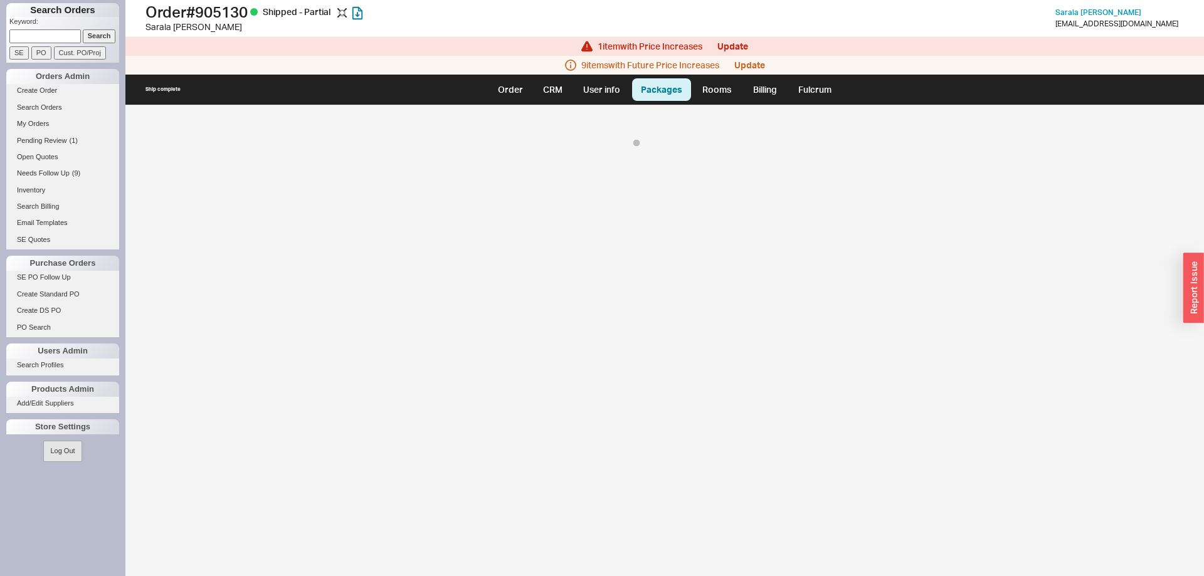
select select "8"
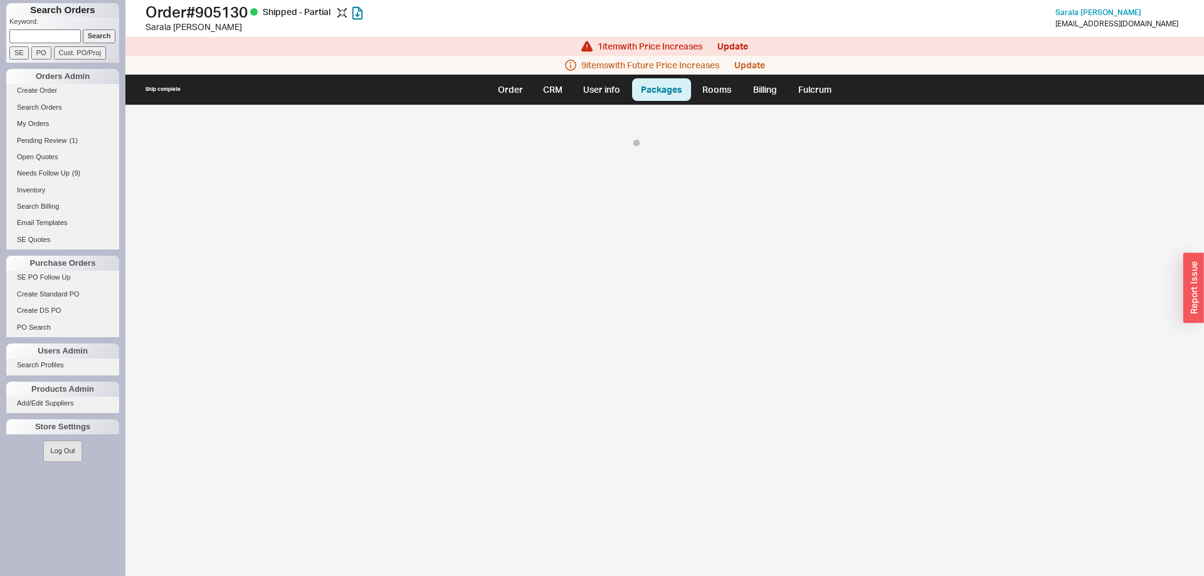
select select "8"
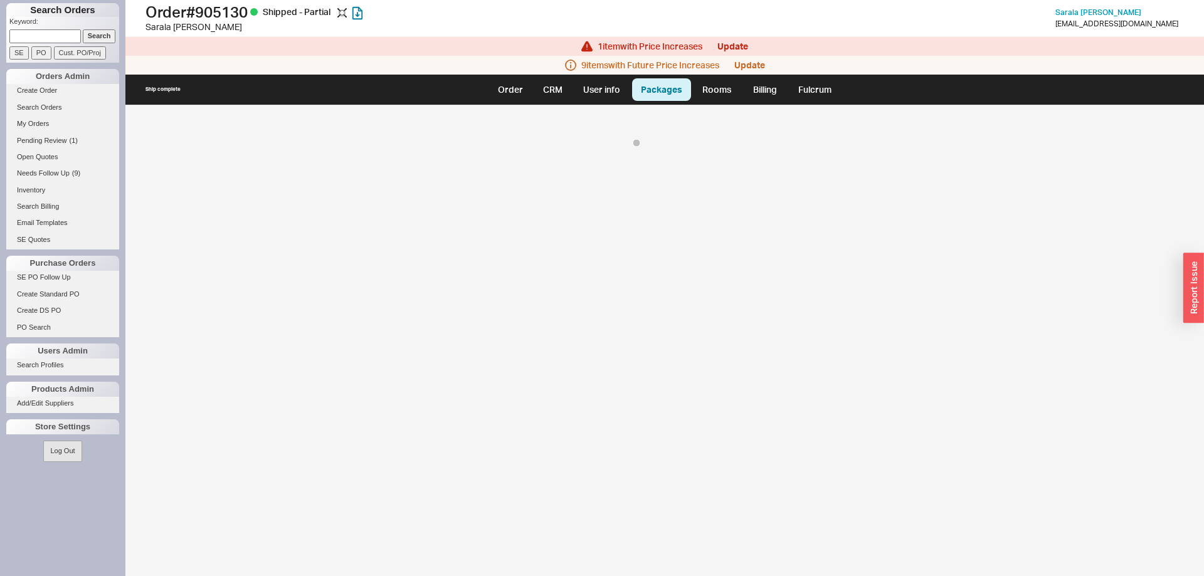
select select "8"
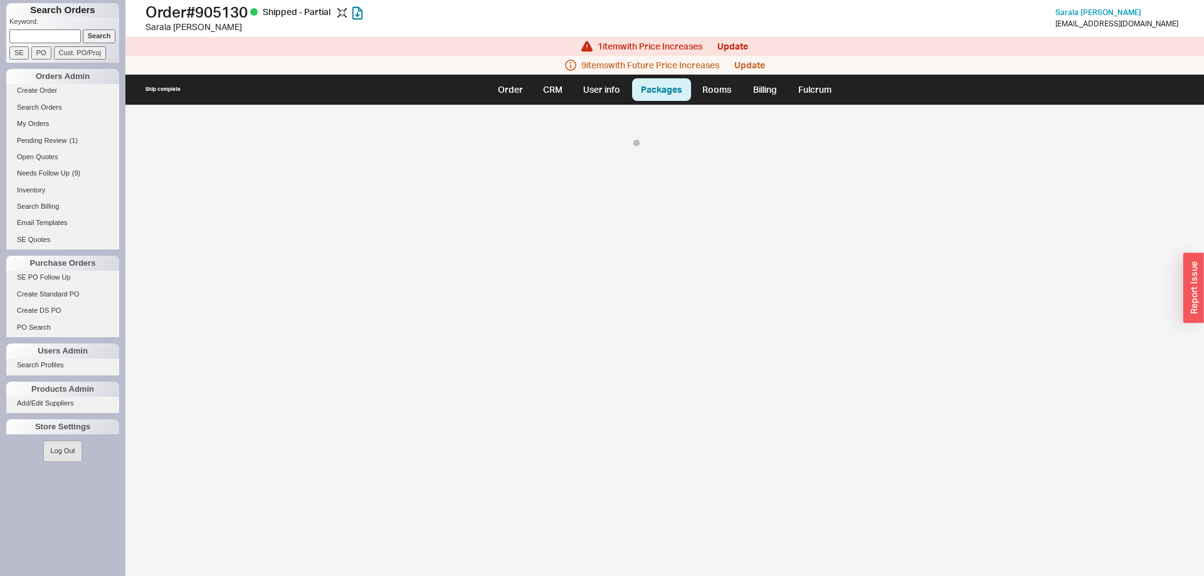
select select "8"
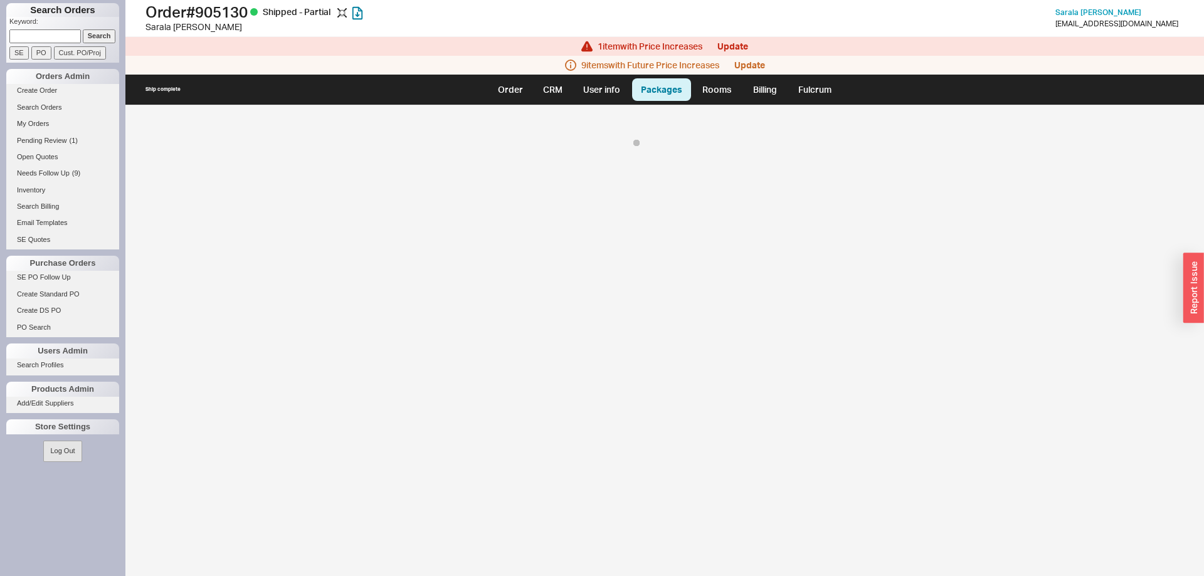
select select "8"
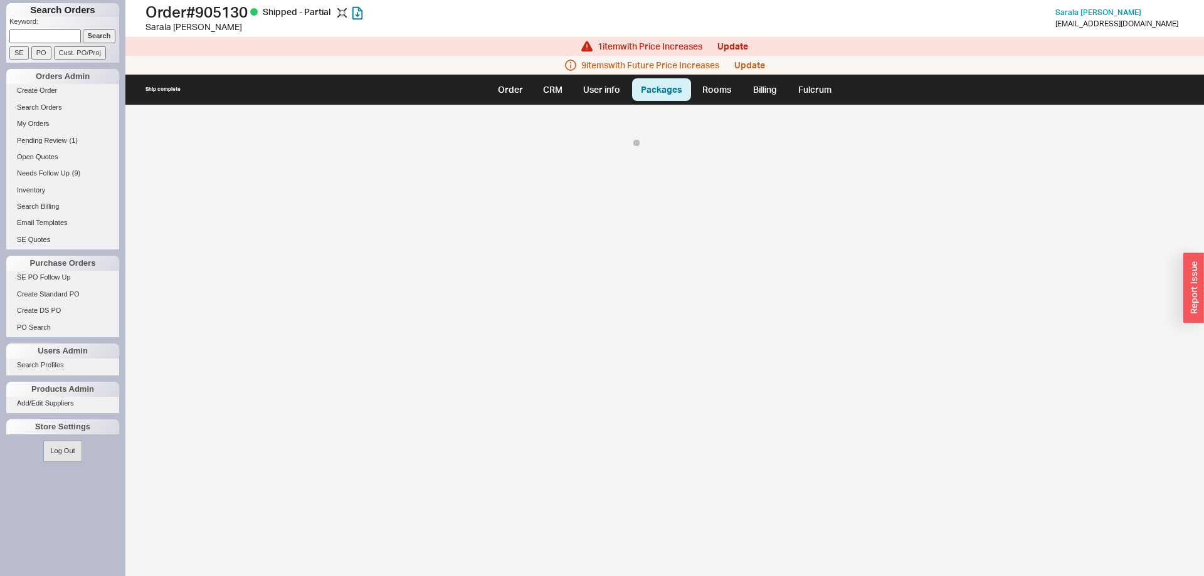
select select "8"
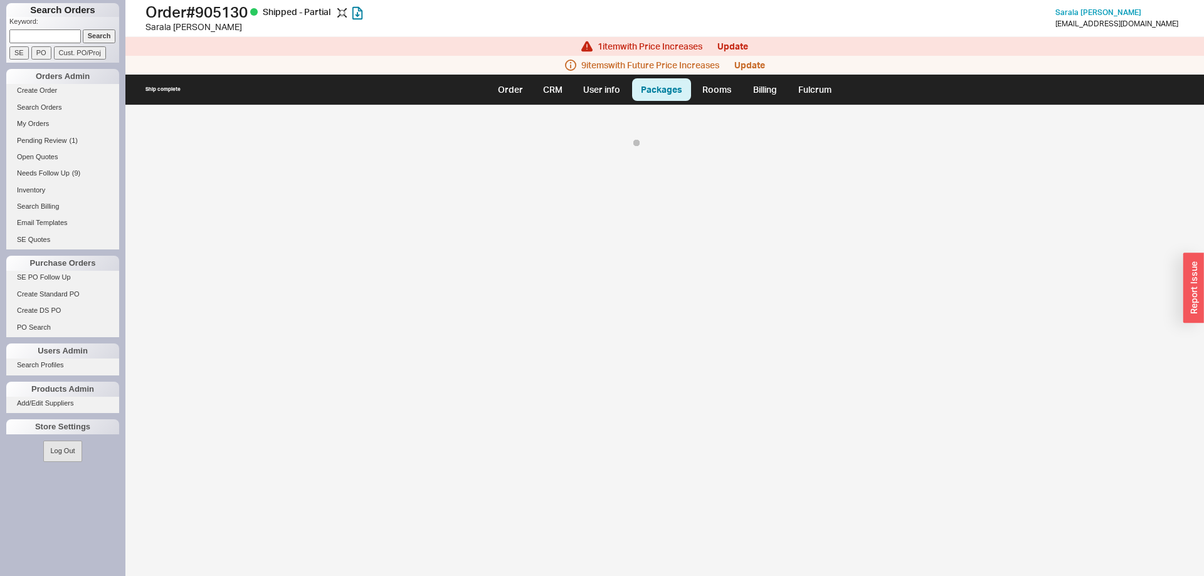
select select "8"
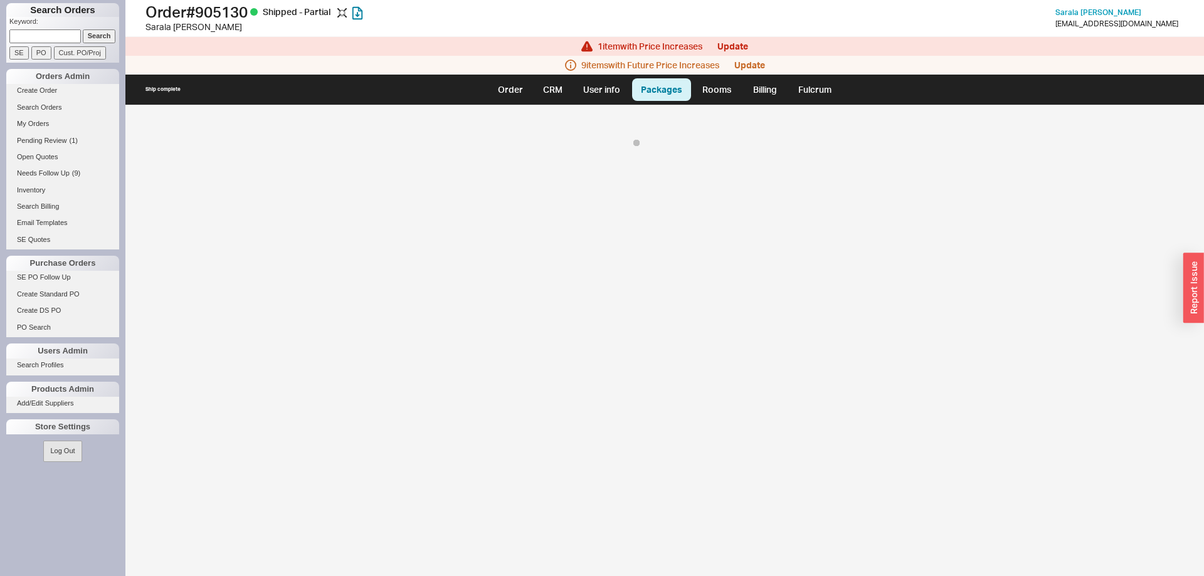
select select "8"
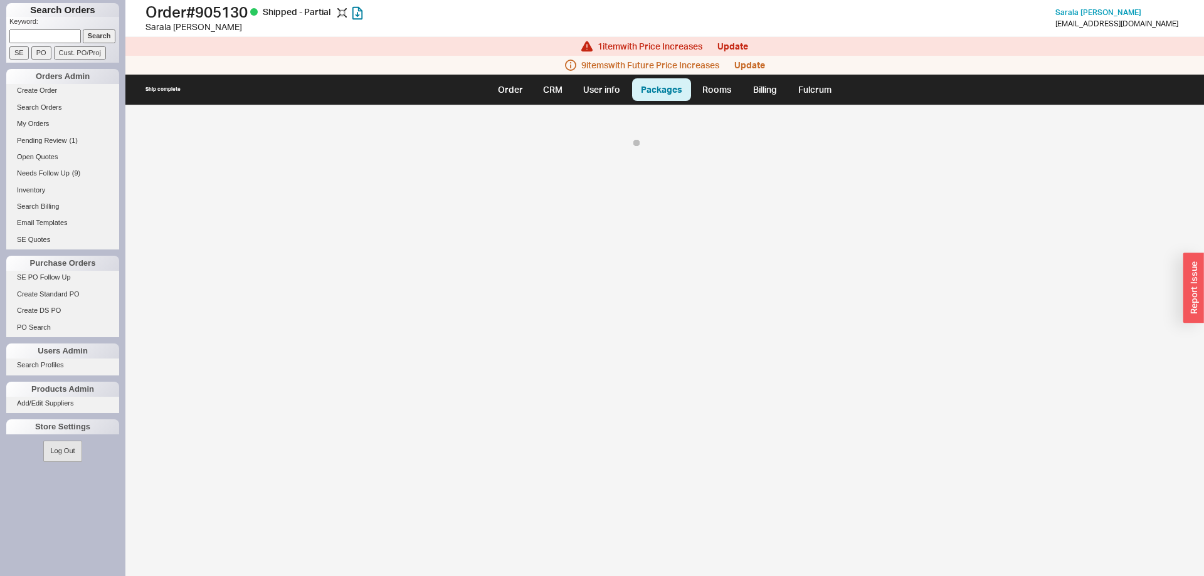
select select "8"
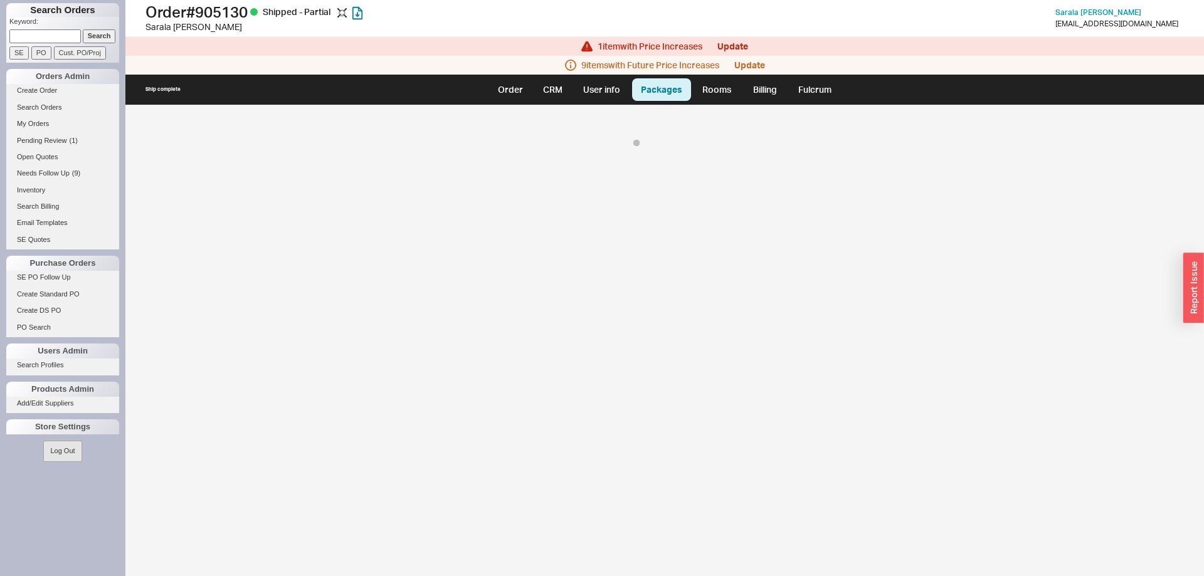
select select "8"
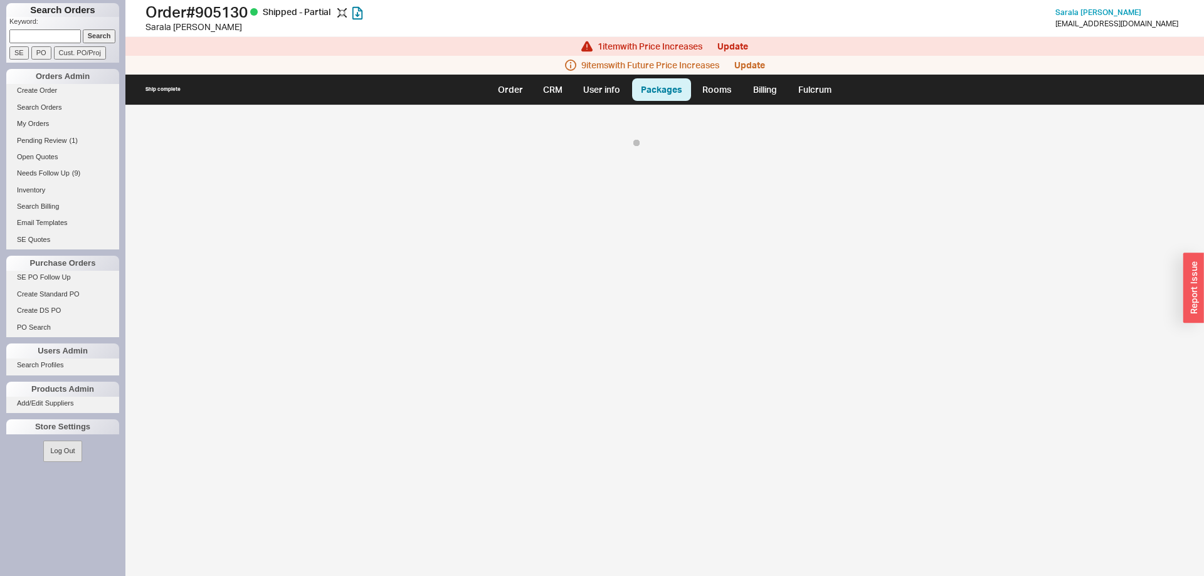
select select "8"
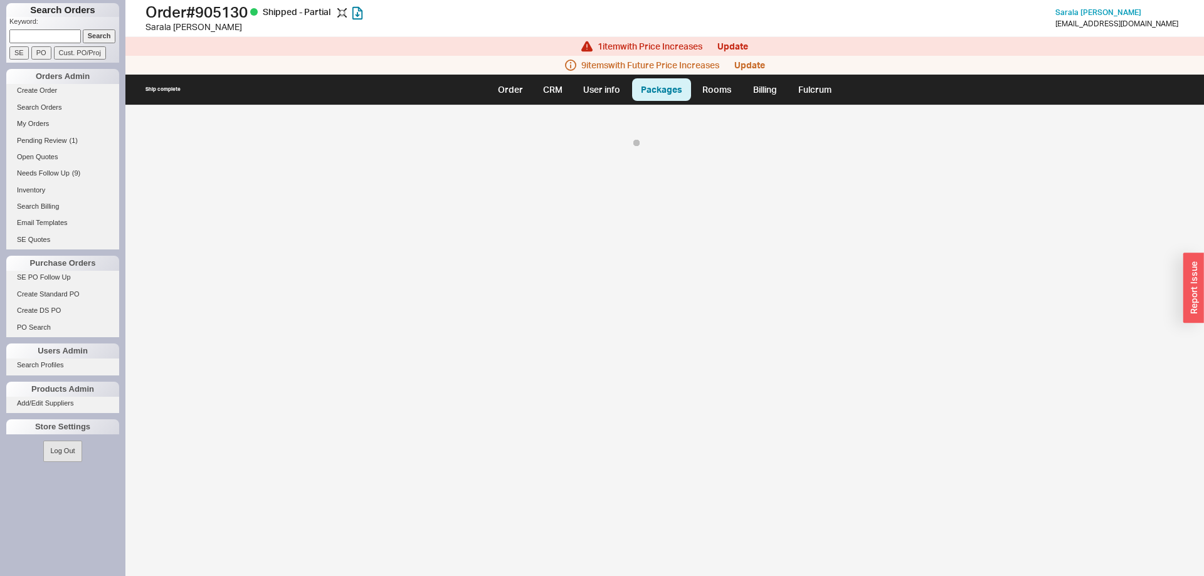
select select "8"
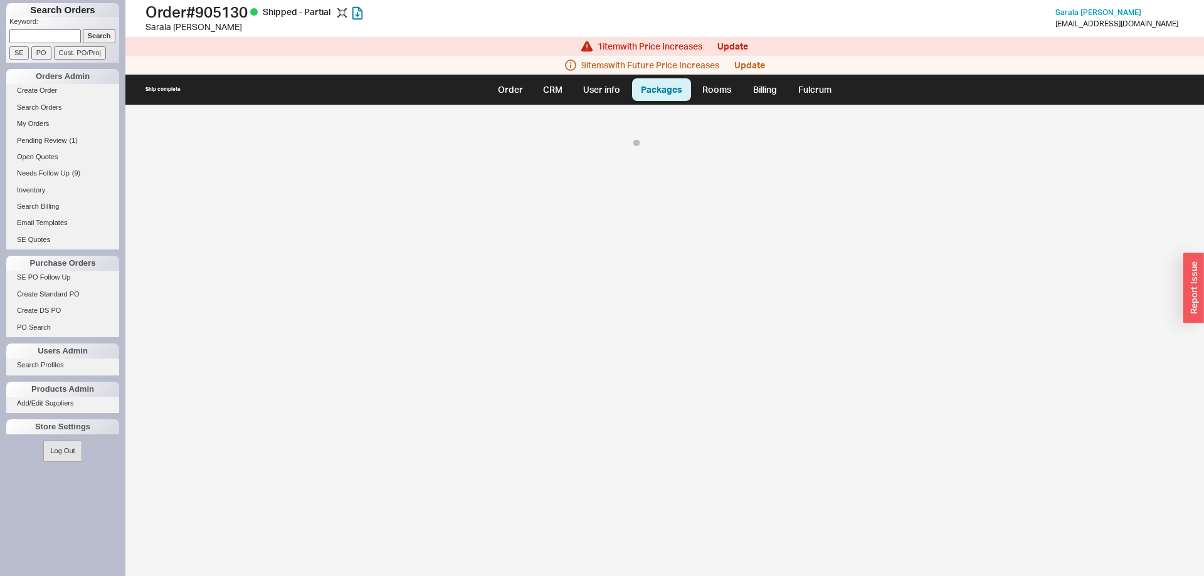
select select "8"
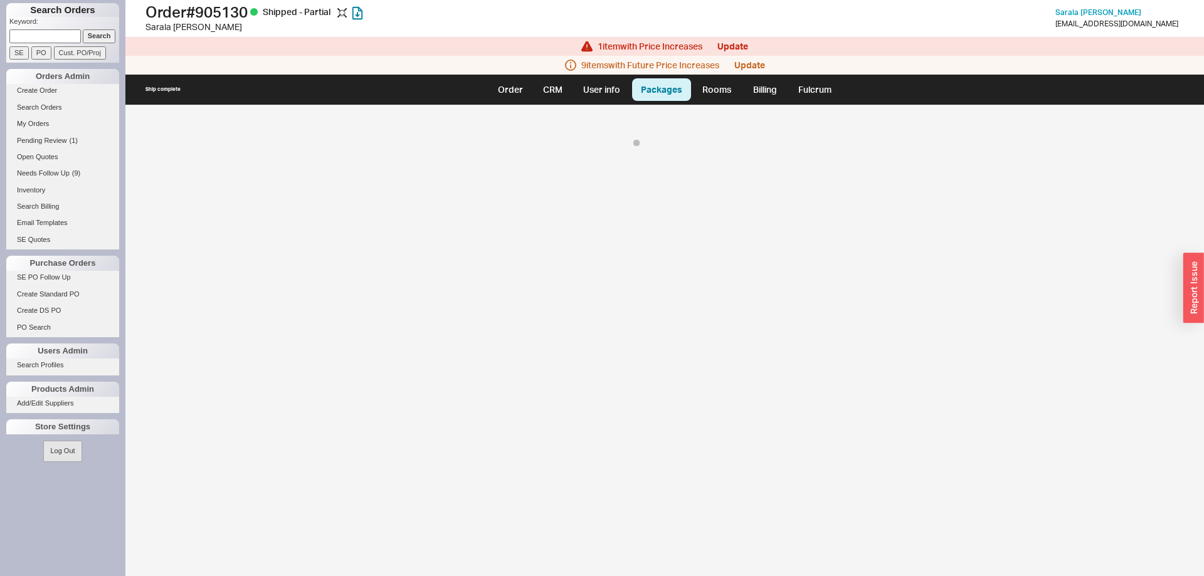
select select "8"
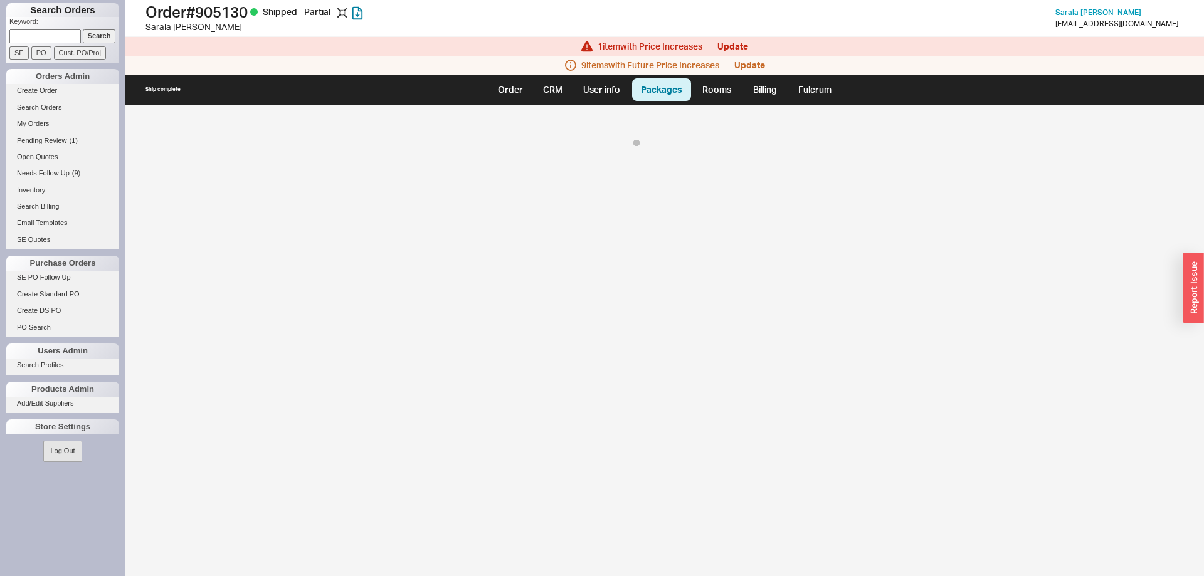
select select "8"
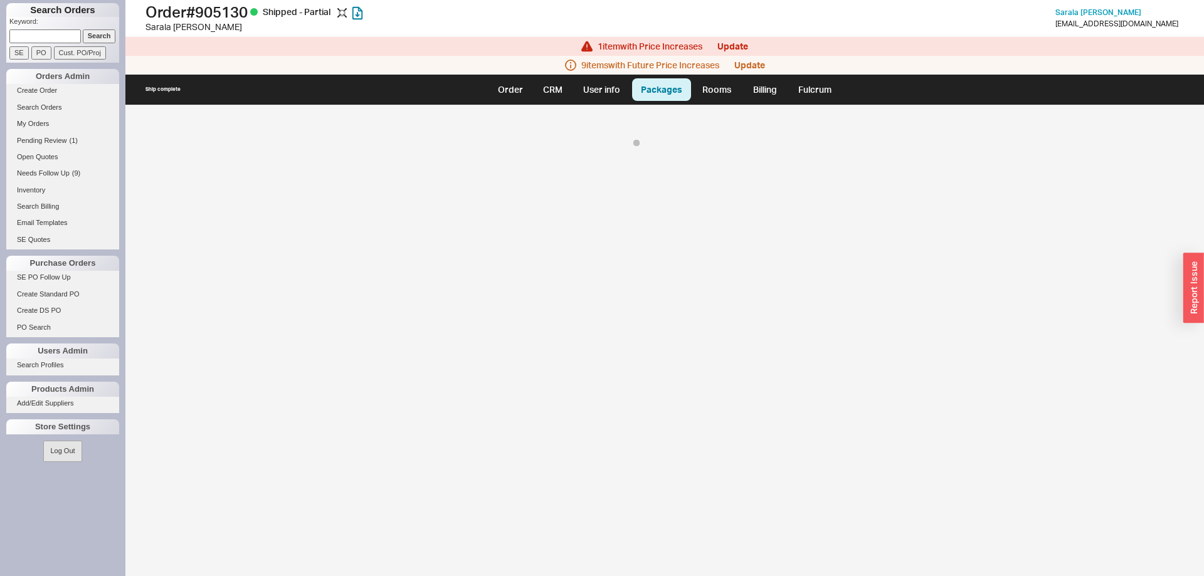
select select "8"
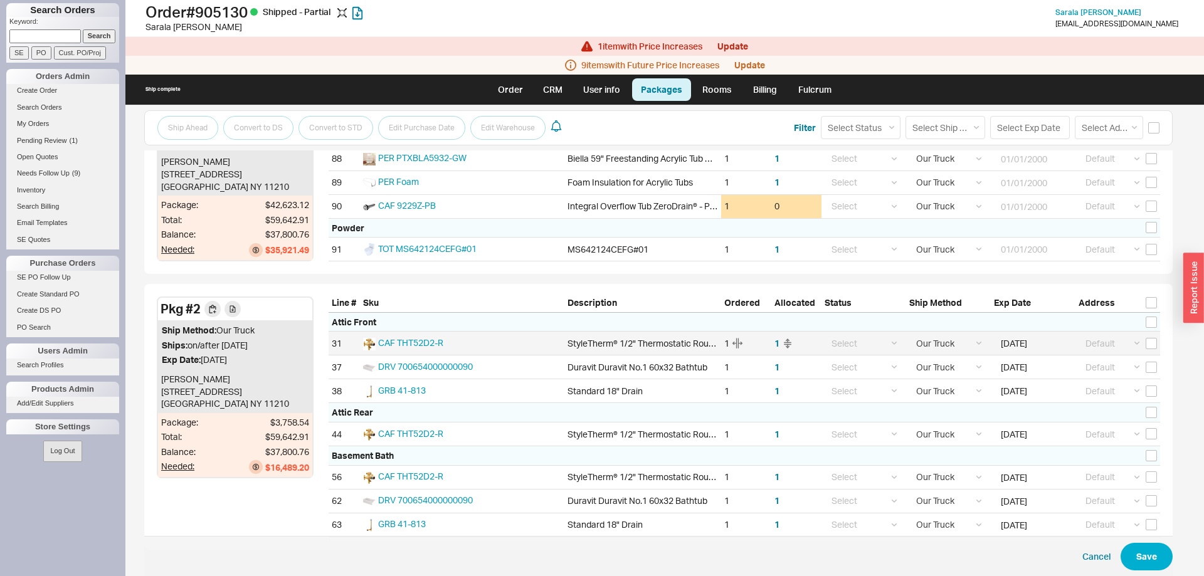
scroll to position [1965, 0]
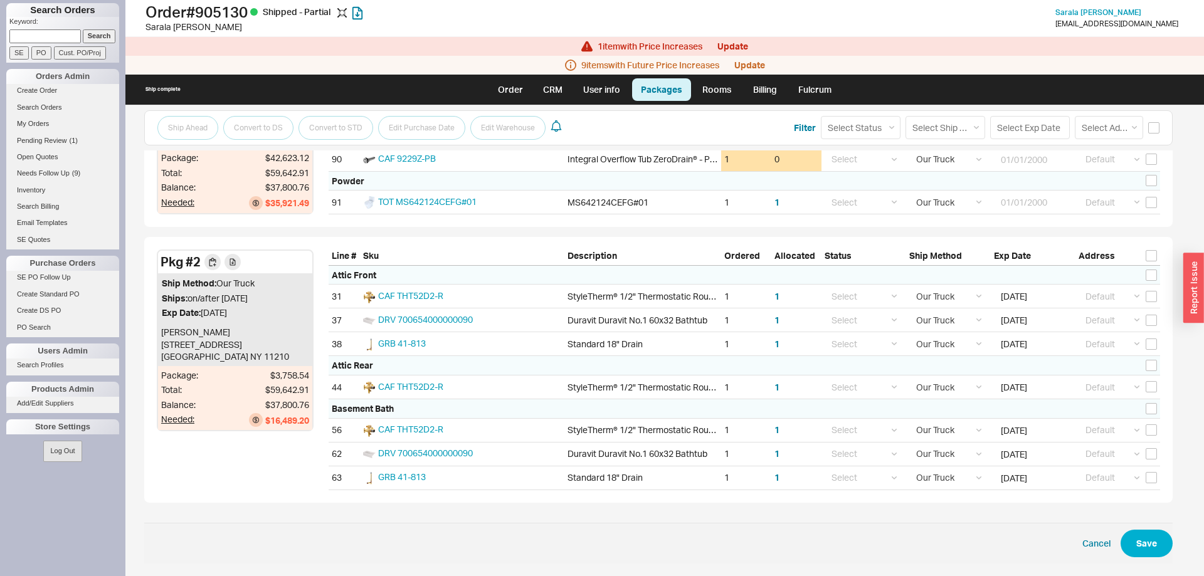
drag, startPoint x: 404, startPoint y: 532, endPoint x: 150, endPoint y: 251, distance: 378.6
click at [150, 251] on div "Pkg # 2 Ship Method: Our Truck Ships: on/after [DATE] Exp Date: [DATE] [PERSON_…" at bounding box center [658, 369] width 1028 height 265
drag, startPoint x: 155, startPoint y: 243, endPoint x: 831, endPoint y: 522, distance: 731.7
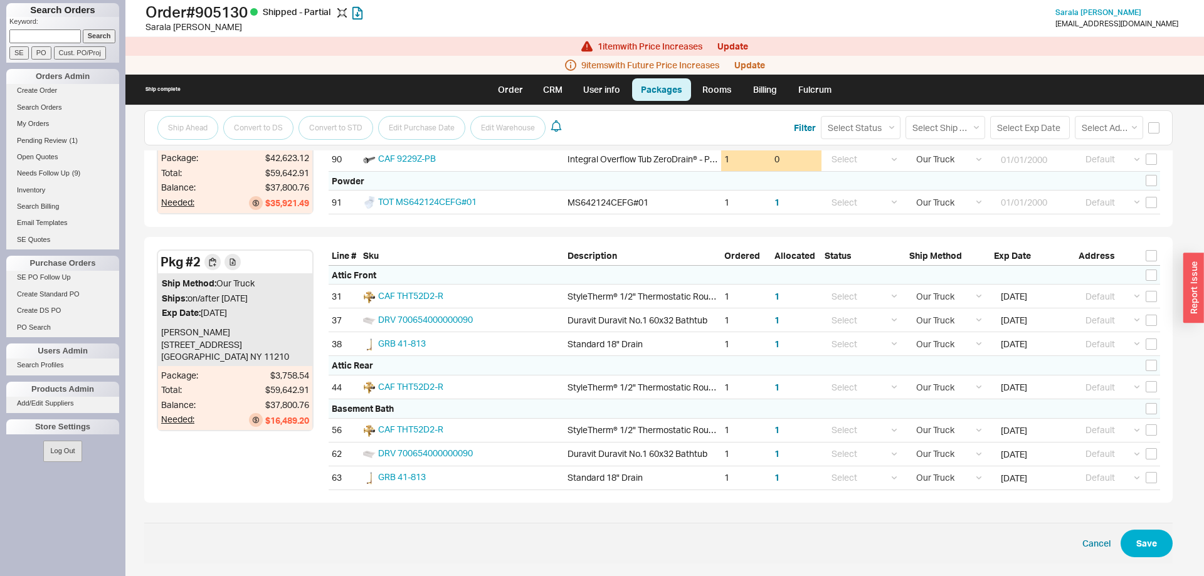
drag, startPoint x: 148, startPoint y: 244, endPoint x: 481, endPoint y: 526, distance: 436.8
click at [481, 526] on span "Cancel Save" at bounding box center [658, 543] width 1028 height 41
drag, startPoint x: 300, startPoint y: 495, endPoint x: 145, endPoint y: 253, distance: 286.4
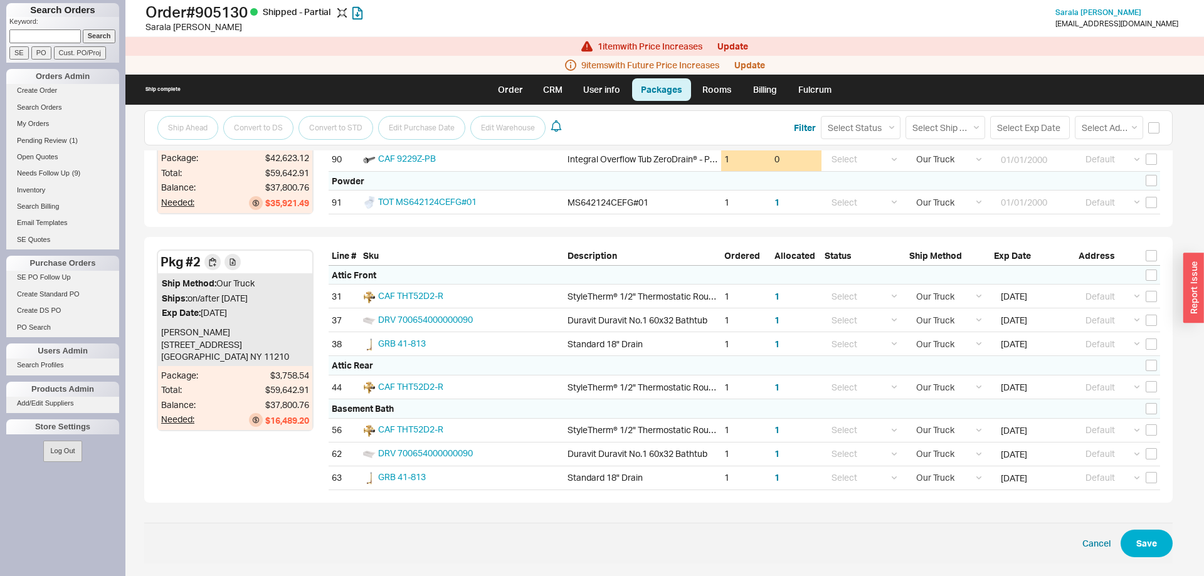
click at [145, 253] on div "Pkg # 2 Ship Method: Our Truck Ships: on/after [DATE] Exp Date: [DATE] [PERSON_…" at bounding box center [658, 369] width 1028 height 265
click at [712, 97] on link "Rooms" at bounding box center [716, 89] width 47 height 23
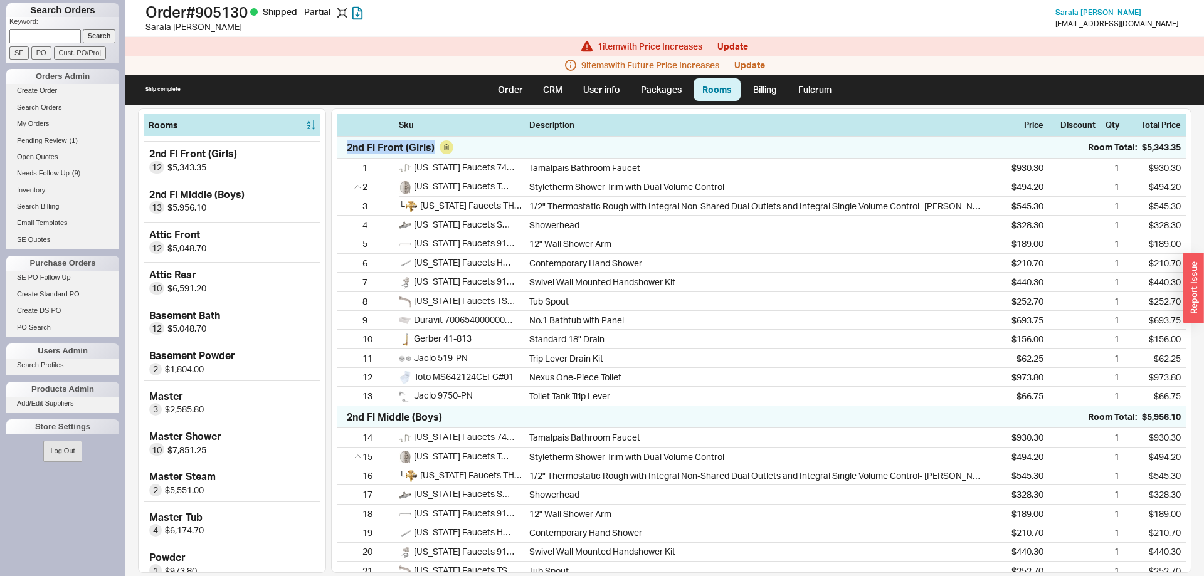
drag, startPoint x: 350, startPoint y: 148, endPoint x: 438, endPoint y: 152, distance: 88.5
click at [438, 152] on div "2nd Fl Front (Girls) Room Total: $5,343.35" at bounding box center [761, 148] width 849 height 22
copy div "2nd Fl Front (Girls)"
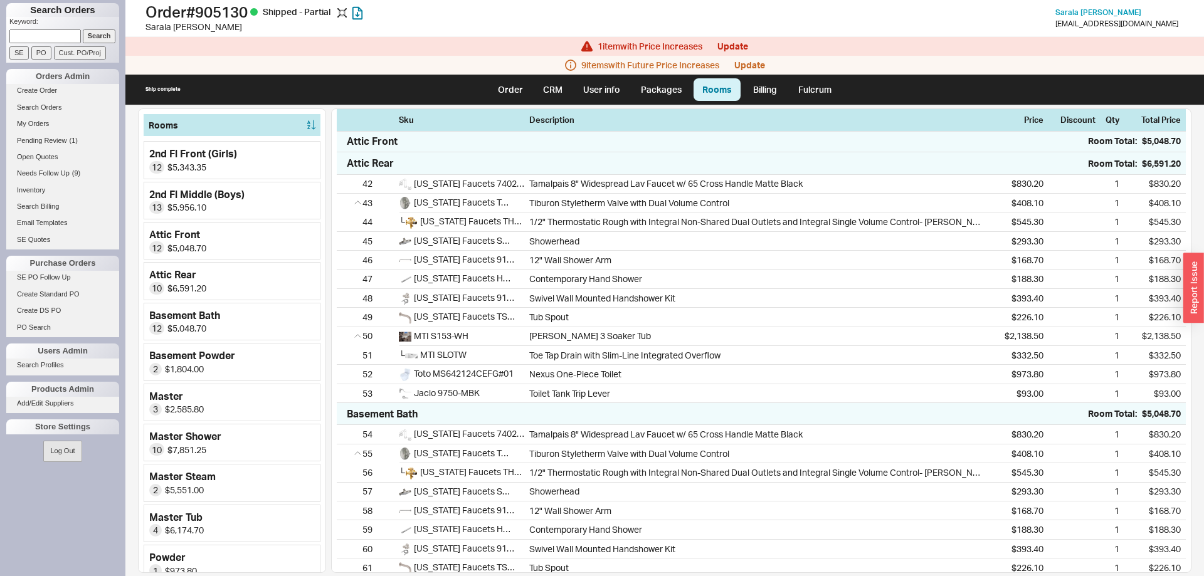
scroll to position [448, 0]
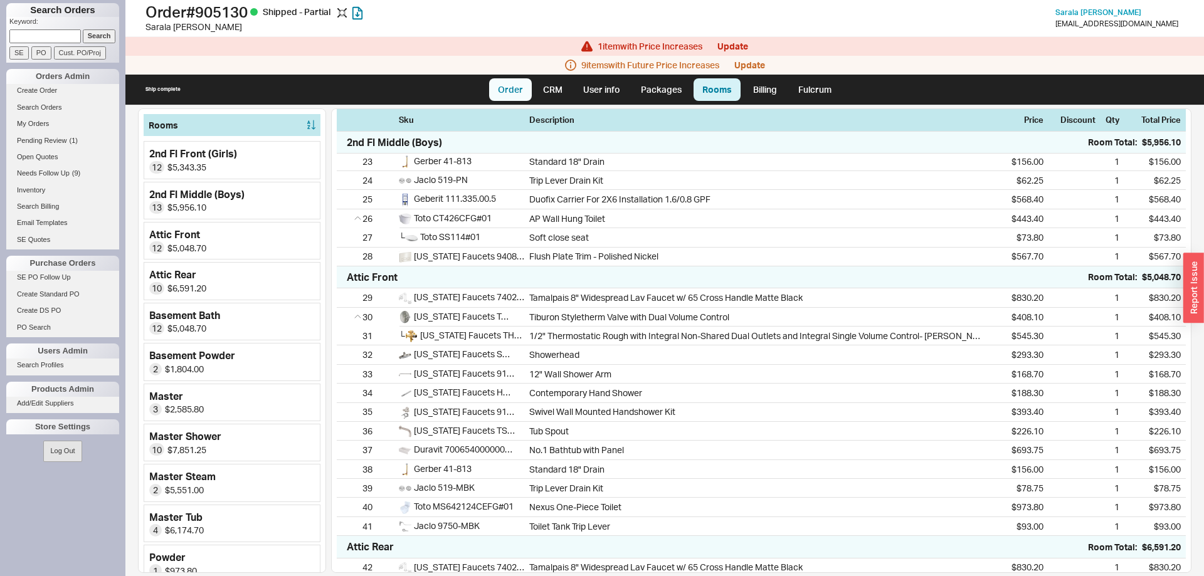
click at [515, 85] on link "Order" at bounding box center [510, 89] width 43 height 23
select select "LOW"
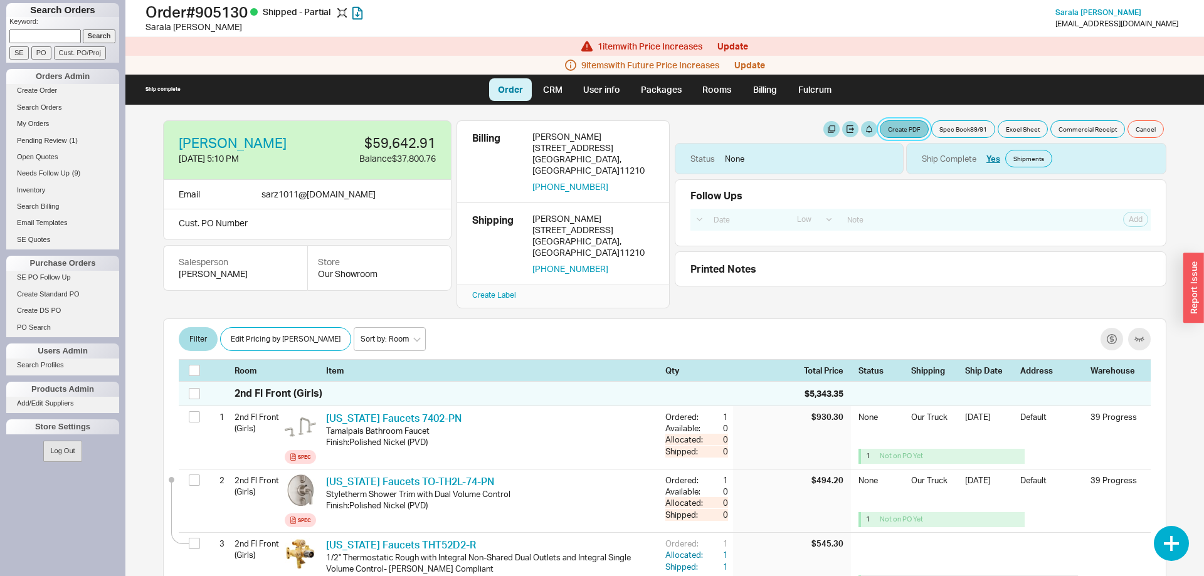
click at [899, 132] on button "Create PDF" at bounding box center [904, 129] width 49 height 18
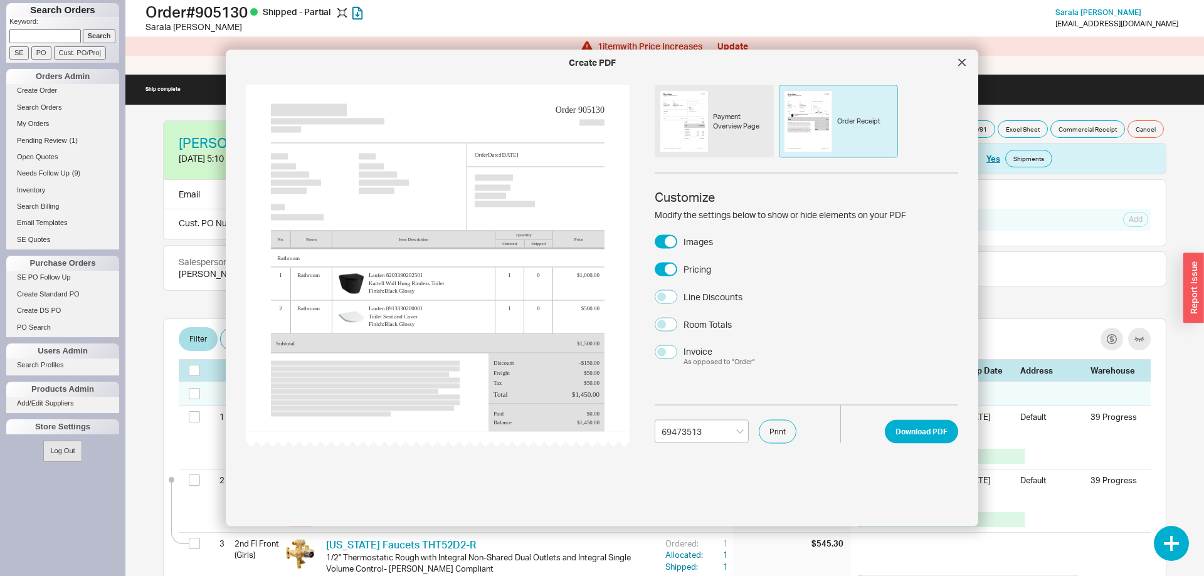
select select "69473513"
click at [918, 436] on button "Download PDF" at bounding box center [921, 431] width 73 height 24
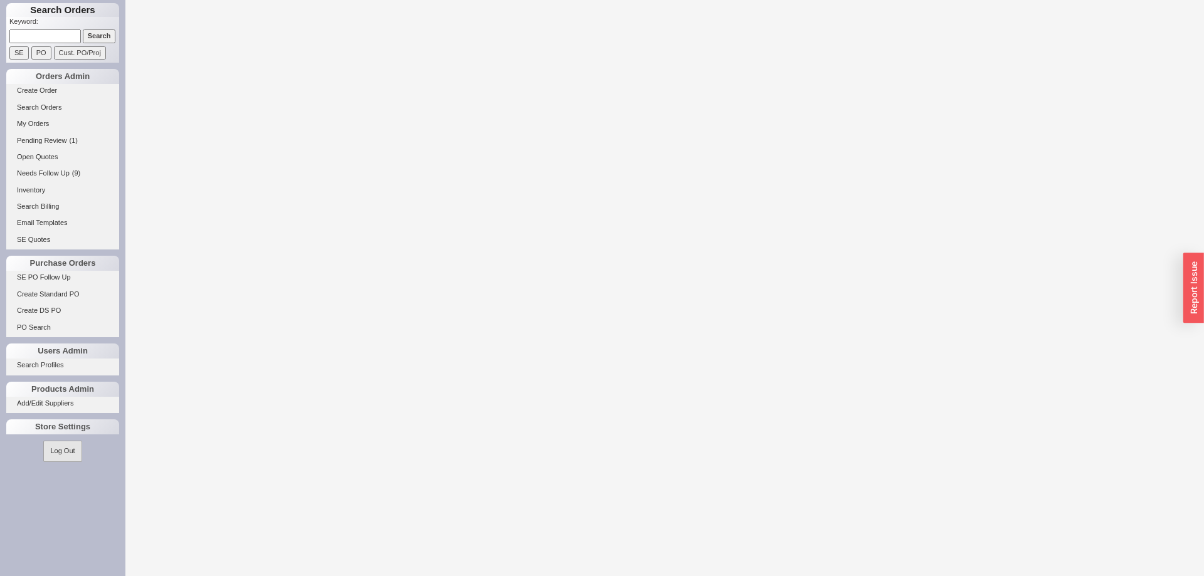
click at [52, 38] on input at bounding box center [44, 35] width 71 height 13
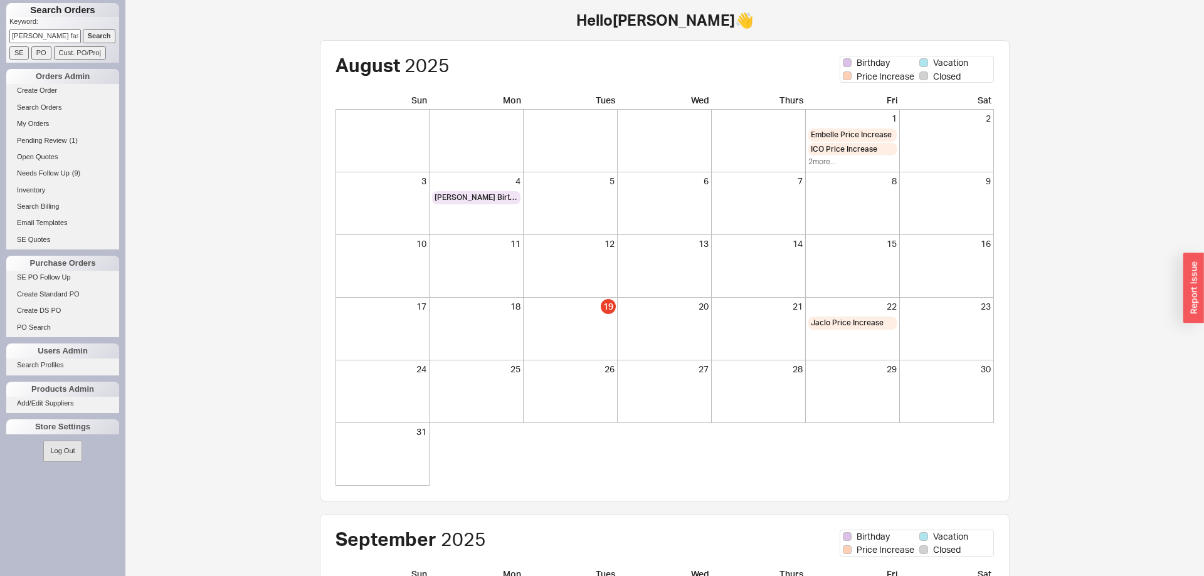
type input "[PERSON_NAME] fasten"
click at [98, 36] on input "Search" at bounding box center [99, 35] width 33 height 13
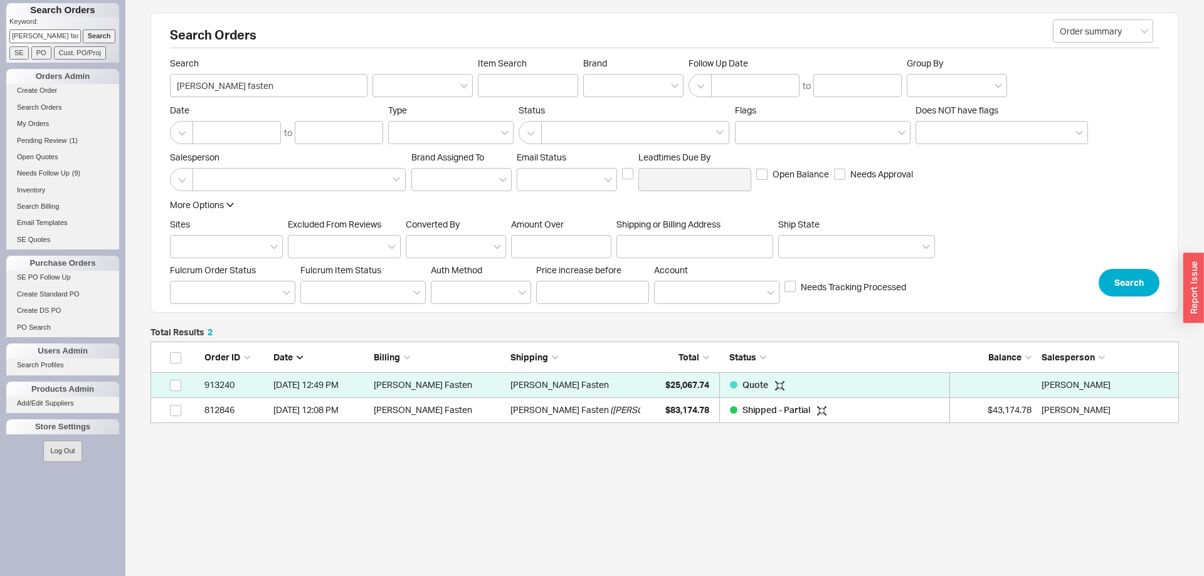
scroll to position [82, 1028]
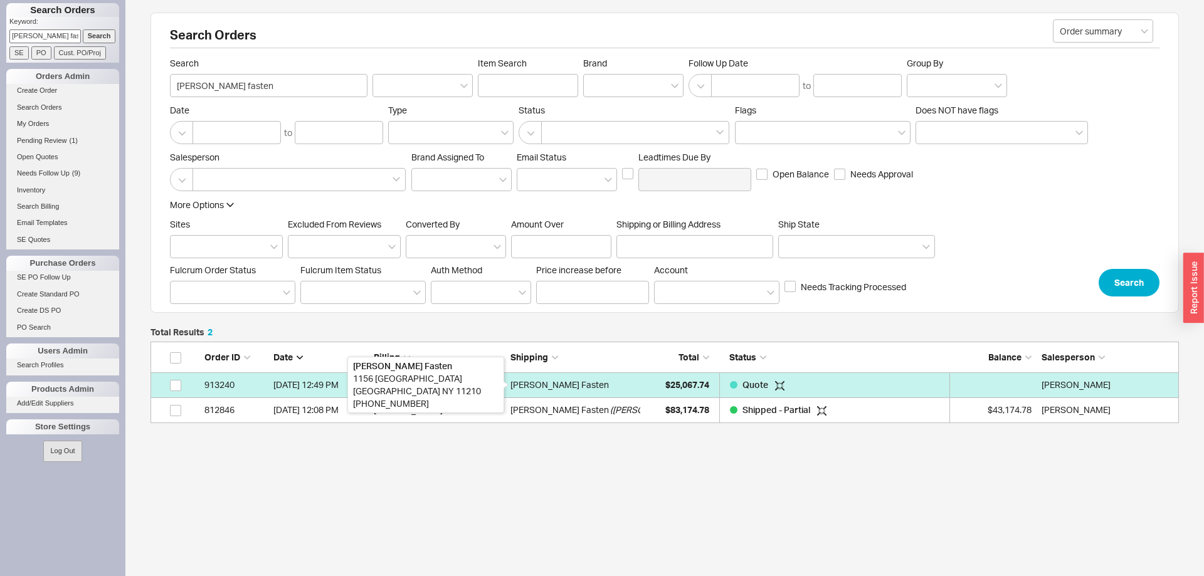
click at [544, 380] on div "[PERSON_NAME] Fasten" at bounding box center [559, 384] width 98 height 25
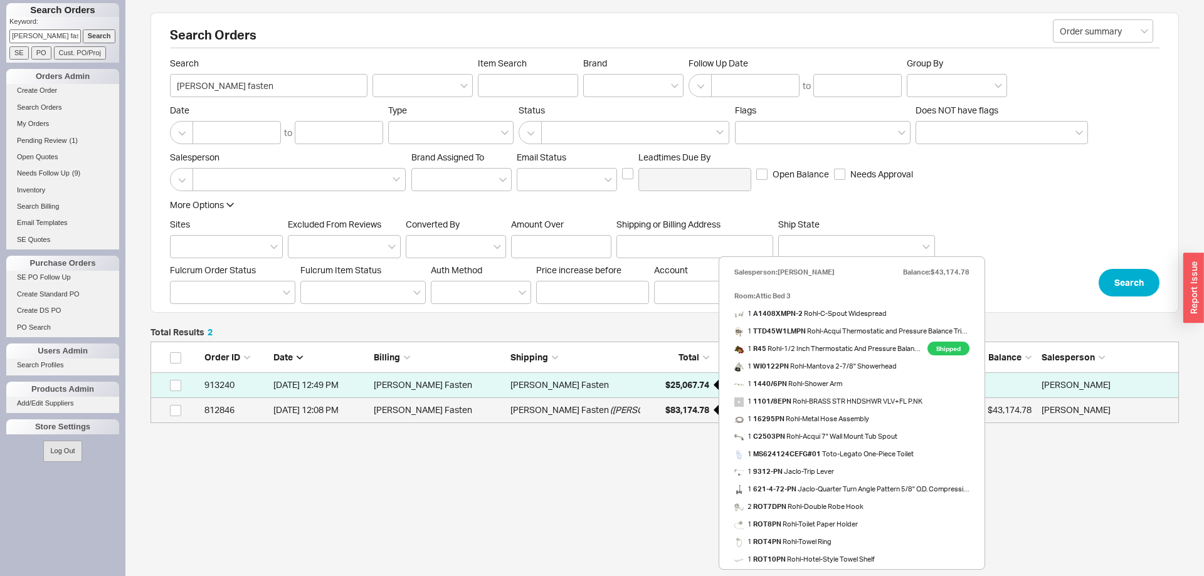
click at [678, 410] on span "$83,174.78" at bounding box center [687, 409] width 44 height 11
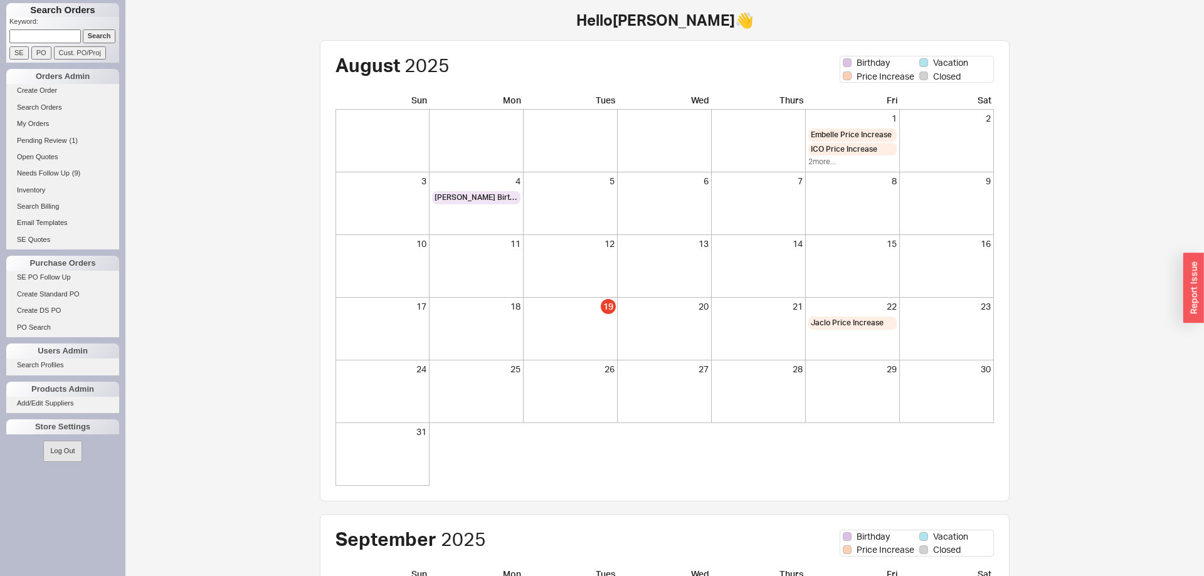
paste input "928683"
type input "928683"
click at [103, 34] on input "Search" at bounding box center [99, 35] width 33 height 13
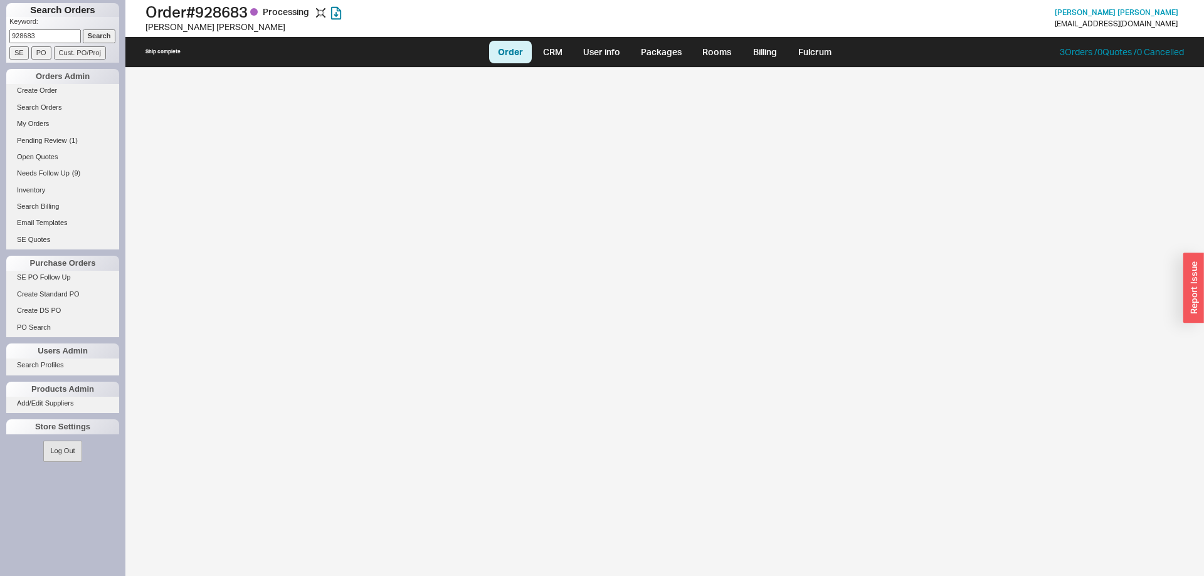
select select "LOW"
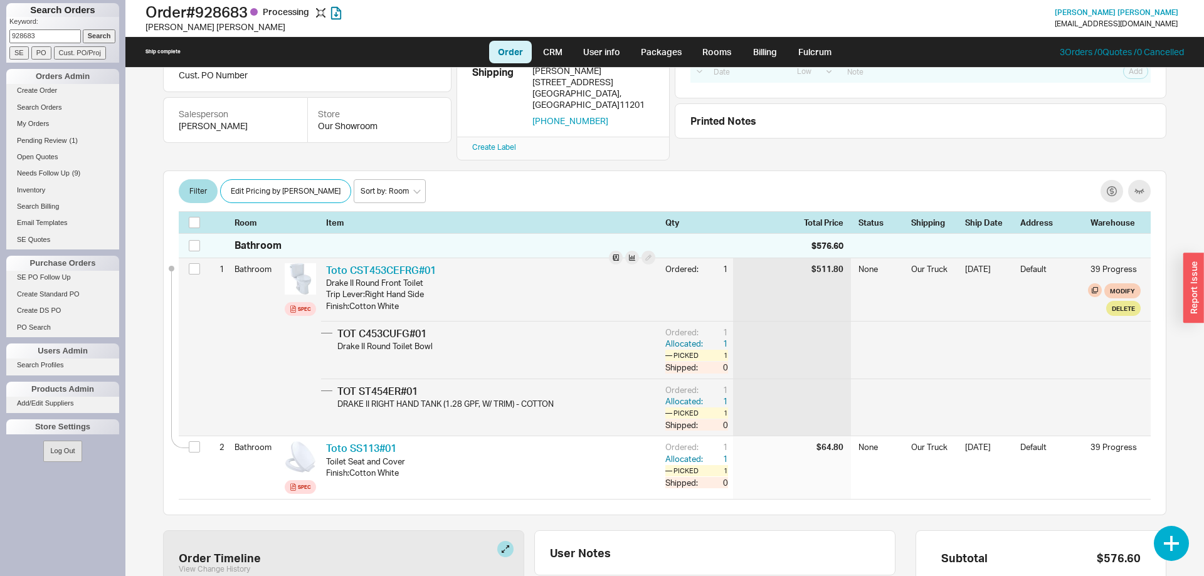
scroll to position [128, 0]
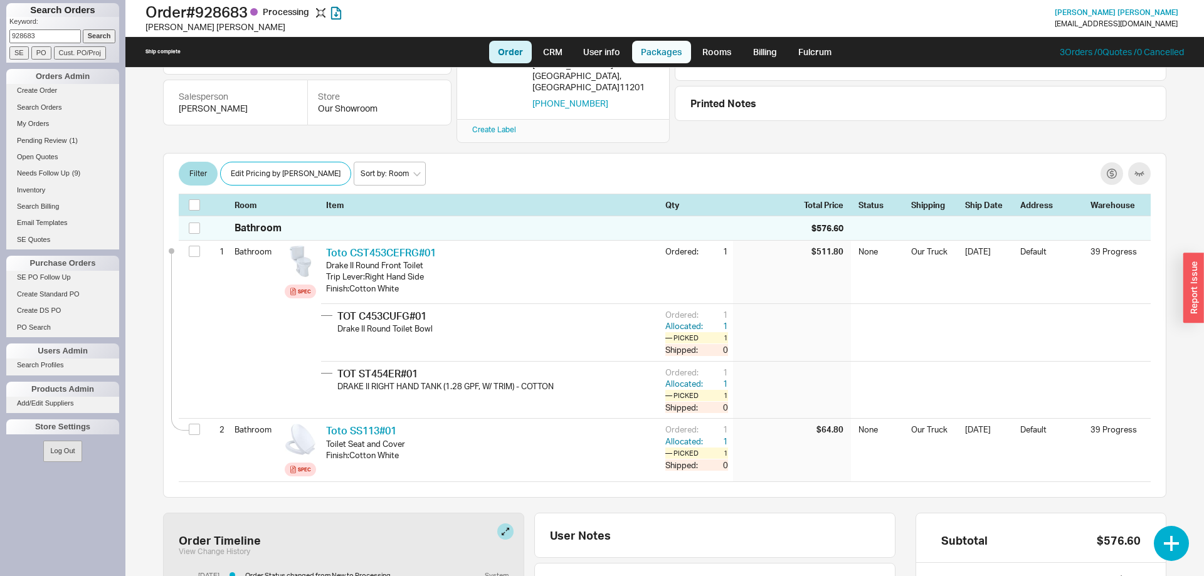
click at [652, 51] on link "Packages" at bounding box center [661, 52] width 59 height 23
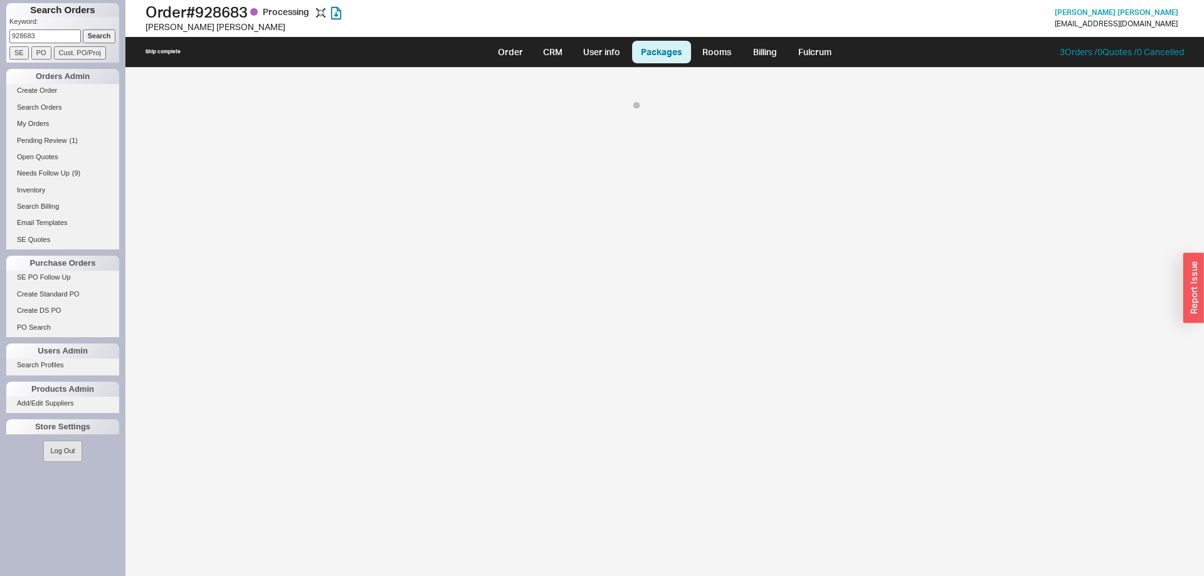
select select "8"
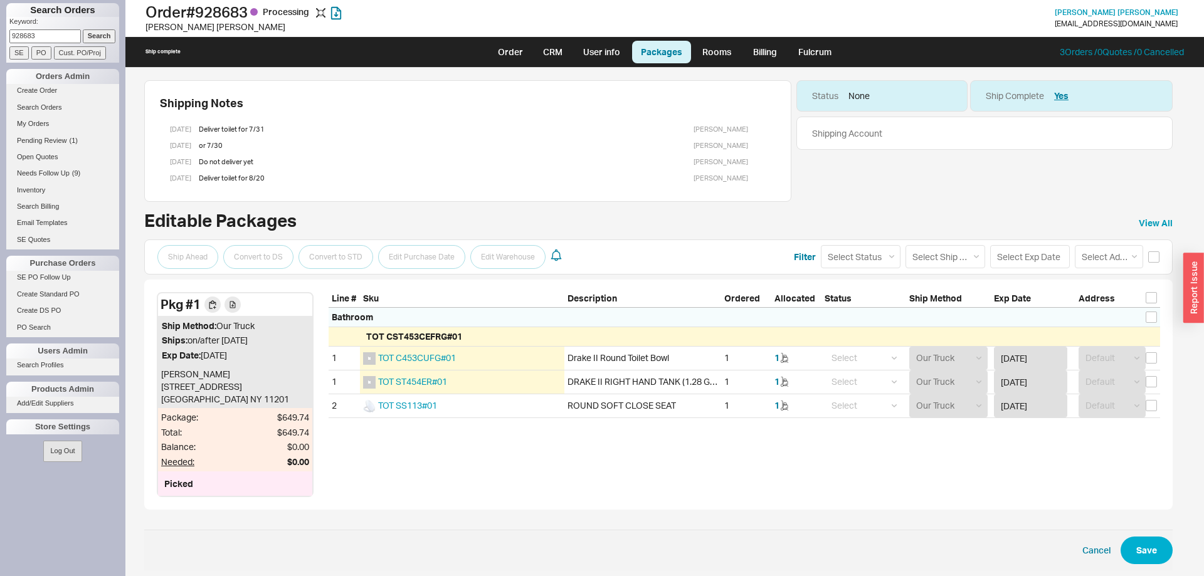
click at [1157, 300] on div "Address" at bounding box center [1117, 300] width 85 height 16
click at [1149, 295] on input "checkbox" at bounding box center [1150, 297] width 11 height 11
checkbox input "true"
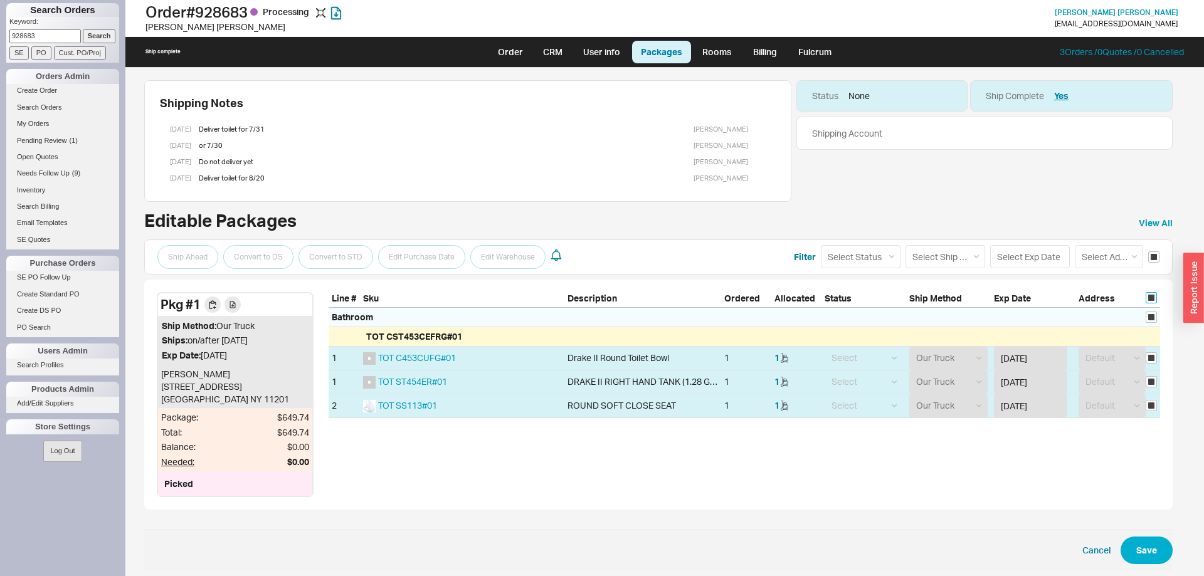
checkbox input "true"
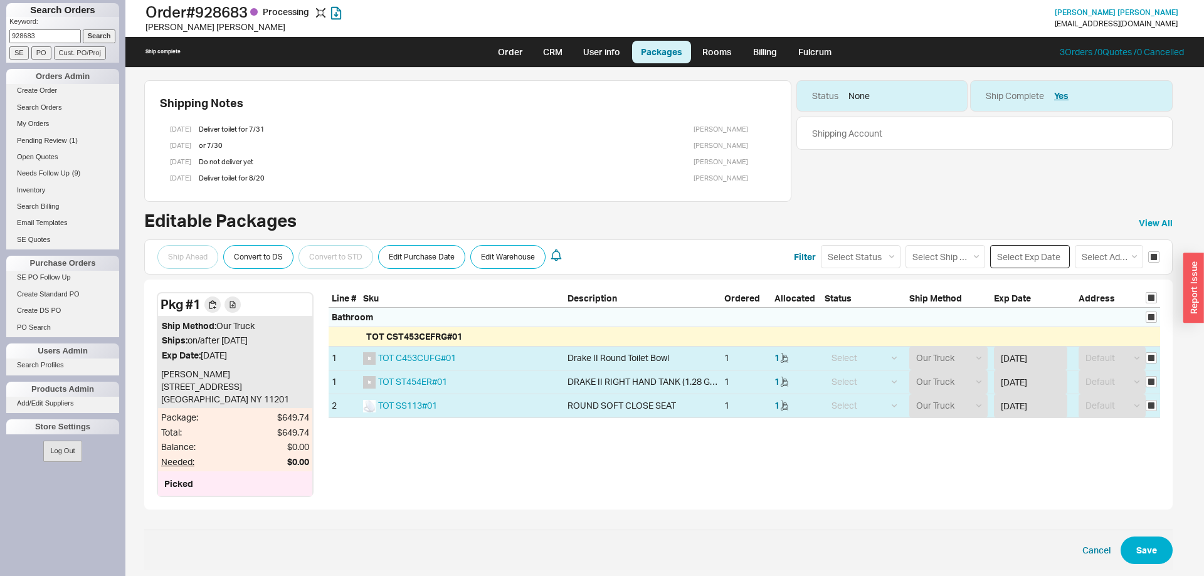
click at [1015, 256] on input at bounding box center [1030, 256] width 80 height 23
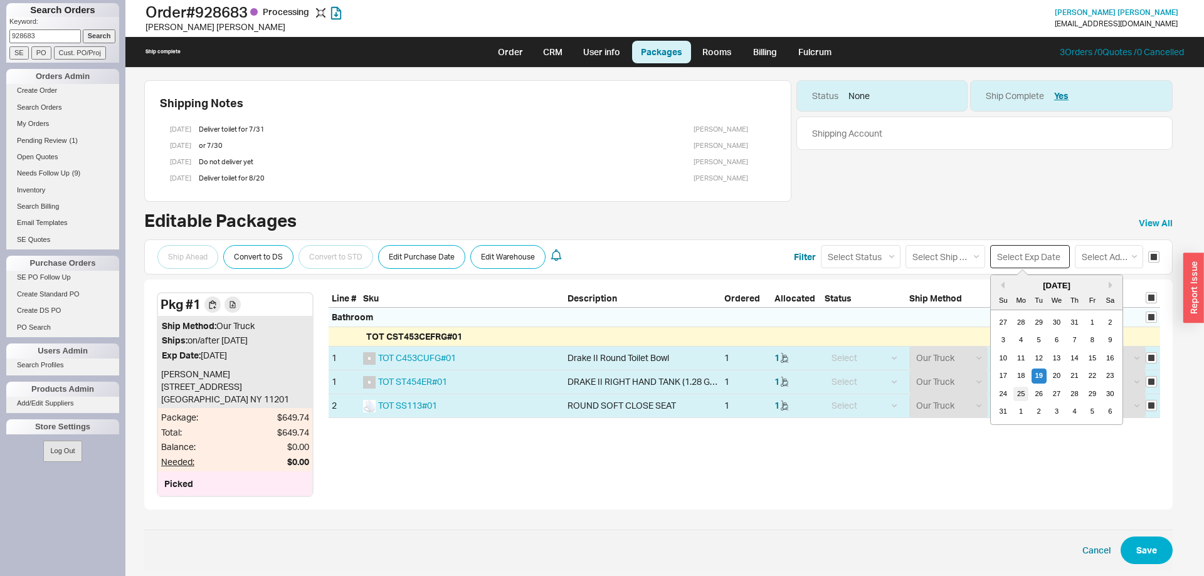
click at [1019, 392] on div "25" at bounding box center [1020, 394] width 15 height 15
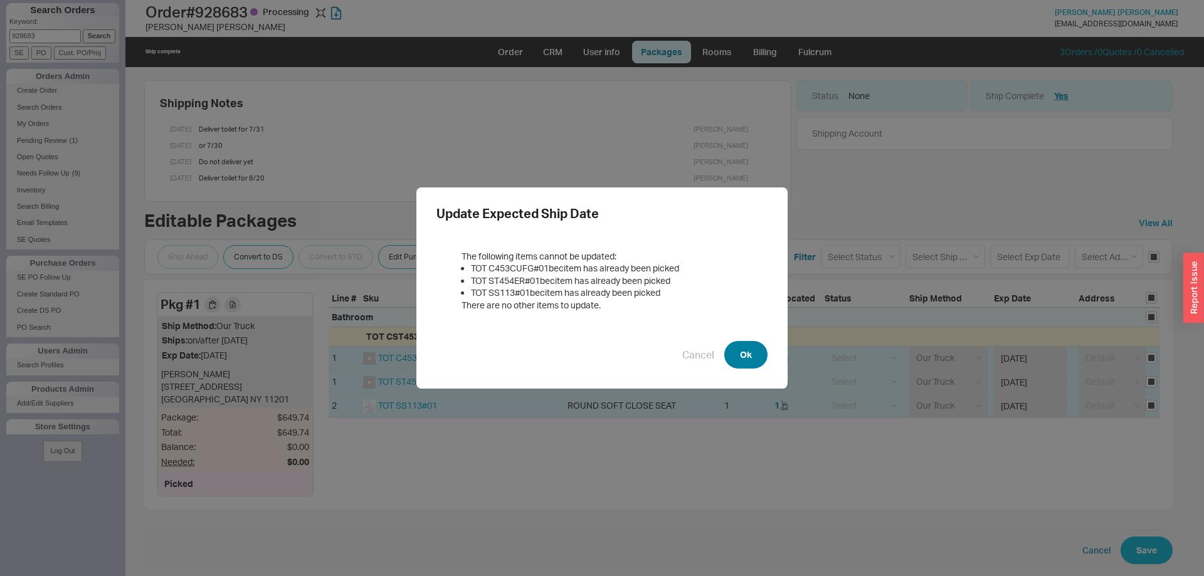
click at [754, 356] on button "Ok" at bounding box center [745, 355] width 43 height 28
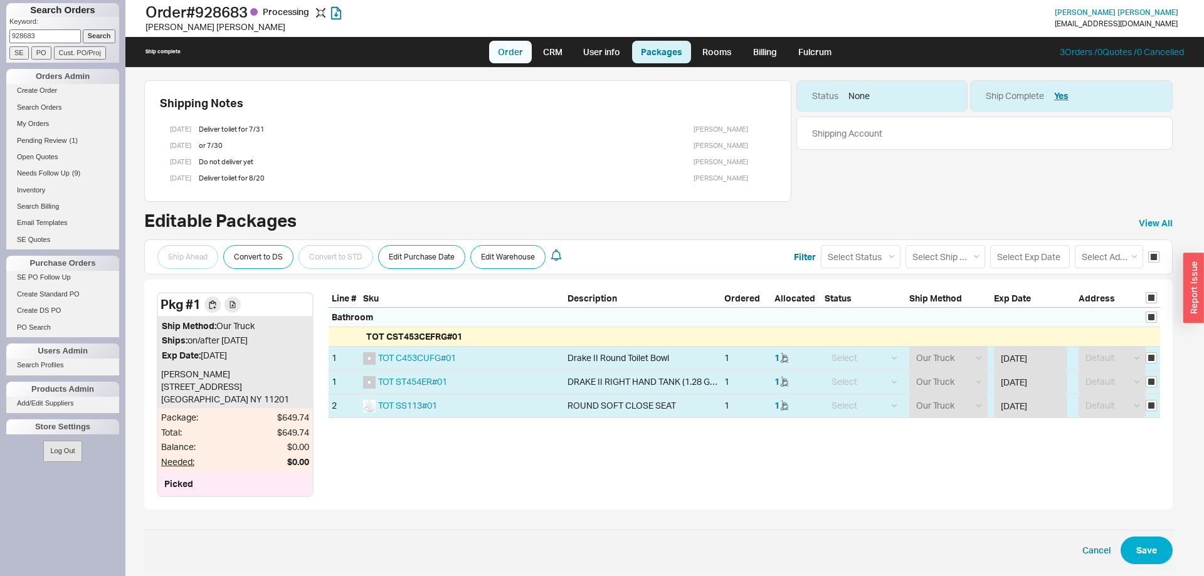
click at [500, 48] on link "Order" at bounding box center [510, 52] width 43 height 23
select select "LOW"
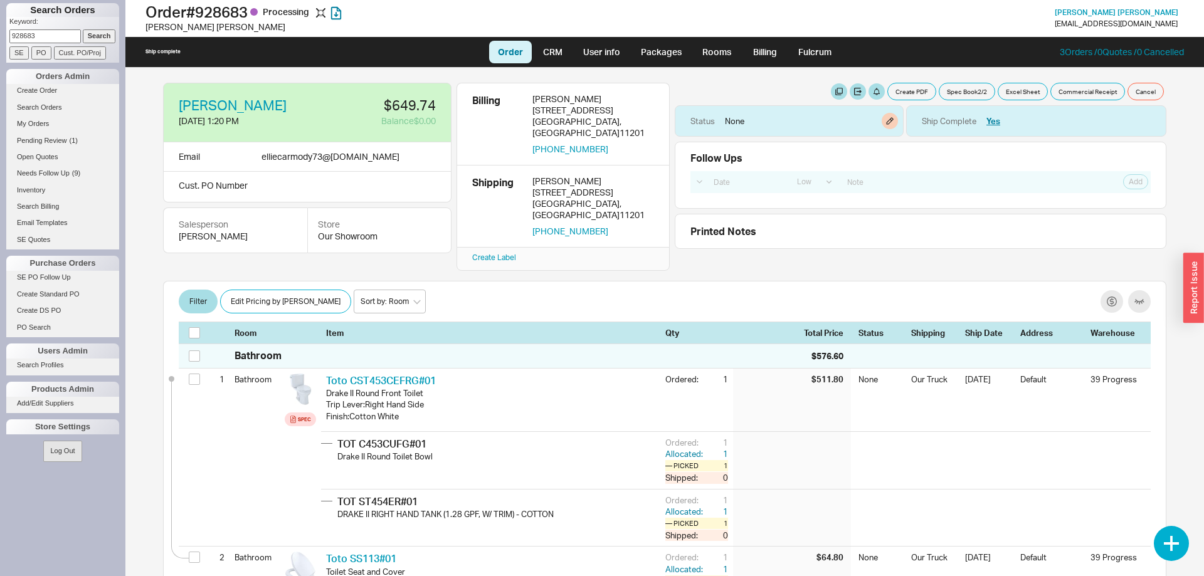
click at [762, 127] on div "Status None" at bounding box center [789, 120] width 229 height 31
click at [890, 125] on button "button" at bounding box center [889, 121] width 16 height 16
click at [782, 158] on select "None On Hold Call Before Ship Hold for Balance Hold For Payment Wait For Cust. …" at bounding box center [841, 169] width 119 height 23
select select "On Hold"
click option "On Hold" at bounding box center [0, 0] width 0 height 0
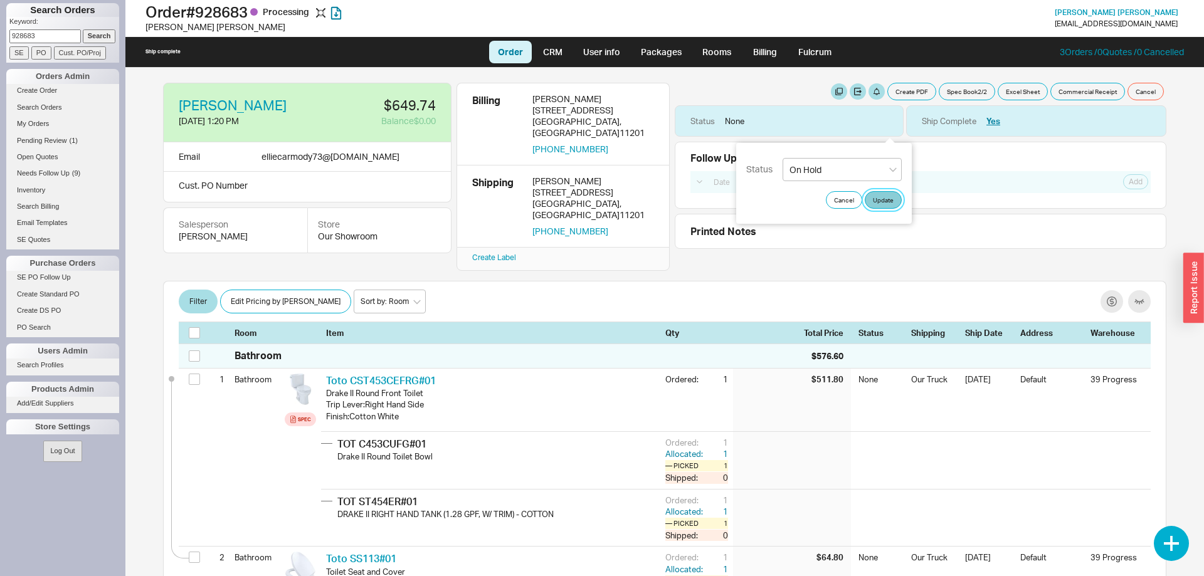
click at [878, 199] on button "Update" at bounding box center [883, 200] width 37 height 18
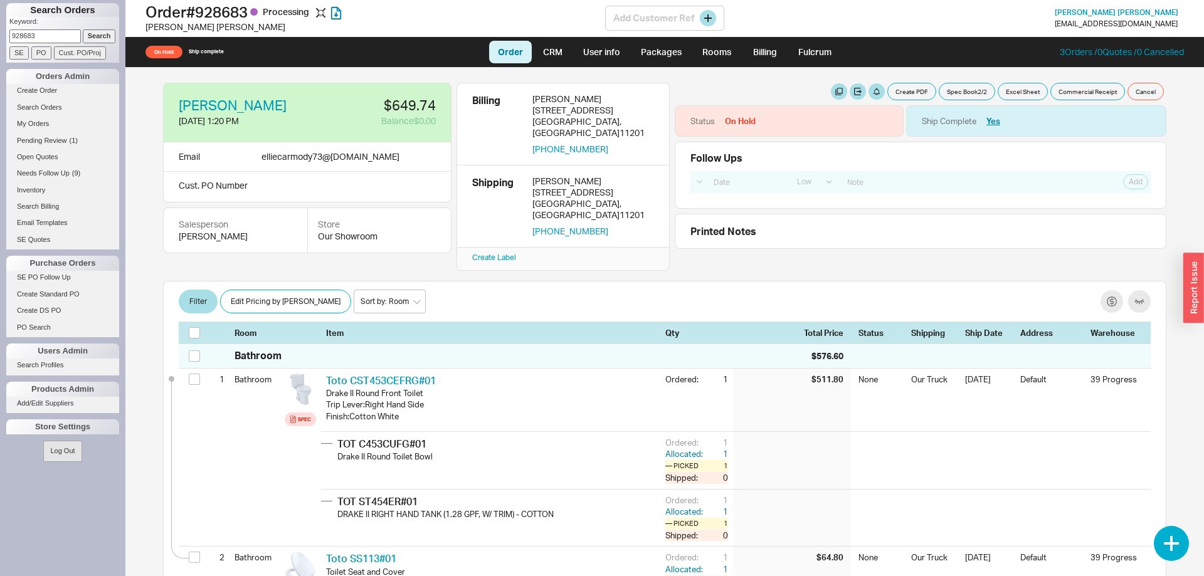
click at [233, 18] on h1 "Order # 928683 Processing" at bounding box center [375, 12] width 460 height 18
click at [232, 16] on h1 "Order # 928683 Processing" at bounding box center [375, 12] width 460 height 18
click at [232, 14] on h1 "Order # 928683 Processing" at bounding box center [375, 12] width 460 height 18
copy h1 "928683"
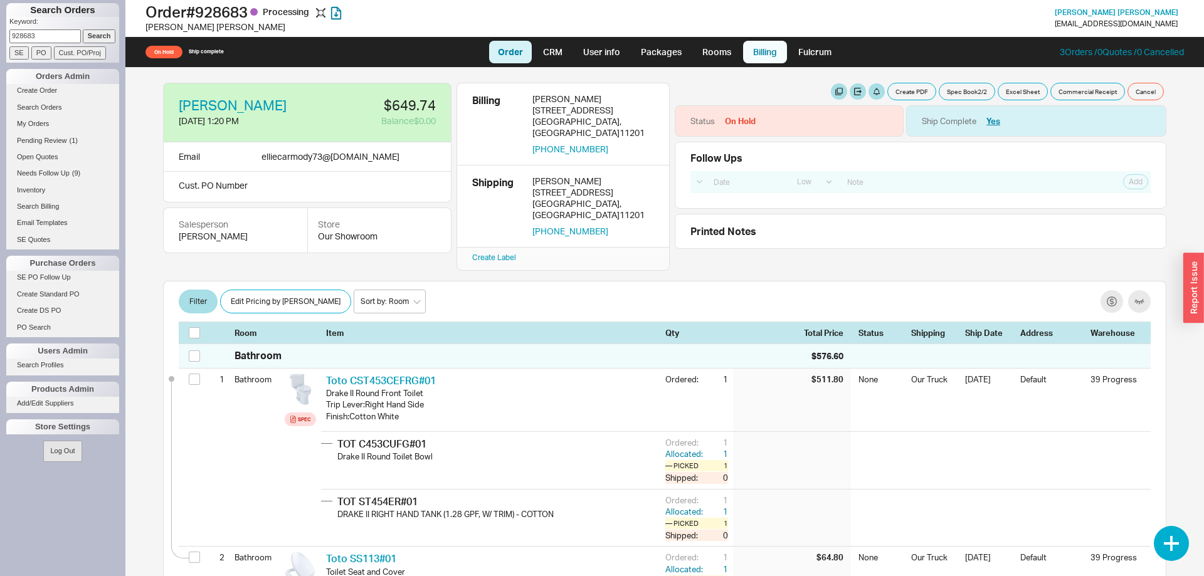
click at [764, 46] on link "Billing" at bounding box center [765, 52] width 44 height 23
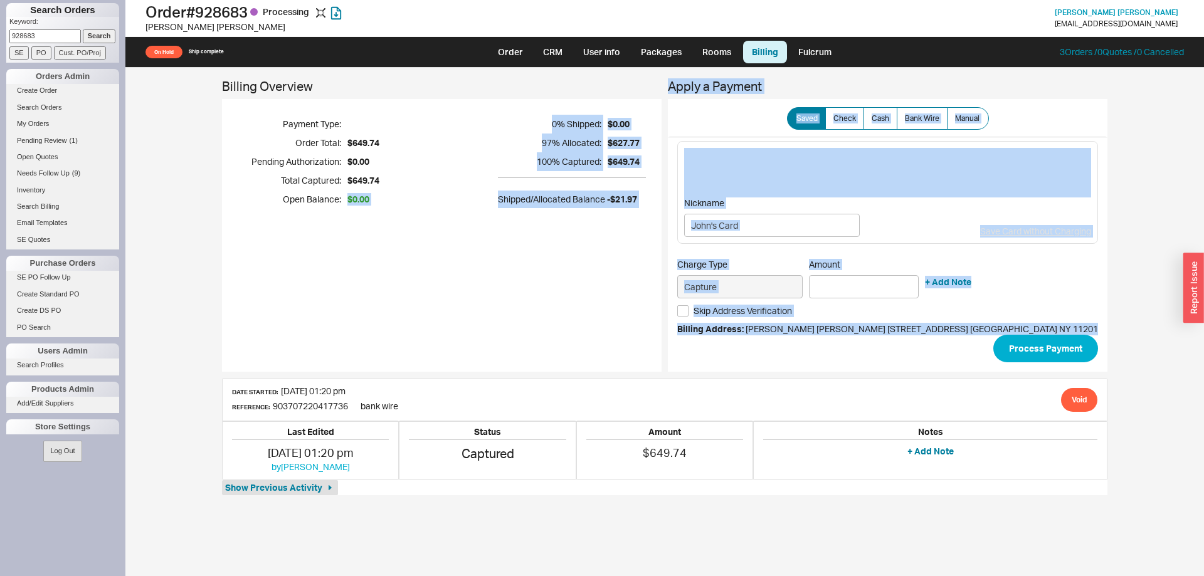
drag, startPoint x: 712, startPoint y: 474, endPoint x: 404, endPoint y: 297, distance: 355.8
click at [404, 297] on div "Billing Overview Payment Type: Order Total: $649.74 Pending Authorization: $0.0…" at bounding box center [664, 287] width 885 height 415
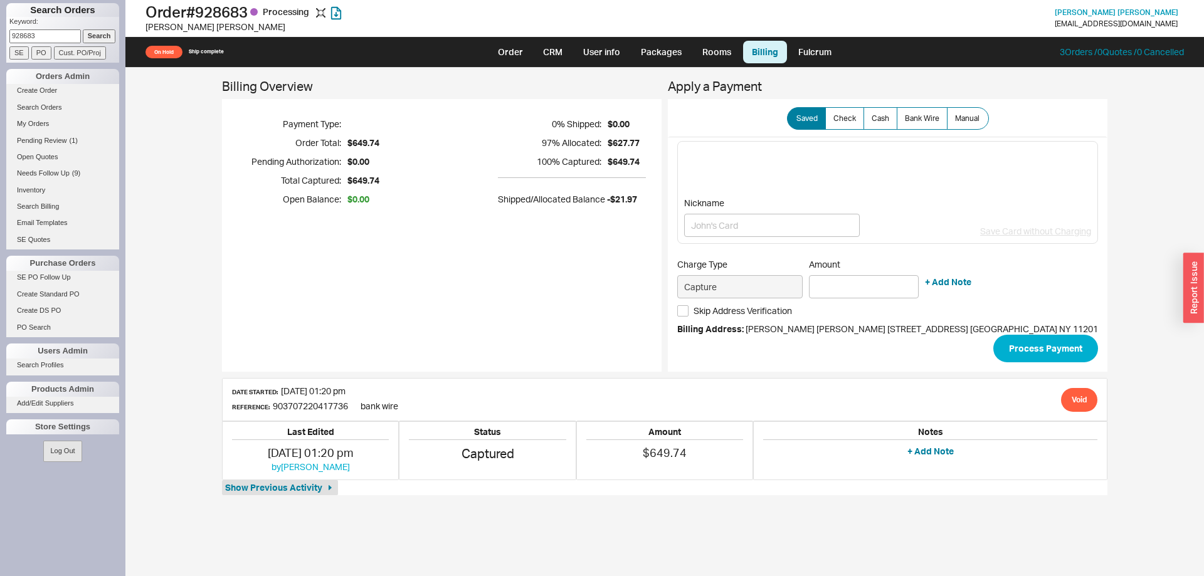
click at [404, 297] on div "Billing Overview Payment Type: Order Total: $649.74 Pending Authorization: $0.0…" at bounding box center [441, 226] width 439 height 292
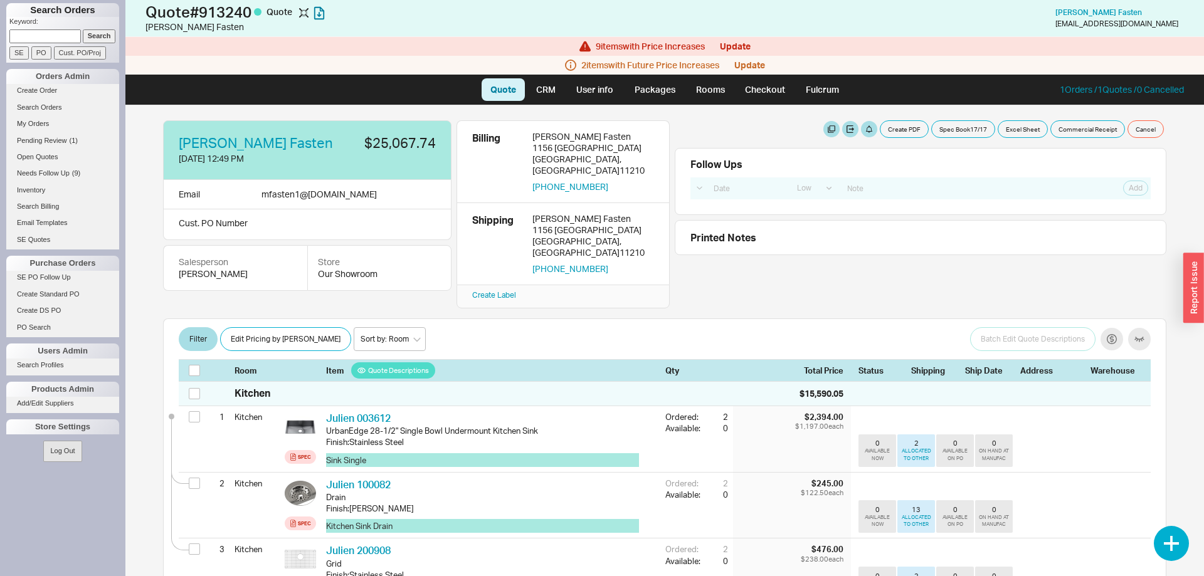
select select "LOW"
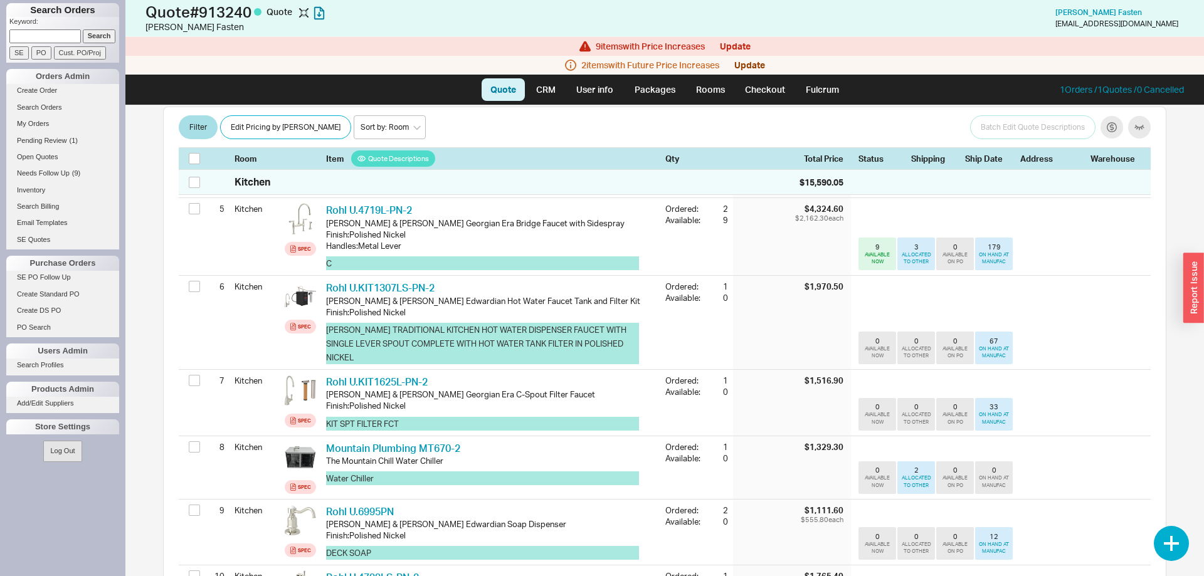
scroll to position [448, 0]
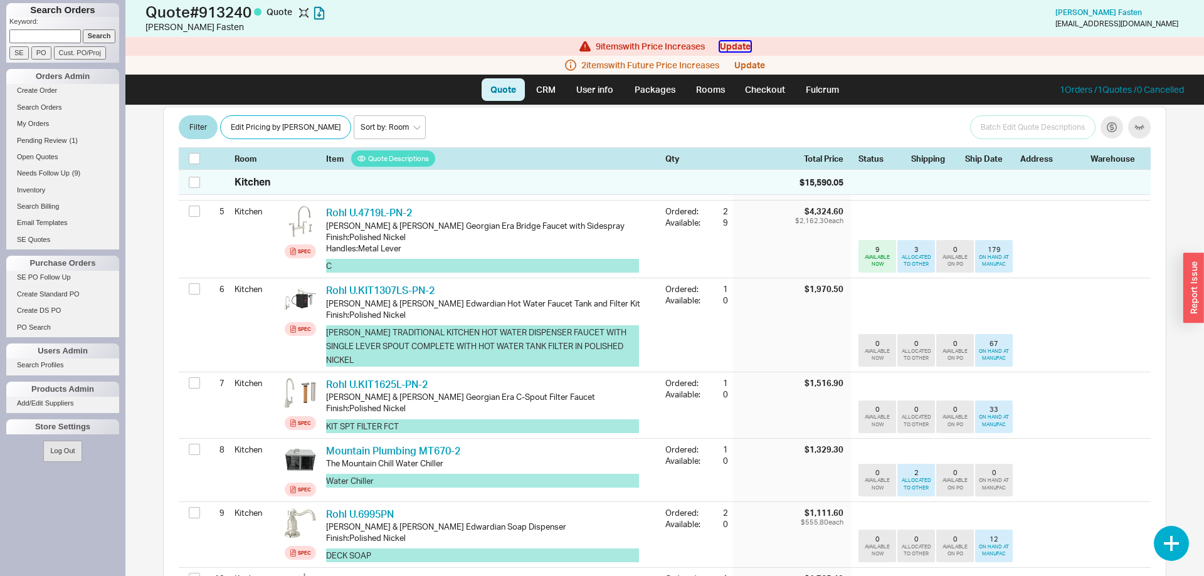
click at [744, 48] on button "Update" at bounding box center [735, 46] width 31 height 10
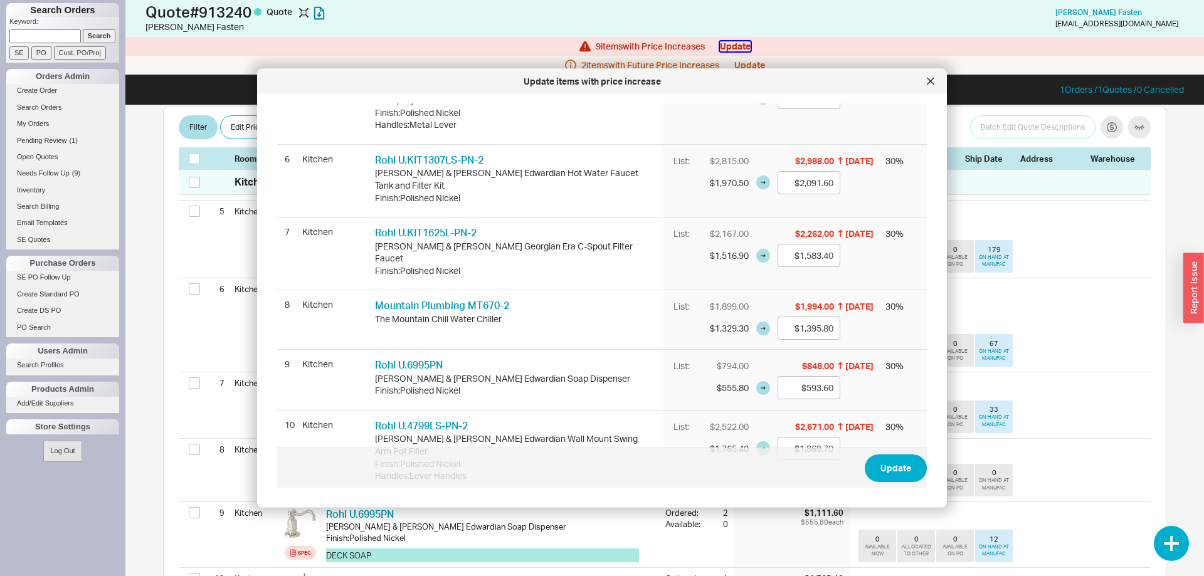
scroll to position [0, 0]
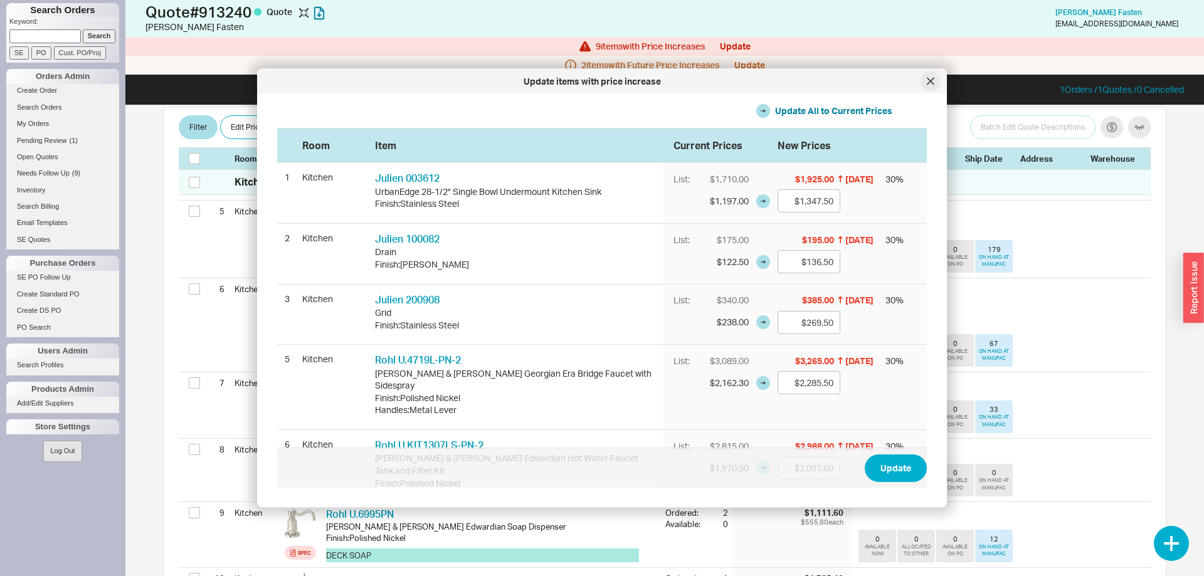
click at [927, 83] on icon at bounding box center [931, 82] width 8 height 8
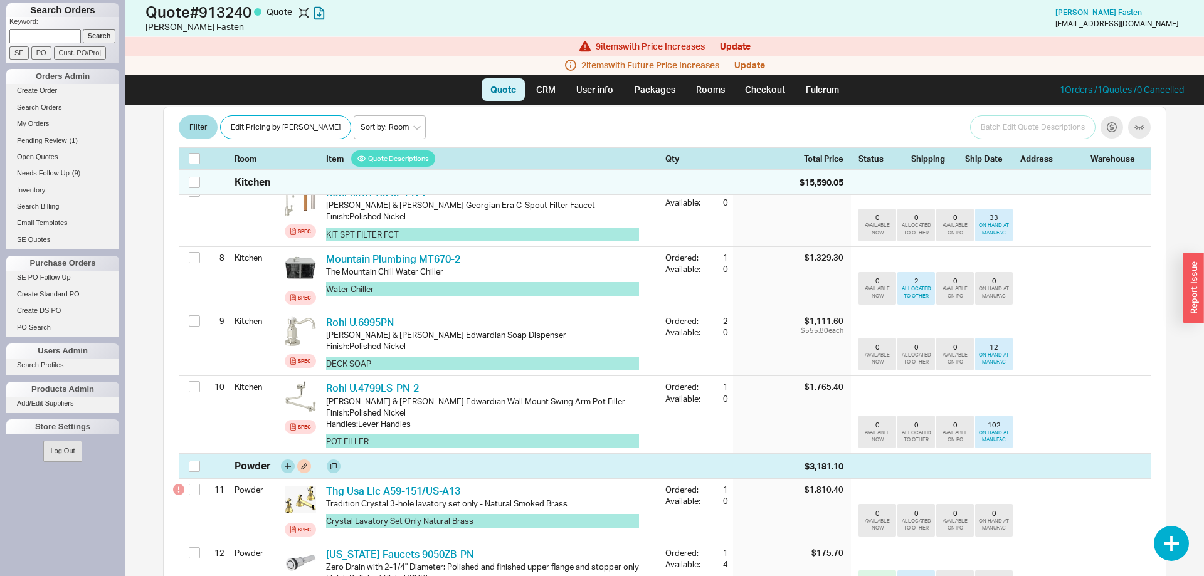
scroll to position [767, 0]
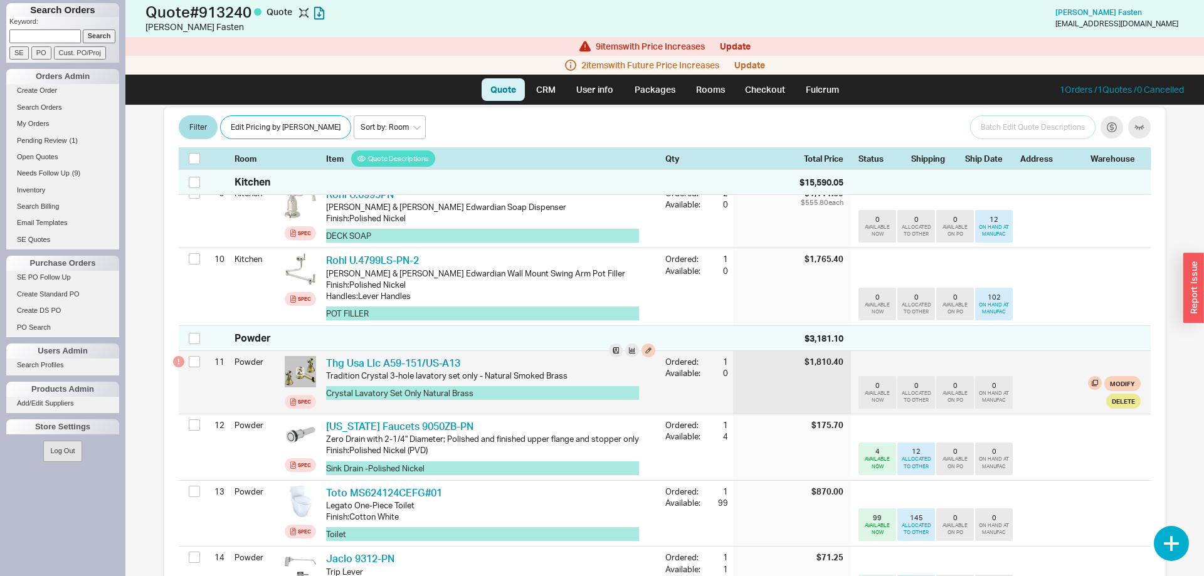
click at [300, 367] on icon at bounding box center [300, 371] width 9 height 9
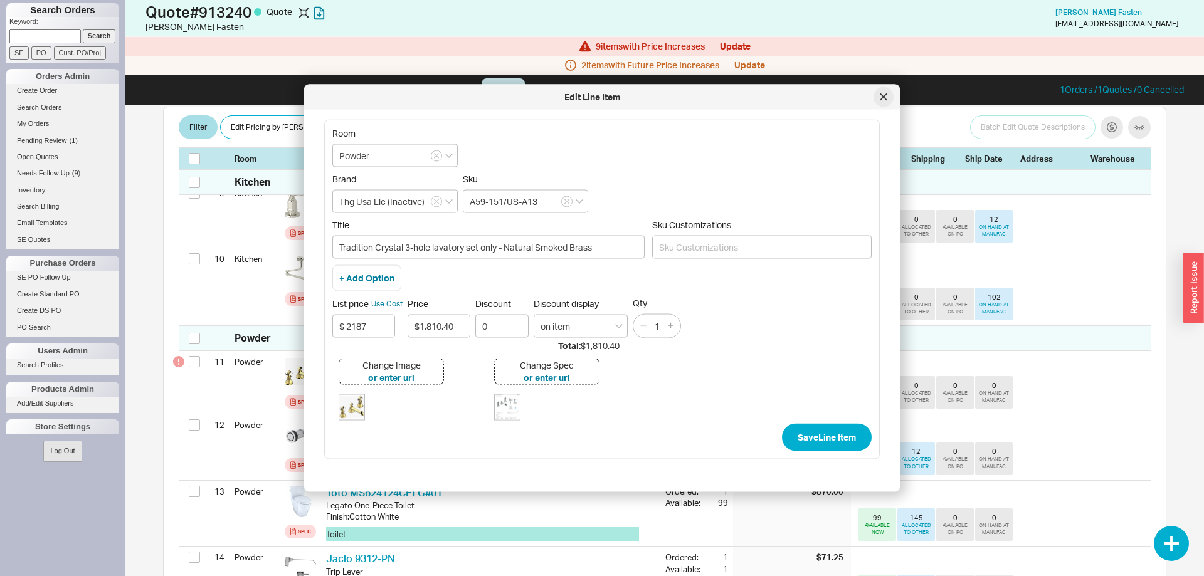
click at [883, 100] on icon at bounding box center [884, 97] width 8 height 8
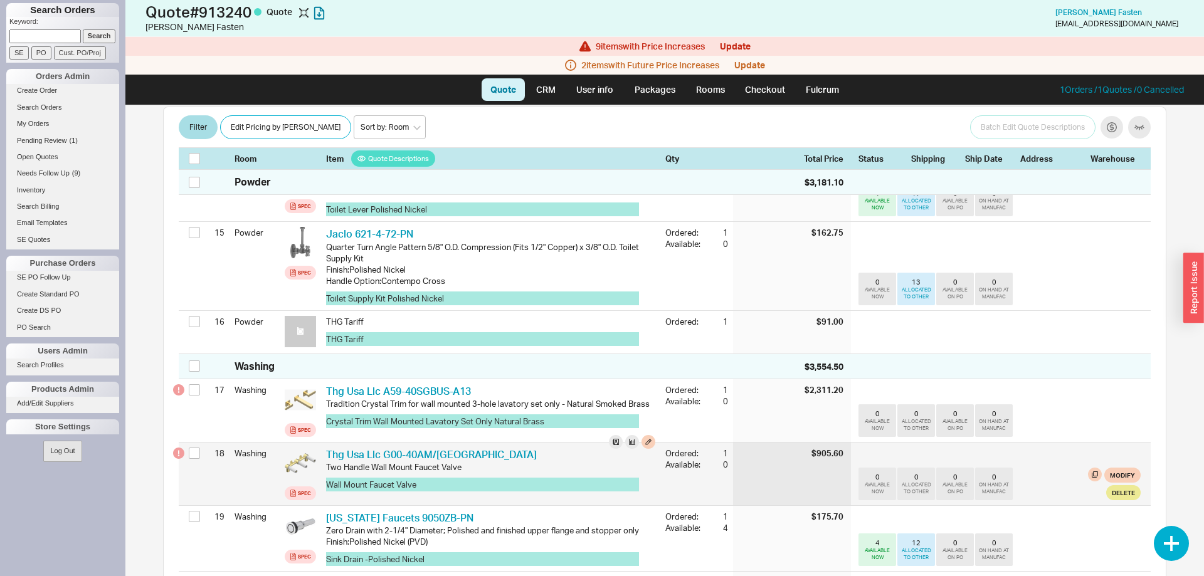
scroll to position [1215, 0]
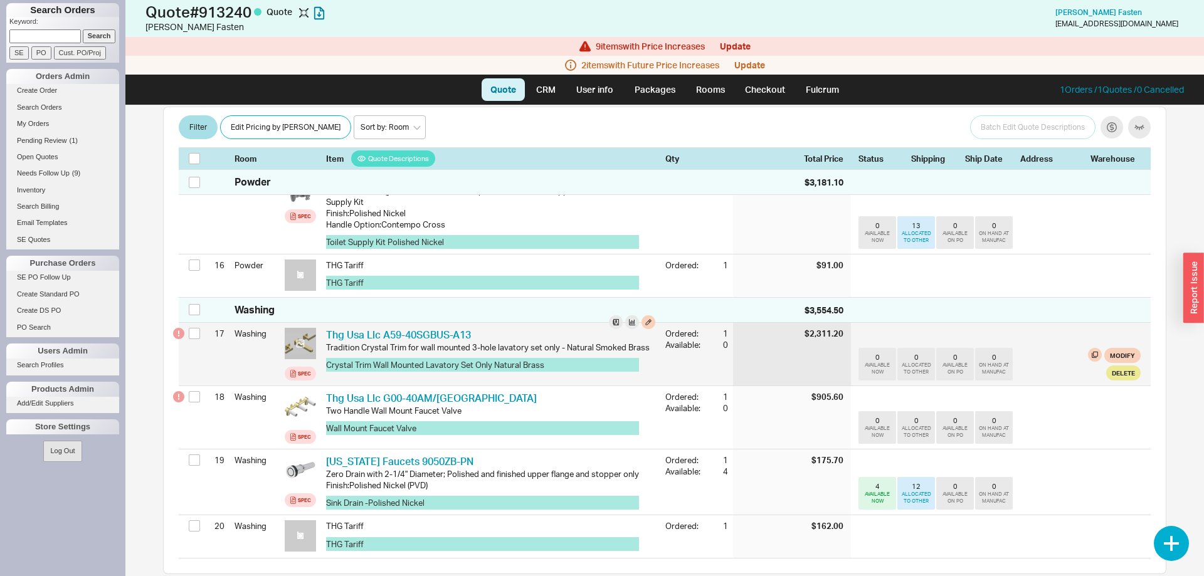
click at [300, 339] on icon at bounding box center [300, 343] width 9 height 9
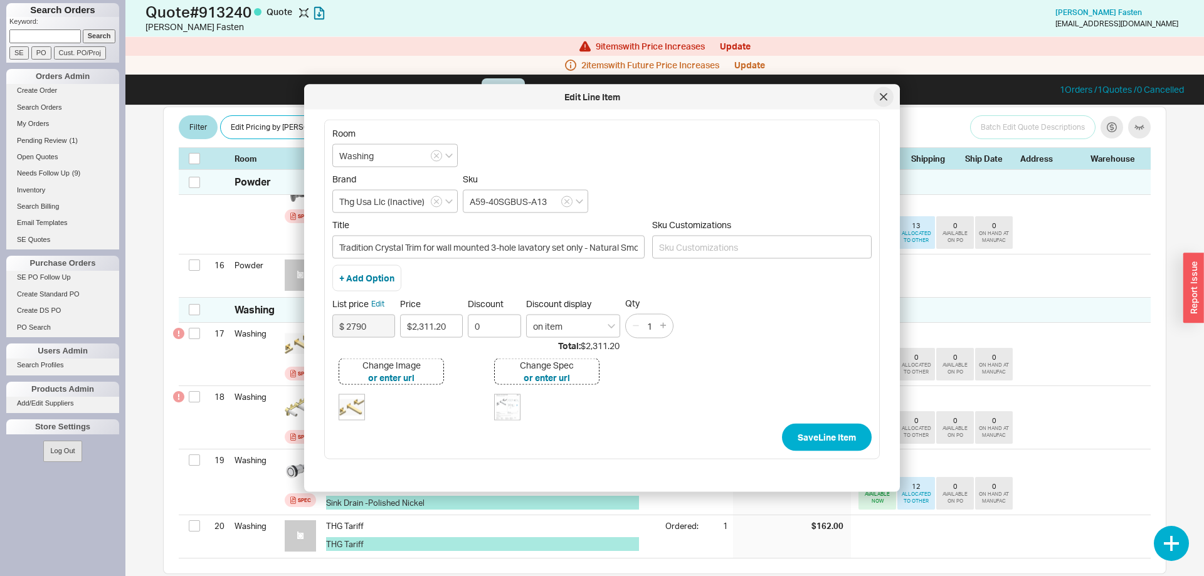
click at [884, 95] on icon at bounding box center [884, 97] width 8 height 8
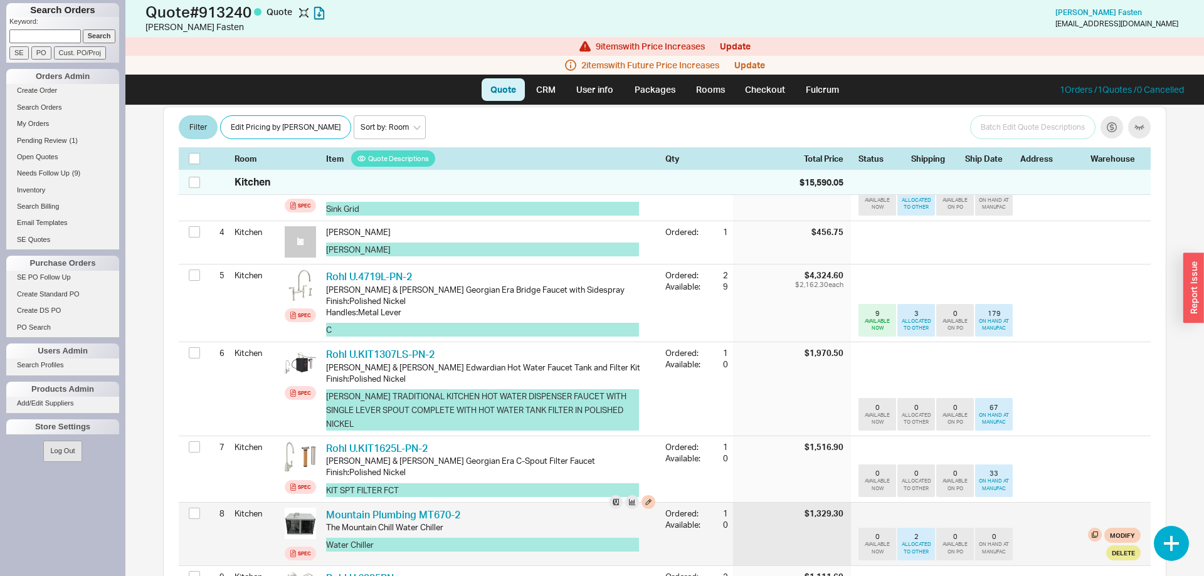
scroll to position [0, 0]
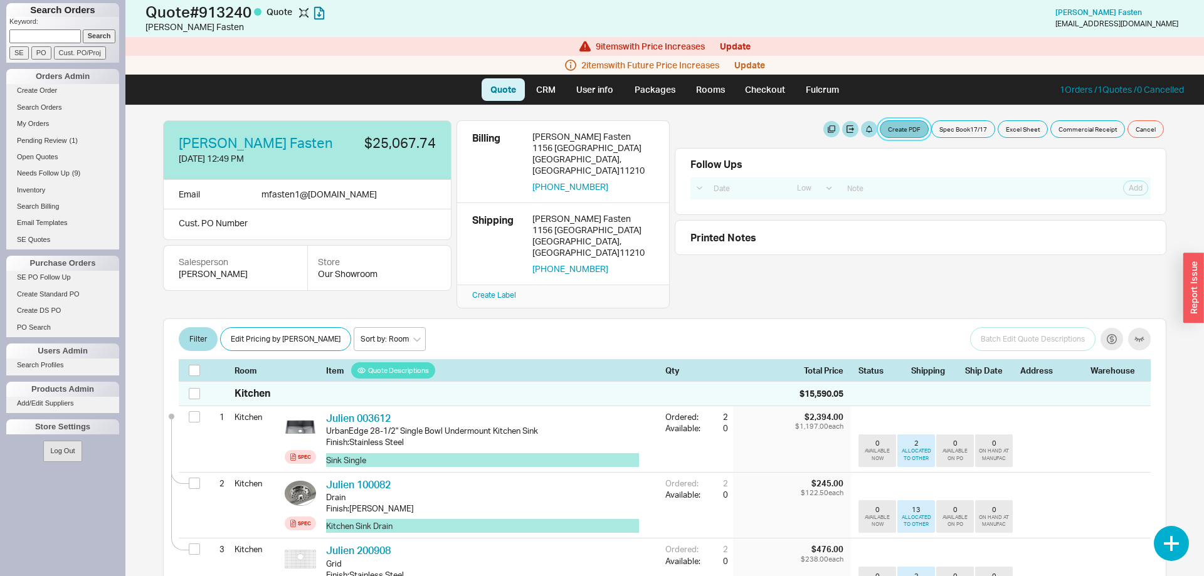
click at [896, 127] on button "Create PDF" at bounding box center [904, 129] width 49 height 18
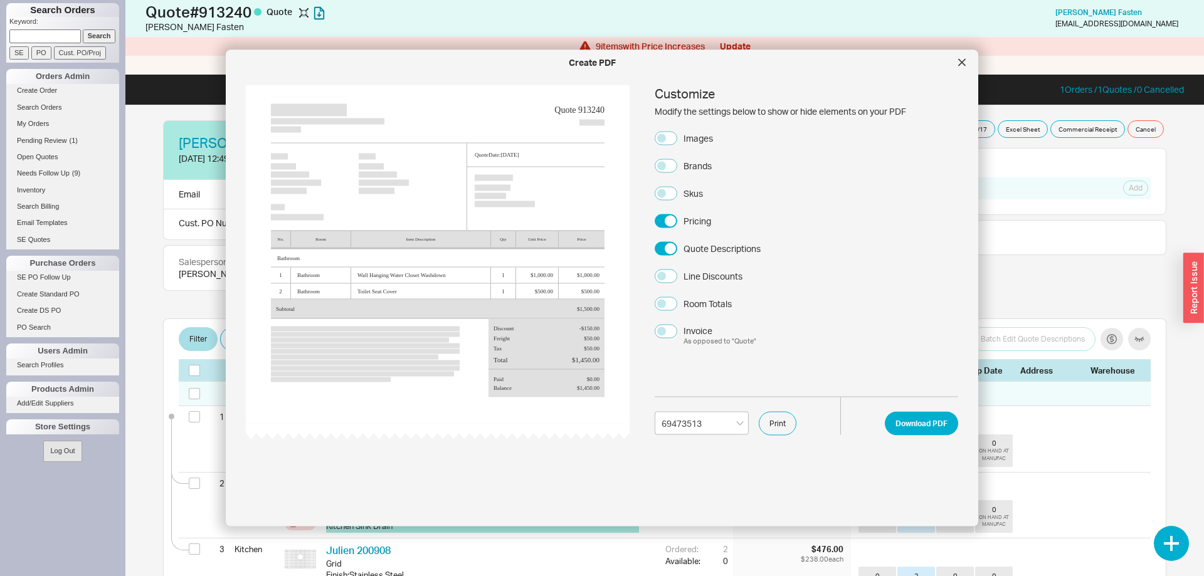
select select "69473513"
click at [686, 138] on div "Images" at bounding box center [697, 138] width 29 height 13
click at [677, 138] on button "Images" at bounding box center [666, 138] width 23 height 14
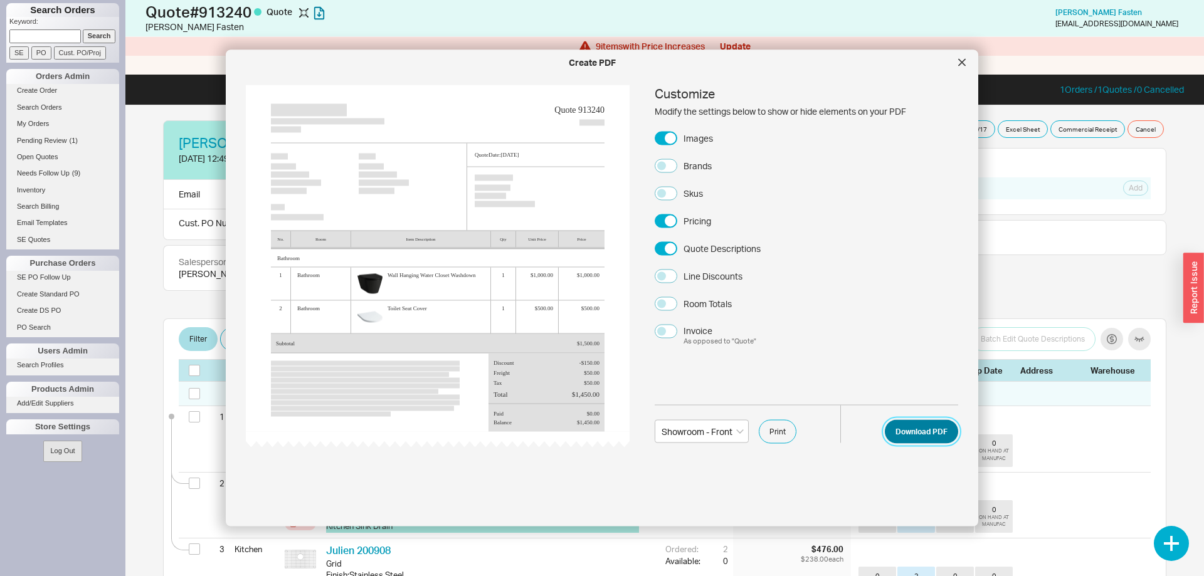
click at [900, 430] on button "Download PDF" at bounding box center [921, 431] width 73 height 24
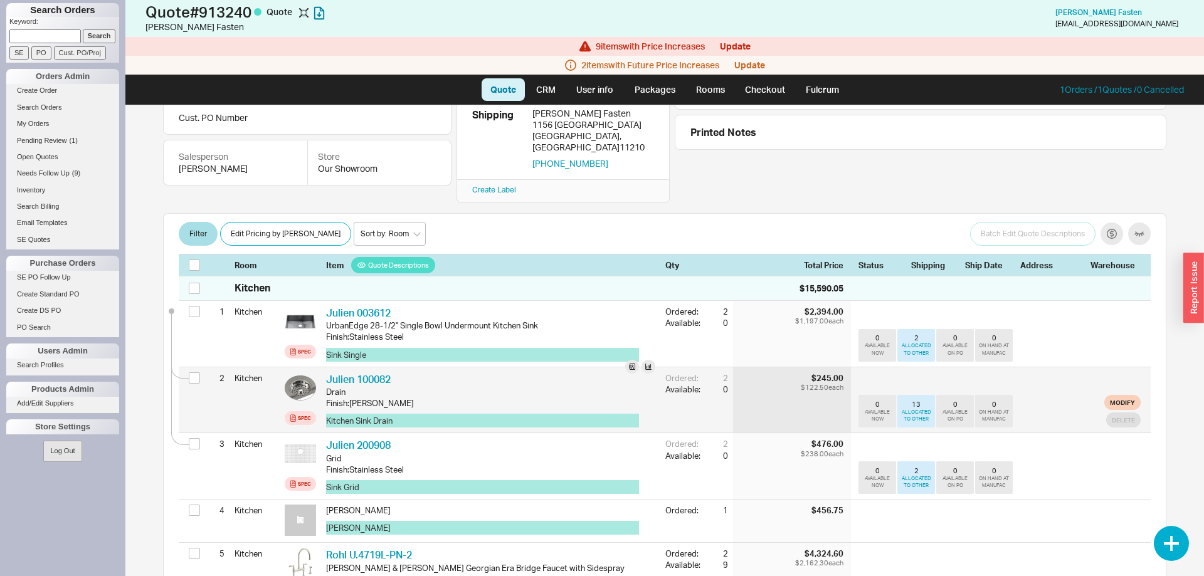
scroll to position [192, 0]
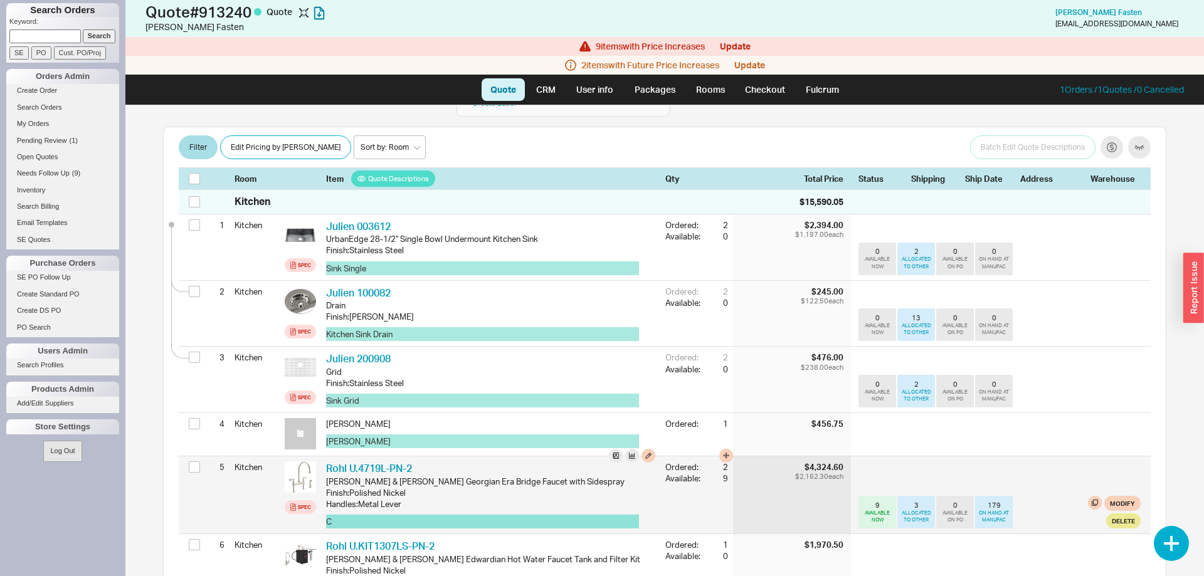
click at [357, 515] on button "C" at bounding box center [482, 522] width 313 height 14
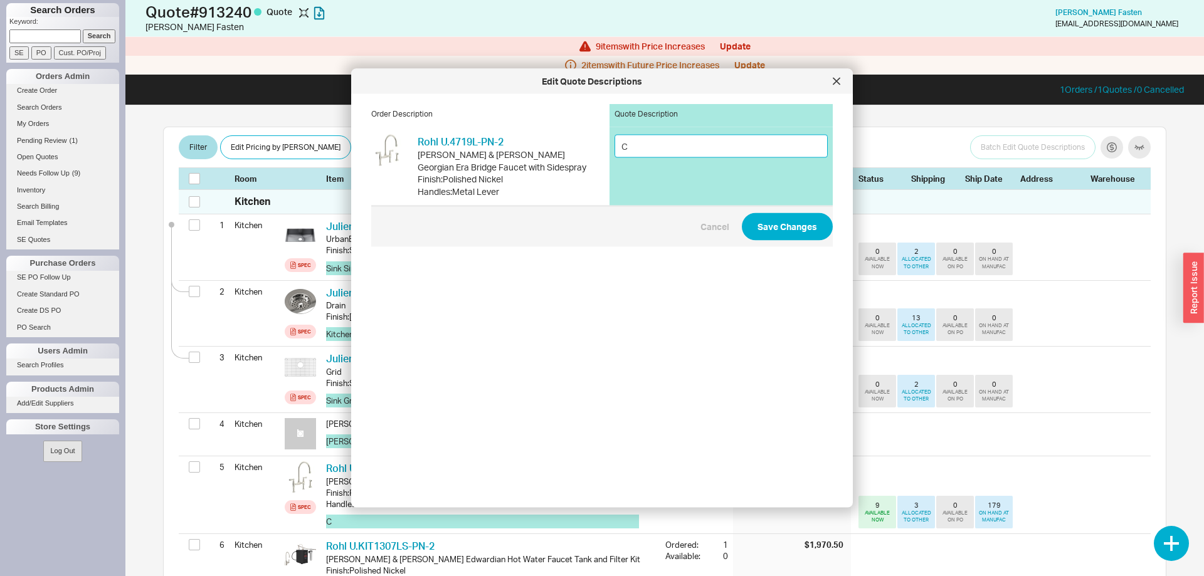
drag, startPoint x: 647, startPoint y: 143, endPoint x: 580, endPoint y: 147, distance: 67.2
click at [614, 147] on input "C" at bounding box center [720, 145] width 213 height 23
click at [806, 56] on button at bounding box center [813, 63] width 14 height 14
type input "Bridge Faucet With Side Spray"
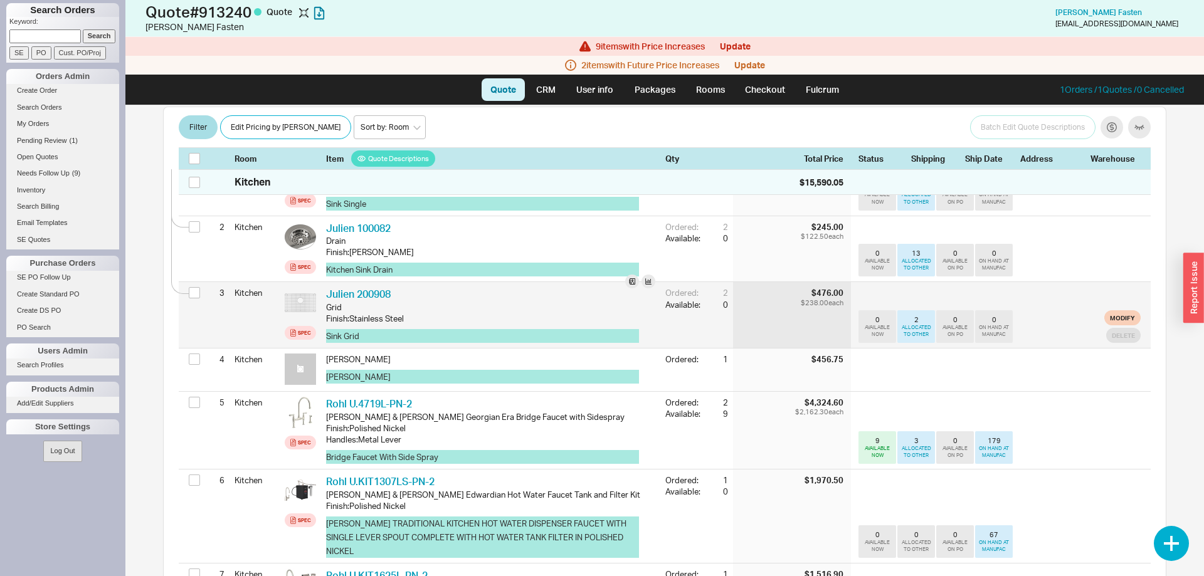
scroll to position [320, 0]
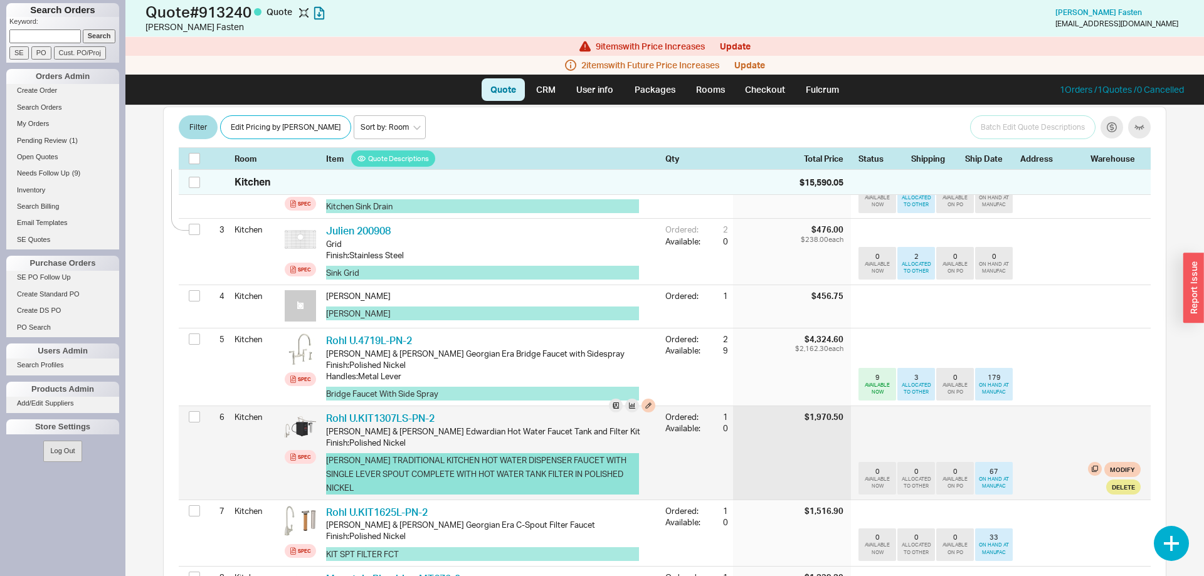
click at [371, 470] on button "[PERSON_NAME] TRADITIONAL KITCHEN HOT WATER DISPENSER FAUCET WITH SINGLE LEVER …" at bounding box center [482, 473] width 313 height 41
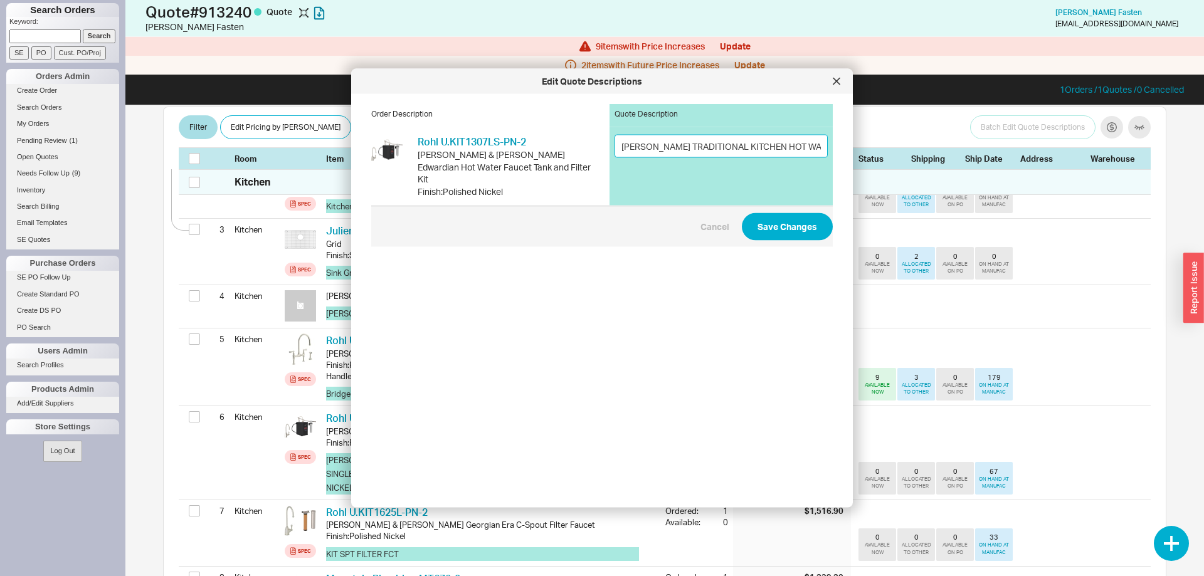
drag, startPoint x: 626, startPoint y: 146, endPoint x: 871, endPoint y: 152, distance: 245.2
click at [853, 152] on div "Order Description Quote Description Rohl U.KIT1307LS-PN-2 RHL U.KIT1307LS-PN-2 …" at bounding box center [611, 296] width 481 height 384
type input "LEVER SPOUT COMPLETE WITH HOT WATER TANK FILTER IN POLISHED NICKEL"
click at [619, 147] on input "LEVER SPOUT COMPLETE WITH HOT WATER TANK FILTER IN POLISHED NICKEL" at bounding box center [720, 145] width 213 height 23
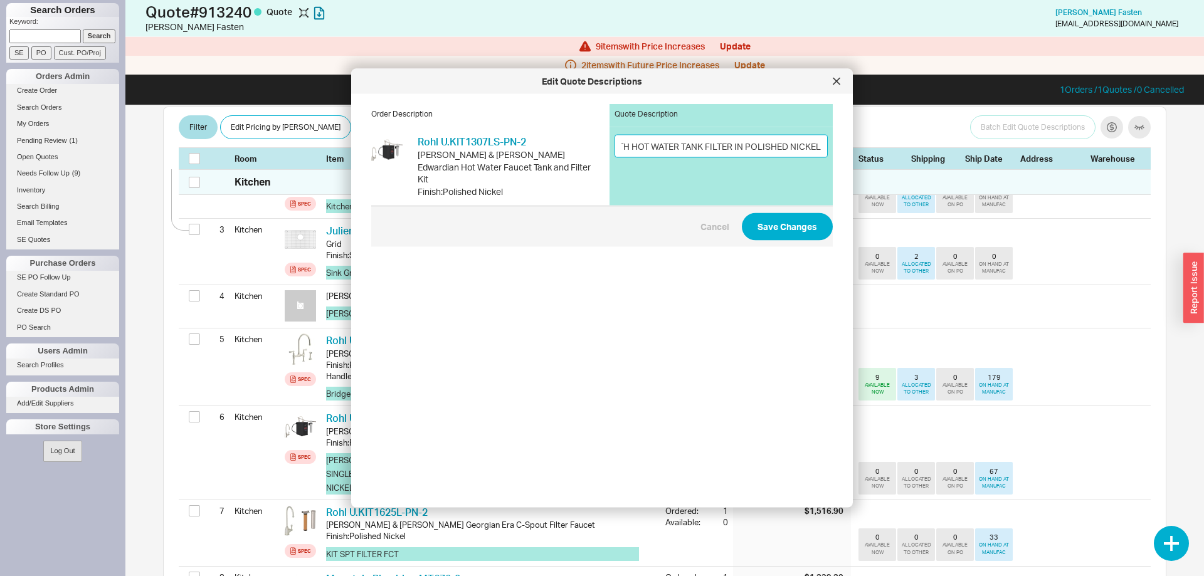
drag, startPoint x: 621, startPoint y: 146, endPoint x: 856, endPoint y: 150, distance: 235.1
click at [828, 150] on input "LEVER SPOUT COMPLETE WITH HOT WATER TANK FILTER IN POLISHED NICKEL" at bounding box center [720, 145] width 213 height 23
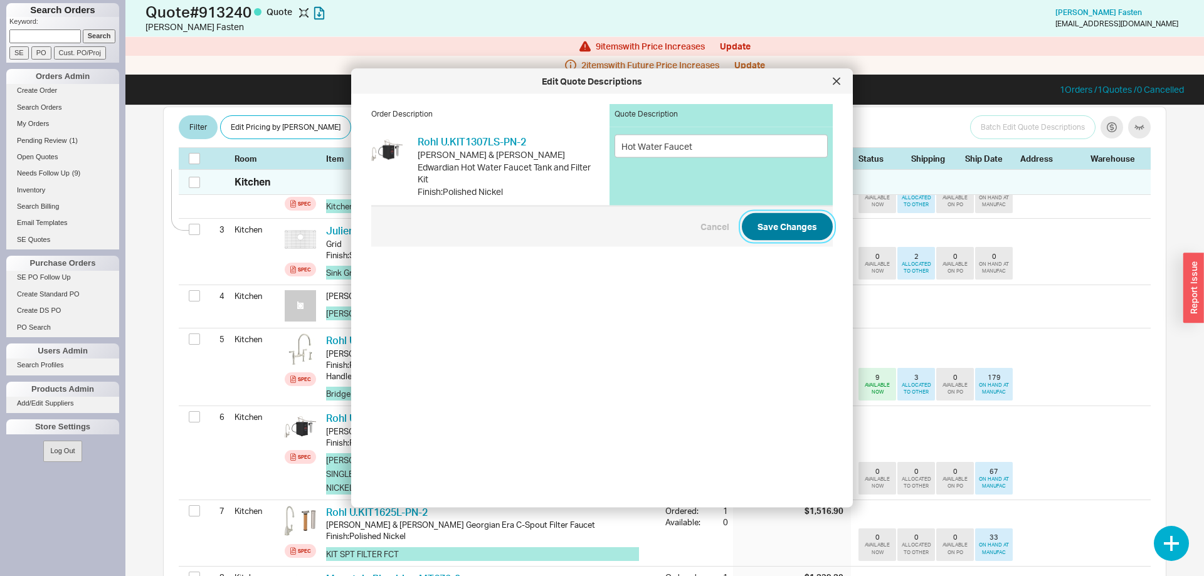
type input "Hot Water Faucet"
click at [795, 218] on button "Save Changes" at bounding box center [787, 227] width 91 height 28
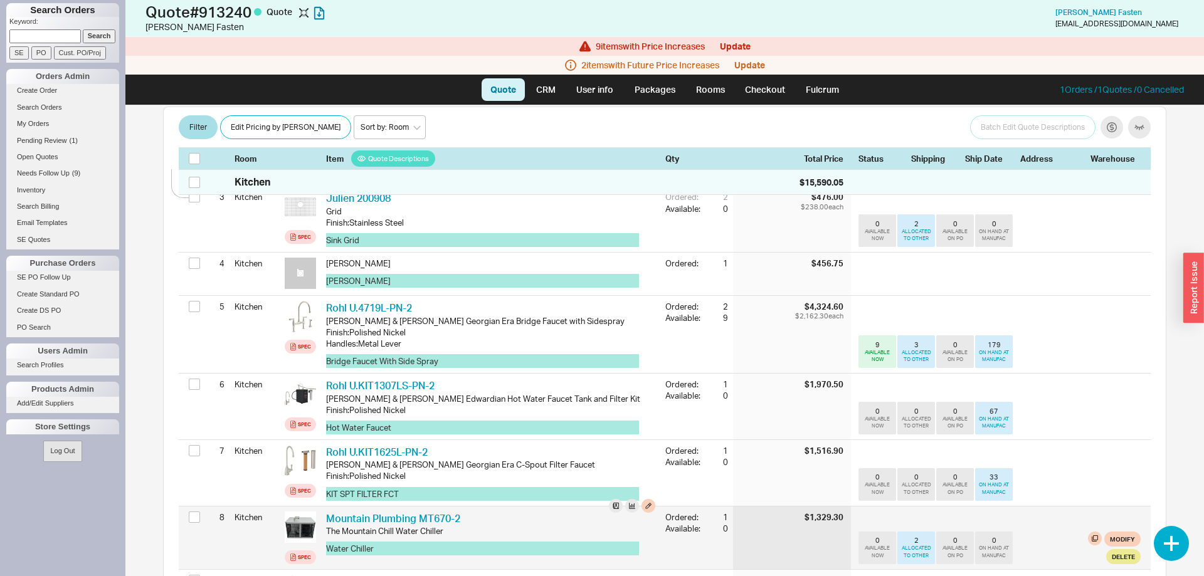
scroll to position [384, 0]
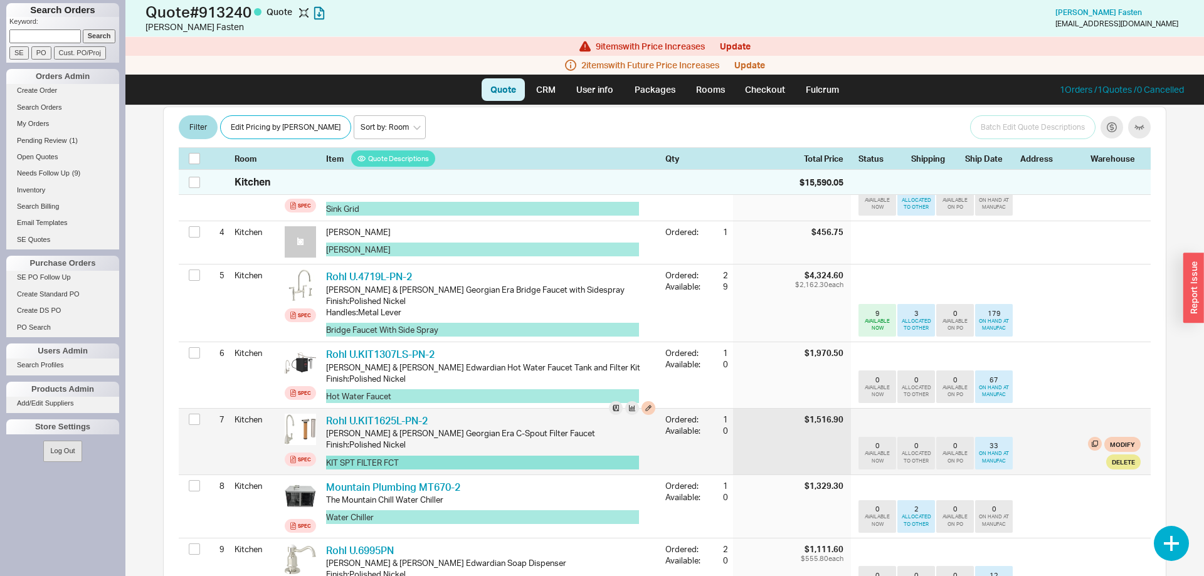
click at [425, 456] on button "KIT SPT FILTER FCT" at bounding box center [482, 463] width 313 height 14
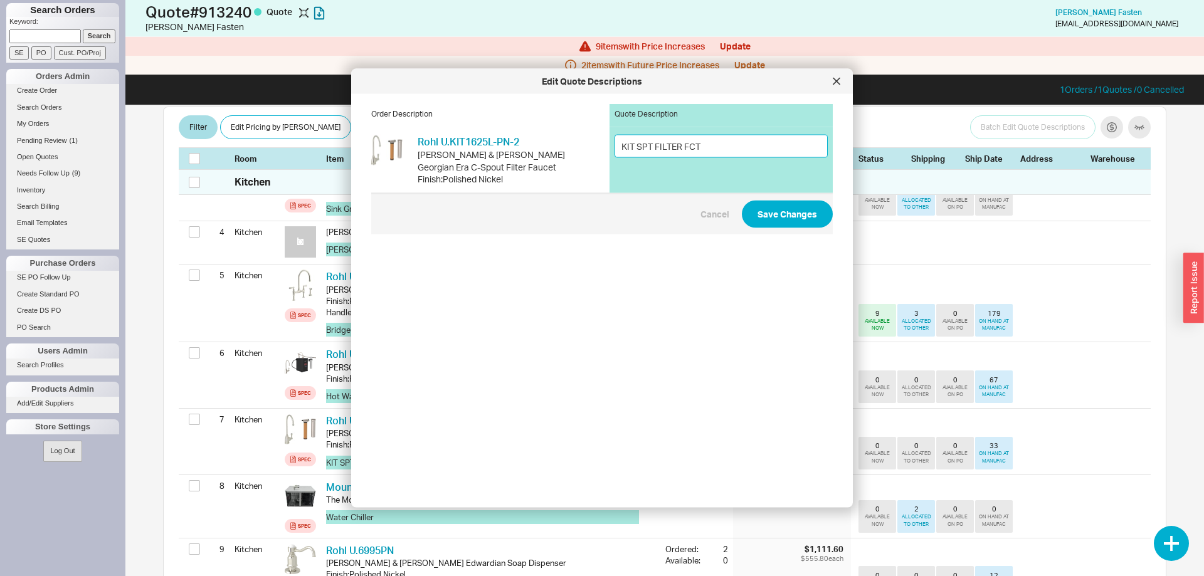
drag, startPoint x: 743, startPoint y: 142, endPoint x: 613, endPoint y: 147, distance: 129.9
click at [614, 147] on input "KIT SPT FILTER FCT" at bounding box center [720, 145] width 213 height 23
type input "V"
type input "Cold Water Faucet"
click at [775, 214] on button "Save Changes" at bounding box center [787, 214] width 91 height 28
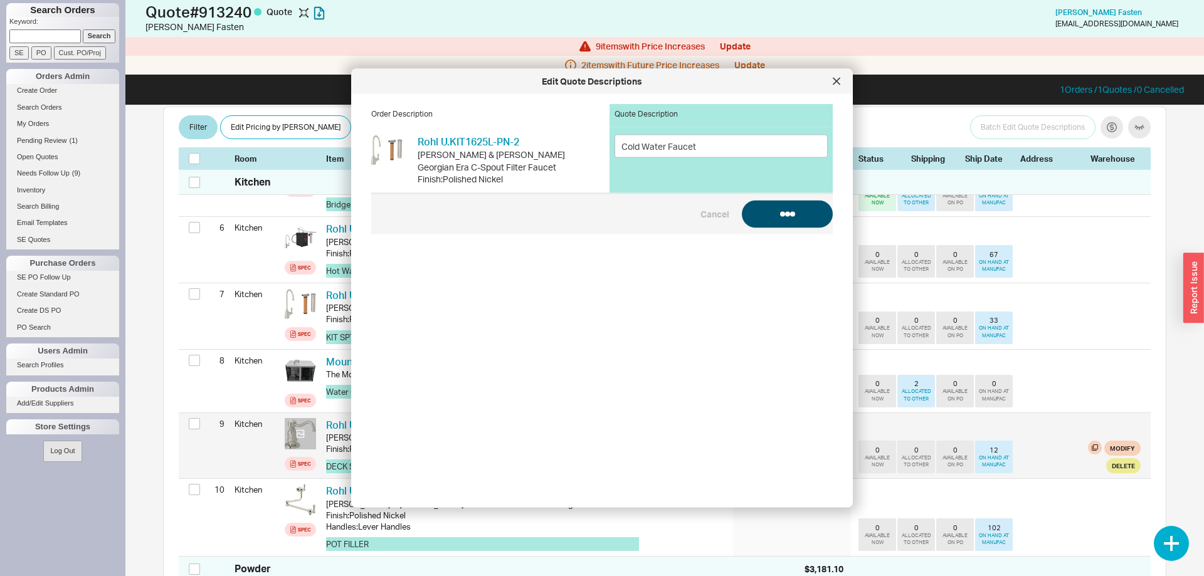
scroll to position [512, 0]
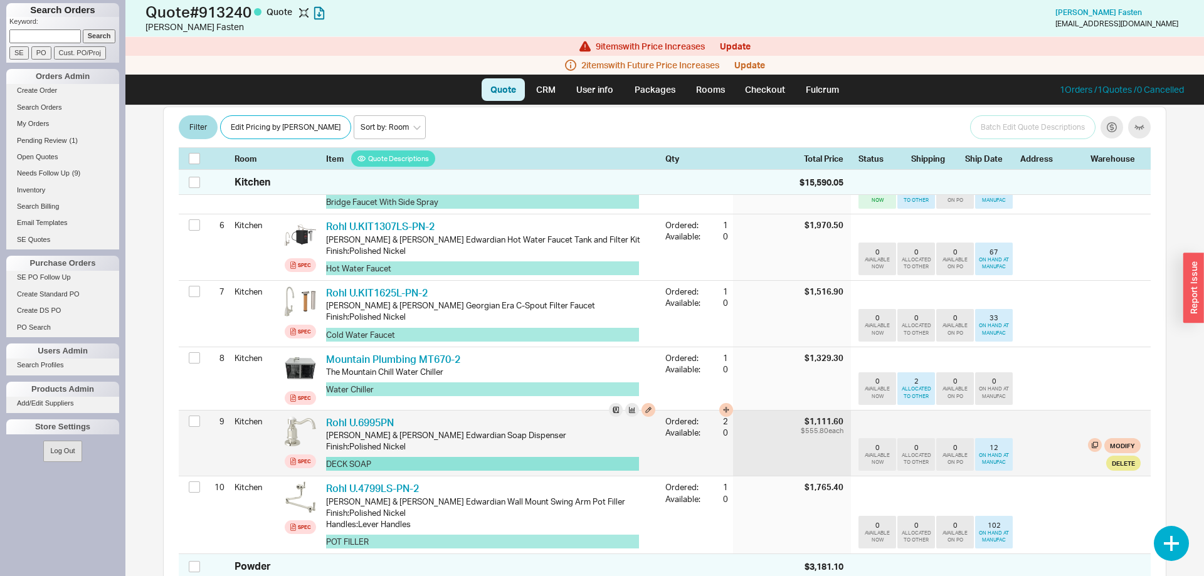
click at [357, 457] on button "DECK SOAP" at bounding box center [482, 464] width 313 height 14
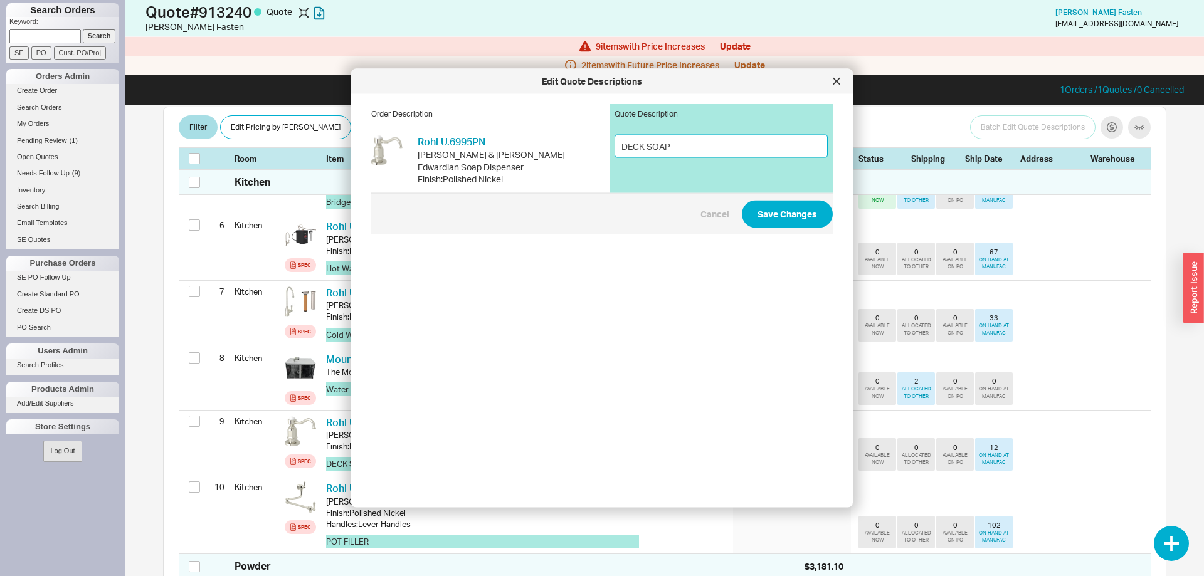
drag, startPoint x: 714, startPoint y: 145, endPoint x: 553, endPoint y: 148, distance: 161.2
click at [614, 148] on input "DECK SOAP" at bounding box center [720, 145] width 213 height 23
type input "Soap Dispenser"
click at [791, 209] on button "Save Changes" at bounding box center [787, 214] width 91 height 28
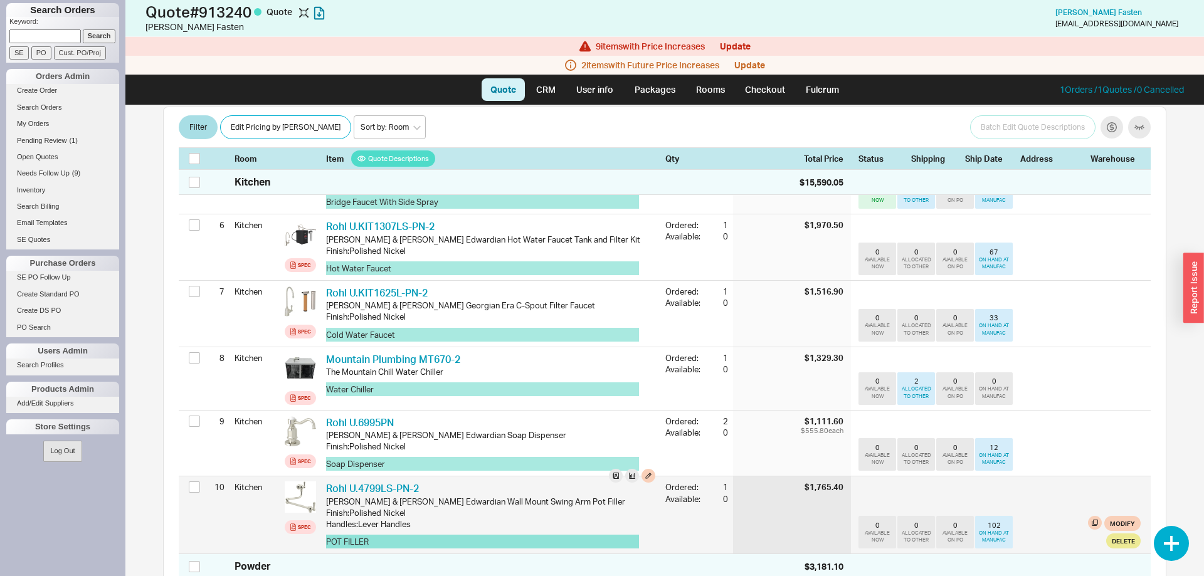
click at [369, 535] on button "POT FILLER" at bounding box center [482, 542] width 313 height 14
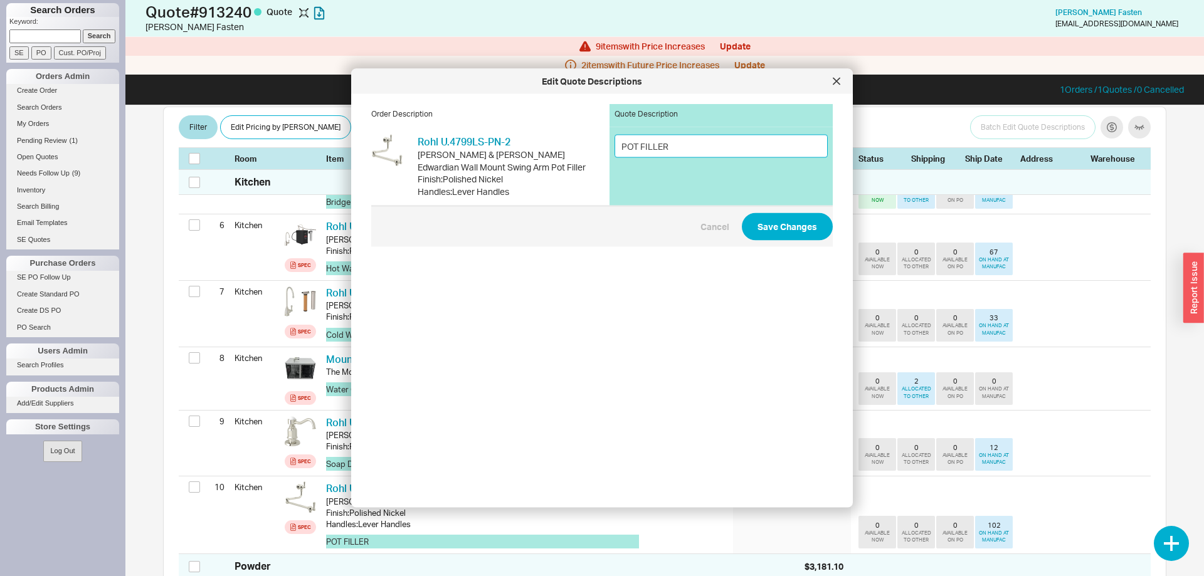
drag, startPoint x: 696, startPoint y: 148, endPoint x: 627, endPoint y: 146, distance: 69.0
click at [627, 146] on input "POT FILLER" at bounding box center [720, 145] width 213 height 23
type input "Pot Filler"
click at [777, 218] on button "Save Changes" at bounding box center [787, 227] width 91 height 28
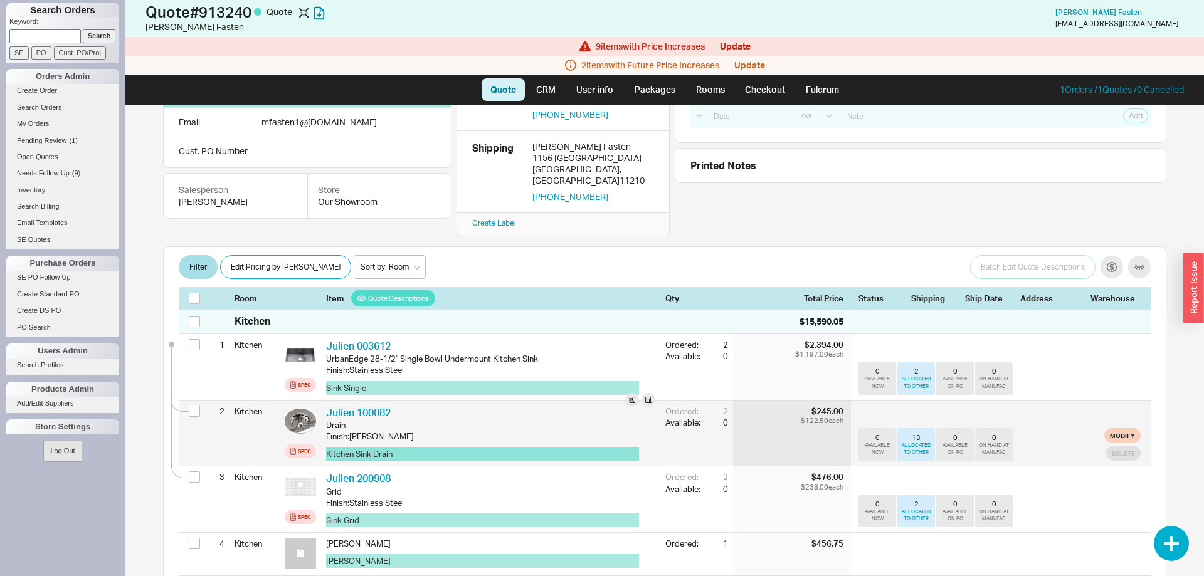
scroll to position [64, 0]
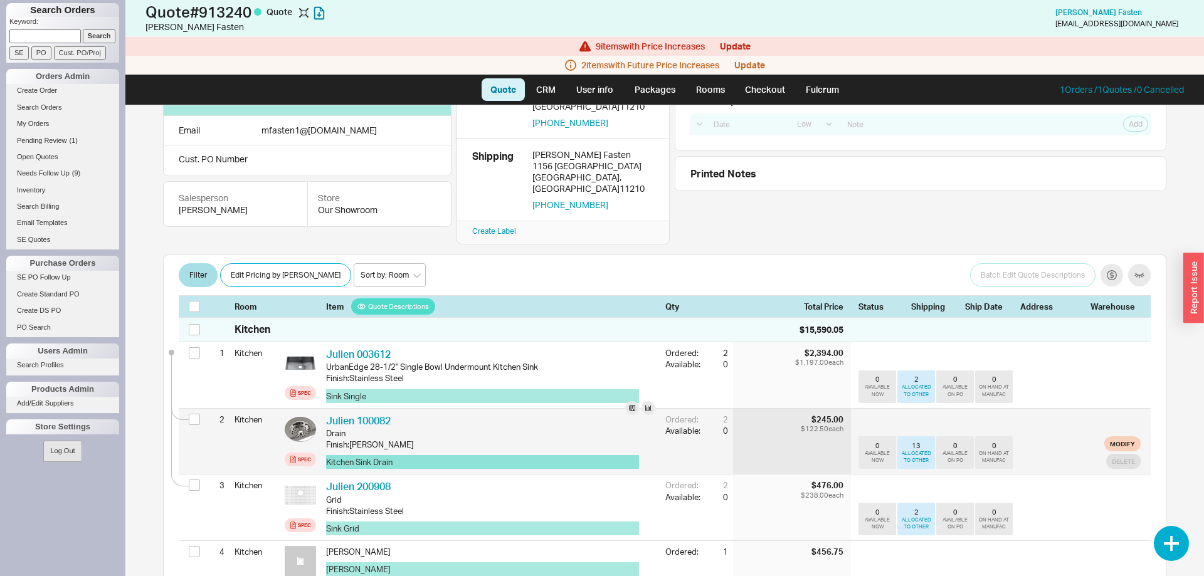
click at [360, 455] on button "Kitchen Sink Drain" at bounding box center [482, 462] width 313 height 14
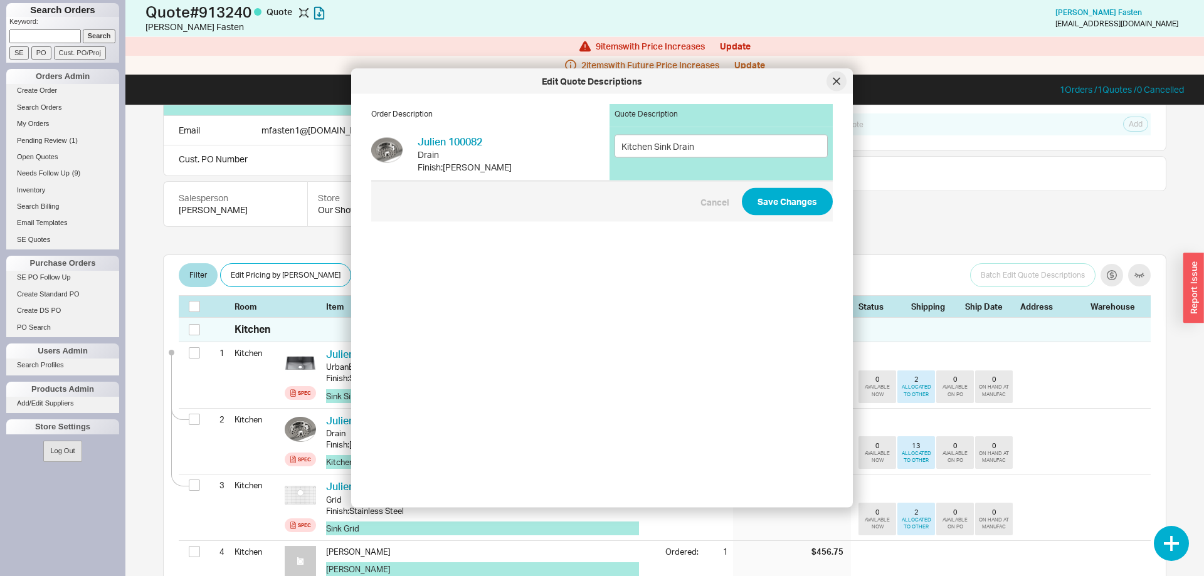
click at [834, 82] on icon at bounding box center [837, 82] width 8 height 8
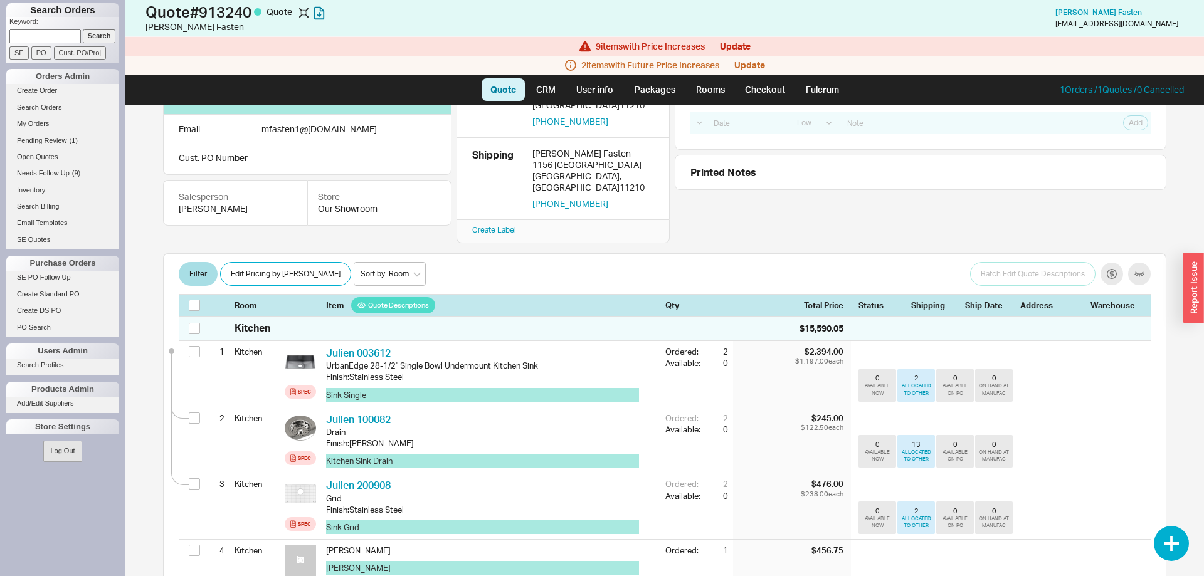
scroll to position [0, 0]
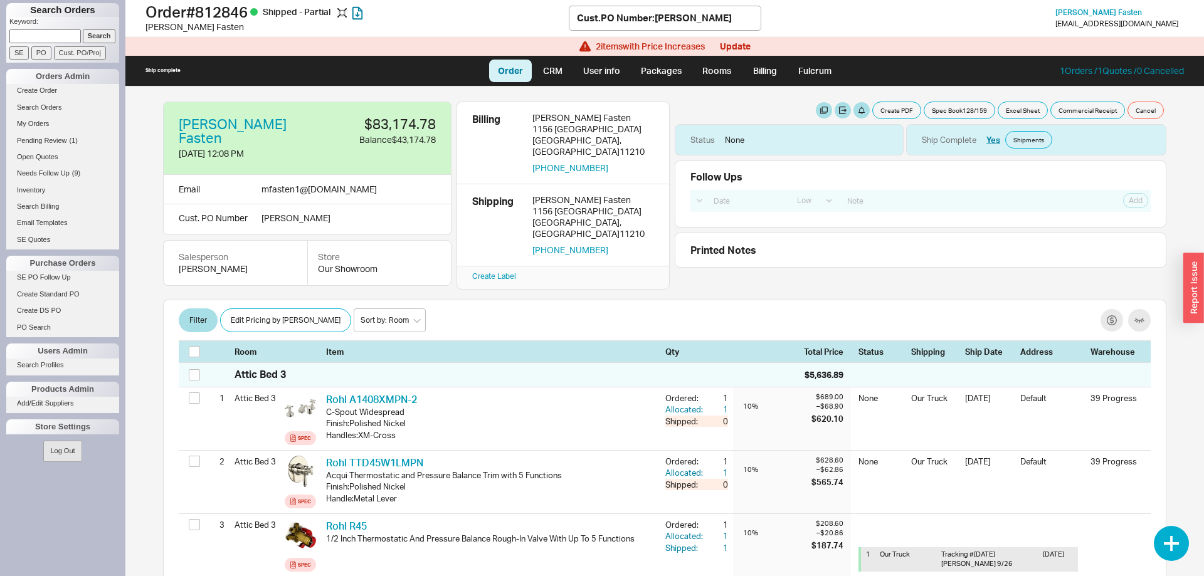
select select "LOW"
click at [661, 73] on link "Packages" at bounding box center [661, 71] width 59 height 23
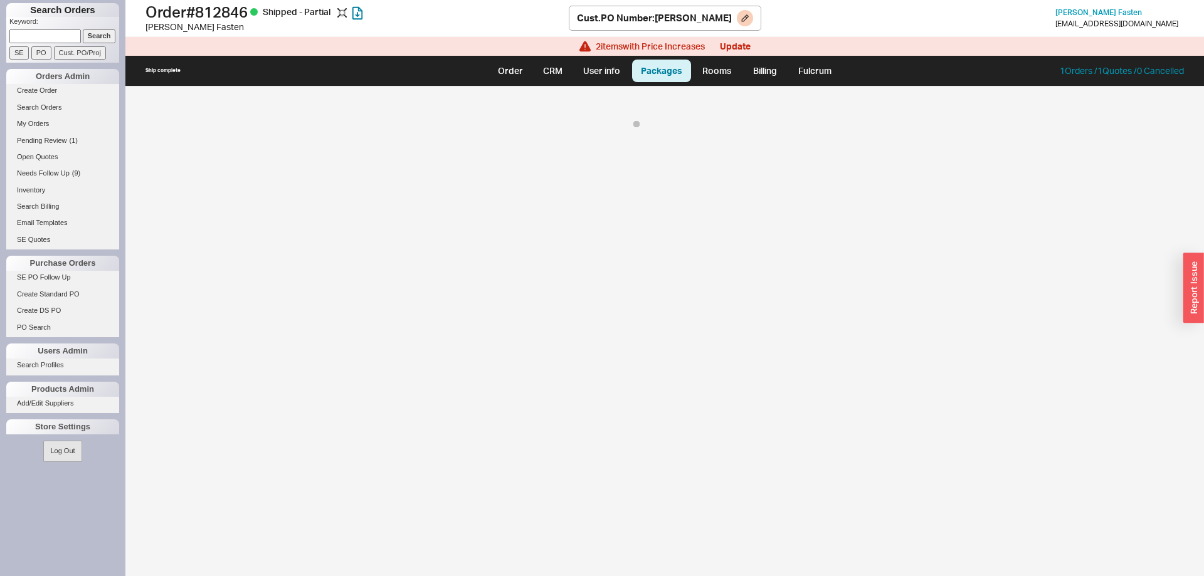
select select "8"
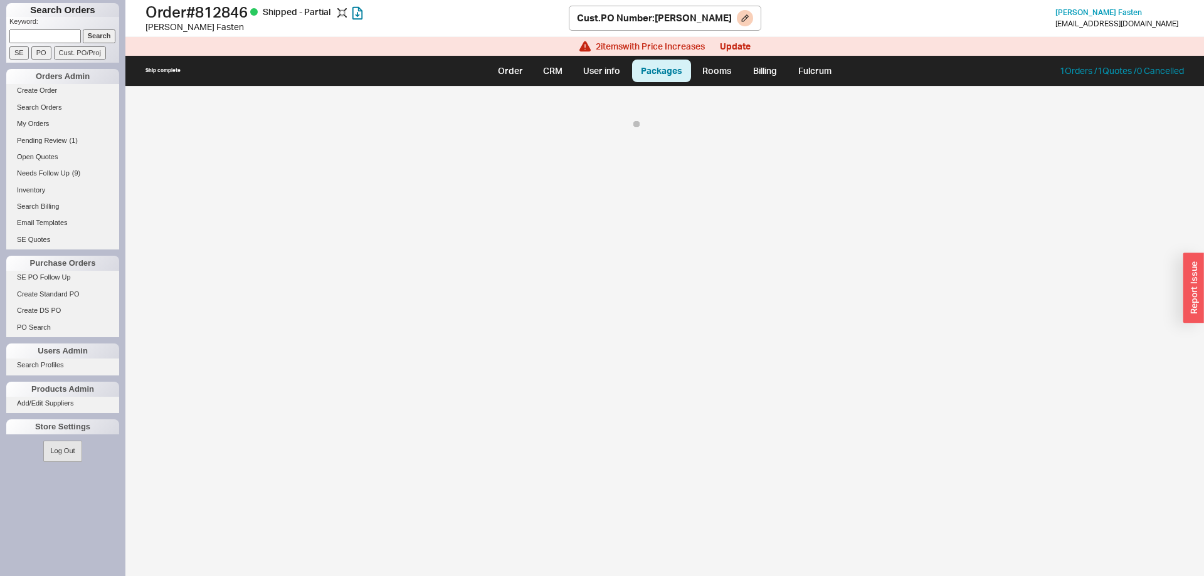
select select "8"
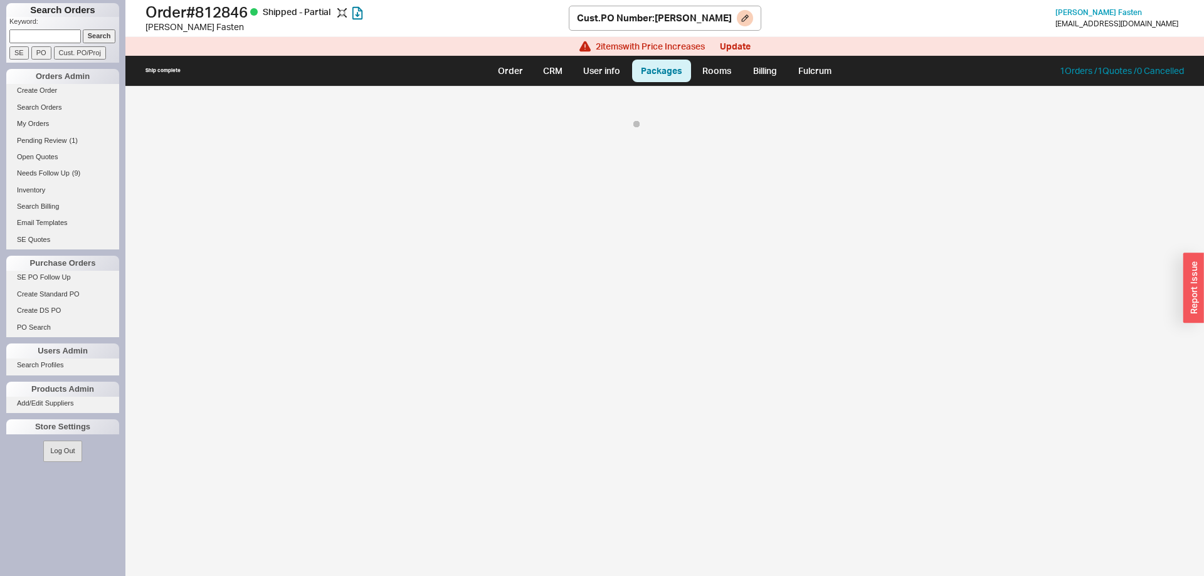
select select "8"
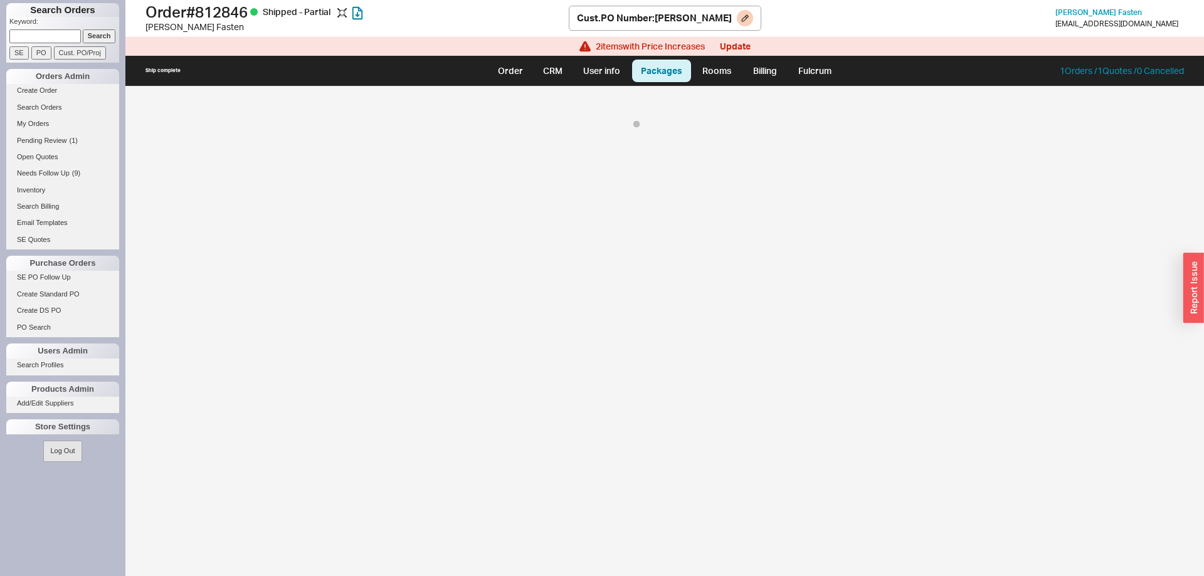
select select "8"
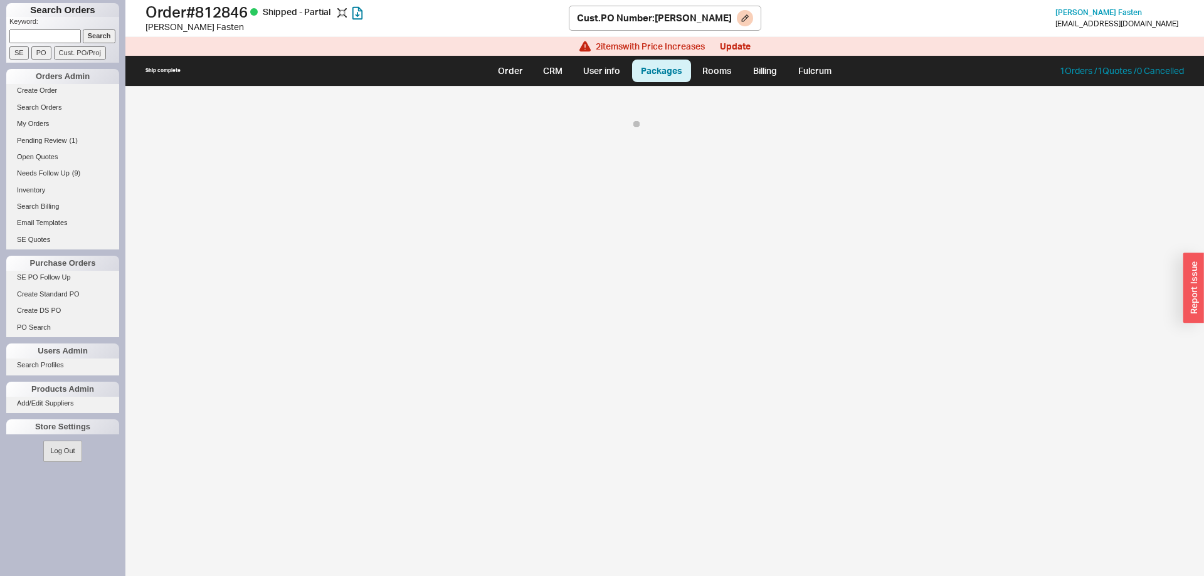
select select "8"
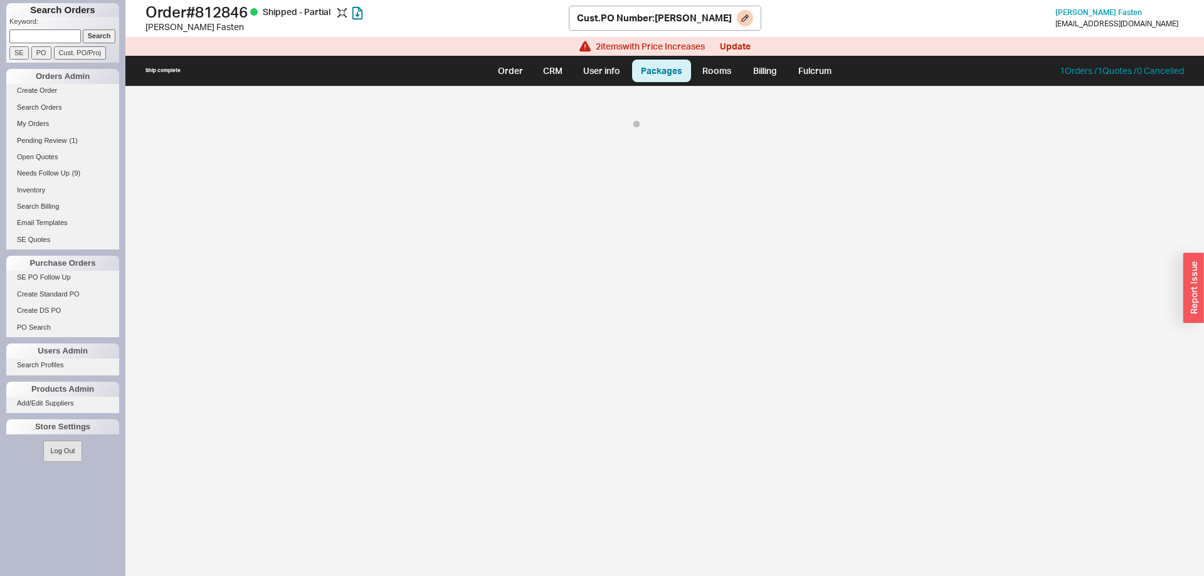
select select "8"
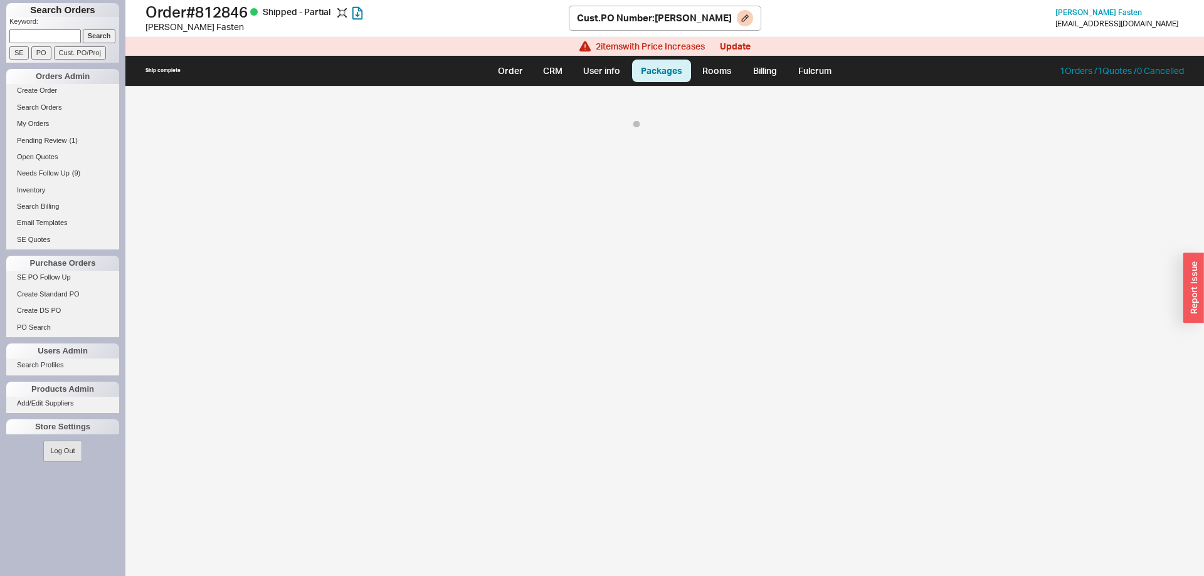
select select "8"
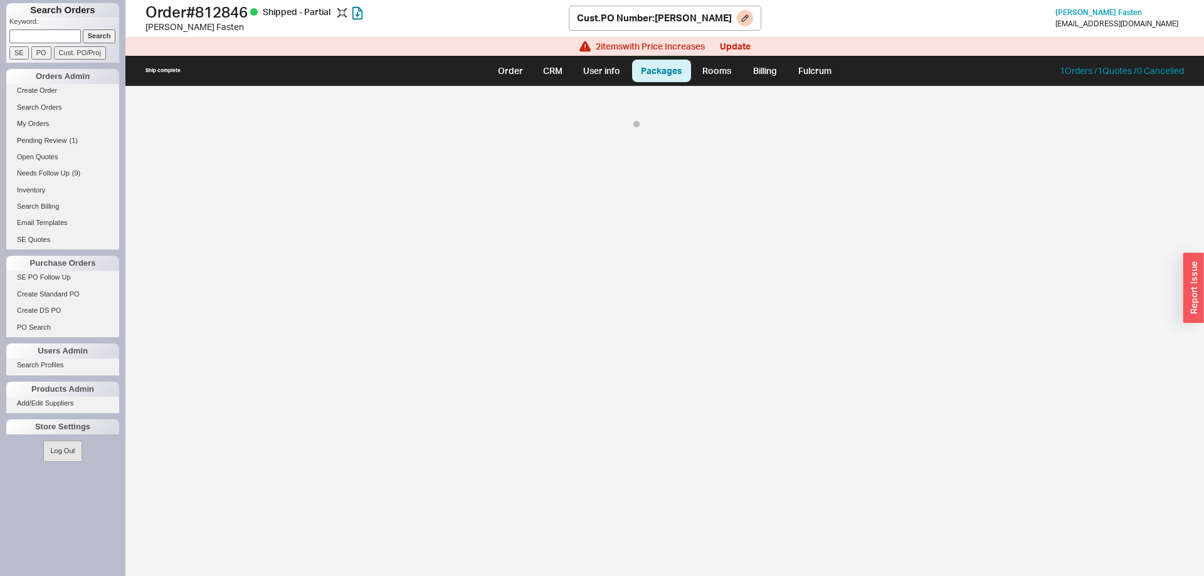
select select "8"
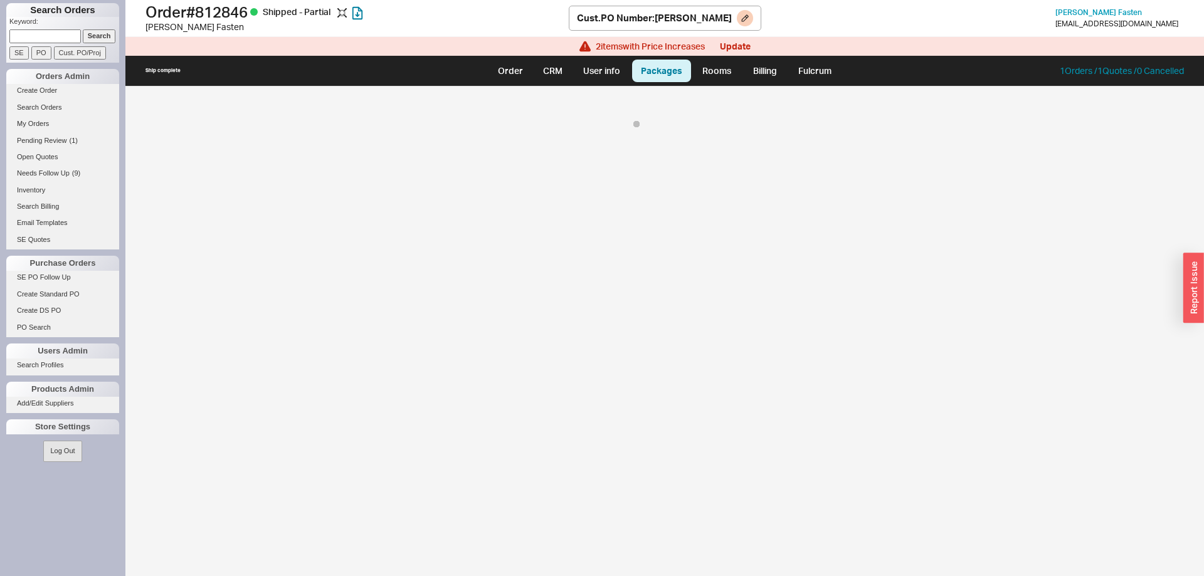
select select "8"
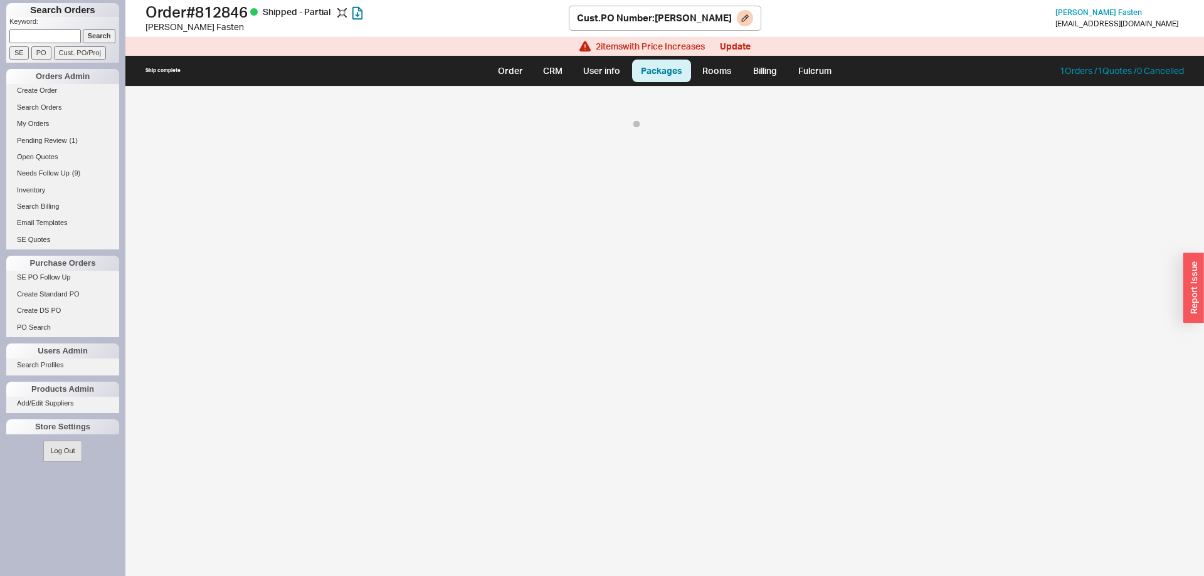
select select "8"
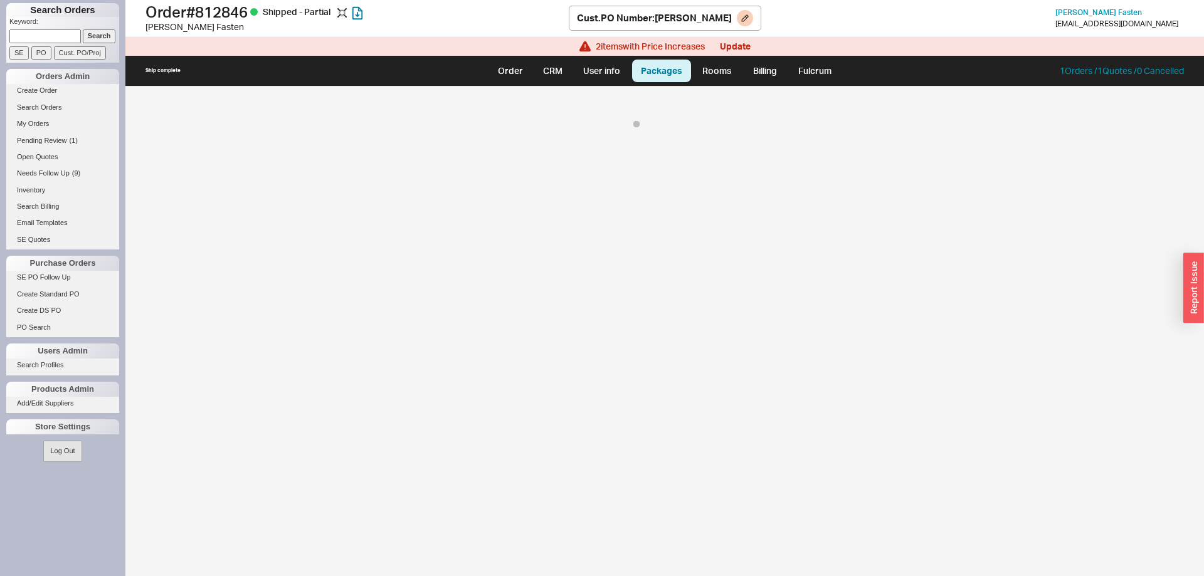
select select "8"
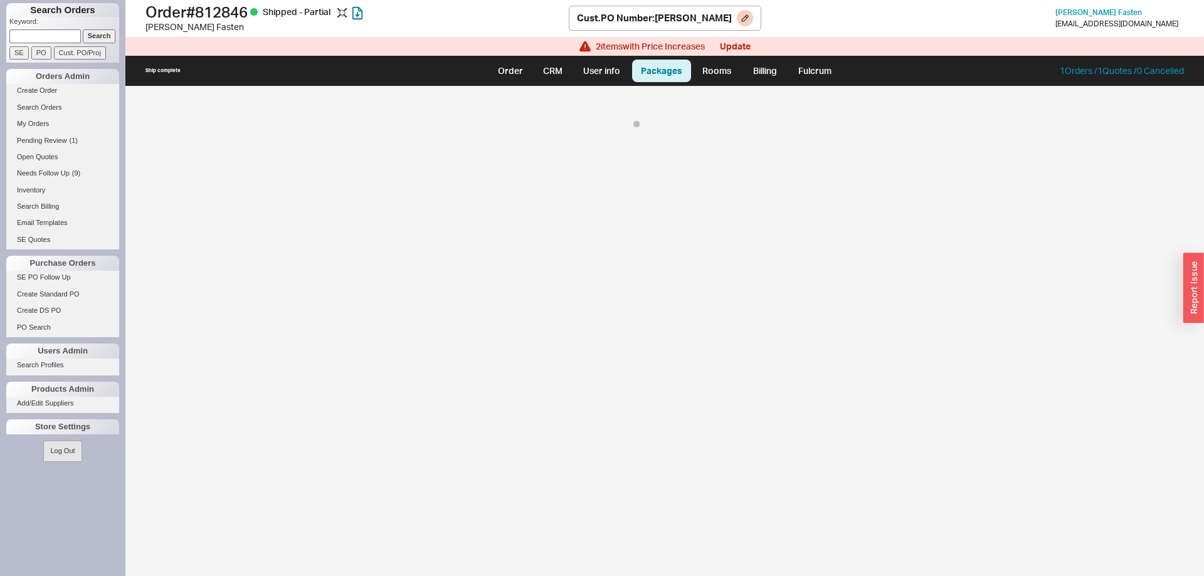
select select "8"
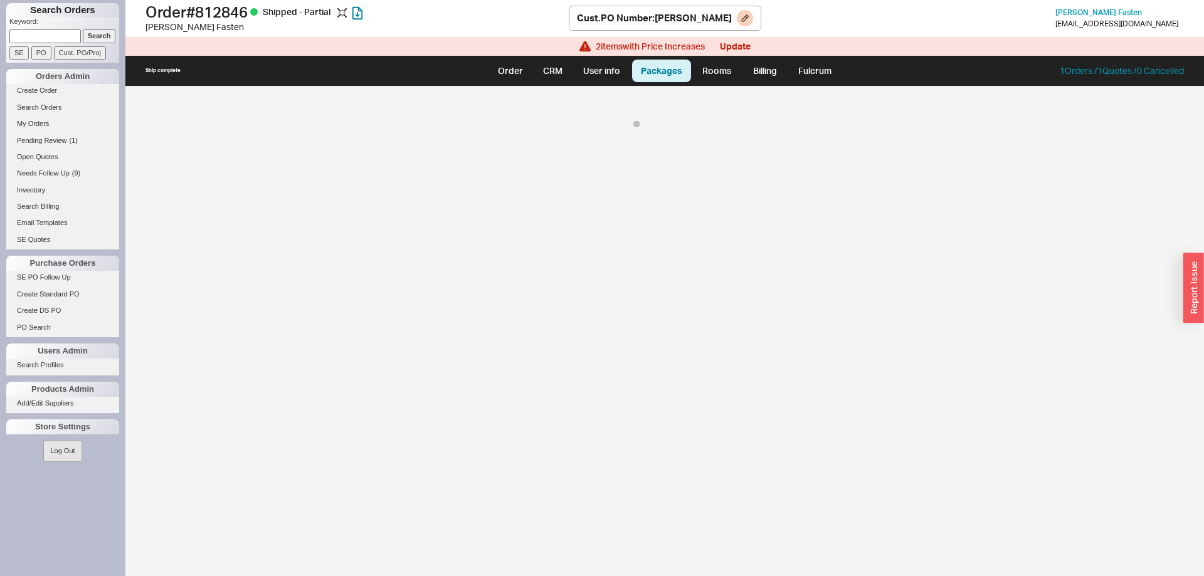
select select "8"
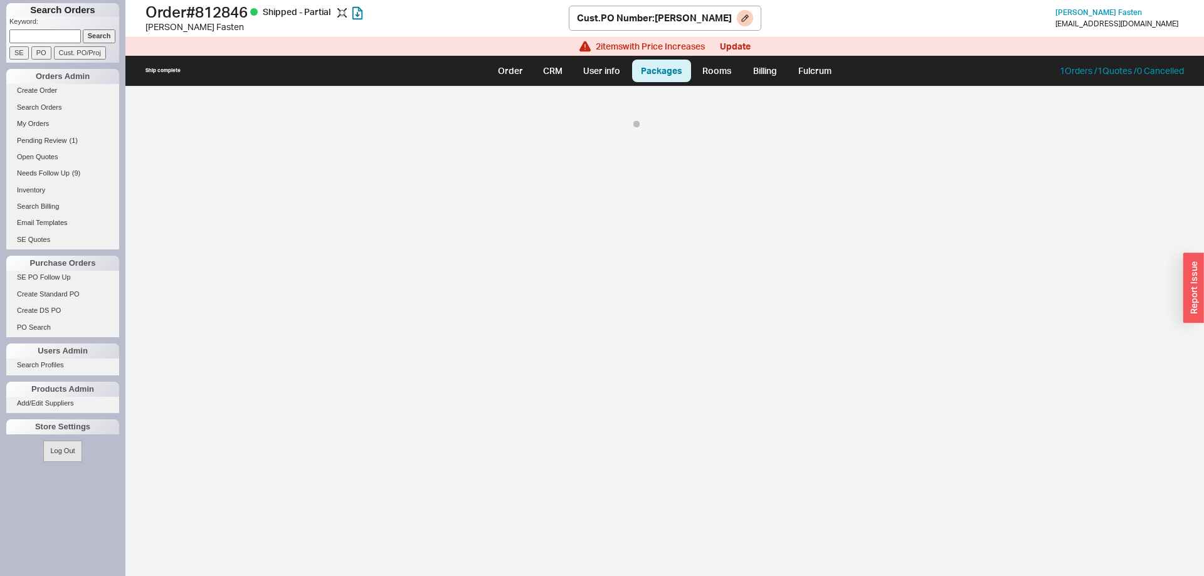
select select "8"
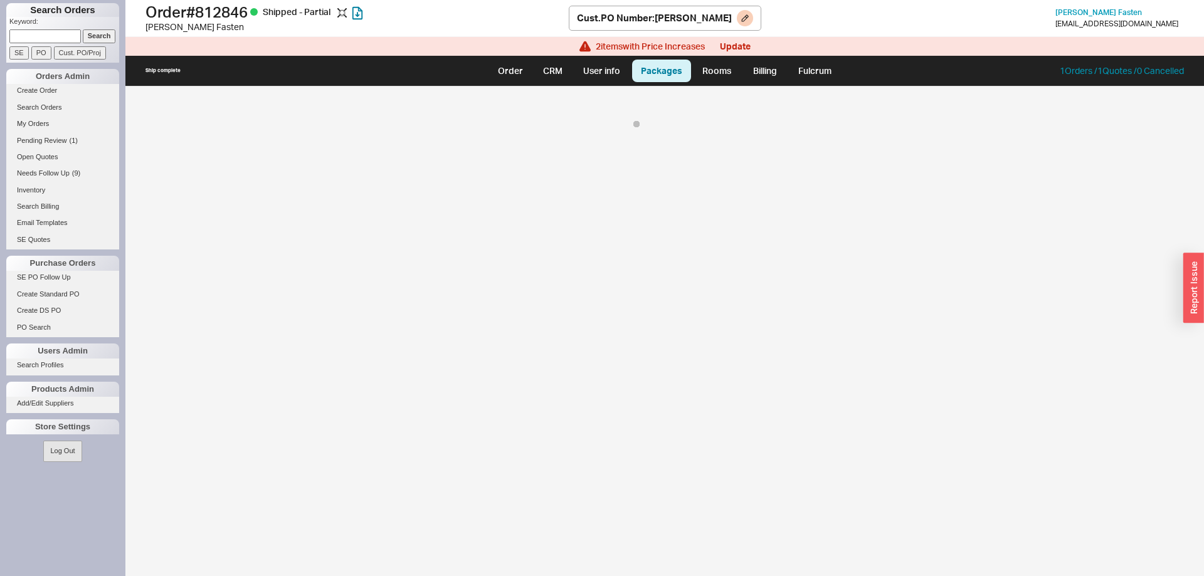
select select "8"
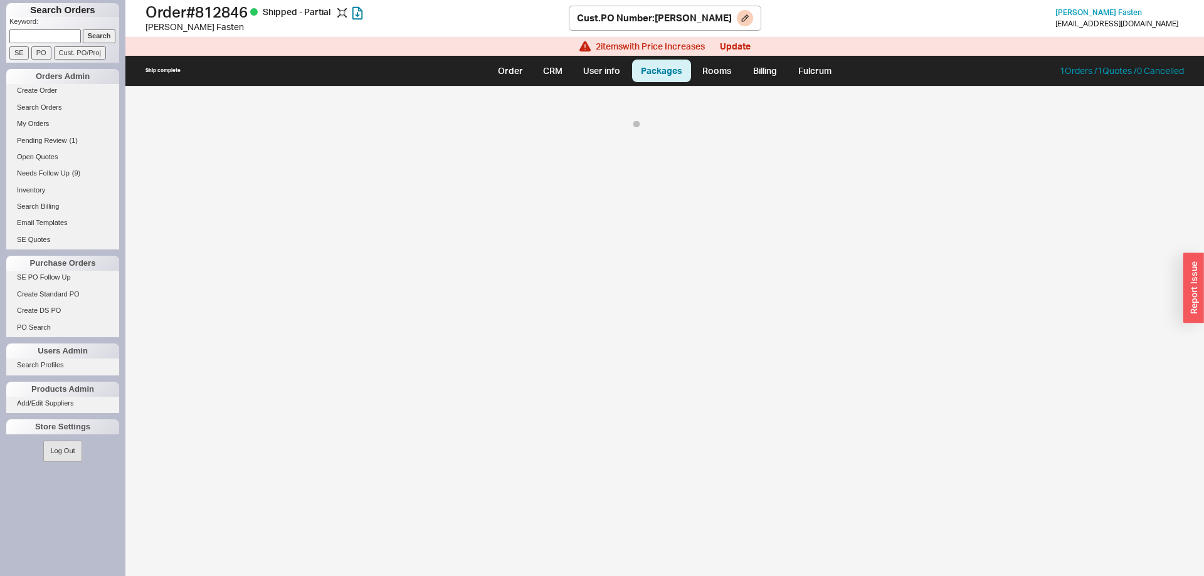
select select "8"
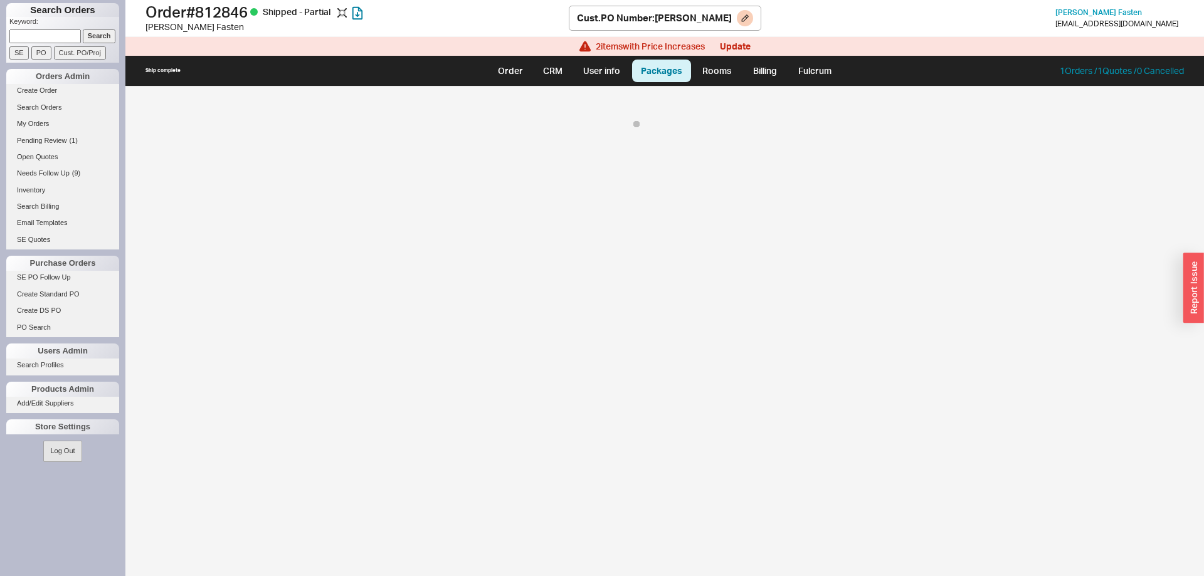
select select "8"
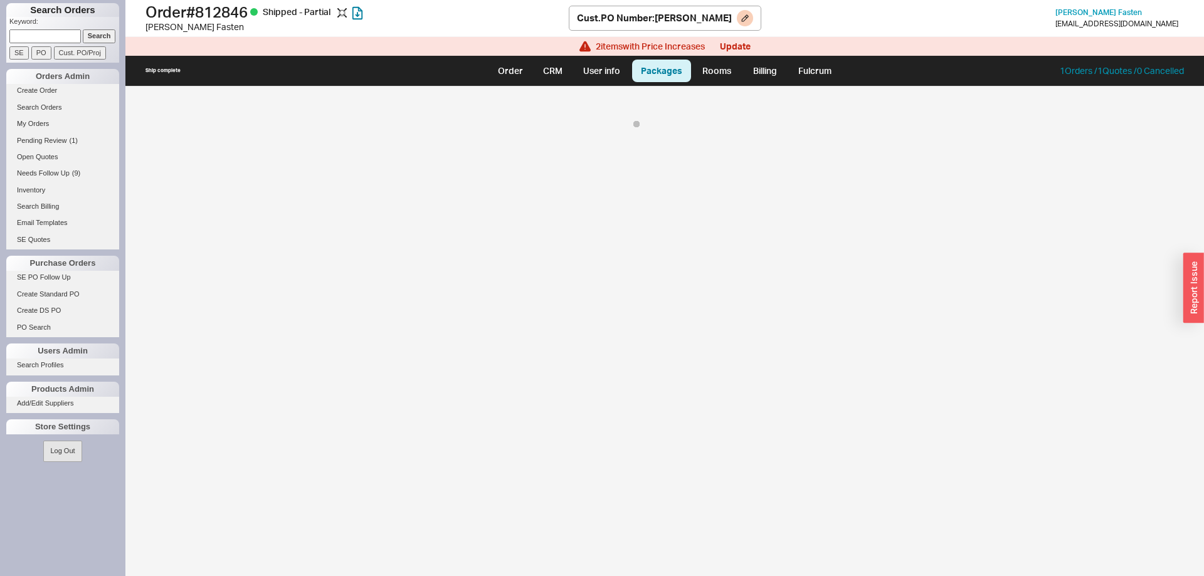
select select "8"
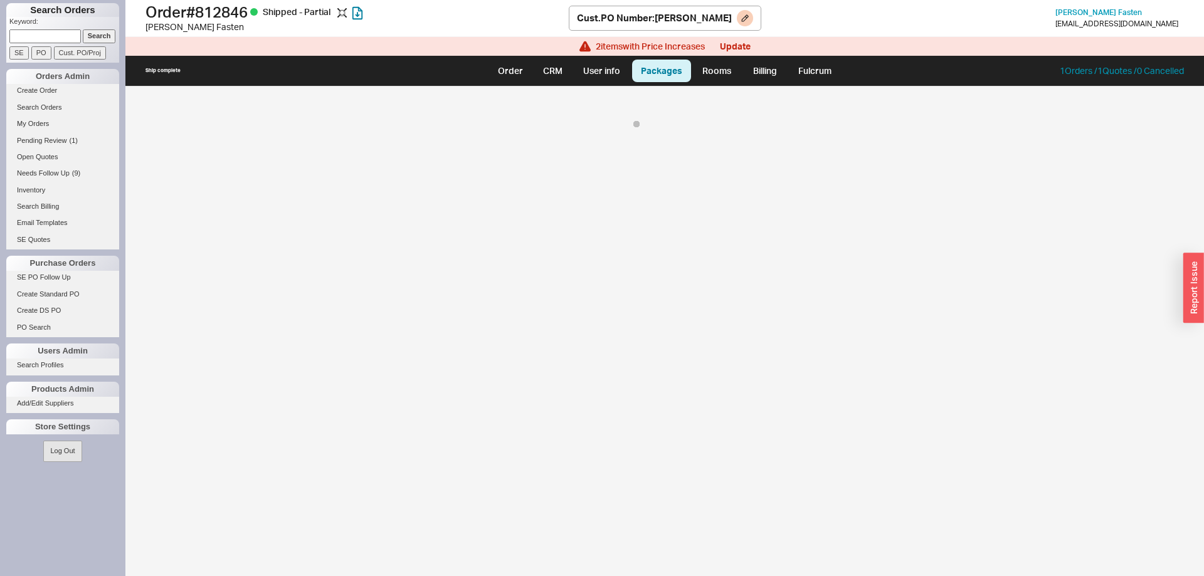
select select "8"
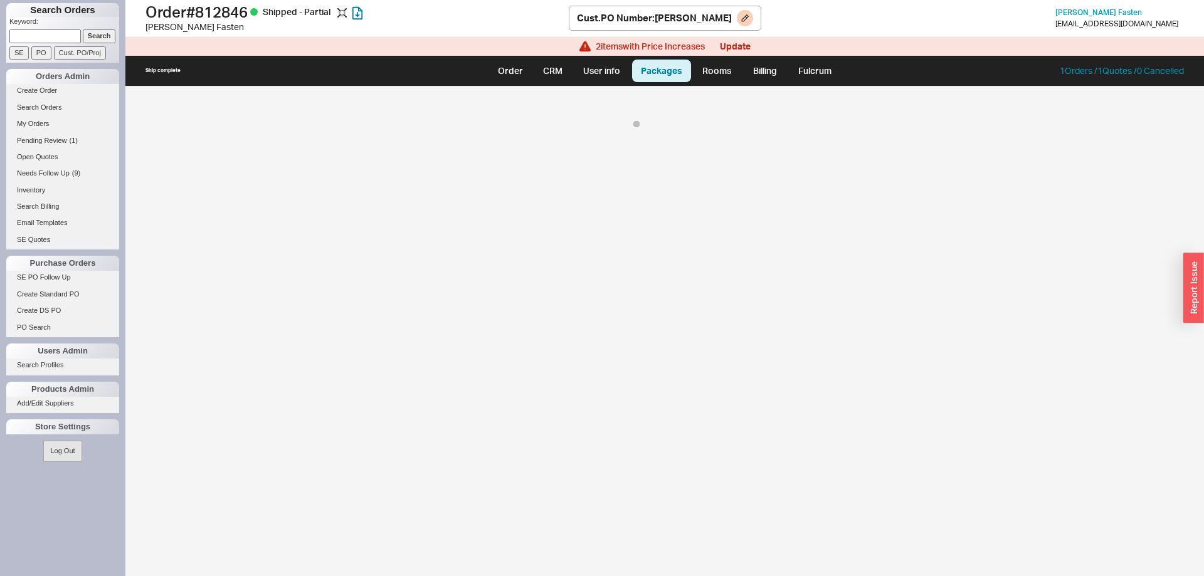
select select "8"
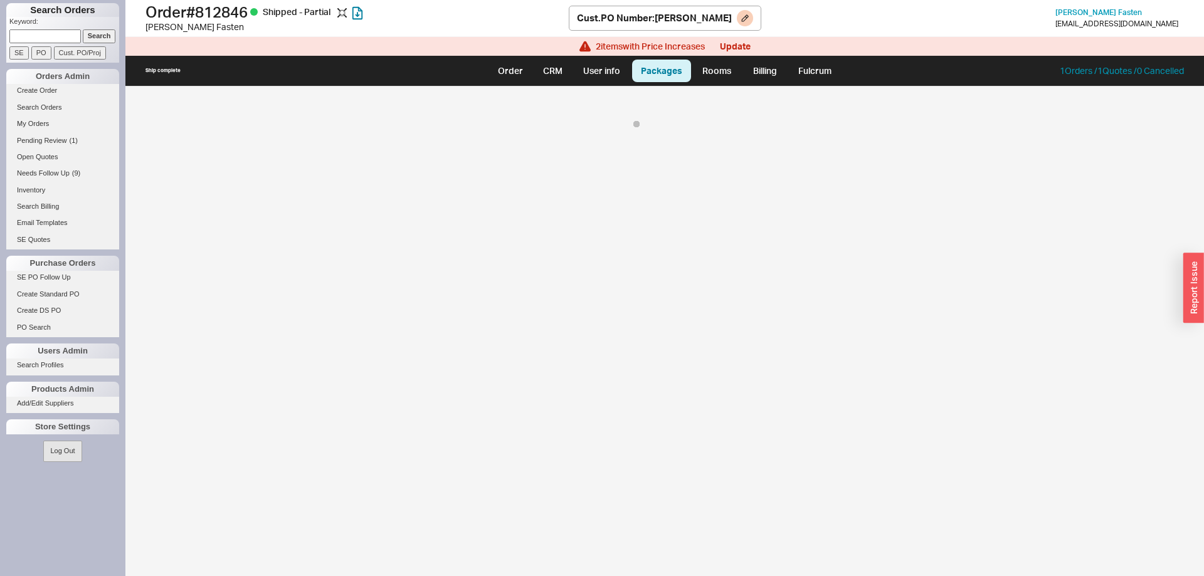
select select "8"
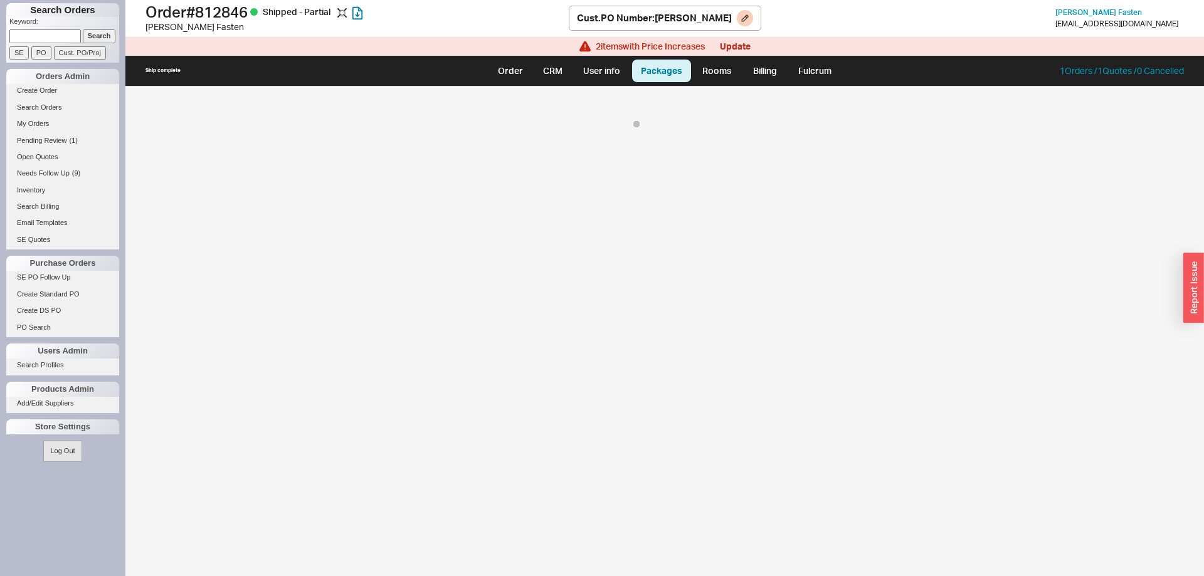
select select "8"
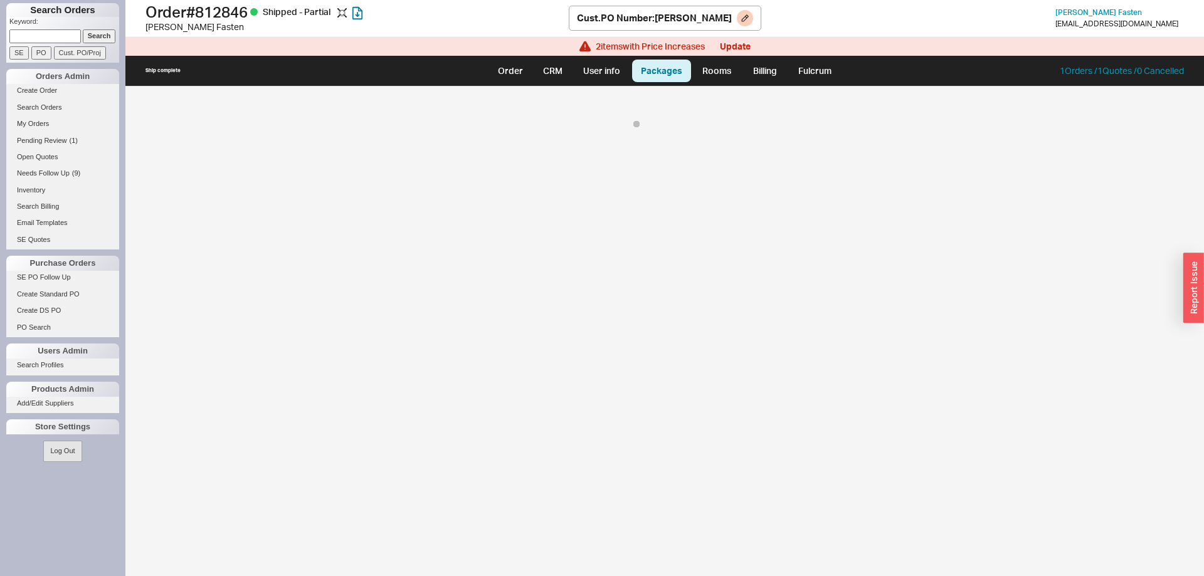
select select "8"
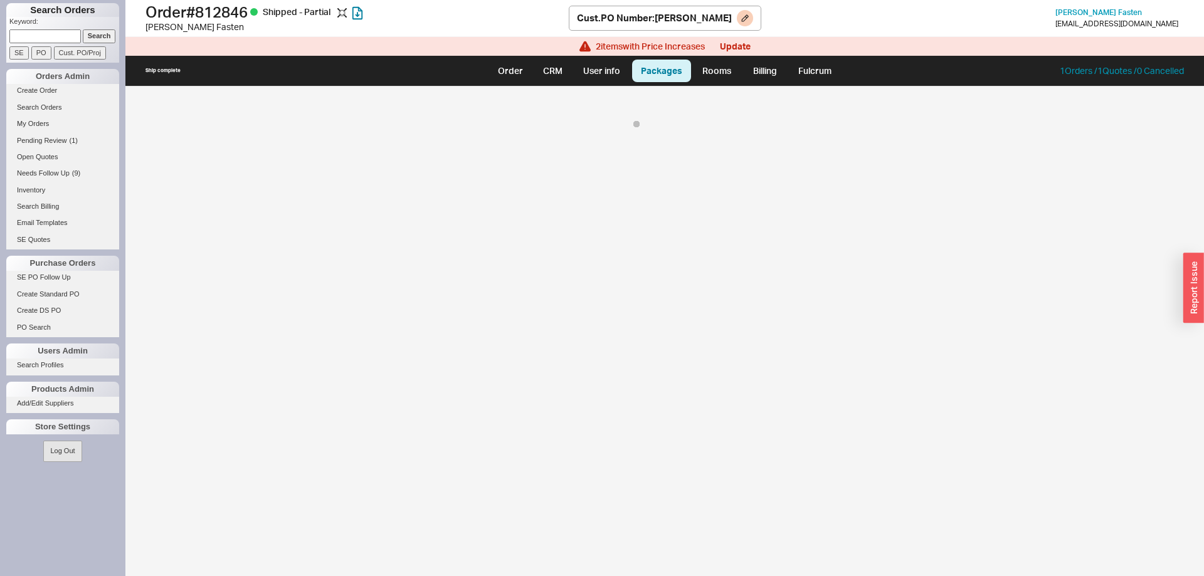
select select "8"
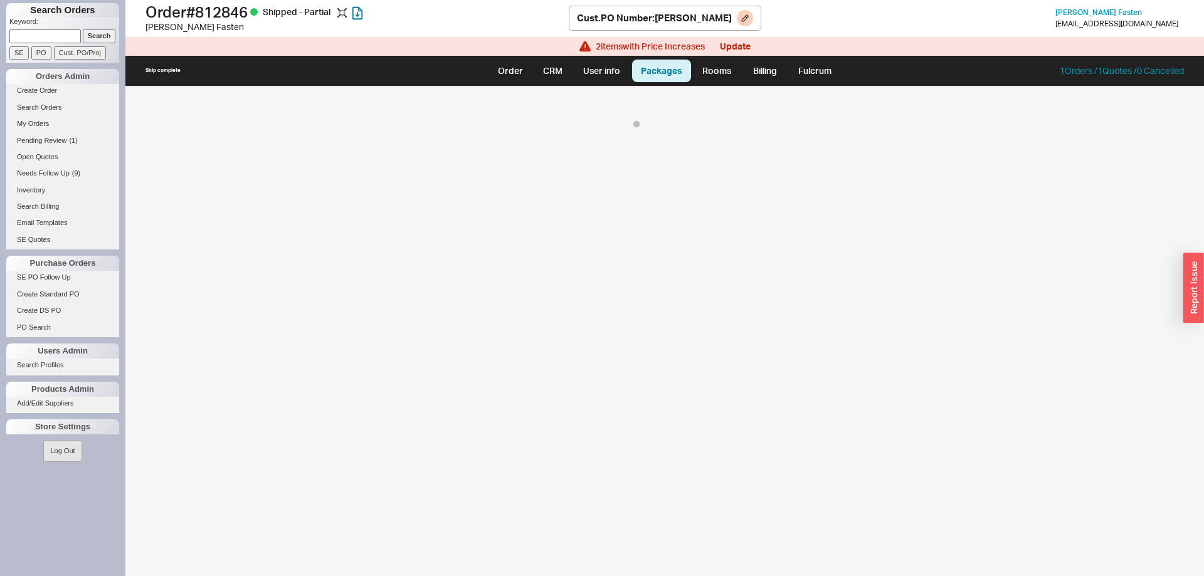
select select "8"
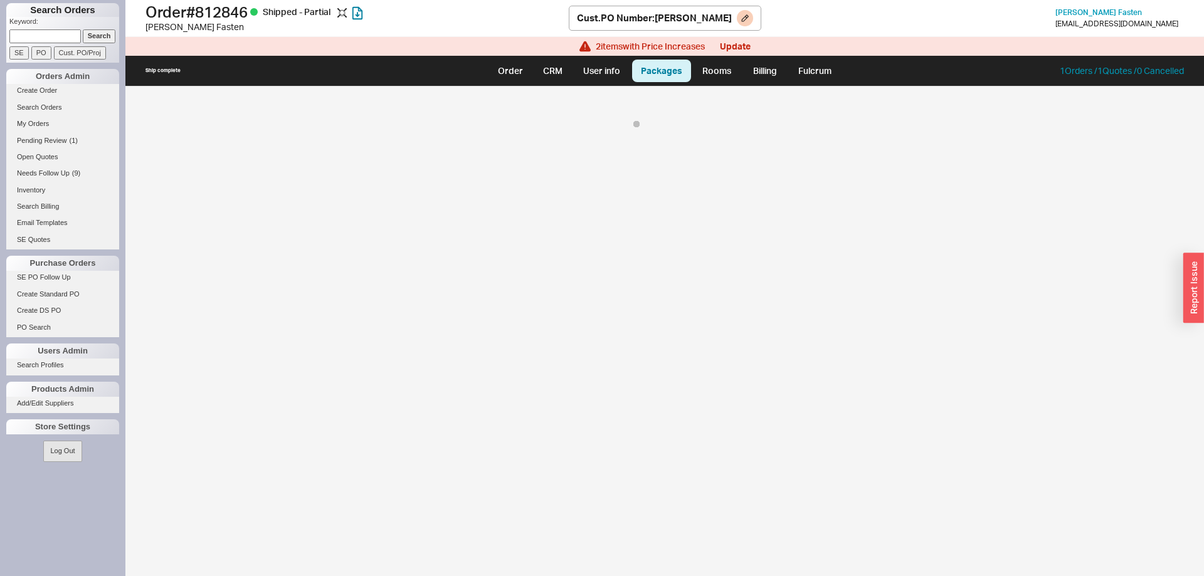
select select "8"
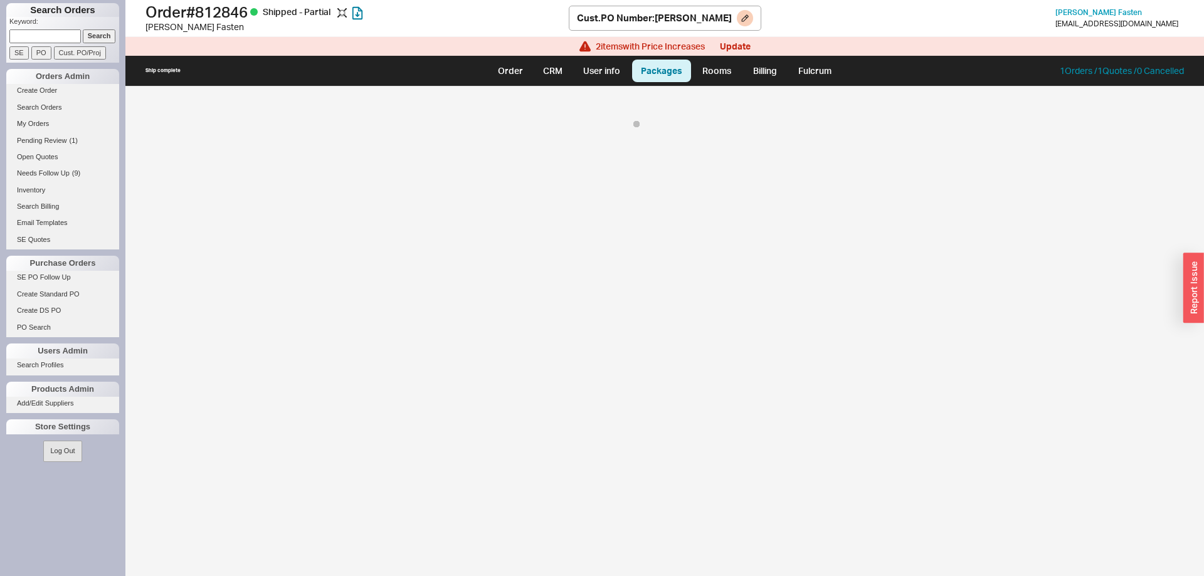
select select "8"
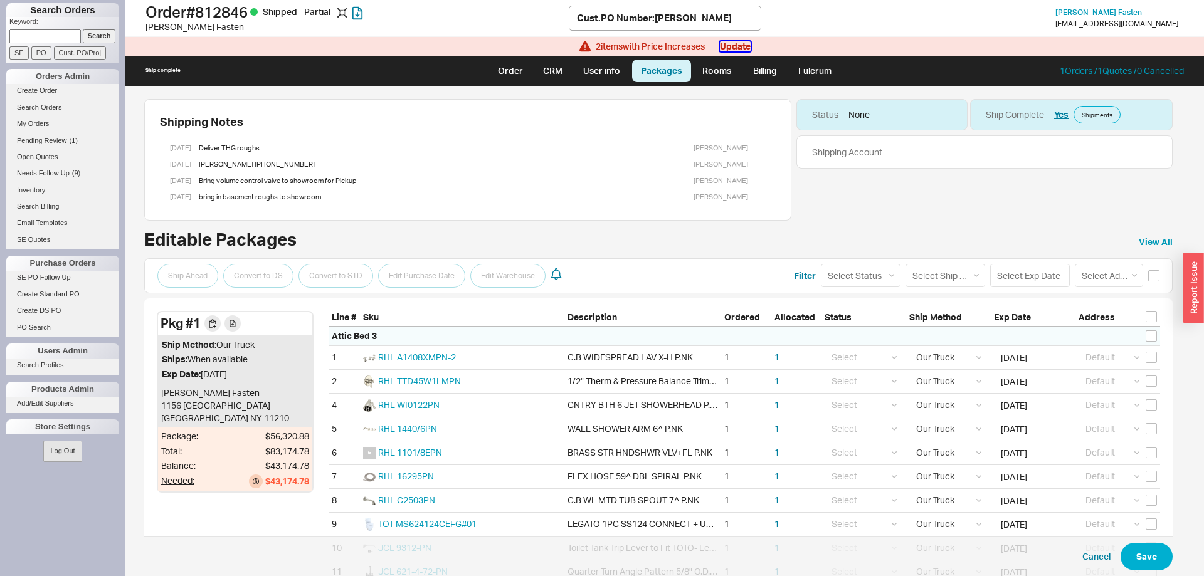
click at [745, 45] on button "Update" at bounding box center [735, 46] width 31 height 10
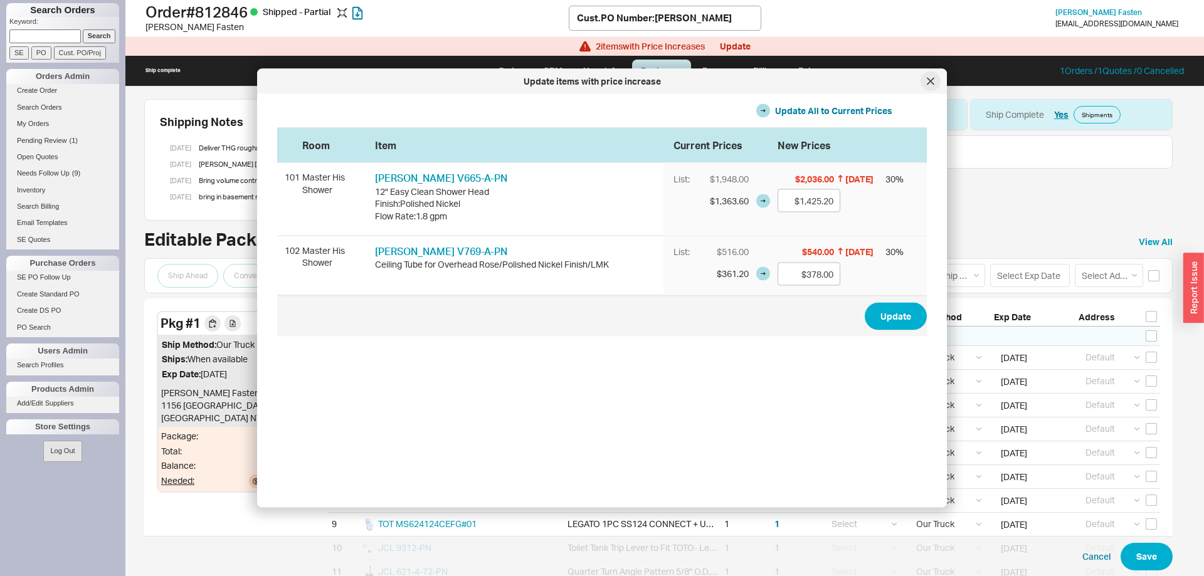
click at [928, 80] on icon at bounding box center [931, 82] width 8 height 8
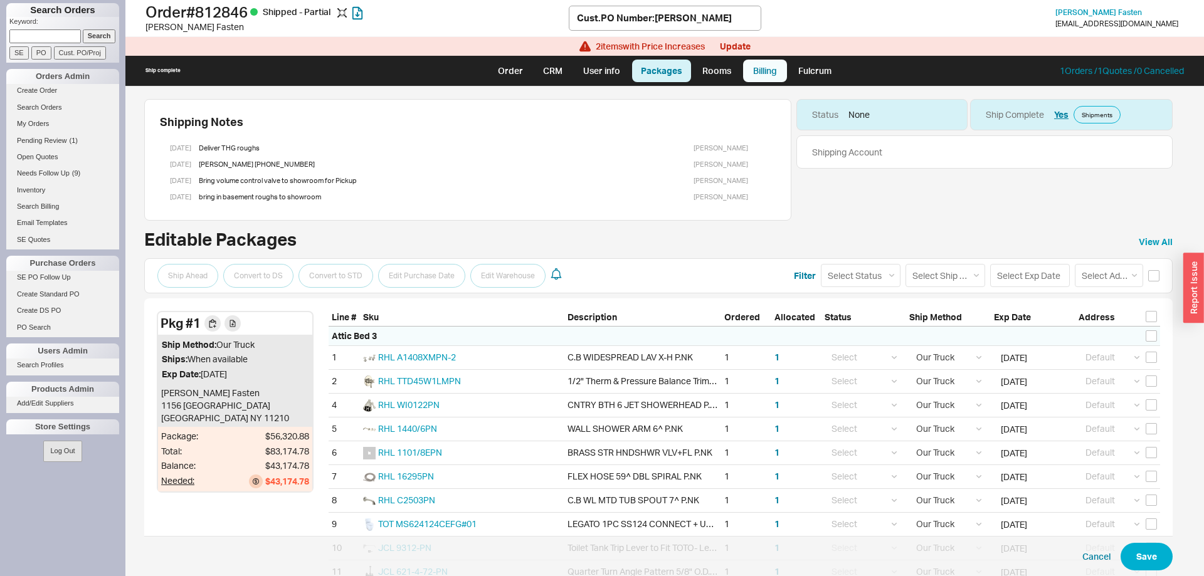
click at [749, 68] on link "Billing" at bounding box center [765, 71] width 44 height 23
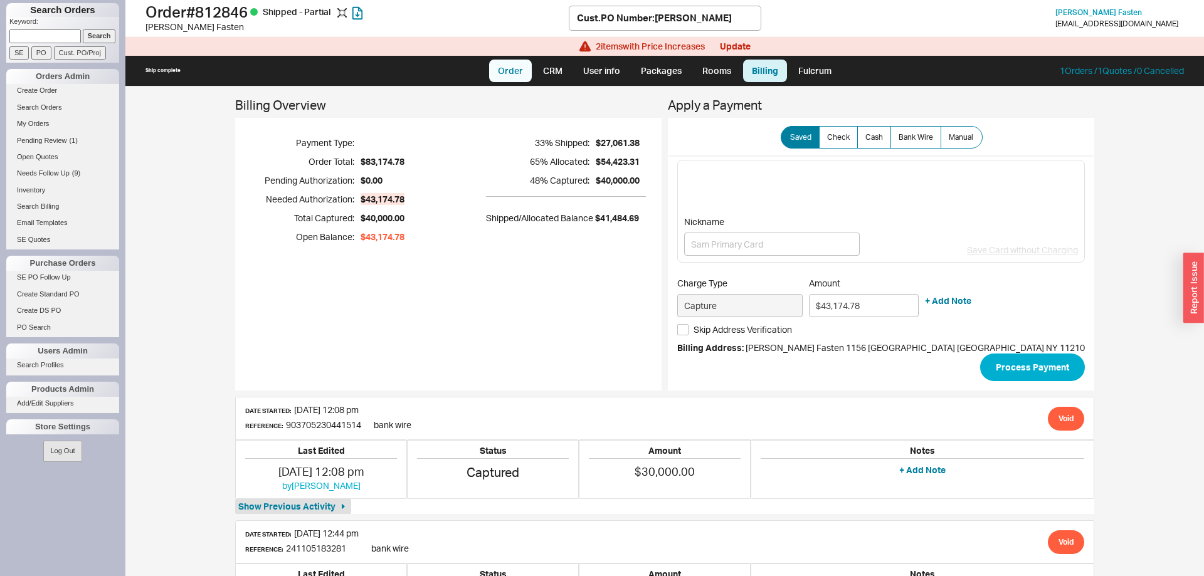
click at [516, 81] on link "Order" at bounding box center [510, 71] width 43 height 23
select select "LOW"
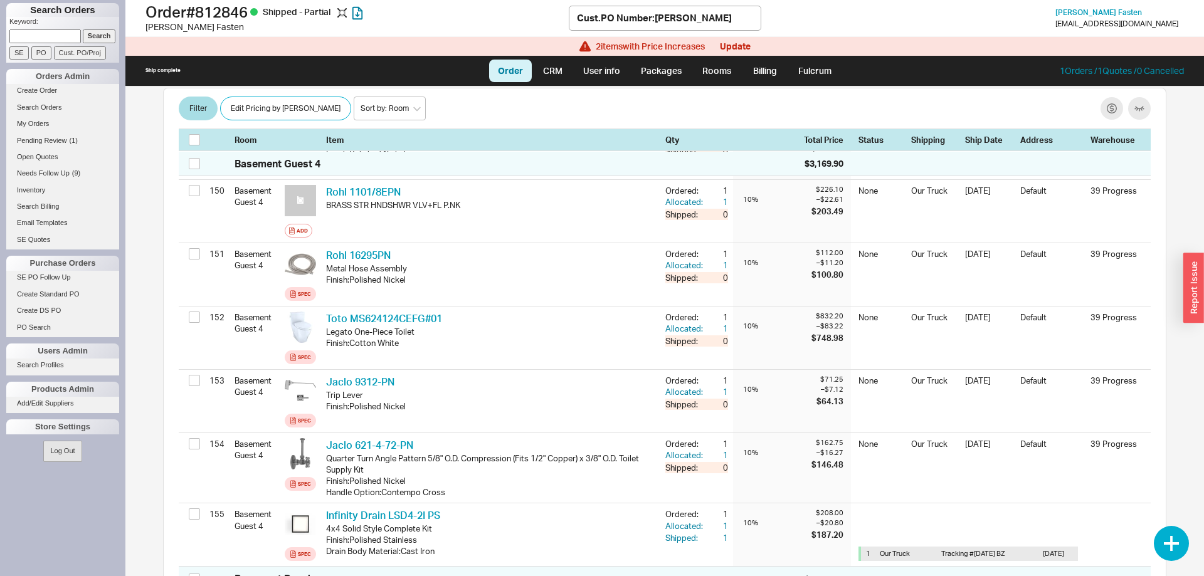
scroll to position [10122, 0]
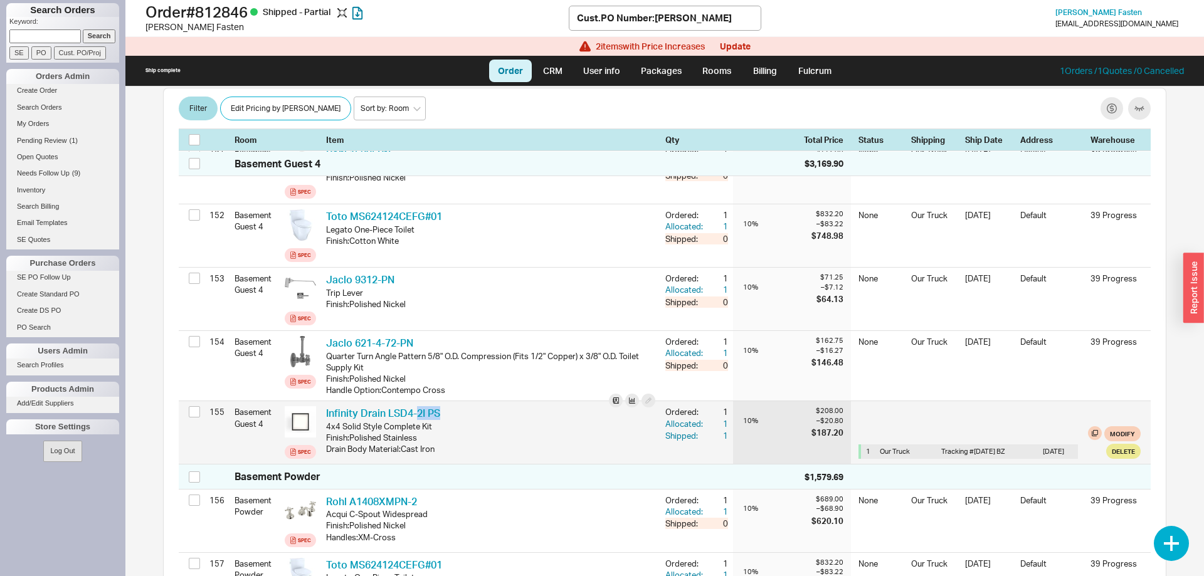
drag, startPoint x: 465, startPoint y: 397, endPoint x: 512, endPoint y: 413, distance: 49.0
click at [426, 406] on div "Infinity Drain LSD4-2I PS IFN LSD42IPS" at bounding box center [490, 413] width 329 height 14
click at [513, 421] on div "4x4 Solid Style Complete Kit" at bounding box center [490, 426] width 329 height 11
click at [1124, 426] on button "Modify" at bounding box center [1122, 433] width 36 height 15
select select "8"
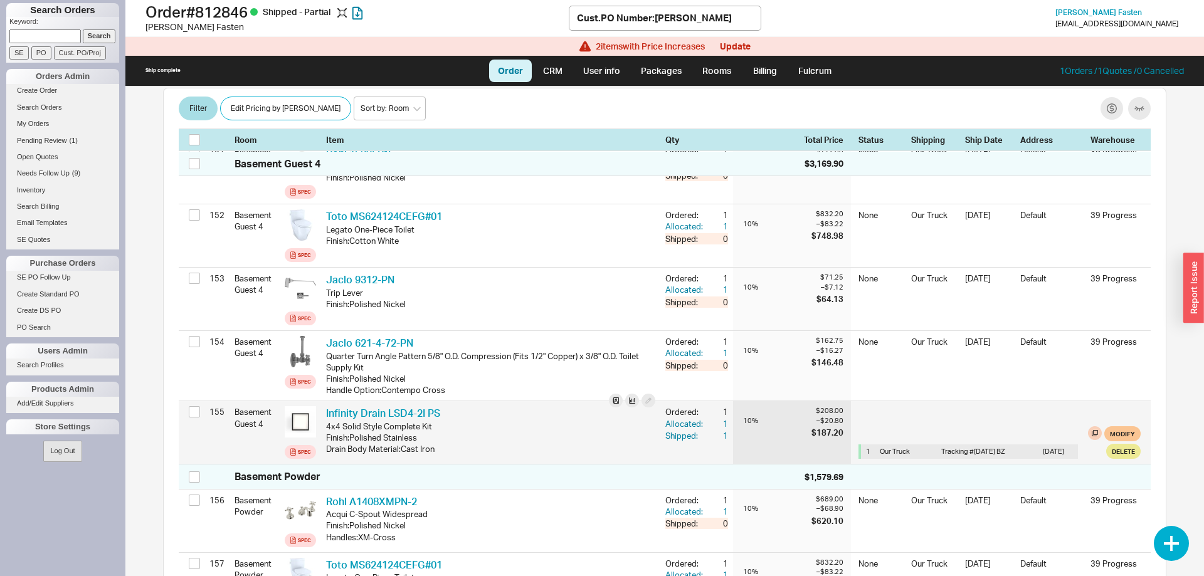
select select "3"
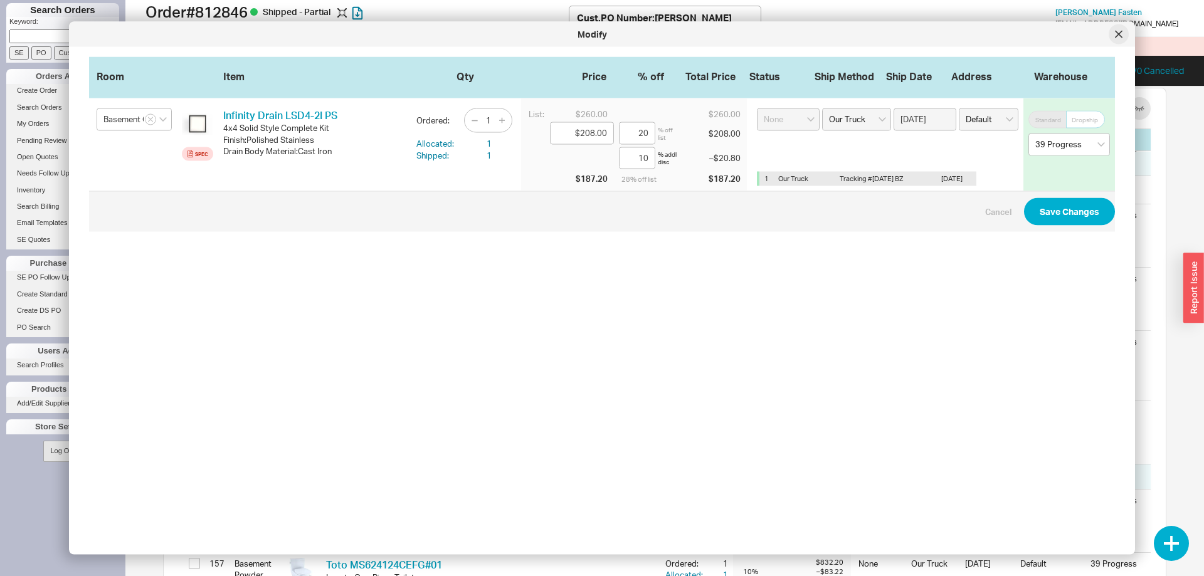
click at [1113, 36] on div at bounding box center [1118, 34] width 20 height 20
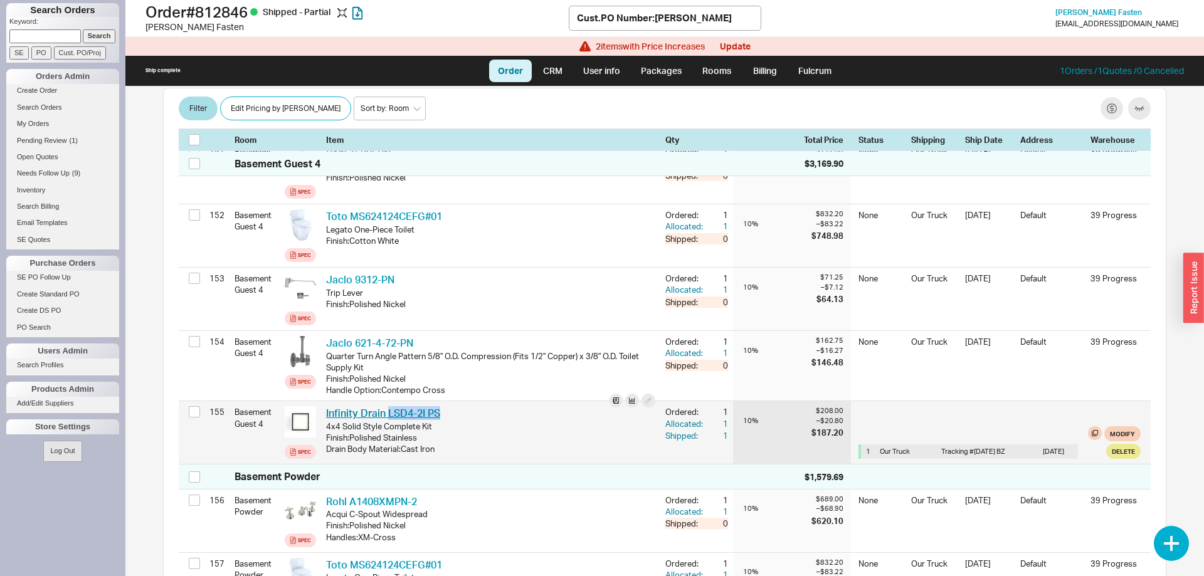
drag, startPoint x: 460, startPoint y: 394, endPoint x: 390, endPoint y: 396, distance: 69.6
click at [390, 406] on div "Infinity Drain LSD4-2I PS IFN LSD42IPS" at bounding box center [490, 413] width 329 height 14
copy link "LSD4-2I PS"
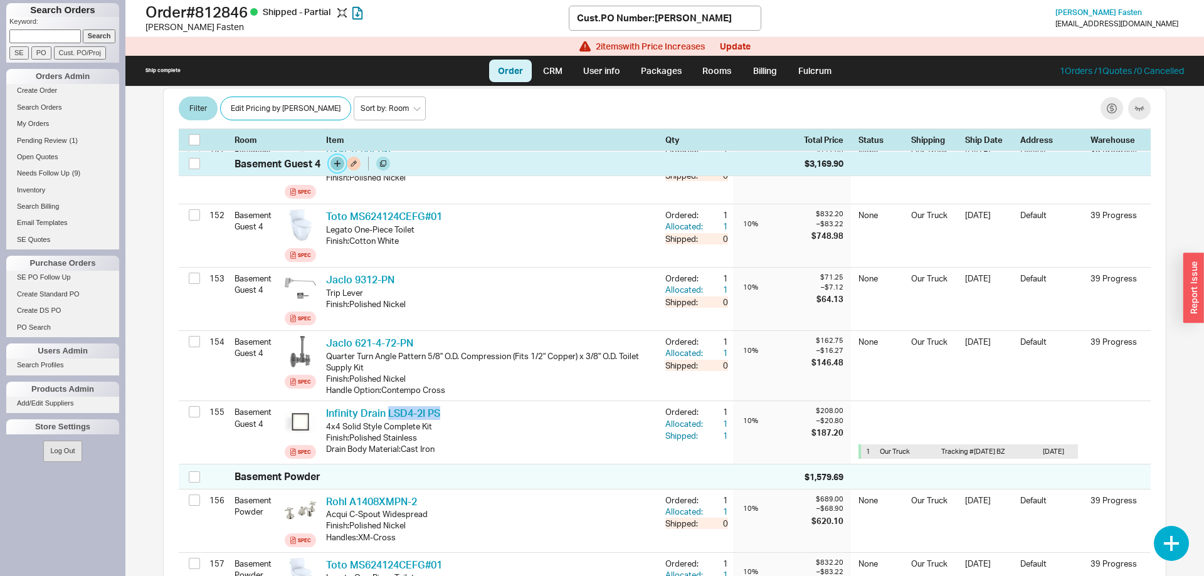
click at [335, 166] on button "button" at bounding box center [337, 164] width 14 height 14
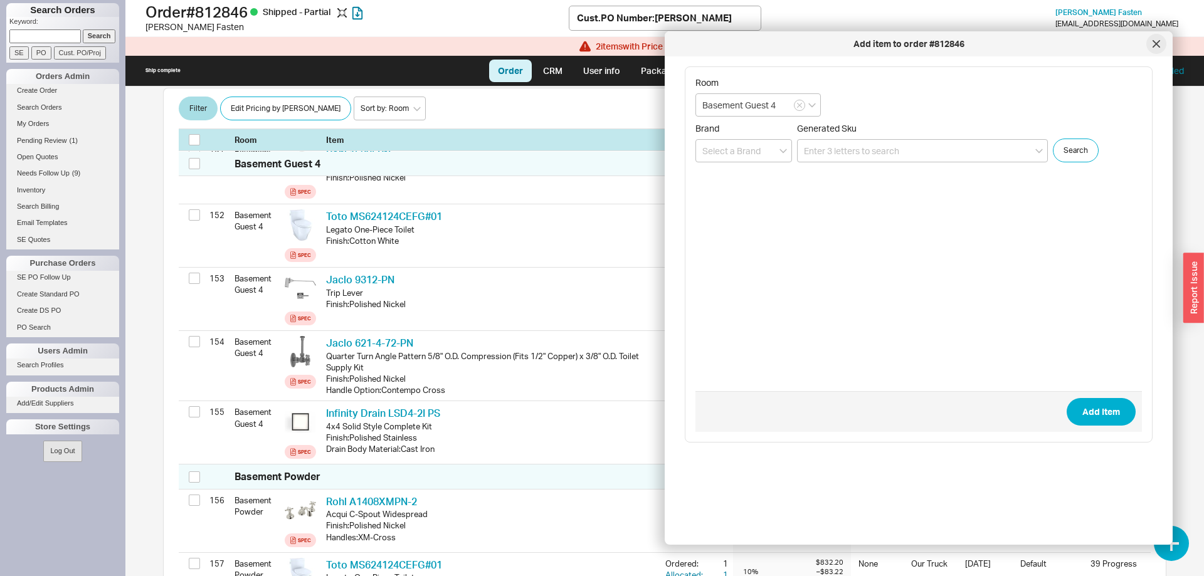
click at [1157, 42] on icon at bounding box center [1156, 44] width 6 height 6
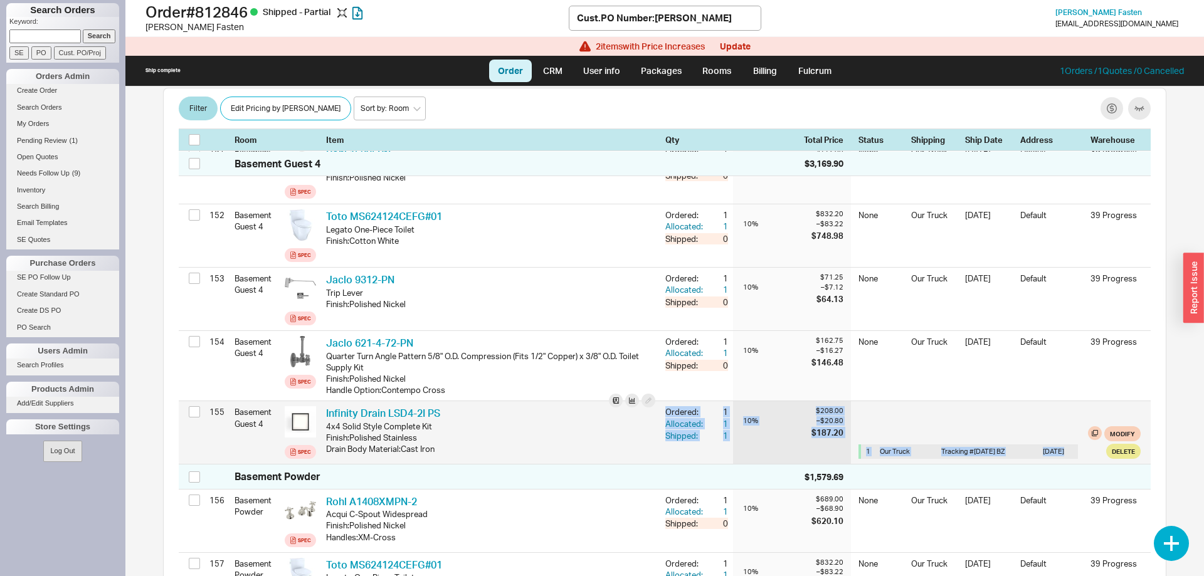
drag, startPoint x: 210, startPoint y: 395, endPoint x: 1073, endPoint y: 438, distance: 864.3
click at [1073, 438] on div "155 Basement Guest 4 Spec Infinity Drain LSD4-2I PS IFN LSD42IPS 4x4 Solid Styl…" at bounding box center [665, 432] width 972 height 63
click at [1071, 444] on div "1 Our Truck Tracking # 02-5-25 BZ 2/5/25" at bounding box center [969, 451] width 217 height 14
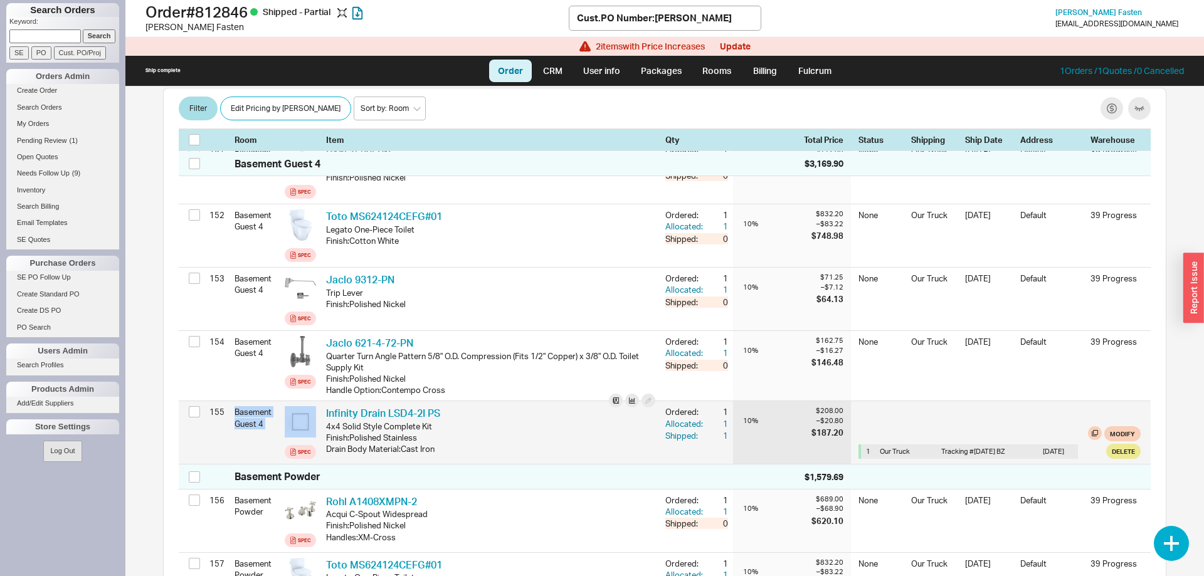
drag, startPoint x: 1064, startPoint y: 439, endPoint x: 227, endPoint y: 417, distance: 837.3
click at [227, 417] on div "155 Basement Guest 4 Spec Infinity Drain LSD4-2I PS IFN LSD42IPS 4x4 Solid Styl…" at bounding box center [665, 432] width 972 height 63
click at [446, 406] on div "Infinity Drain LSD4-2I PS IFN LSD42IPS" at bounding box center [490, 413] width 329 height 14
drag, startPoint x: 426, startPoint y: 389, endPoint x: 324, endPoint y: 392, distance: 101.6
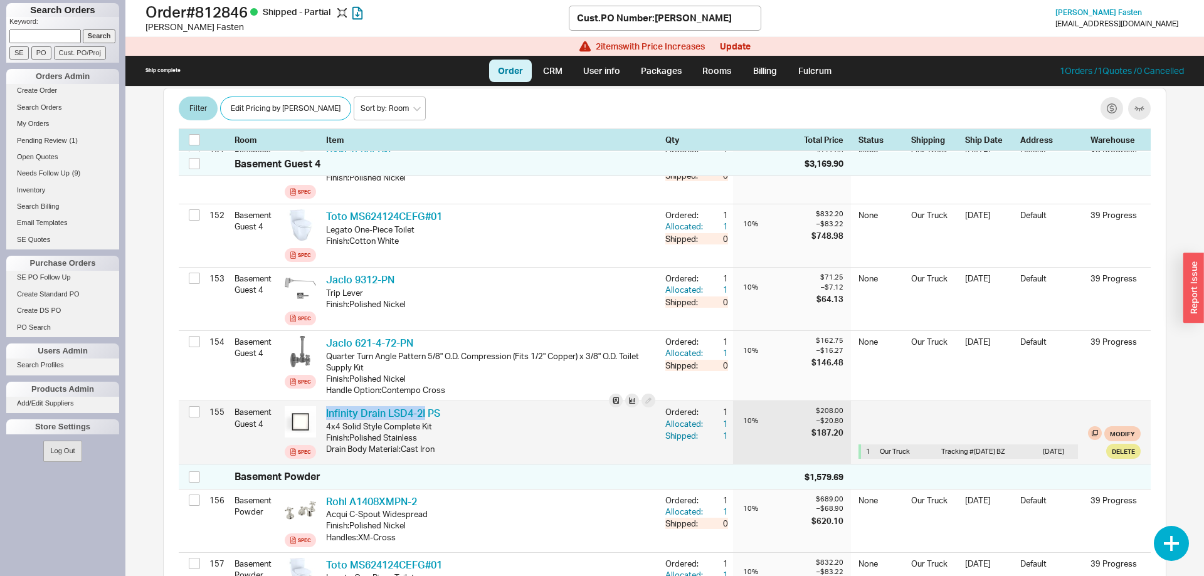
click at [324, 401] on div "Infinity Drain LSD4-2I PS IFN LSD42IPS 4x4 Solid Style Complete Kit Finish : Po…" at bounding box center [490, 432] width 339 height 63
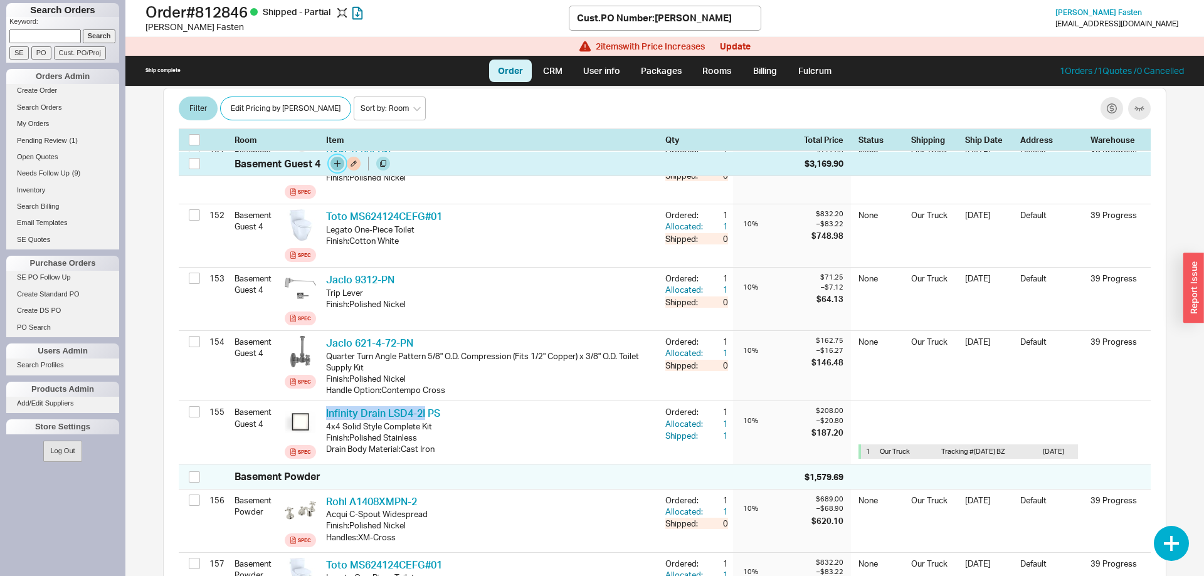
click at [335, 166] on button "button" at bounding box center [337, 164] width 14 height 14
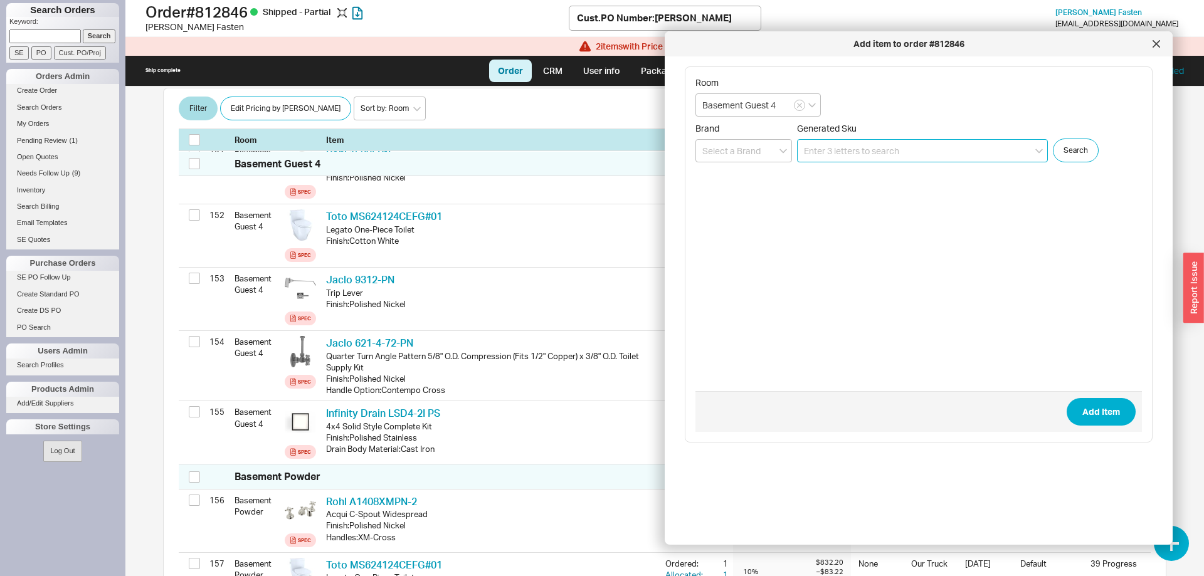
paste input "LSS 4"
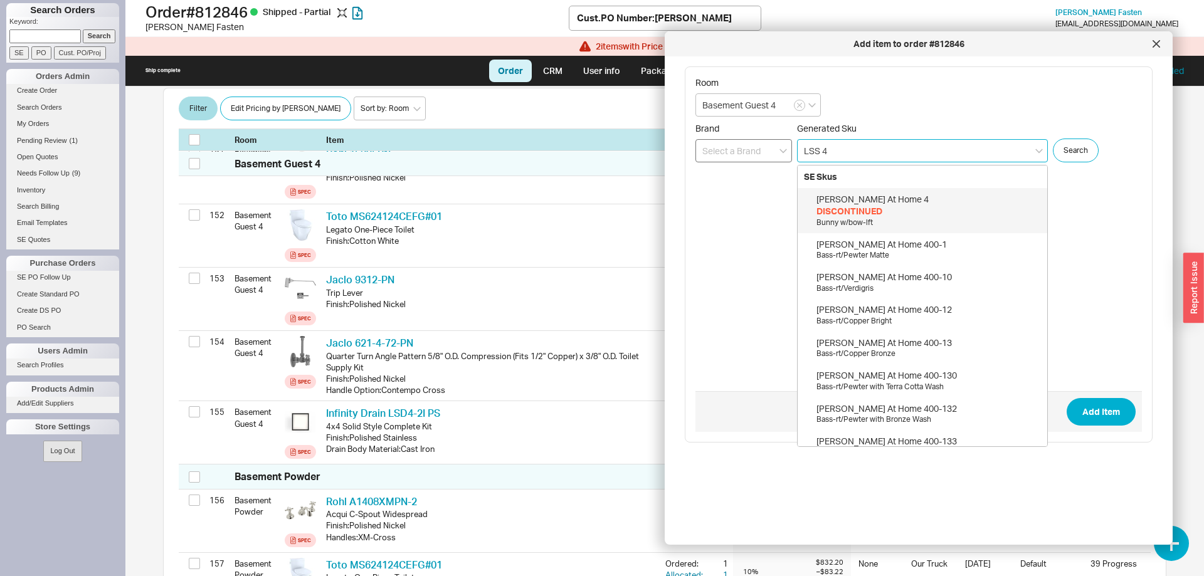
type input "LSS 4"
click at [745, 149] on input at bounding box center [743, 150] width 97 height 23
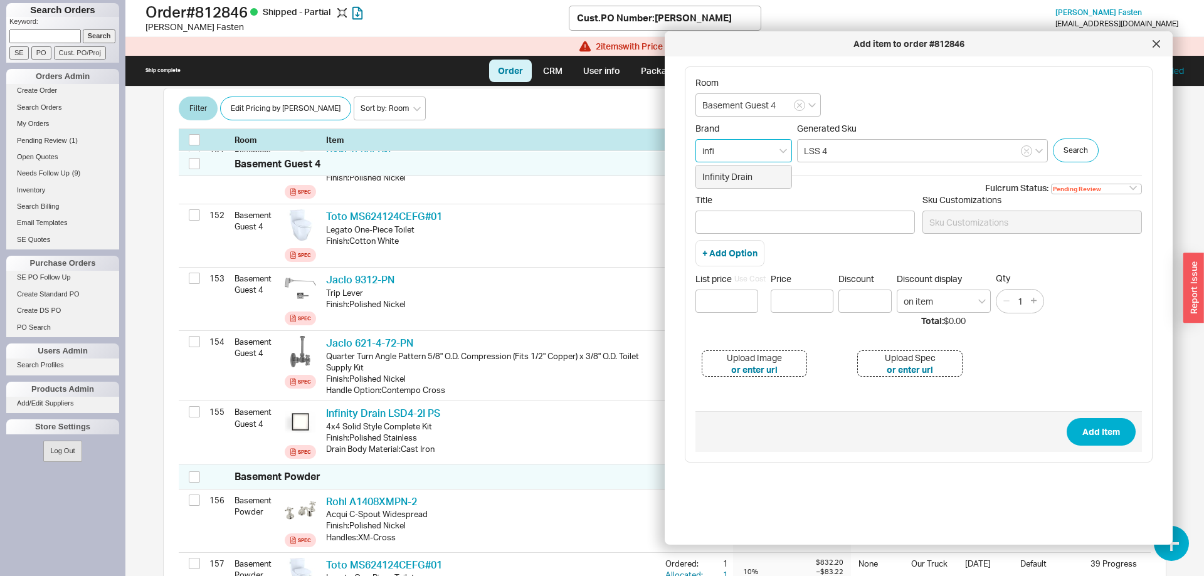
click at [758, 172] on div "Infinity Drain" at bounding box center [743, 177] width 95 height 23
type input "Infinity Drain"
click at [843, 152] on input "LSS 4" at bounding box center [922, 150] width 251 height 23
click at [823, 150] on input "LSS 4" at bounding box center [922, 150] width 251 height 23
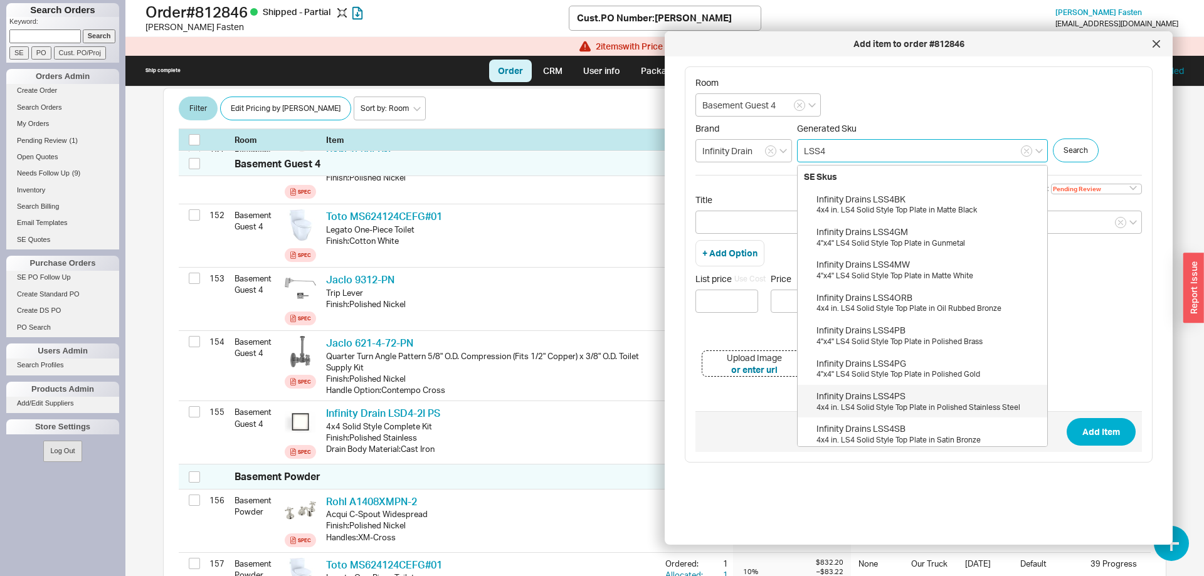
click at [860, 397] on div "Infinity Drains LSS4PS" at bounding box center [928, 396] width 224 height 13
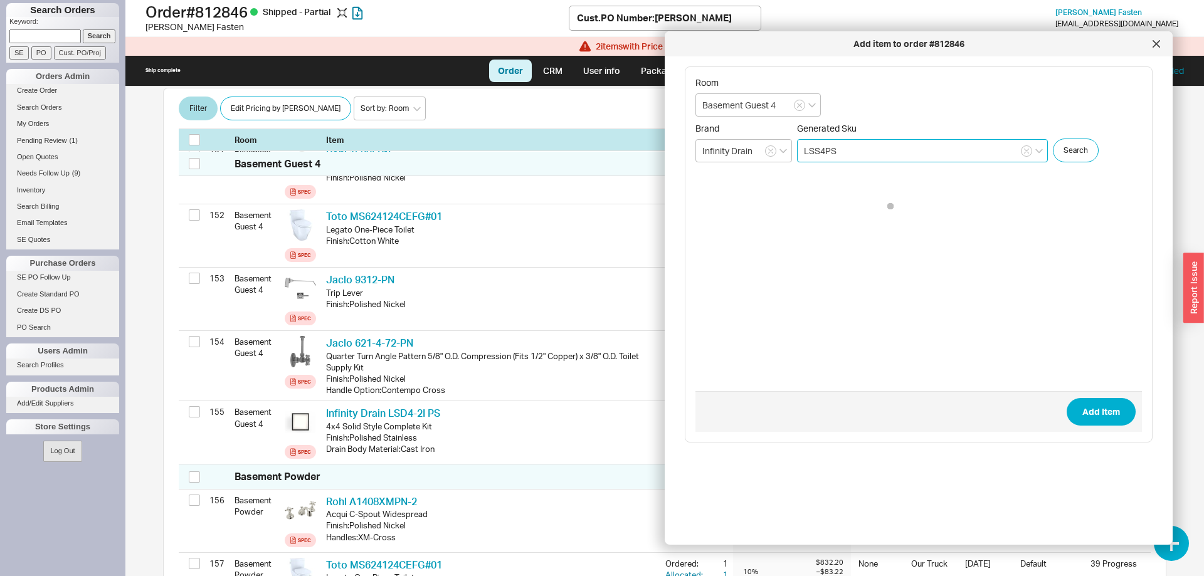
type input "LSS4PS"
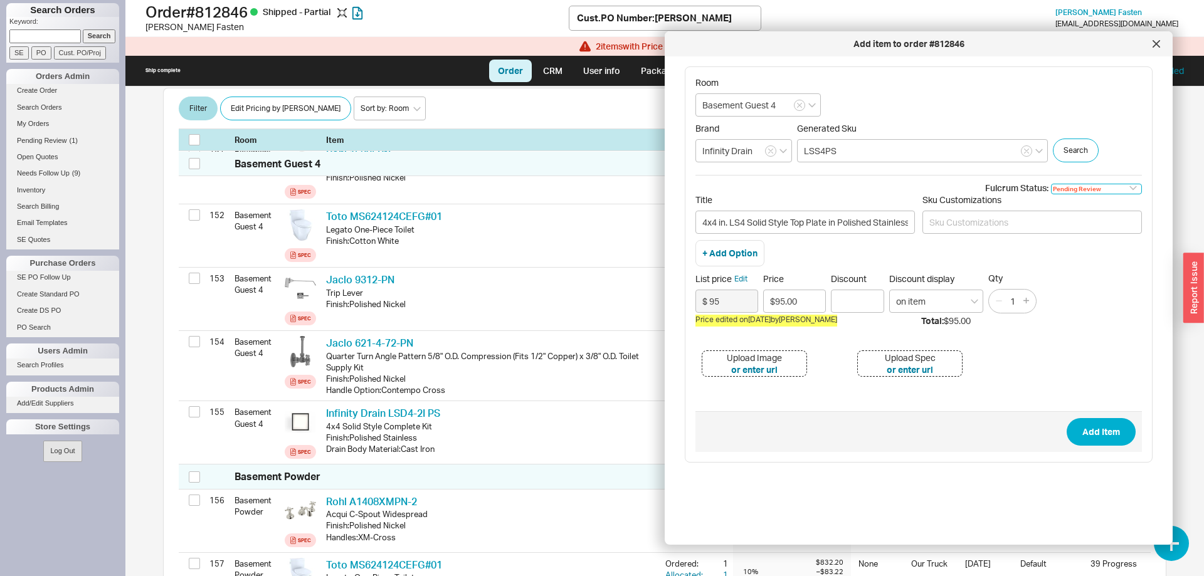
click at [1051, 184] on select "Pending Review None On Hold Call Before Ship Hold for Balance Wait For Cust. Ca…" at bounding box center [1096, 189] width 91 height 11
select select
click option "None" at bounding box center [0, 0] width 0 height 0
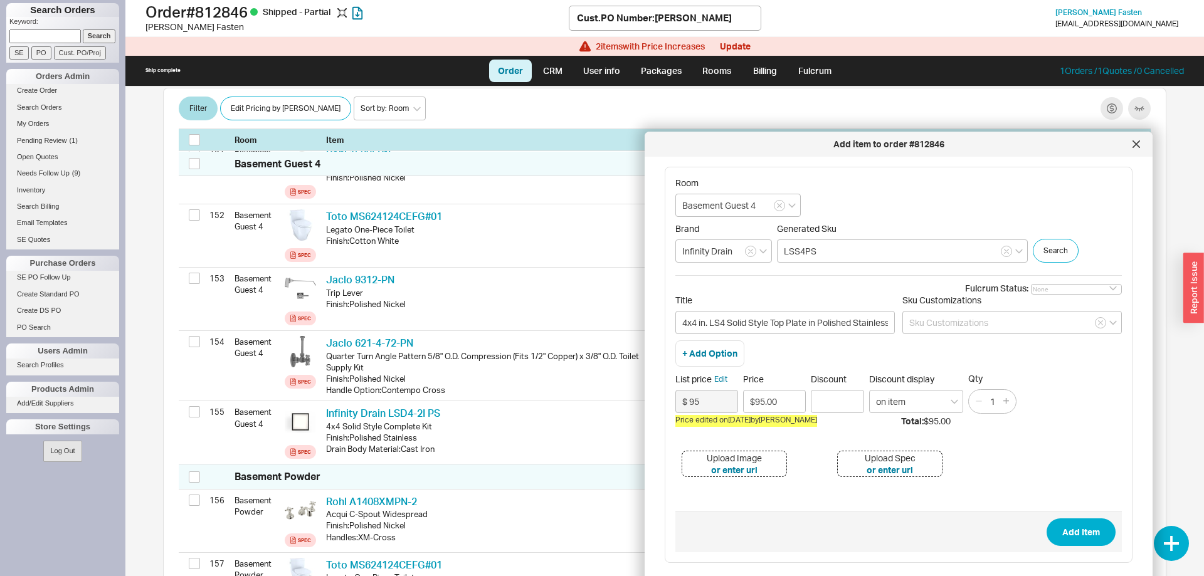
drag, startPoint x: 851, startPoint y: 43, endPoint x: 832, endPoint y: 144, distance: 102.8
click at [832, 144] on div "Add item to order #812846" at bounding box center [888, 144] width 475 height 13
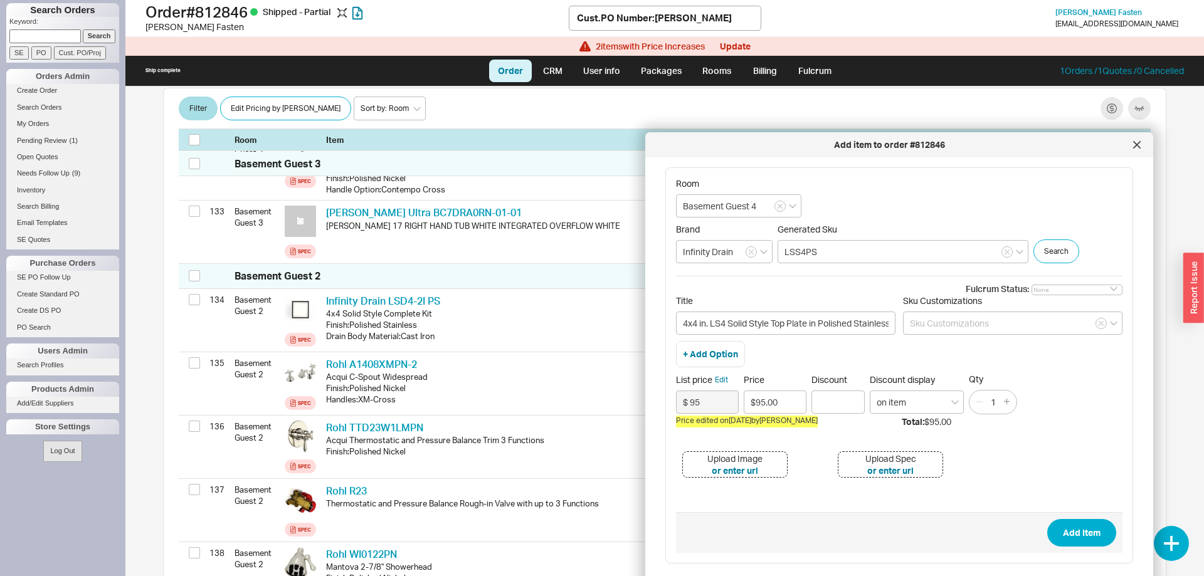
scroll to position [8843, 0]
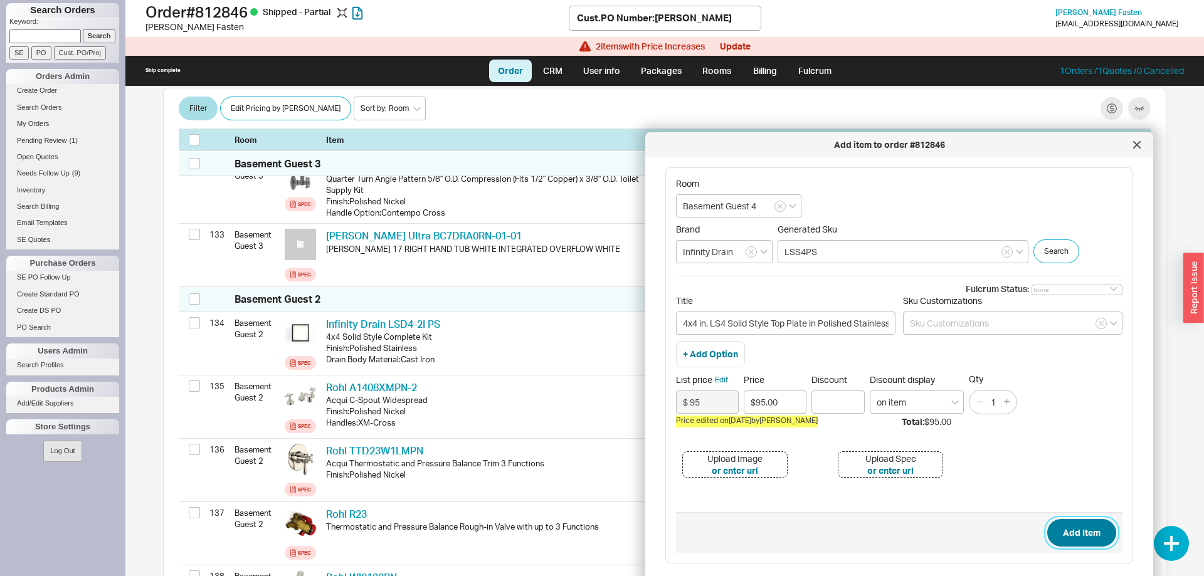
click at [1091, 538] on button "Add Item" at bounding box center [1081, 533] width 69 height 28
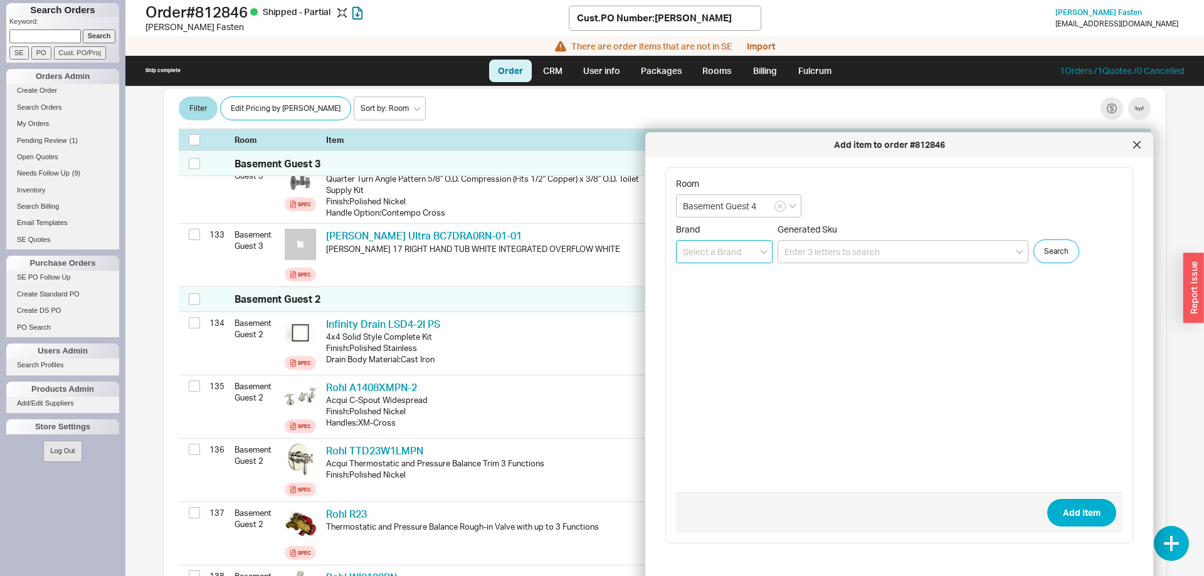
click at [721, 250] on input at bounding box center [724, 251] width 97 height 23
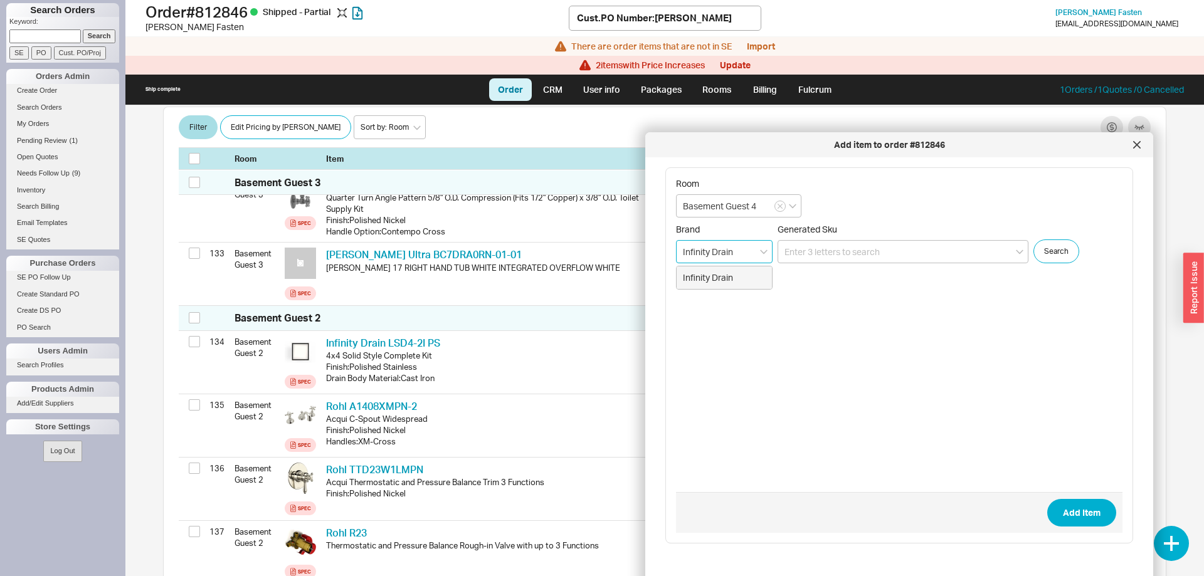
type input "Infinity Drain"
paste input "LSS 4"
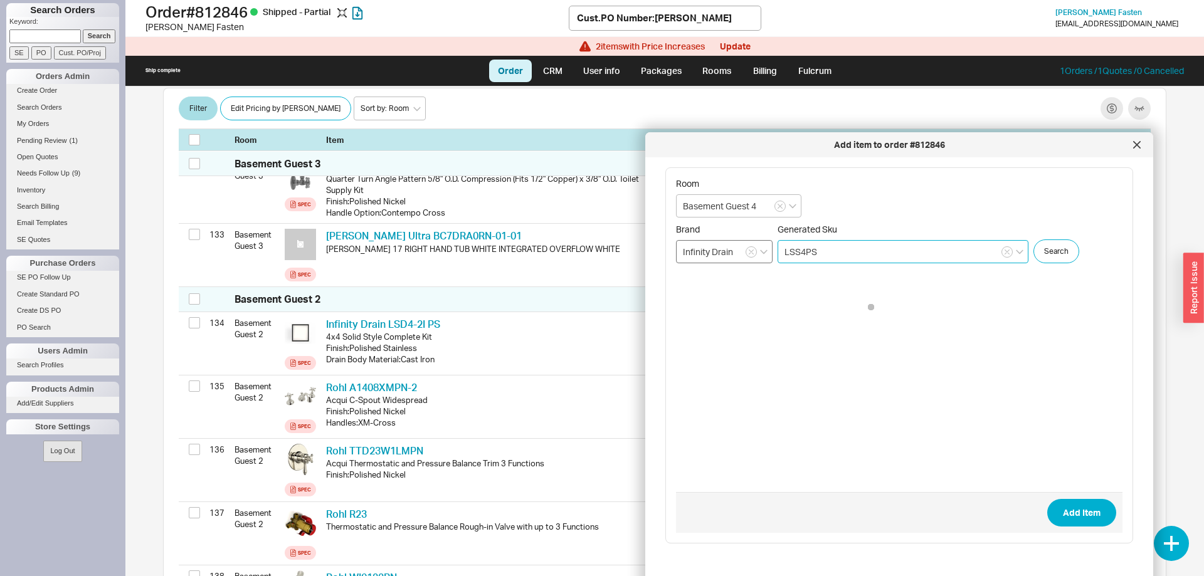
type input "LSS4PS"
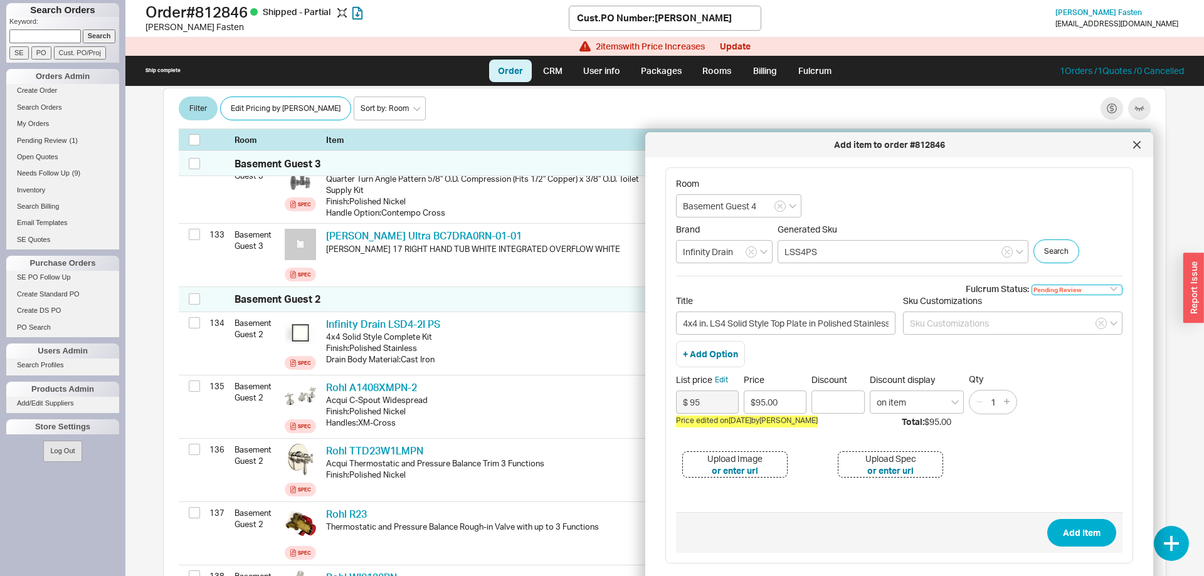
click at [1031, 285] on select "Pending Review None On Hold Call Before Ship Hold for Balance Wait For Cust. Ca…" at bounding box center [1076, 290] width 91 height 11
select select
click option "None" at bounding box center [0, 0] width 0 height 0
click at [1073, 530] on button "Add Item" at bounding box center [1081, 533] width 69 height 28
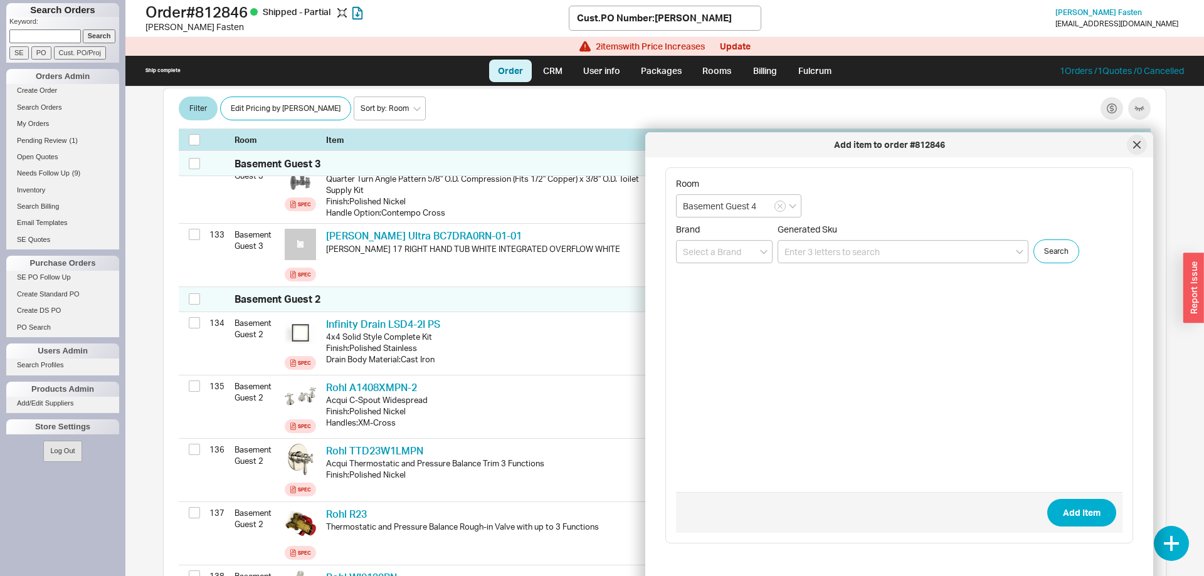
click at [1136, 142] on icon at bounding box center [1137, 145] width 8 height 8
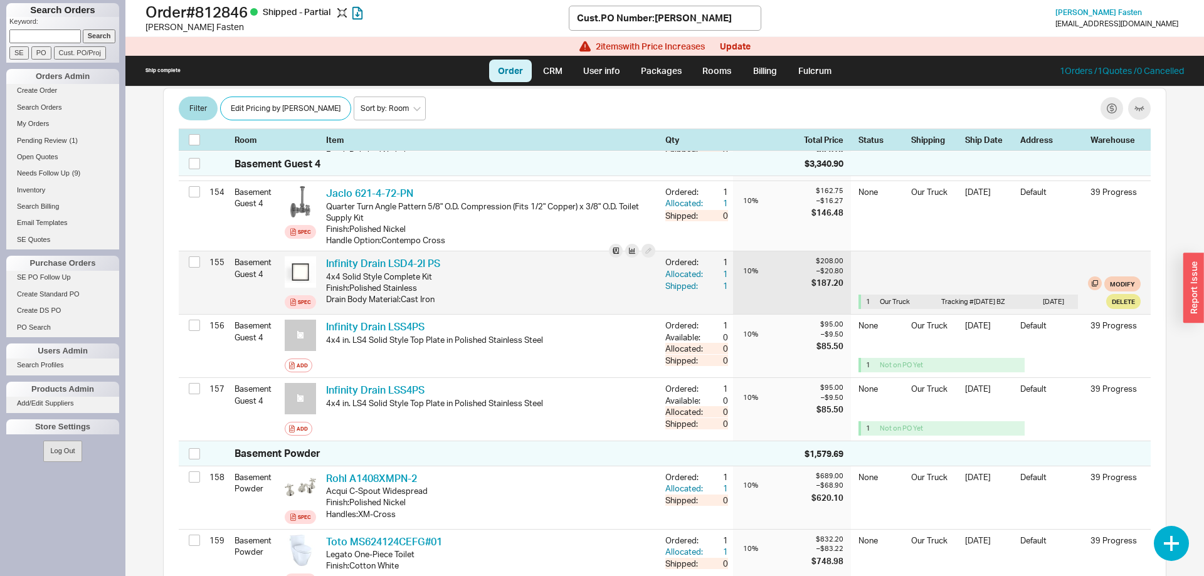
scroll to position [10314, 0]
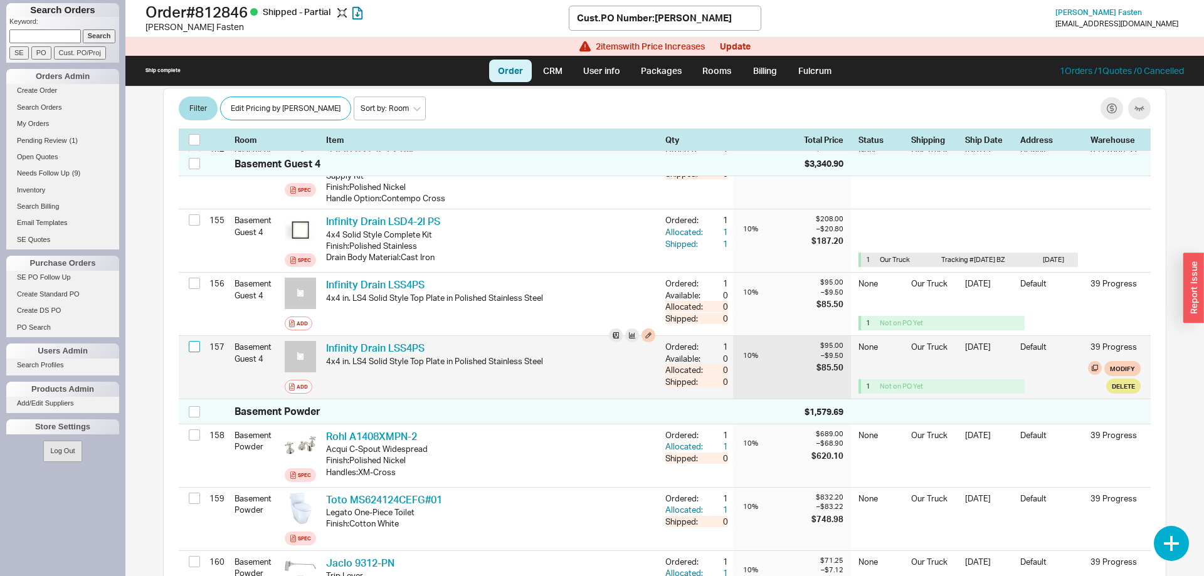
click at [197, 341] on input "checkbox" at bounding box center [194, 346] width 11 height 11
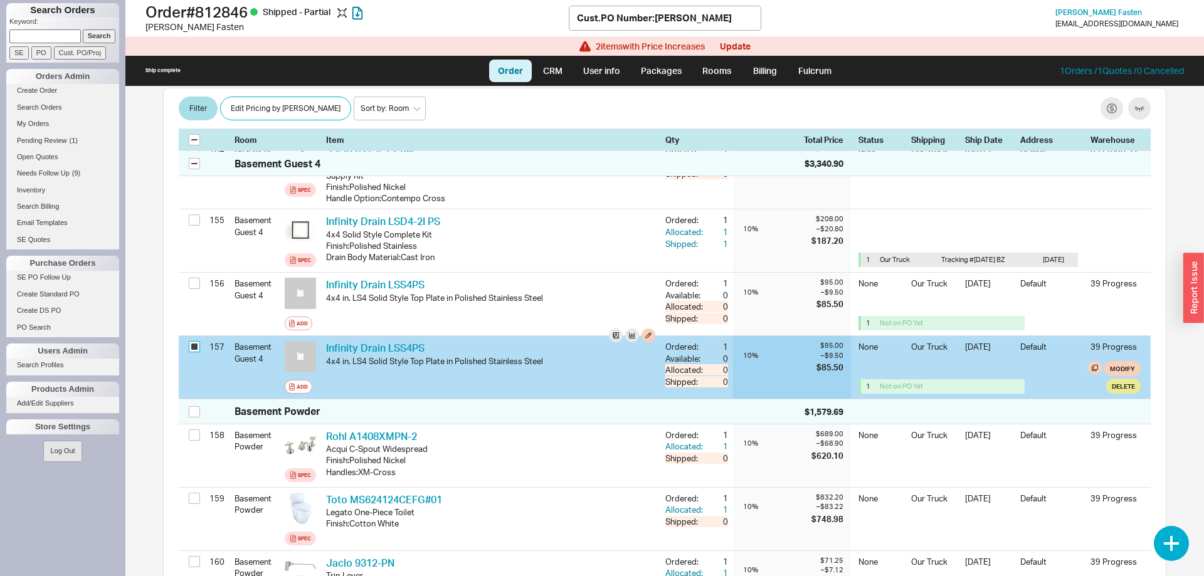
checkbox input "true"
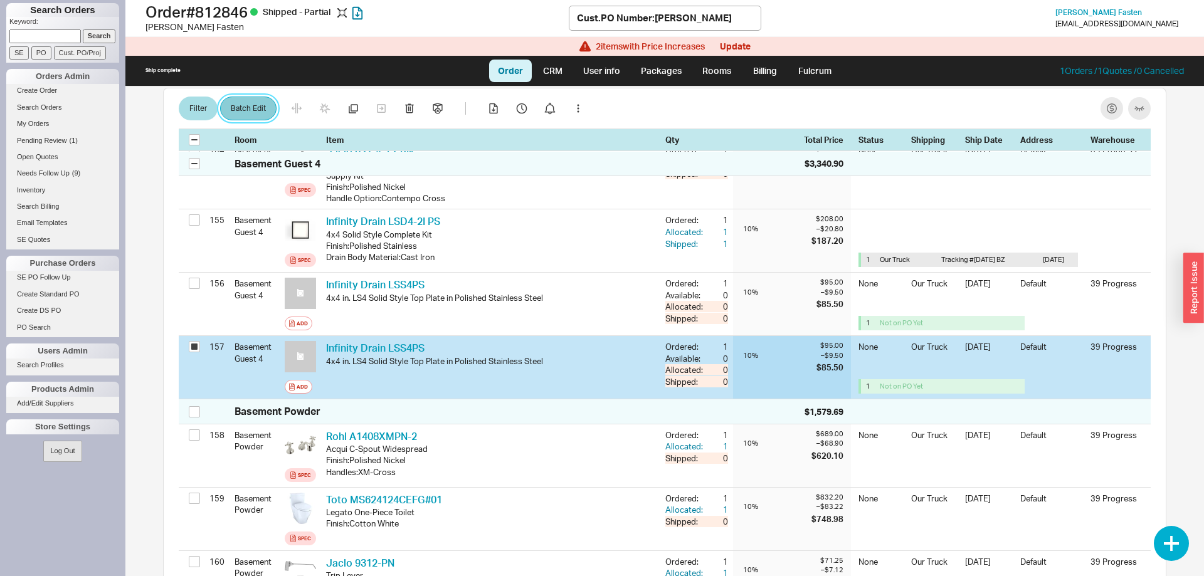
click at [240, 106] on button "Batch Edit" at bounding box center [248, 109] width 56 height 24
select select "8"
select select "3"
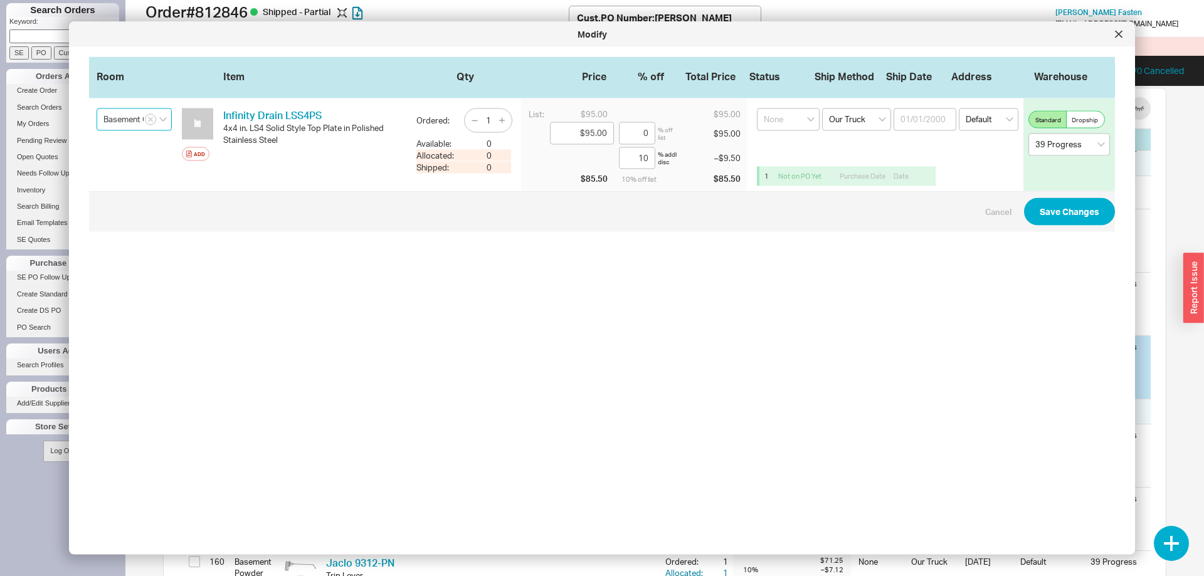
click at [135, 123] on input "Basement Guest 4" at bounding box center [134, 119] width 75 height 23
click at [141, 335] on div "Basement Guest 2" at bounding box center [134, 343] width 74 height 33
type input "Basement Guest 2"
click at [1085, 206] on button "Save Changes" at bounding box center [1069, 212] width 91 height 28
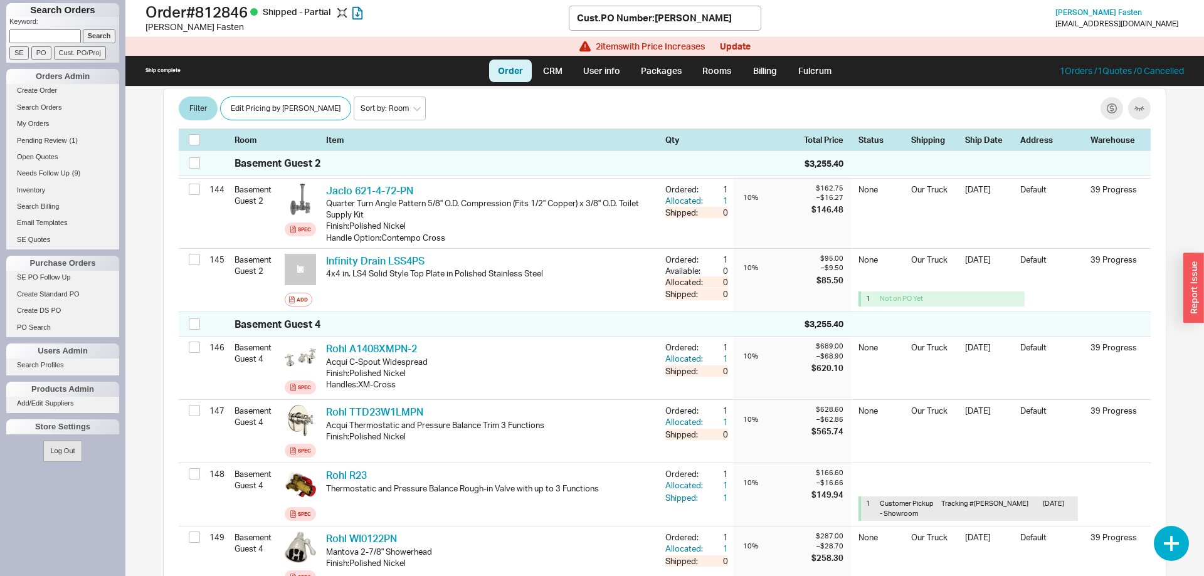
scroll to position [9546, 0]
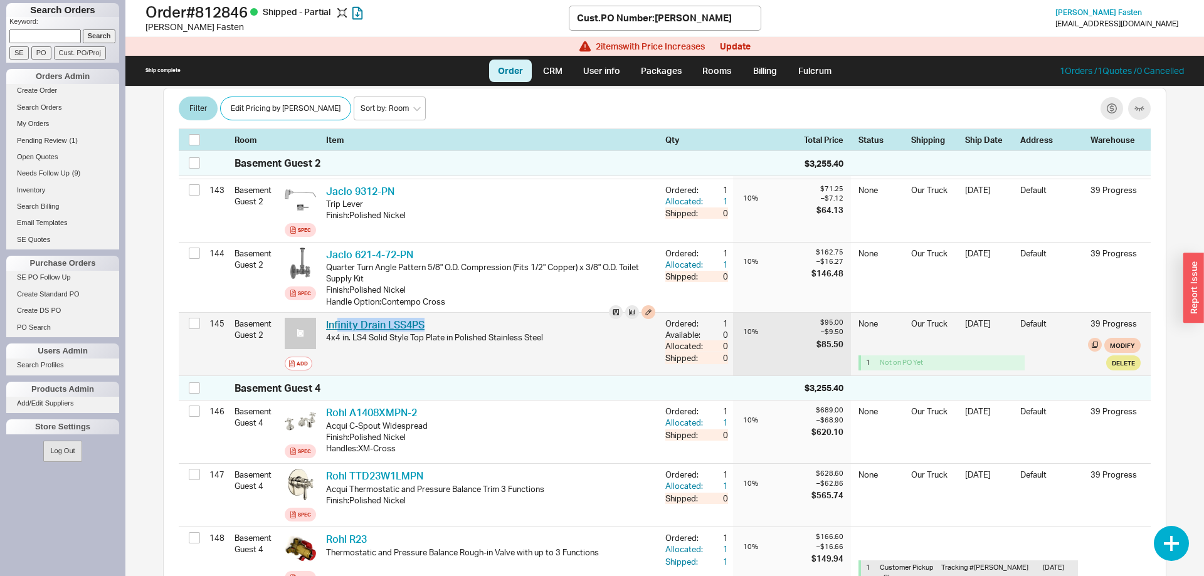
drag, startPoint x: 437, startPoint y: 308, endPoint x: 339, endPoint y: 311, distance: 98.5
click at [339, 318] on div "Infinity Drain LSS4PS IFN LSS4PS" at bounding box center [490, 325] width 329 height 14
click at [467, 342] on div "Infinity Drain LSS4PS IFN LSS4PS 4x4 in. LS4 Solid Style Top Plate in Polished …" at bounding box center [490, 344] width 329 height 53
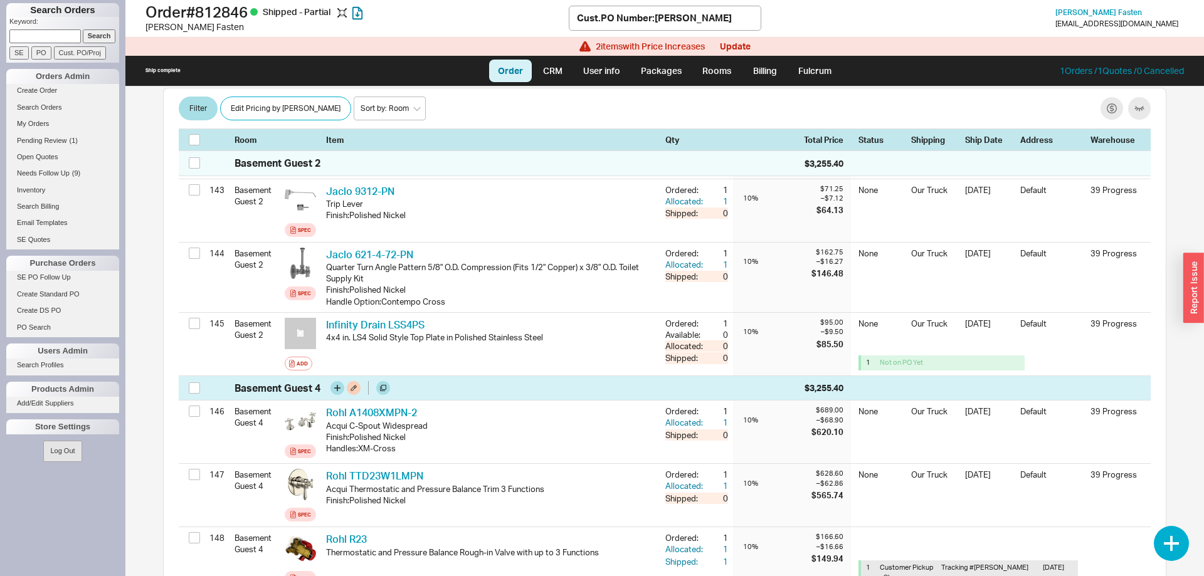
scroll to position [9737, 0]
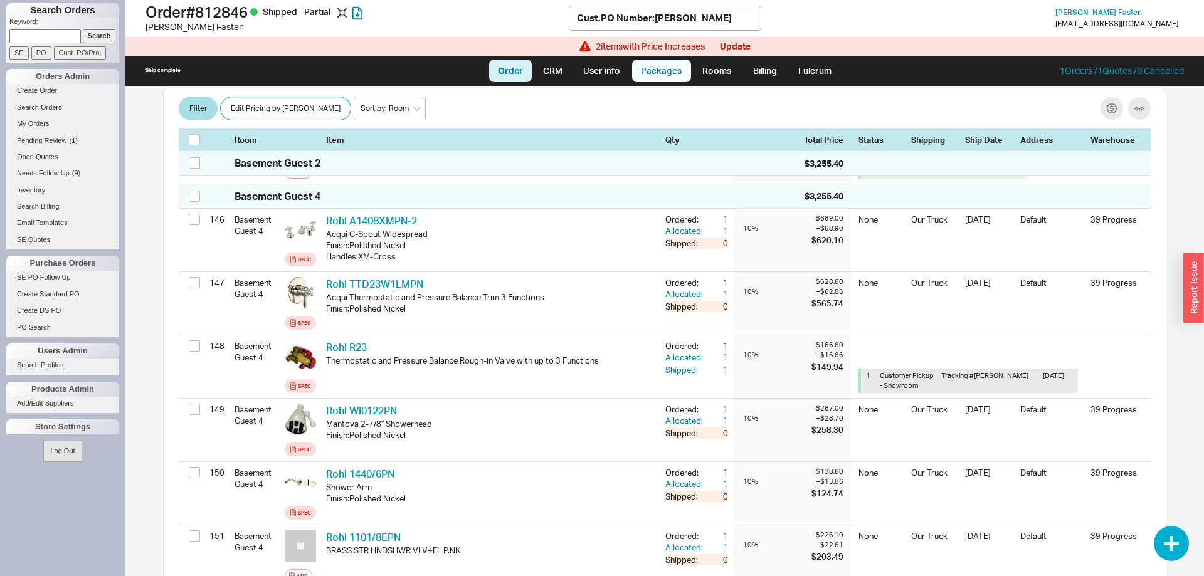
click at [649, 71] on link "Packages" at bounding box center [661, 71] width 59 height 23
select select "8"
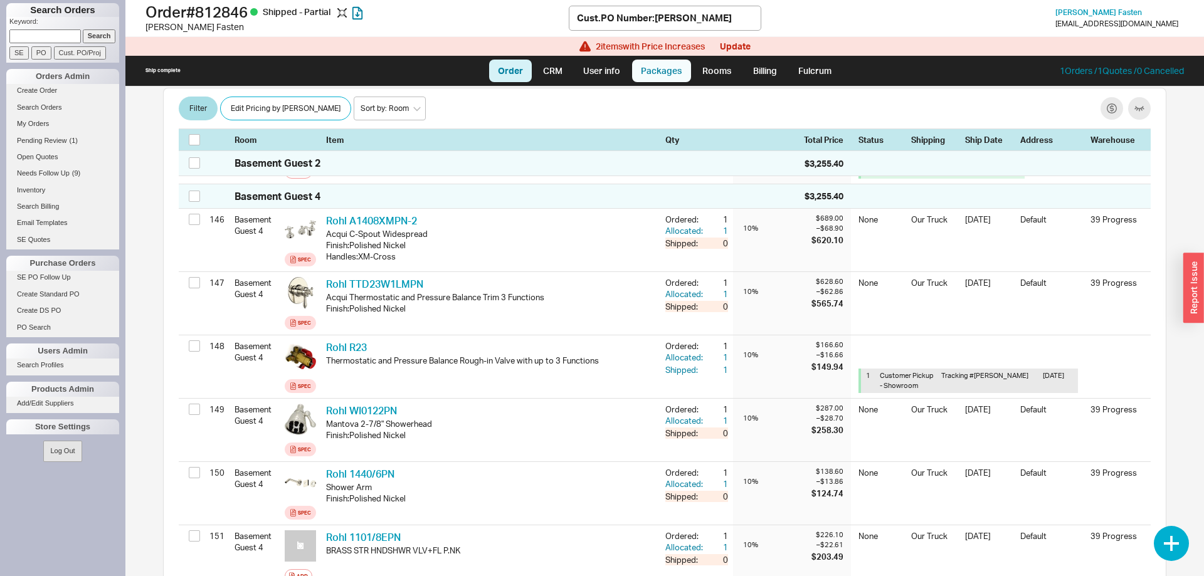
select select "8"
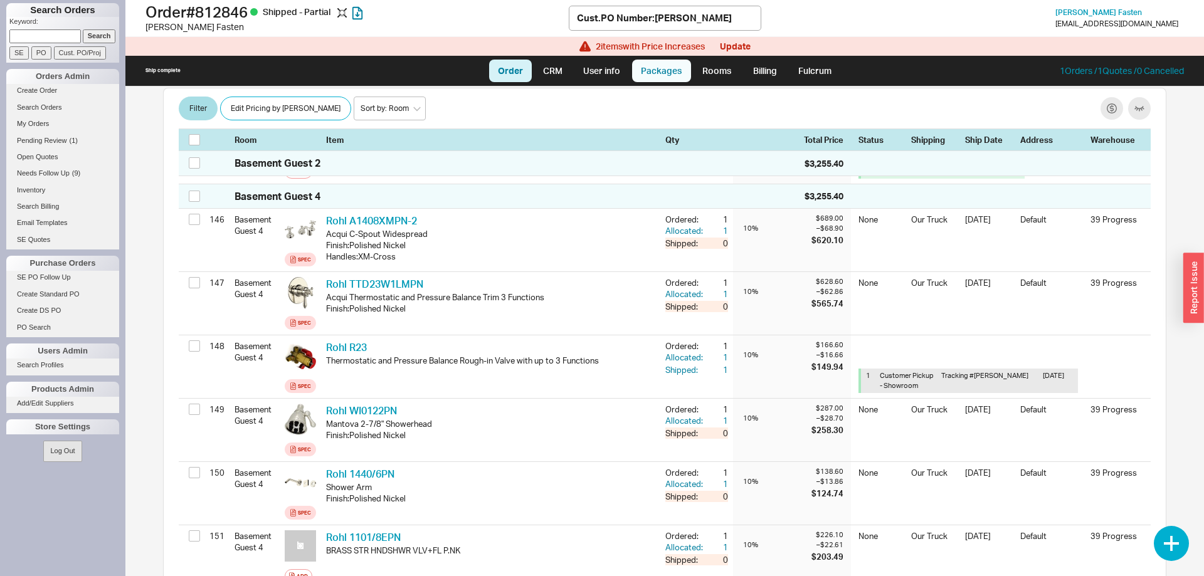
select select "8"
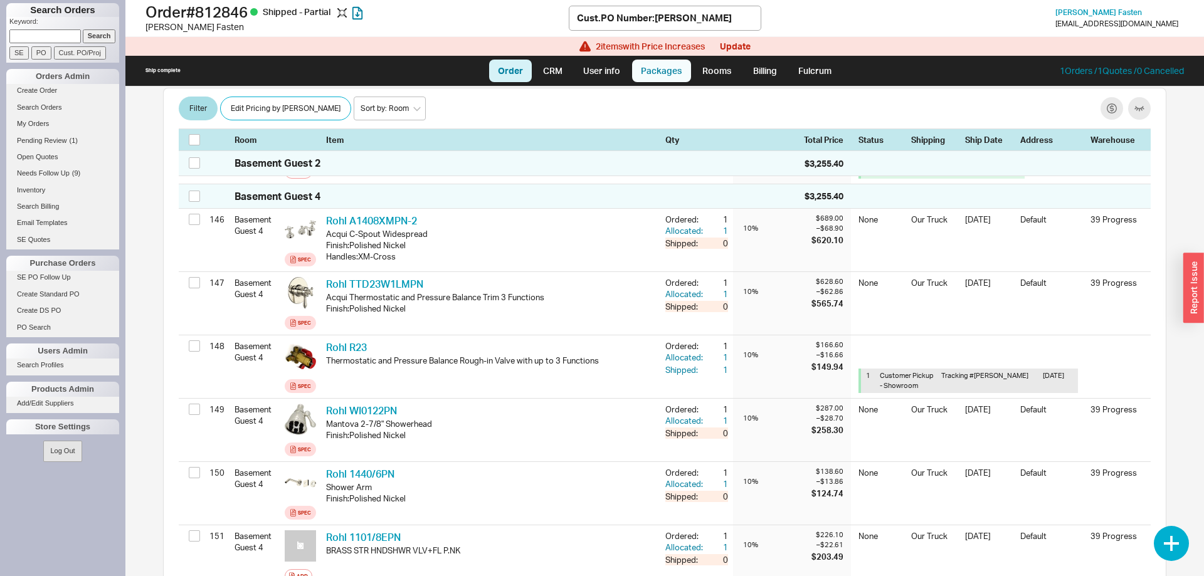
select select "8"
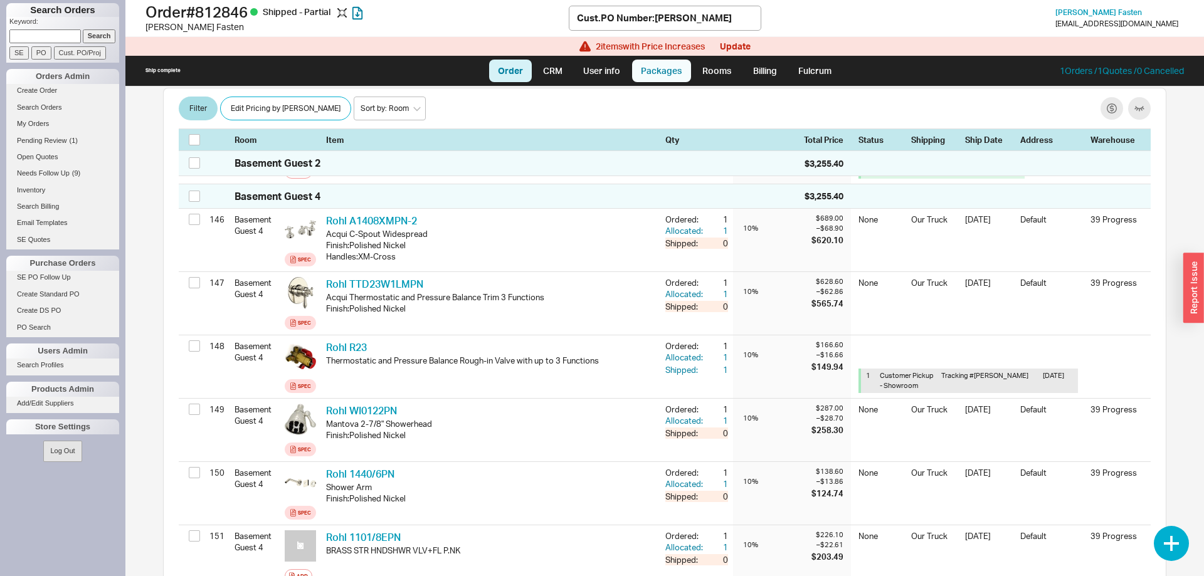
select select "8"
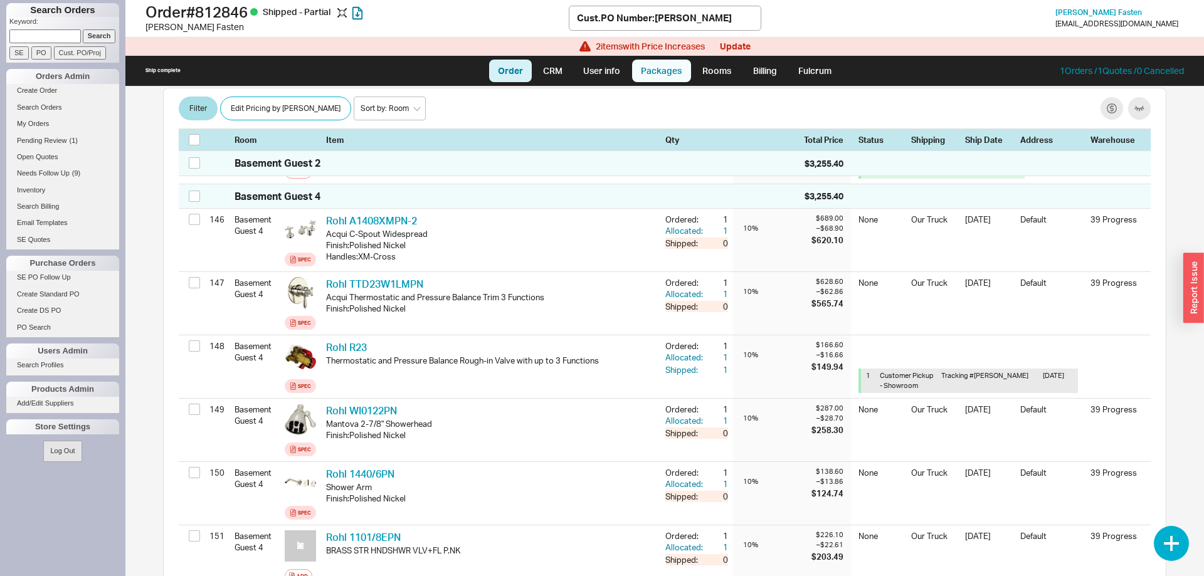
select select "8"
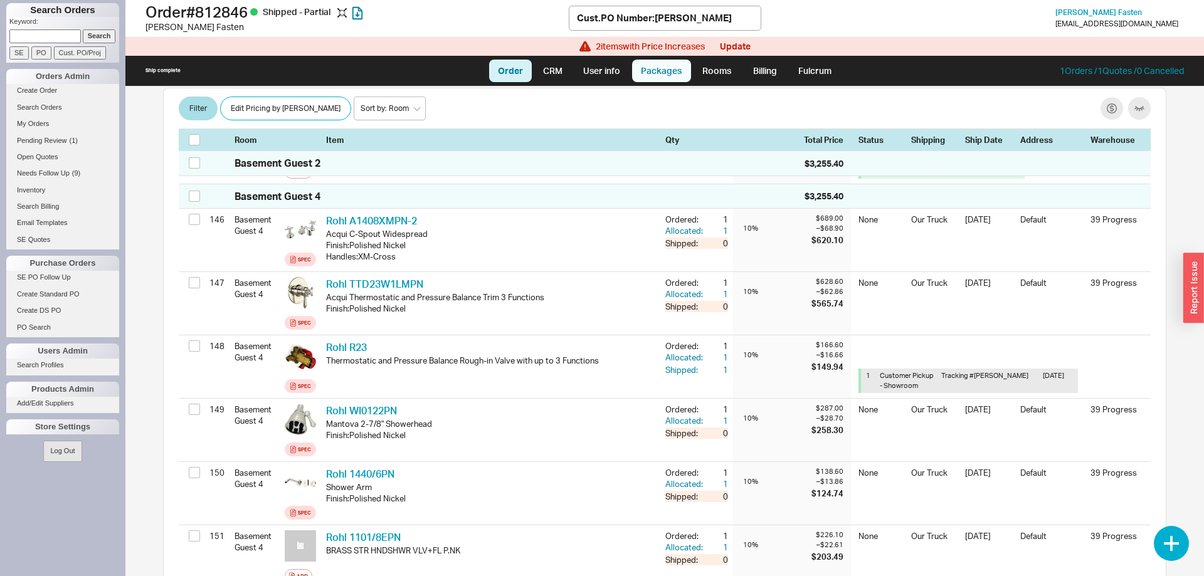
select select "8"
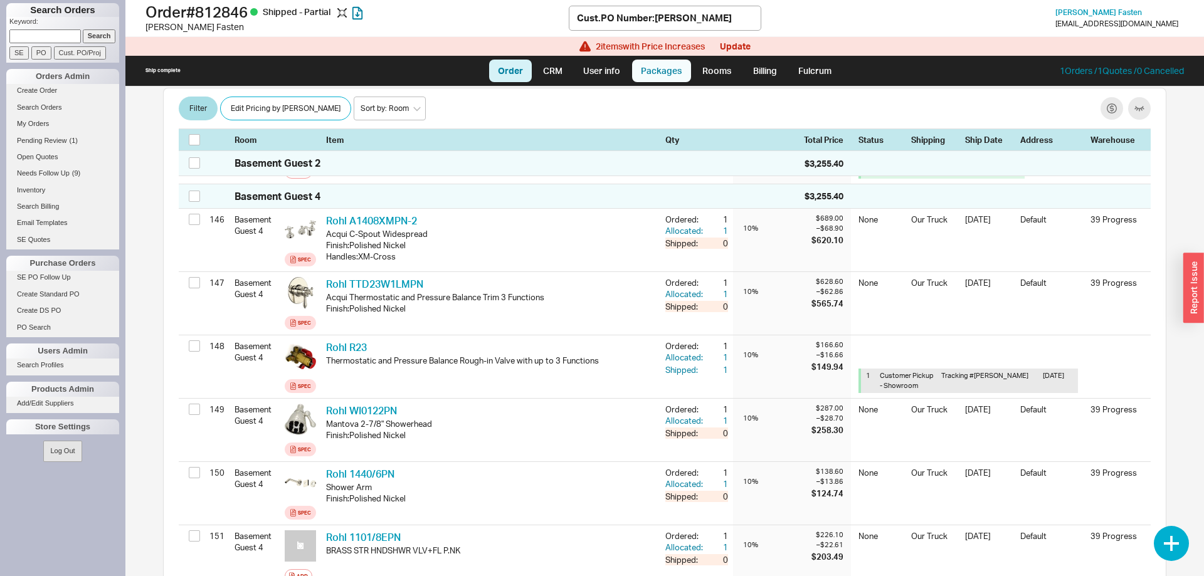
select select "8"
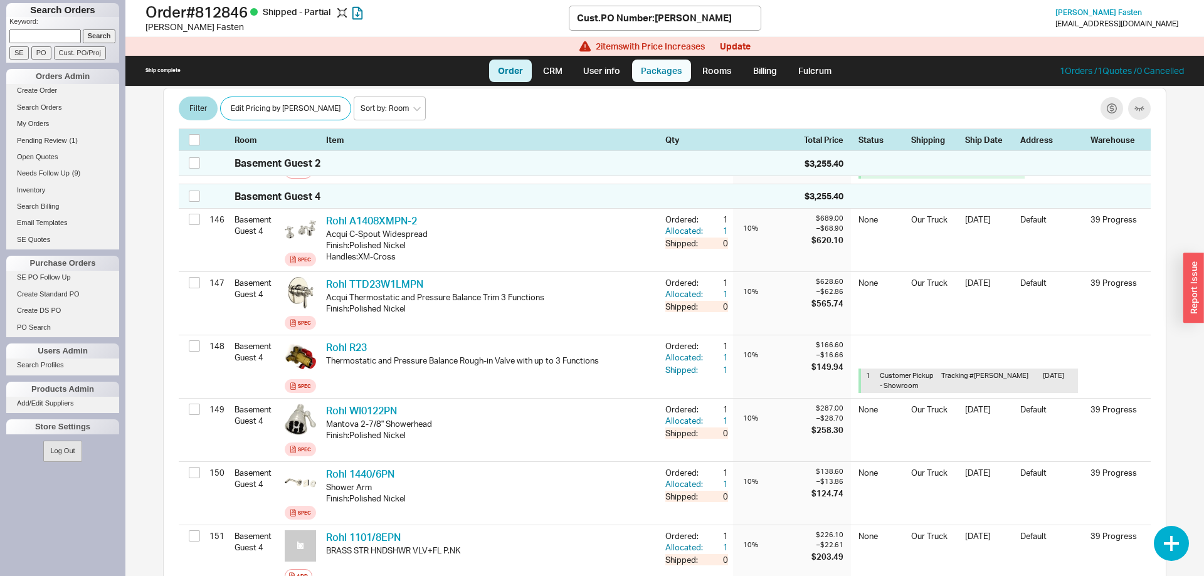
select select "8"
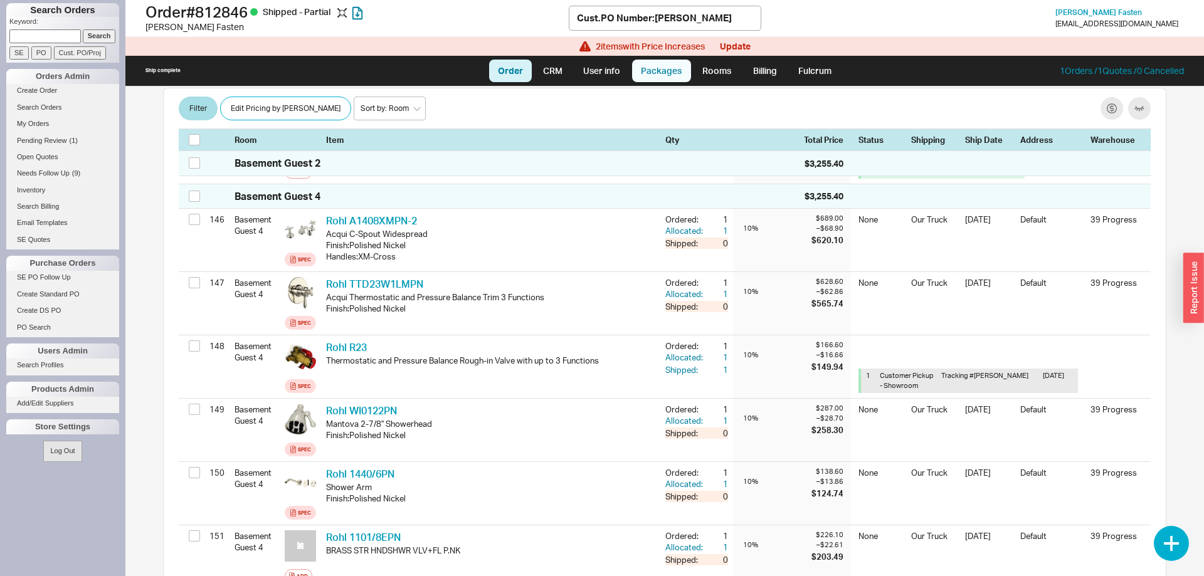
select select "8"
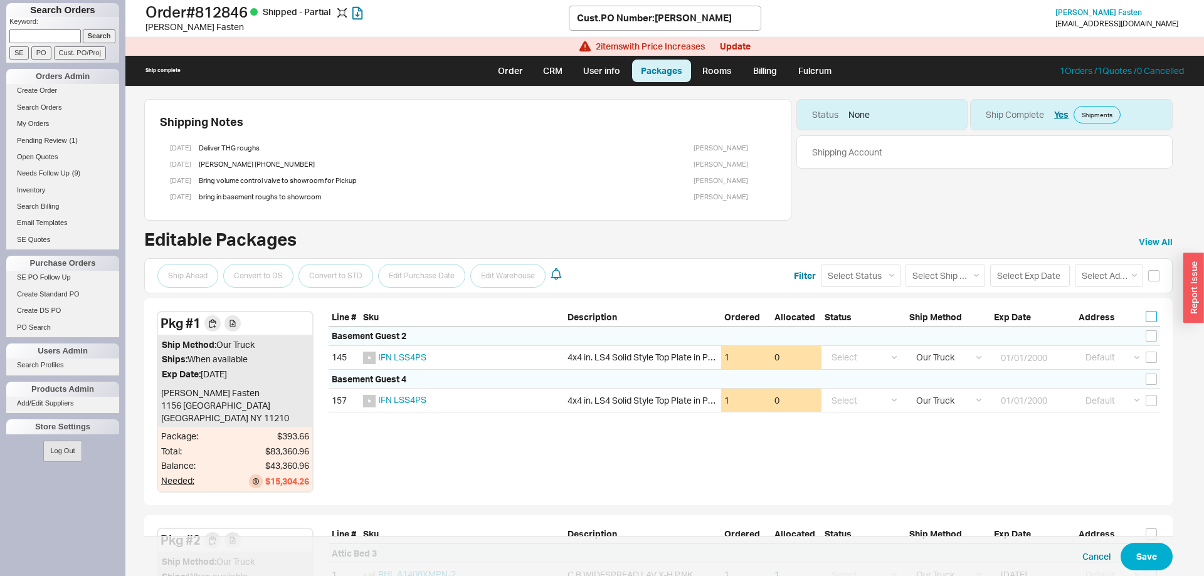
click at [1147, 315] on input "checkbox" at bounding box center [1150, 316] width 11 height 11
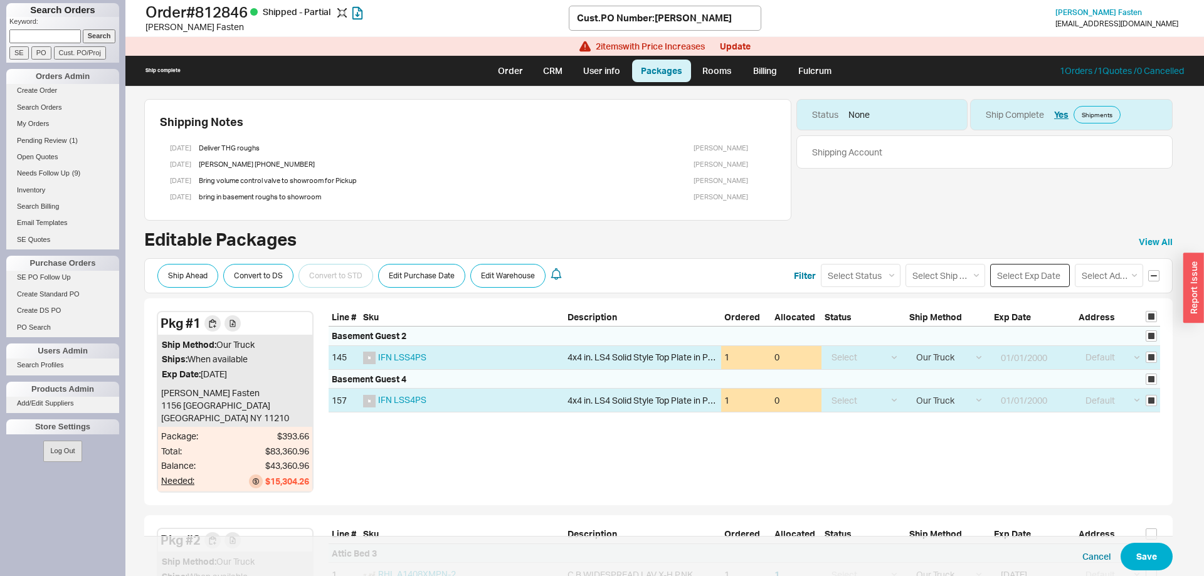
click at [1039, 280] on input at bounding box center [1030, 275] width 80 height 23
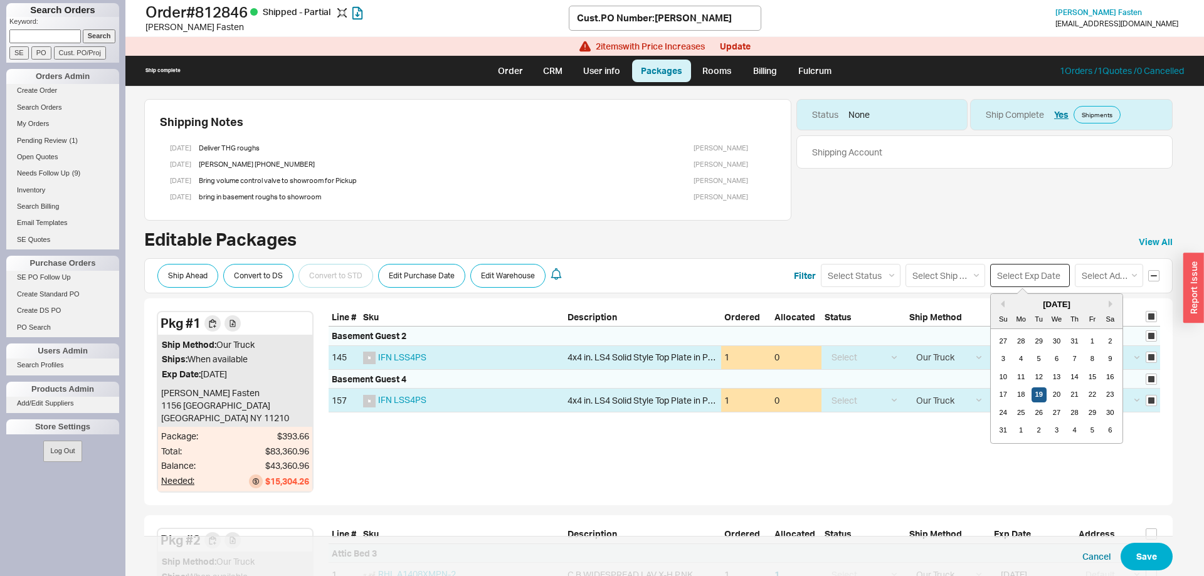
click at [1041, 398] on div "19" at bounding box center [1038, 394] width 15 height 15
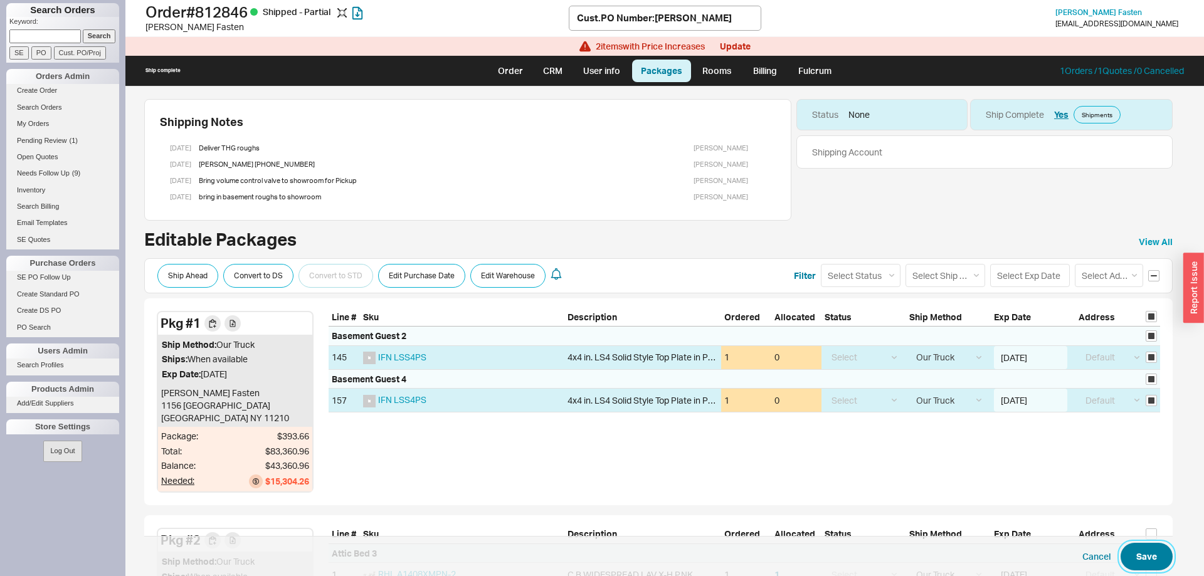
click at [1155, 560] on button "Save" at bounding box center [1146, 557] width 52 height 28
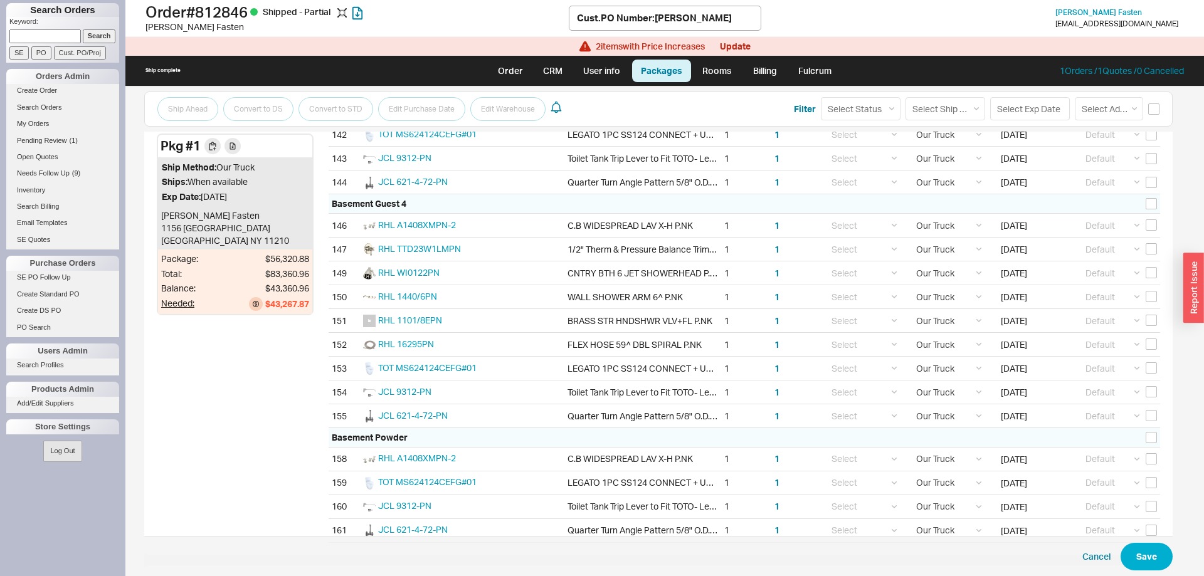
scroll to position [3467, 0]
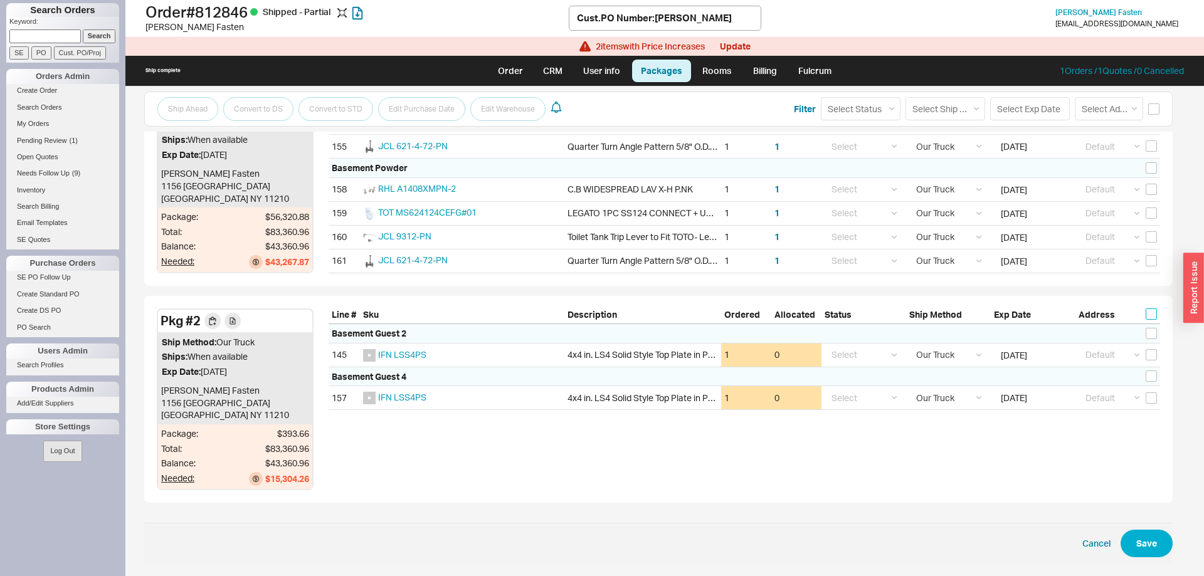
click at [1152, 312] on input "checkbox" at bounding box center [1150, 313] width 11 height 11
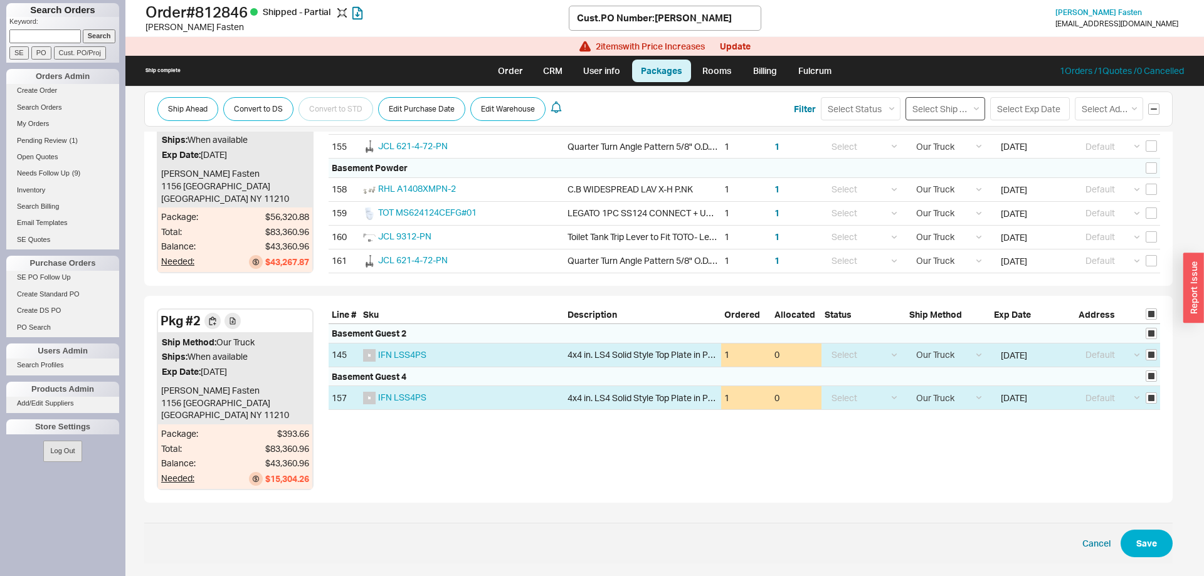
click at [905, 97] on select "Select Ship Method Ground LTL Our Truck --------------- Customer Pickup - Showr…" at bounding box center [945, 108] width 80 height 23
click option "Customer Pickup - Showroom" at bounding box center [0, 0] width 0 height 0
click at [1144, 545] on button "Save" at bounding box center [1146, 544] width 52 height 28
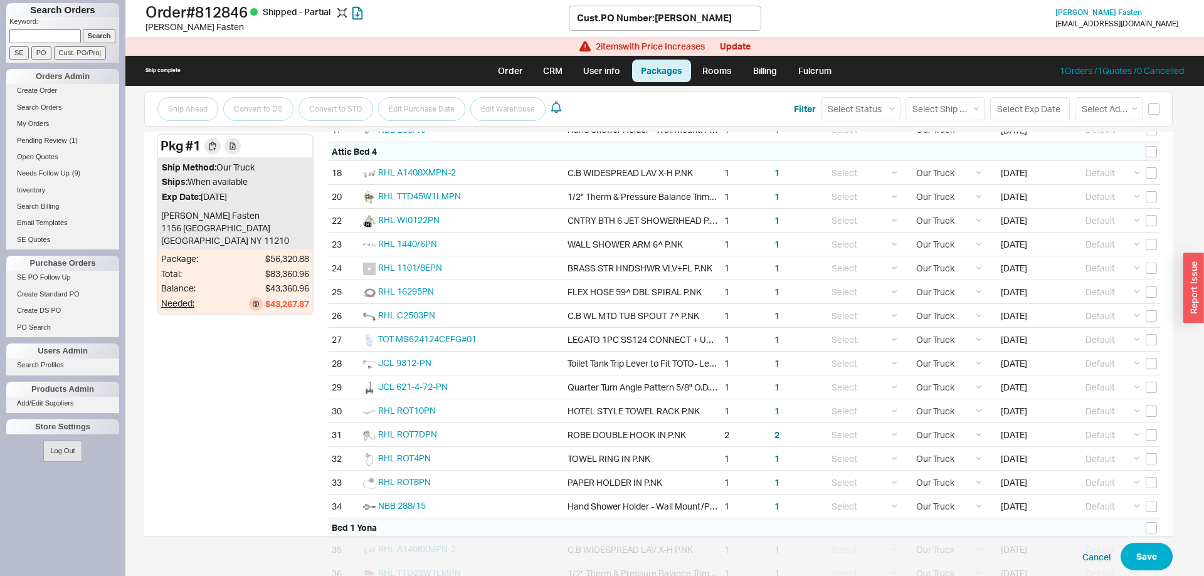
scroll to position [0, 0]
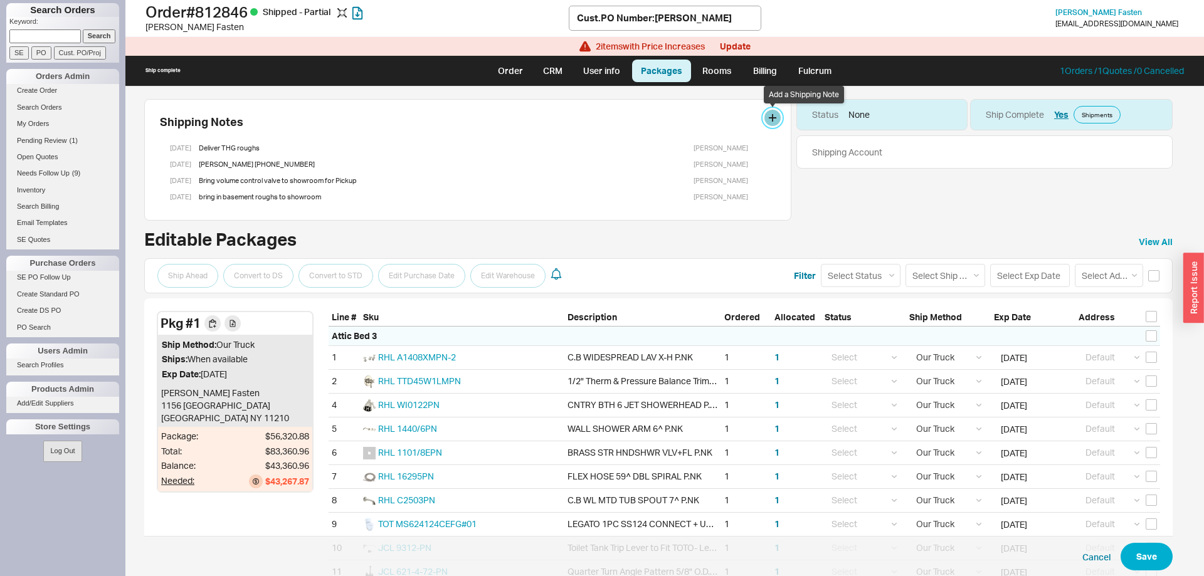
click at [768, 117] on button at bounding box center [772, 118] width 16 height 16
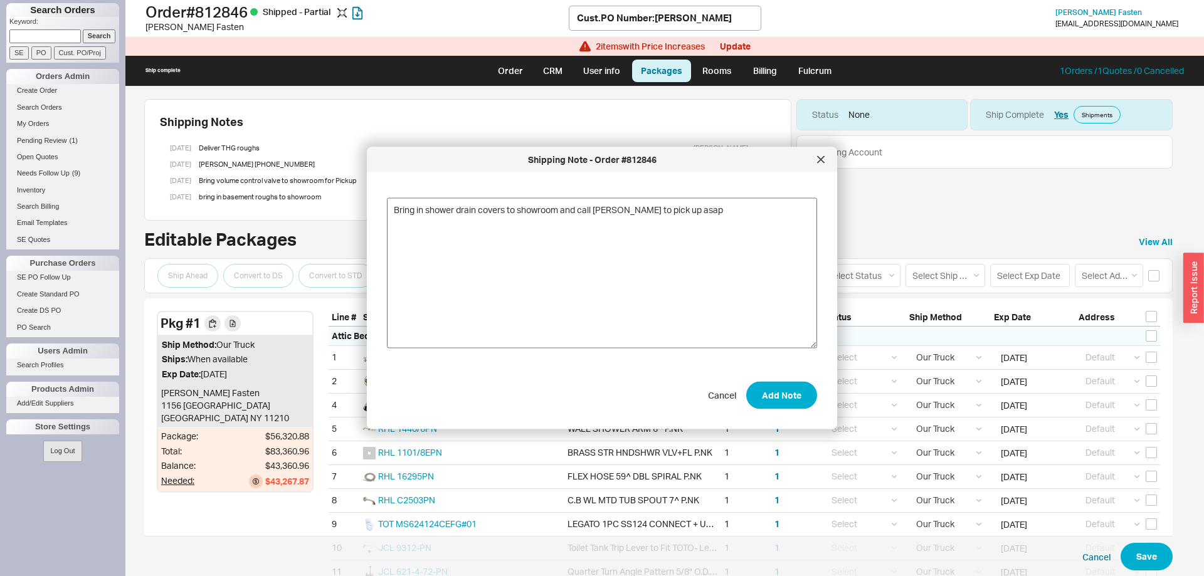
click at [596, 214] on textarea "Bring in shower drain covers to showroom and call binny to pick up asap" at bounding box center [602, 273] width 430 height 150
click at [789, 394] on button "Add Note" at bounding box center [781, 395] width 71 height 28
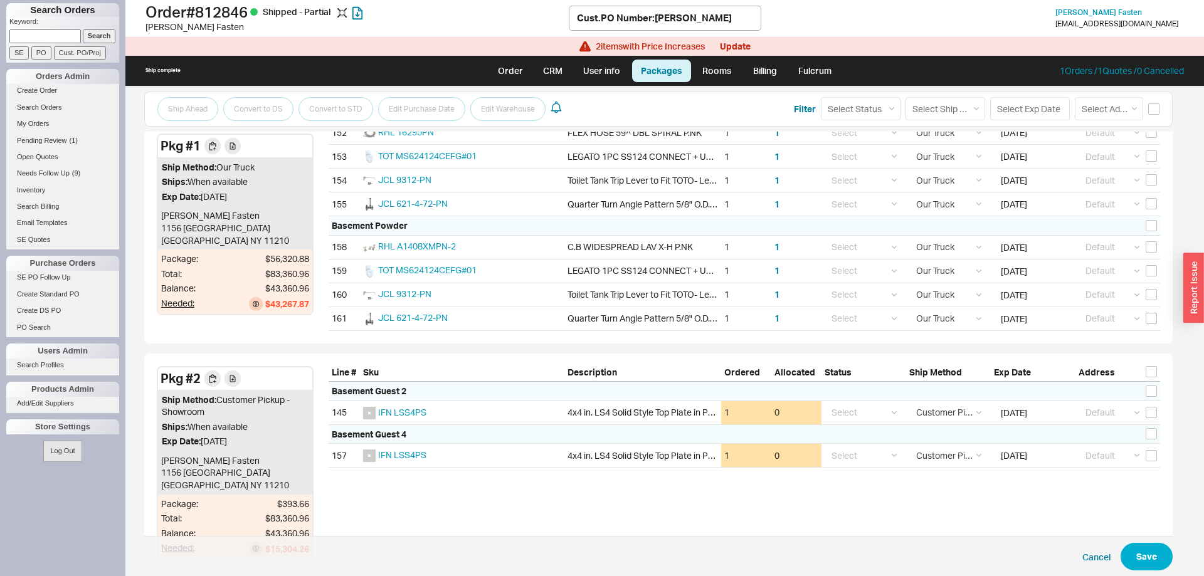
scroll to position [3496, 0]
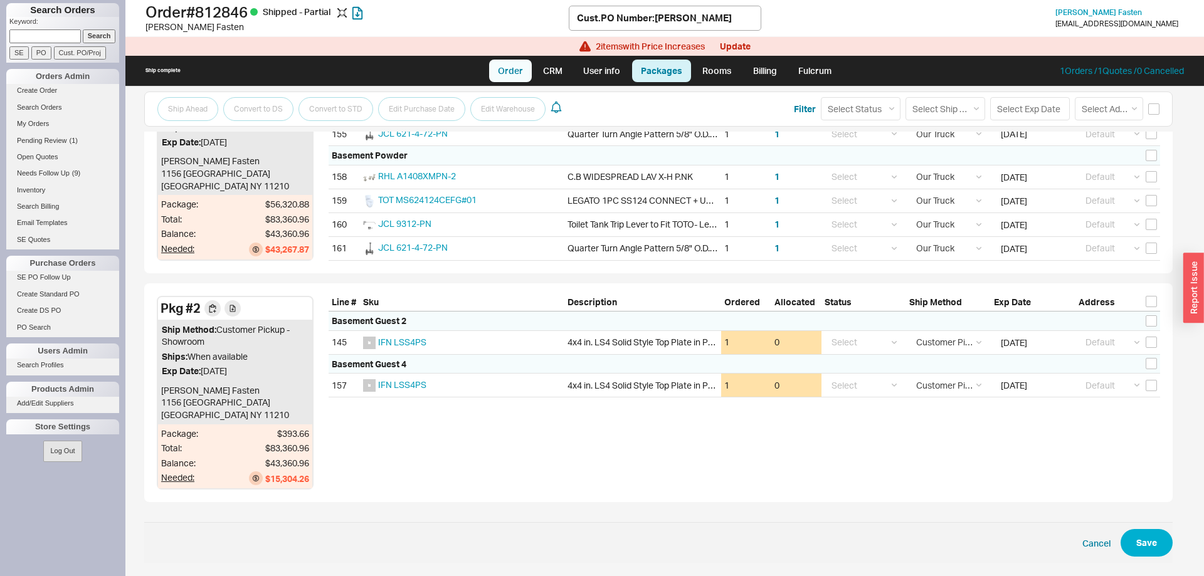
click at [518, 71] on link "Order" at bounding box center [510, 71] width 43 height 23
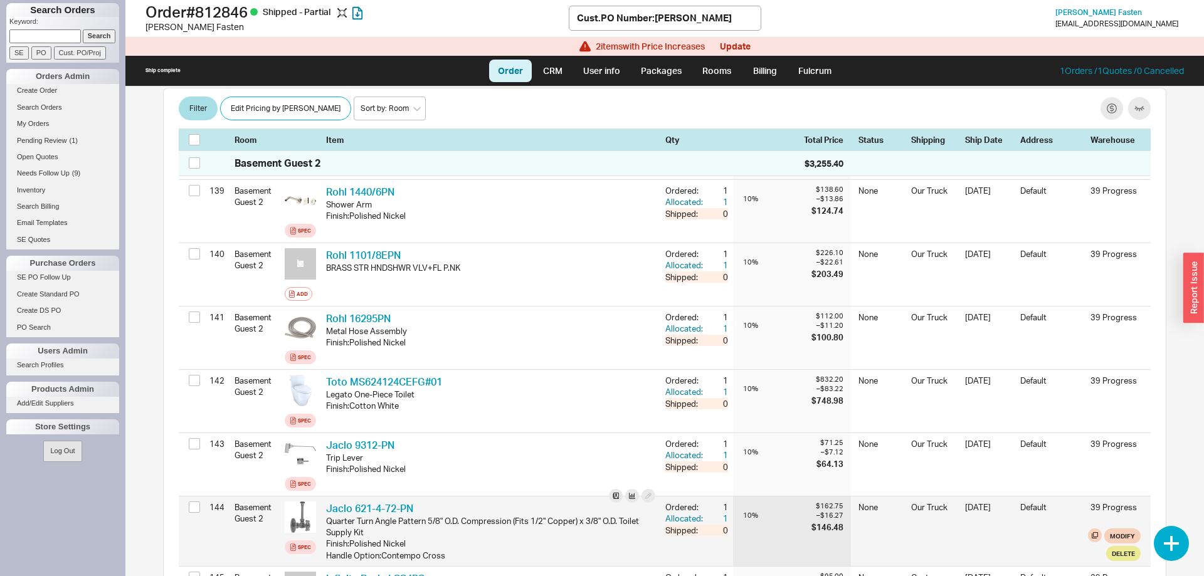
scroll to position [9484, 0]
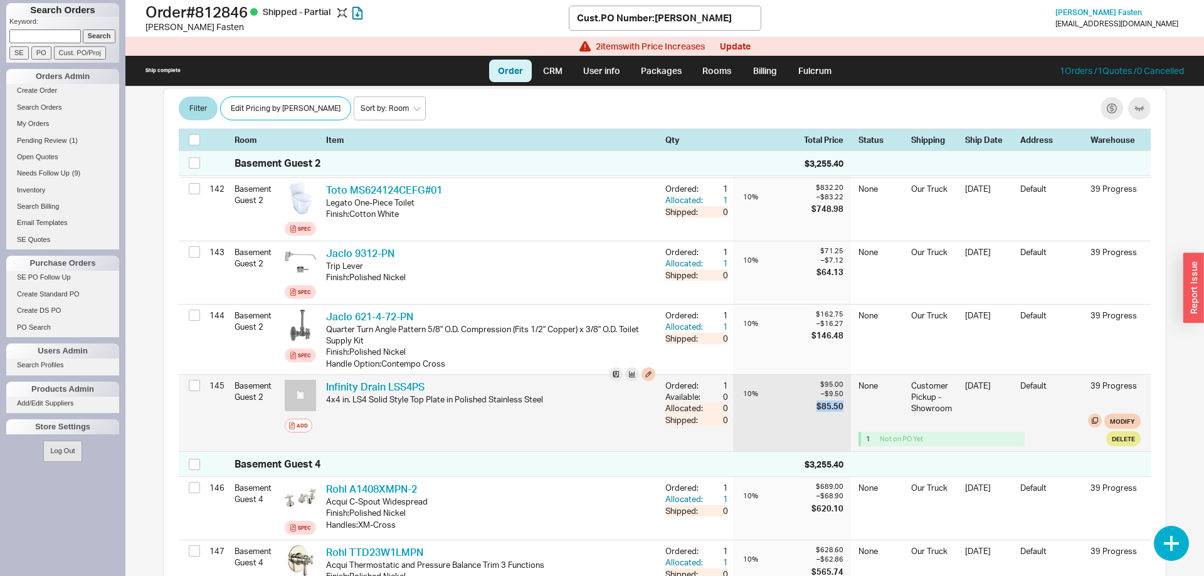
drag, startPoint x: 817, startPoint y: 395, endPoint x: 844, endPoint y: 392, distance: 27.1
click at [844, 392] on div "$95.00 10 % – $9.50 $85.50" at bounding box center [792, 413] width 118 height 77
click at [411, 381] on link "Infinity Drain LSS4PS" at bounding box center [375, 387] width 98 height 13
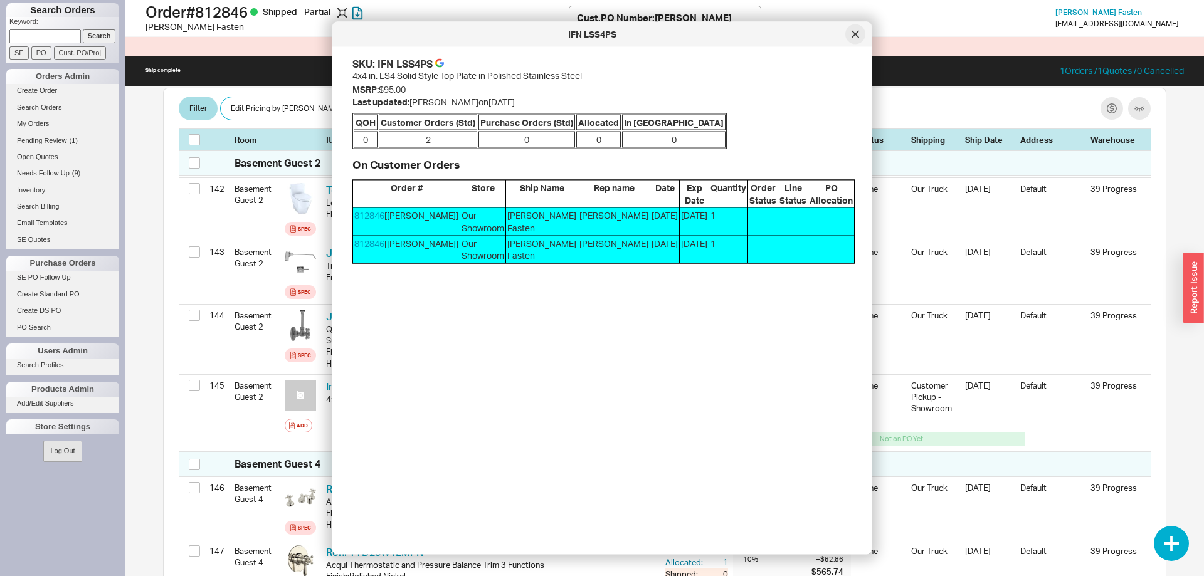
click at [856, 31] on icon at bounding box center [855, 35] width 8 height 8
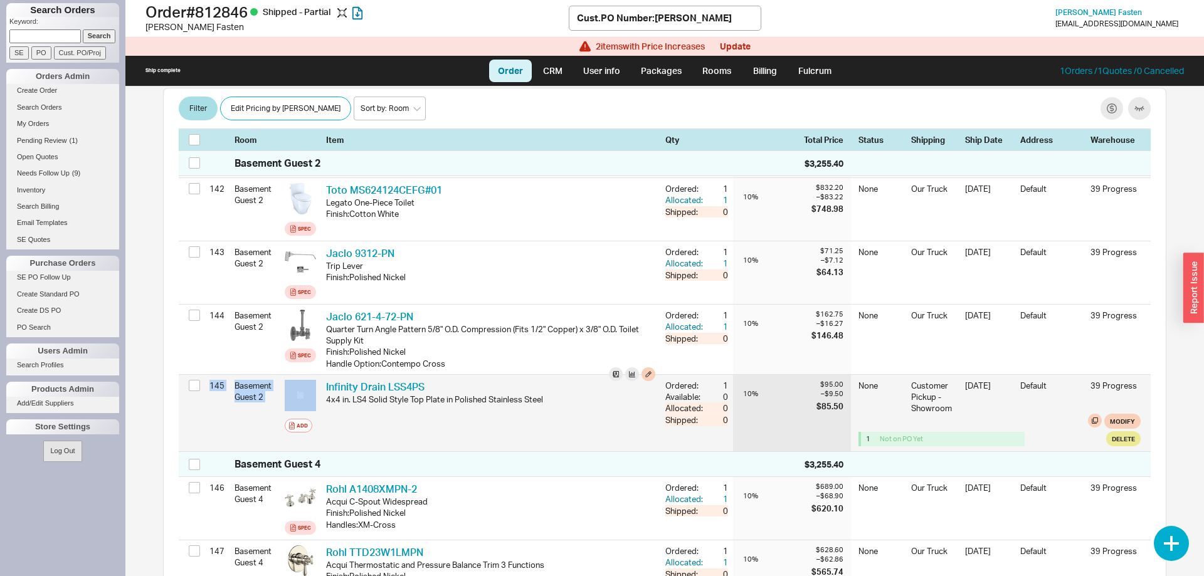
drag, startPoint x: 420, startPoint y: 416, endPoint x: 209, endPoint y: 379, distance: 214.6
click at [209, 379] on div "145 Basement Guest 2 Add Infinity Drain LSS4PS IFN LSS4PS 4x4 in. LS4 Solid Sty…" at bounding box center [665, 413] width 972 height 77
click at [209, 379] on div "145" at bounding box center [217, 385] width 16 height 21
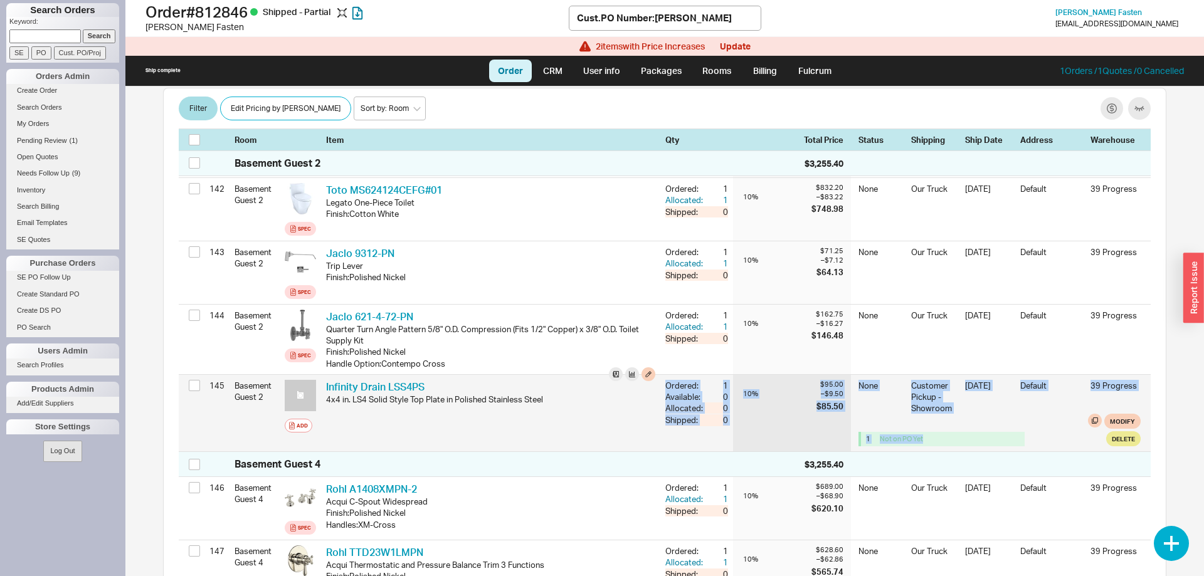
drag, startPoint x: 201, startPoint y: 377, endPoint x: 1058, endPoint y: 427, distance: 857.9
click at [1058, 427] on div "145 Basement Guest 2 Add Infinity Drain LSS4PS IFN LSS4PS 4x4 in. LS4 Solid Sty…" at bounding box center [665, 413] width 972 height 77
click at [1058, 432] on div "1 Not on PO Yet" at bounding box center [967, 439] width 219 height 14
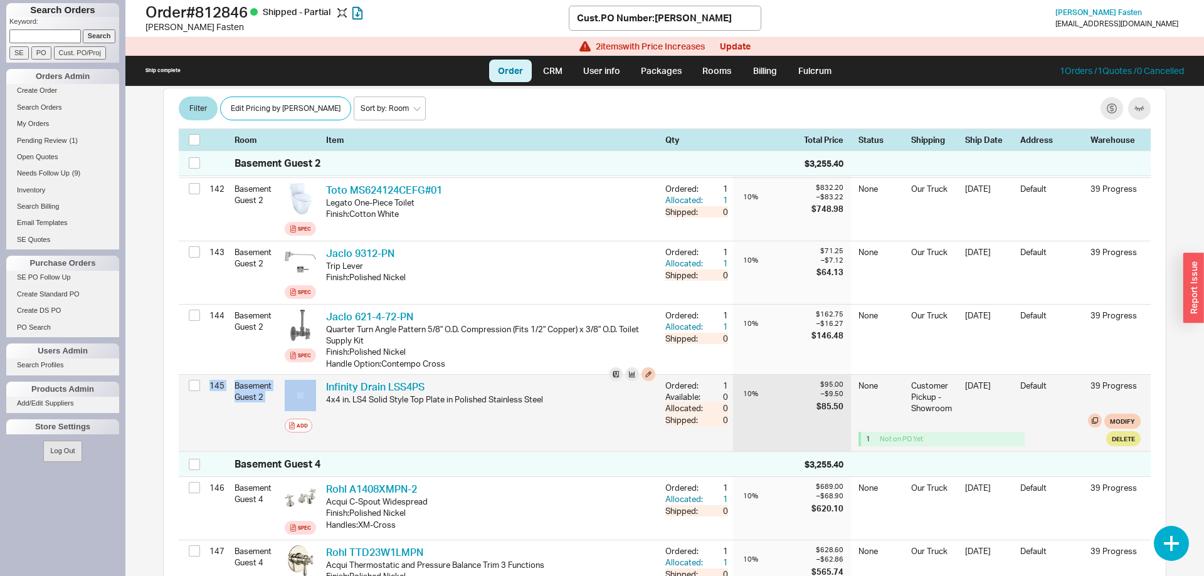
drag, startPoint x: 990, startPoint y: 434, endPoint x: 207, endPoint y: 379, distance: 785.0
click at [207, 379] on div "145 Basement Guest 2 Add Infinity Drain LSS4PS IFN LSS4PS 4x4 in. LS4 Solid Sty…" at bounding box center [665, 413] width 972 height 77
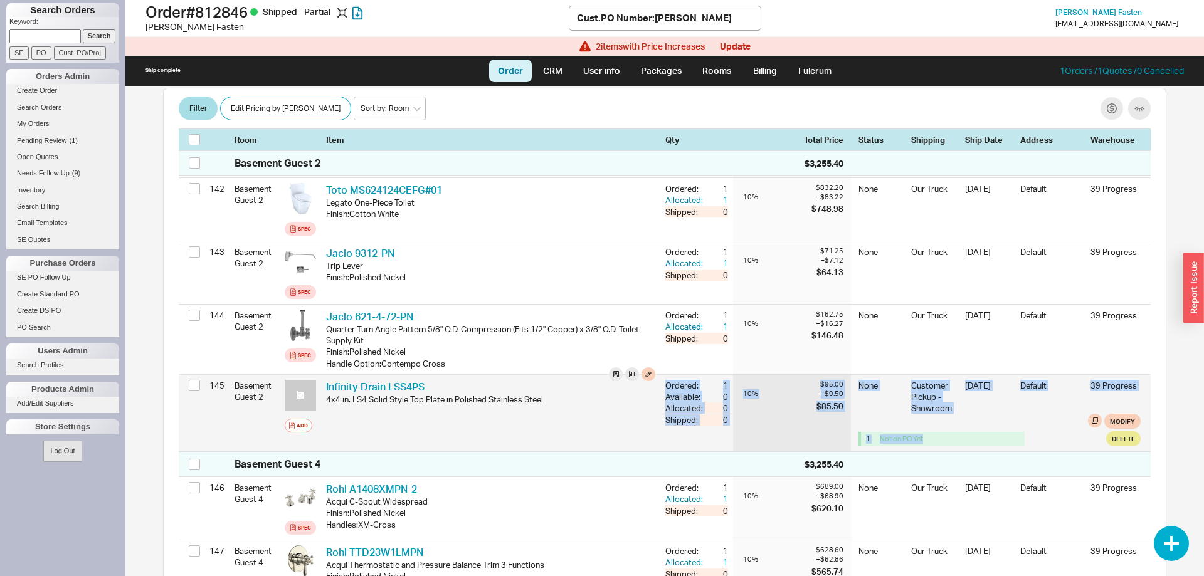
drag, startPoint x: 208, startPoint y: 374, endPoint x: 1032, endPoint y: 418, distance: 825.6
click at [1032, 418] on div "145 Basement Guest 2 Add Infinity Drain LSS4PS IFN LSS4PS 4x4 in. LS4 Solid Sty…" at bounding box center [665, 413] width 972 height 77
click at [1032, 432] on div "1 Not on PO Yet" at bounding box center [967, 439] width 219 height 14
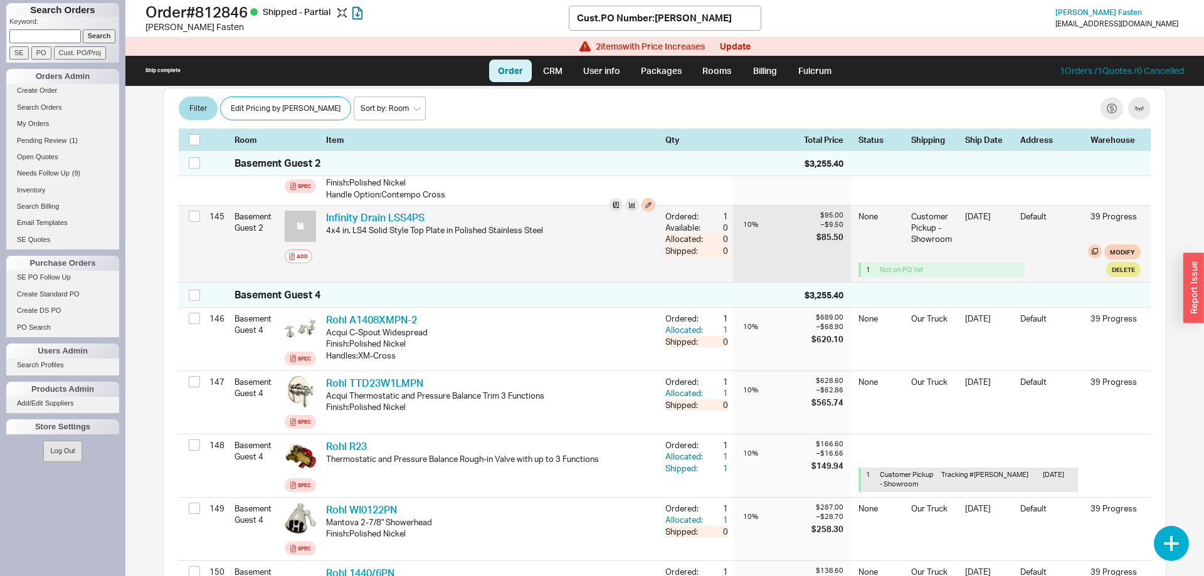
scroll to position [9675, 0]
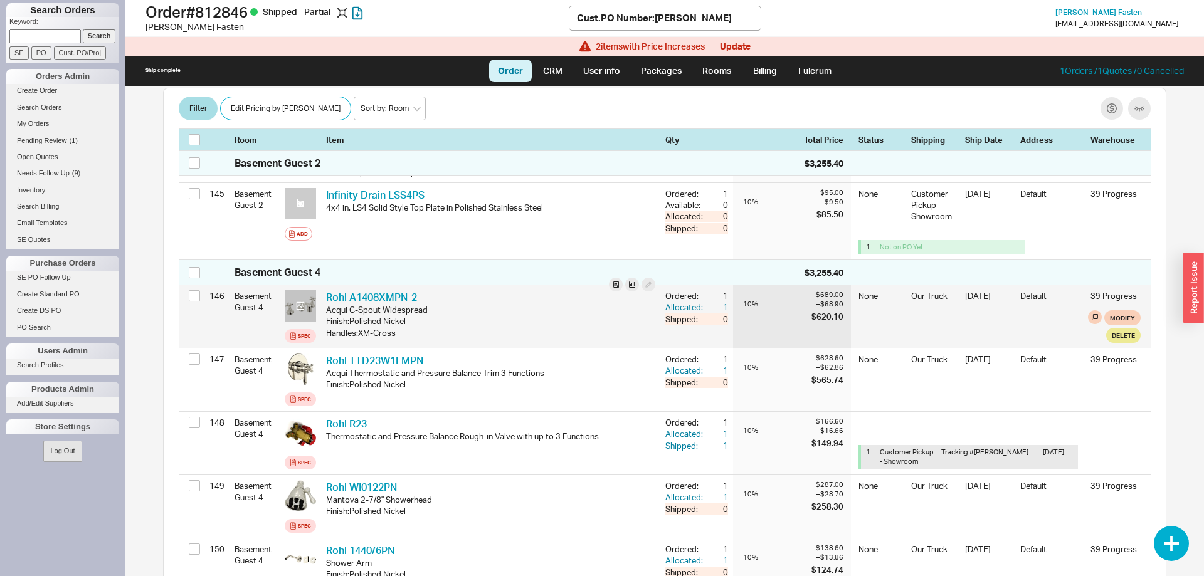
click at [305, 292] on div at bounding box center [300, 305] width 31 height 31
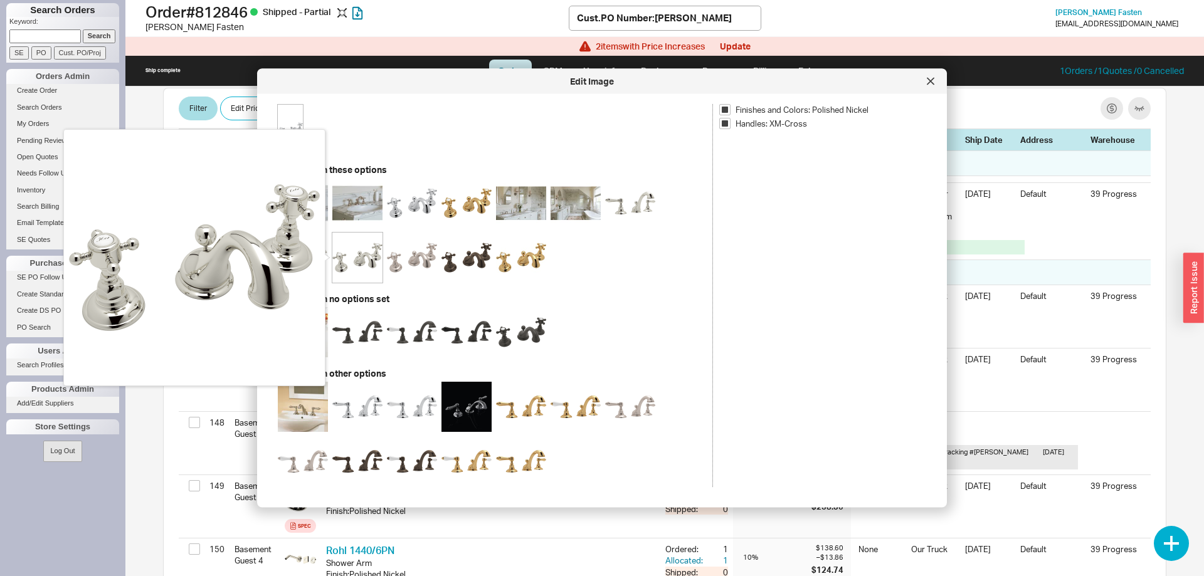
click at [351, 263] on img at bounding box center [357, 258] width 50 height 50
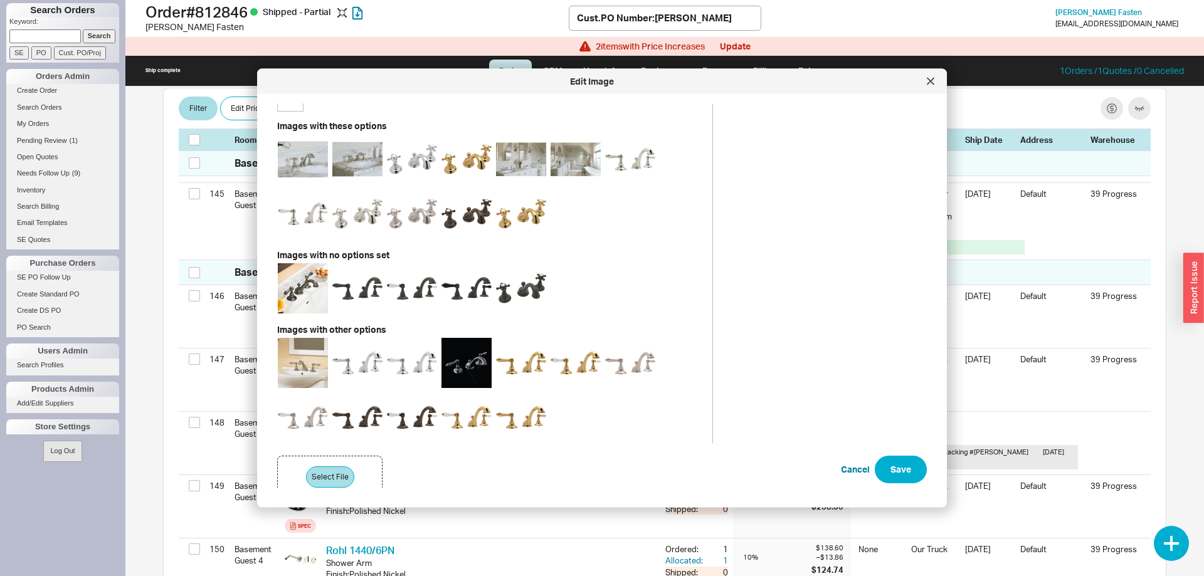
scroll to position [67, 0]
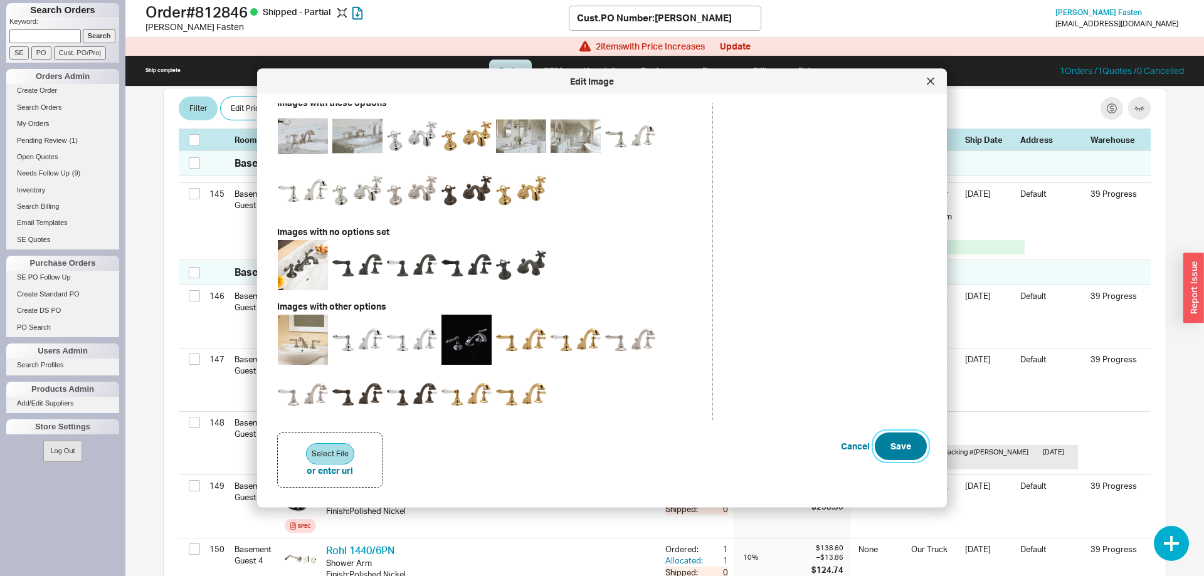
click at [904, 439] on button "Save" at bounding box center [901, 447] width 52 height 28
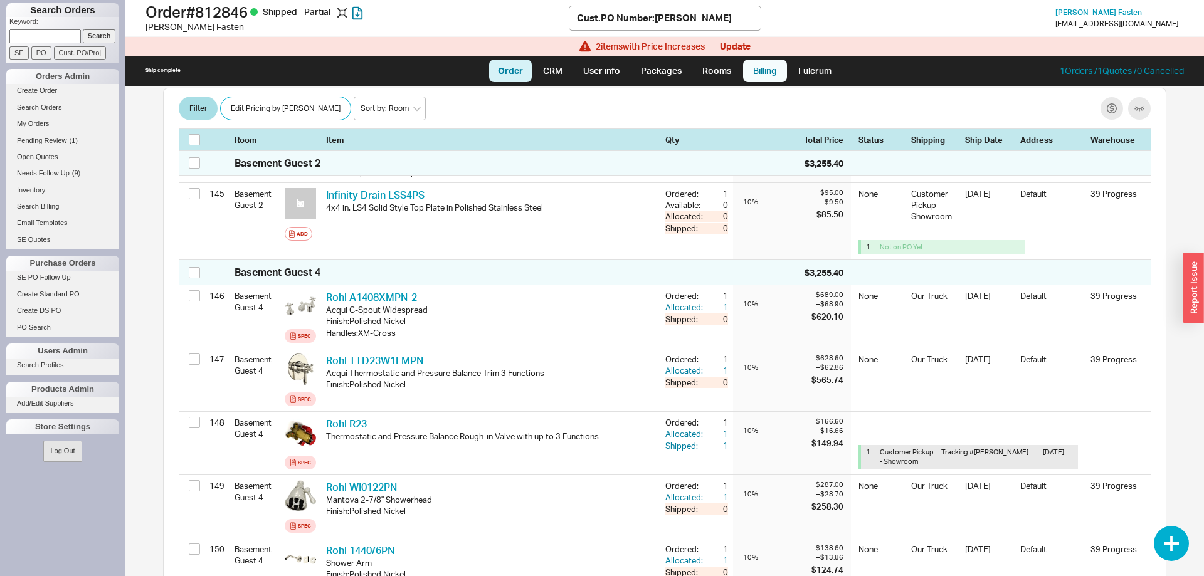
click at [755, 68] on link "Billing" at bounding box center [765, 71] width 44 height 23
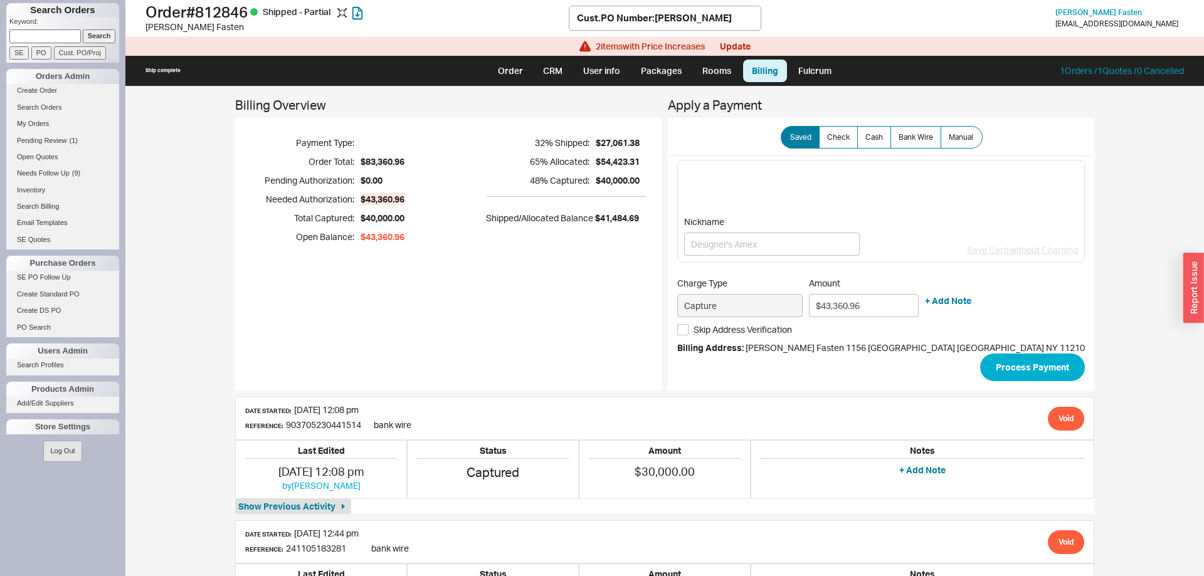
click at [61, 36] on input at bounding box center [44, 35] width 71 height 13
click at [83, 29] on input "Search" at bounding box center [99, 35] width 33 height 13
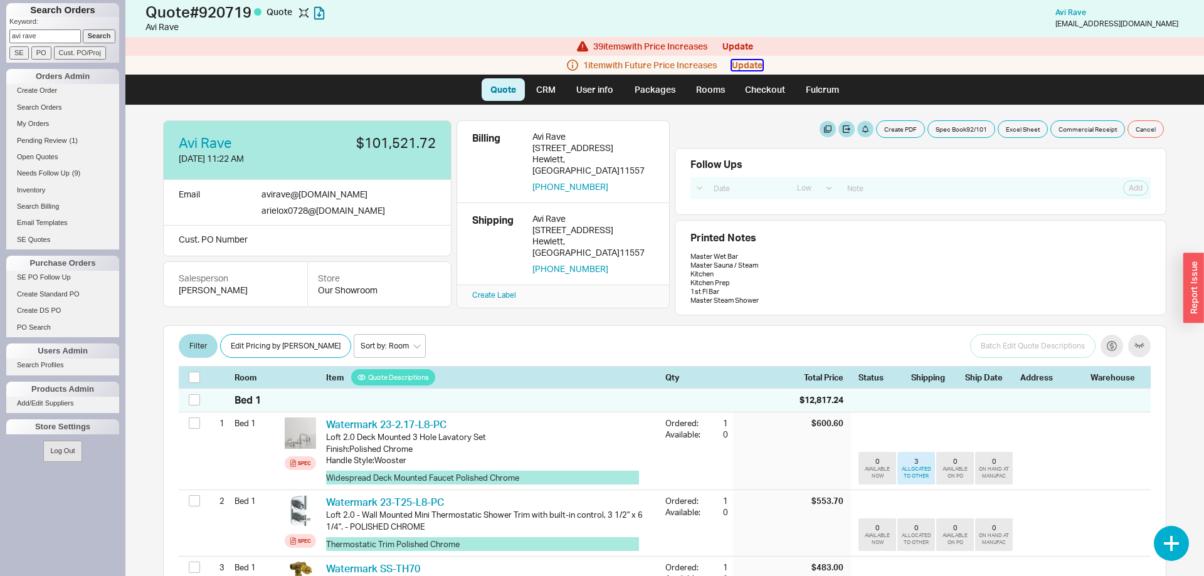
click at [757, 64] on button "Update" at bounding box center [747, 65] width 31 height 10
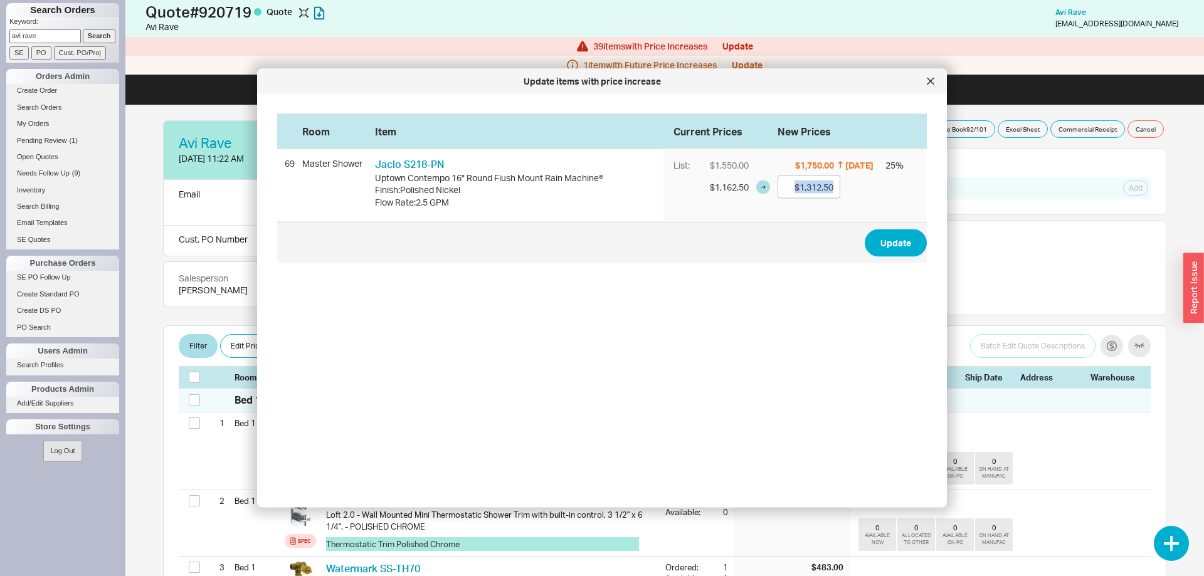
drag, startPoint x: 497, startPoint y: 203, endPoint x: 581, endPoint y: 246, distance: 94.2
click at [581, 246] on form "Room Item Current Prices New Prices 69 Master Shower Jaclo S218-PN JCL S218-PN …" at bounding box center [601, 188] width 649 height 149
drag, startPoint x: 618, startPoint y: 246, endPoint x: 701, endPoint y: 196, distance: 97.3
click at [618, 246] on span "Update" at bounding box center [601, 242] width 649 height 41
click at [928, 85] on div at bounding box center [930, 81] width 20 height 20
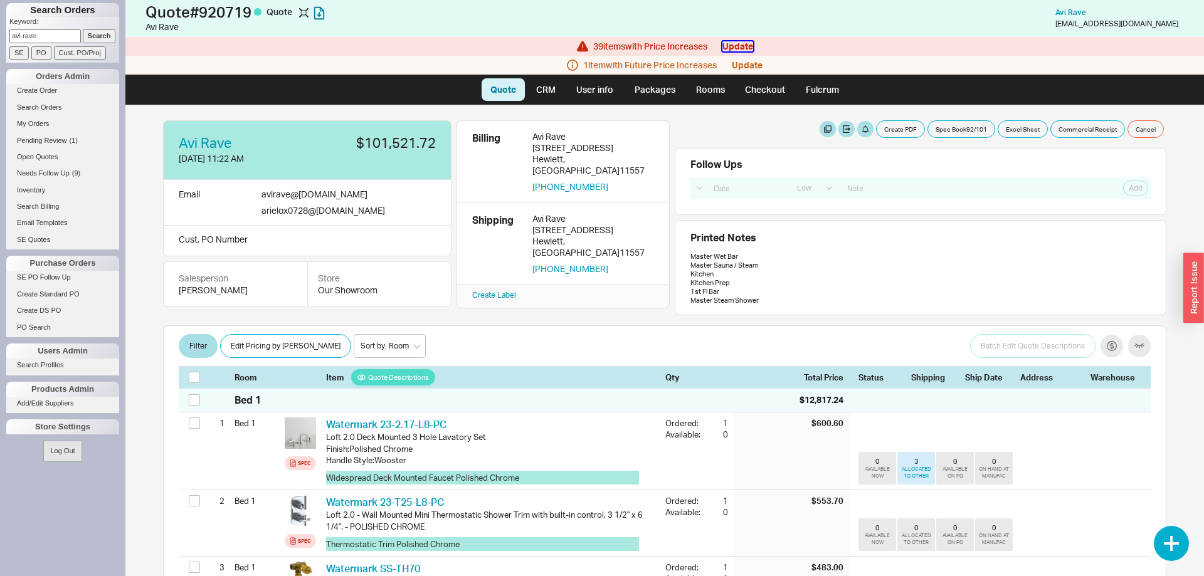
click at [744, 46] on button "Update" at bounding box center [737, 46] width 31 height 10
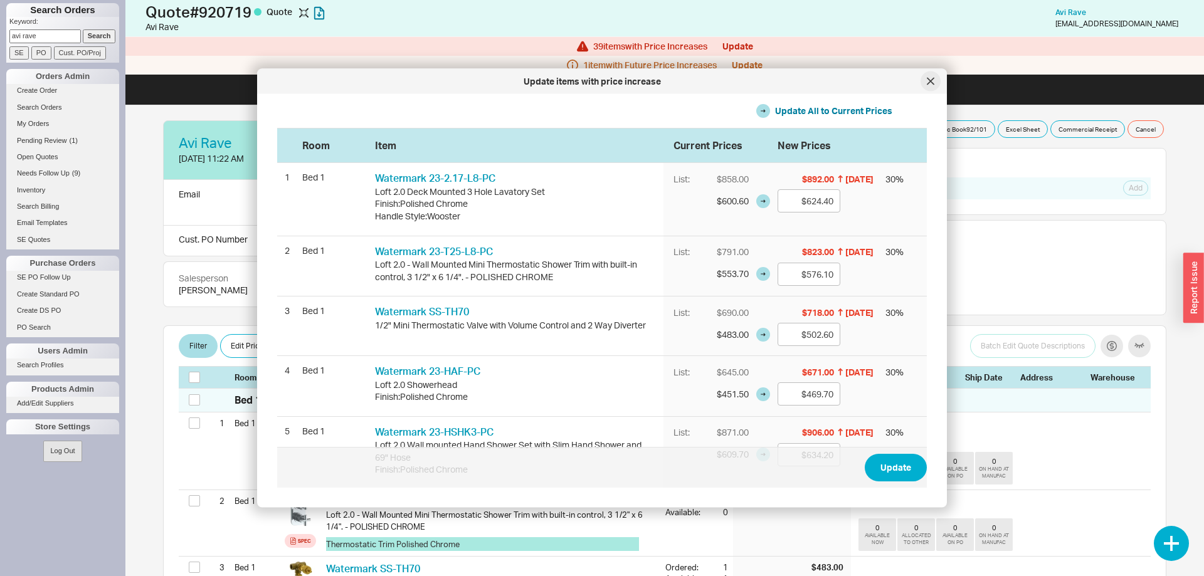
click at [932, 76] on div at bounding box center [930, 81] width 20 height 20
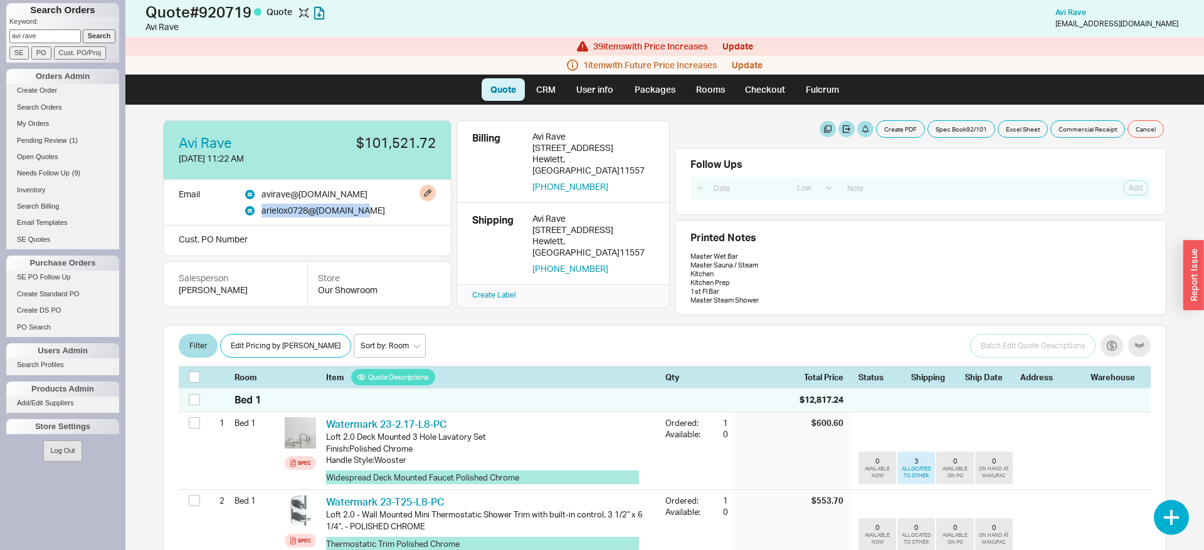
drag, startPoint x: 261, startPoint y: 194, endPoint x: 372, endPoint y: 202, distance: 111.8
click at [372, 202] on div "Email avirave @ gmail.com arielox0728 @ icloud.com" at bounding box center [307, 203] width 288 height 46
copy div "arielox0728 @ icloud.com"
click at [904, 125] on button "Create PDF" at bounding box center [900, 129] width 49 height 18
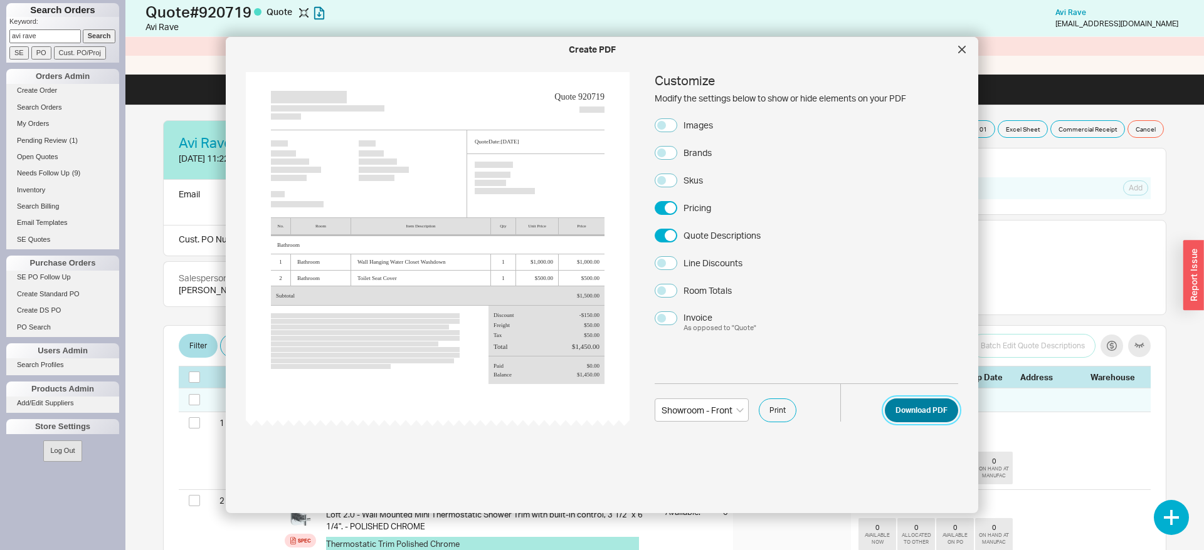
click at [920, 414] on button "Download PDF" at bounding box center [921, 411] width 73 height 24
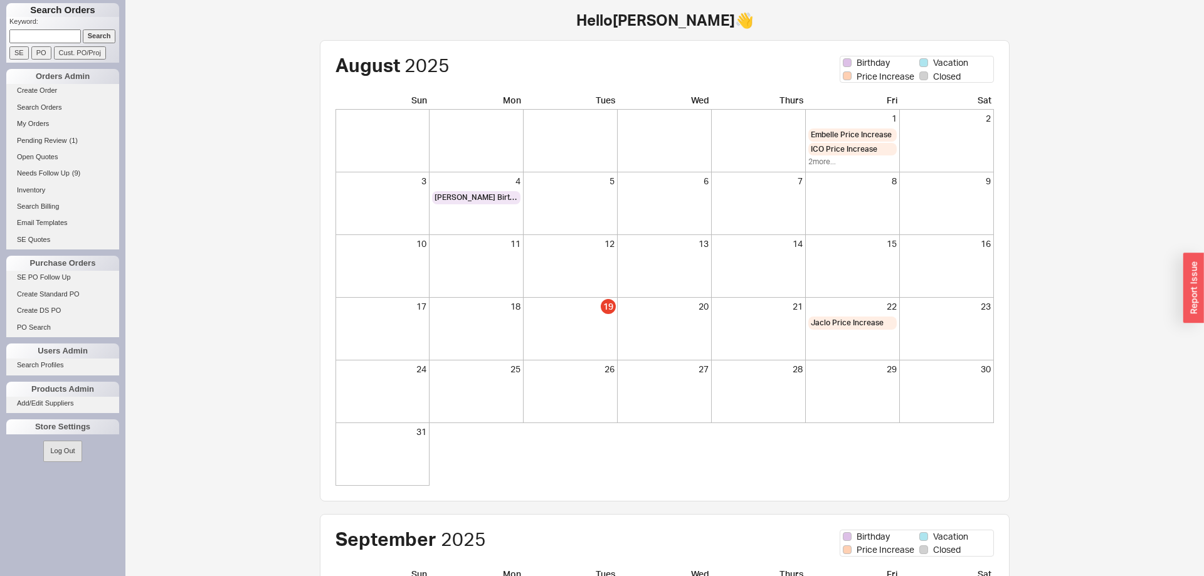
click at [23, 36] on input at bounding box center [44, 35] width 71 height 13
click at [107, 35] on input "Search" at bounding box center [99, 35] width 33 height 13
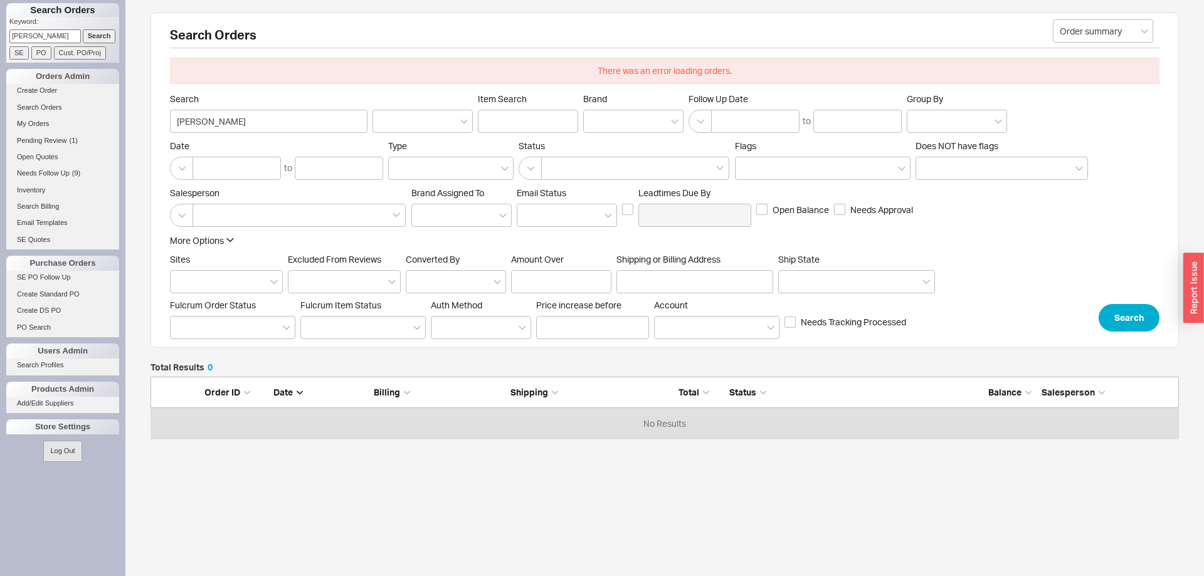
scroll to position [62, 1028]
drag, startPoint x: 255, startPoint y: 120, endPoint x: 174, endPoint y: 127, distance: 80.6
click at [174, 127] on input "[PERSON_NAME]" at bounding box center [268, 121] width 197 height 23
click at [243, 120] on input "[PERSON_NAME]" at bounding box center [268, 121] width 197 height 23
click at [69, 30] on input "[PERSON_NAME]" at bounding box center [44, 35] width 71 height 13
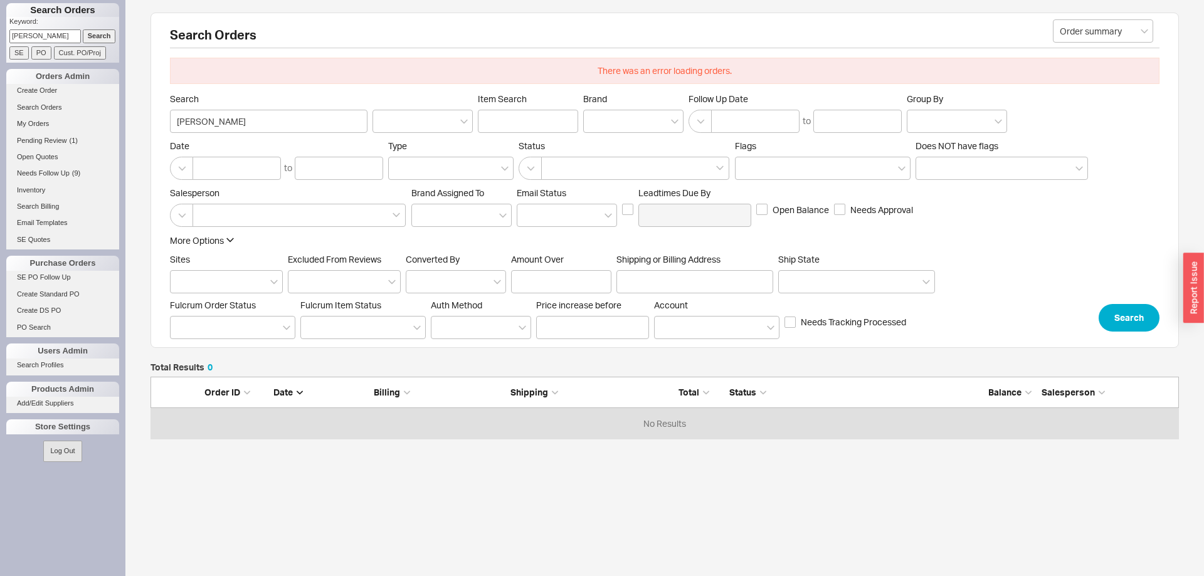
click at [88, 40] on input "Search" at bounding box center [99, 35] width 33 height 13
drag, startPoint x: 65, startPoint y: 40, endPoint x: 0, endPoint y: 43, distance: 64.6
click at [9, 43] on input "[PERSON_NAME]" at bounding box center [44, 35] width 71 height 13
type input "[PERSON_NAME]"
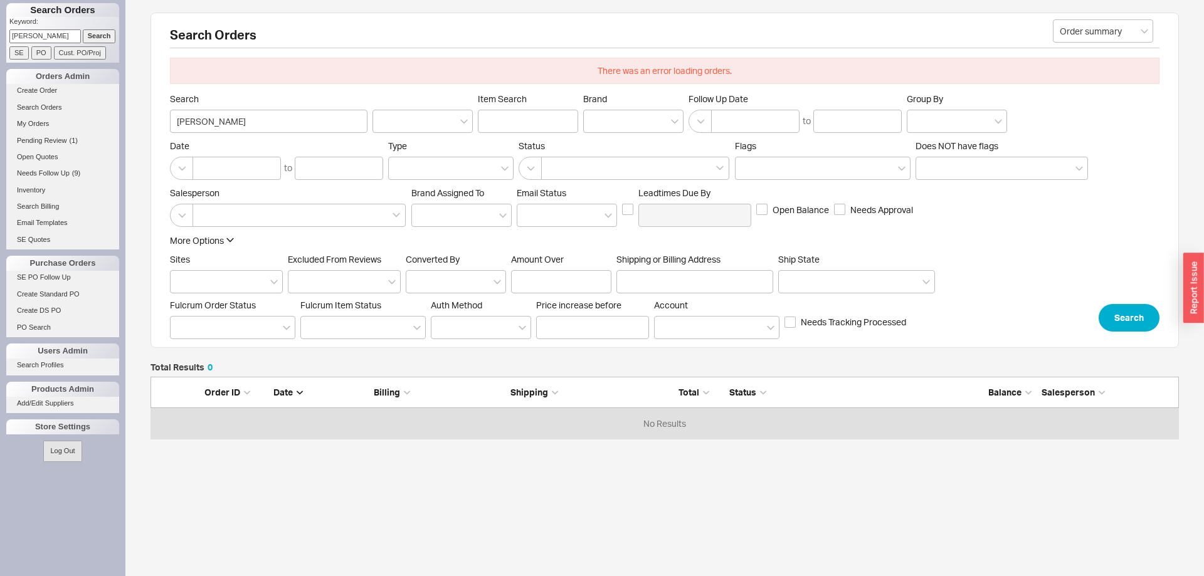
click at [86, 35] on input "Search" at bounding box center [99, 35] width 33 height 13
type input "[PERSON_NAME]"
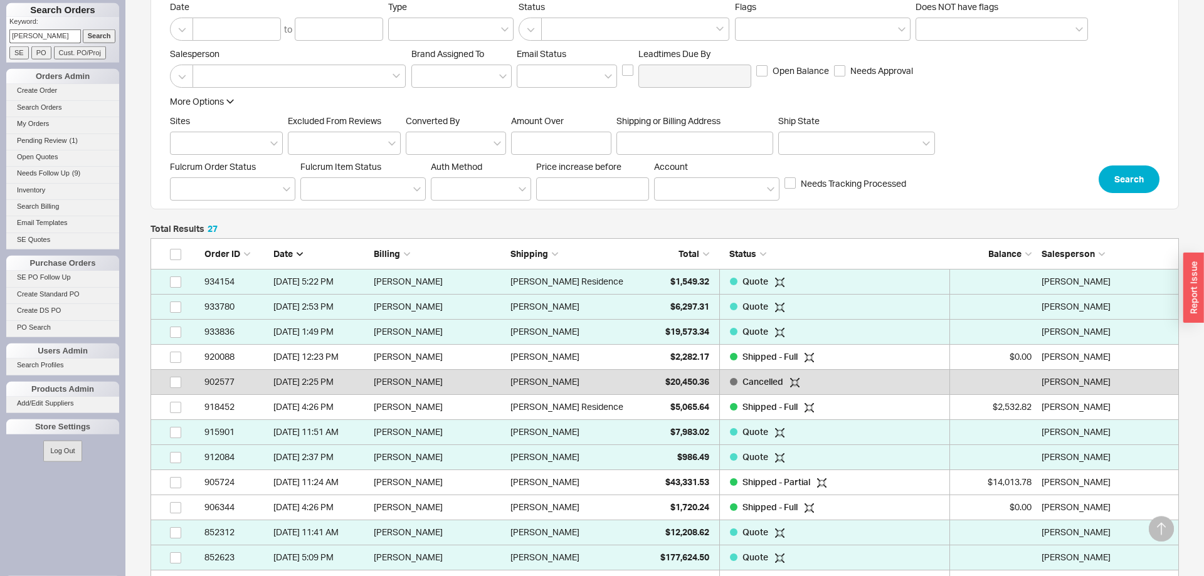
scroll to position [256, 0]
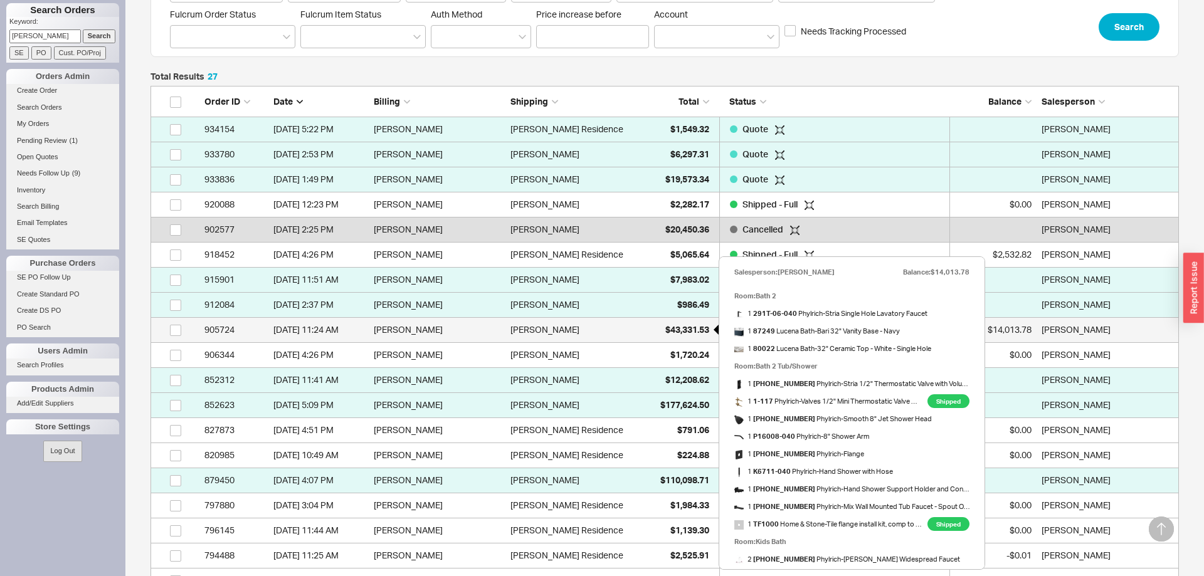
click at [686, 333] on span "$43,331.53" at bounding box center [687, 329] width 44 height 11
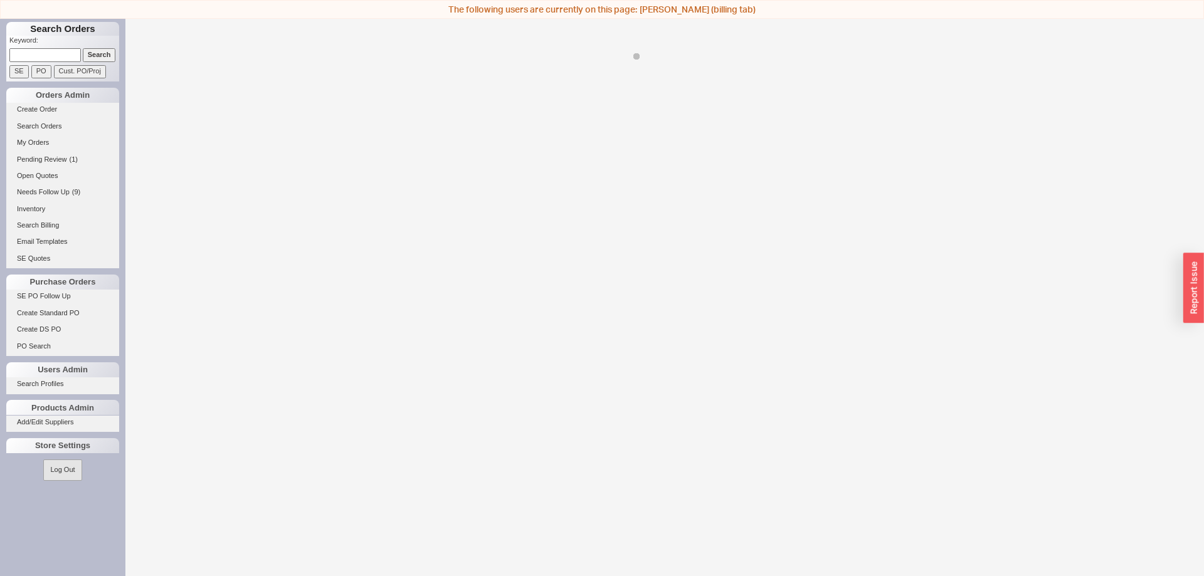
select select "LOW"
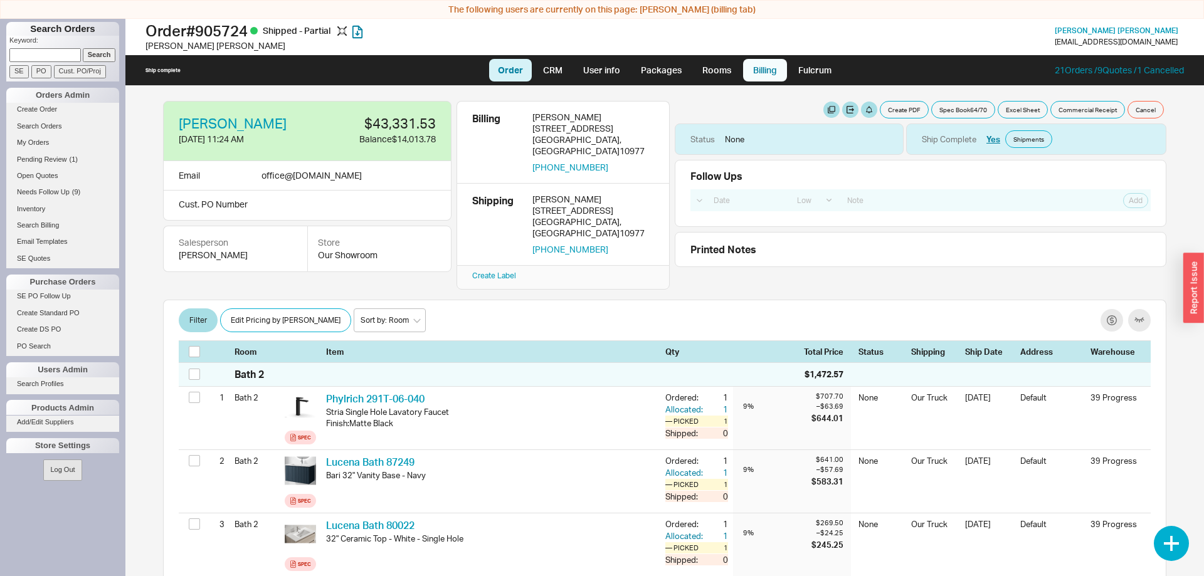
click at [763, 76] on link "Billing" at bounding box center [765, 70] width 44 height 23
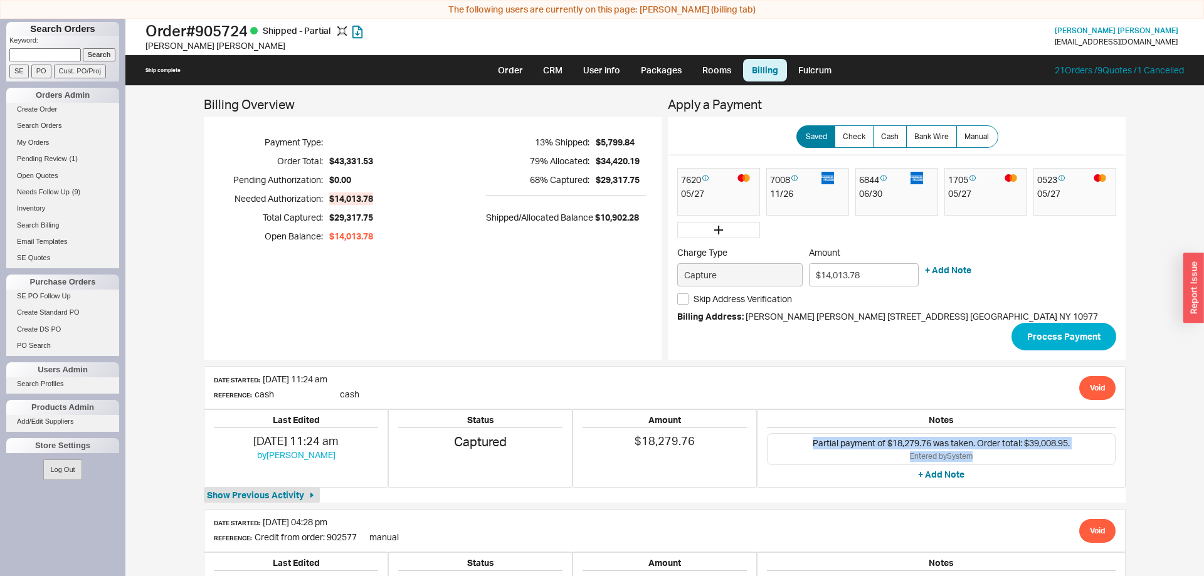
drag, startPoint x: 802, startPoint y: 444, endPoint x: 1061, endPoint y: 455, distance: 259.1
click at [1061, 455] on div "Partial payment of $18,279.76 was taken. Order total: $39,008.95. Entered by Sy…" at bounding box center [941, 449] width 349 height 32
click at [1060, 455] on div "Entered by System" at bounding box center [941, 456] width 335 height 11
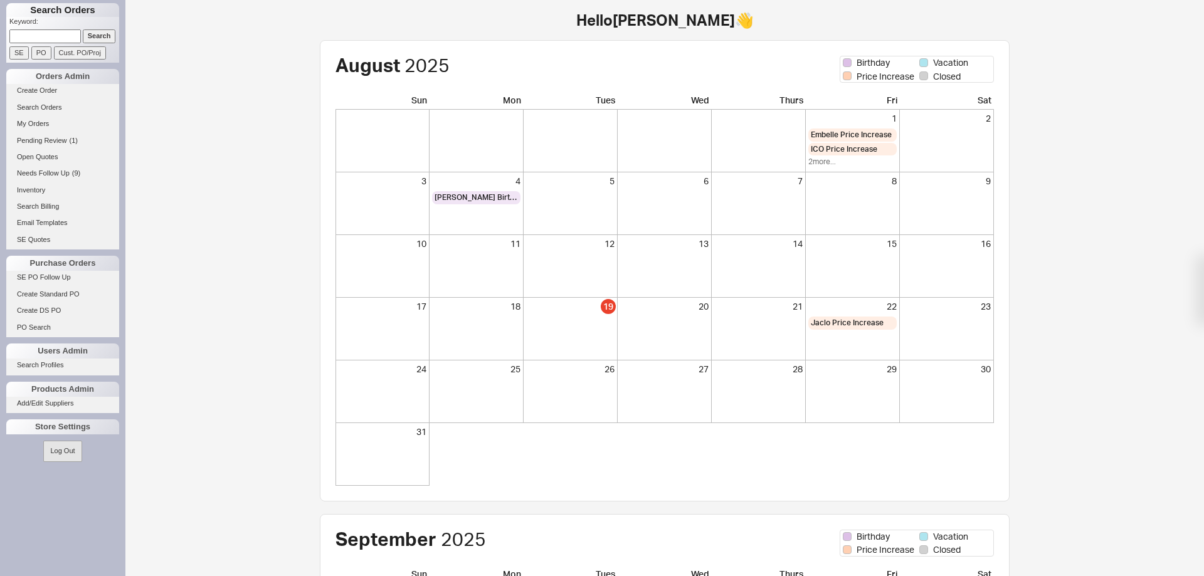
click at [57, 33] on input at bounding box center [44, 35] width 71 height 13
type input "[PERSON_NAME]"
click at [97, 36] on input "Search" at bounding box center [99, 35] width 33 height 13
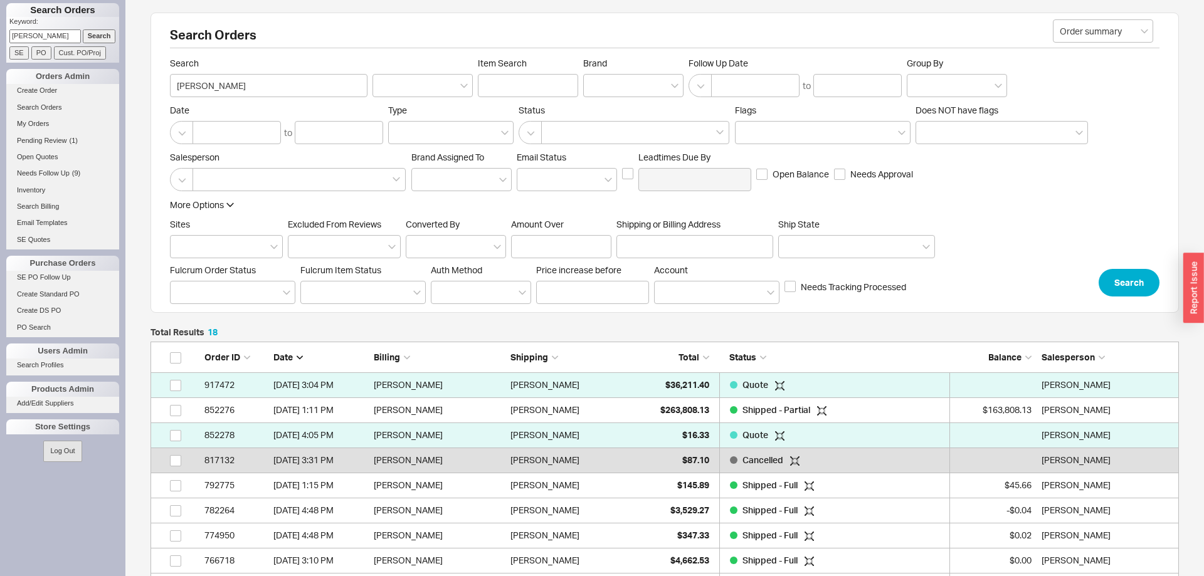
scroll to position [483, 1028]
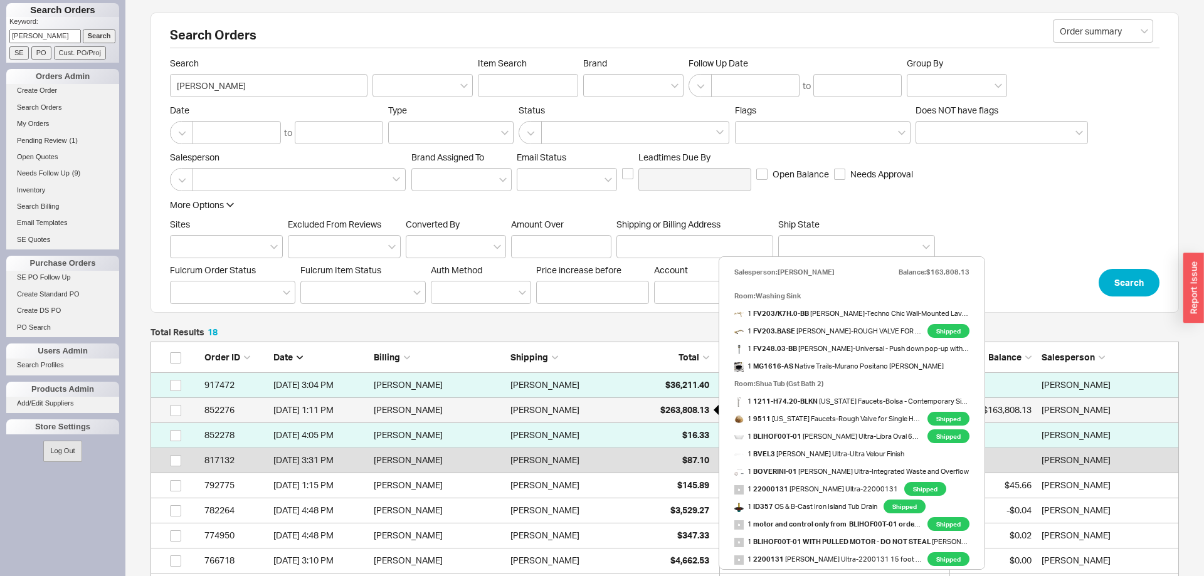
click at [697, 406] on span "$263,808.13" at bounding box center [684, 409] width 49 height 11
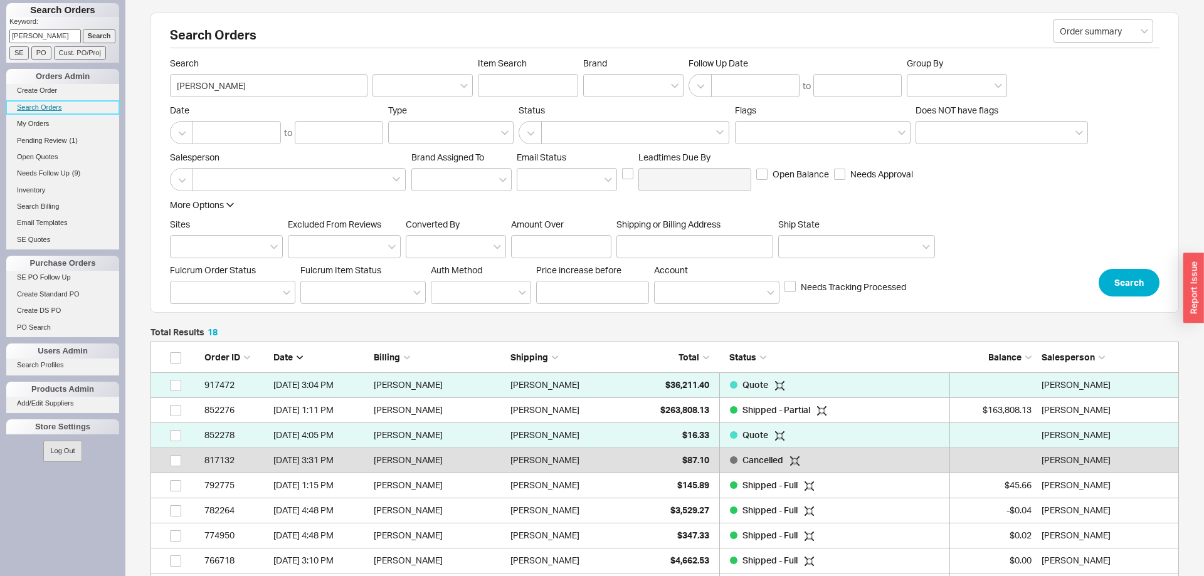
click at [50, 109] on link "Search Orders" at bounding box center [62, 107] width 113 height 13
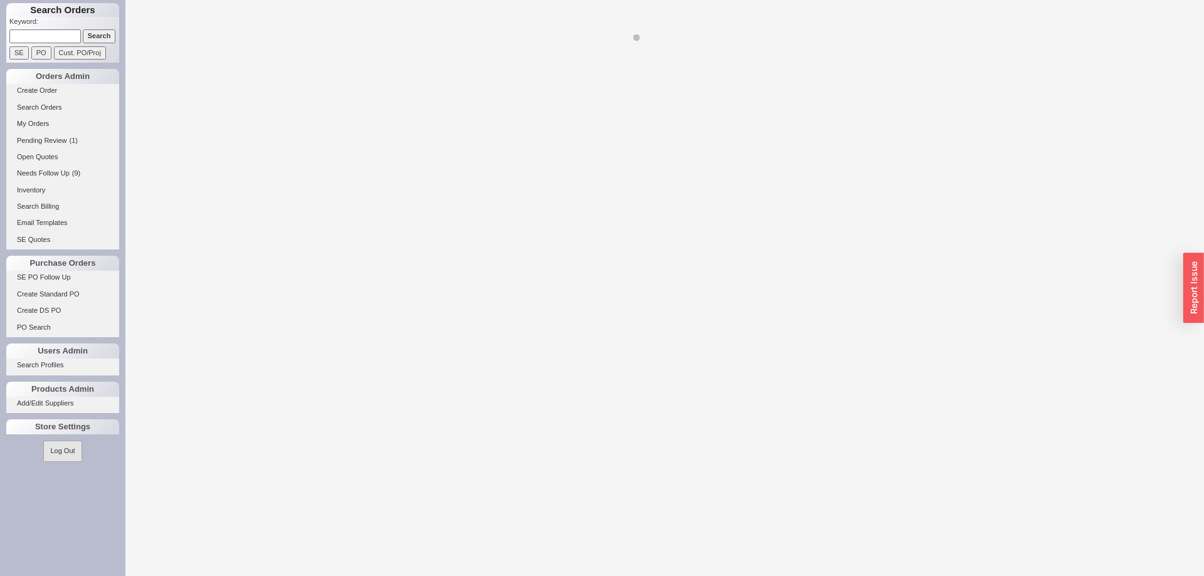
select select "LOW"
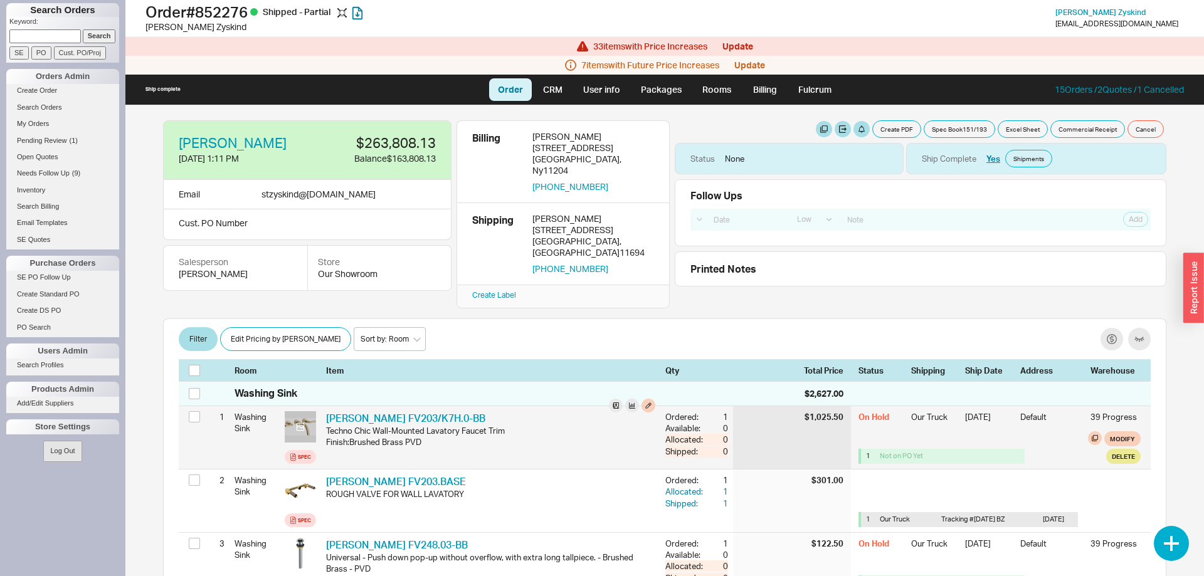
click at [299, 423] on icon at bounding box center [301, 427] width 8 height 8
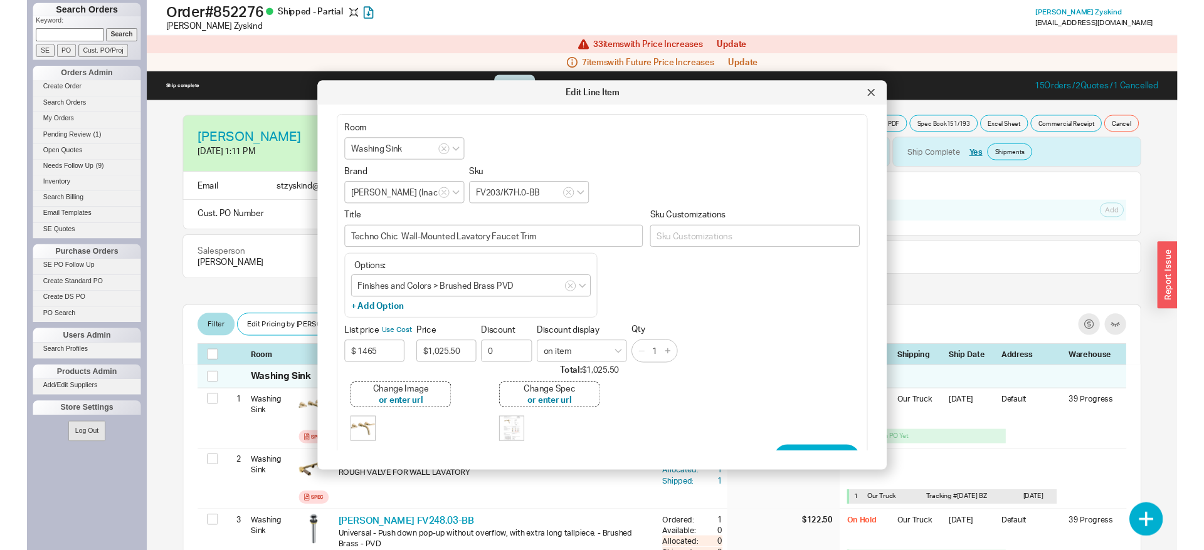
scroll to position [29, 0]
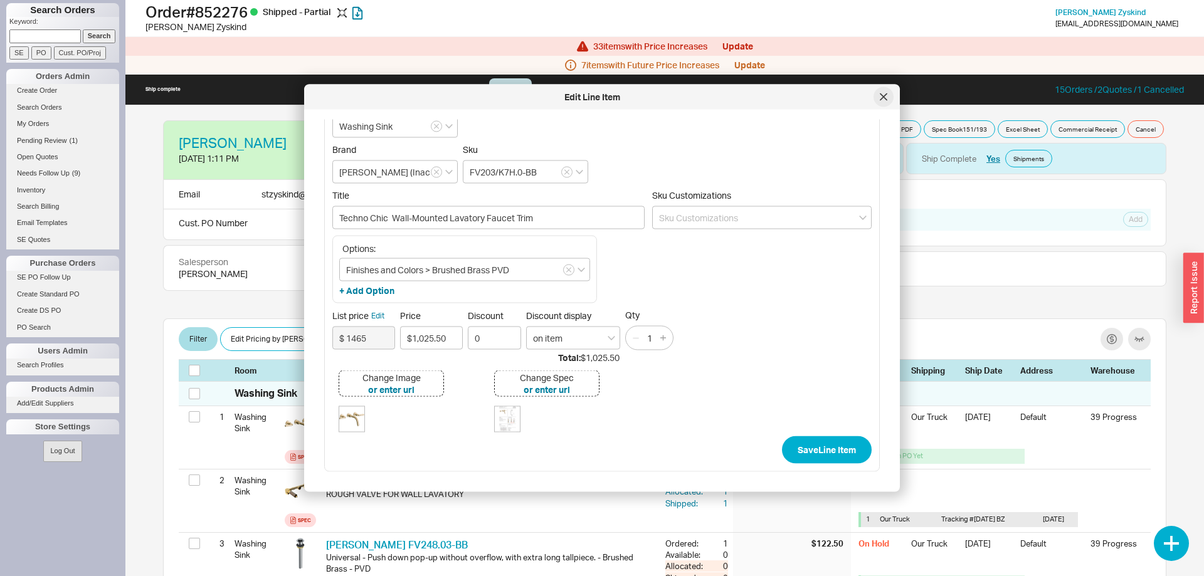
click at [885, 95] on icon at bounding box center [883, 96] width 6 height 6
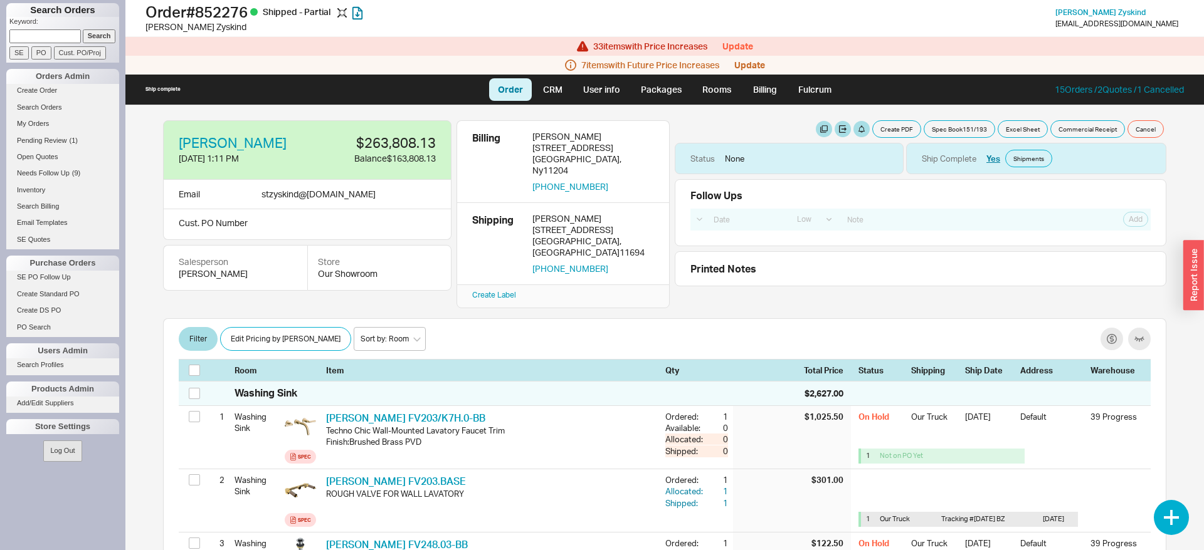
scroll to position [5627, 0]
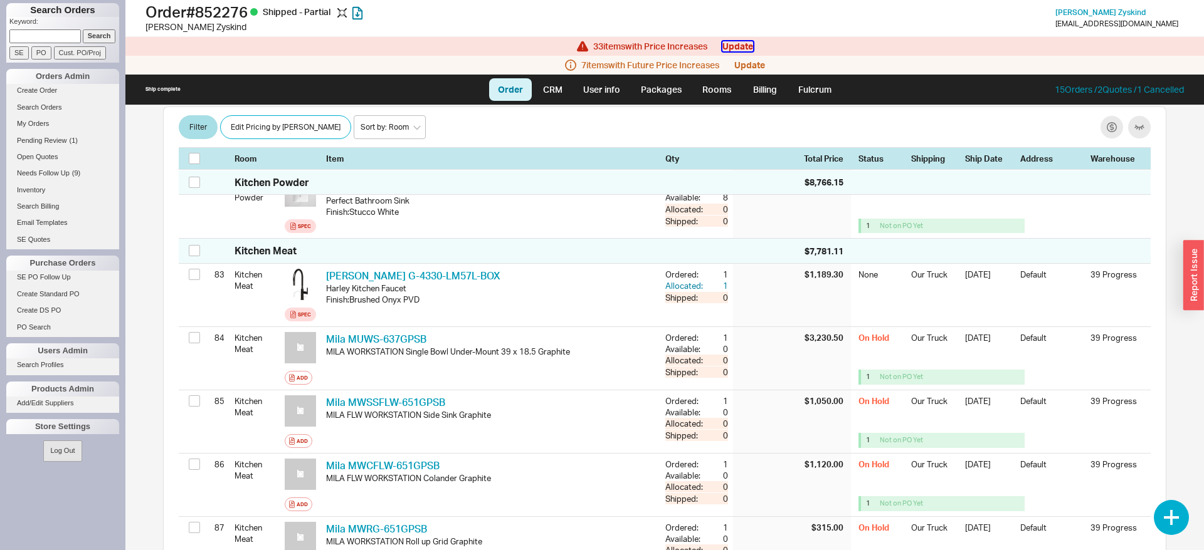
click at [744, 43] on button "Update" at bounding box center [737, 46] width 31 height 10
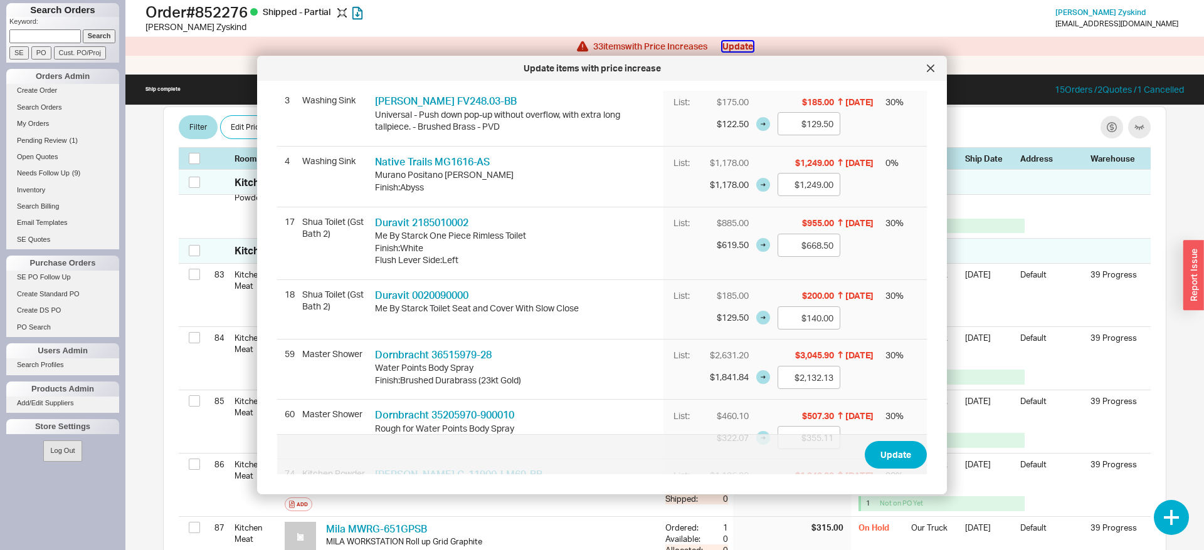
scroll to position [0, 0]
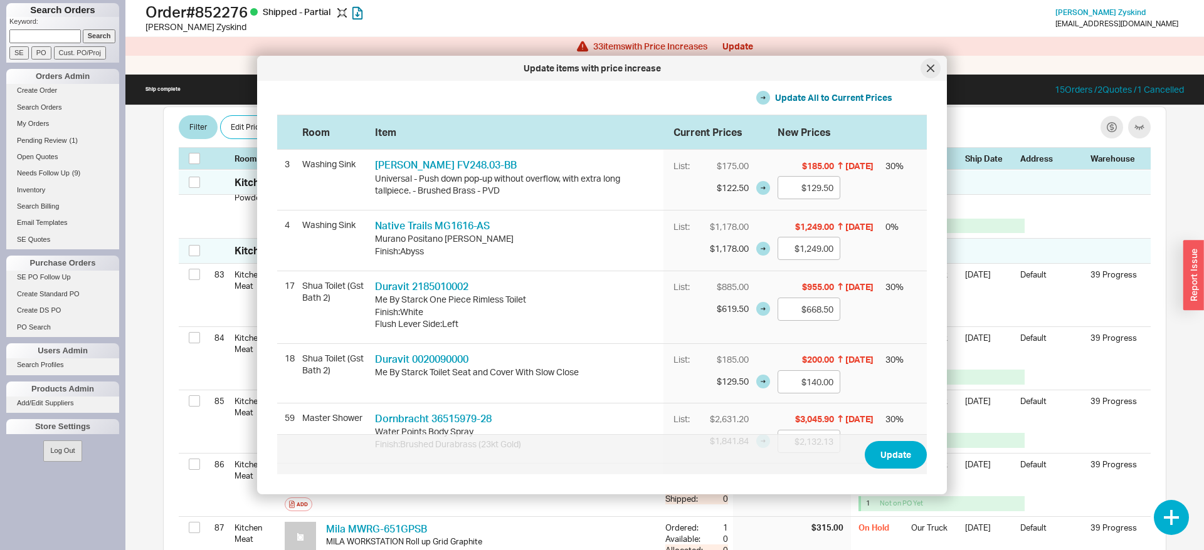
click at [933, 74] on div at bounding box center [930, 68] width 20 height 20
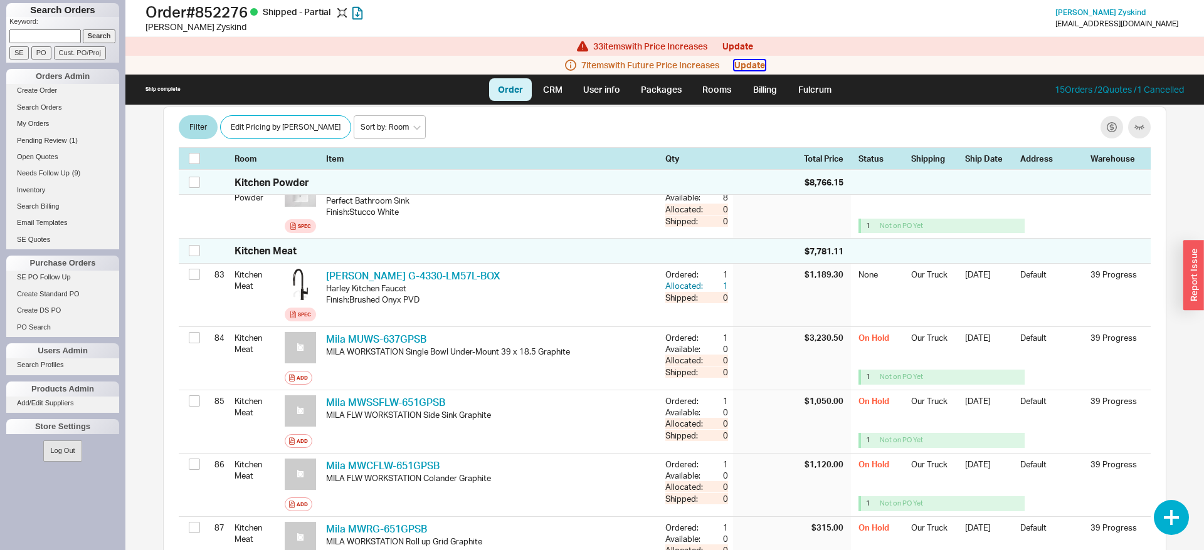
click at [765, 66] on button "Update" at bounding box center [749, 65] width 31 height 10
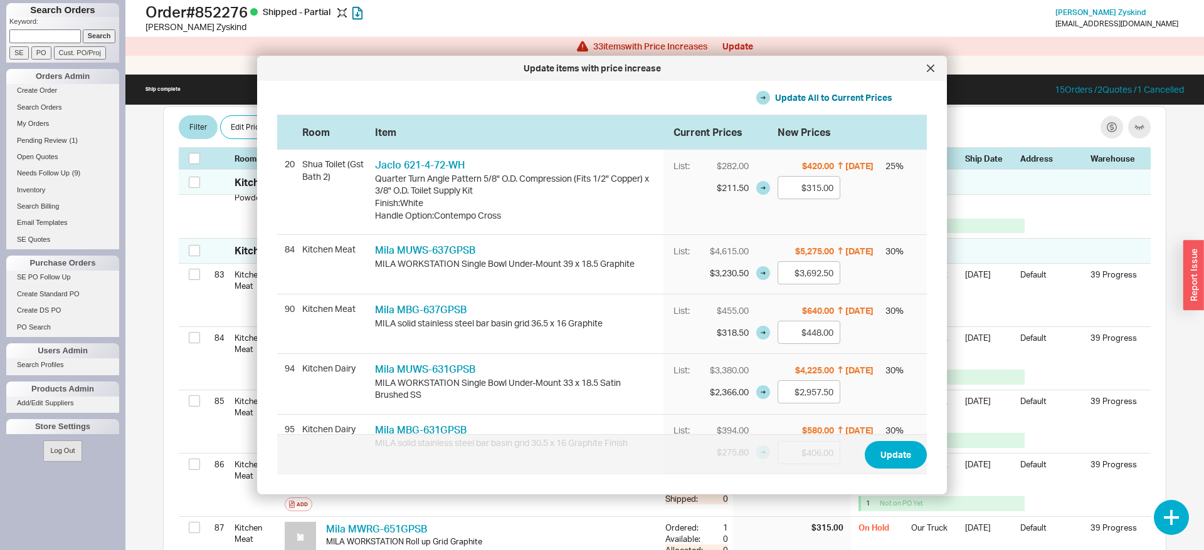
scroll to position [211, 0]
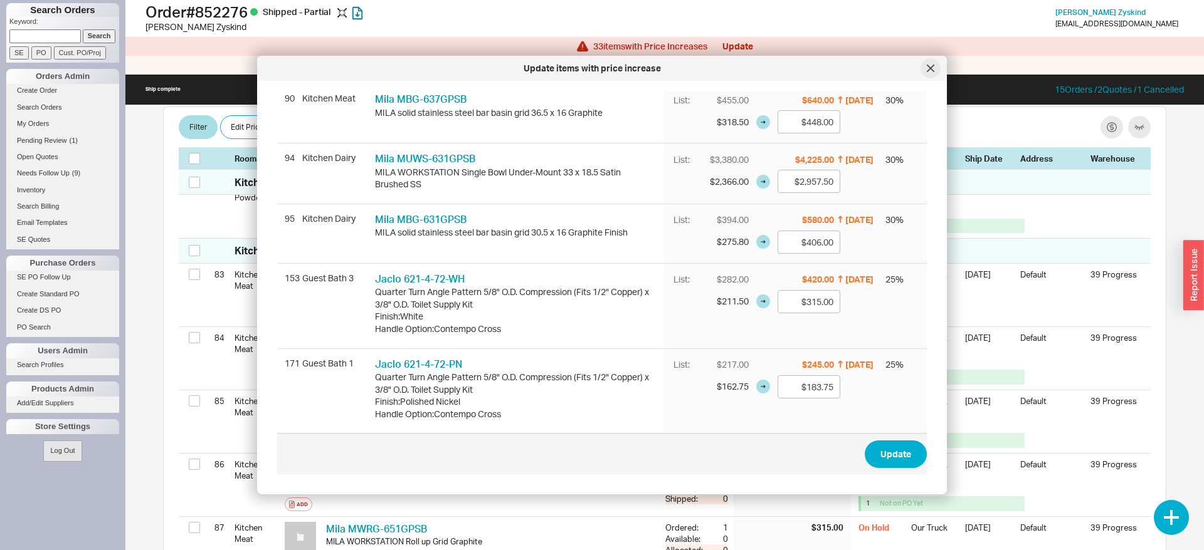
click at [933, 69] on icon at bounding box center [931, 69] width 8 height 8
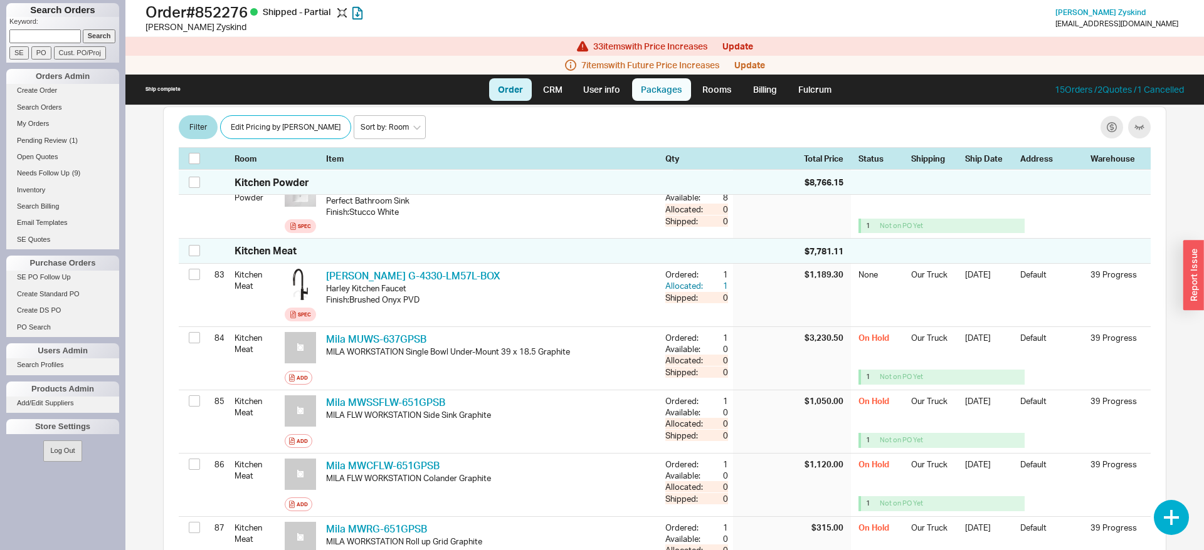
click at [670, 84] on link "Packages" at bounding box center [661, 89] width 59 height 23
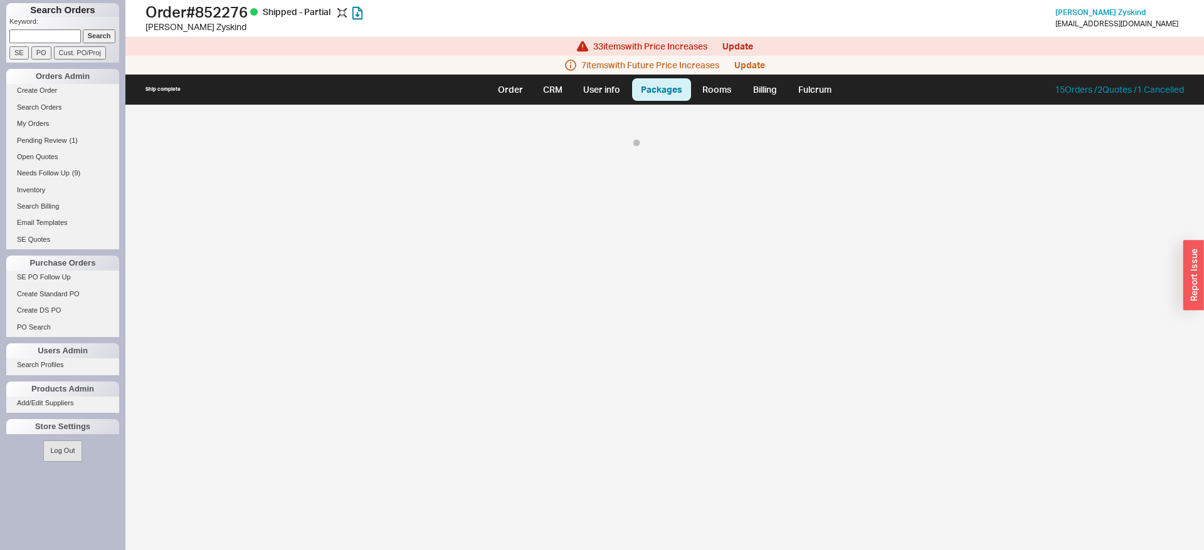
select select "8"
select select "On Hold"
select select "8"
select select "On Hold"
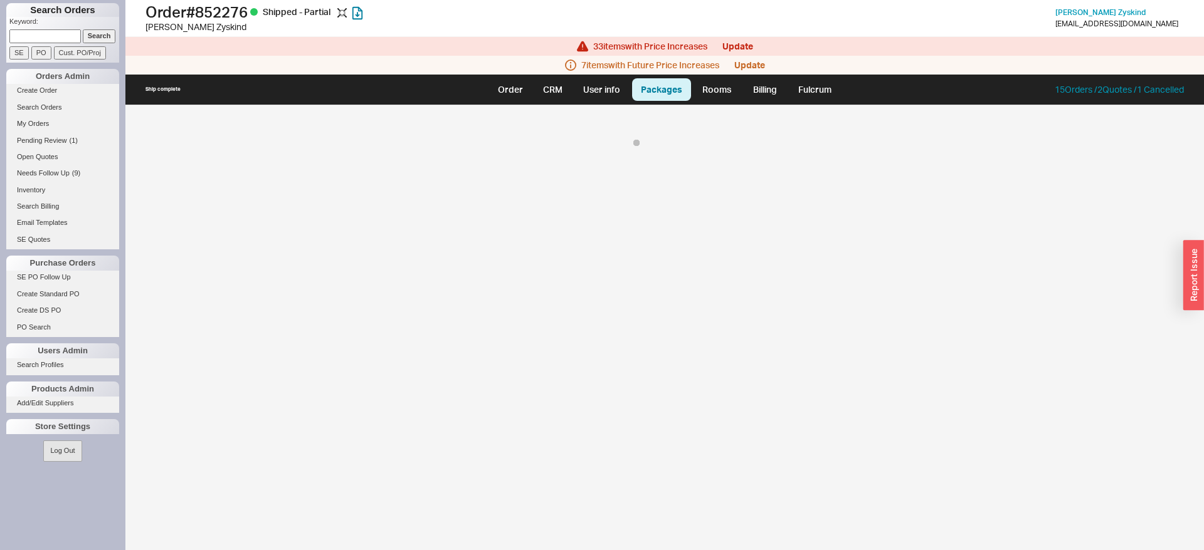
select select "8"
select select "On Hold"
select select "8"
select select "On Hold"
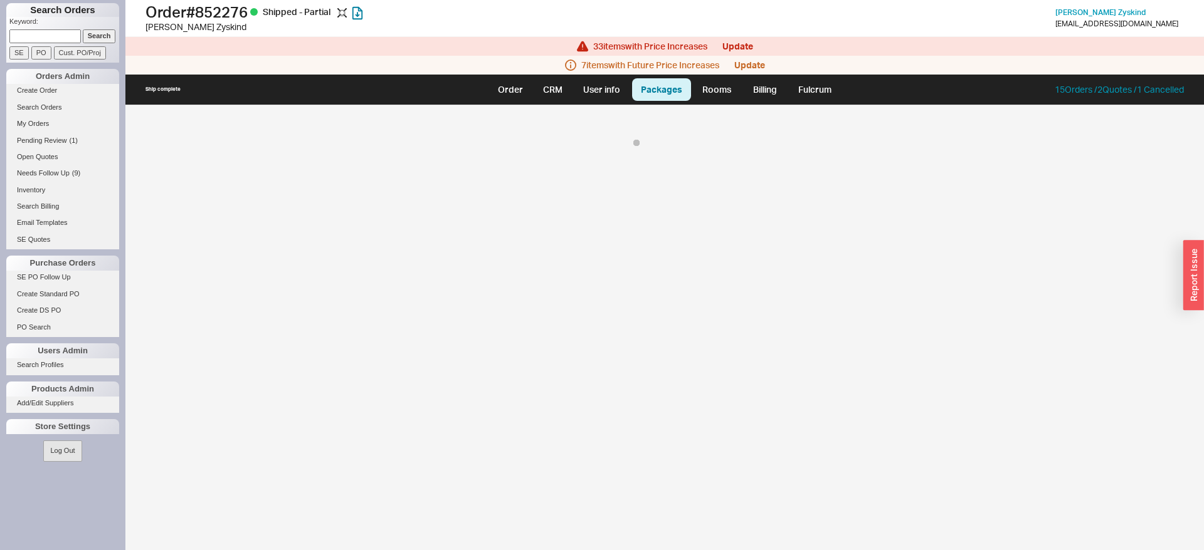
select select "8"
select select "On Hold"
select select "8"
select select "On Hold"
select select "8"
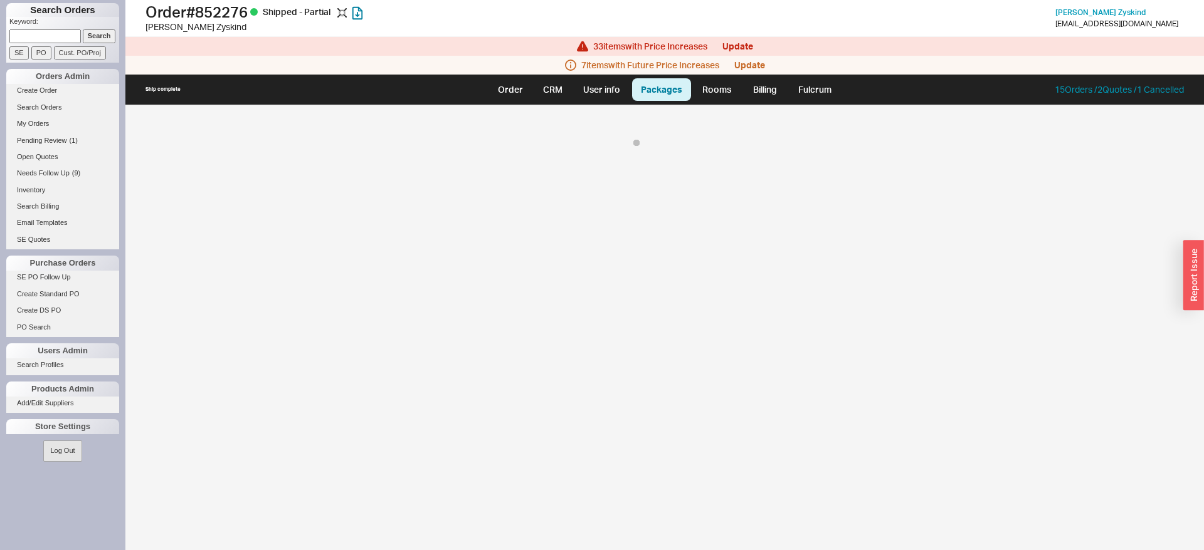
select select "On Hold"
select select "8"
select select "On Hold"
select select "8"
select select "On Hold"
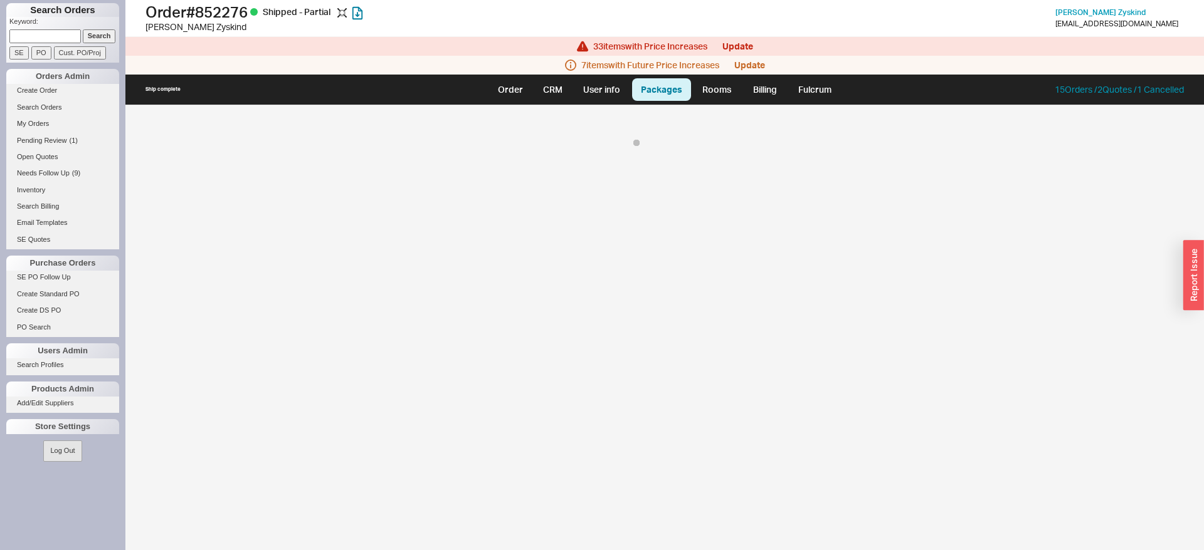
select select "8"
select select "On Hold"
select select "8"
select select "On Hold"
select select "8"
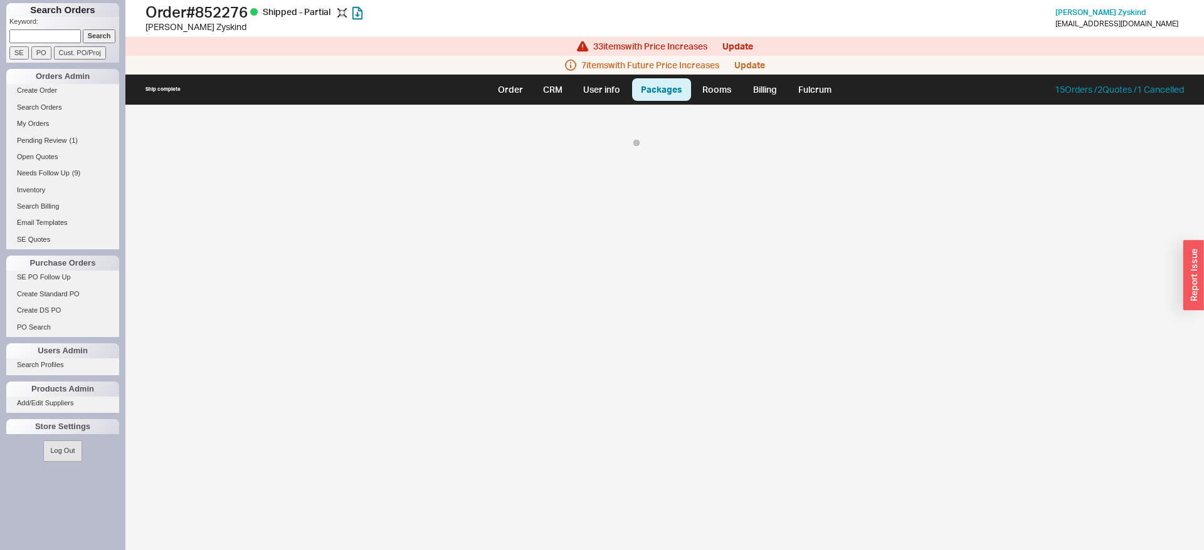
select select "On Hold"
select select "8"
select select "On Hold"
select select "8"
select select "On Hold"
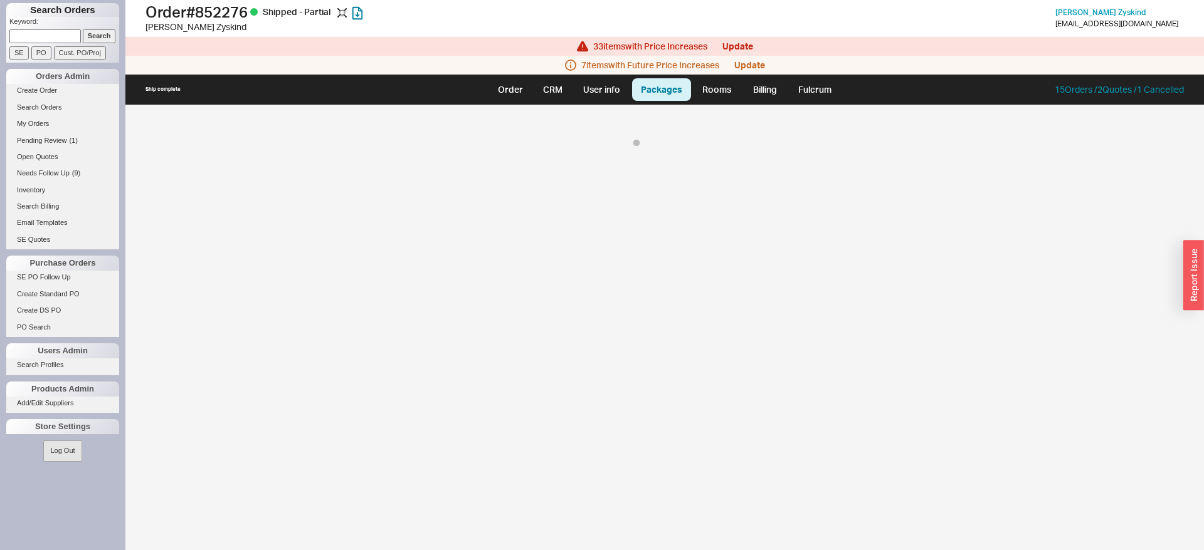
select select "8"
select select "On Hold"
select select "8"
select select "On Hold"
select select "8"
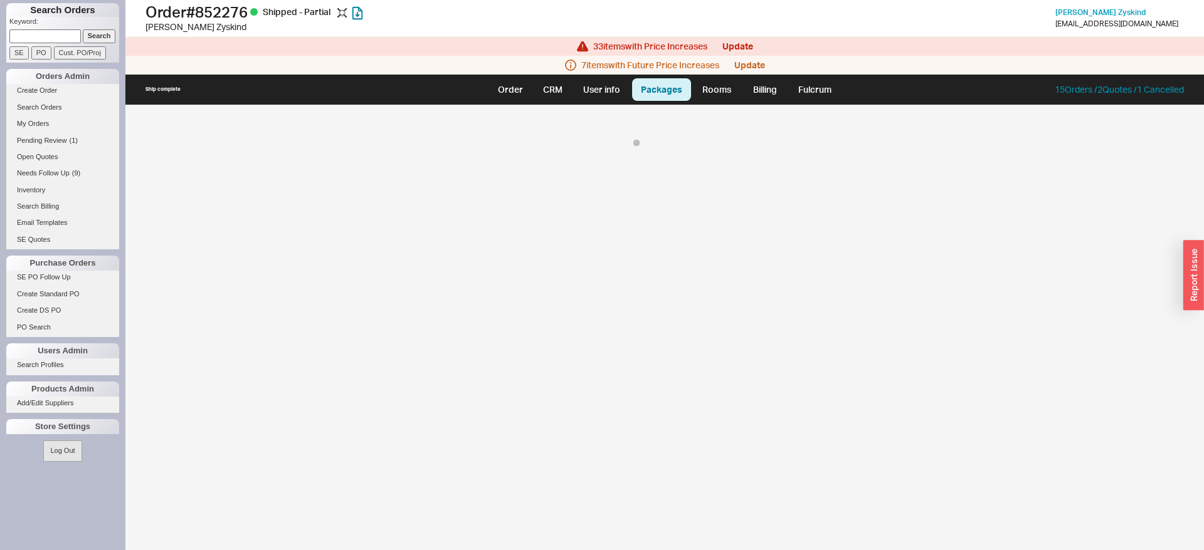
select select "On Hold"
select select "8"
select select "On Hold"
select select "8"
select select "On Hold"
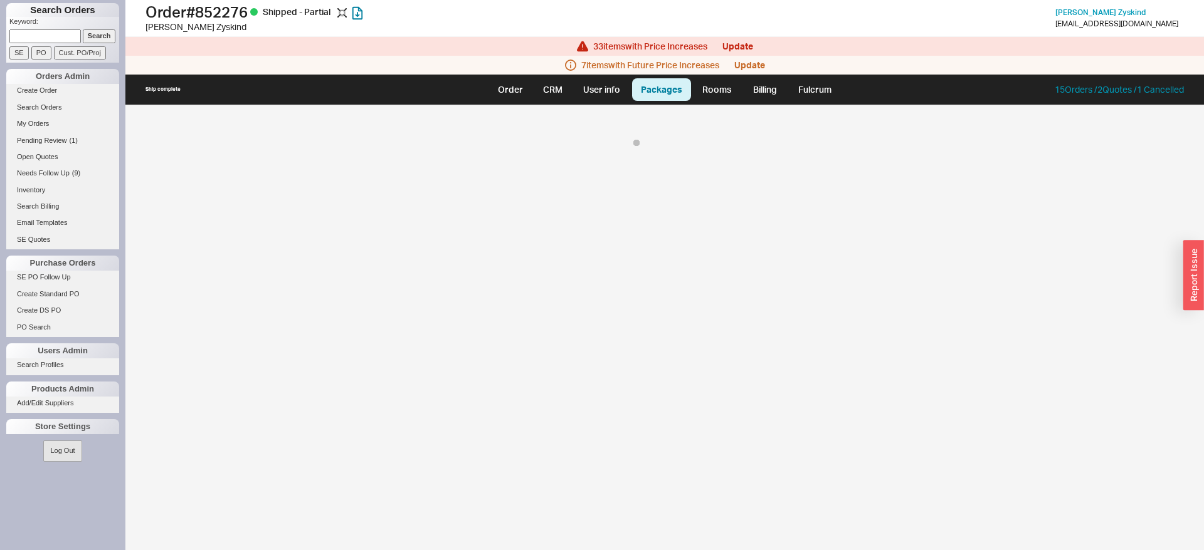
select select "8"
select select "On Hold"
select select "8"
select select "On Hold"
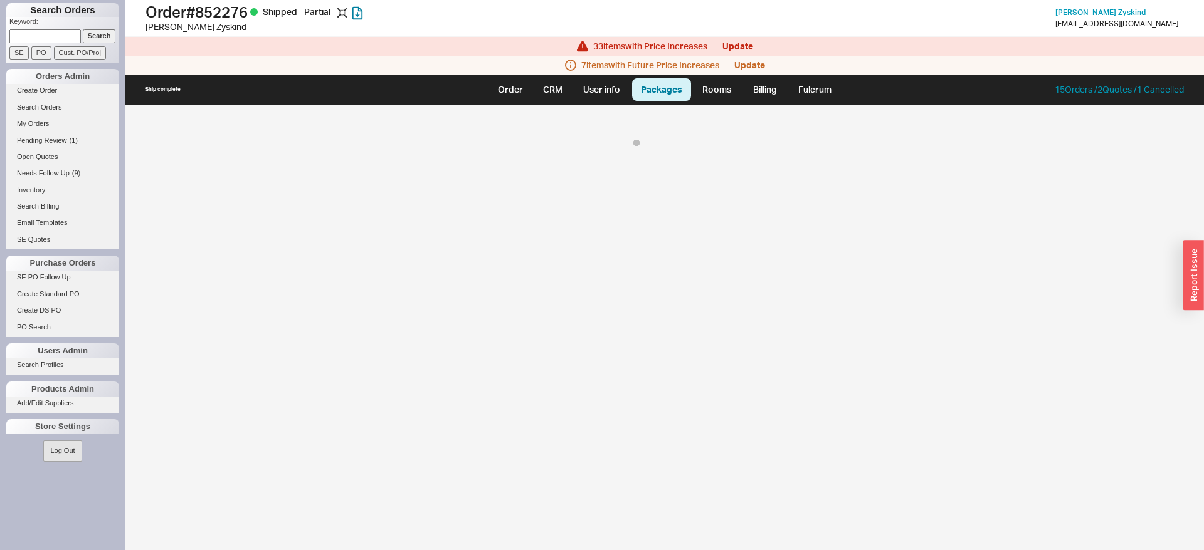
select select "8"
select select "On Hold"
select select "8"
select select "On Hold"
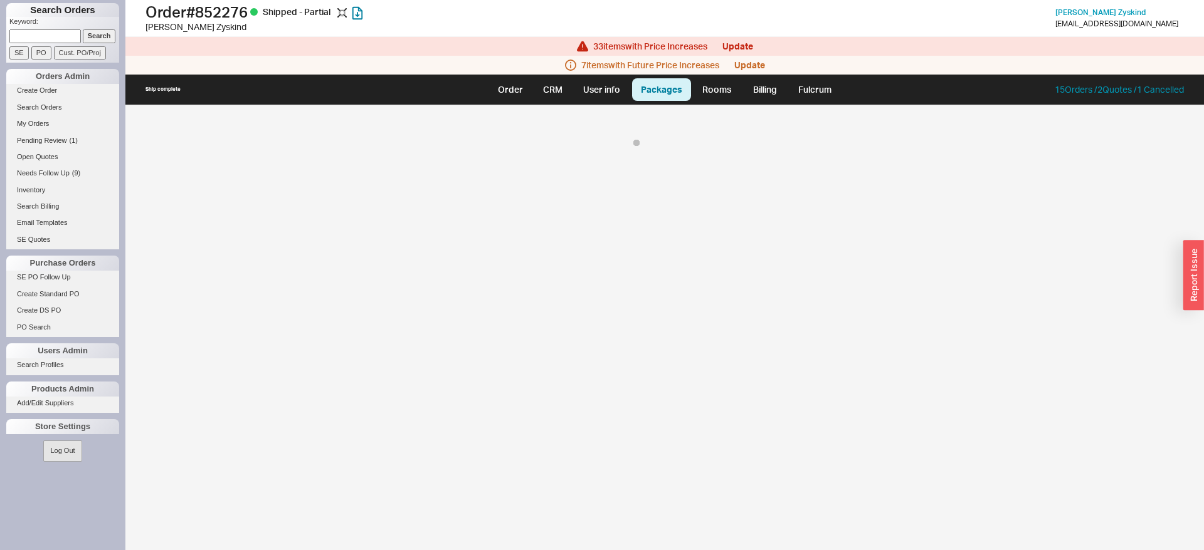
select select "8"
select select "On Hold"
select select "8"
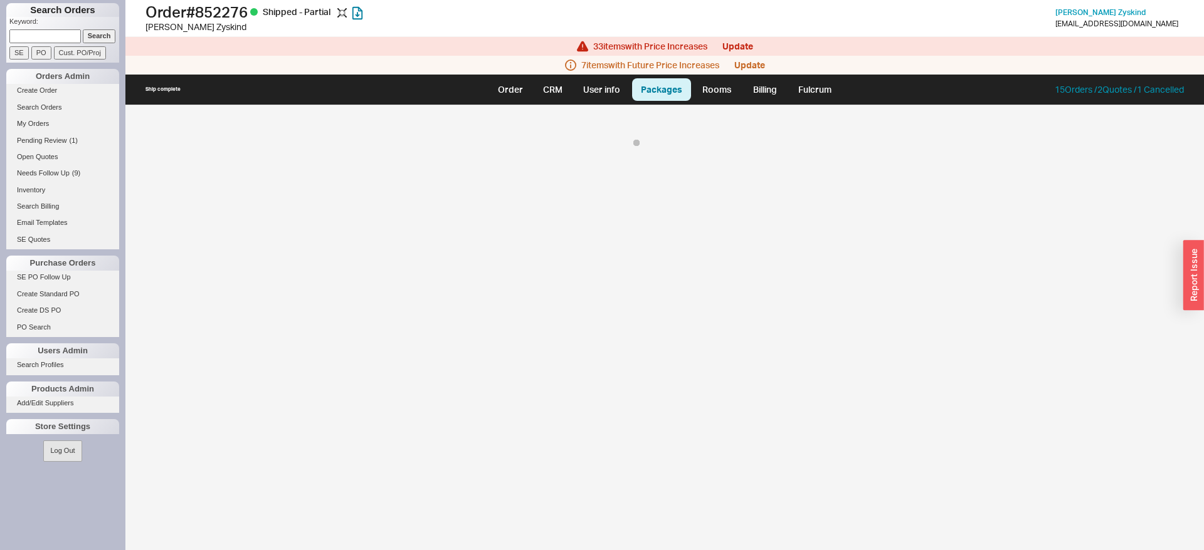
select select "On Hold"
select select "8"
select select "On Hold"
select select "8"
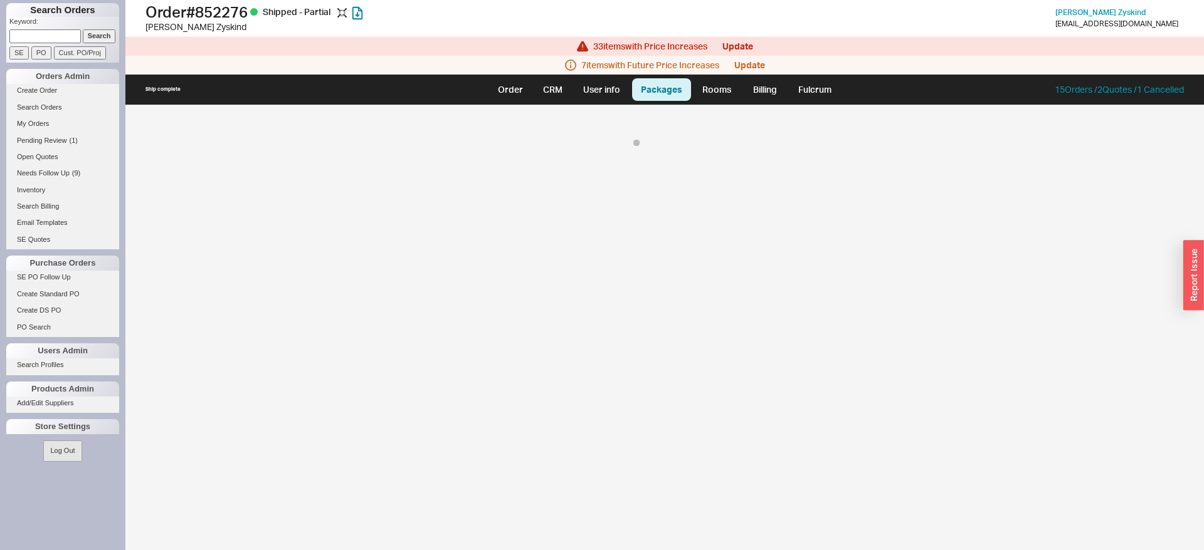
select select "8"
select select "On Hold"
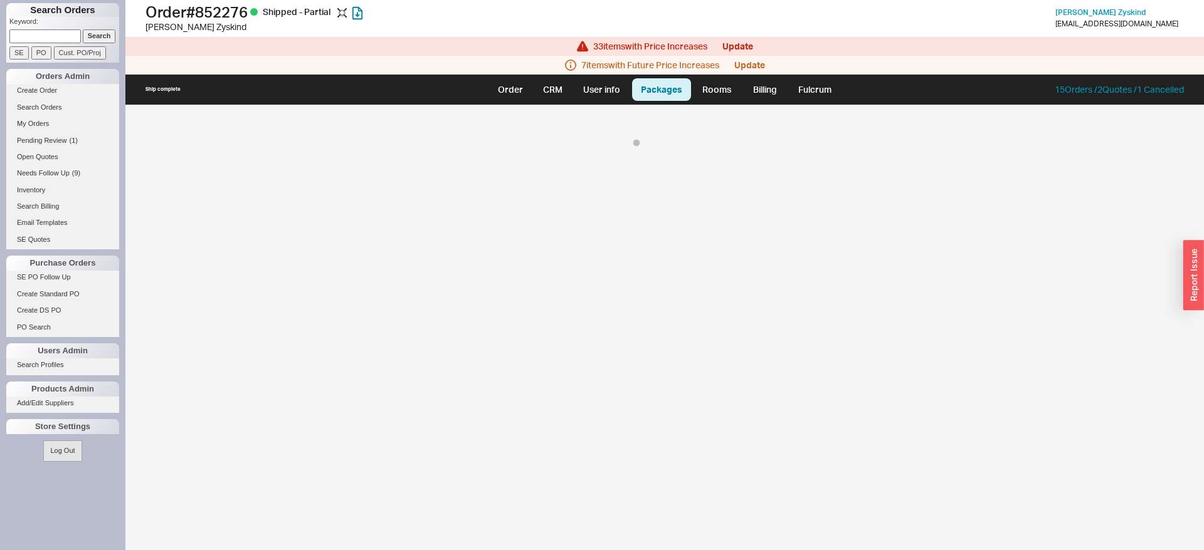
select select "8"
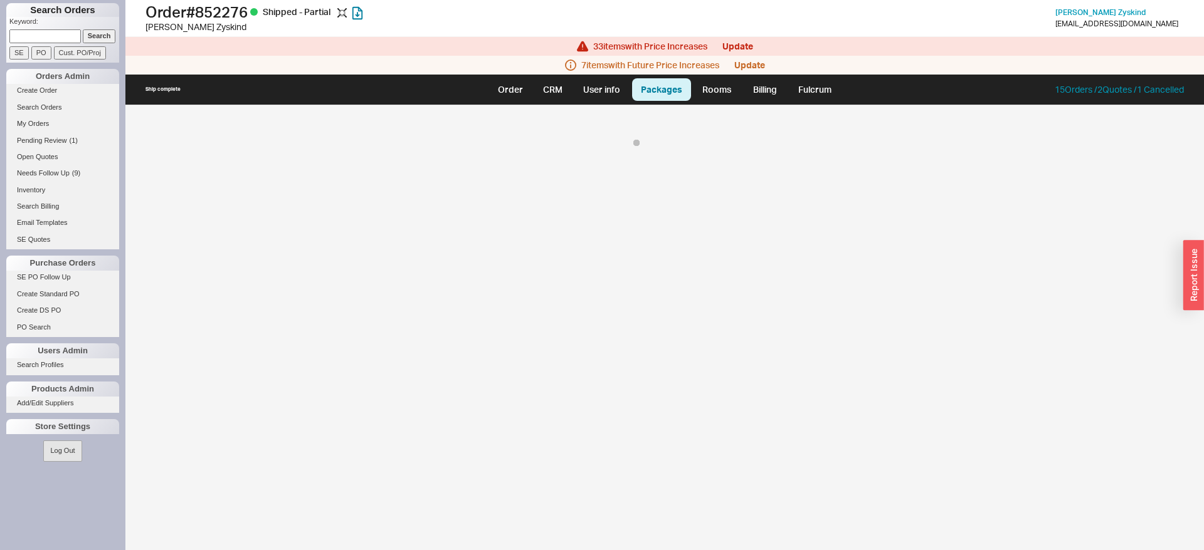
select select "8"
select select "On Hold"
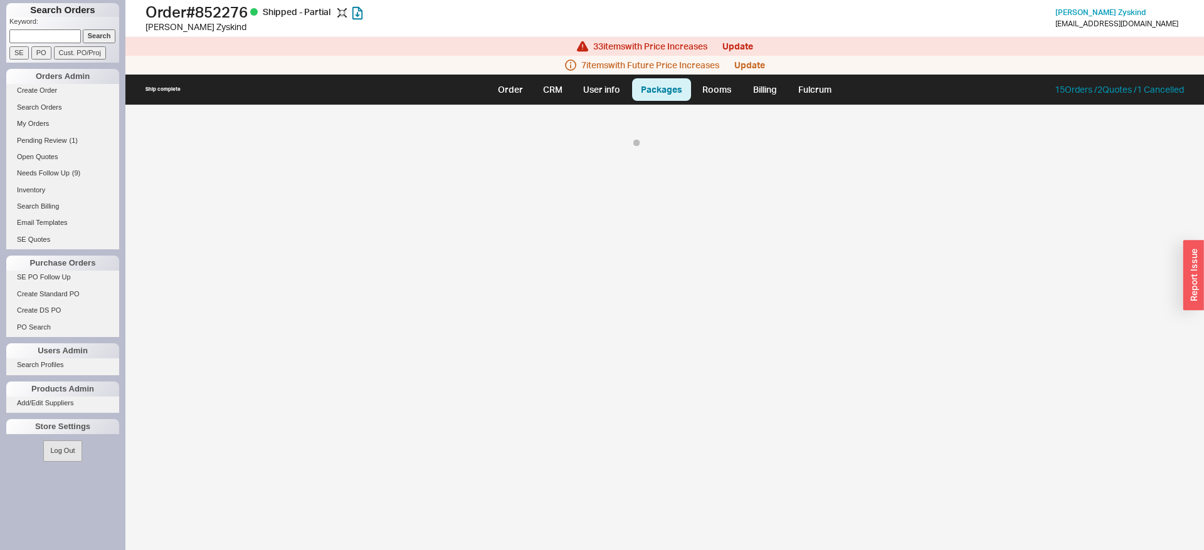
select select "8"
select select "On Hold"
select select "8"
select select "On Hold"
select select "8"
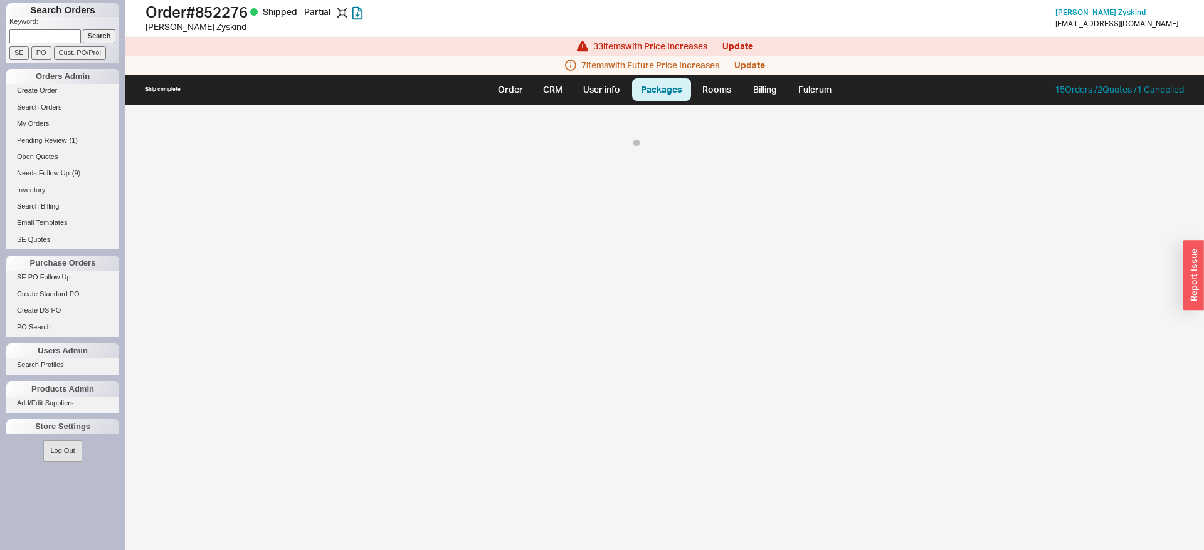
select select "On Hold"
select select "8"
select select "On Hold"
select select "8"
select select "On Hold"
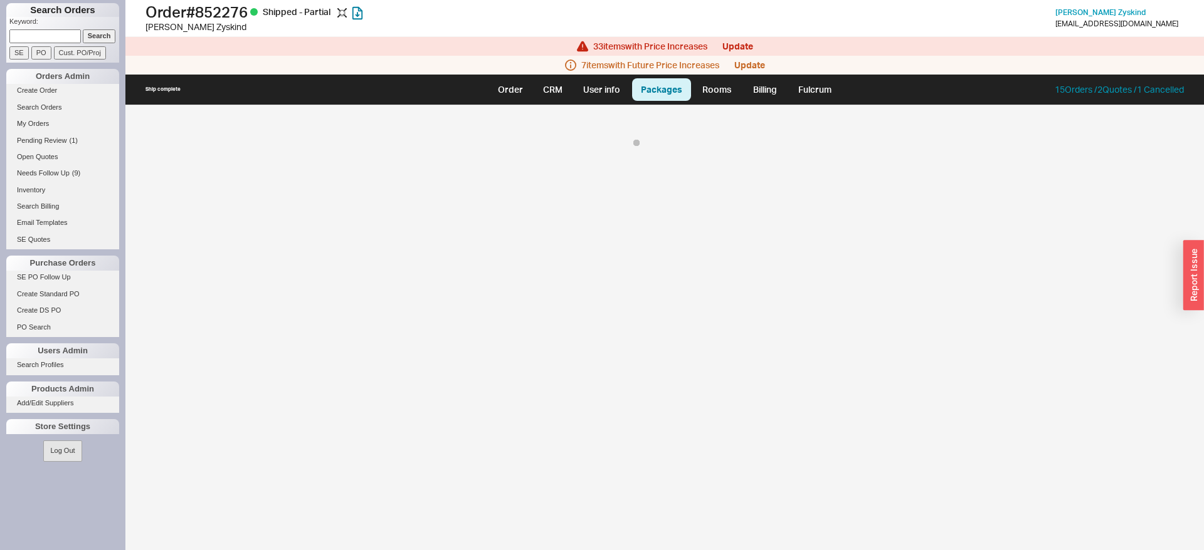
select select "8"
select select "On Hold"
select select "8"
select select "On Hold"
select select "8"
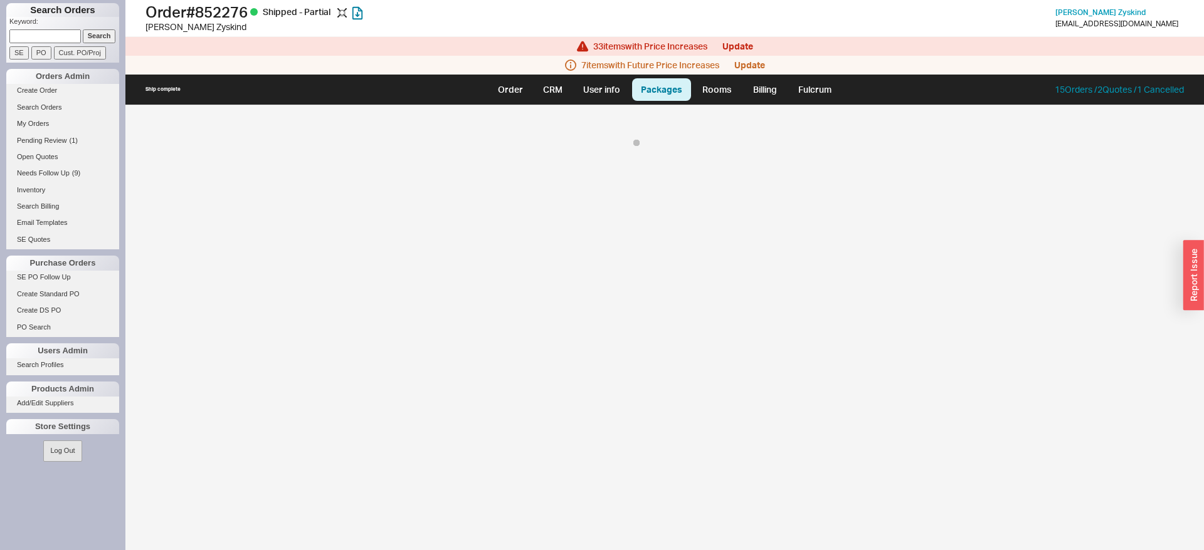
select select "On Hold"
select select "8"
select select "On Hold"
select select "8"
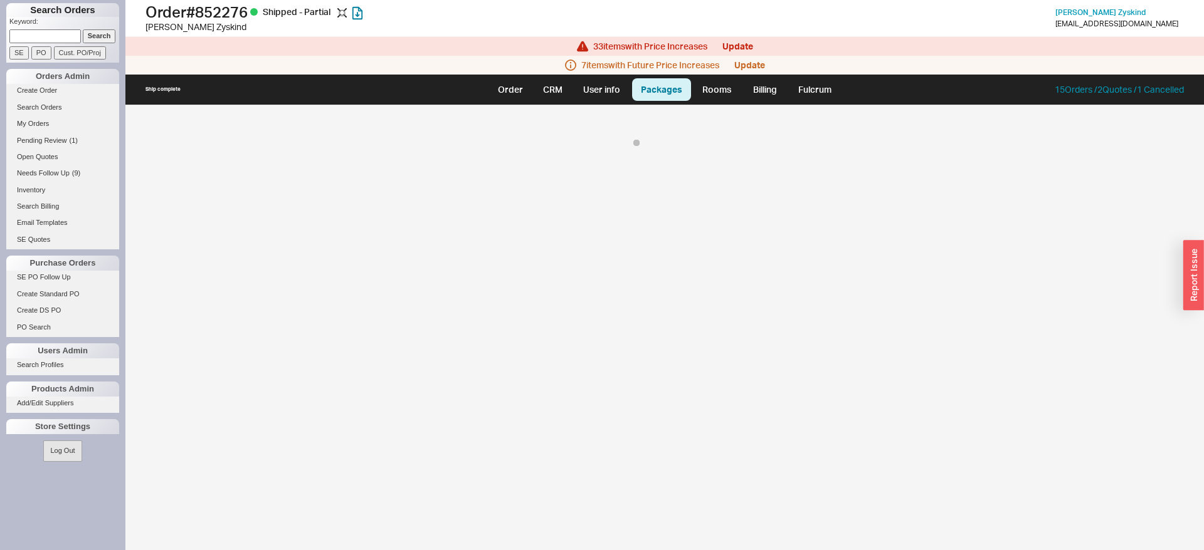
select select "On Hold"
select select "8"
select select "On Hold"
select select "8"
select select "On Hold"
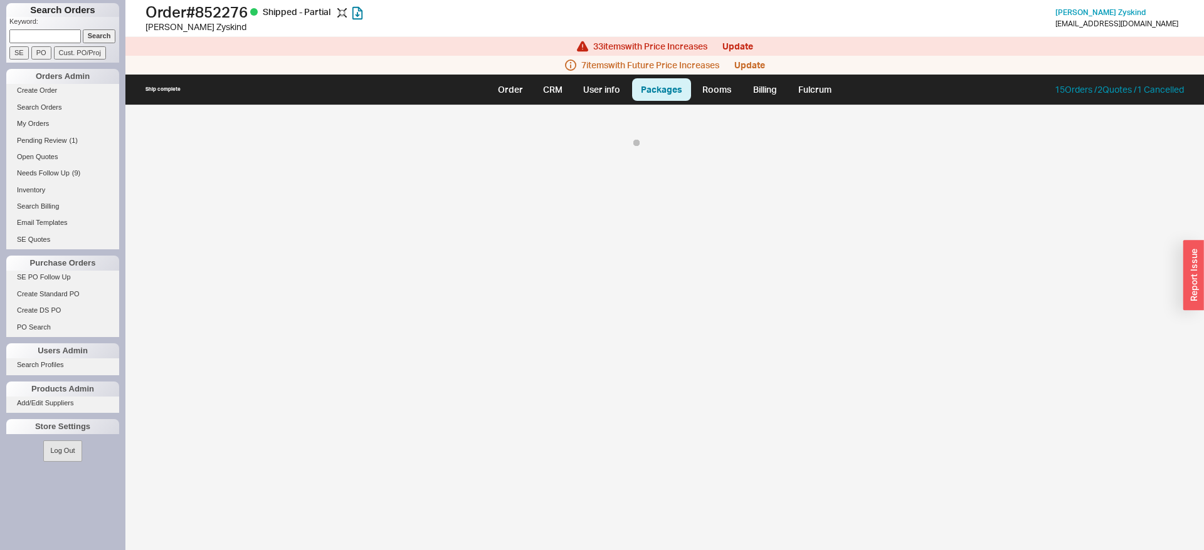
select select "8"
select select "On Hold"
select select "8"
select select "On Hold"
select select "8"
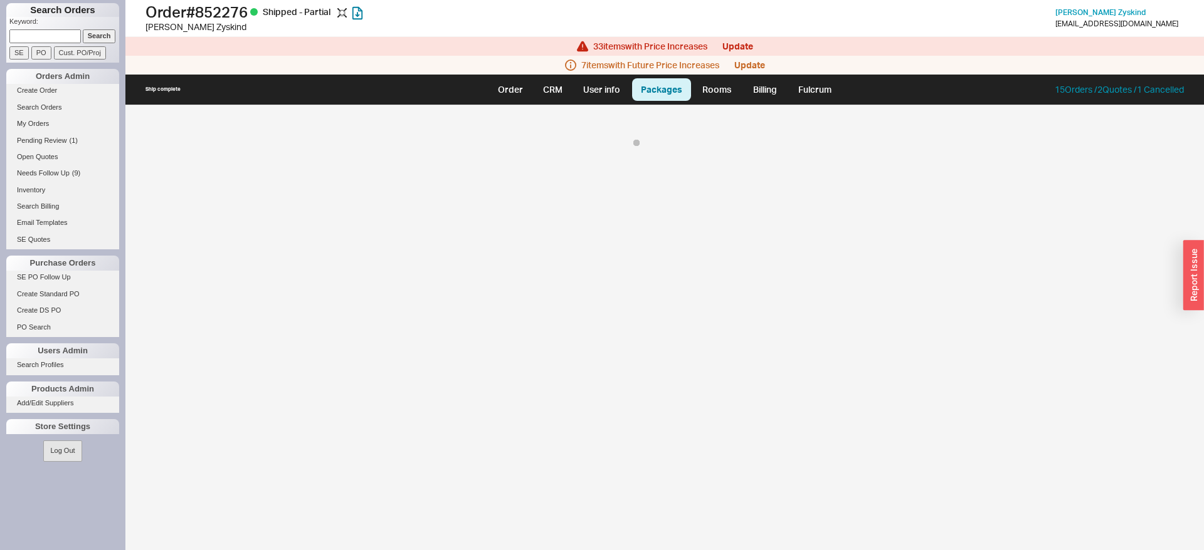
select select "On Hold"
select select "8"
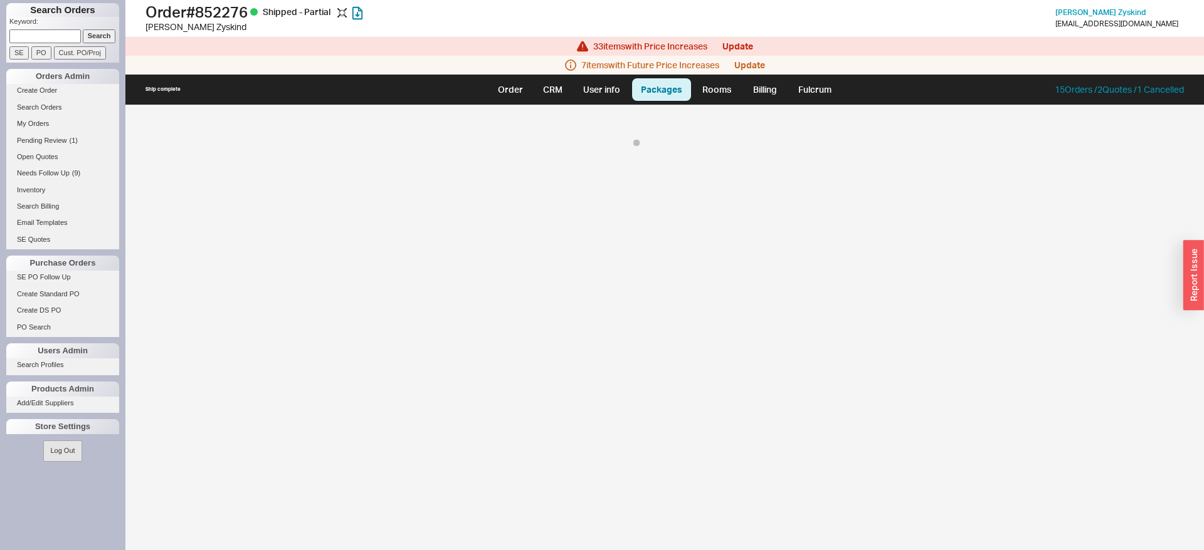
select select "On Hold"
select select "8"
select select "On Hold"
select select "8"
select select "On Hold"
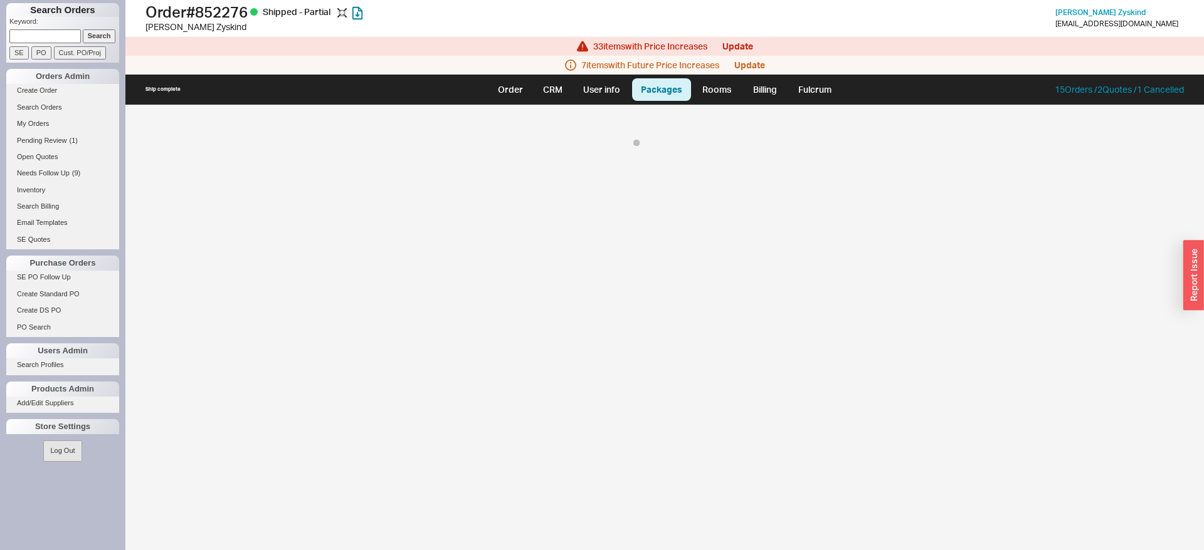
select select "8"
select select "On Hold"
select select "8"
select select "On Hold"
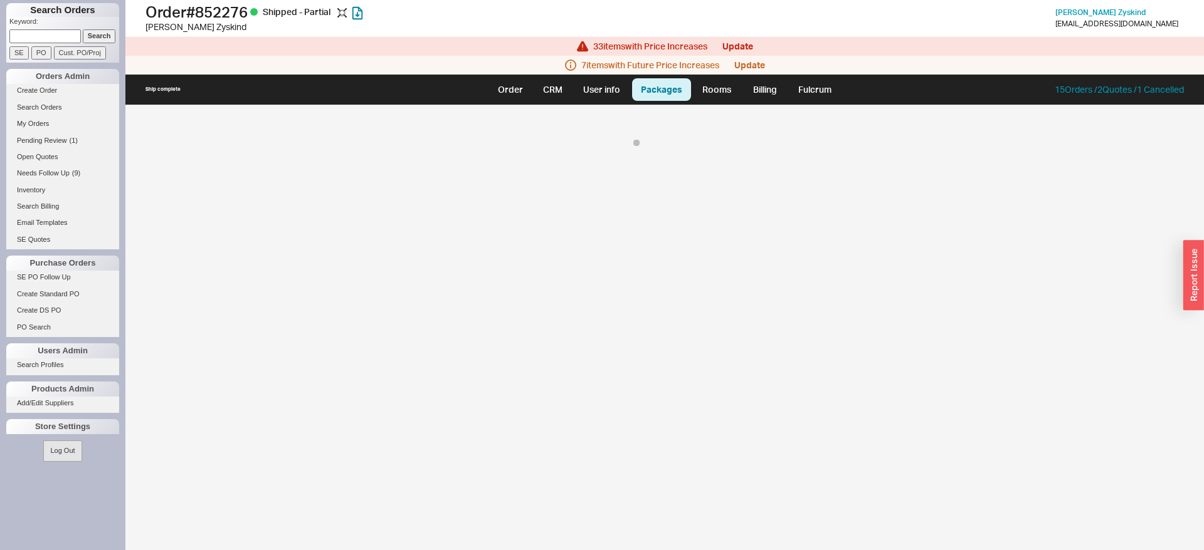
select select "8"
select select "On Hold"
select select "8"
select select "On Hold"
select select "8"
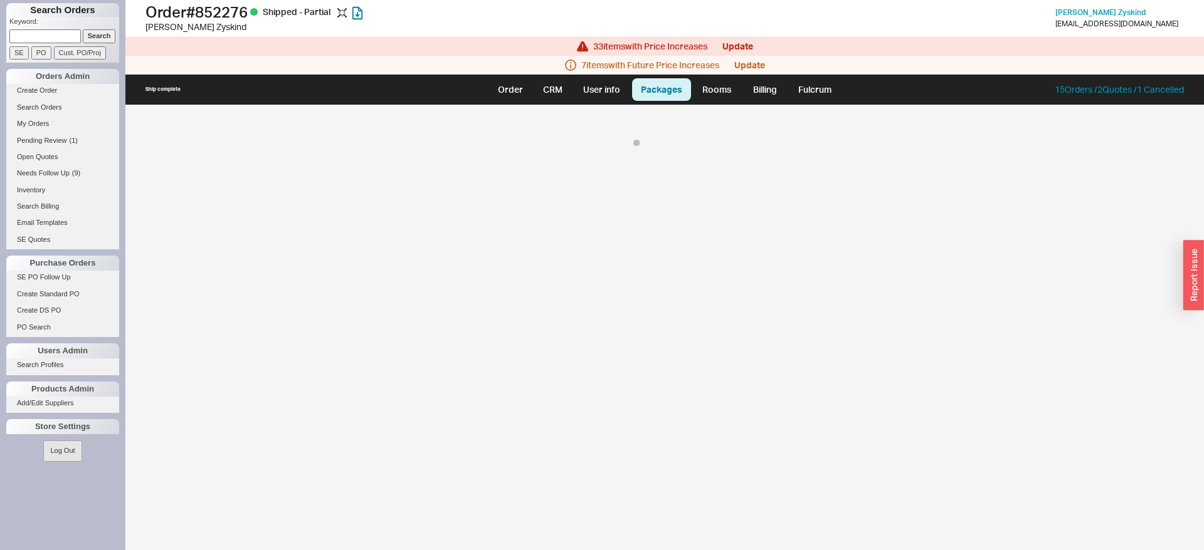
select select "On Hold"
select select "8"
select select "On Hold"
select select "8"
select select "On Hold"
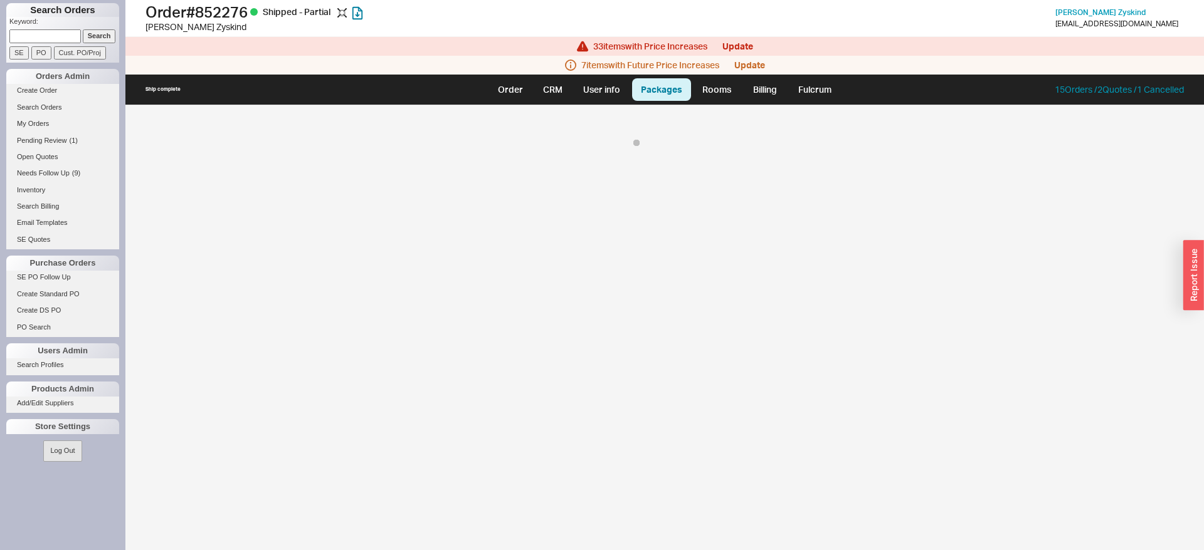
select select "8"
select select "On Hold"
select select "8"
select select "On Hold"
select select "8"
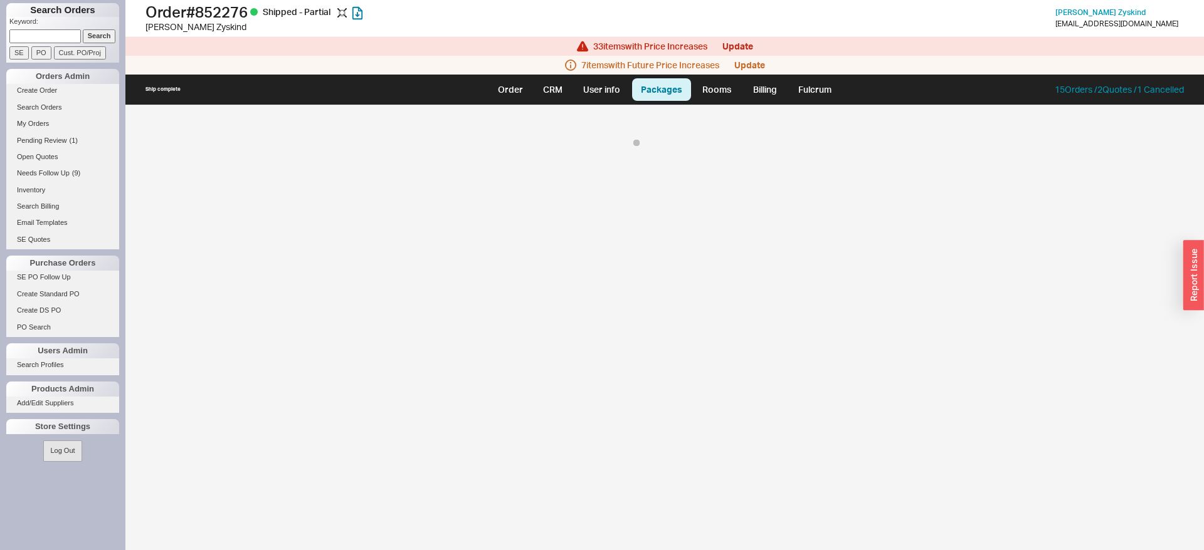
select select "On Hold"
select select "8"
select select "On Hold"
select select "8"
select select "On Hold"
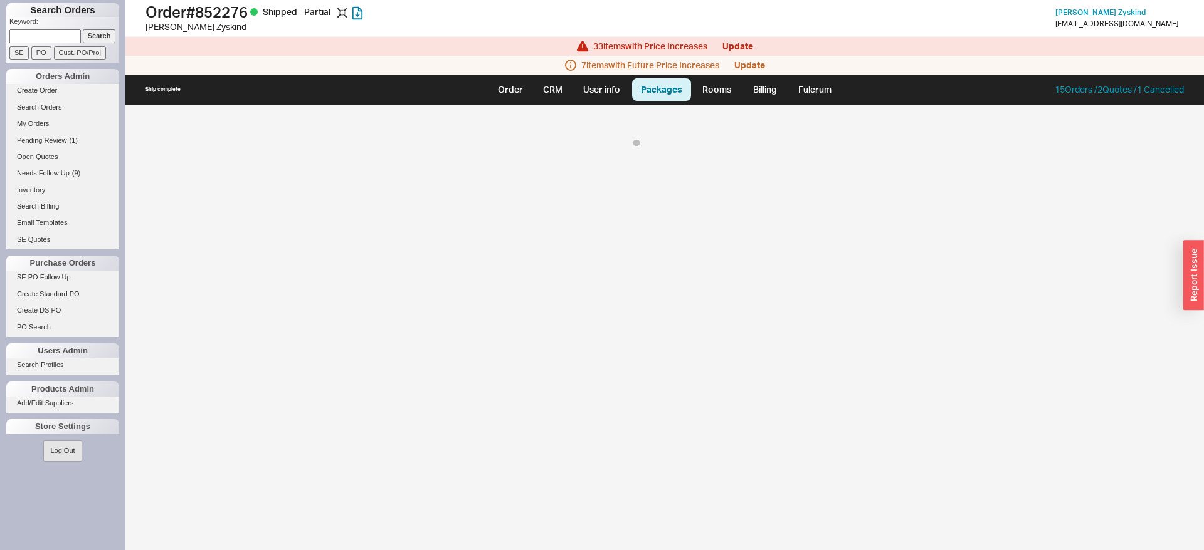
select select "8"
select select "On Hold"
select select "8"
select select "On Hold"
select select "8"
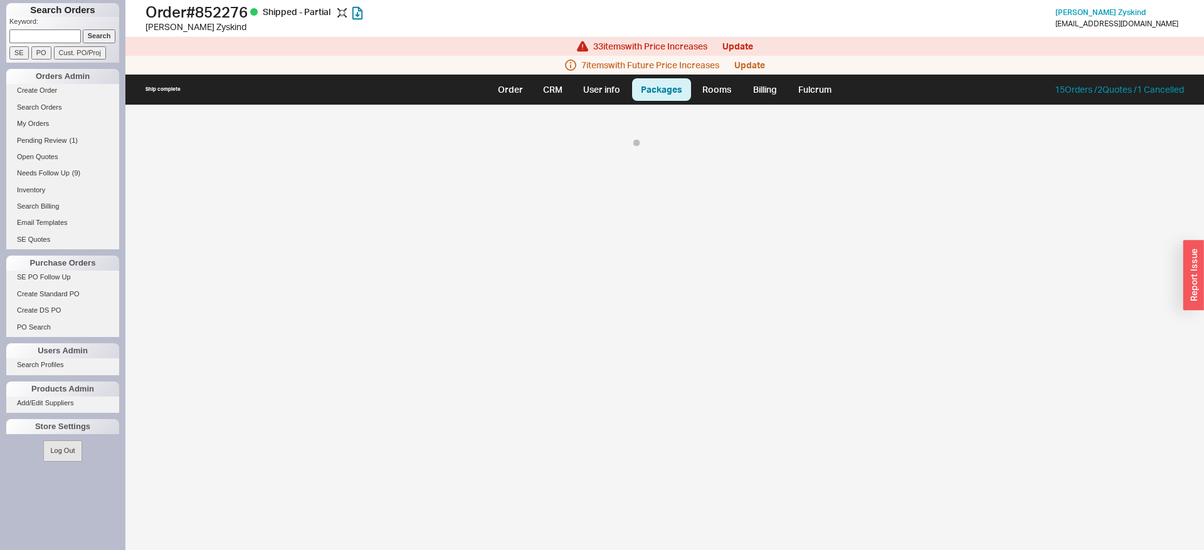
select select "On Hold"
select select "8"
select select "On Hold"
select select "8"
select select "On Hold"
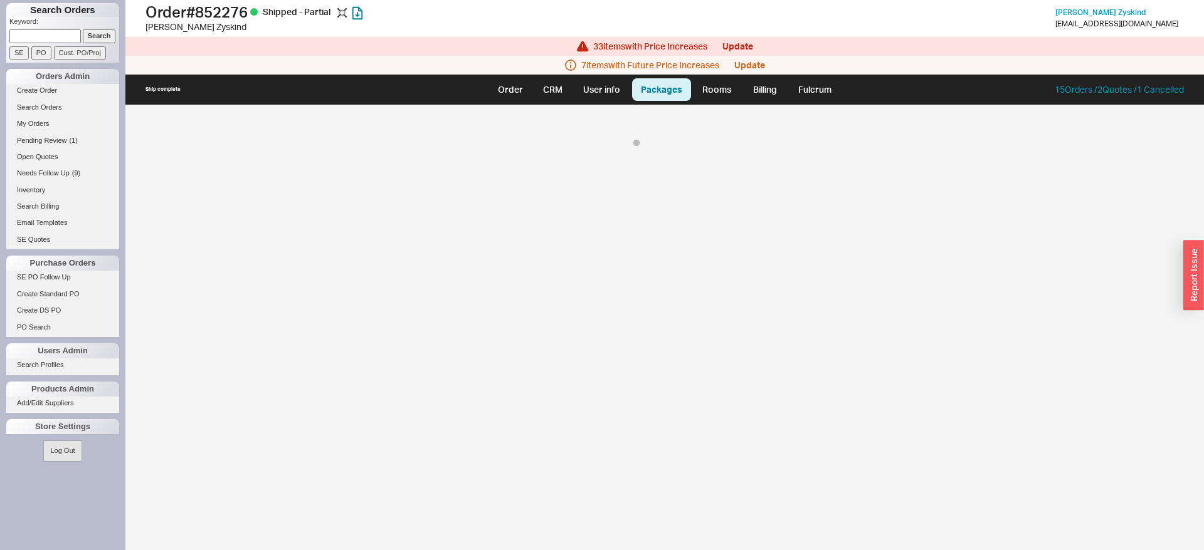
select select "8"
select select "On Hold"
select select "8"
select select "On Hold"
select select "8"
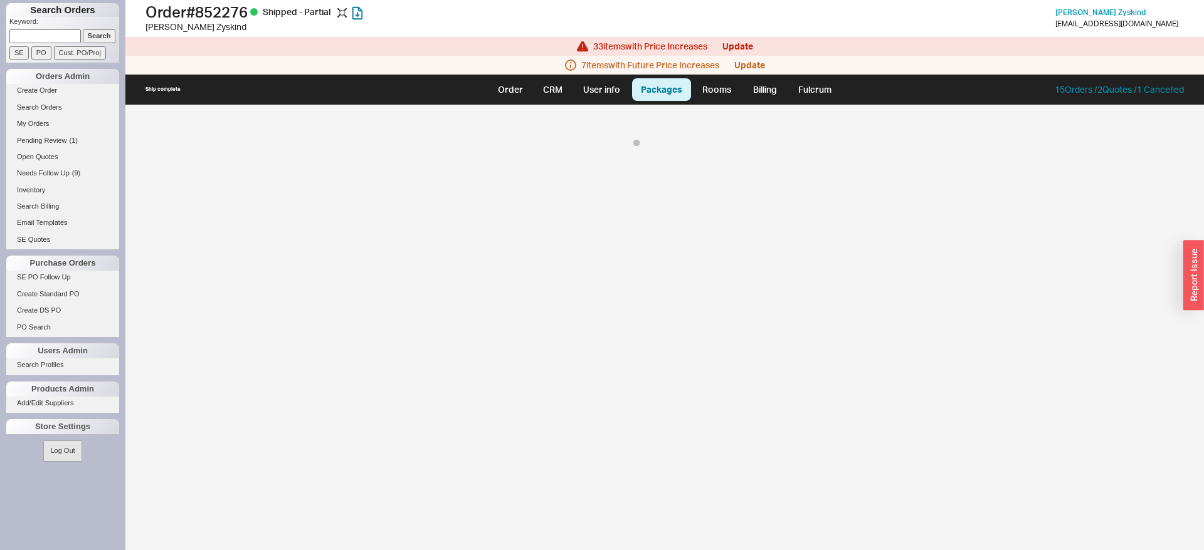
select select "On Hold"
select select "8"
select select "On Hold"
select select "8"
select select "On Hold"
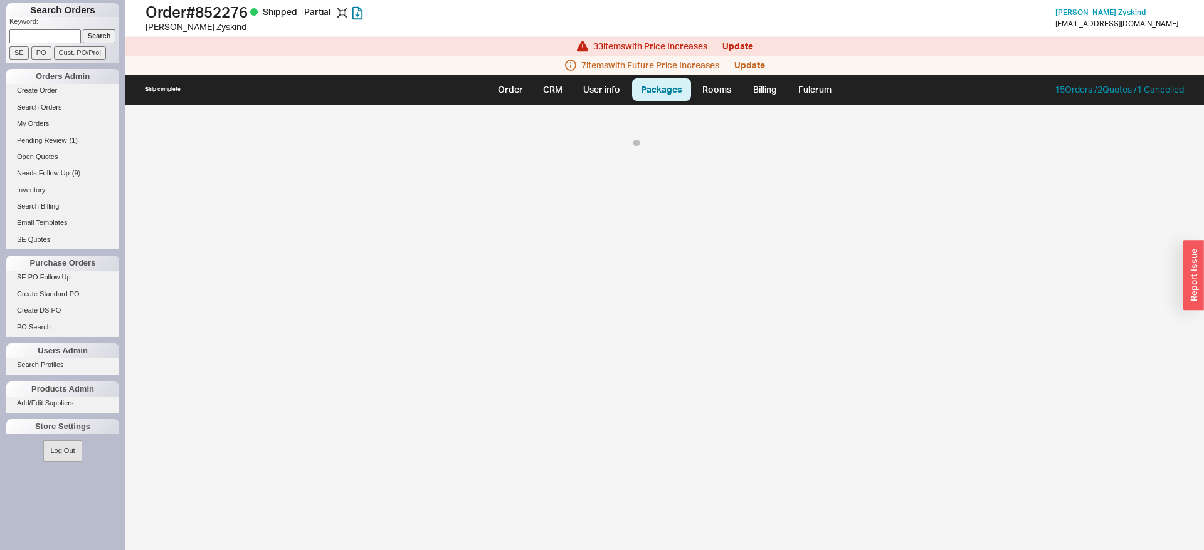
select select "8"
select select "On Hold"
select select "8"
select select "On Hold"
select select "8"
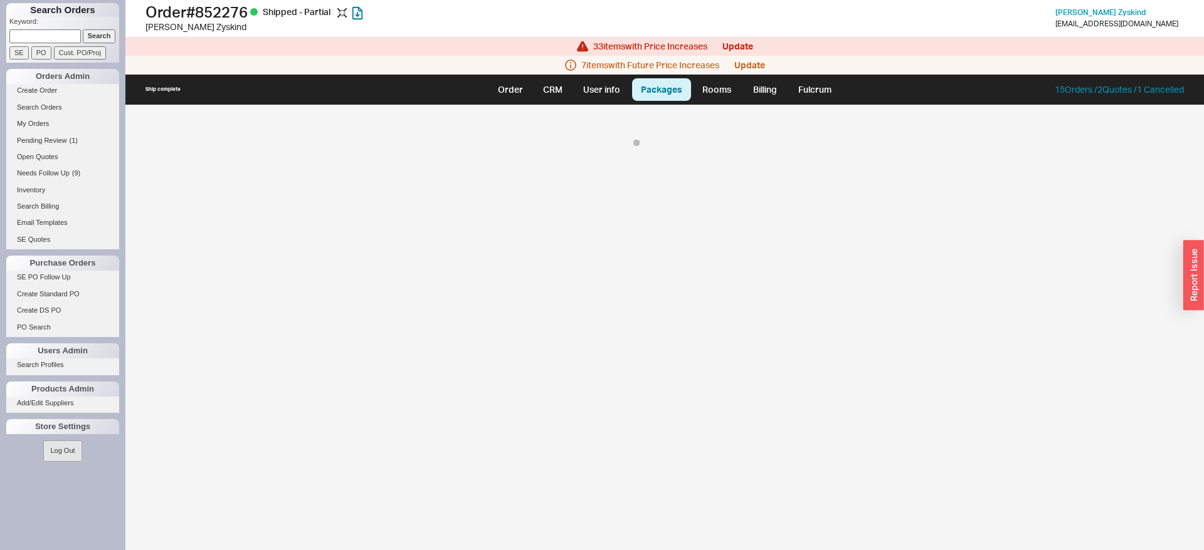
select select "On Hold"
select select "8"
select select "On Hold"
select select "8"
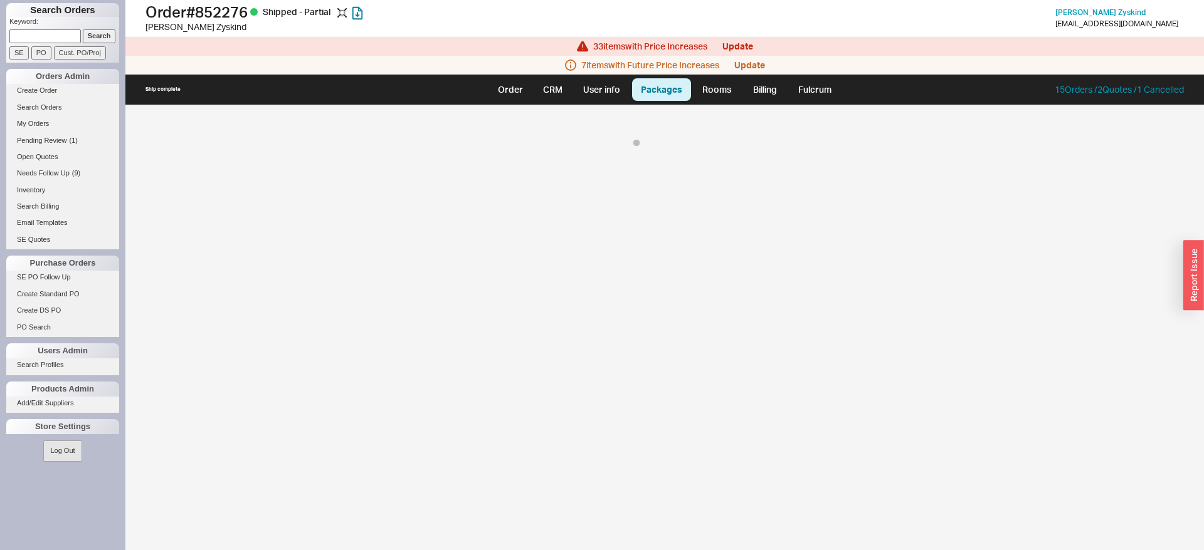
select select "8"
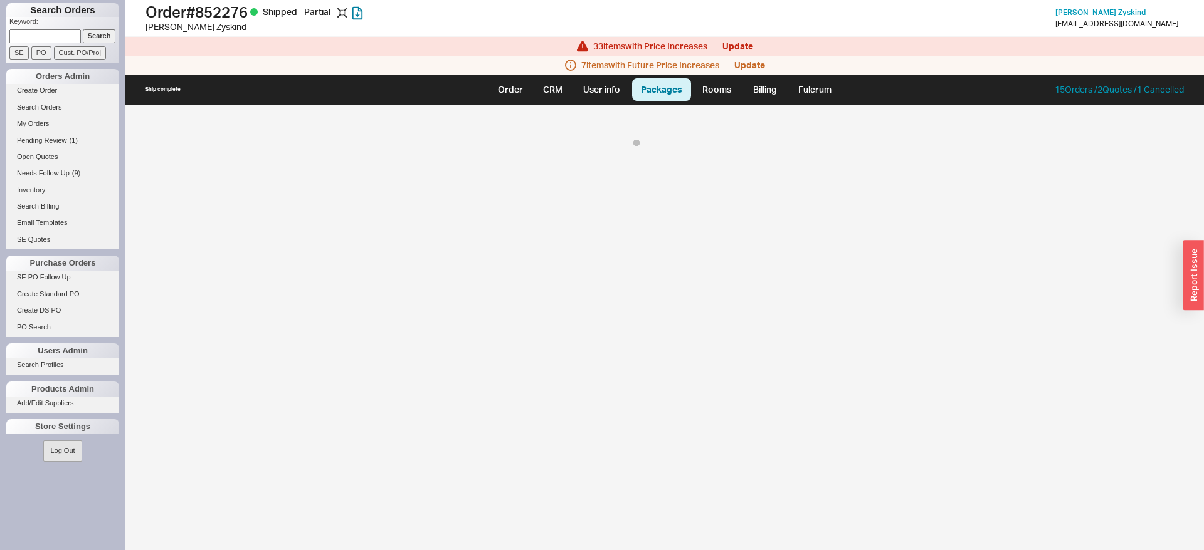
select select "8"
select select "On Hold"
select select "8"
select select "On Hold"
select select "8"
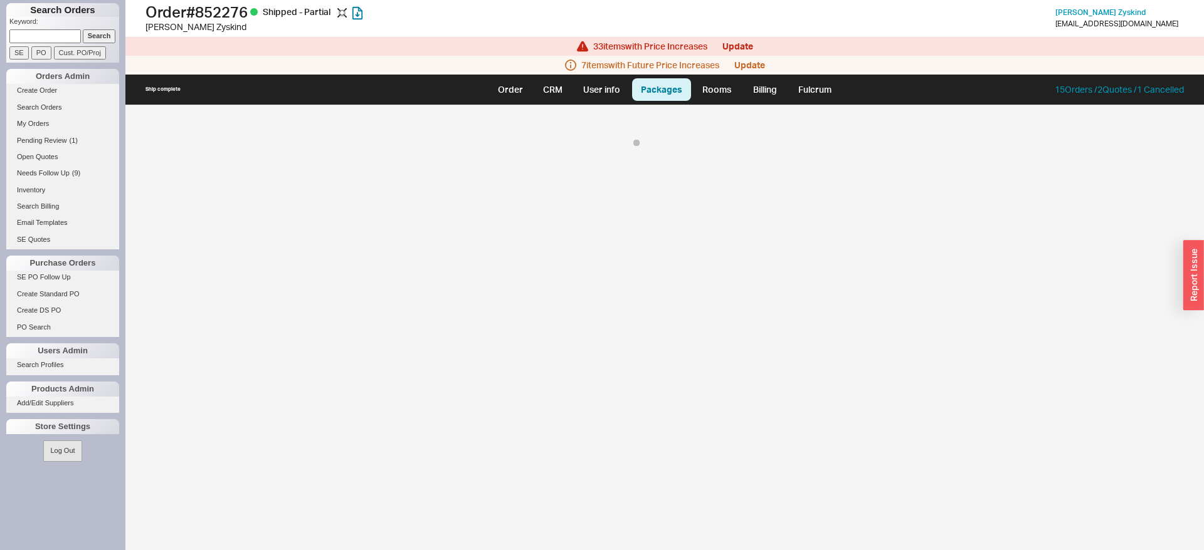
select select "On Hold"
select select "8"
select select "On Hold"
select select "8"
select select "On Hold"
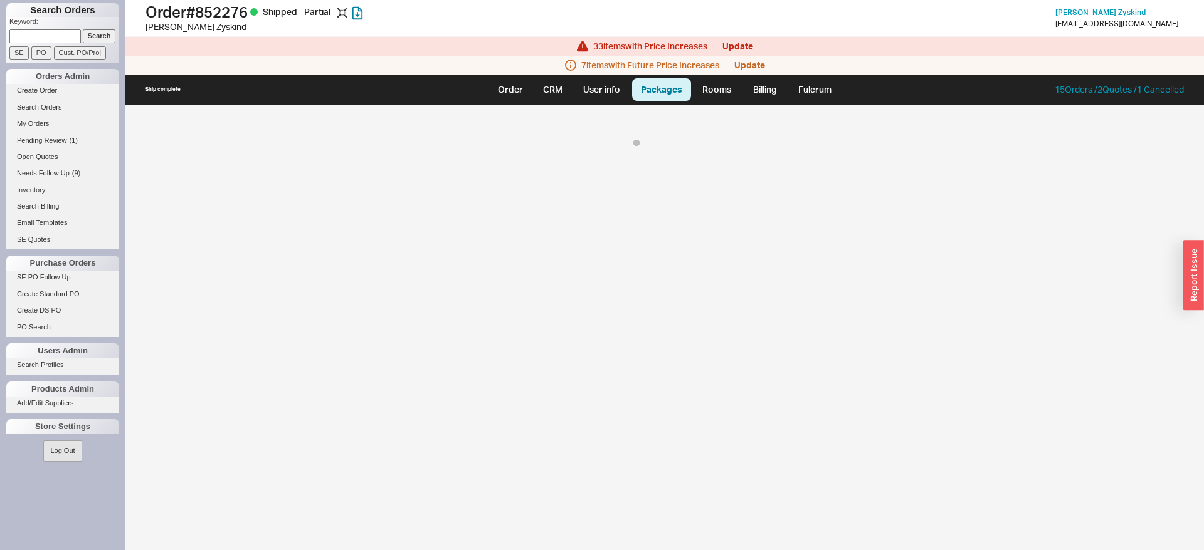
select select "8"
select select "On Hold"
select select "8"
select select "On Hold"
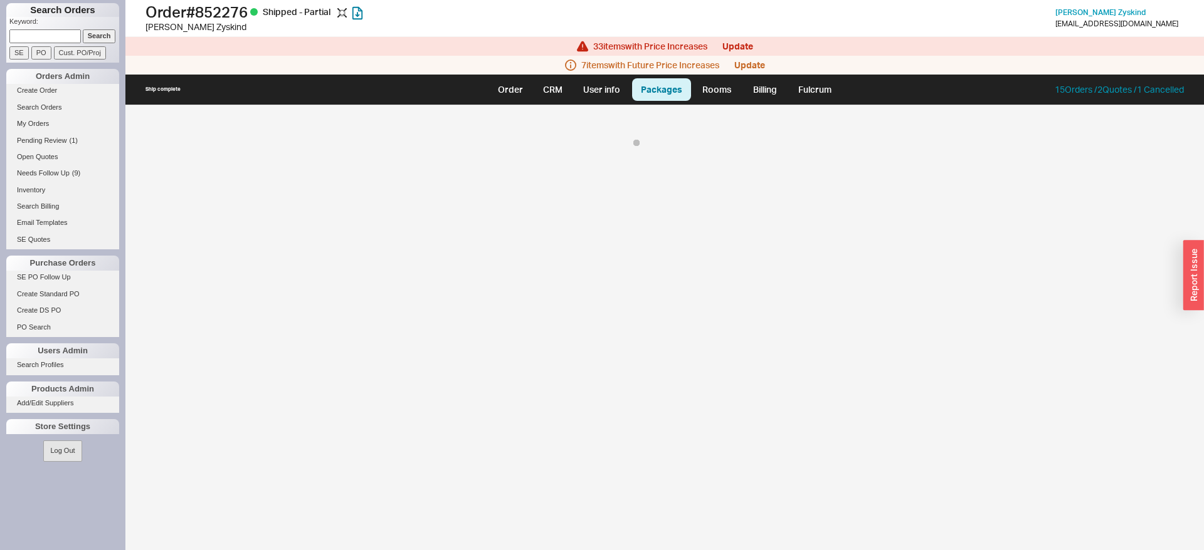
select select "8"
select select "On Hold"
select select "8"
select select "On Hold"
select select "8"
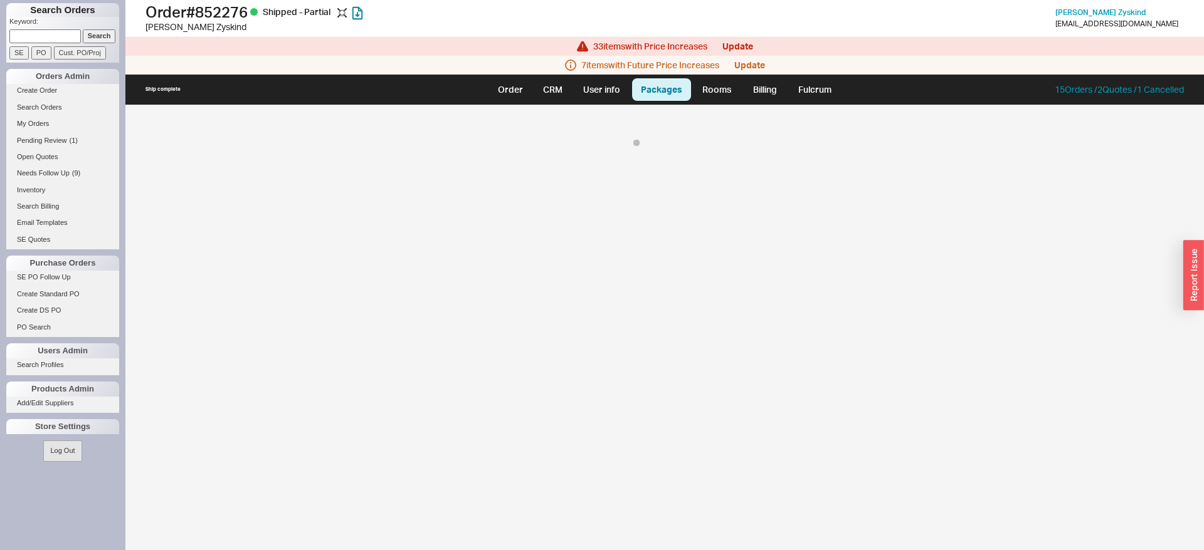
select select "On Hold"
select select "8"
select select "On Hold"
select select "8"
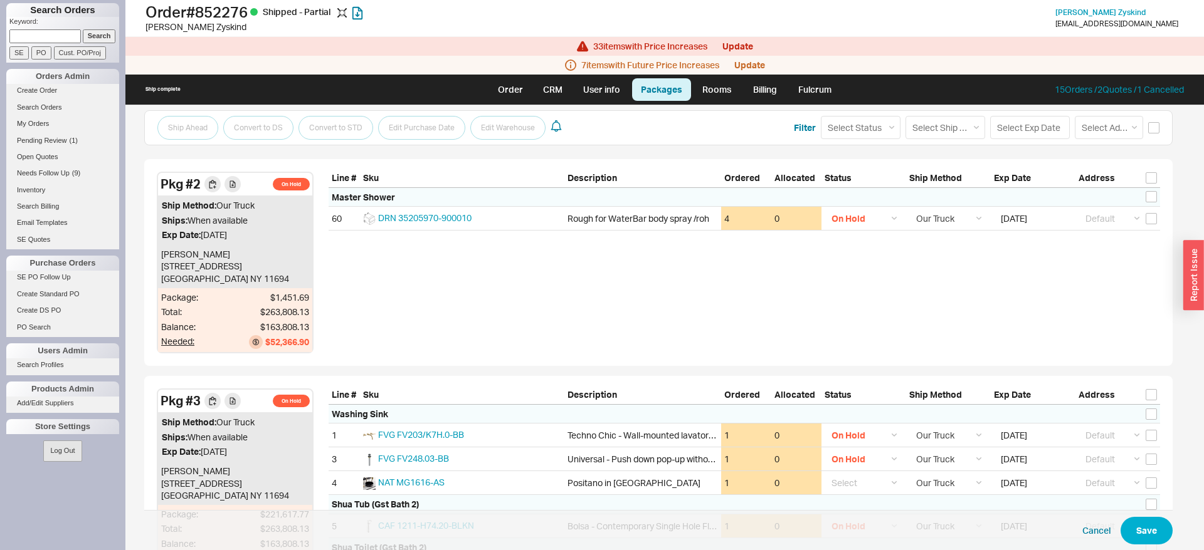
scroll to position [767, 0]
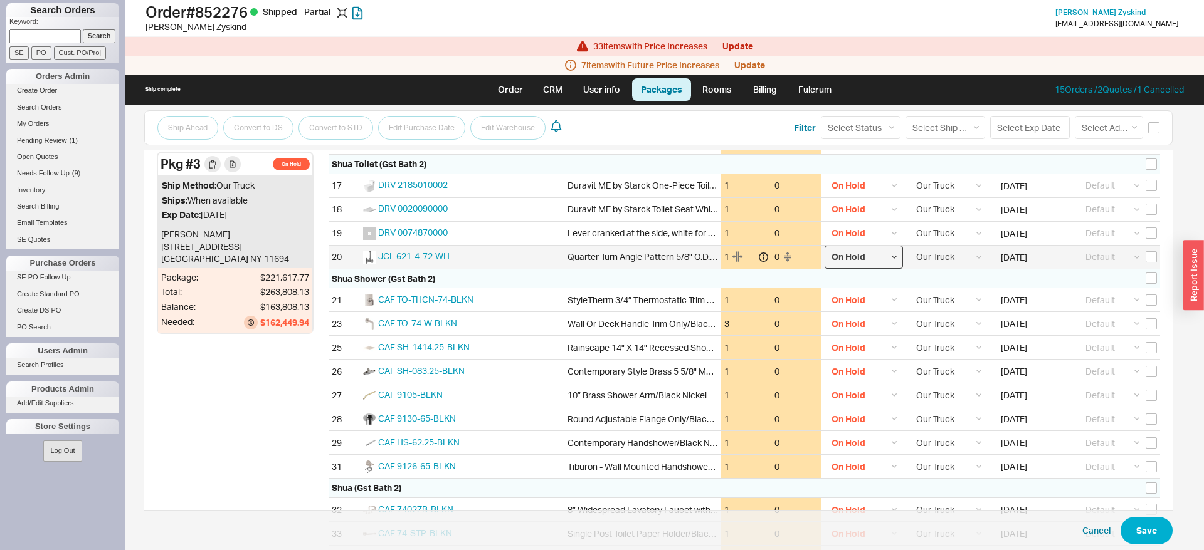
click at [824, 246] on select "Select On Hold Call Before Ship Hold for Balance Wait For Cust. Call Waiting fo…" at bounding box center [863, 257] width 78 height 23
click option "Select" at bounding box center [0, 0] width 0 height 0
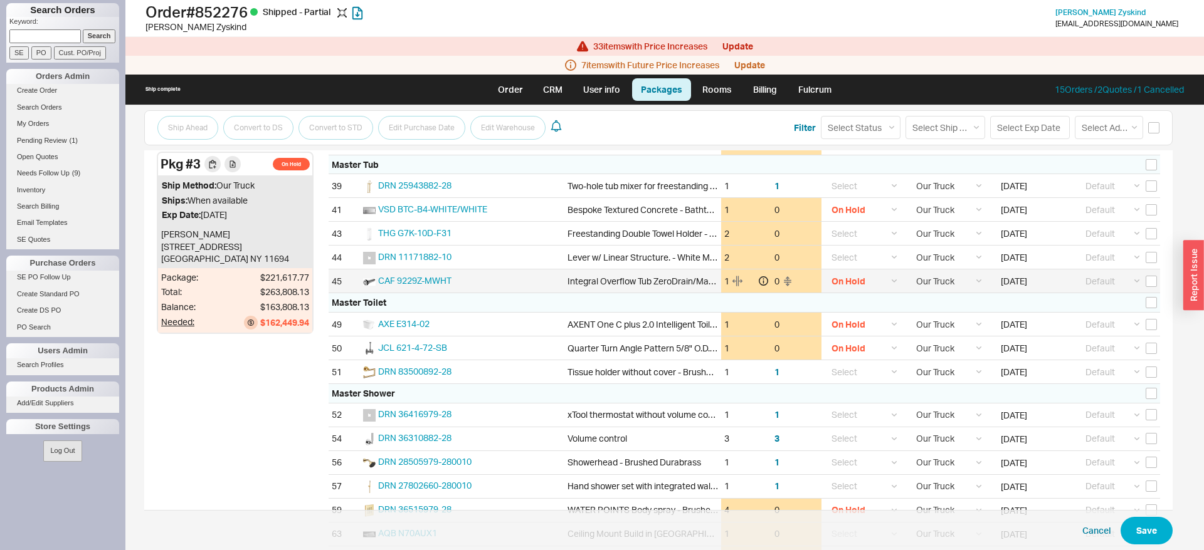
scroll to position [1279, 0]
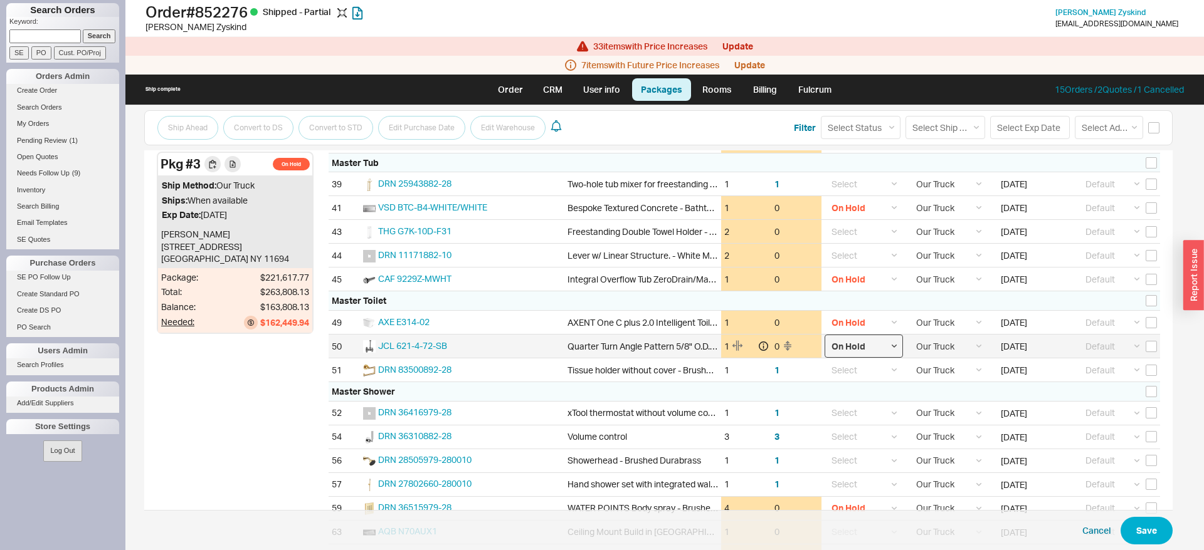
click at [824, 335] on select "Select On Hold Call Before Ship Hold for Balance Wait For Cust. Call Waiting fo…" at bounding box center [863, 346] width 78 height 23
click option "Select" at bounding box center [0, 0] width 0 height 0
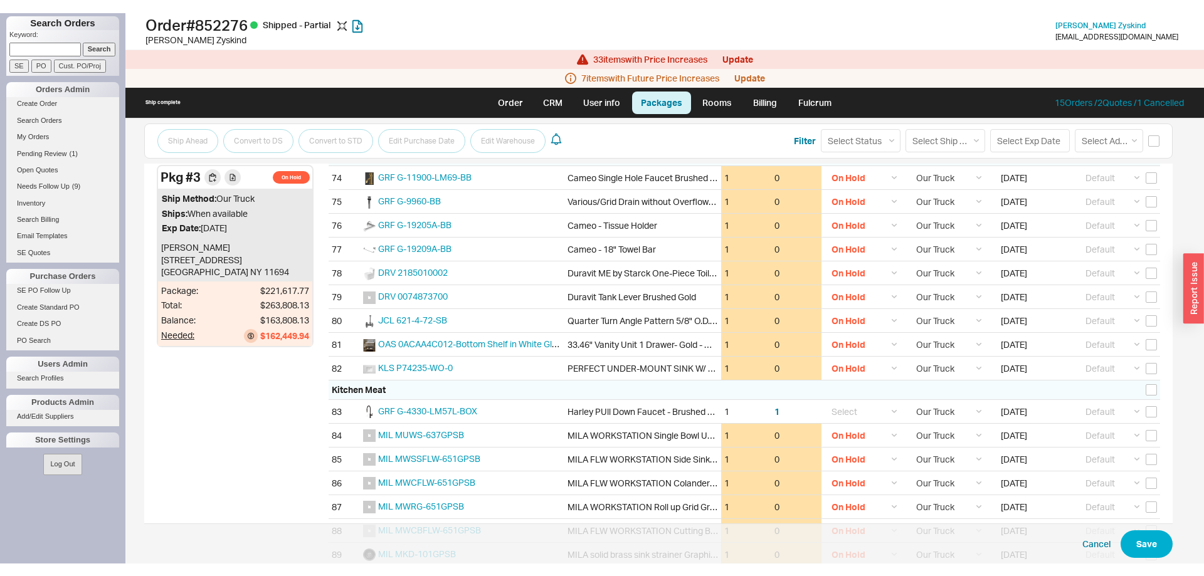
scroll to position [1918, 0]
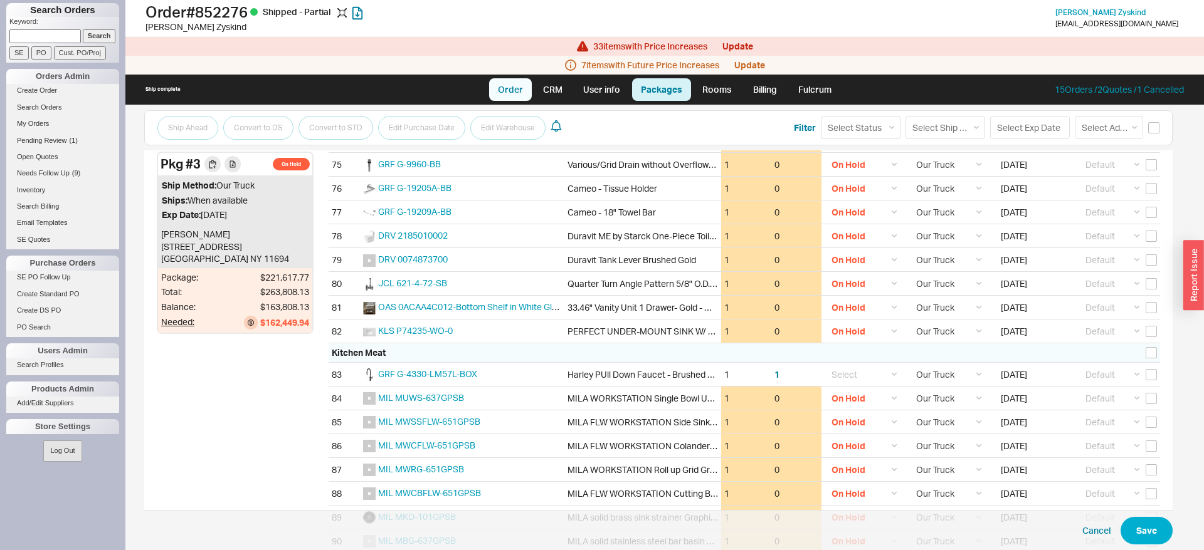
click at [511, 88] on link "Order" at bounding box center [510, 89] width 43 height 23
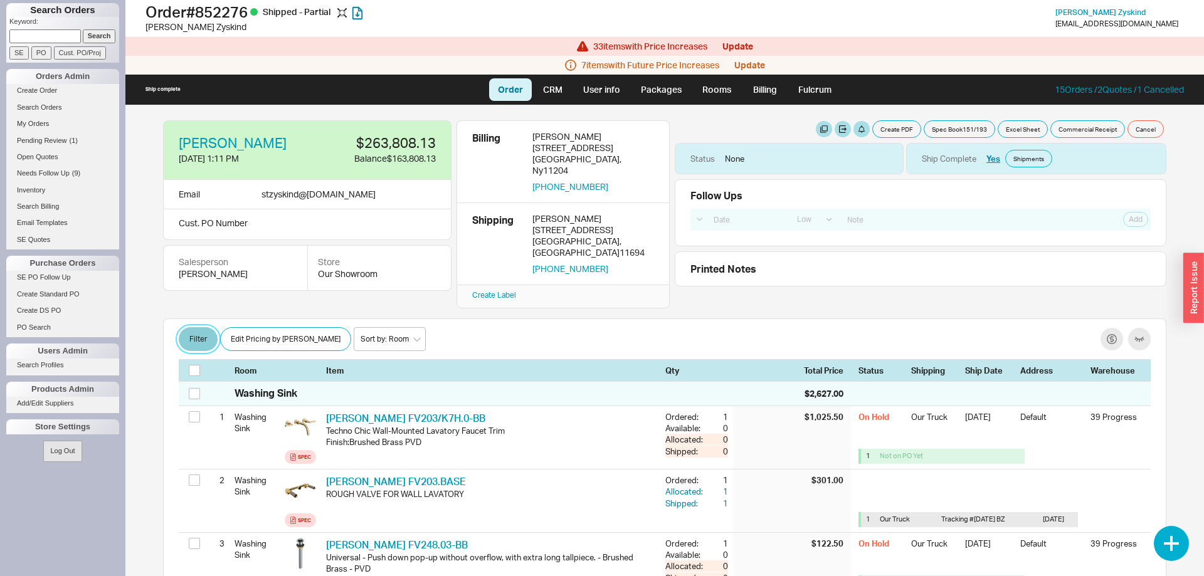
click at [207, 331] on button "Filter" at bounding box center [198, 339] width 39 height 24
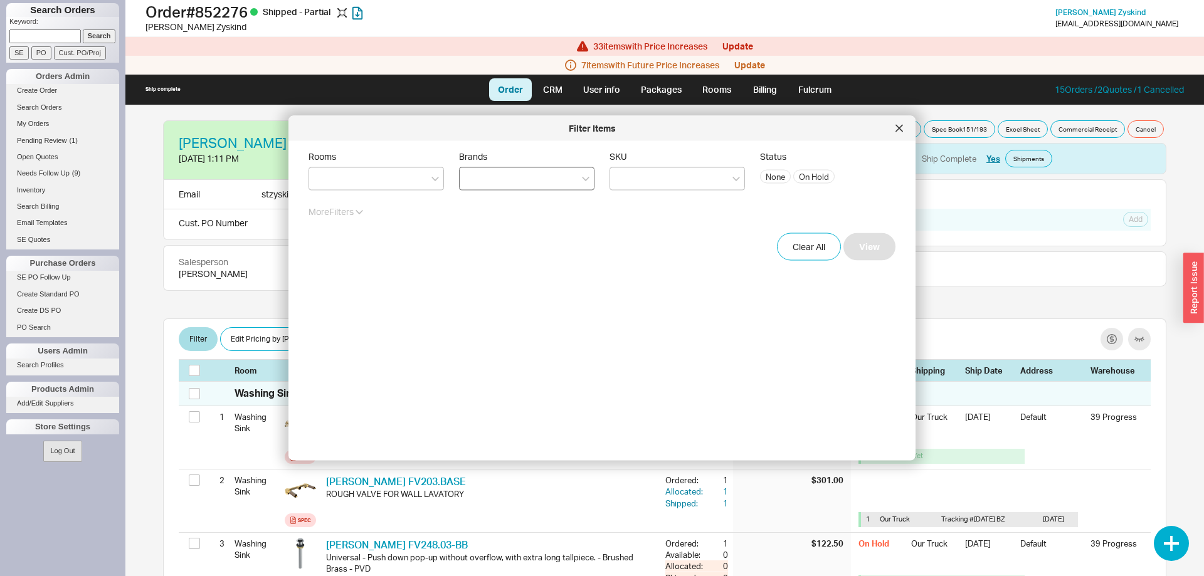
click at [508, 177] on div at bounding box center [526, 178] width 135 height 23
click at [475, 177] on input "Brands" at bounding box center [470, 179] width 9 height 14
click at [873, 249] on button "View" at bounding box center [869, 247] width 52 height 28
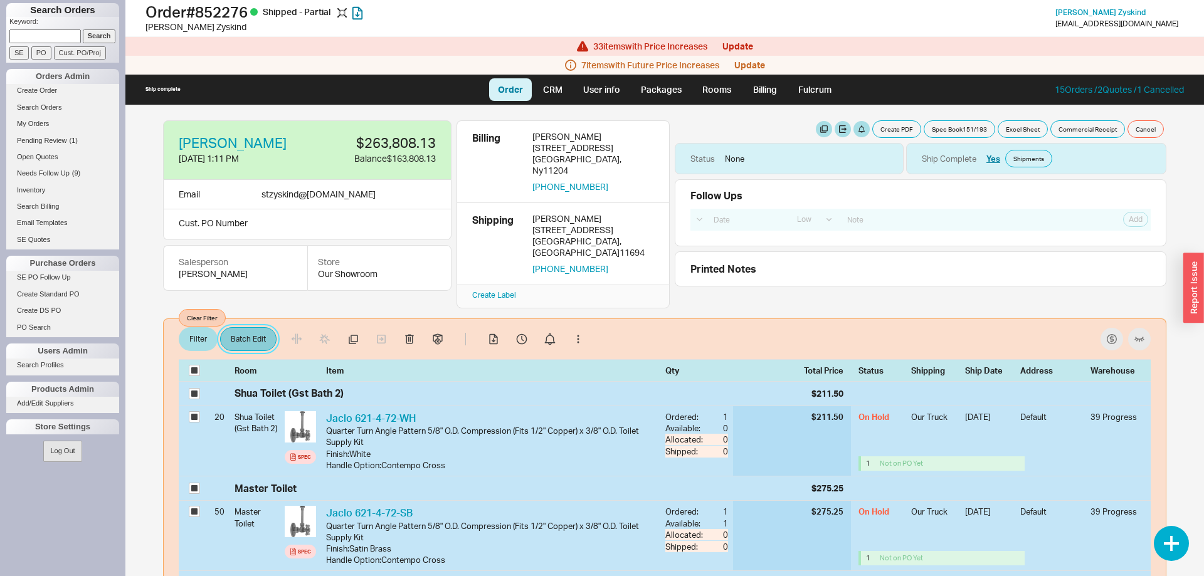
click at [248, 332] on button "Batch Edit" at bounding box center [248, 339] width 56 height 24
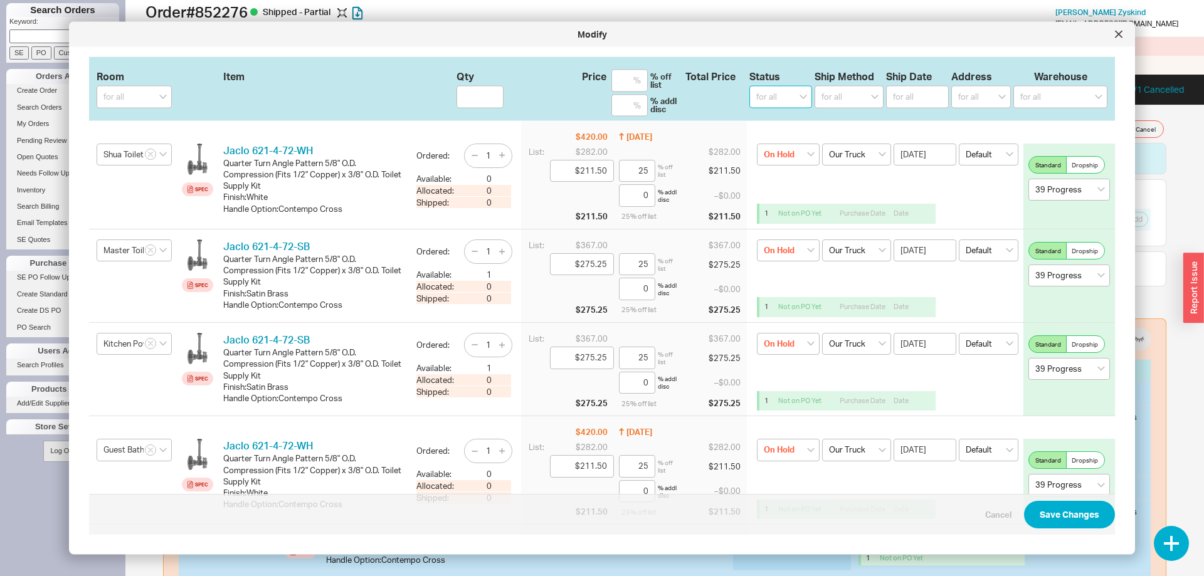
click at [749, 86] on select "for all (none) On Hold Call Before Ship Hold for Balance Wait For Cust. Call Wa…" at bounding box center [780, 97] width 63 height 23
click option "(none)" at bounding box center [0, 0] width 0 height 0
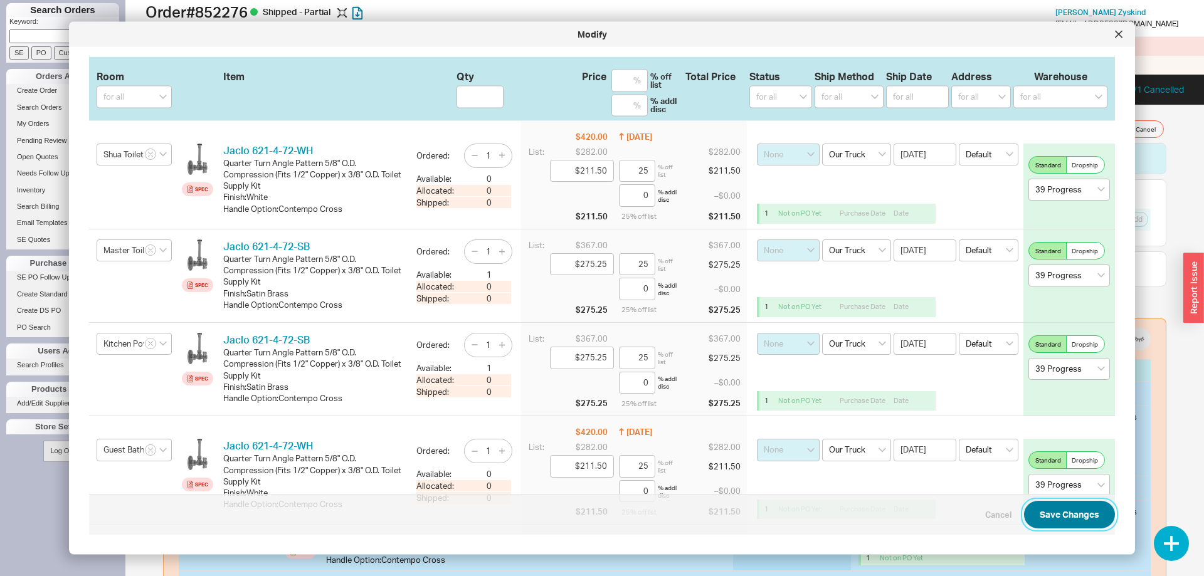
click at [1093, 520] on button "Save Changes" at bounding box center [1069, 516] width 91 height 28
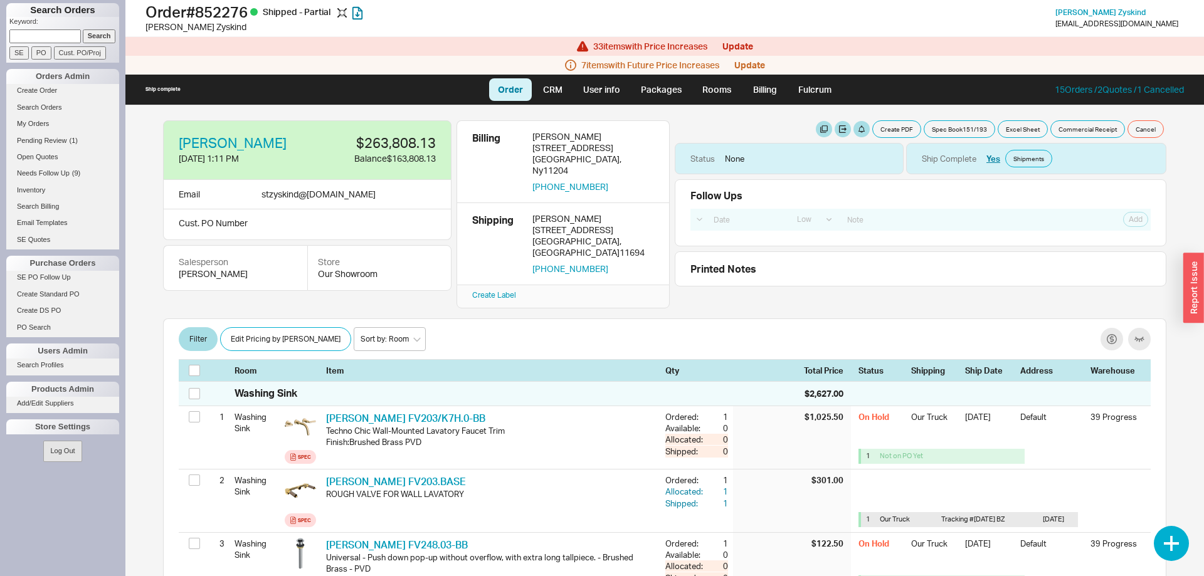
click at [196, 316] on div at bounding box center [664, 317] width 1003 height 3
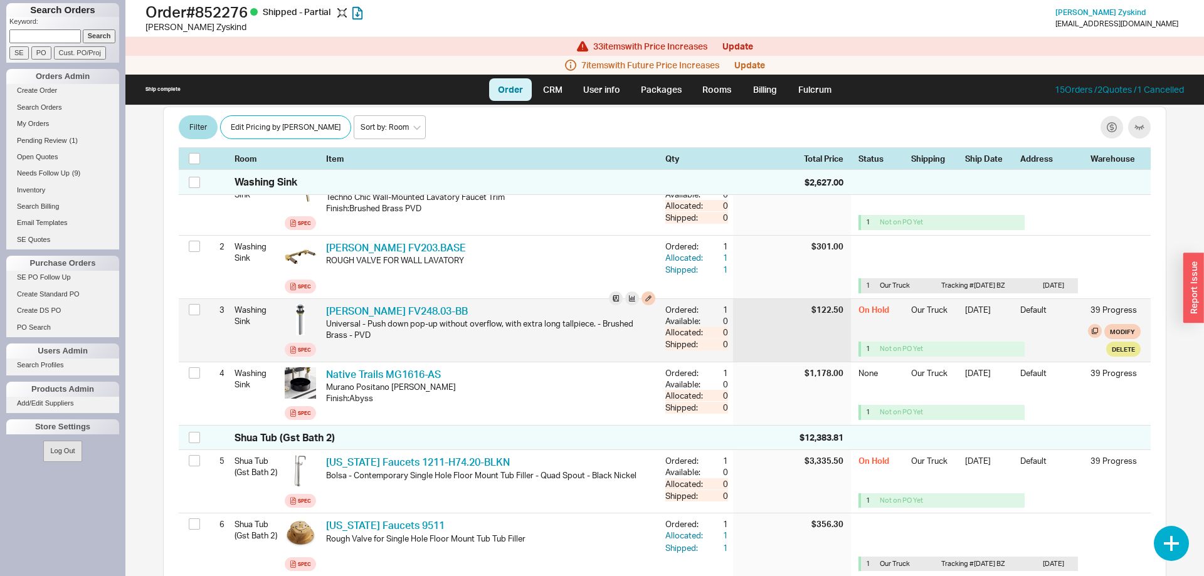
scroll to position [256, 0]
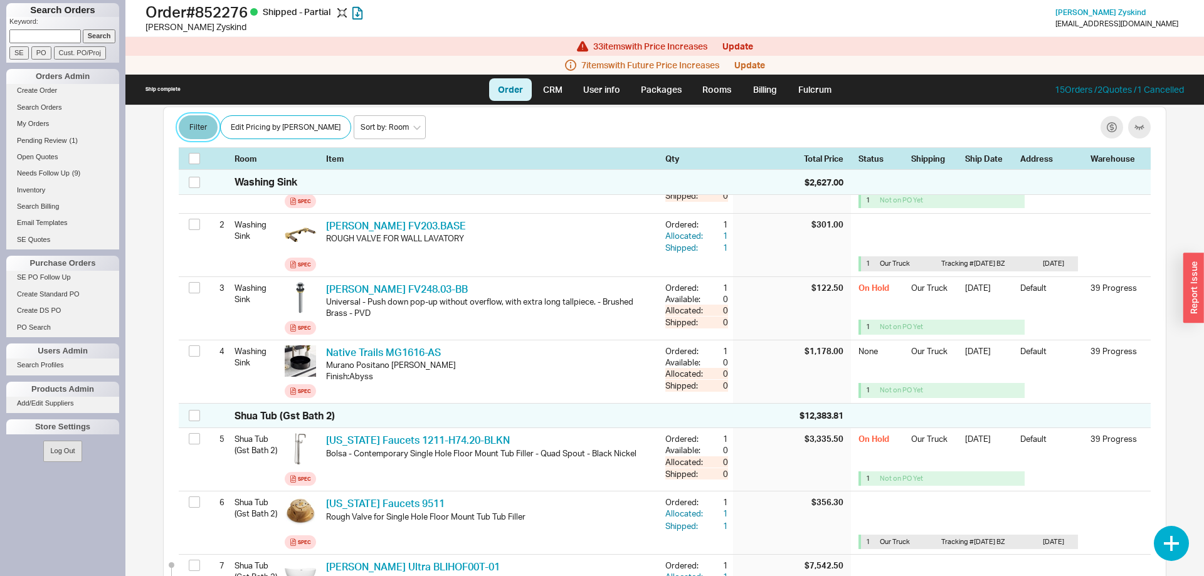
click at [201, 124] on button "Filter" at bounding box center [198, 128] width 39 height 24
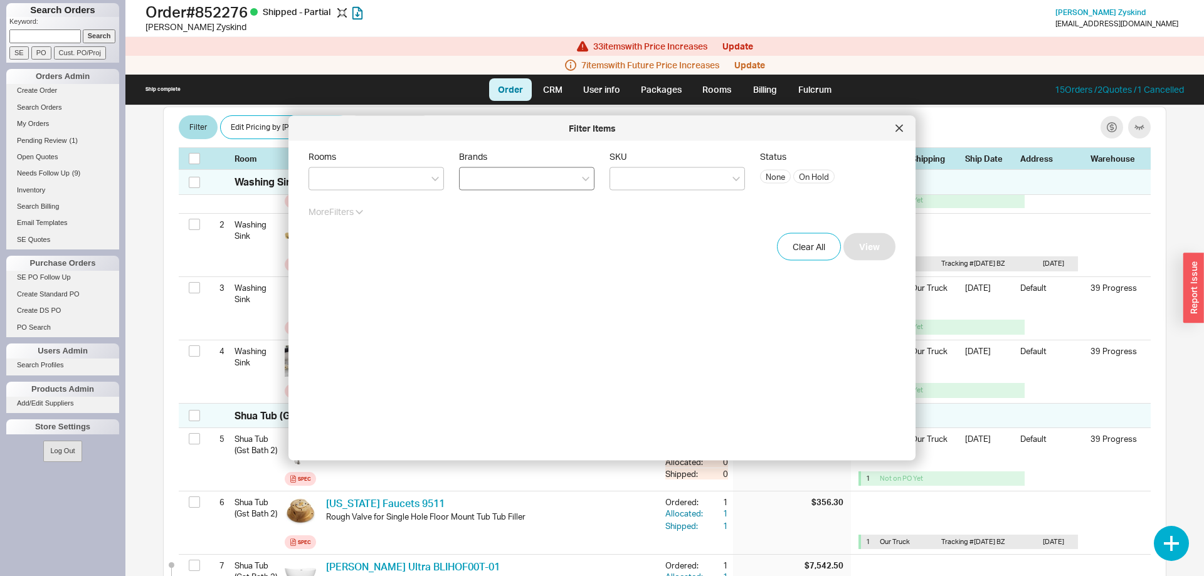
click at [547, 179] on div at bounding box center [526, 178] width 135 height 23
click at [475, 179] on input "Brands" at bounding box center [470, 179] width 9 height 14
click at [879, 243] on button "View" at bounding box center [869, 247] width 52 height 28
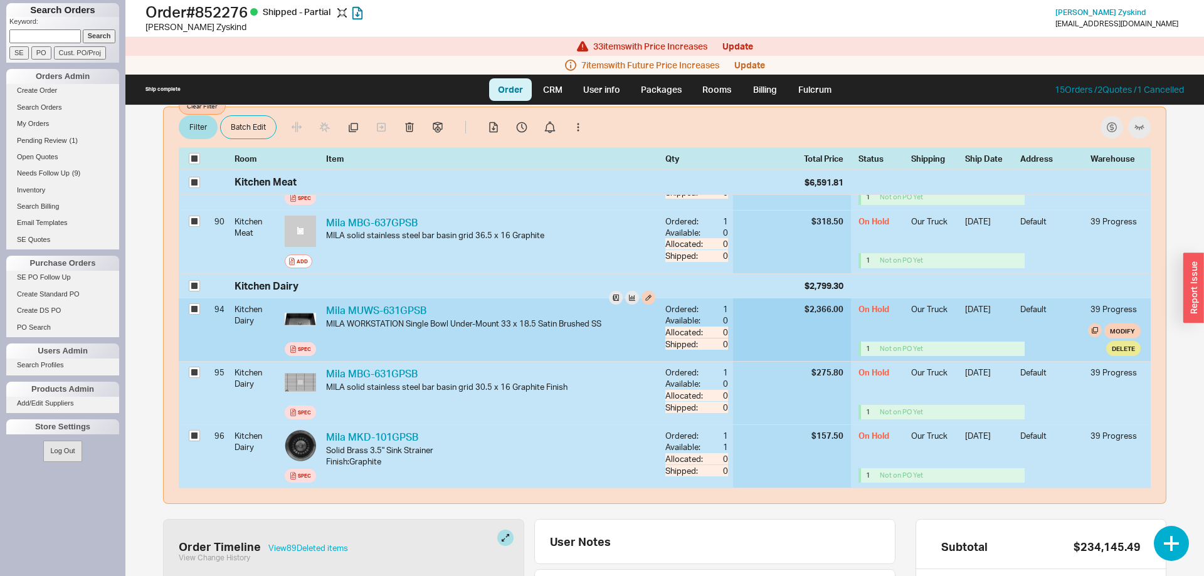
scroll to position [320, 0]
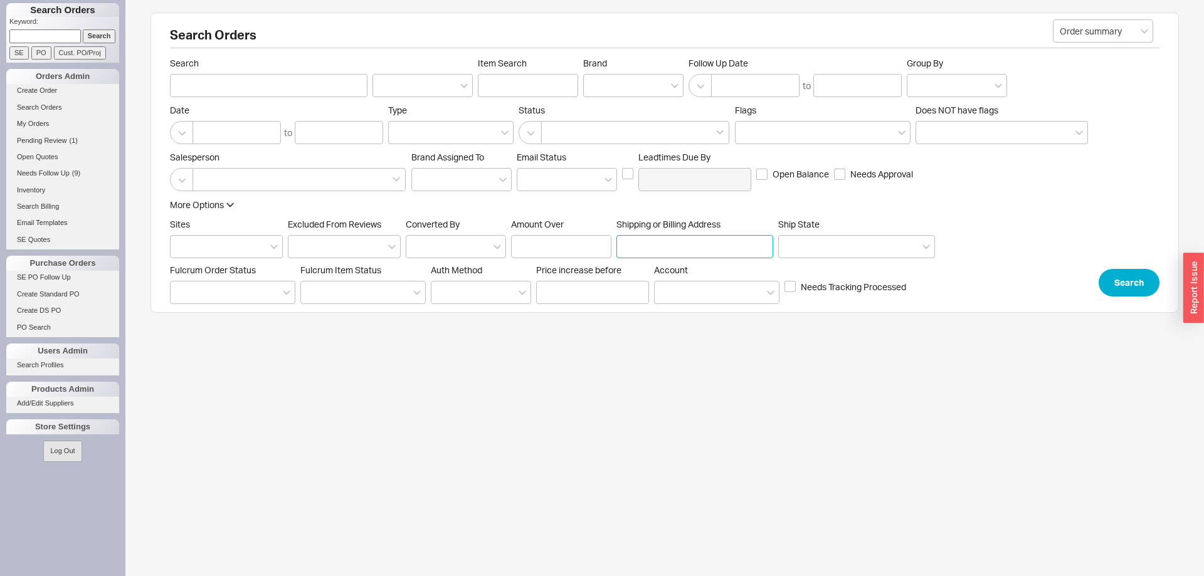
click at [662, 255] on input "Shipping or Billing Address" at bounding box center [694, 246] width 157 height 23
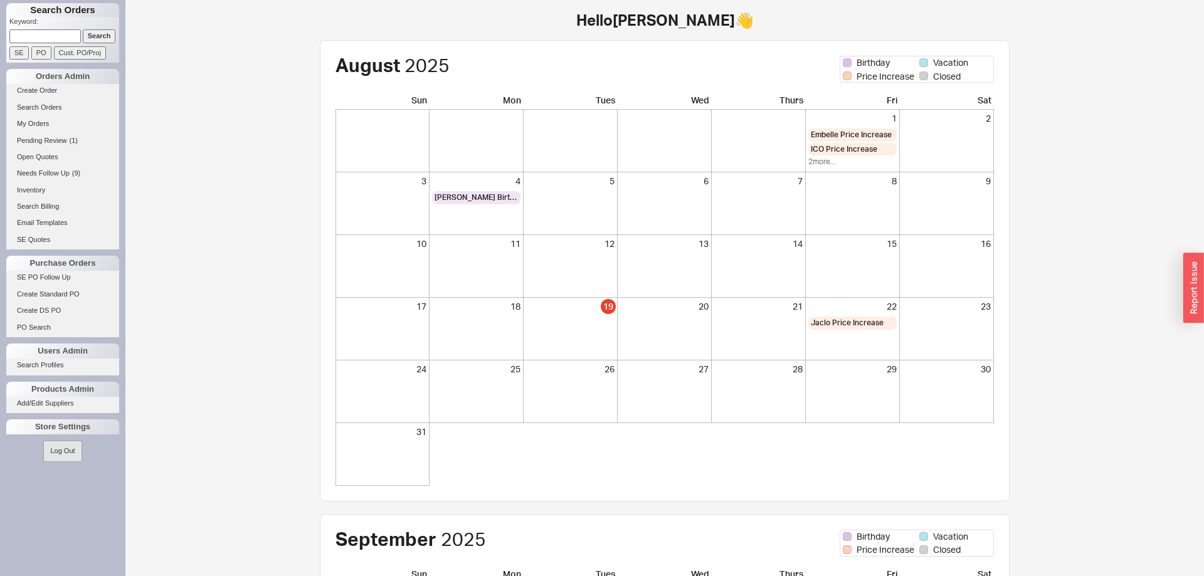
click at [70, 34] on input at bounding box center [44, 35] width 71 height 13
type input "h"
type input "[PERSON_NAME]"
click at [83, 29] on input "Search" at bounding box center [99, 35] width 33 height 13
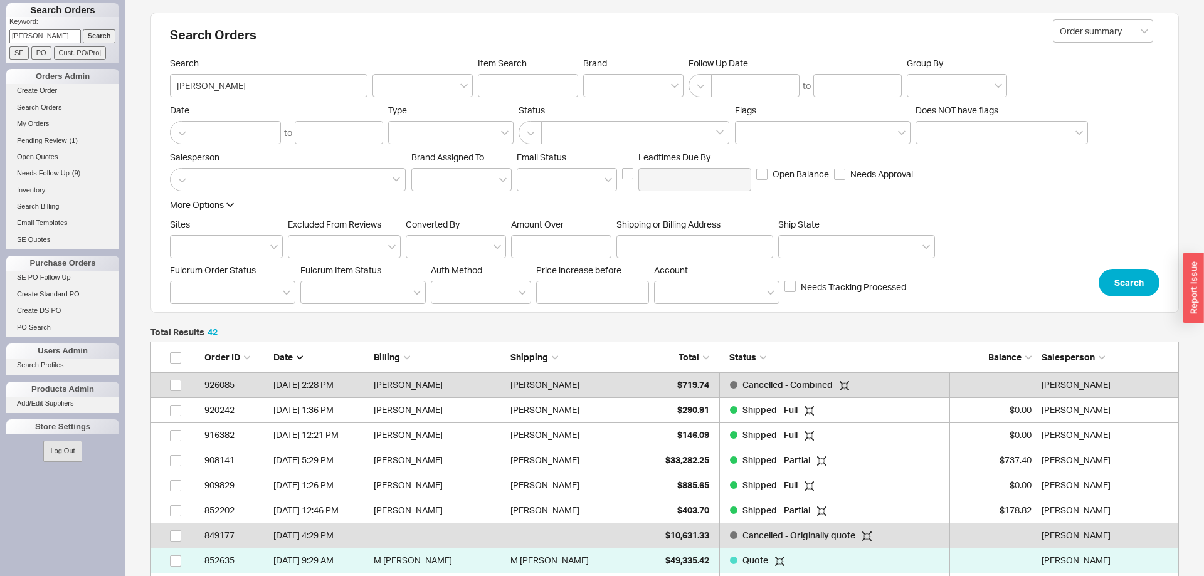
scroll to position [1085, 1028]
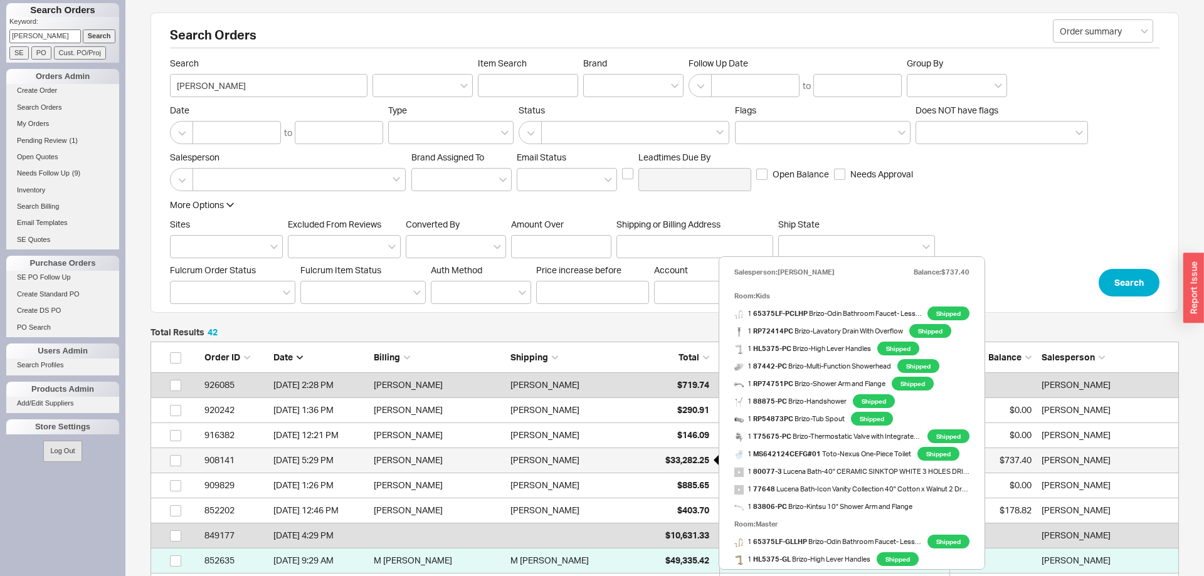
click at [686, 457] on span "$33,282.25" at bounding box center [687, 460] width 44 height 11
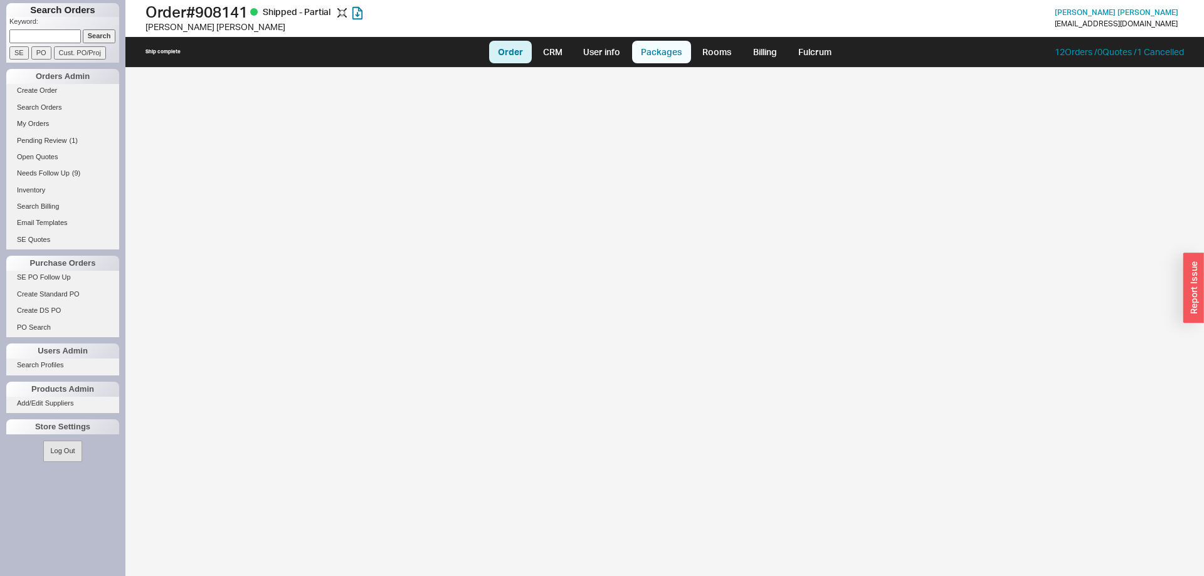
select select "LOW"
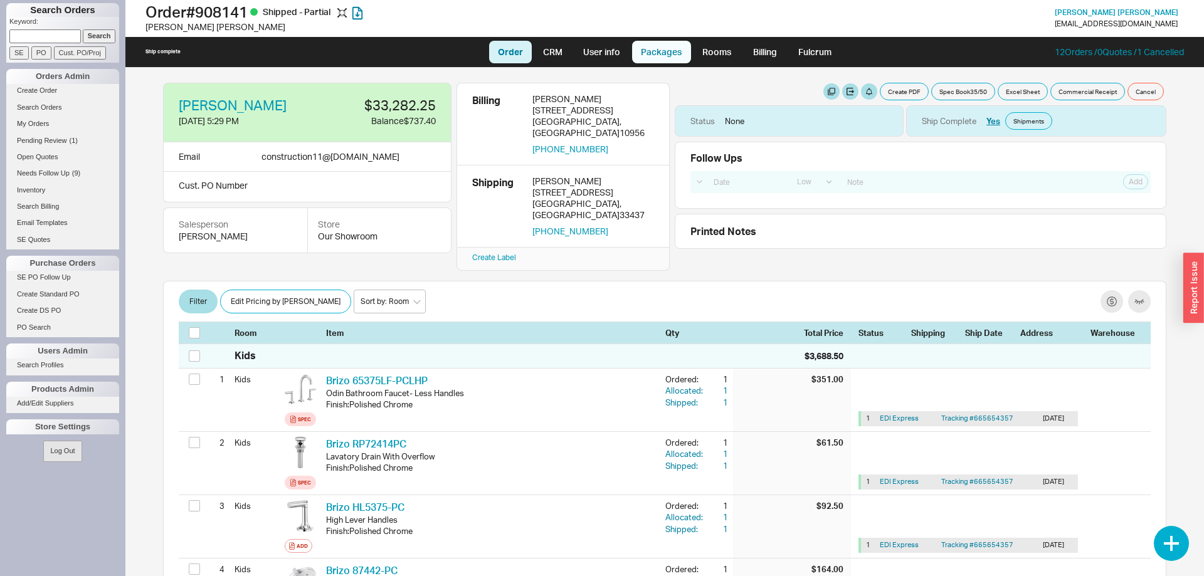
click at [667, 51] on link "Packages" at bounding box center [661, 52] width 59 height 23
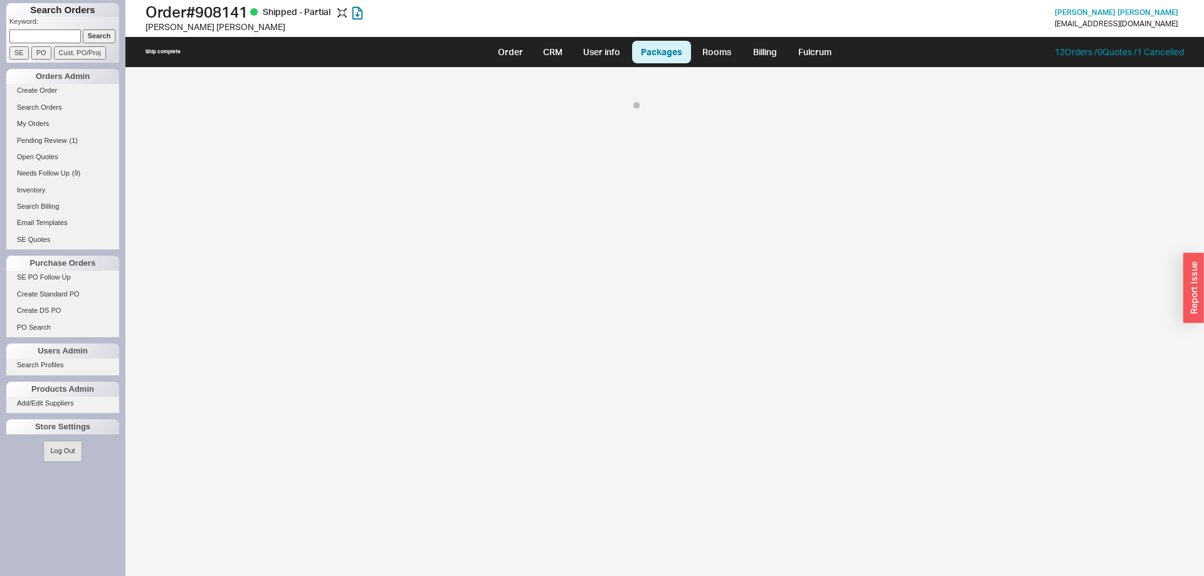
select select "8"
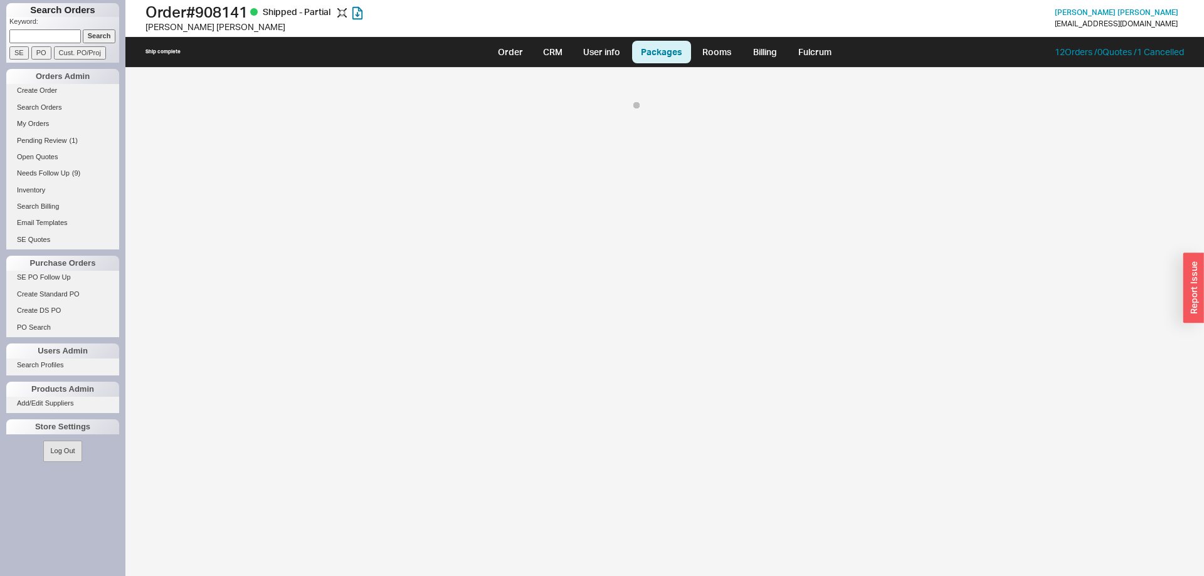
select select "8"
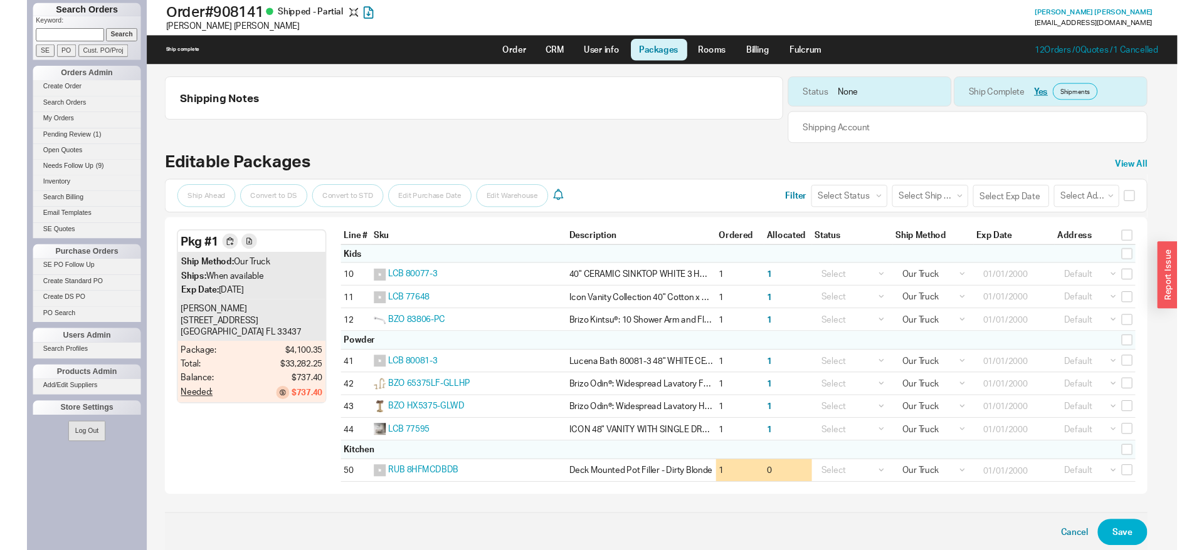
scroll to position [14, 0]
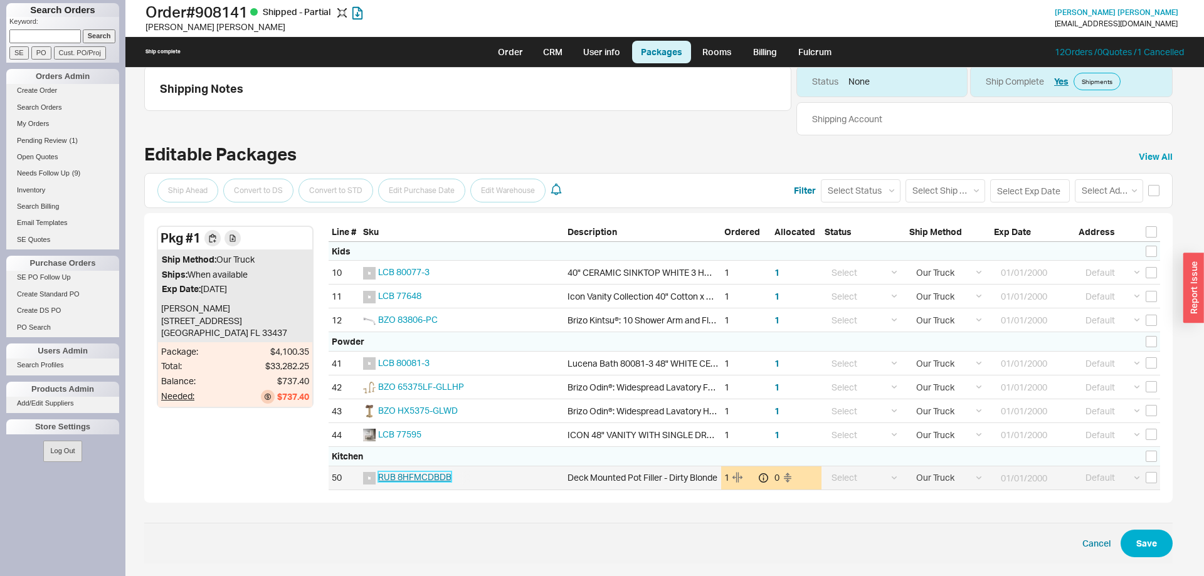
click at [406, 474] on span "RUB 8HFMCDBDB" at bounding box center [414, 476] width 73 height 11
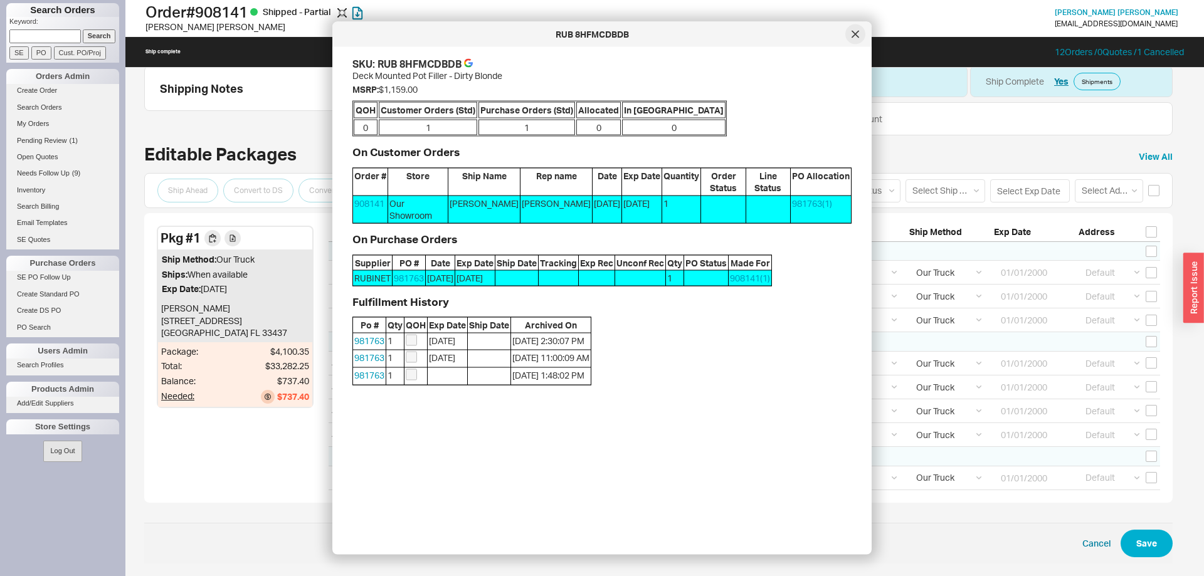
click at [856, 38] on div at bounding box center [855, 34] width 20 height 20
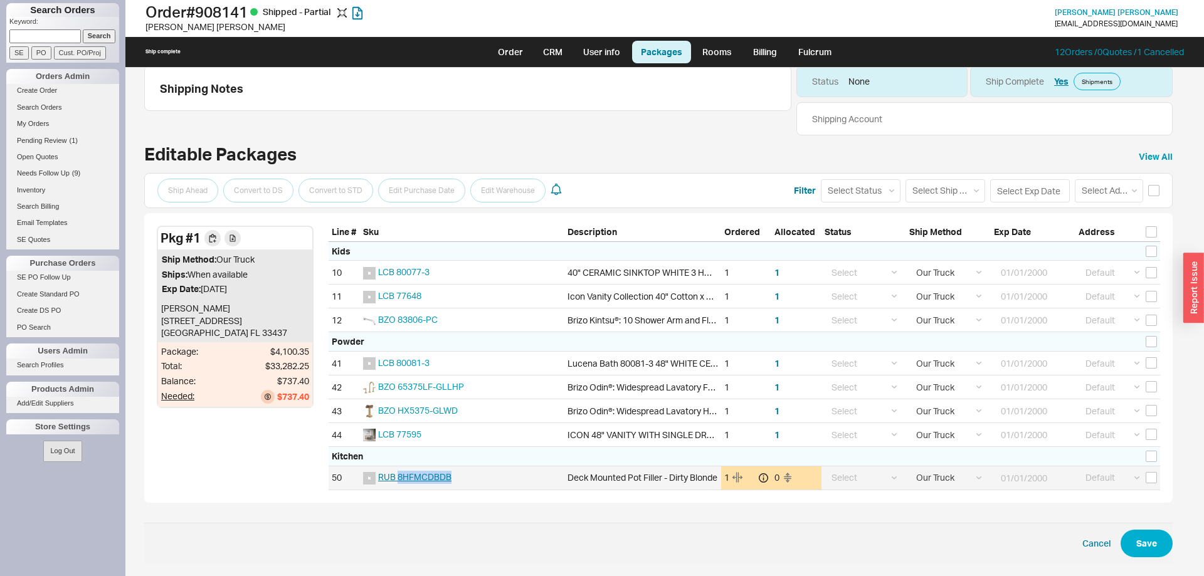
drag, startPoint x: 472, startPoint y: 481, endPoint x: 397, endPoint y: 480, distance: 74.6
click at [397, 480] on div "RUB 8HFMCDBDB" at bounding box center [462, 477] width 204 height 23
copy span "8HFMCDBDB"
click at [512, 44] on link "Order" at bounding box center [510, 52] width 43 height 23
select select "LOW"
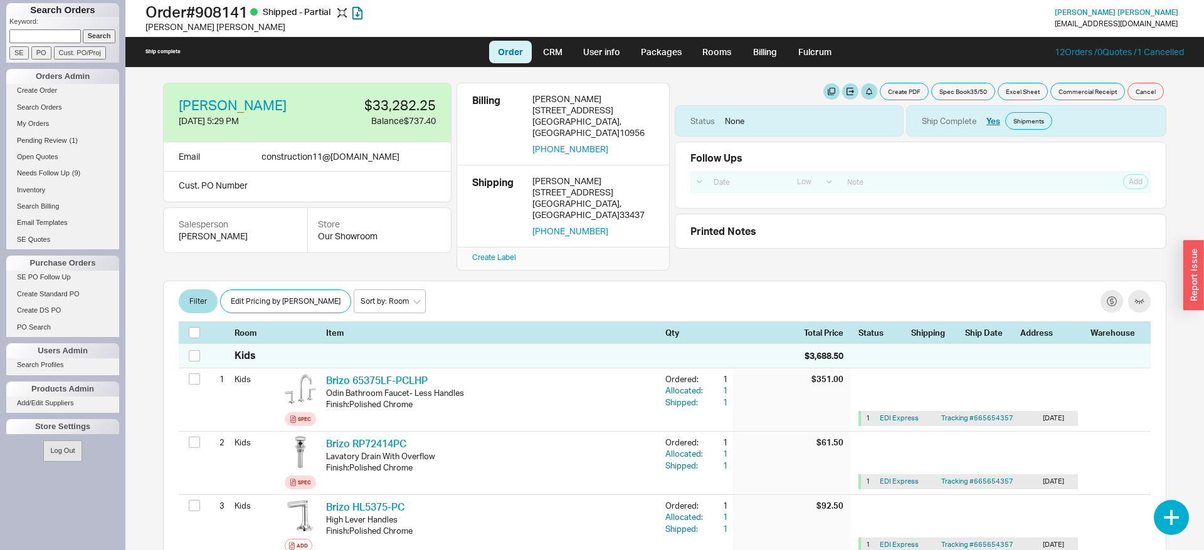
scroll to position [3450, 0]
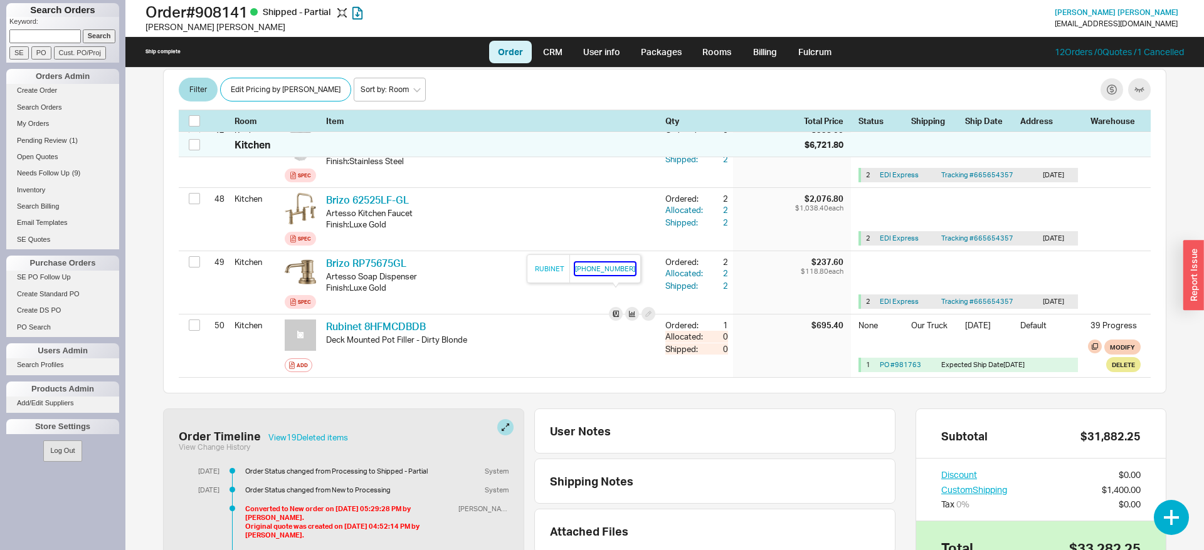
click at [597, 268] on button "[PHONE_NUMBER]" at bounding box center [605, 269] width 60 height 13
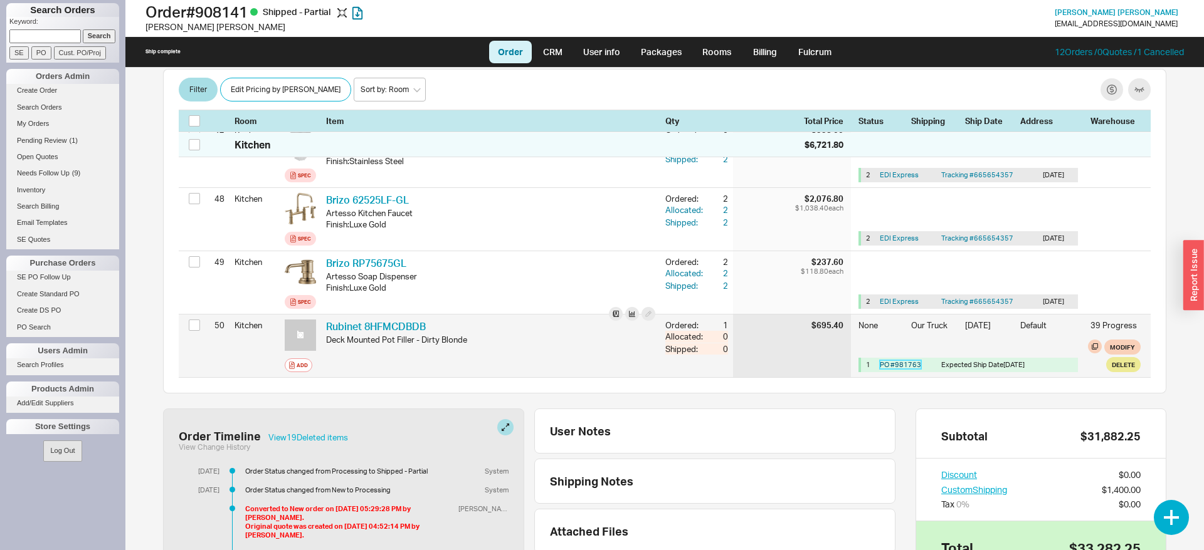
click at [904, 360] on link "PO # 981763" at bounding box center [900, 364] width 41 height 9
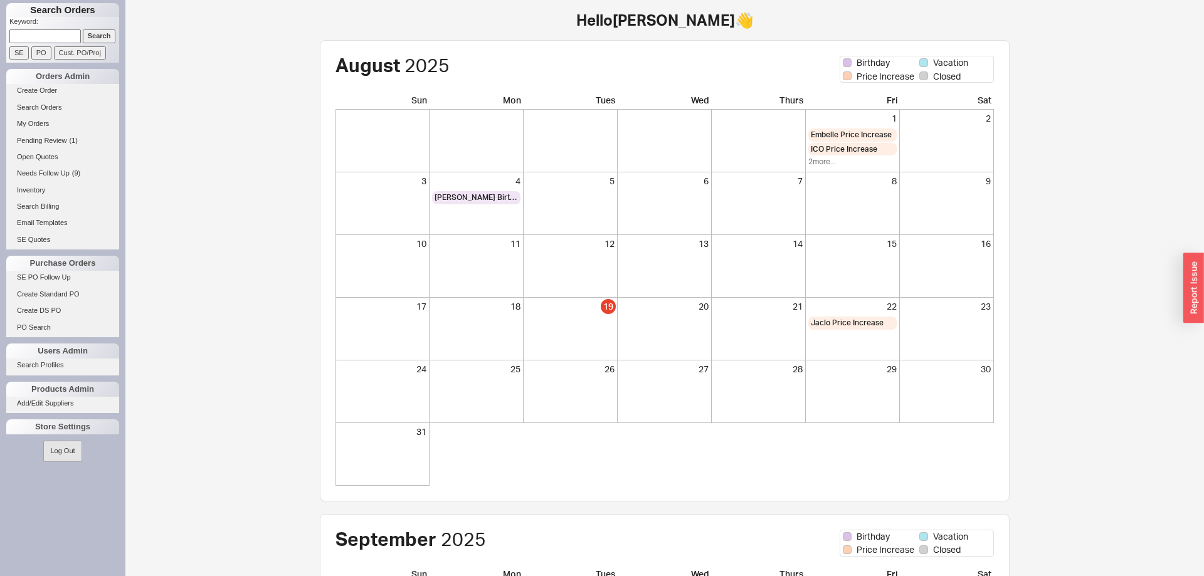
click at [44, 34] on input at bounding box center [44, 35] width 71 height 13
type input "[PERSON_NAME]"
click at [83, 29] on input "Search" at bounding box center [99, 35] width 33 height 13
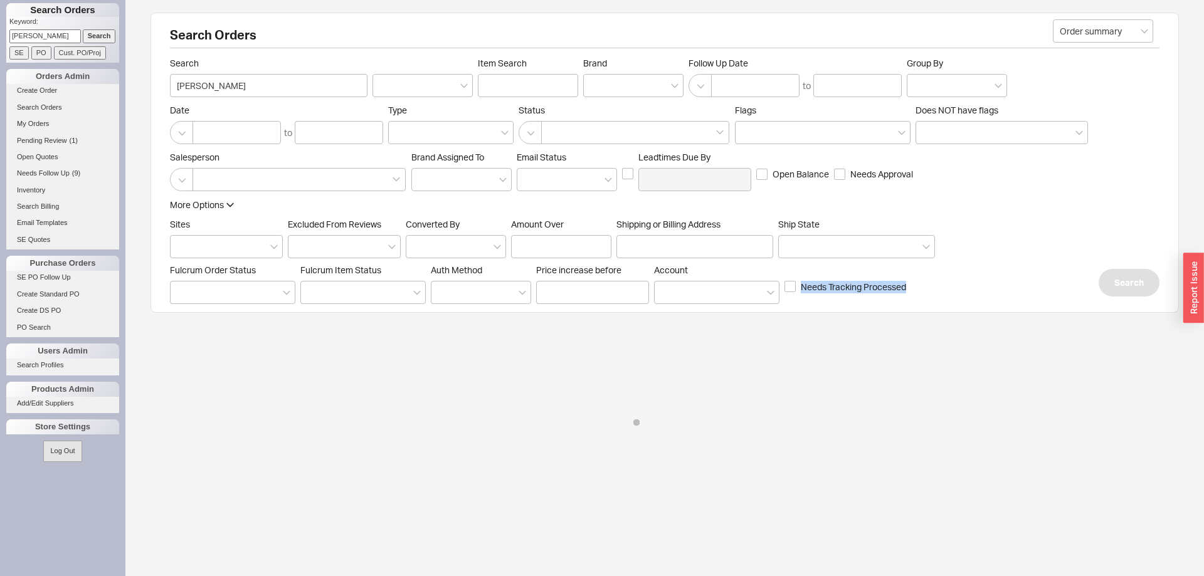
drag, startPoint x: 536, startPoint y: 271, endPoint x: 928, endPoint y: 287, distance: 392.8
click at [928, 287] on div "Fulcrum Order Status Fulcrum Item Status Auth Method Price increase before Acco…" at bounding box center [552, 284] width 765 height 39
drag, startPoint x: 939, startPoint y: 287, endPoint x: 171, endPoint y: 28, distance: 811.1
click at [171, 28] on div "Search Orders Order summary Search [PERSON_NAME] Item Search Brand Follow Up Da…" at bounding box center [664, 163] width 1028 height 300
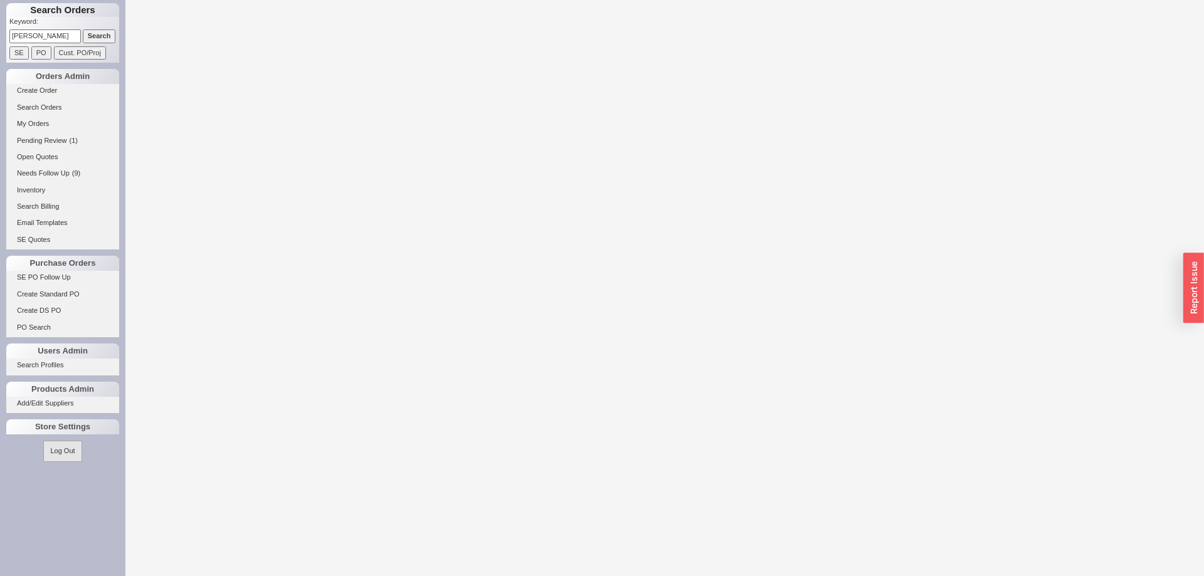
click at [171, 13] on html "Search Orders Keyword: [PERSON_NAME] Search SE PO Cust. PO/Proj Orders Admin Cr…" at bounding box center [602, 6] width 1204 height 13
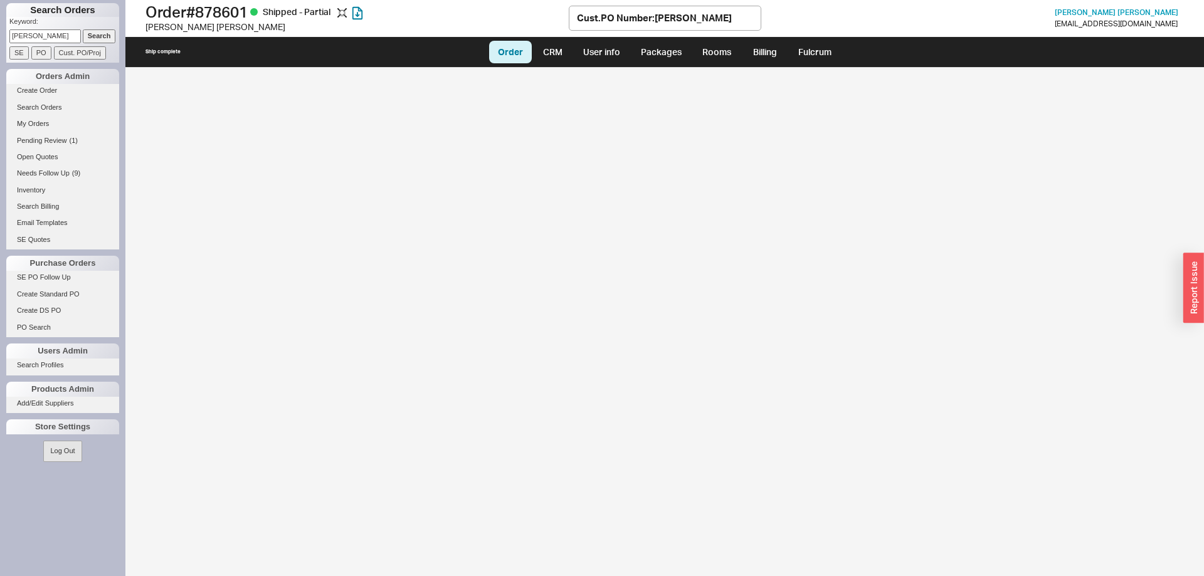
select select "LOW"
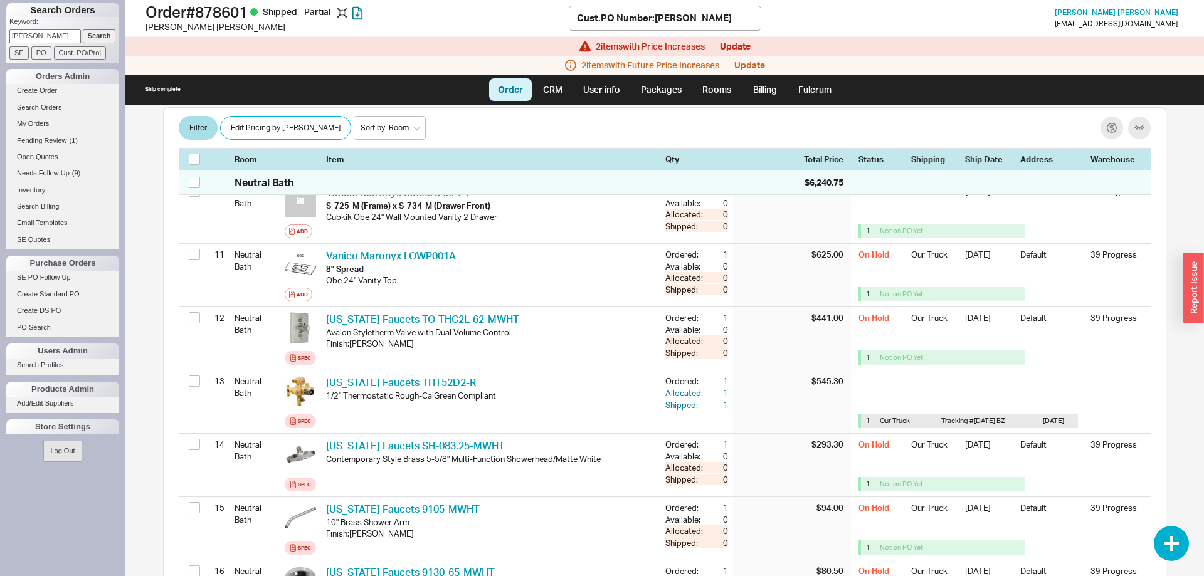
scroll to position [1279, 0]
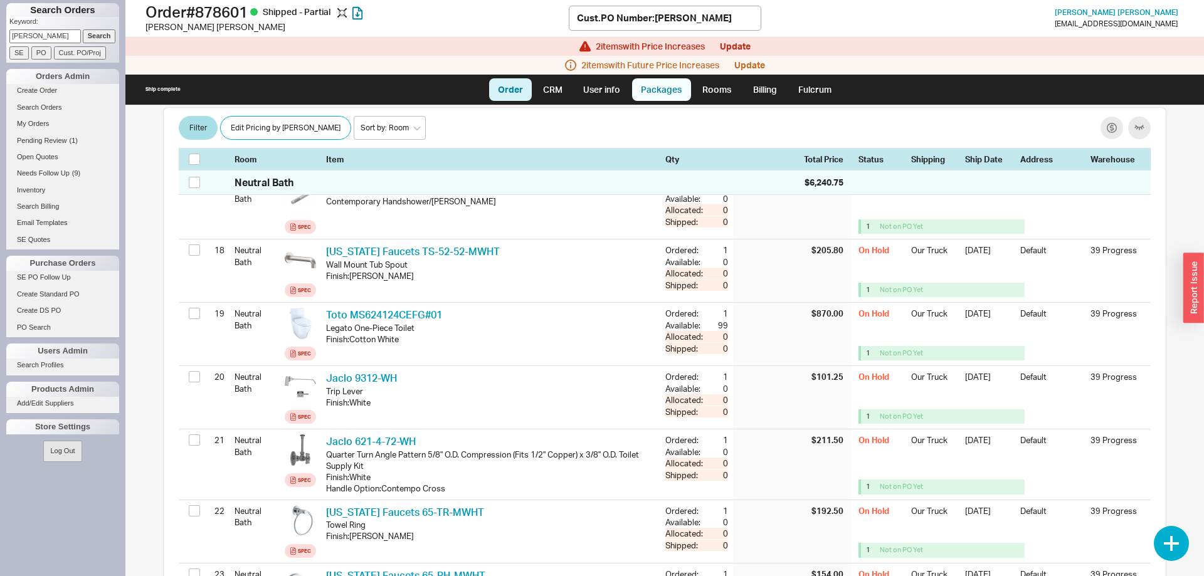
click at [675, 93] on link "Packages" at bounding box center [661, 89] width 59 height 23
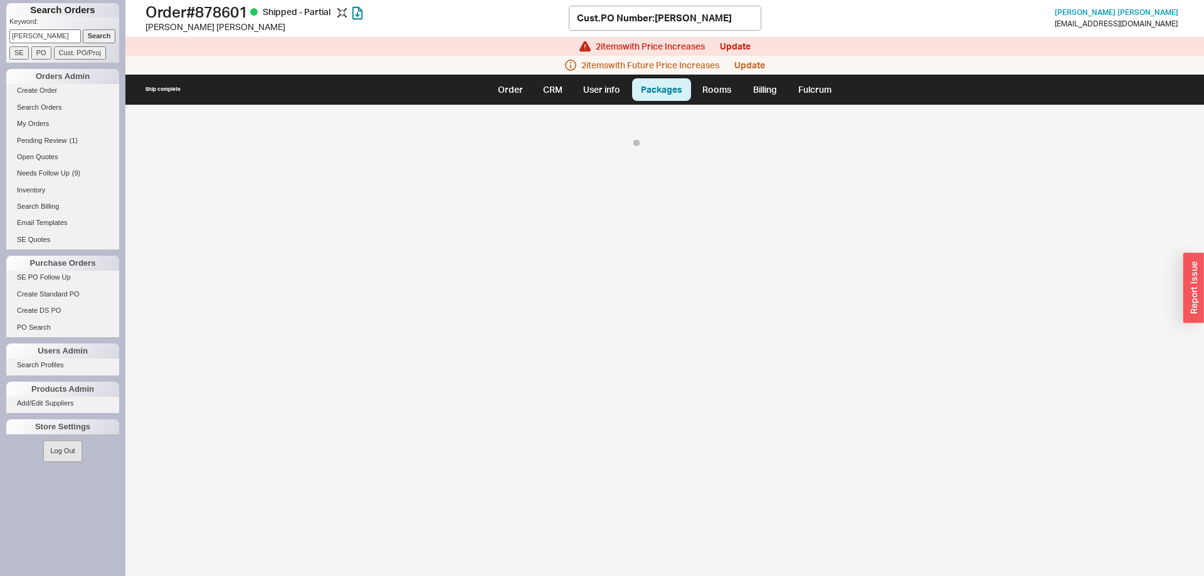
select select "8"
select select "On Hold"
select select "8"
select select "On Hold"
select select "8"
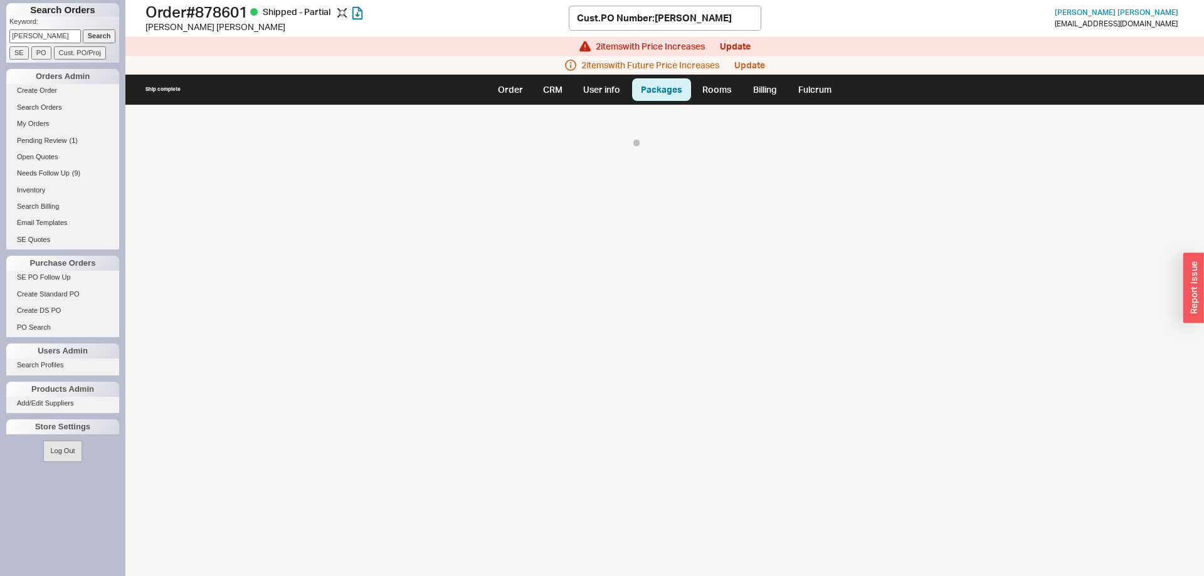
select select "8"
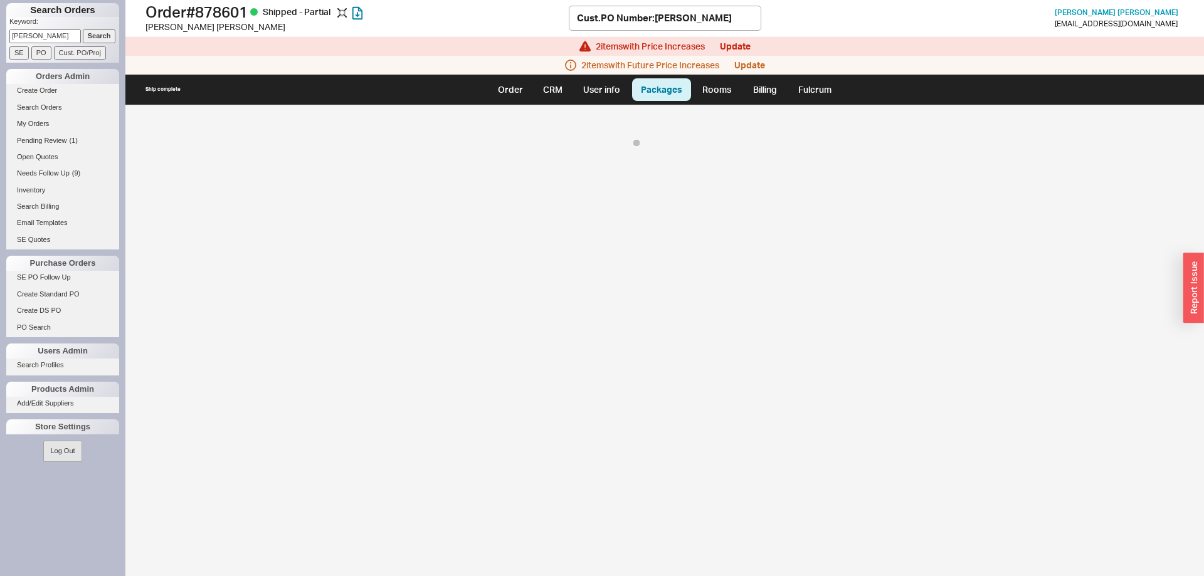
select select "8"
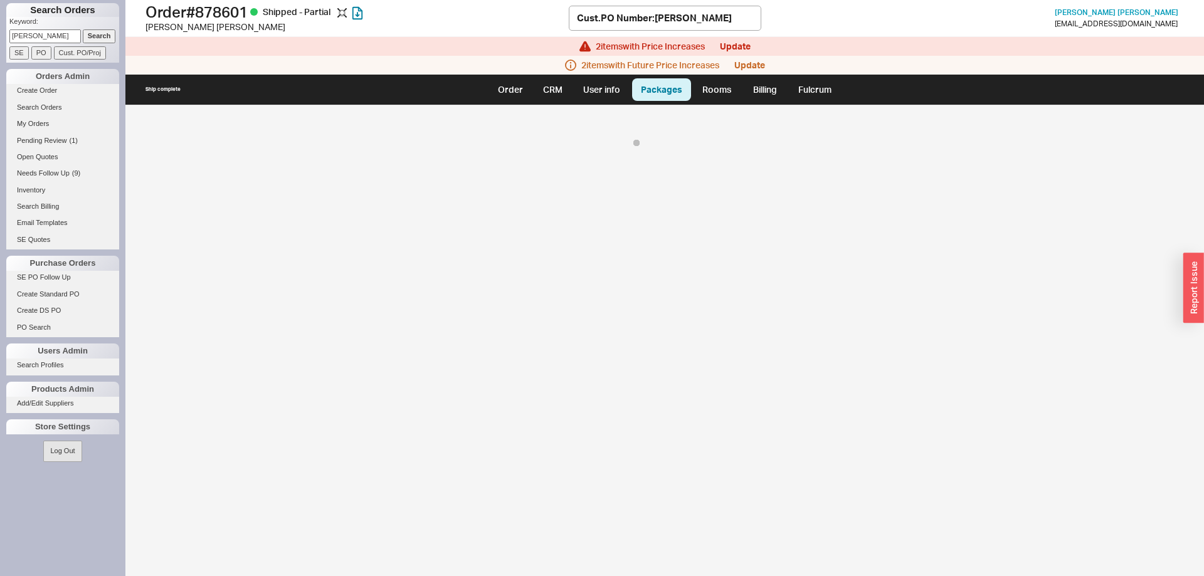
select select "8"
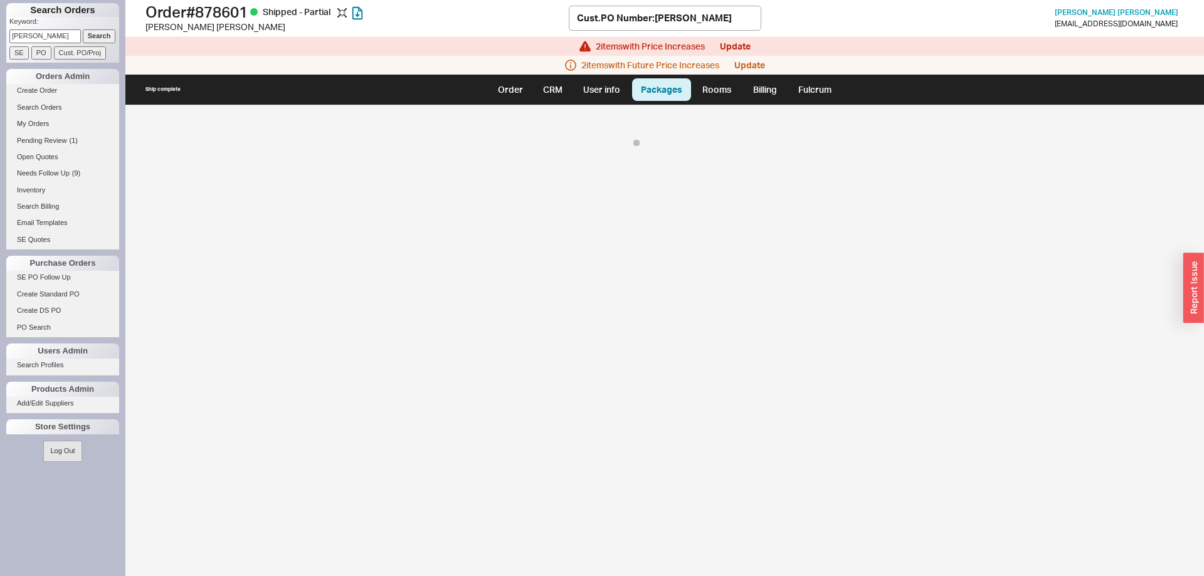
select select "8"
select select "On Hold"
select select "8"
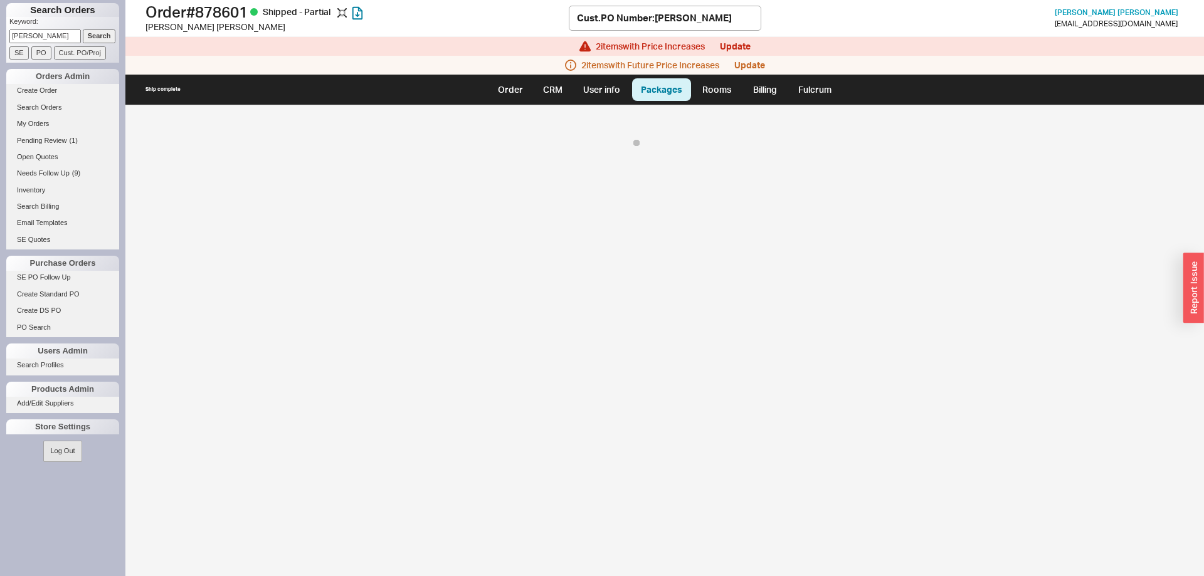
select select "8"
select select "On Hold"
select select "8"
select select "On Hold"
select select "8"
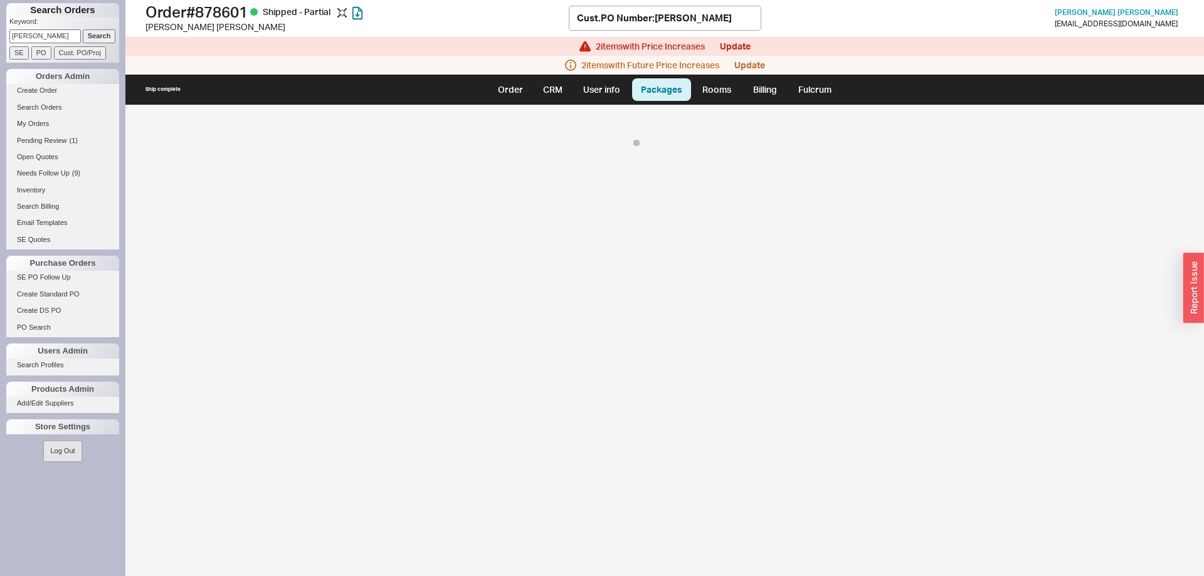
select select "On Hold"
select select "8"
select select "On Hold"
select select "8"
select select "On Hold"
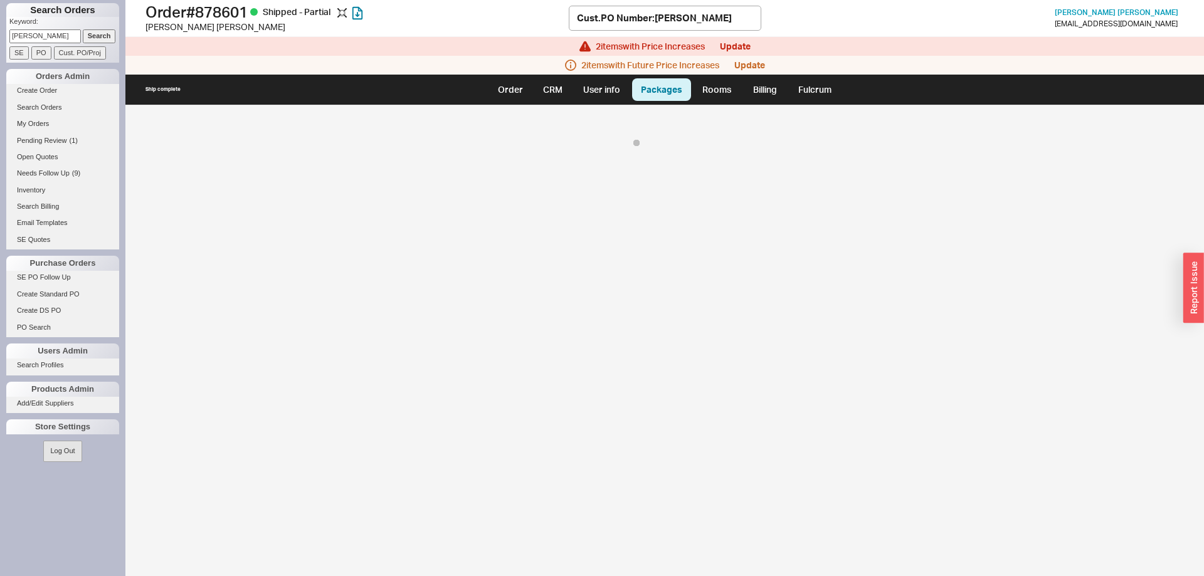
select select "8"
select select "On Hold"
select select "8"
select select "On Hold"
select select "8"
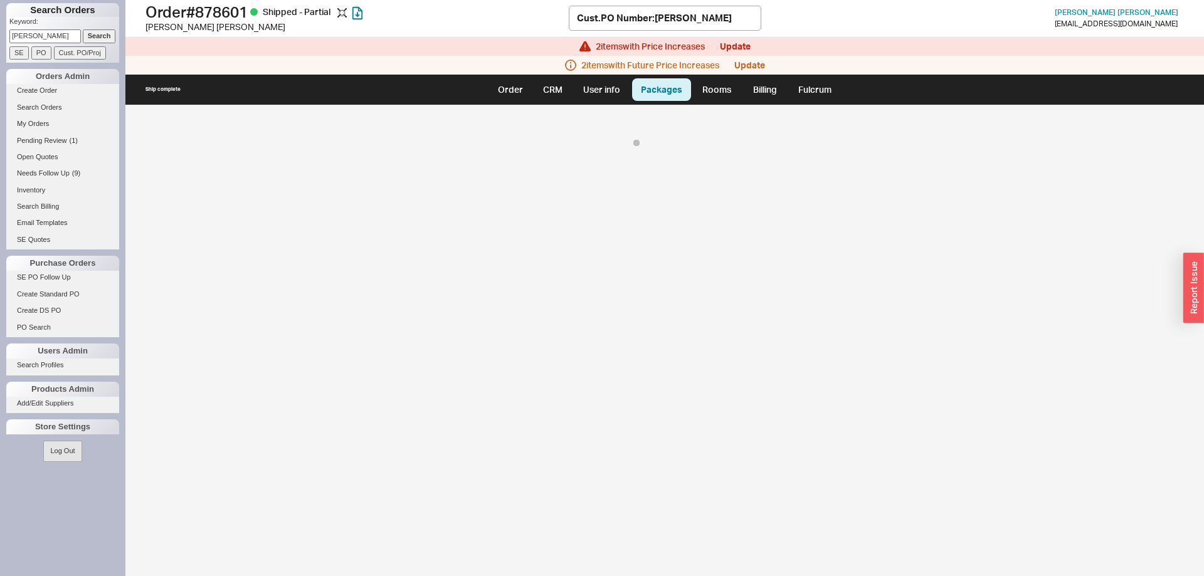
select select "On Hold"
select select "8"
select select "On Hold"
select select "8"
select select "On Hold"
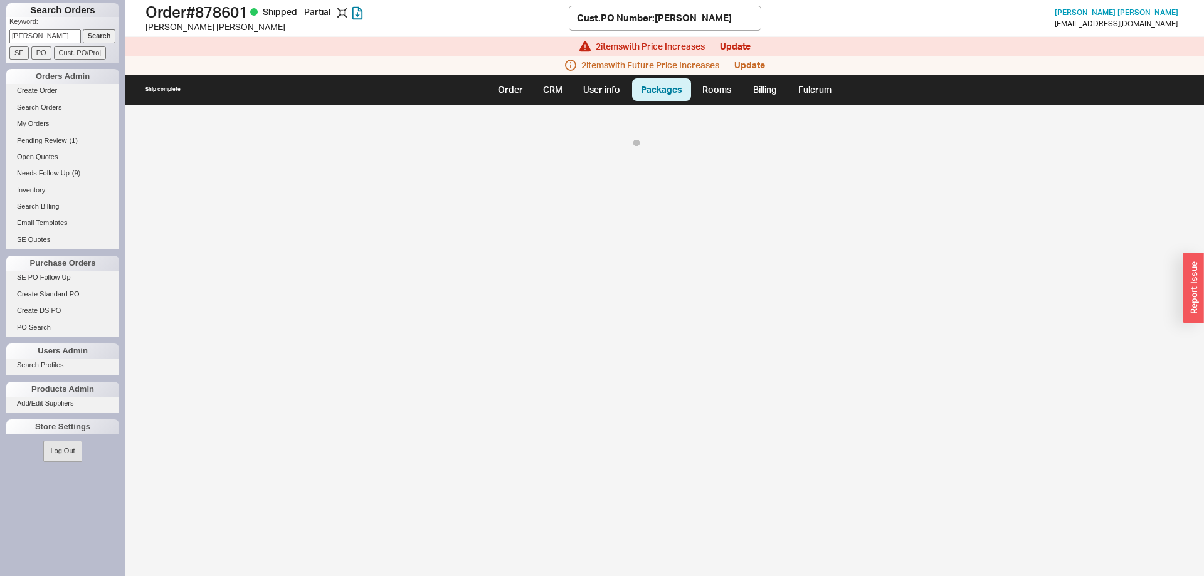
select select "8"
select select "On Hold"
select select "8"
select select "On Hold"
select select "8"
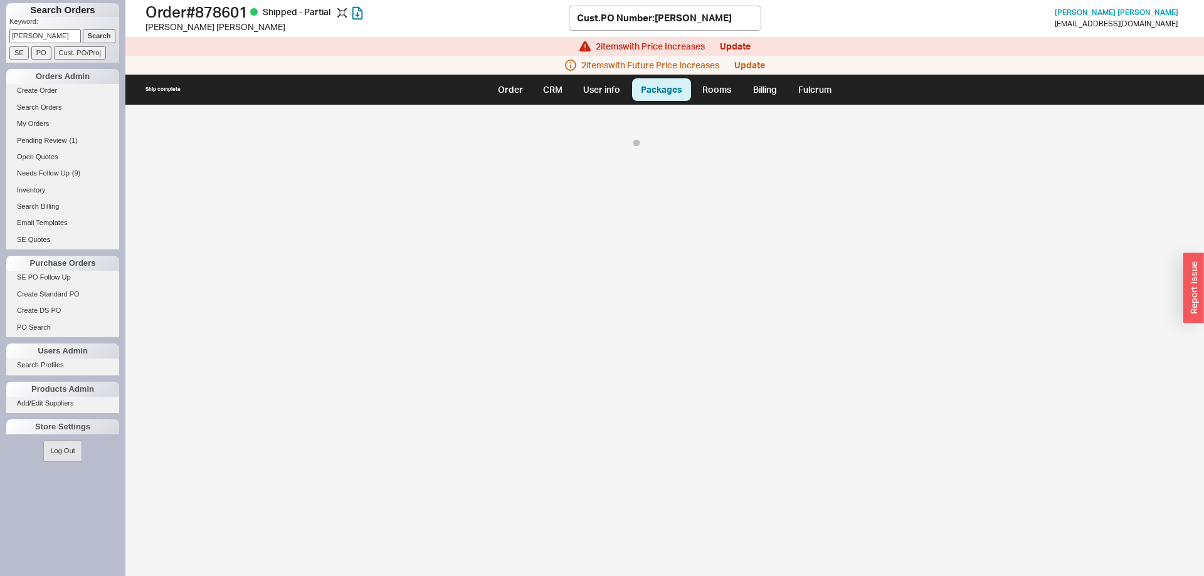
select select "8"
select select "On Hold"
select select "8"
select select "On Hold"
select select "8"
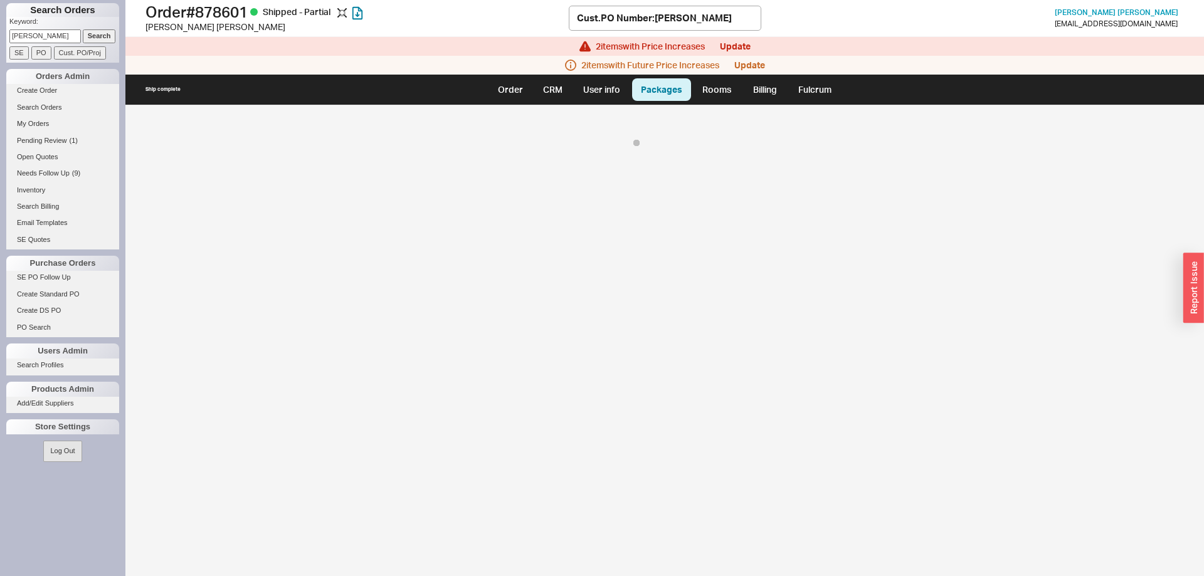
select select "On Hold"
select select "8"
select select "On Hold"
select select "8"
select select "On Hold"
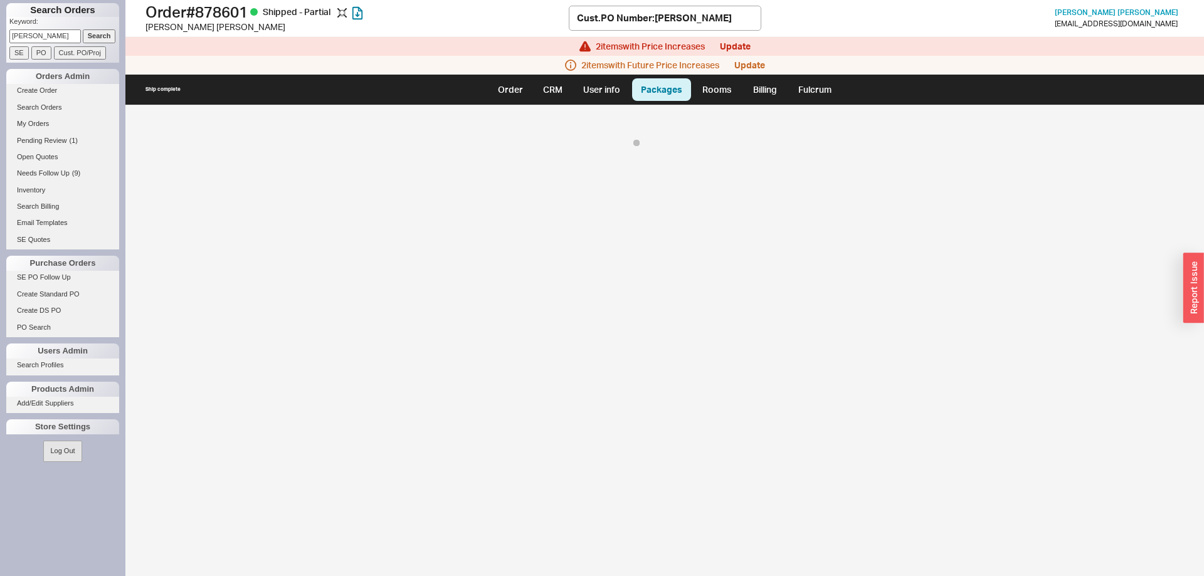
select select "8"
select select "On Hold"
select select "8"
select select "On Hold"
select select "8"
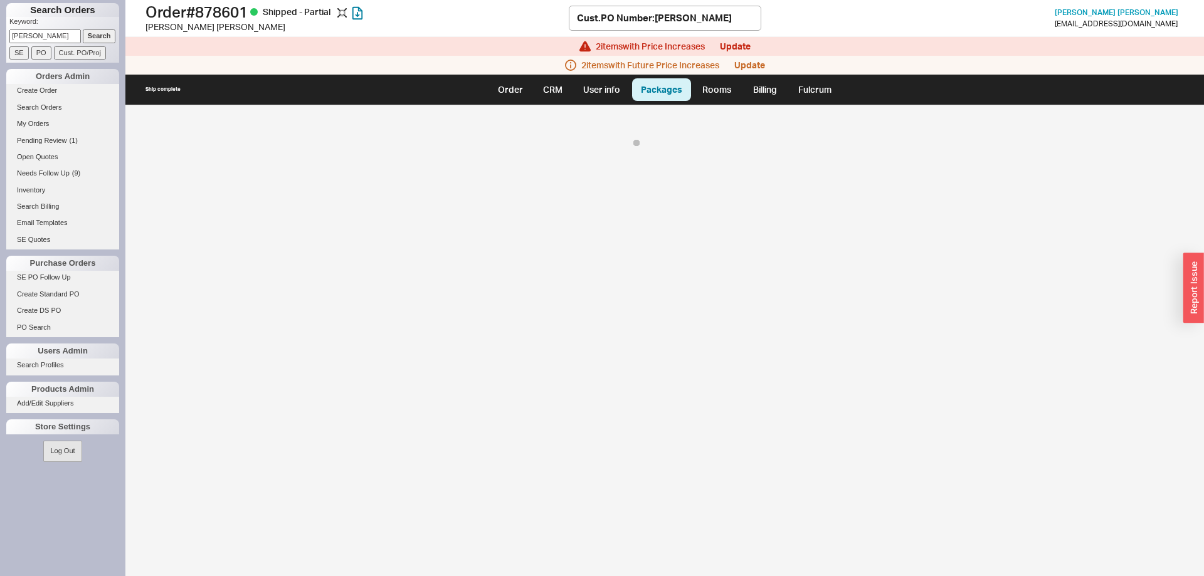
select select "On Hold"
select select "8"
select select "On Hold"
select select "8"
select select "On Hold"
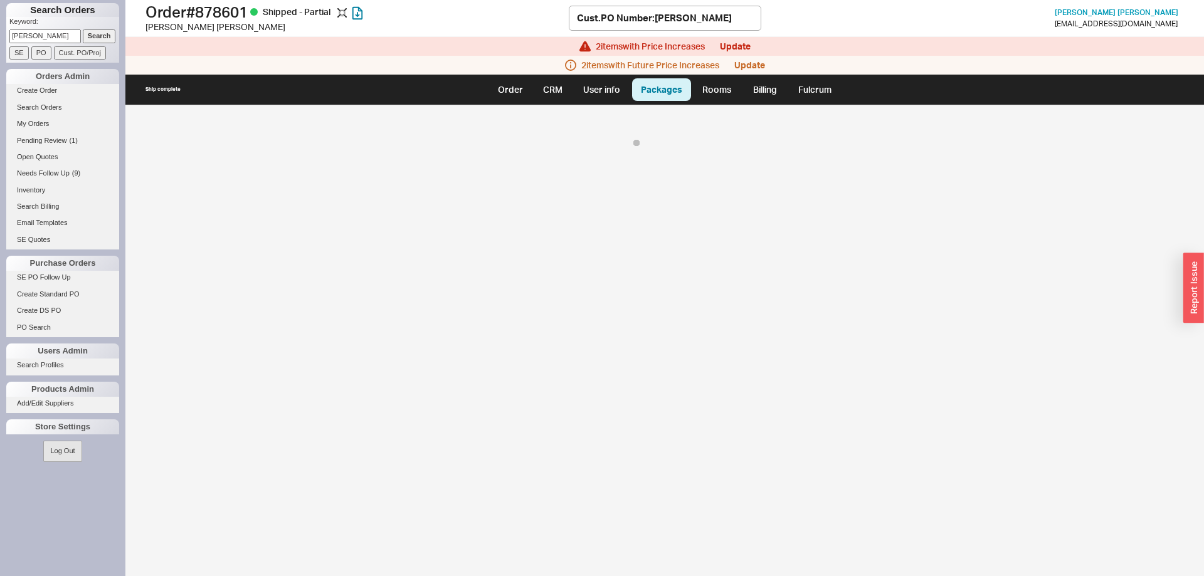
select select "8"
select select "On Hold"
select select "8"
select select "On Hold"
select select "8"
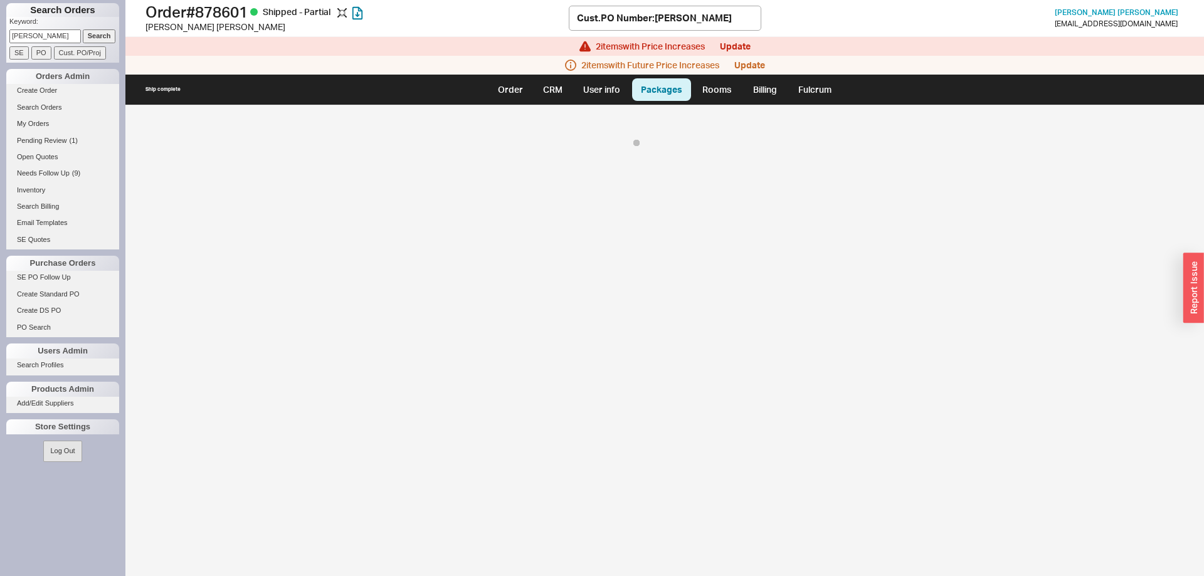
select select "On Hold"
select select "8"
select select "On Hold"
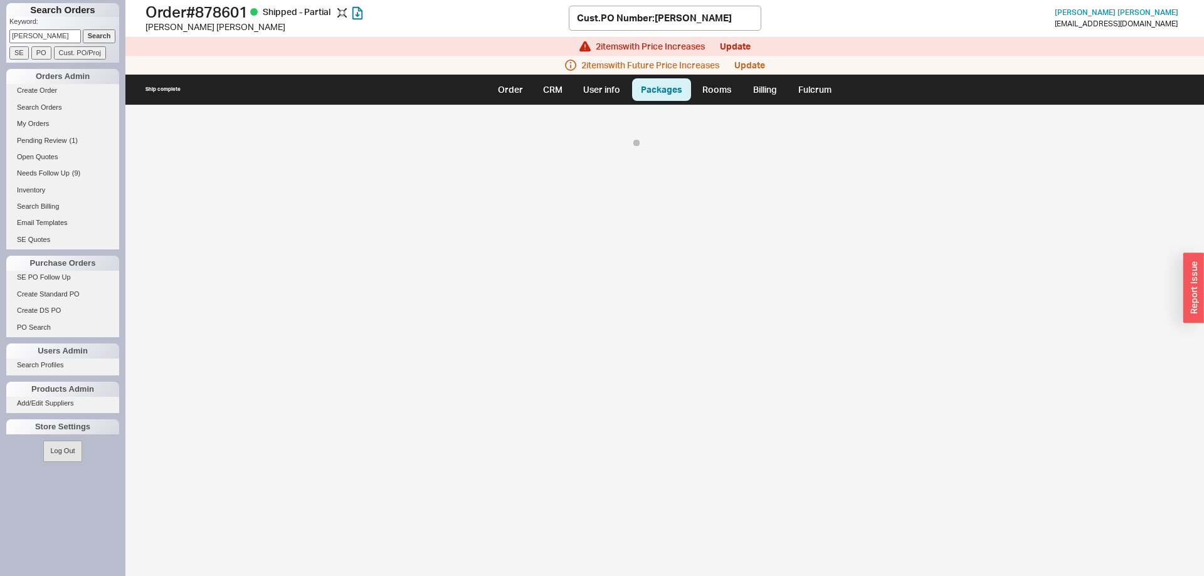
select select "8"
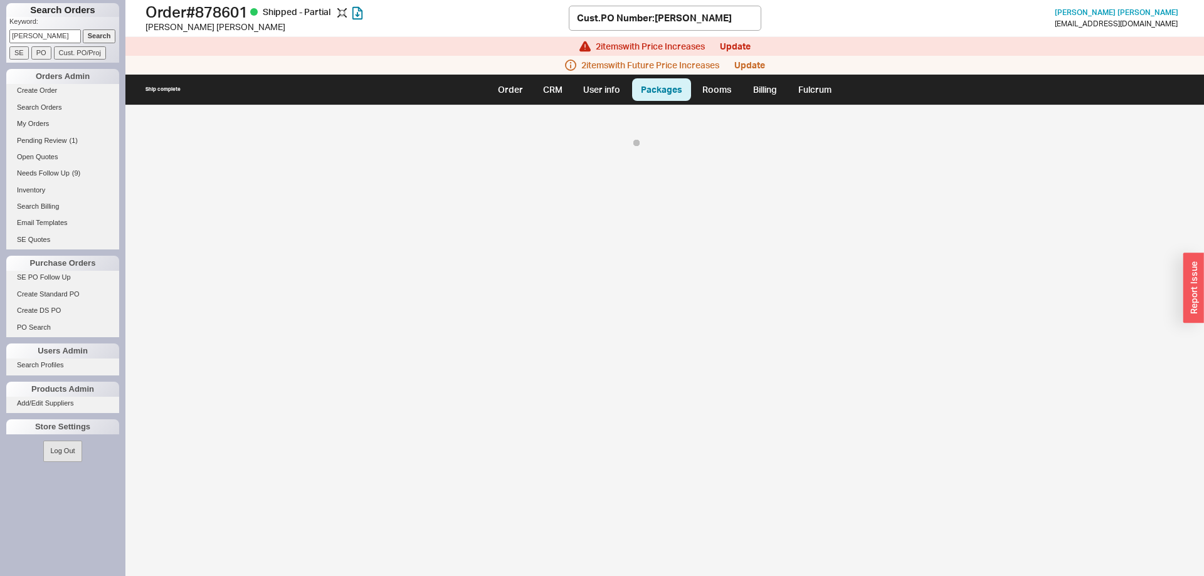
select select "On Hold"
select select "8"
select select "On Hold"
select select "8"
select select "On Hold"
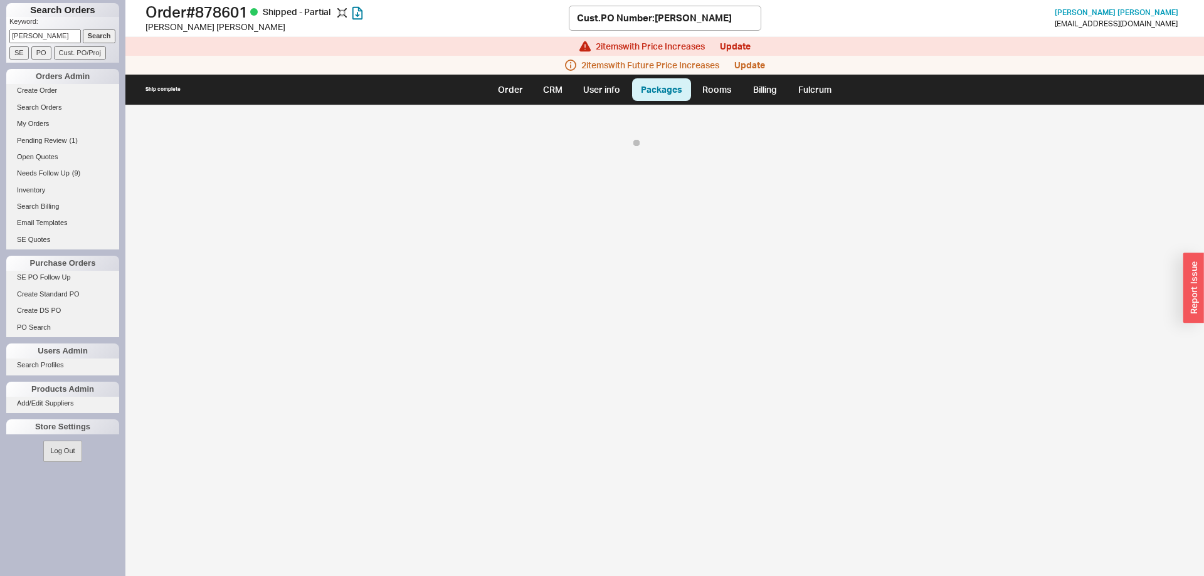
select select "8"
select select "On Hold"
select select "8"
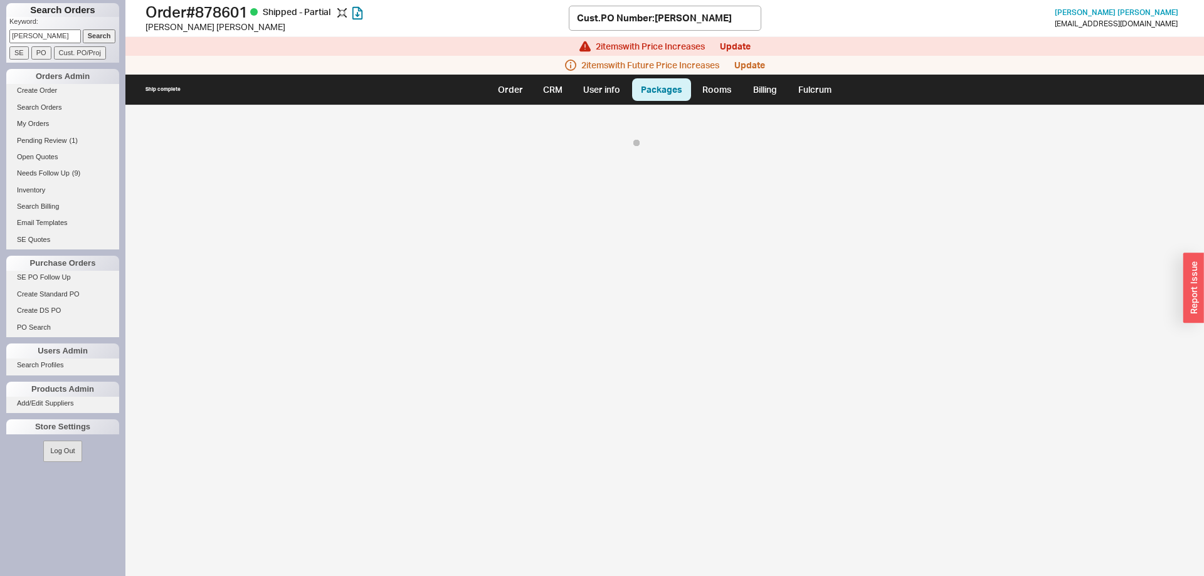
select select "On Hold"
select select "8"
select select "On Hold"
select select "8"
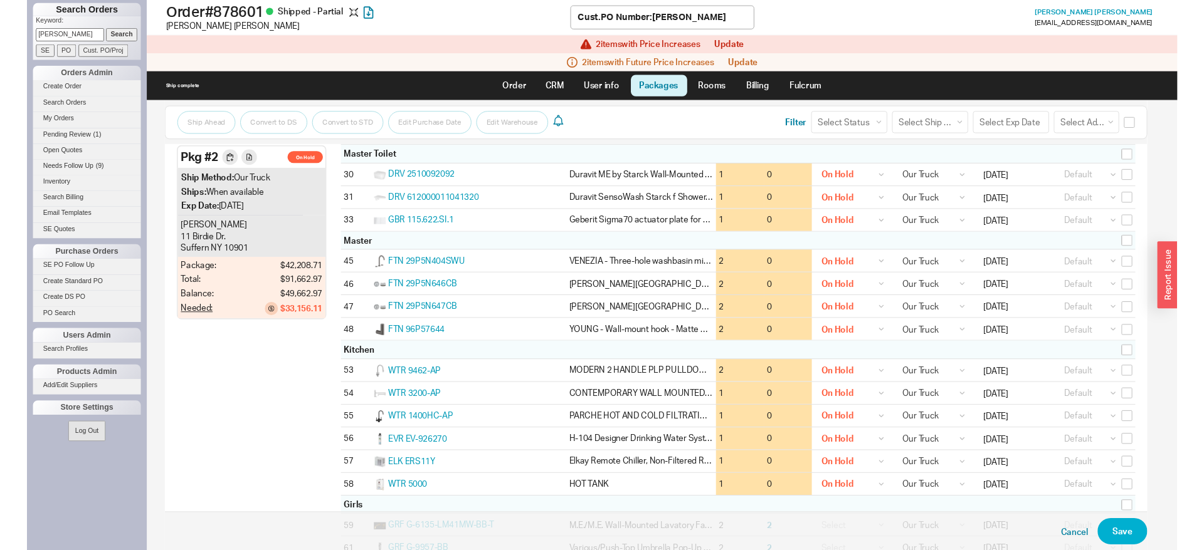
scroll to position [1322, 0]
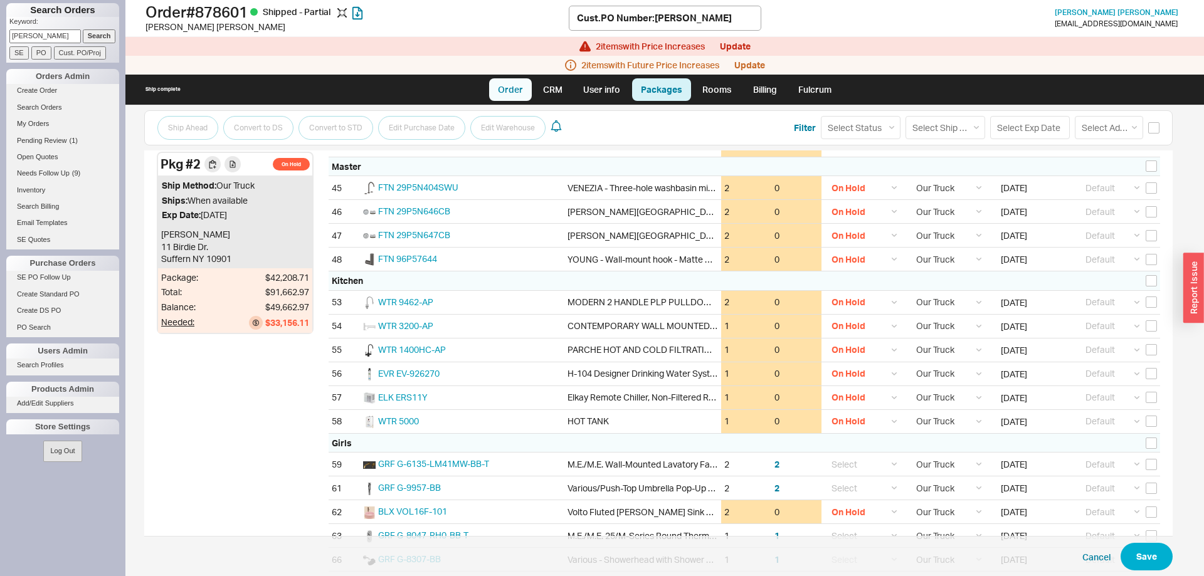
click at [520, 83] on link "Order" at bounding box center [510, 89] width 43 height 23
select select "LOW"
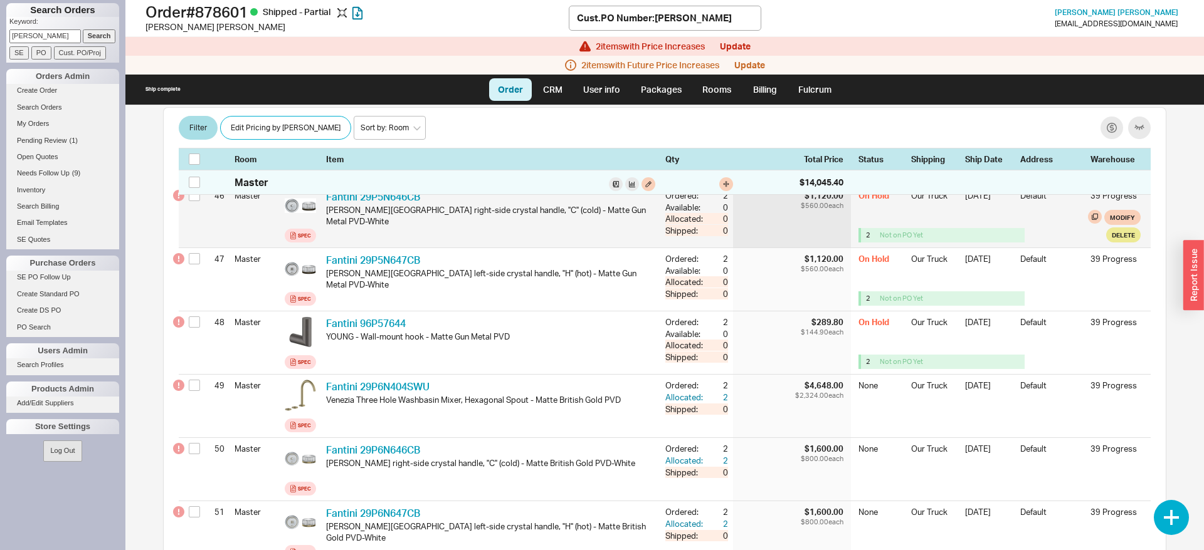
scroll to position [3157, 0]
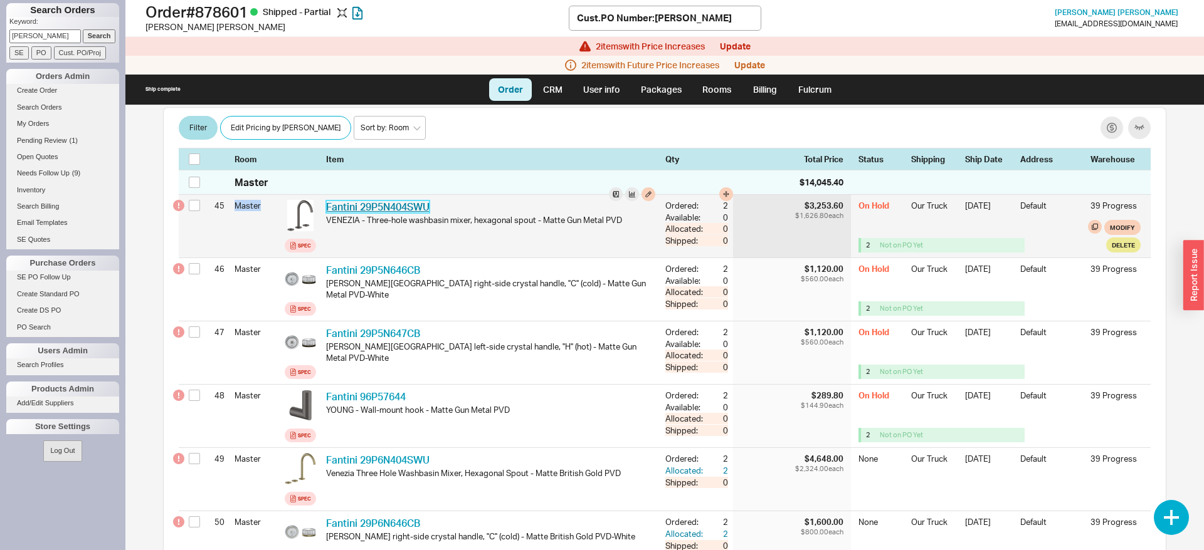
click at [406, 213] on link "Fantini 29P5N404SWU" at bounding box center [377, 207] width 103 height 13
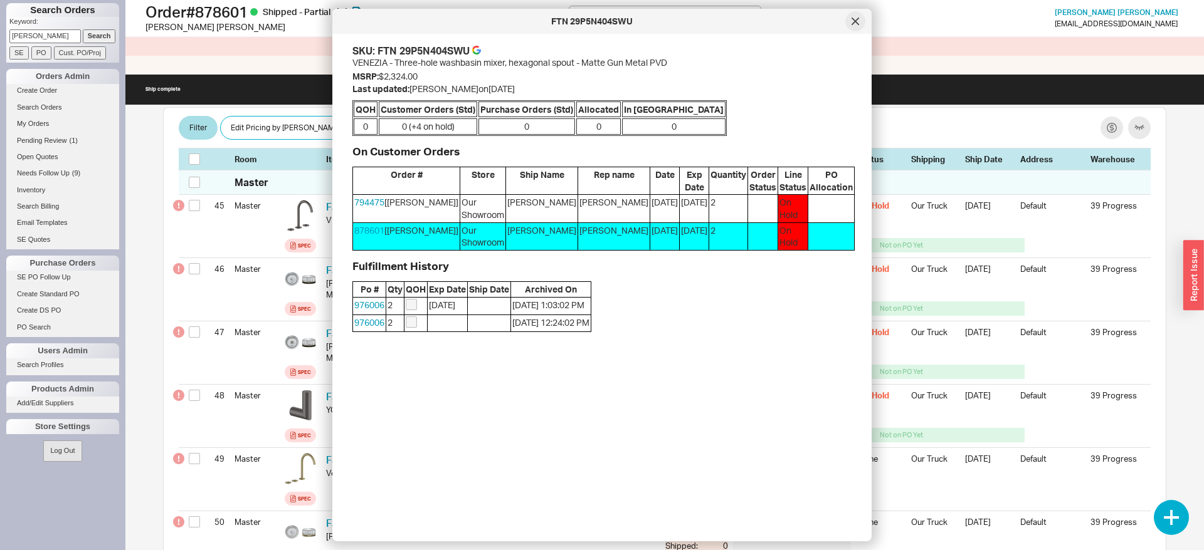
click at [863, 20] on div at bounding box center [855, 21] width 20 height 20
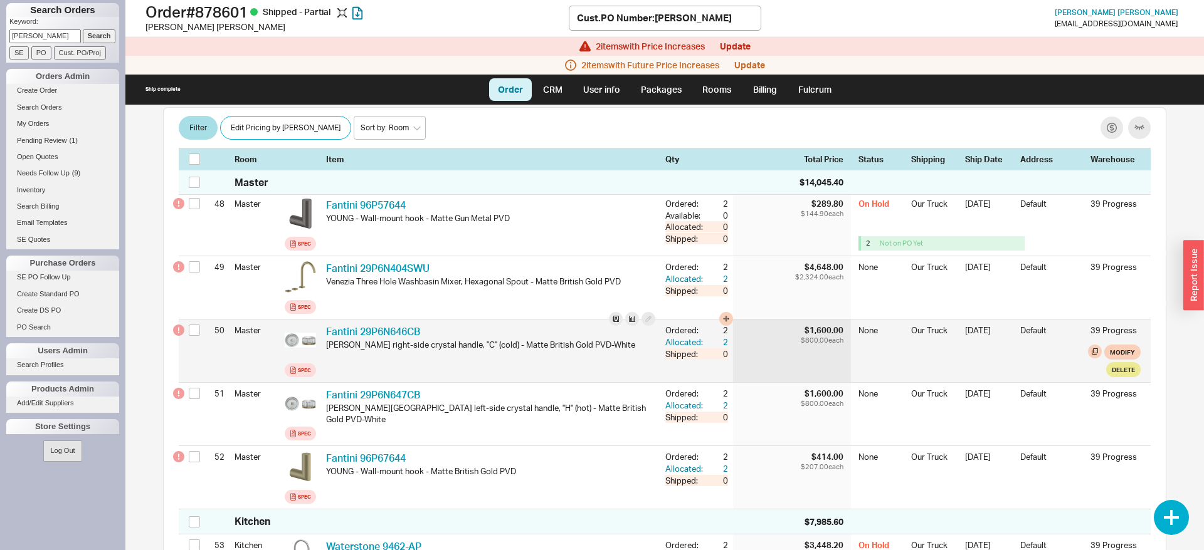
scroll to position [3733, 0]
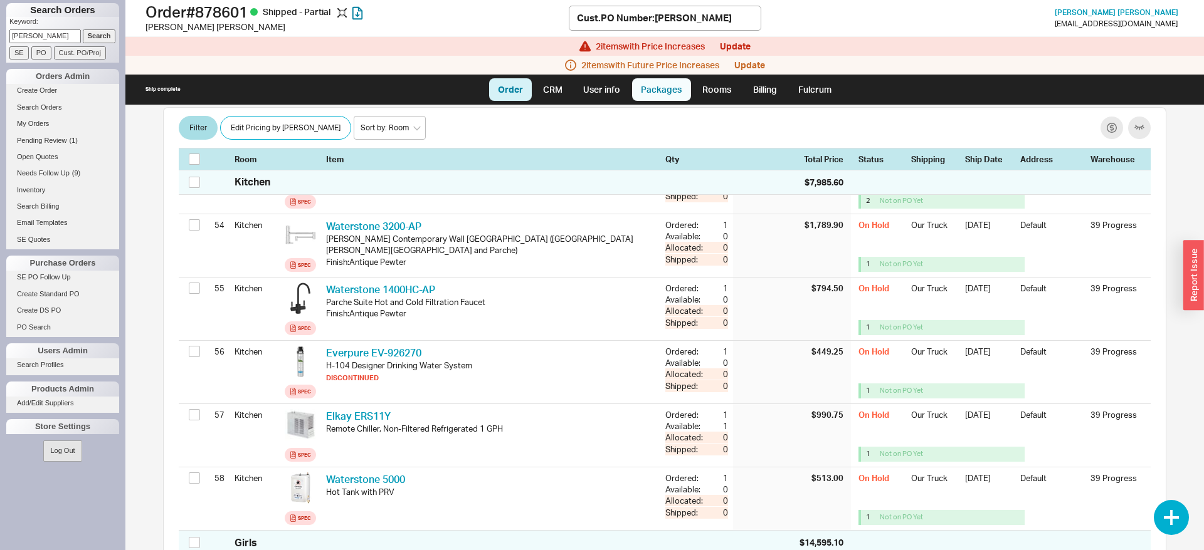
click at [656, 85] on link "Packages" at bounding box center [661, 89] width 59 height 23
select select "8"
select select "On Hold"
select select "8"
select select "On Hold"
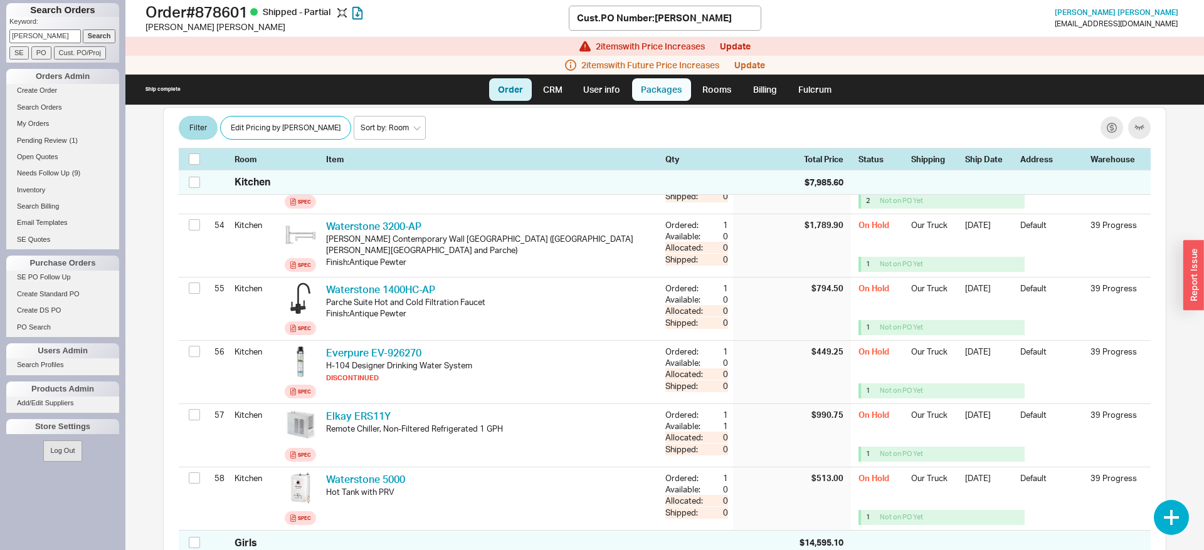
select select "8"
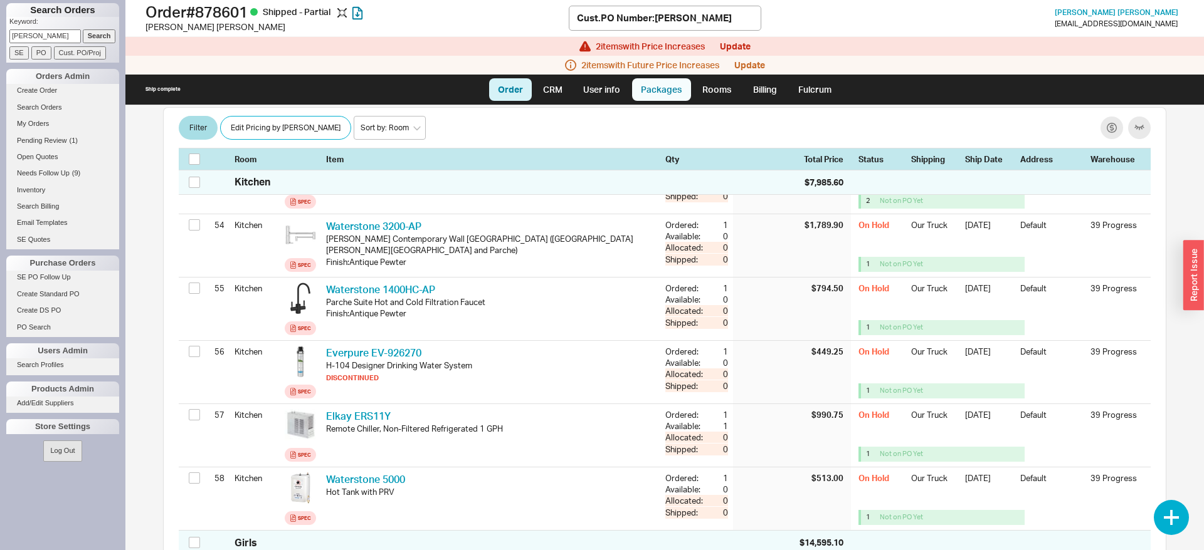
select select "8"
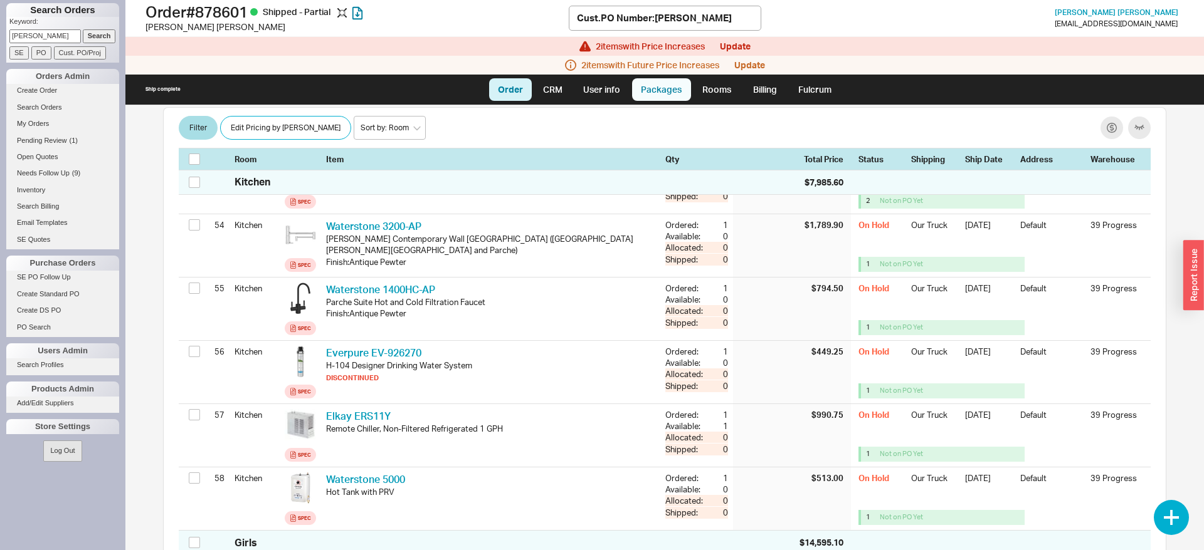
select select "8"
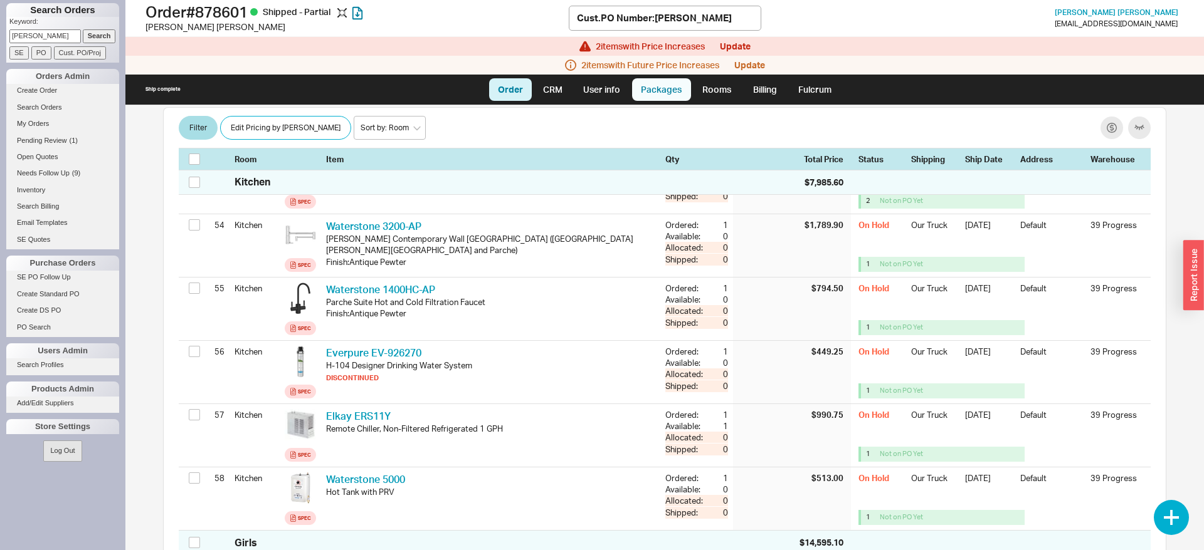
select select "8"
select select "On Hold"
select select "8"
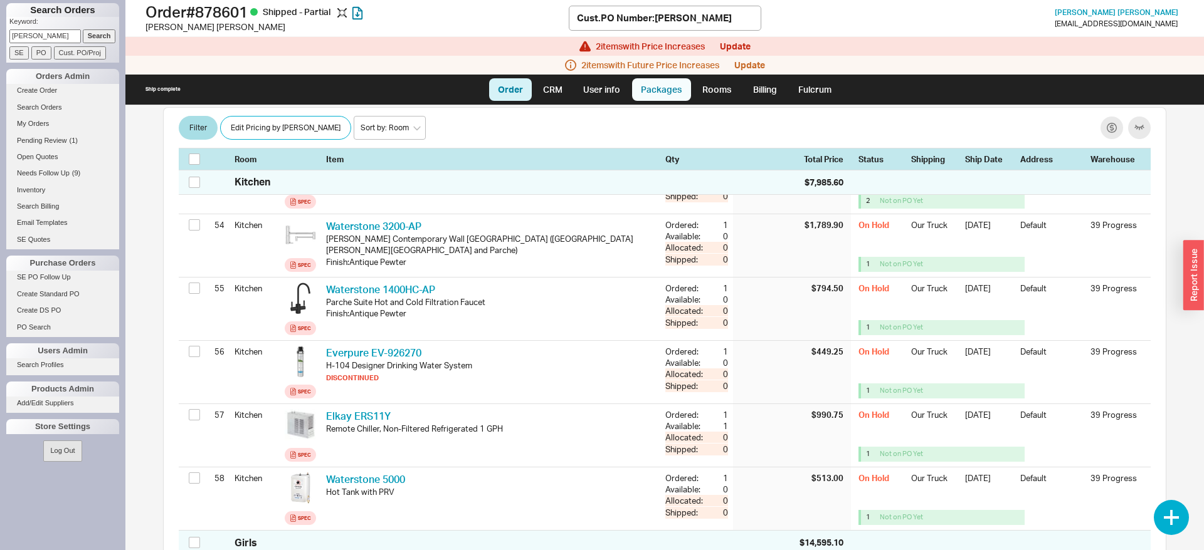
select select "8"
select select "On Hold"
select select "8"
select select "On Hold"
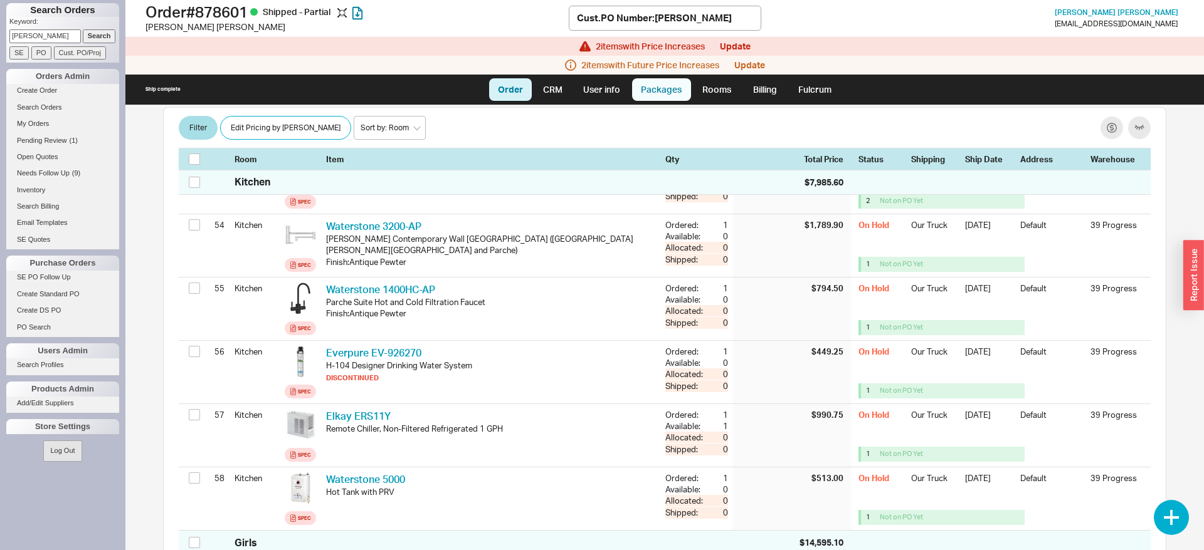
select select "8"
select select "On Hold"
select select "8"
select select "On Hold"
select select "8"
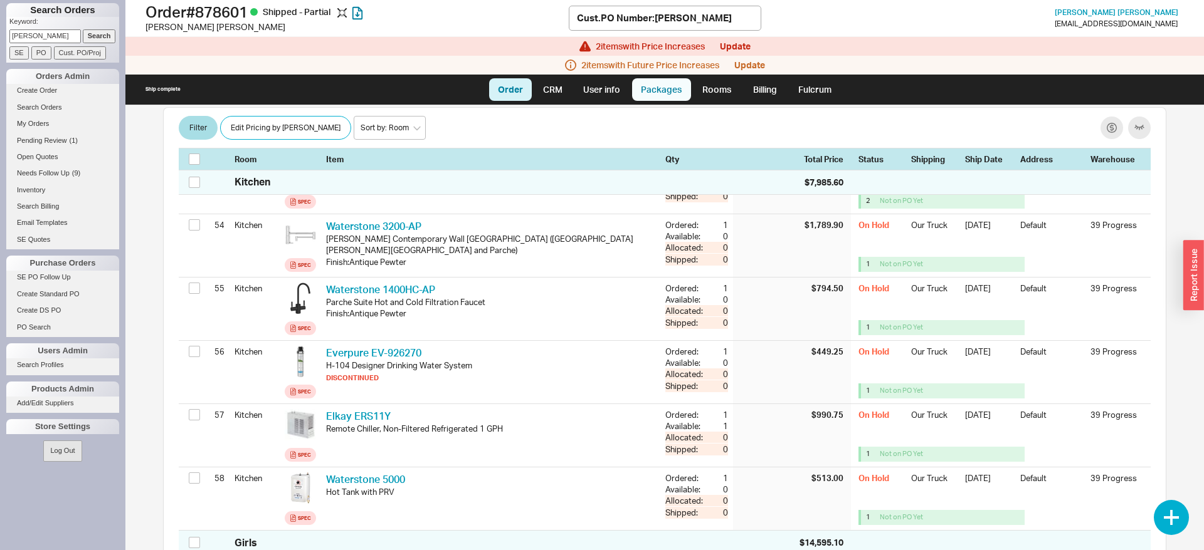
select select "On Hold"
select select "8"
select select "On Hold"
select select "8"
select select "On Hold"
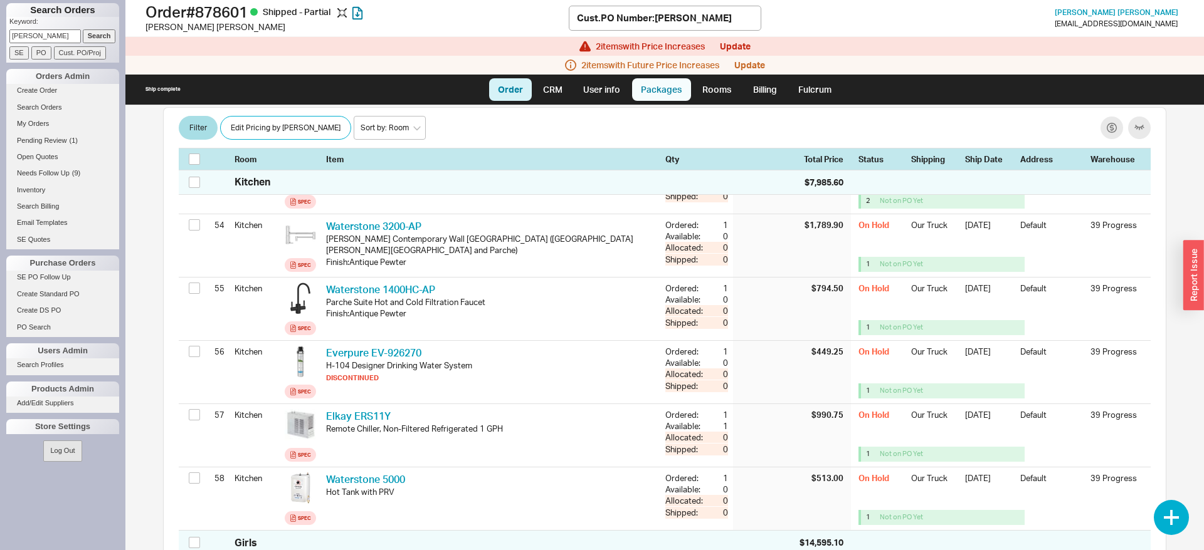
select select "8"
select select "On Hold"
select select "8"
select select "On Hold"
select select "8"
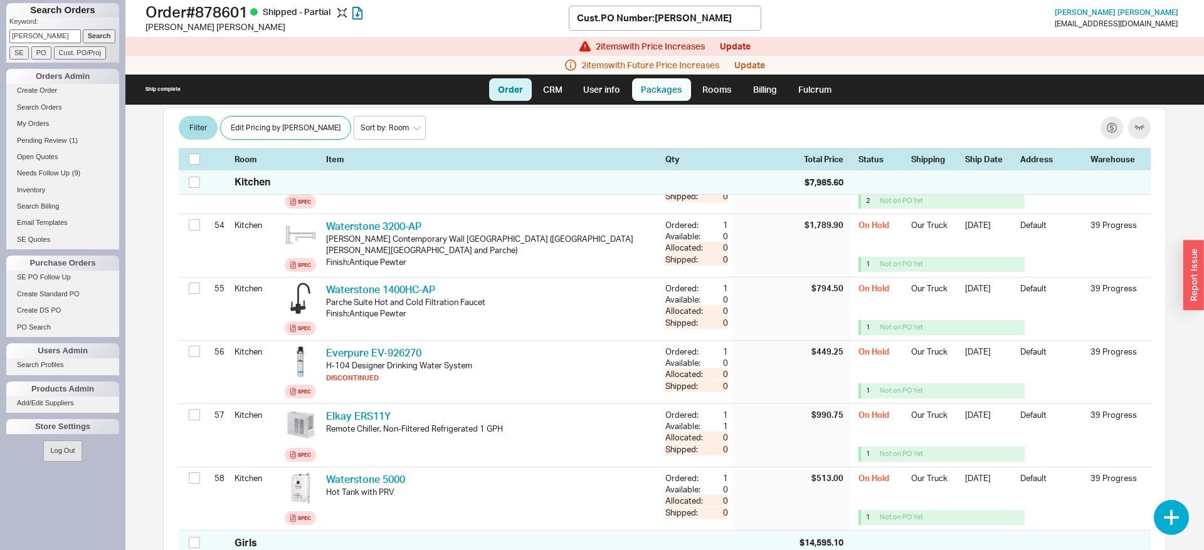
select select "On Hold"
select select "8"
select select "On Hold"
select select "8"
select select "On Hold"
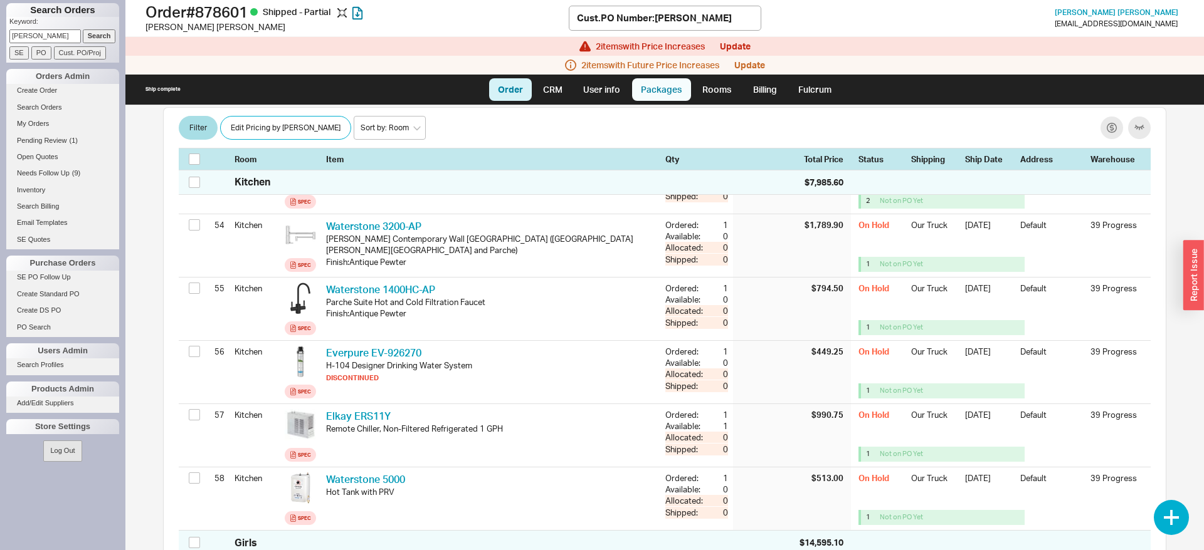
select select "8"
select select "On Hold"
select select "8"
select select "On Hold"
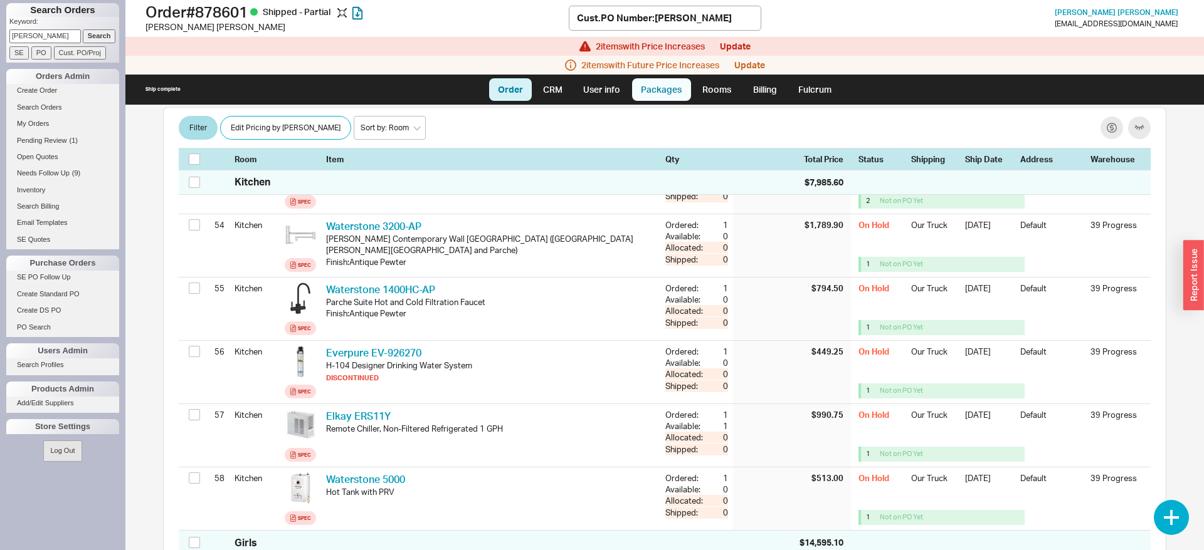
select select "8"
select select "On Hold"
select select "8"
select select "On Hold"
select select "8"
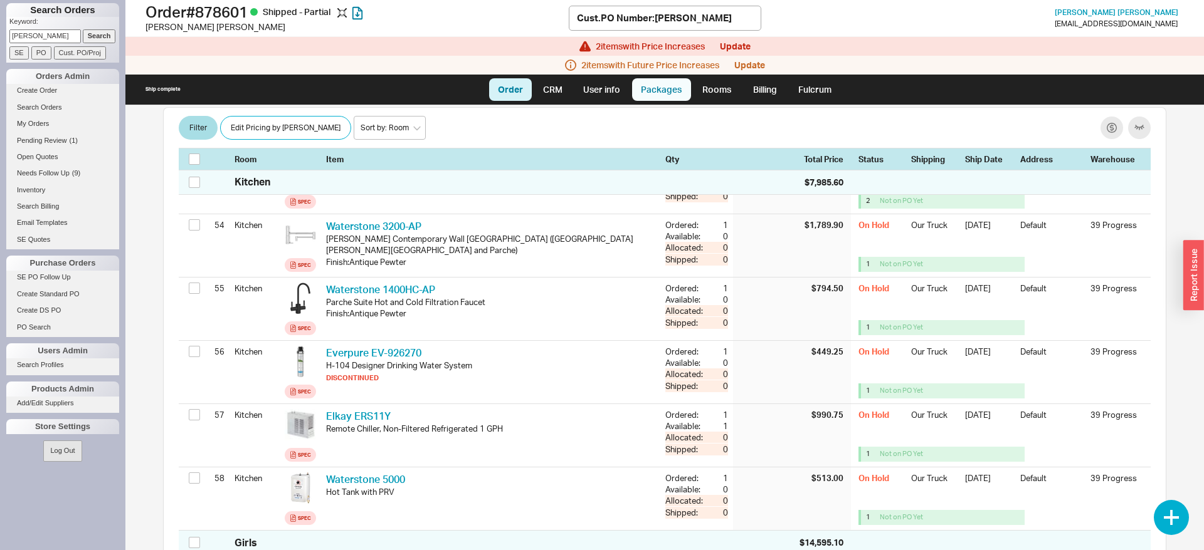
select select "On Hold"
select select "8"
select select "On Hold"
select select "8"
select select "On Hold"
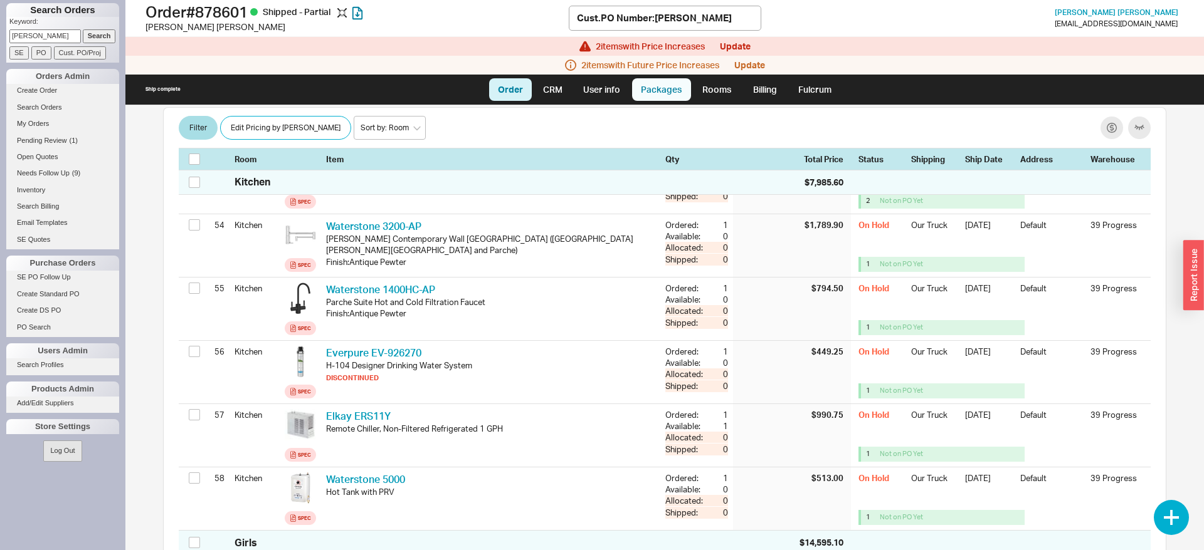
select select "8"
select select "On Hold"
select select "8"
select select "On Hold"
select select "8"
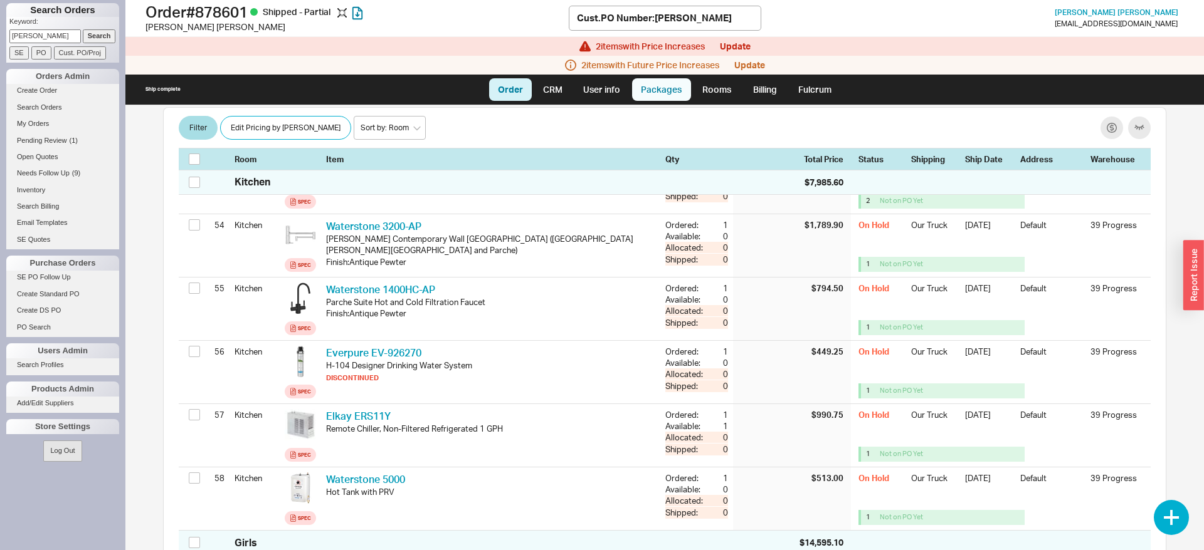
select select "On Hold"
select select "8"
select select "On Hold"
select select "8"
select select "On Hold"
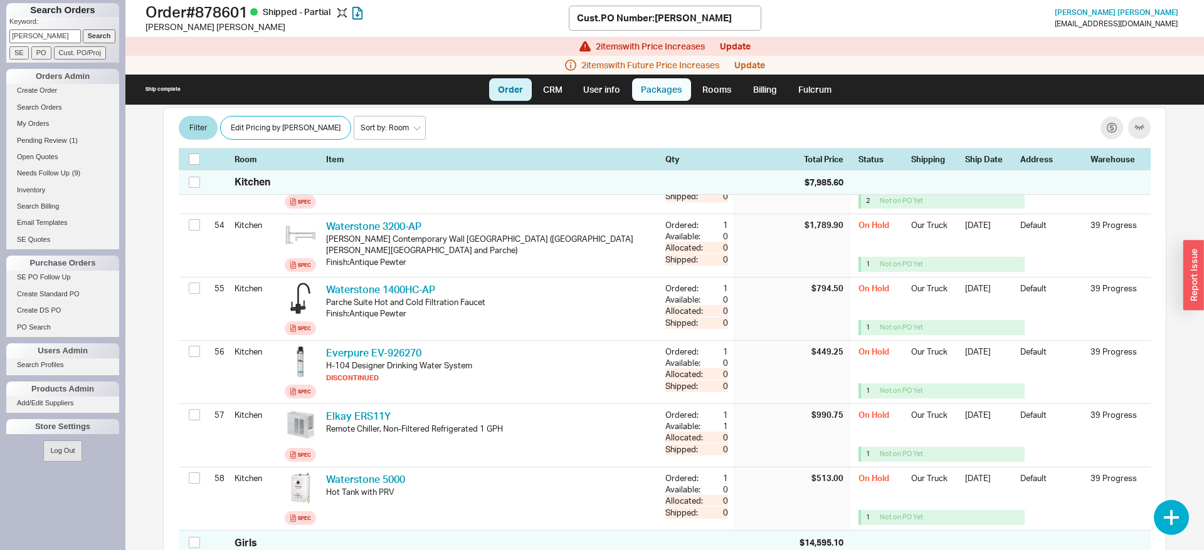
select select "8"
select select "On Hold"
select select "8"
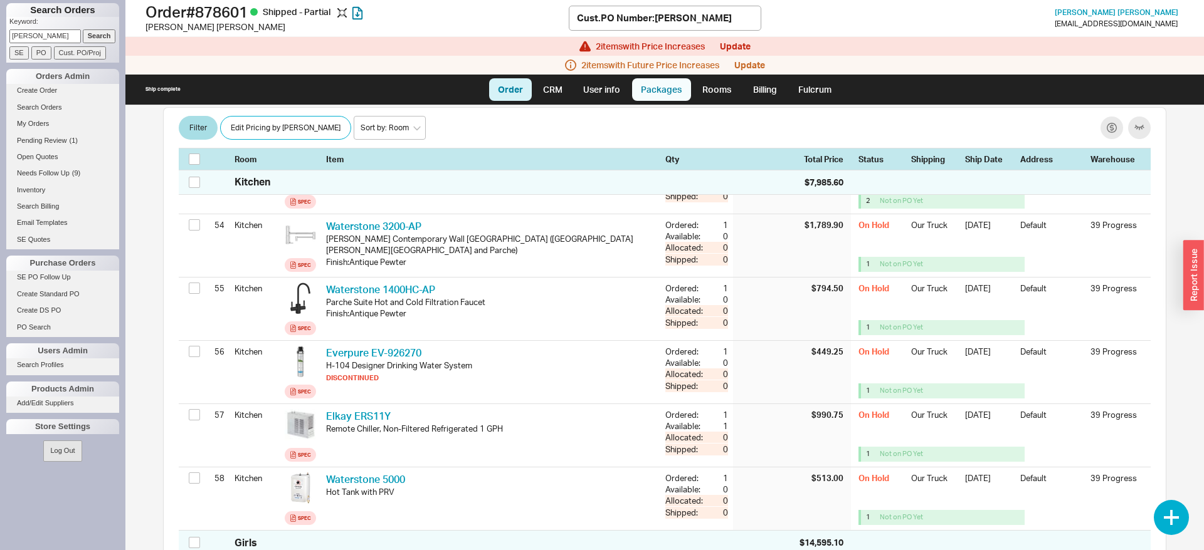
select select "On Hold"
select select "8"
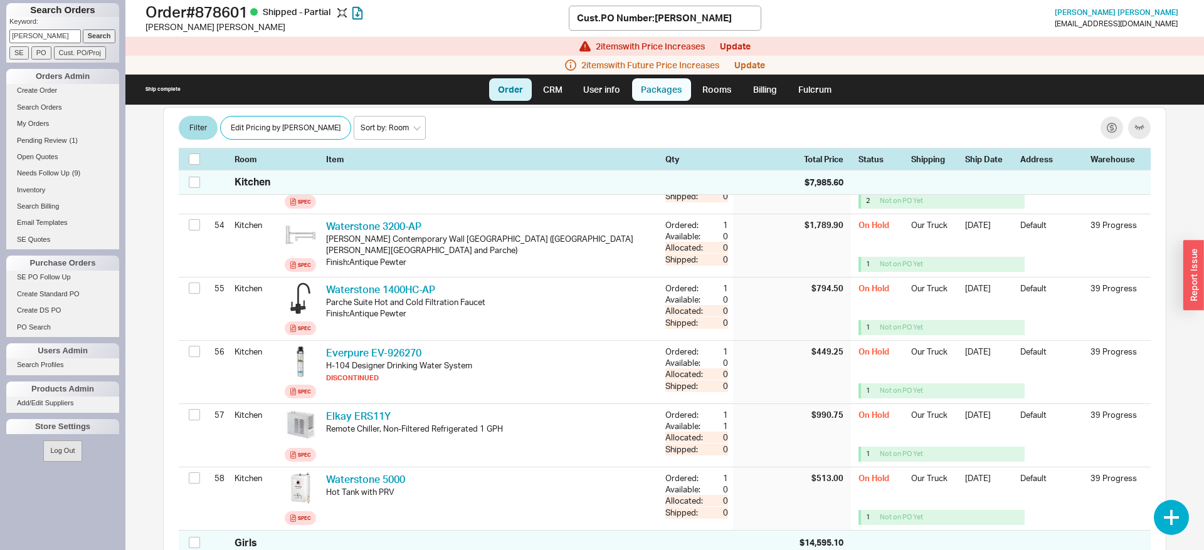
select select "8"
select select "On Hold"
select select "8"
select select "On Hold"
select select "8"
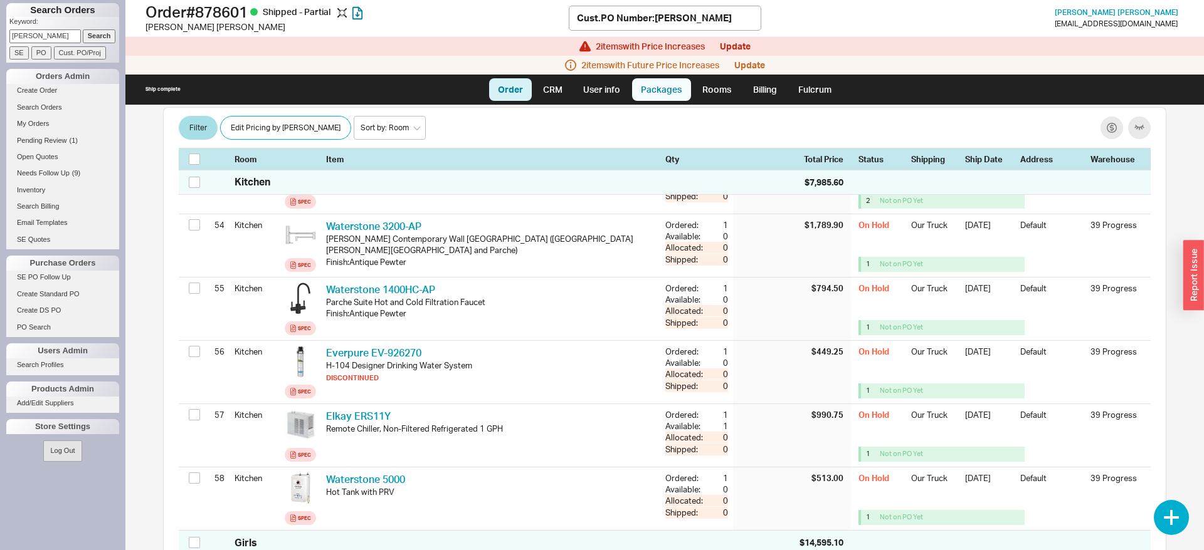
select select "On Hold"
select select "8"
select select "On Hold"
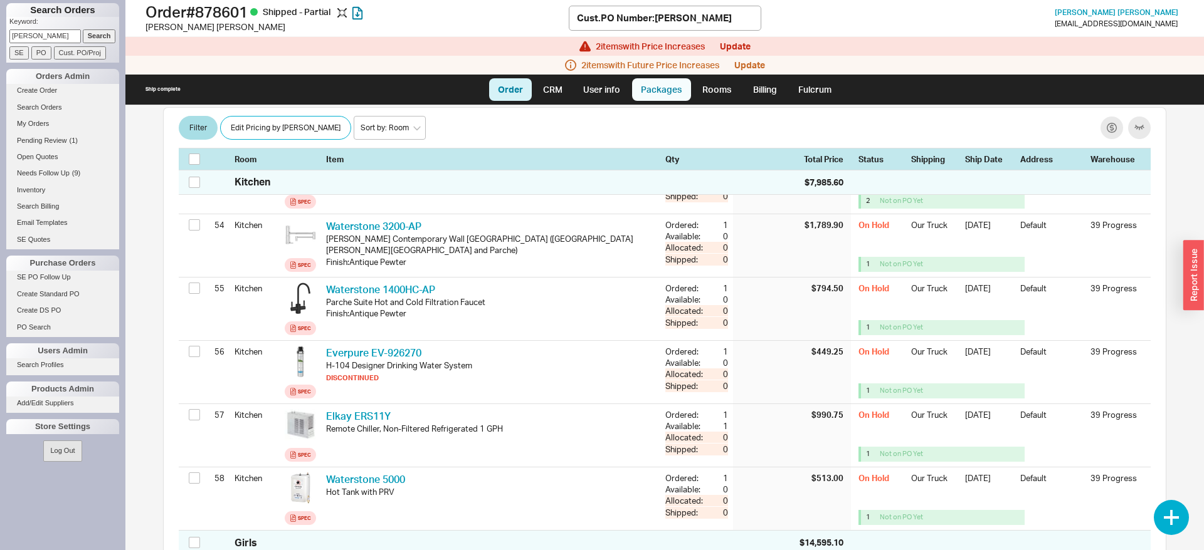
select select "8"
select select "On Hold"
select select "8"
select select "On Hold"
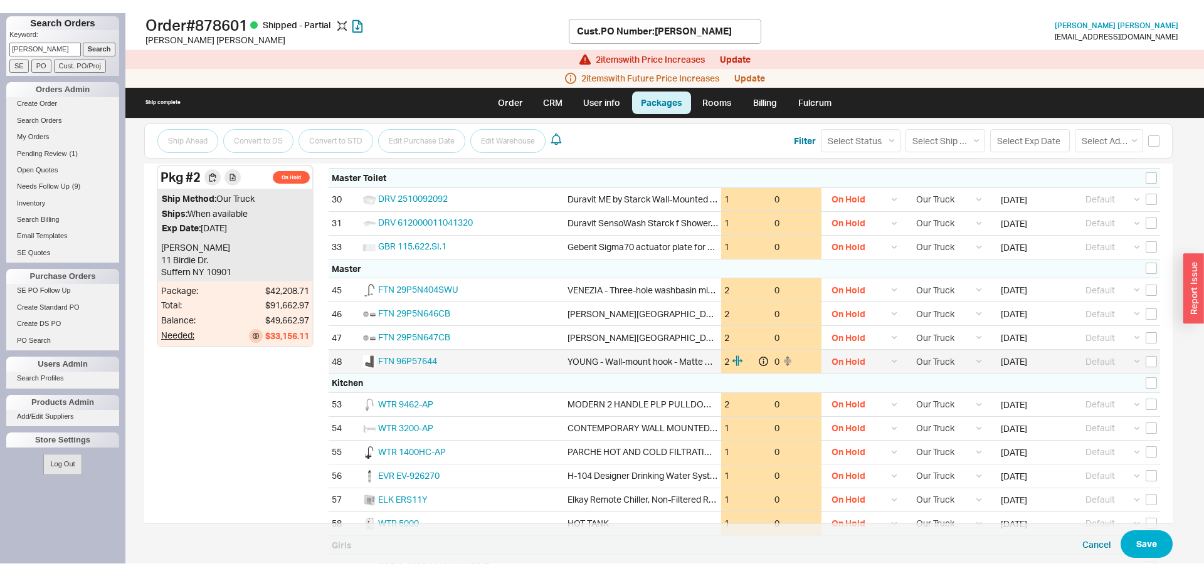
scroll to position [1220, 0]
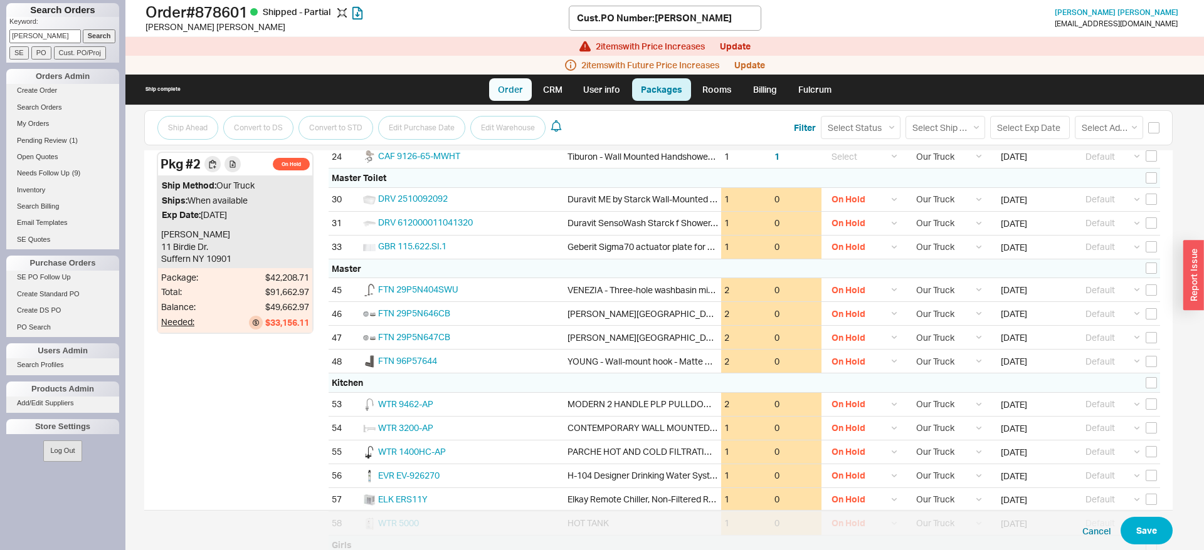
click at [519, 87] on link "Order" at bounding box center [510, 89] width 43 height 23
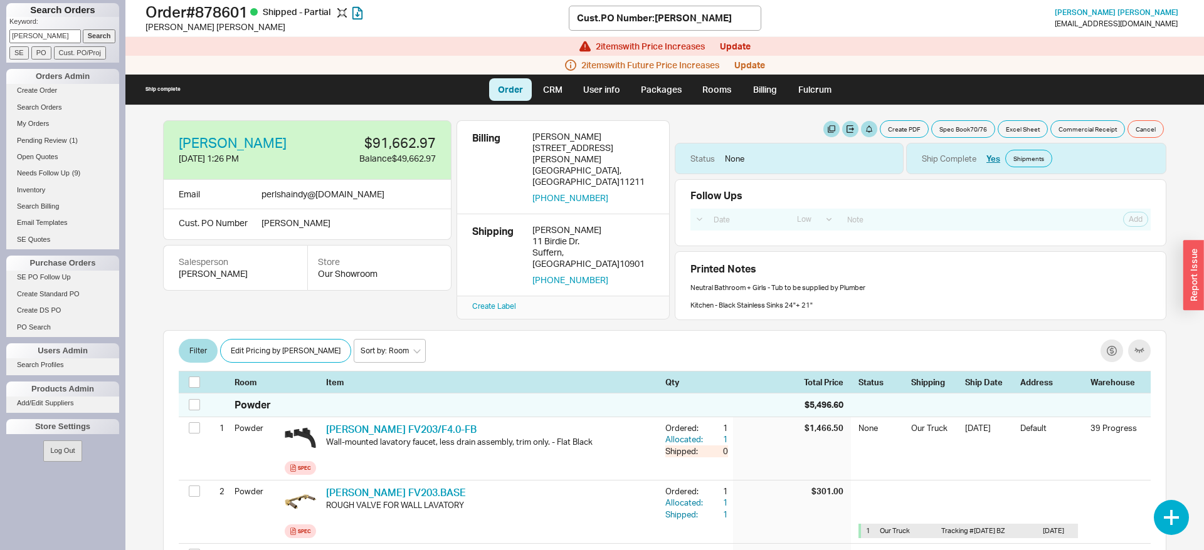
scroll to position [3561, 0]
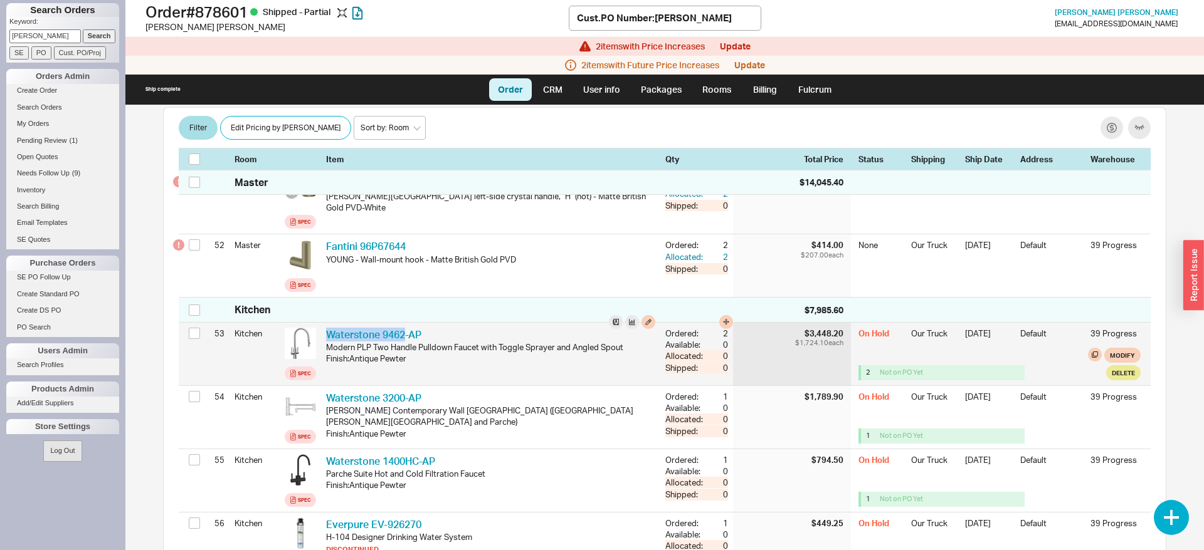
drag, startPoint x: 406, startPoint y: 346, endPoint x: 326, endPoint y: 344, distance: 79.6
click at [326, 342] on div "Waterstone 9462-AP WTR 9462-AP" at bounding box center [490, 335] width 329 height 14
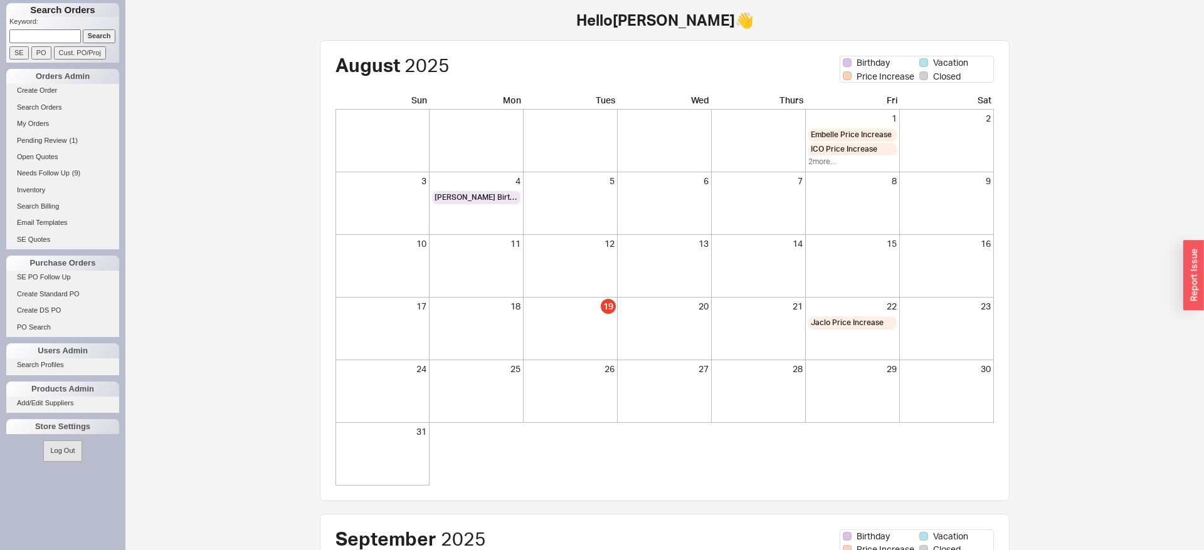
click at [57, 38] on input at bounding box center [44, 35] width 71 height 13
type input "[PERSON_NAME]"
click at [95, 38] on input "Search" at bounding box center [99, 35] width 33 height 13
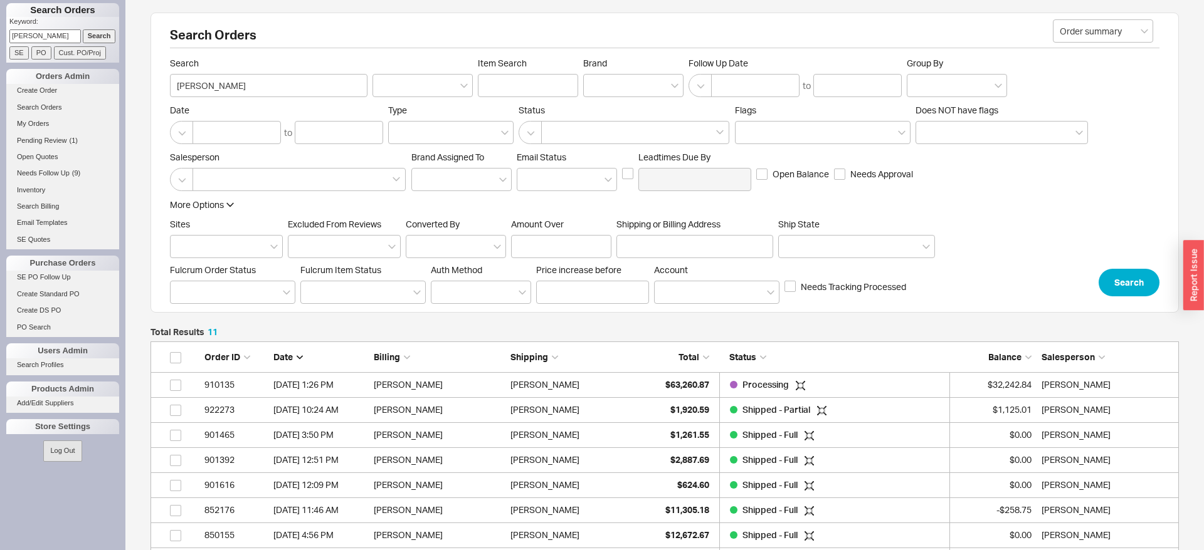
scroll to position [307, 1028]
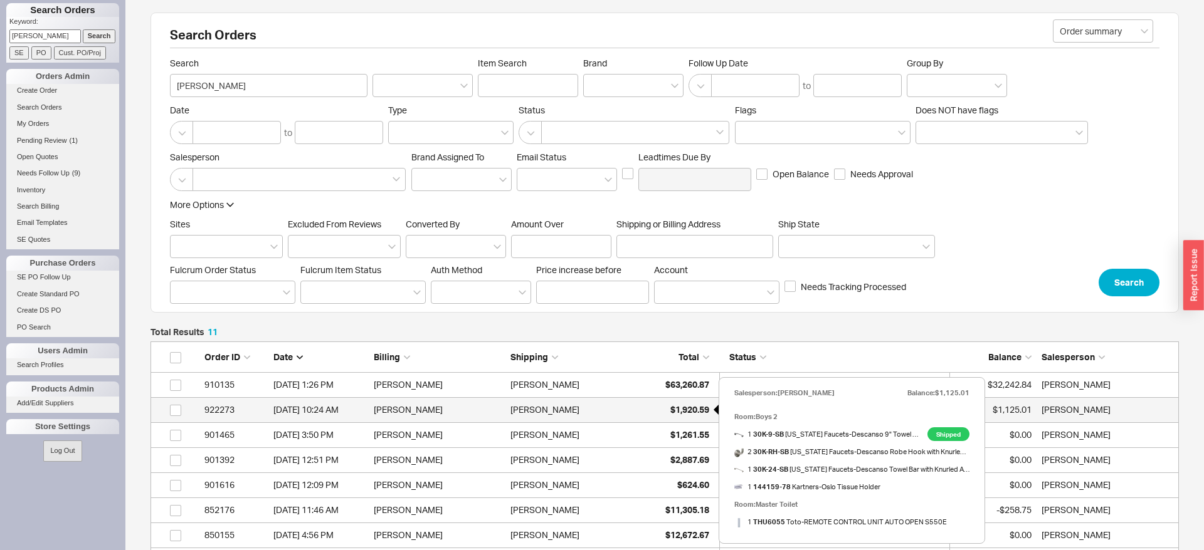
click at [682, 409] on span "$1,920.59" at bounding box center [689, 409] width 39 height 11
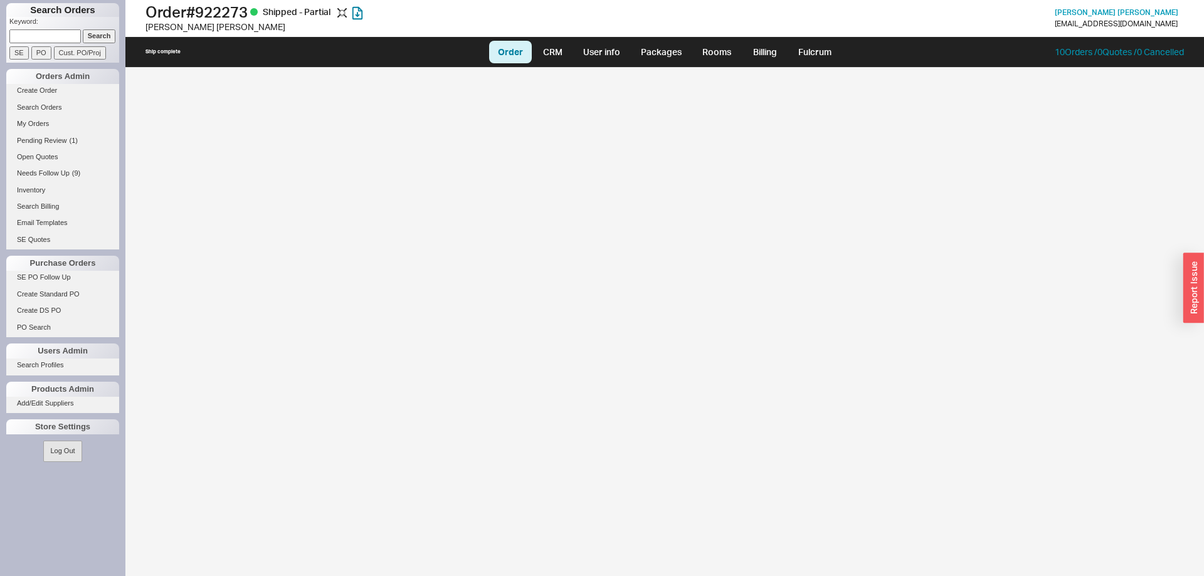
select select "LOW"
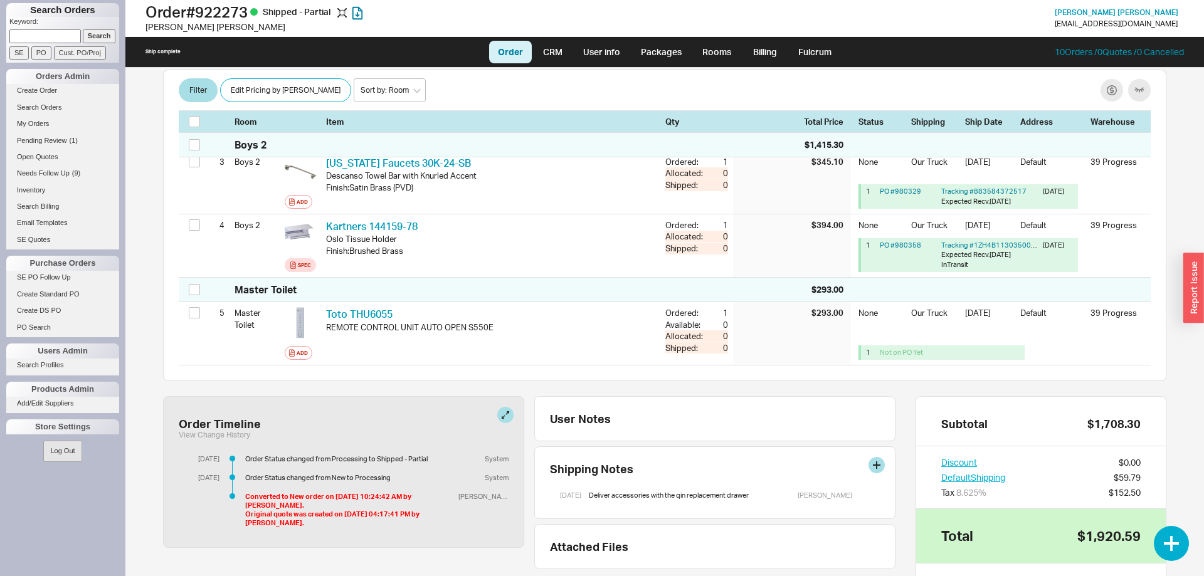
scroll to position [320, 0]
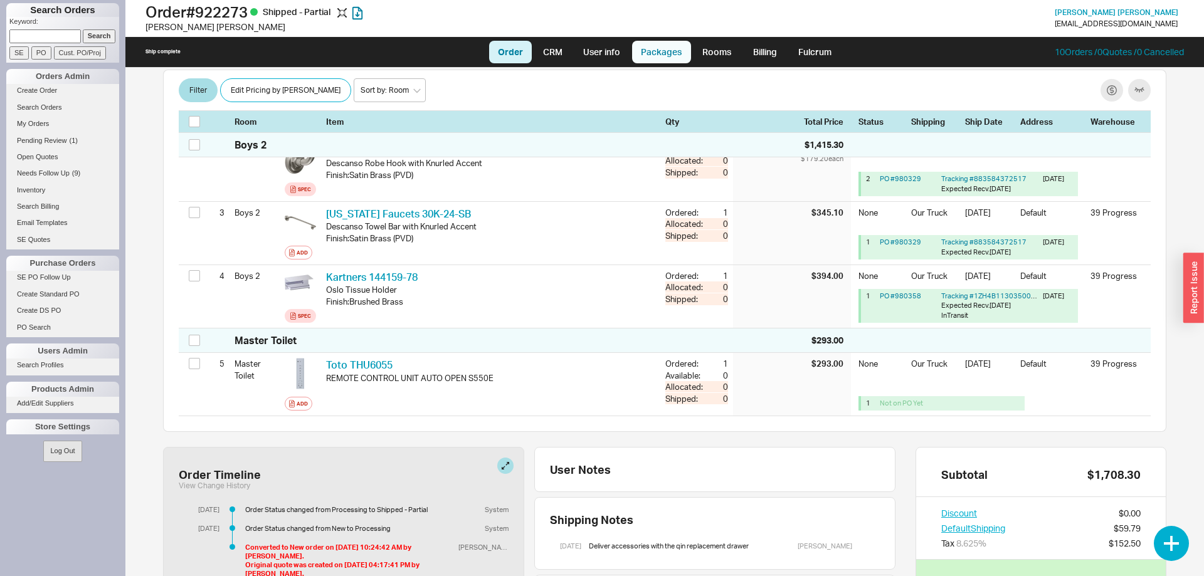
click at [658, 52] on link "Packages" at bounding box center [661, 52] width 59 height 23
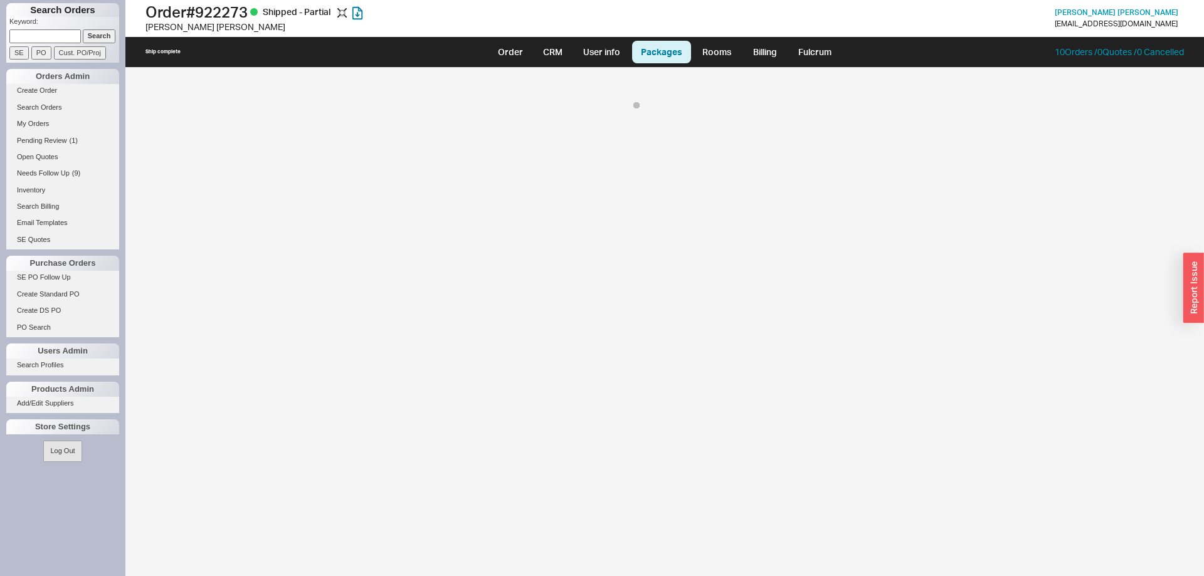
select select "8"
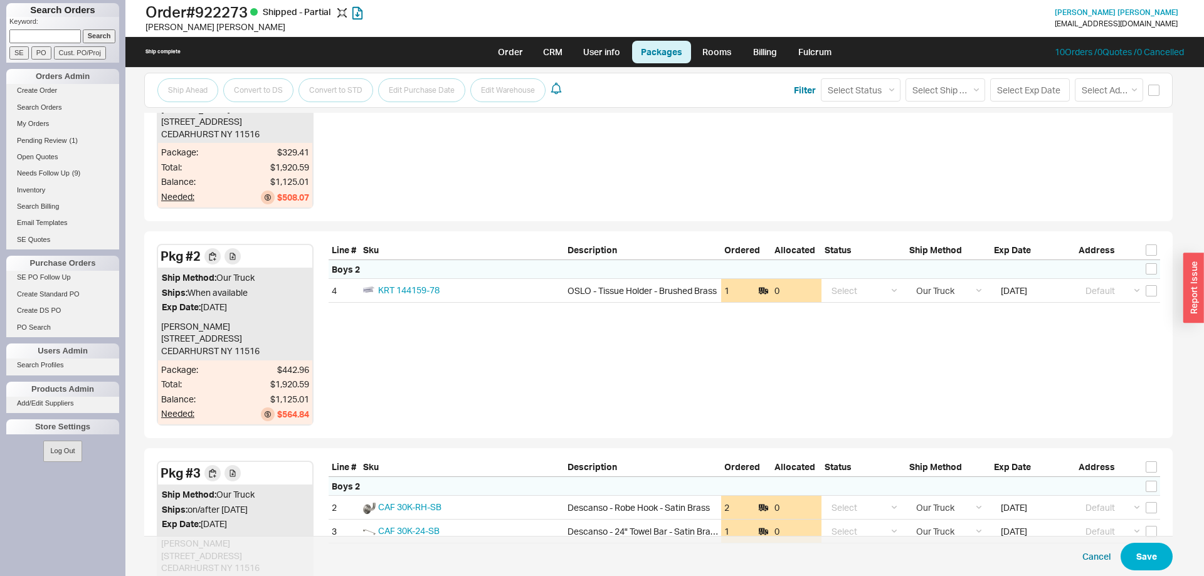
scroll to position [256, 0]
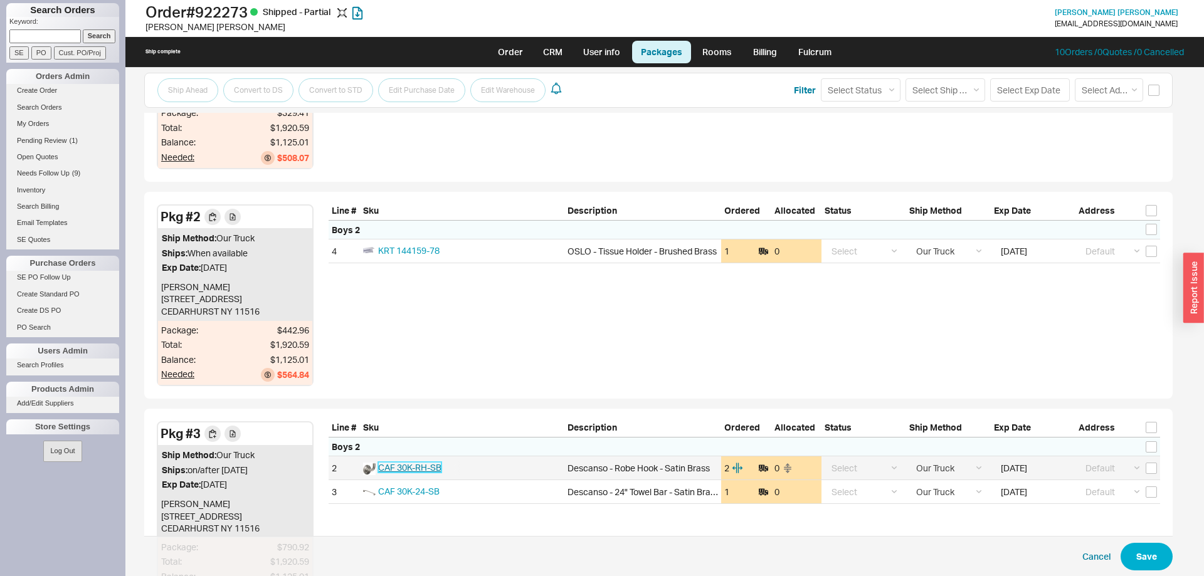
click at [438, 470] on span "CAF 30K-RH-SB" at bounding box center [409, 467] width 63 height 11
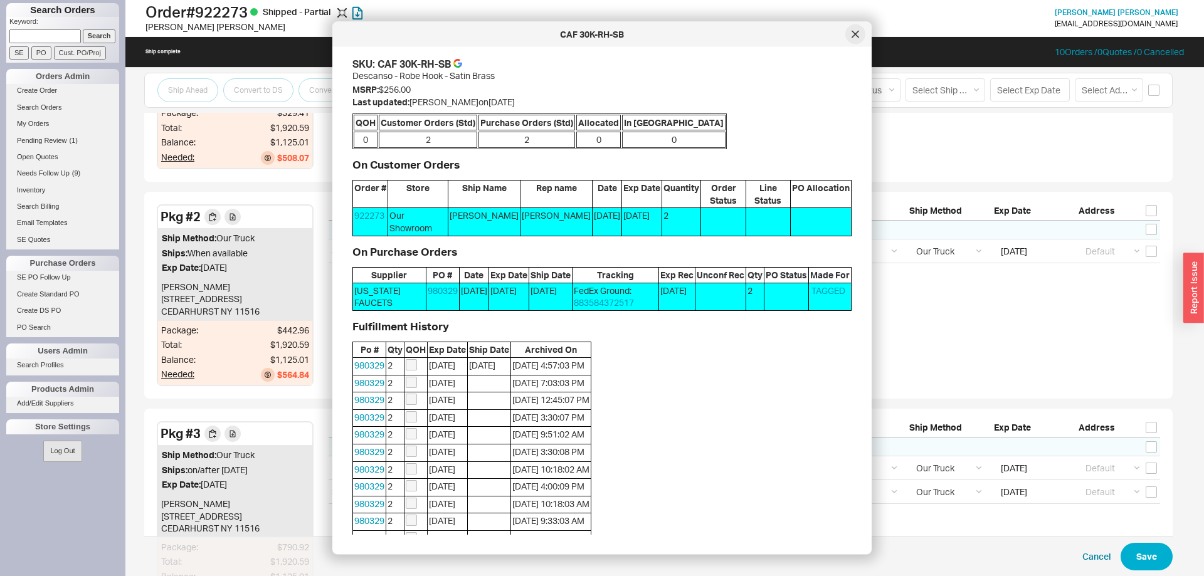
click at [850, 39] on div at bounding box center [855, 34] width 20 height 20
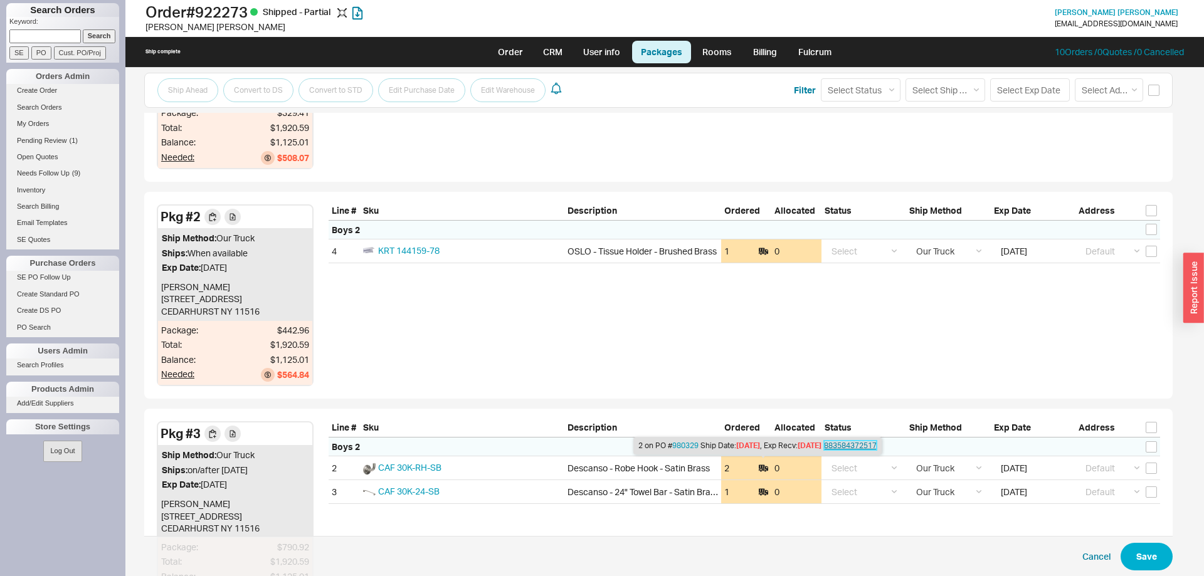
click at [844, 450] on link "883584372517" at bounding box center [850, 445] width 53 height 9
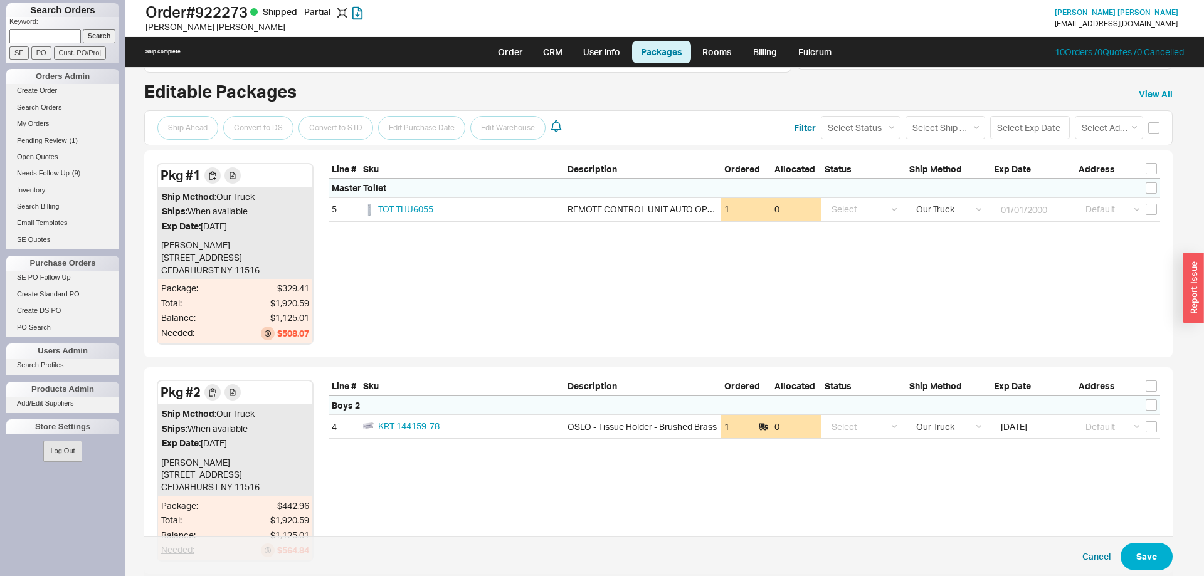
scroll to position [50, 0]
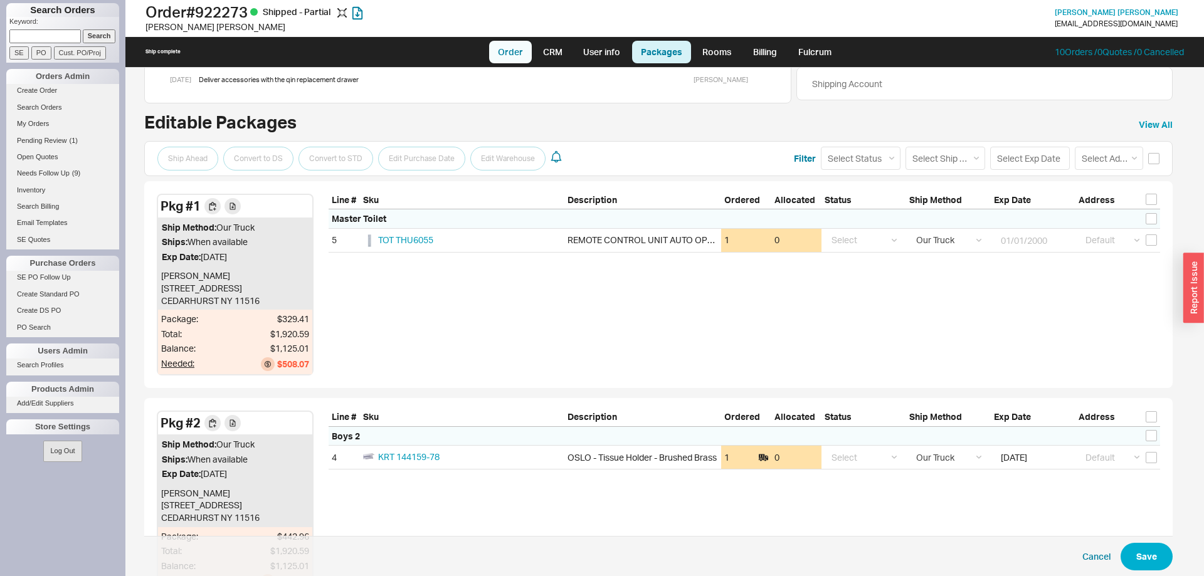
click at [514, 51] on link "Order" at bounding box center [510, 52] width 43 height 23
select select "LOW"
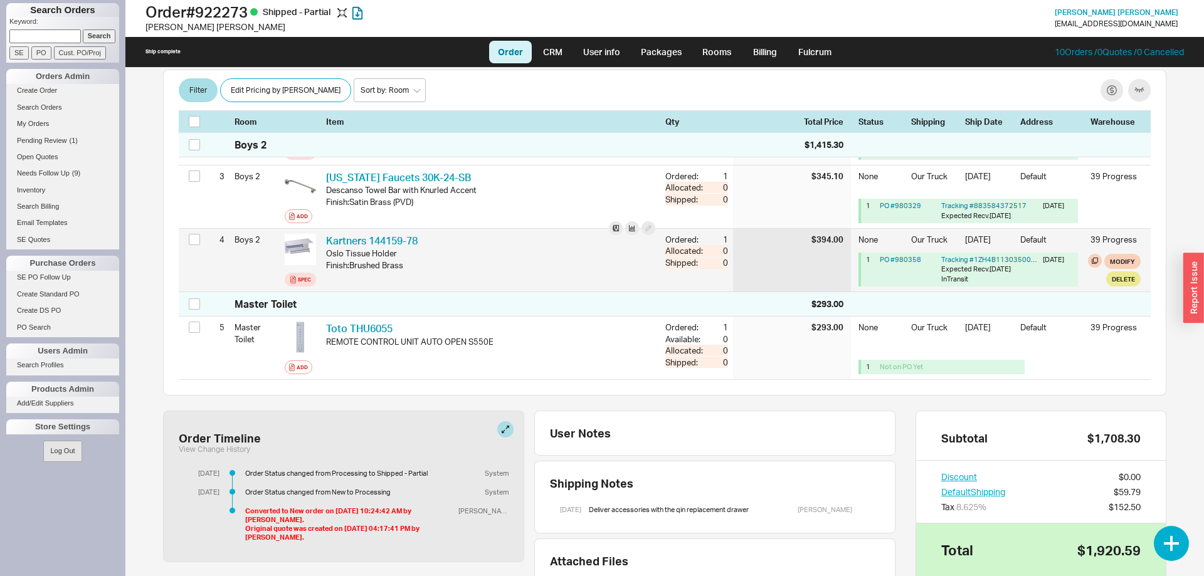
scroll to position [384, 0]
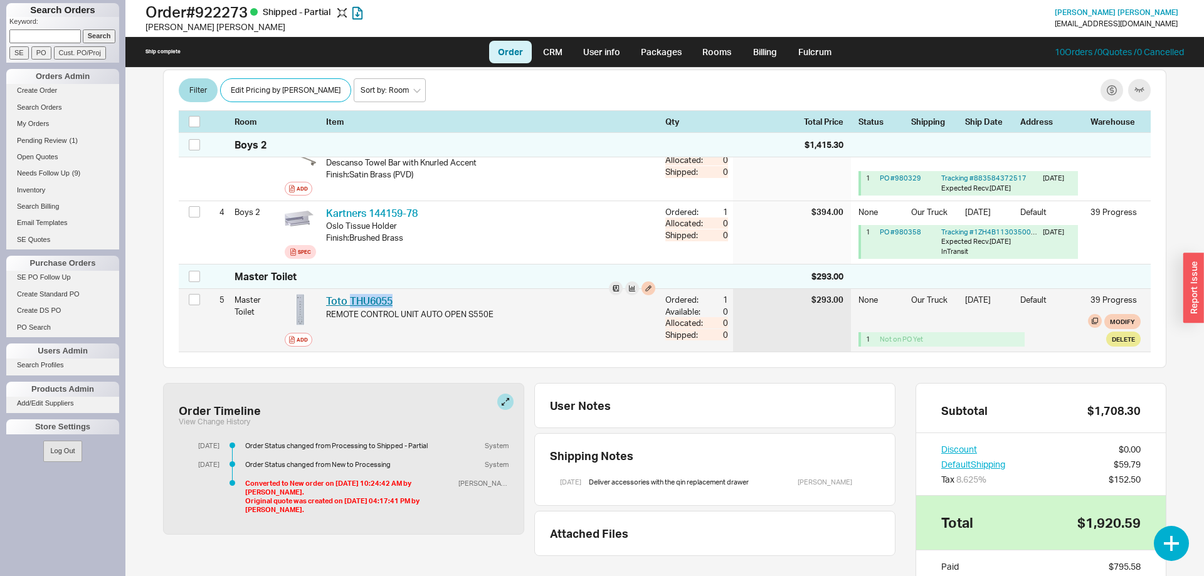
drag, startPoint x: 400, startPoint y: 302, endPoint x: 350, endPoint y: 302, distance: 49.5
click at [350, 302] on div "Toto THU6055 TOT THU6055" at bounding box center [490, 301] width 329 height 14
copy link "THU6055"
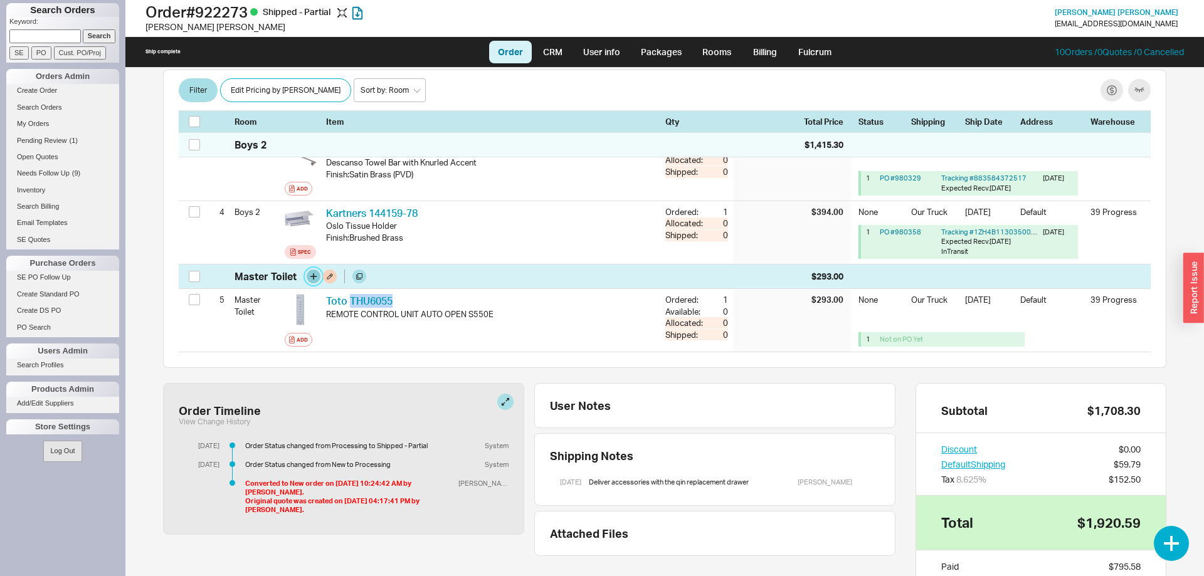
click at [311, 280] on button "button" at bounding box center [314, 277] width 14 height 14
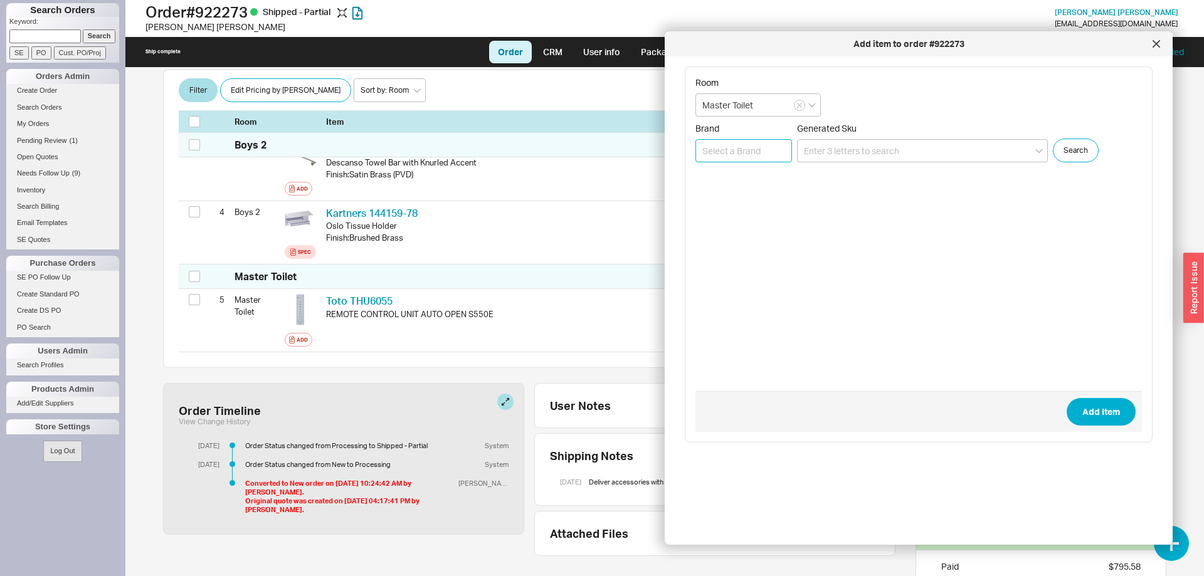
click at [734, 150] on input at bounding box center [743, 150] width 97 height 23
click at [811, 142] on input at bounding box center [922, 150] width 251 height 23
click at [730, 147] on input at bounding box center [743, 150] width 97 height 23
click at [778, 150] on input "af" at bounding box center [743, 150] width 97 height 23
type input "a"
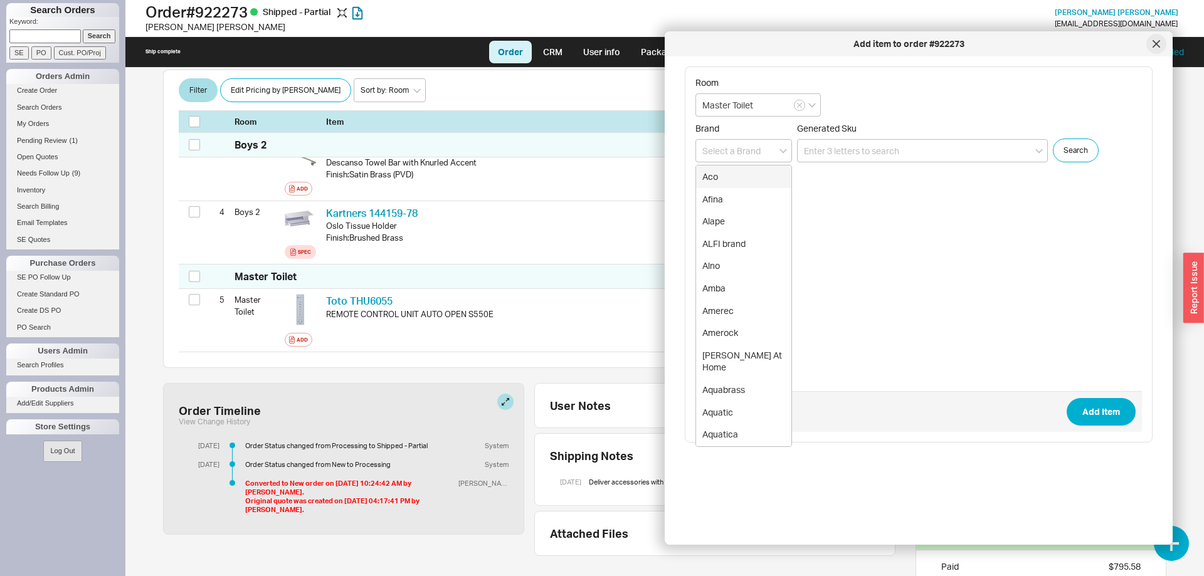
click at [1150, 46] on div at bounding box center [1156, 44] width 20 height 20
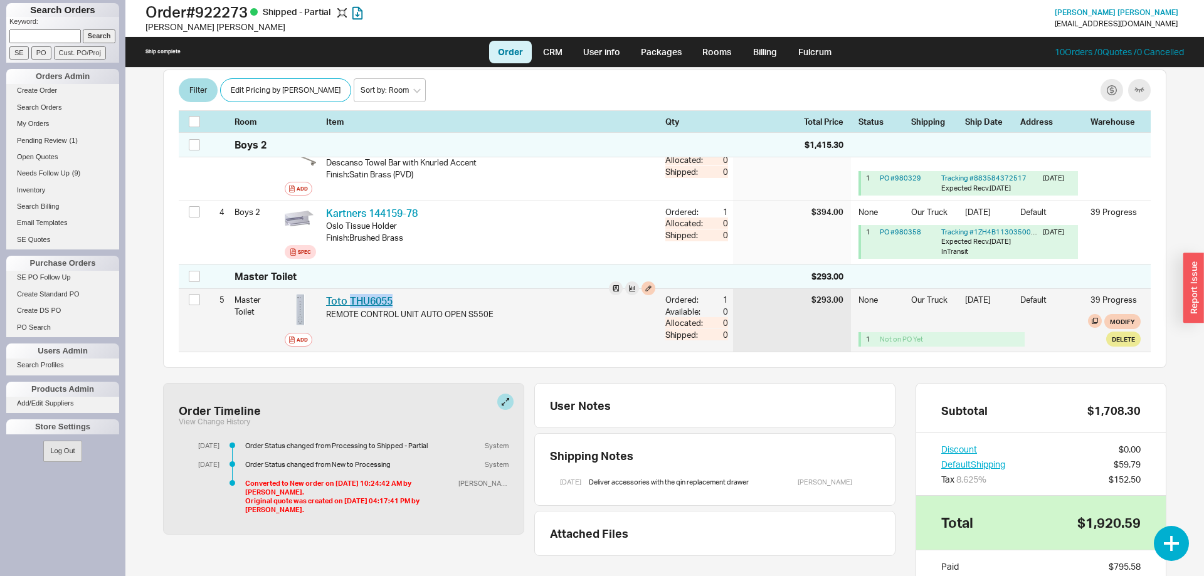
drag, startPoint x: 392, startPoint y: 297, endPoint x: 350, endPoint y: 297, distance: 41.4
click at [350, 297] on div "Toto THU6055 TOT THU6055" at bounding box center [490, 301] width 329 height 14
copy link "THU6055"
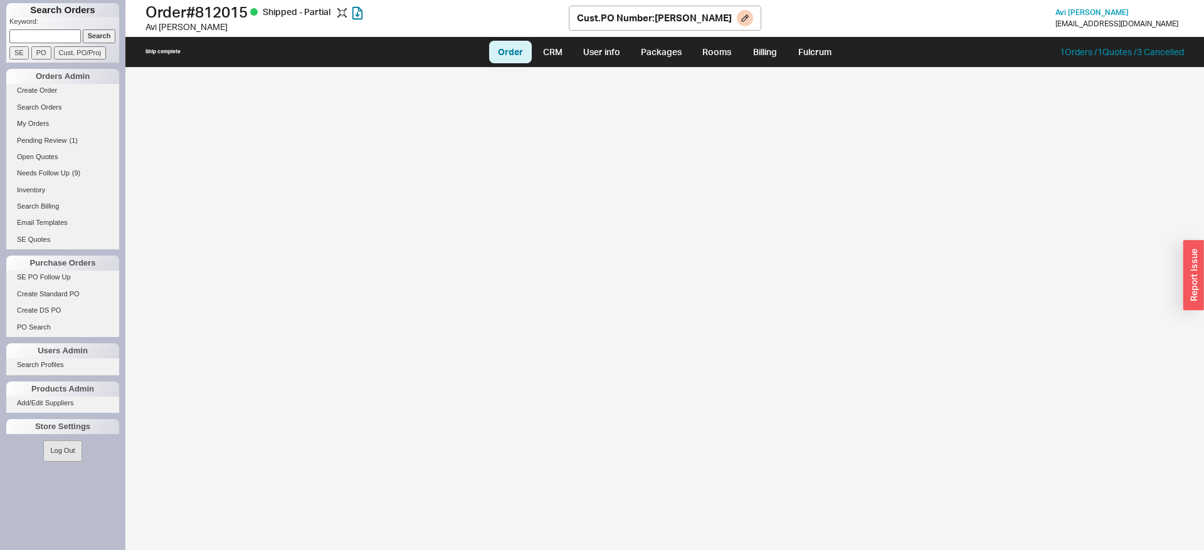
select select "LOW"
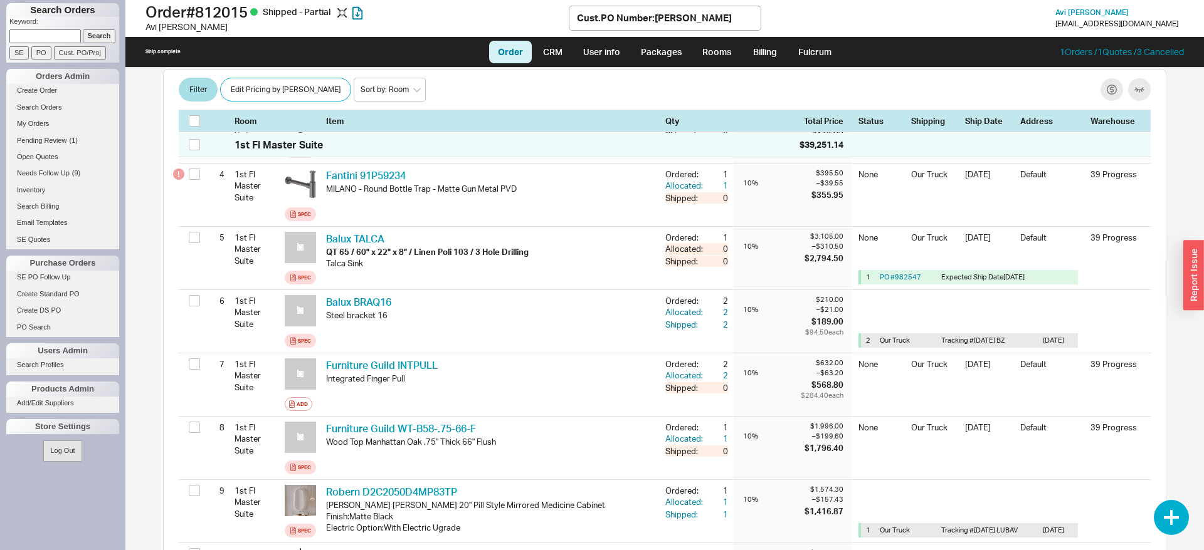
scroll to position [398, 0]
